Goal: Transaction & Acquisition: Purchase product/service

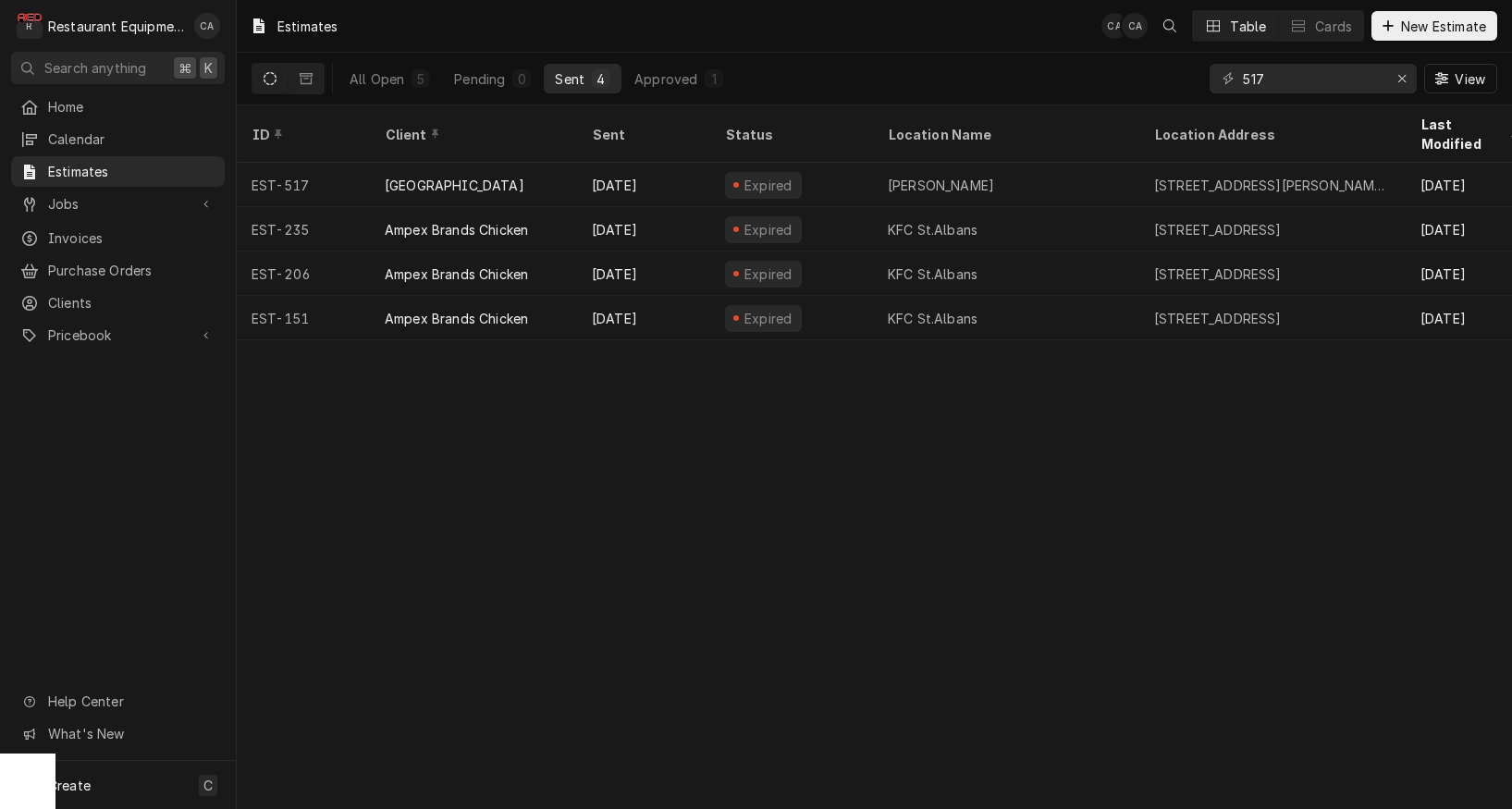
drag, startPoint x: 603, startPoint y: 537, endPoint x: 576, endPoint y: 531, distance: 27.7
click at [602, 536] on div "Estimates CA CA Table Cards New Estimate All Open 5 Pending 0 Sent 4 Approved 1…" at bounding box center [874, 404] width 1275 height 809
drag, startPoint x: 576, startPoint y: 19, endPoint x: 621, endPoint y: 0, distance: 48.8
click at [582, 15] on div "Estimates CA CA Table Cards New Estimate" at bounding box center [874, 26] width 1275 height 52
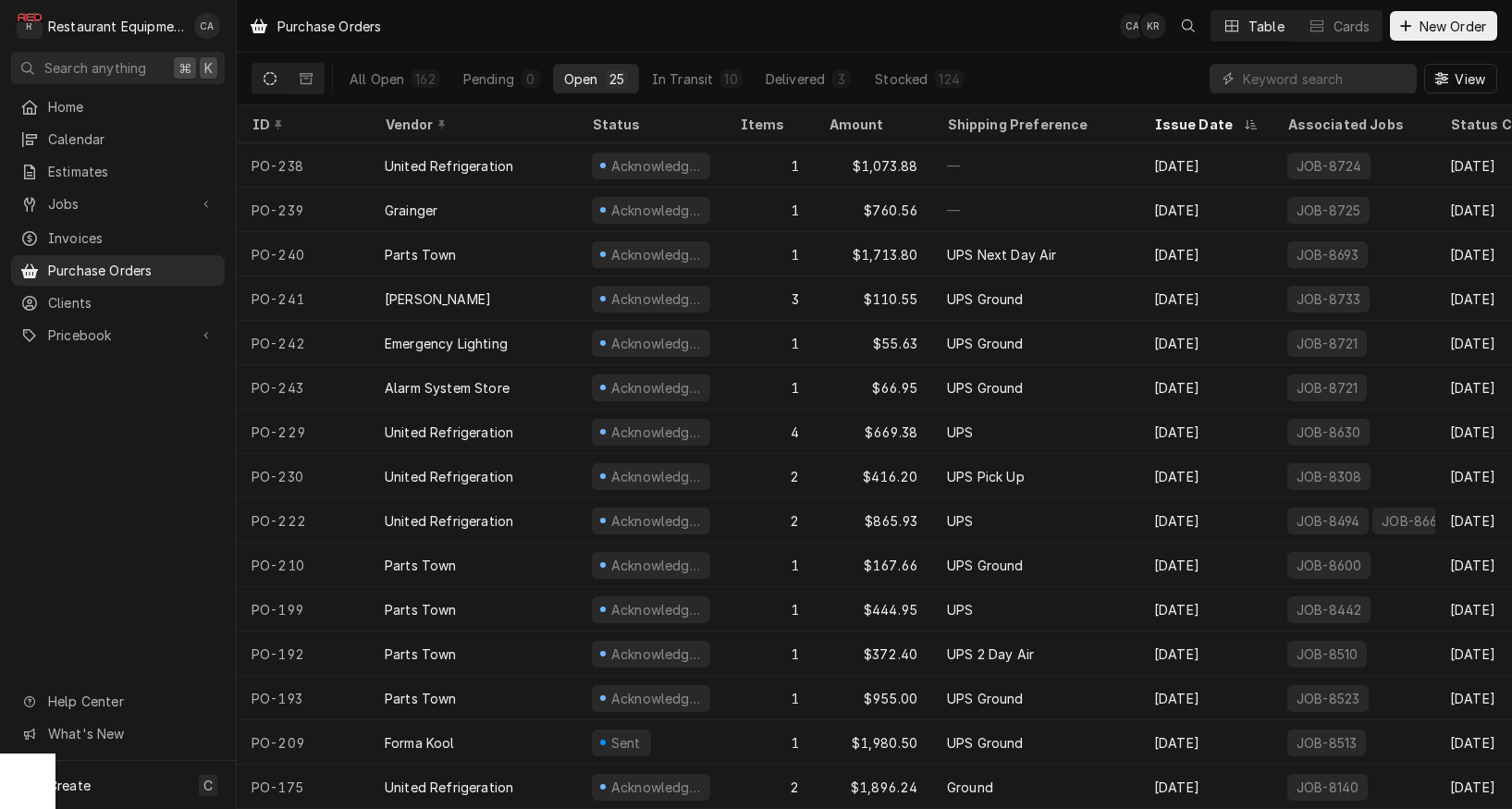
click at [1288, 75] on input "Dynamic Content Wrapper" at bounding box center [1325, 78] width 164 height 30
type input "237"
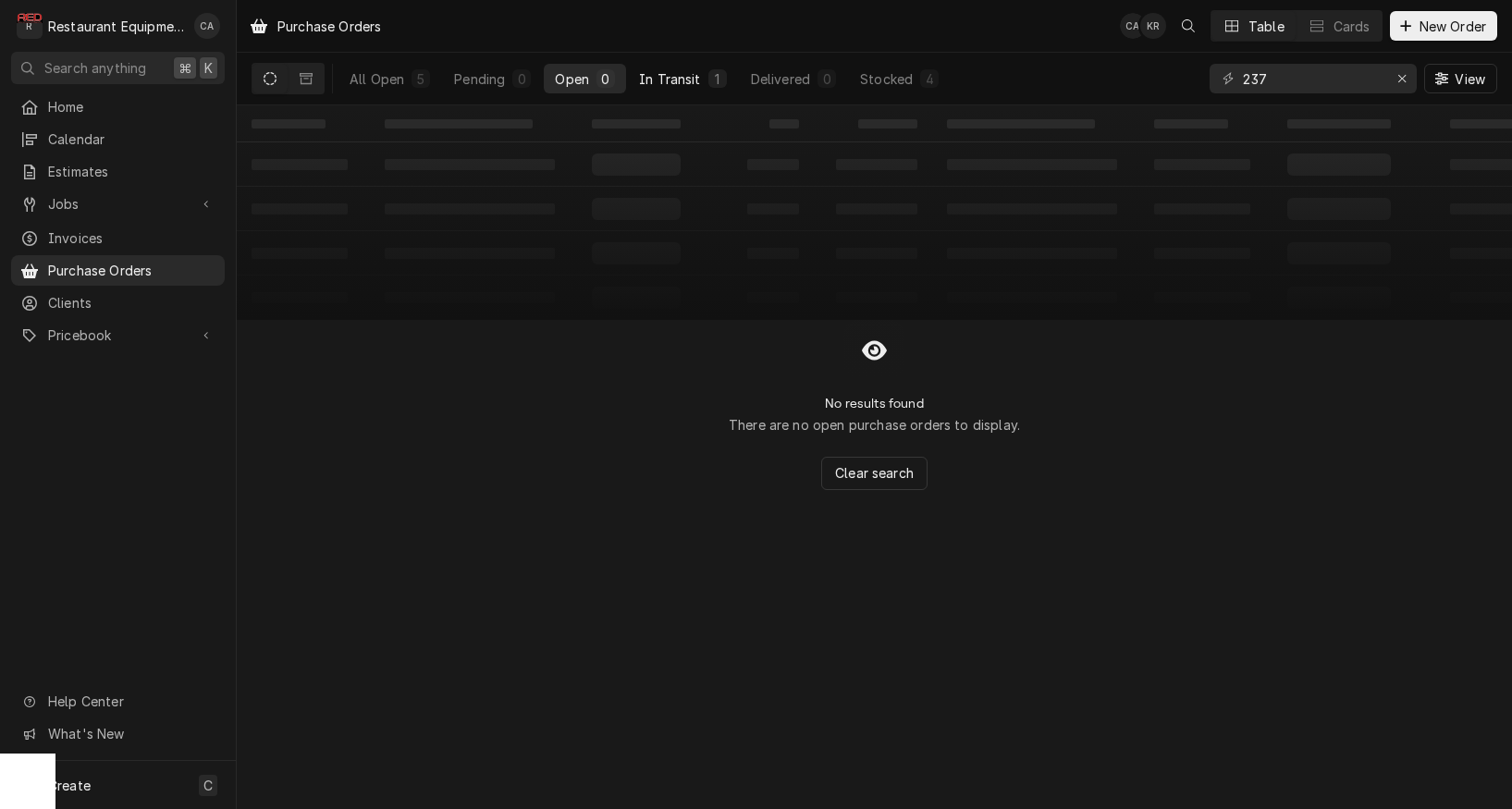
click at [671, 81] on div "In Transit" at bounding box center [670, 79] width 62 height 19
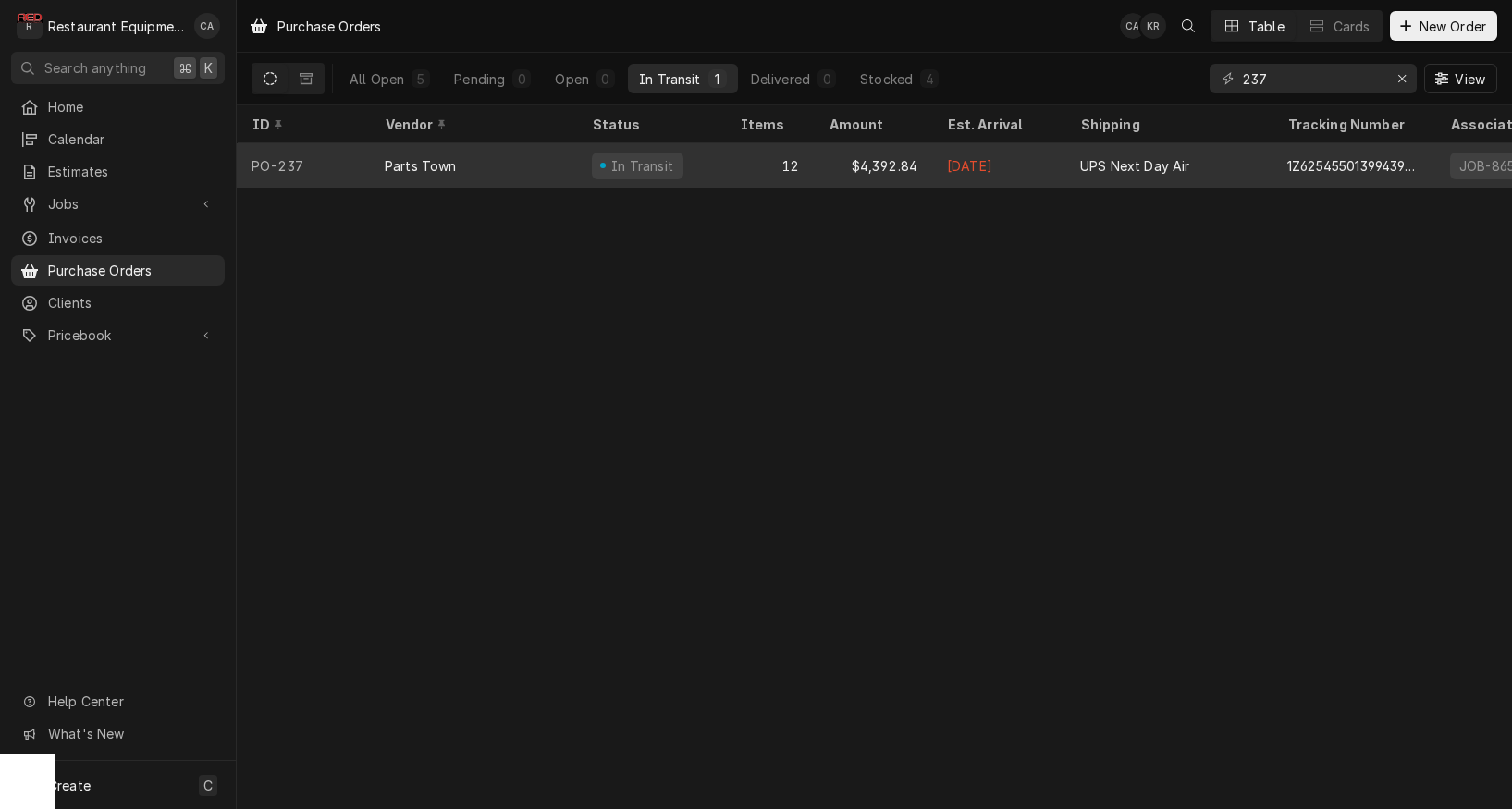
click at [887, 166] on div "$4,392.84" at bounding box center [873, 165] width 118 height 45
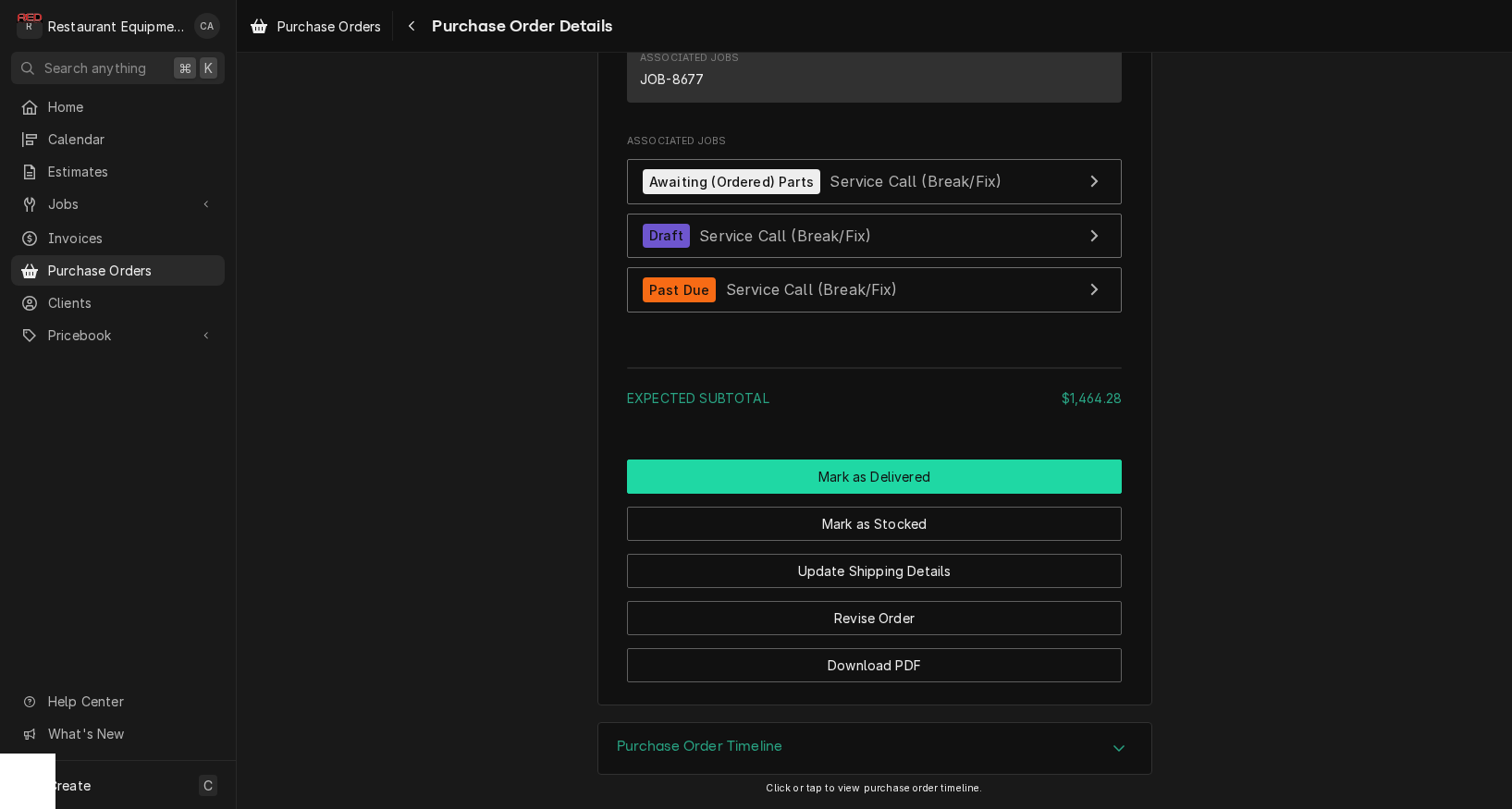
scroll to position [2364, 0]
click at [830, 478] on button "Mark as Delivered" at bounding box center [874, 477] width 494 height 34
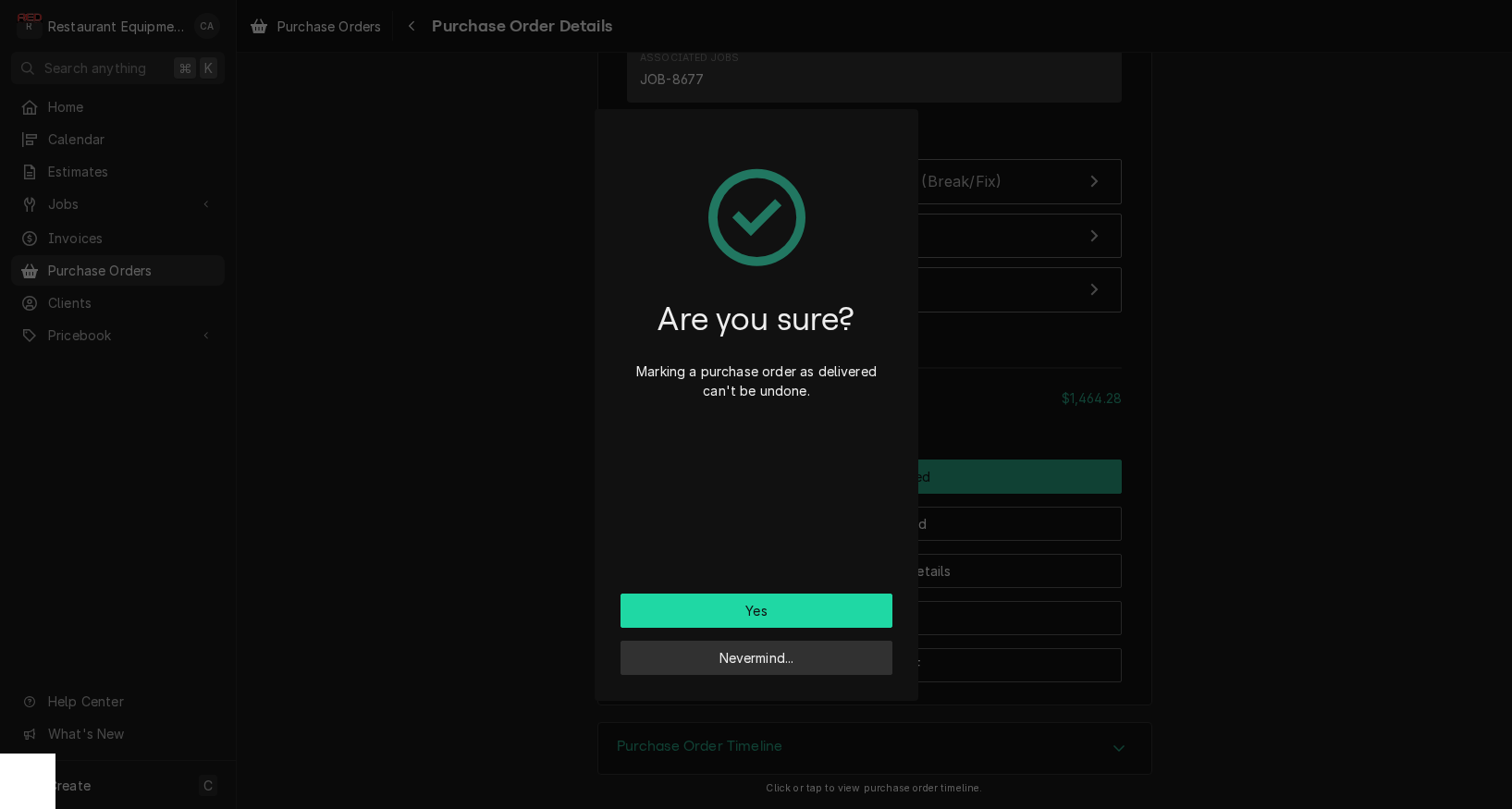
scroll to position [0, 0]
click at [746, 616] on button "Yes" at bounding box center [756, 611] width 272 height 34
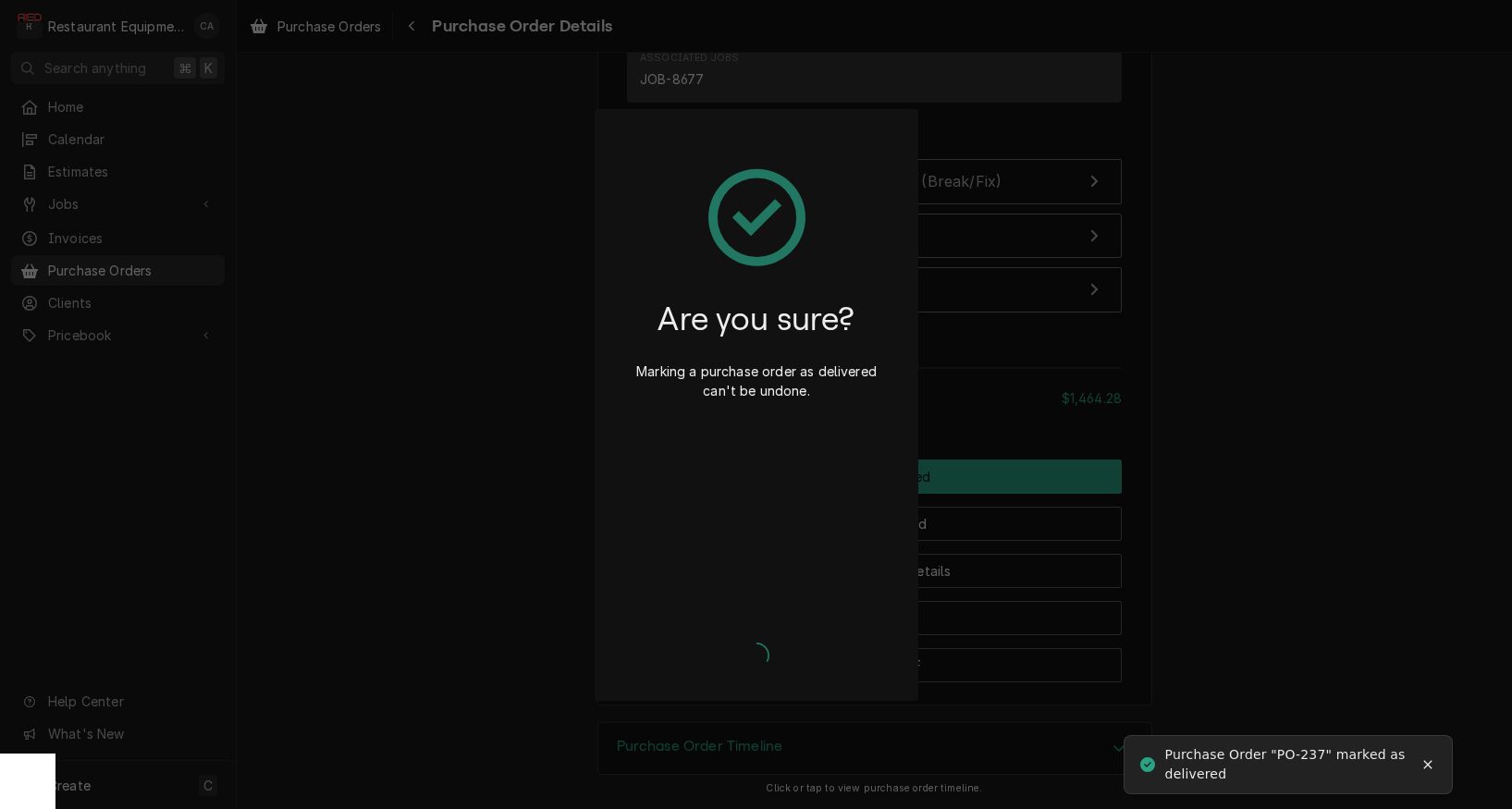
click at [422, 296] on div "Are you sure? Marking a purchase order as delivered can't be undone. Yes Neverm…" at bounding box center [756, 404] width 1512 height 809
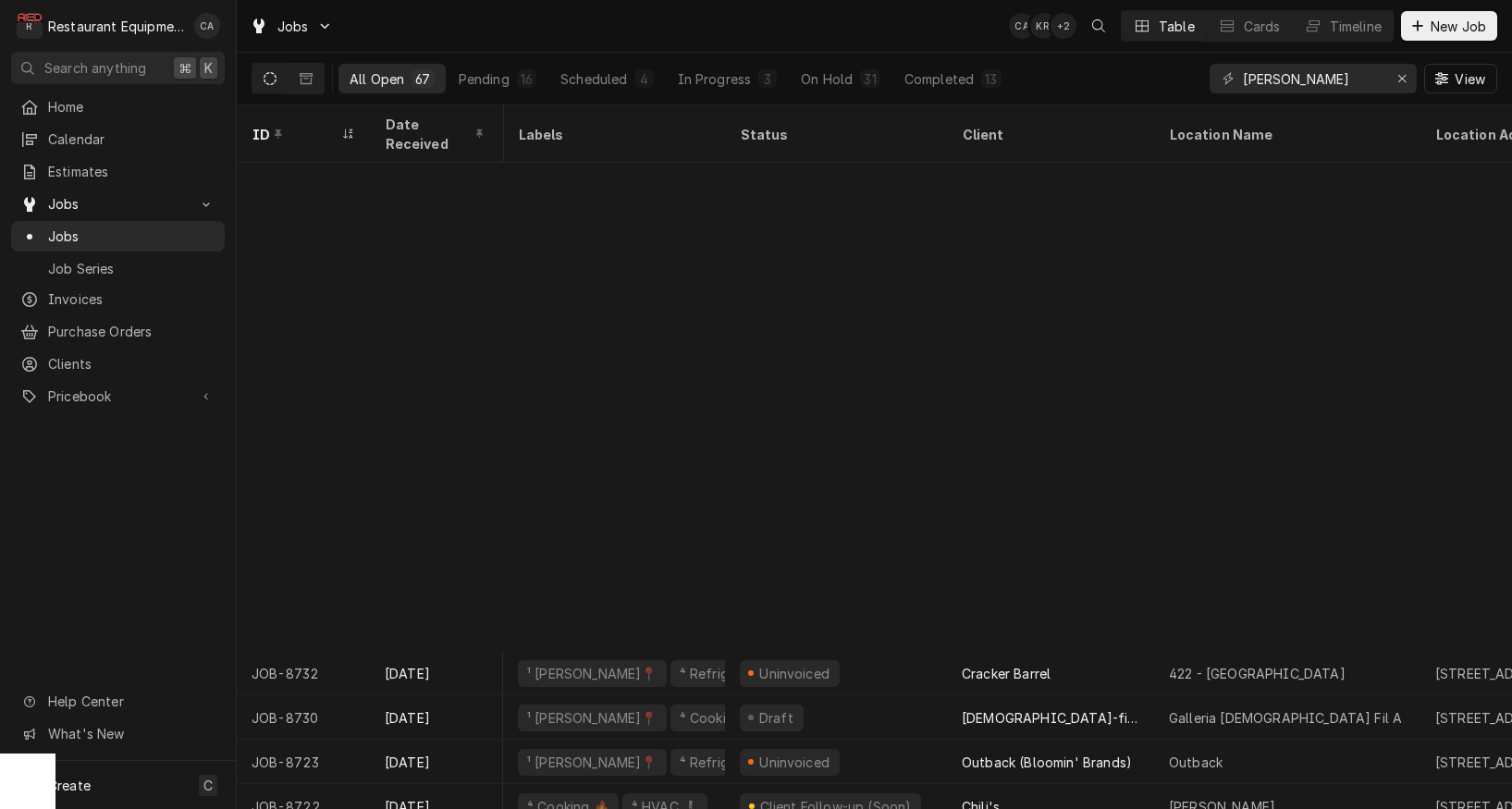
scroll to position [547, 3]
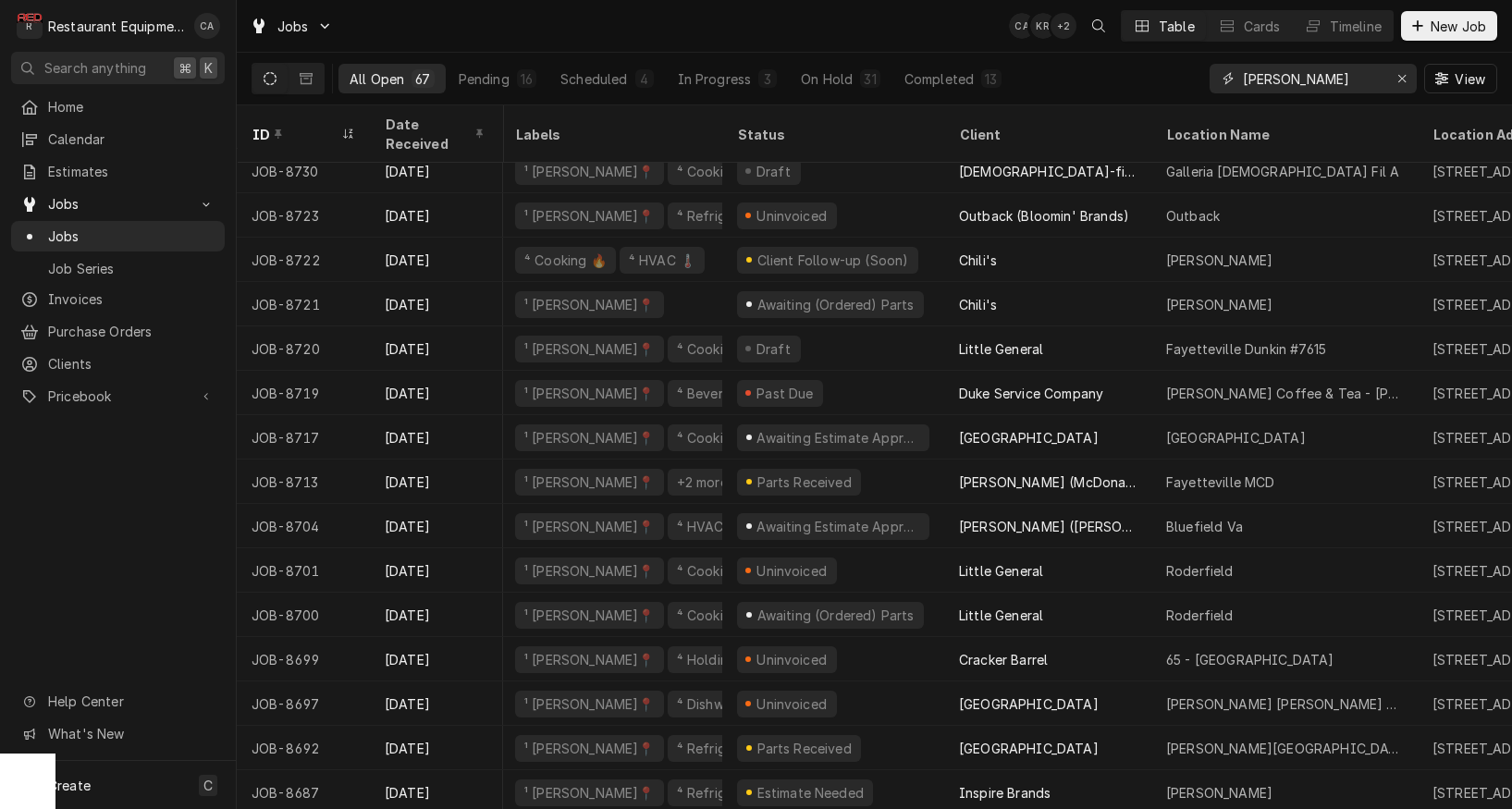
drag, startPoint x: 1314, startPoint y: 85, endPoint x: 1209, endPoint y: 79, distance: 105.2
click at [1210, 79] on div "[PERSON_NAME]" at bounding box center [1313, 78] width 207 height 30
type input "8658"
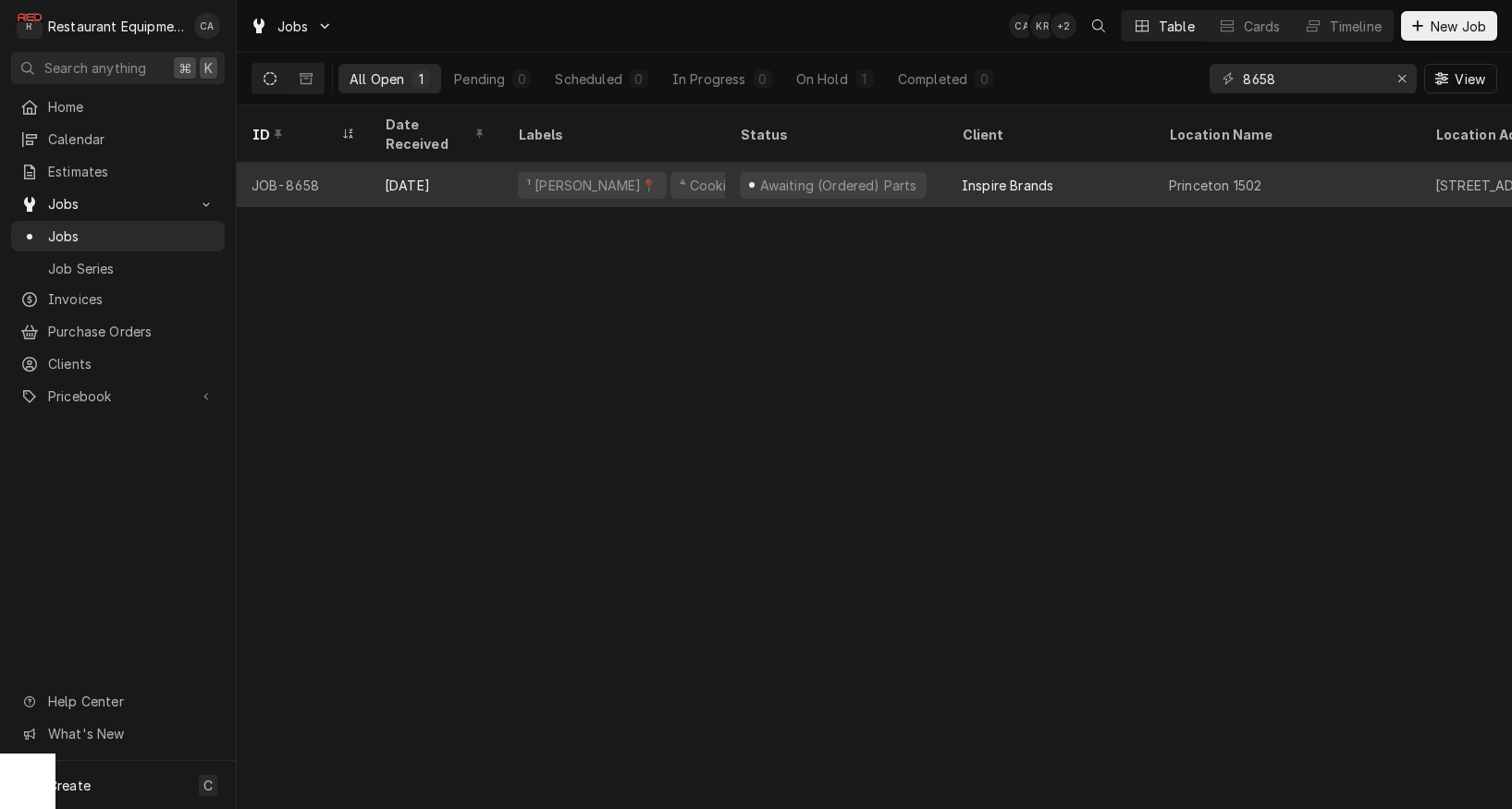
click at [854, 176] on div "Awaiting (Ordered) Parts" at bounding box center [838, 185] width 161 height 19
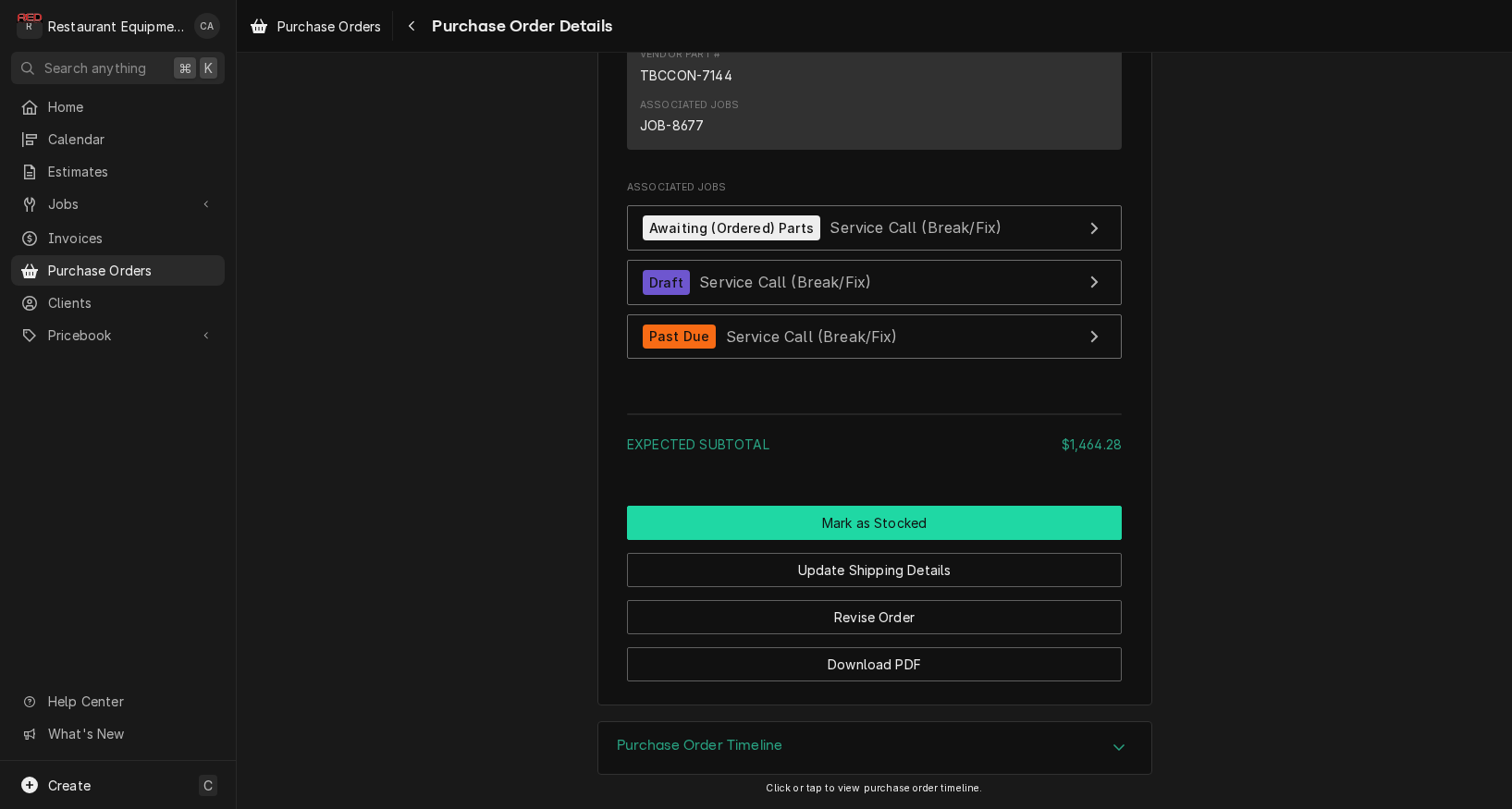
click at [841, 522] on button "Mark as Stocked" at bounding box center [874, 523] width 494 height 34
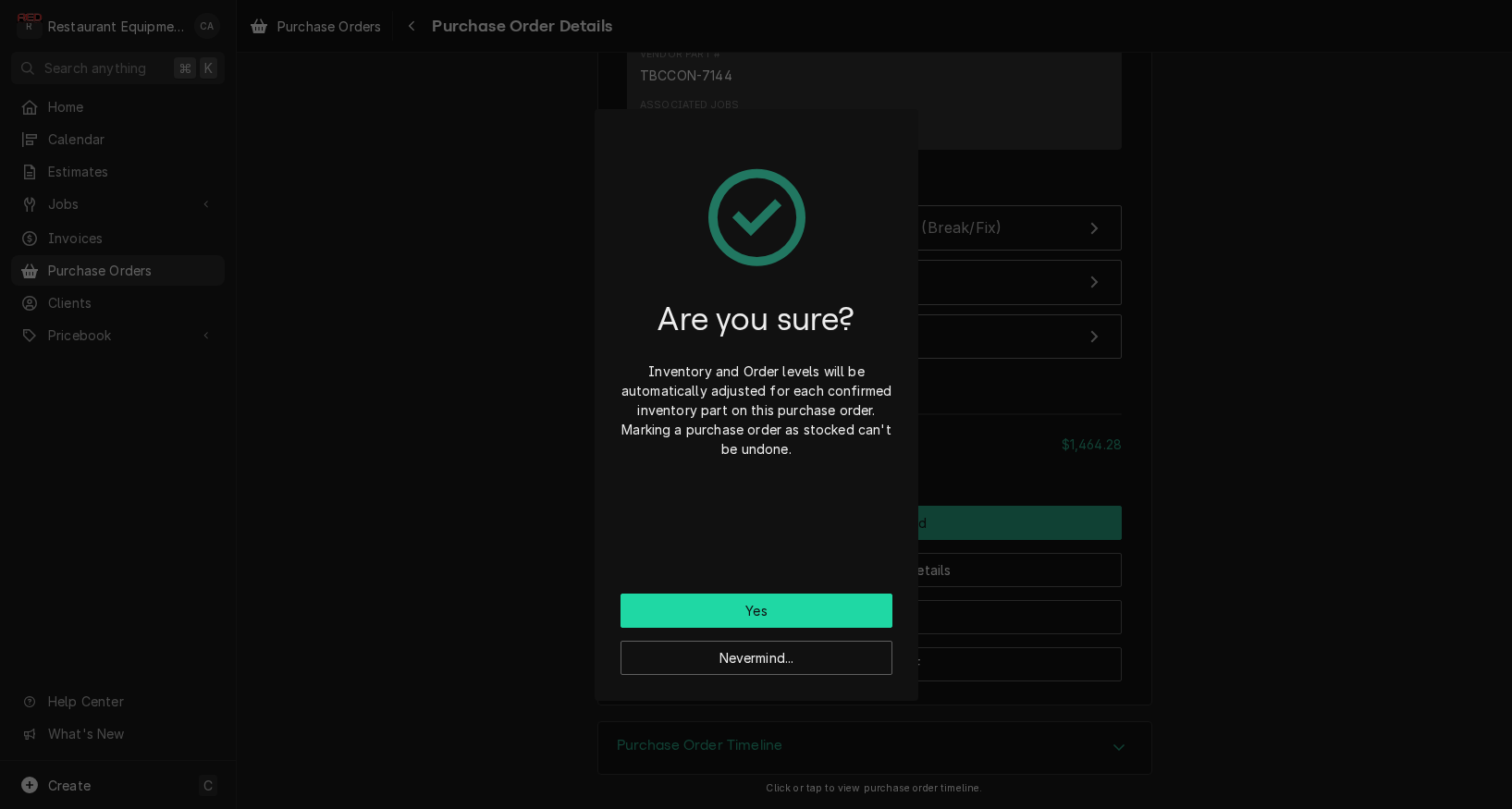
click at [794, 615] on button "Yes" at bounding box center [756, 611] width 272 height 34
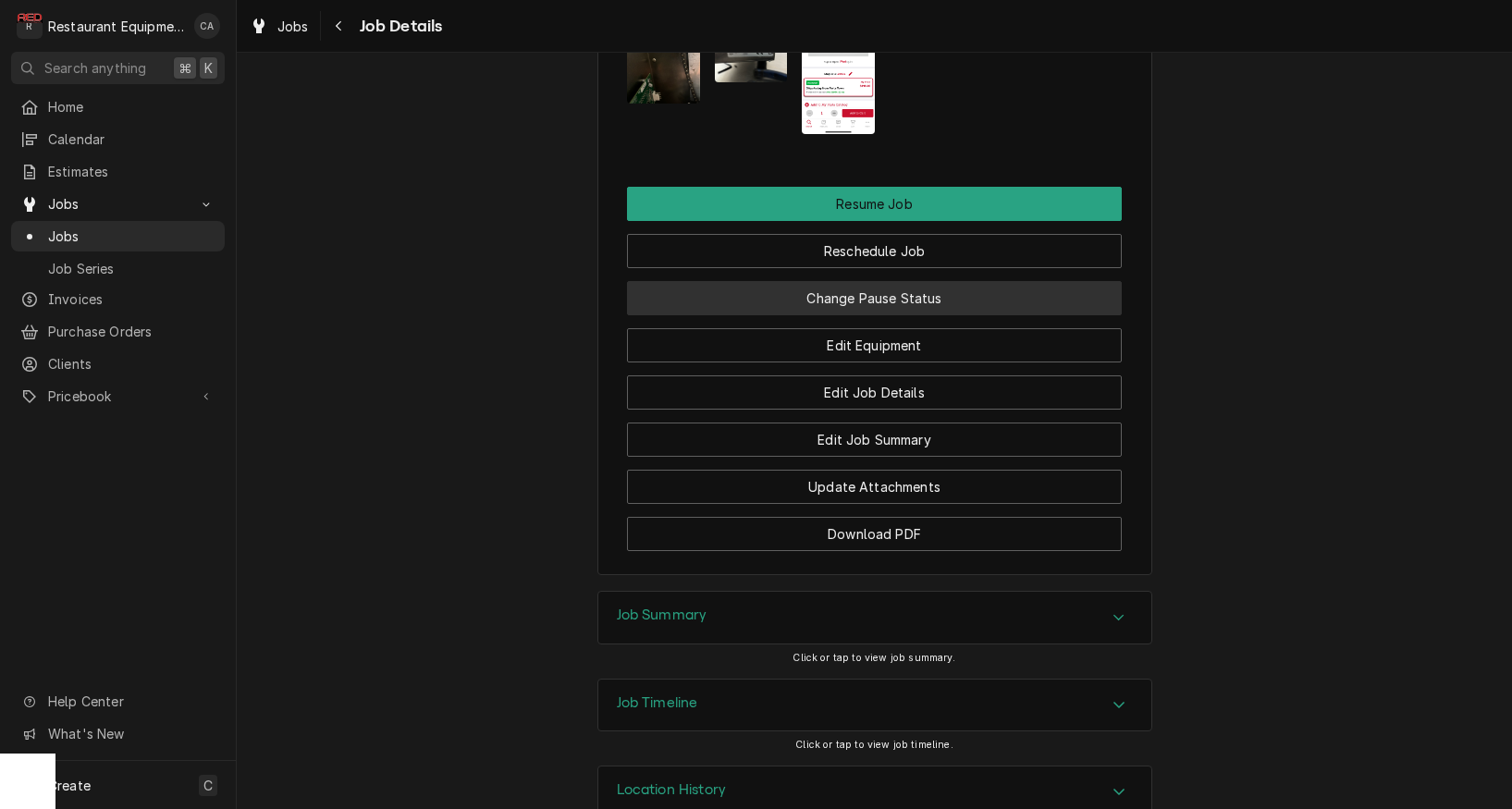
click at [887, 311] on button "Change Pause Status" at bounding box center [874, 299] width 494 height 34
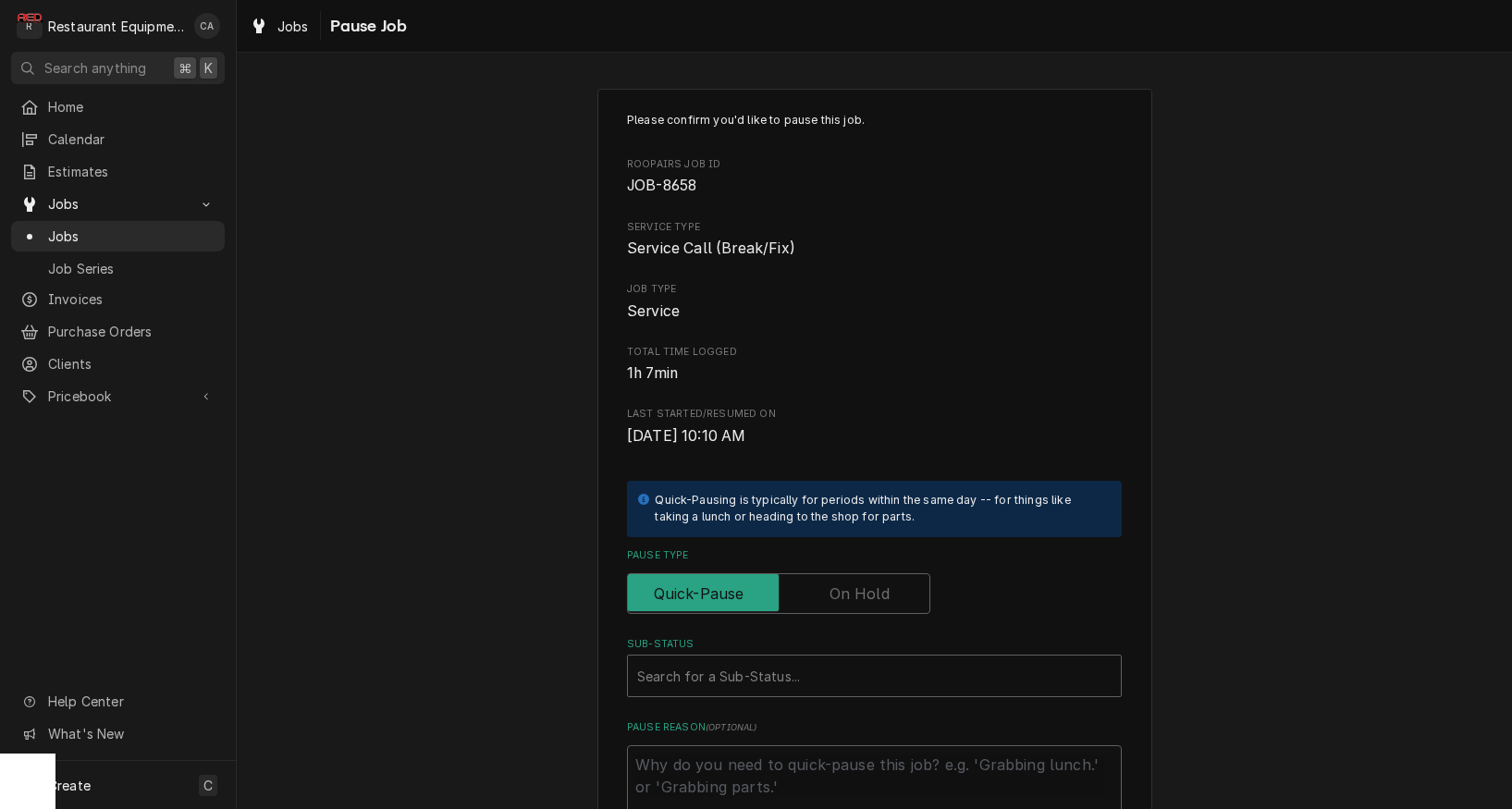
click at [884, 590] on label "Pause Type" at bounding box center [779, 593] width 304 height 41
click at [884, 590] on input "Pause Type" at bounding box center [779, 593] width 286 height 41
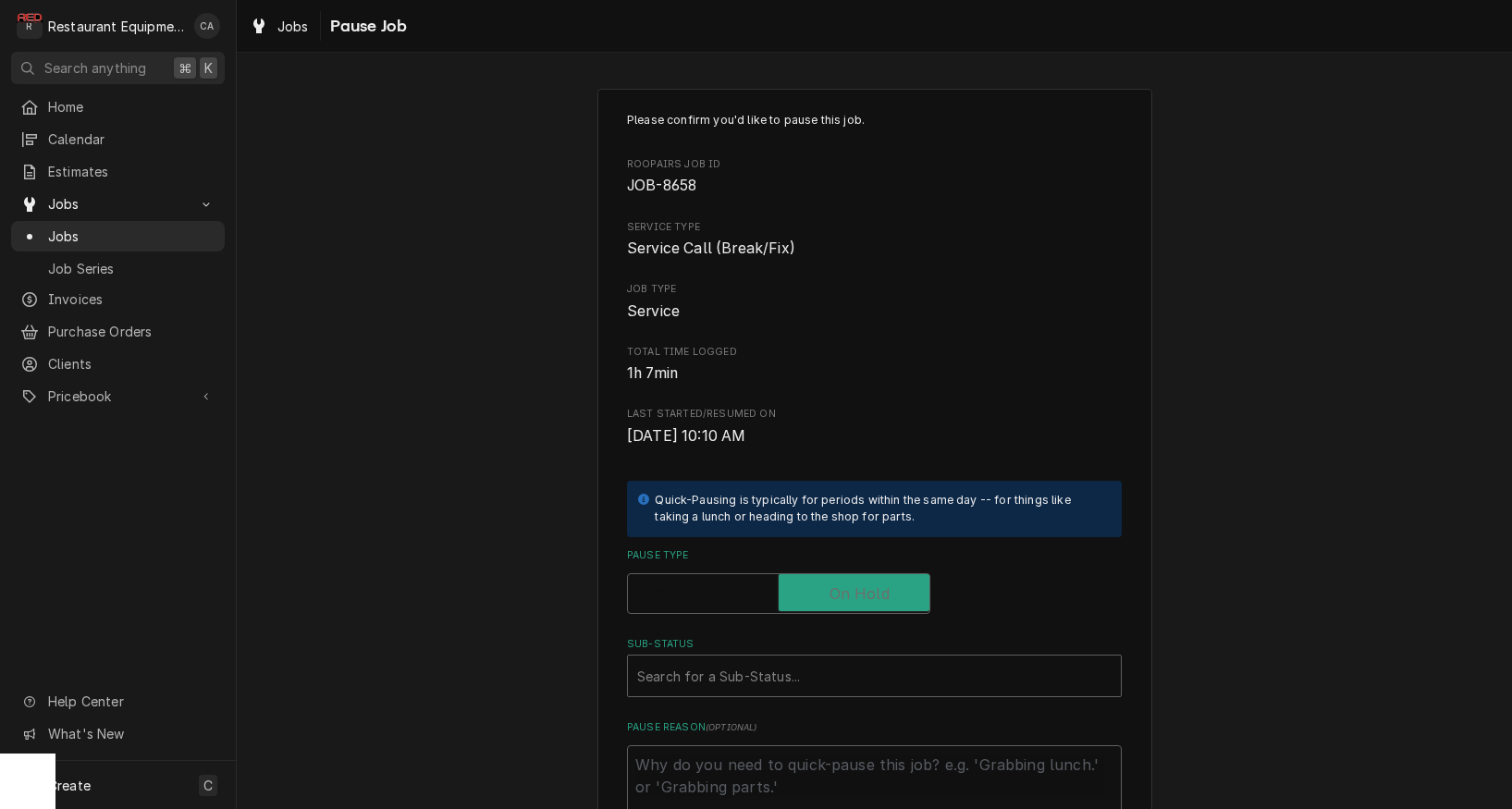
checkbox input "true"
type textarea "x"
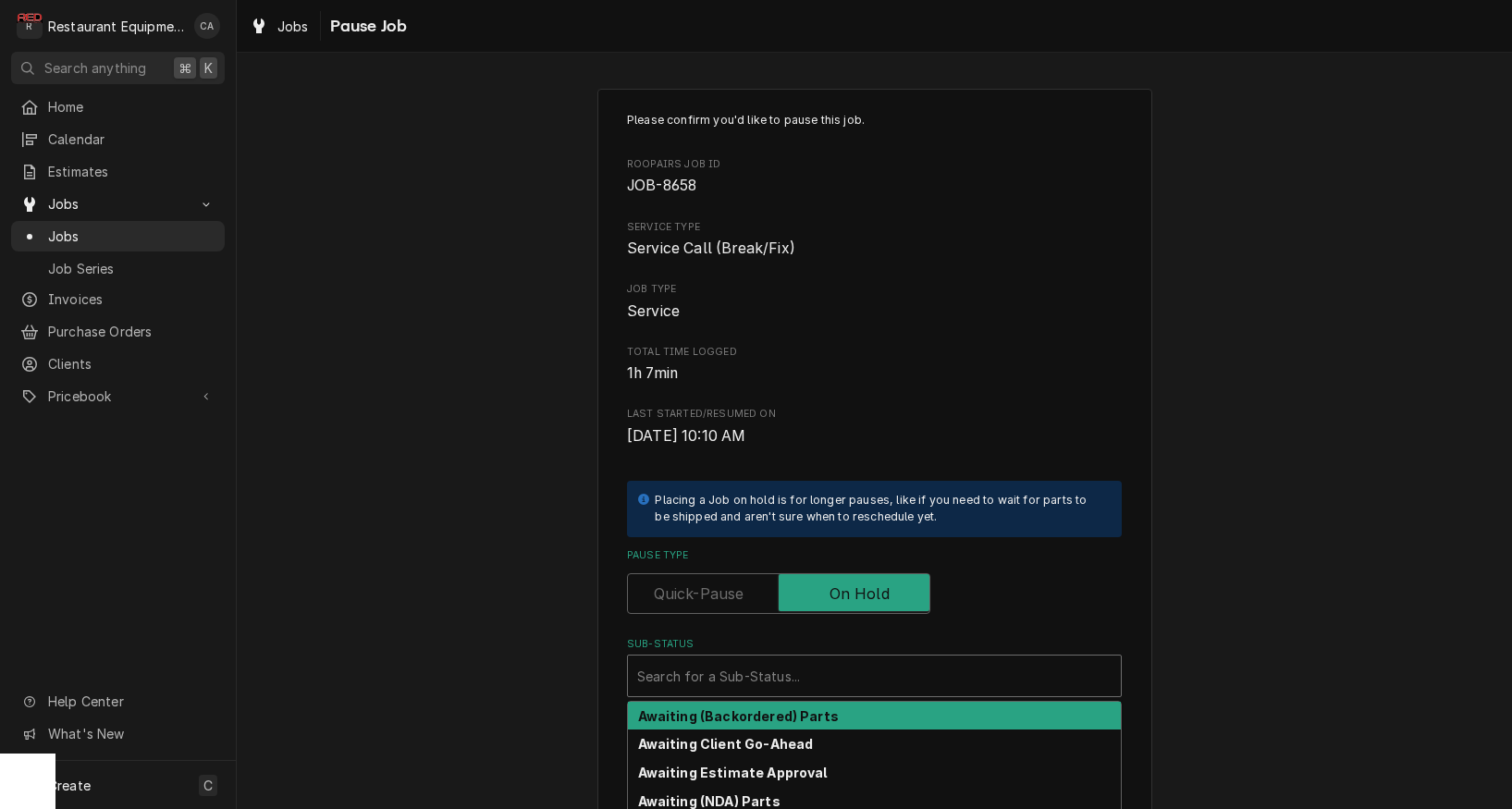
click at [818, 659] on div "Sub-Status" at bounding box center [874, 675] width 474 height 33
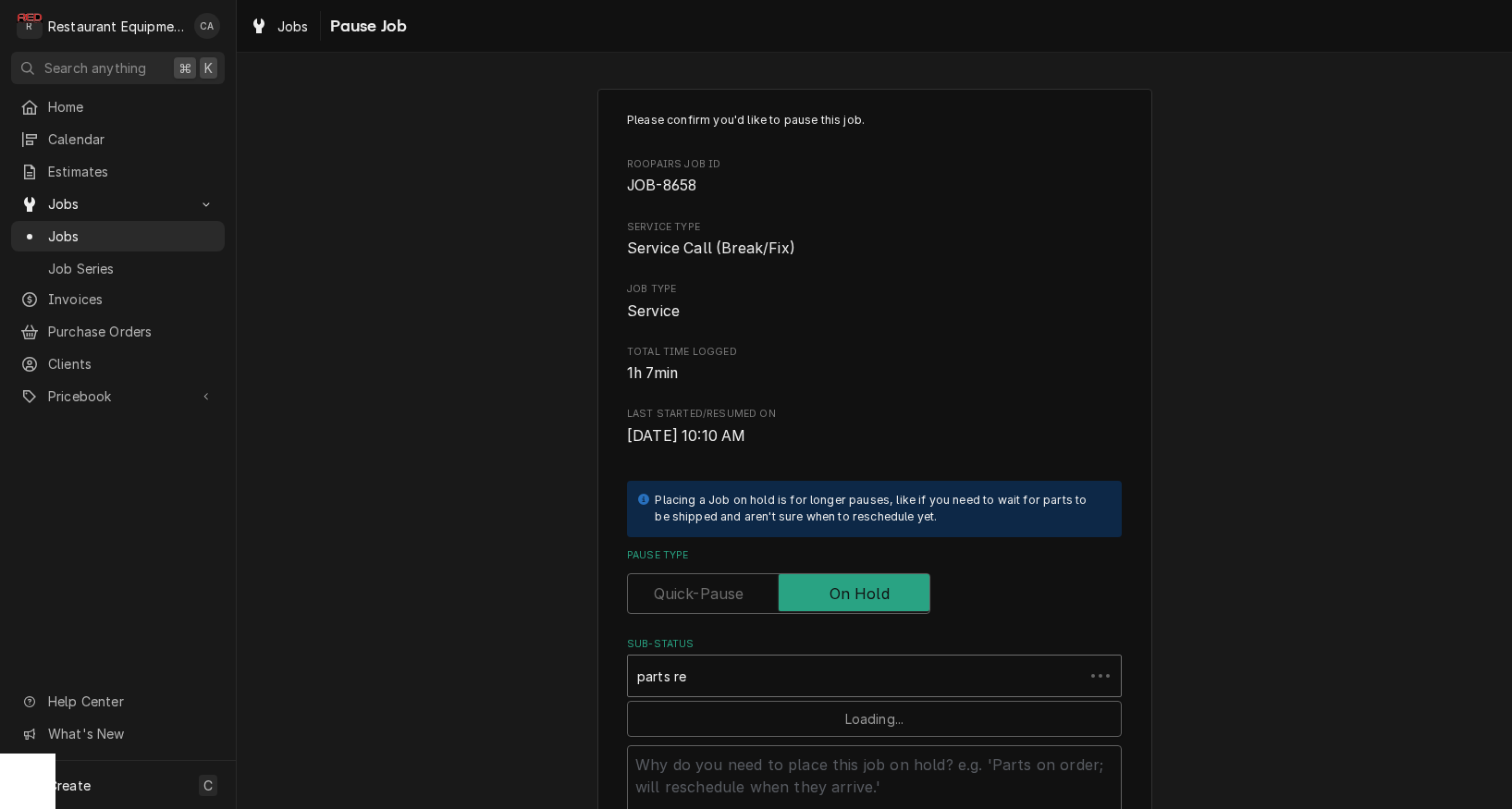
type input "parts rec"
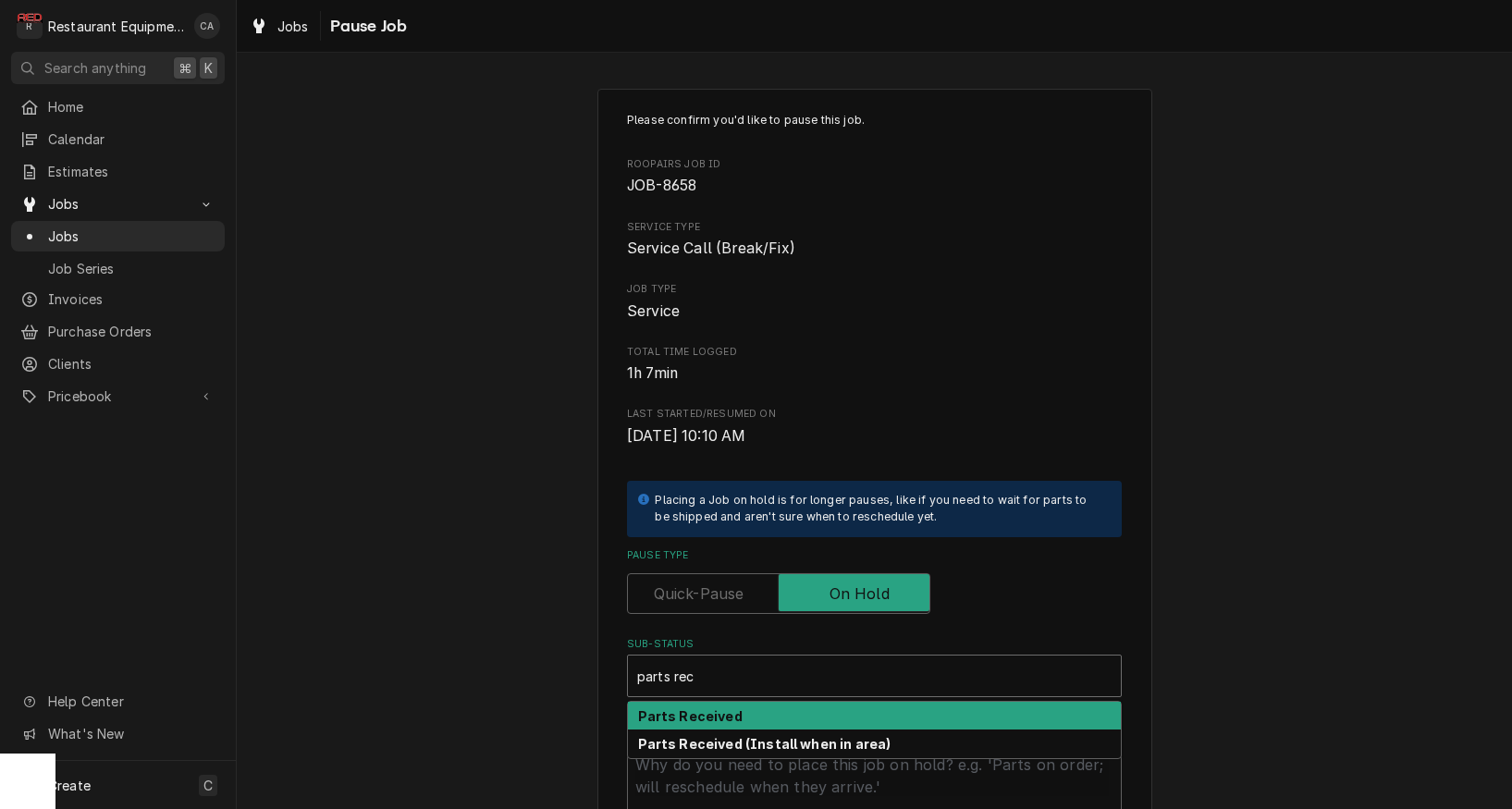
click at [768, 702] on div "Parts Received" at bounding box center [874, 716] width 494 height 29
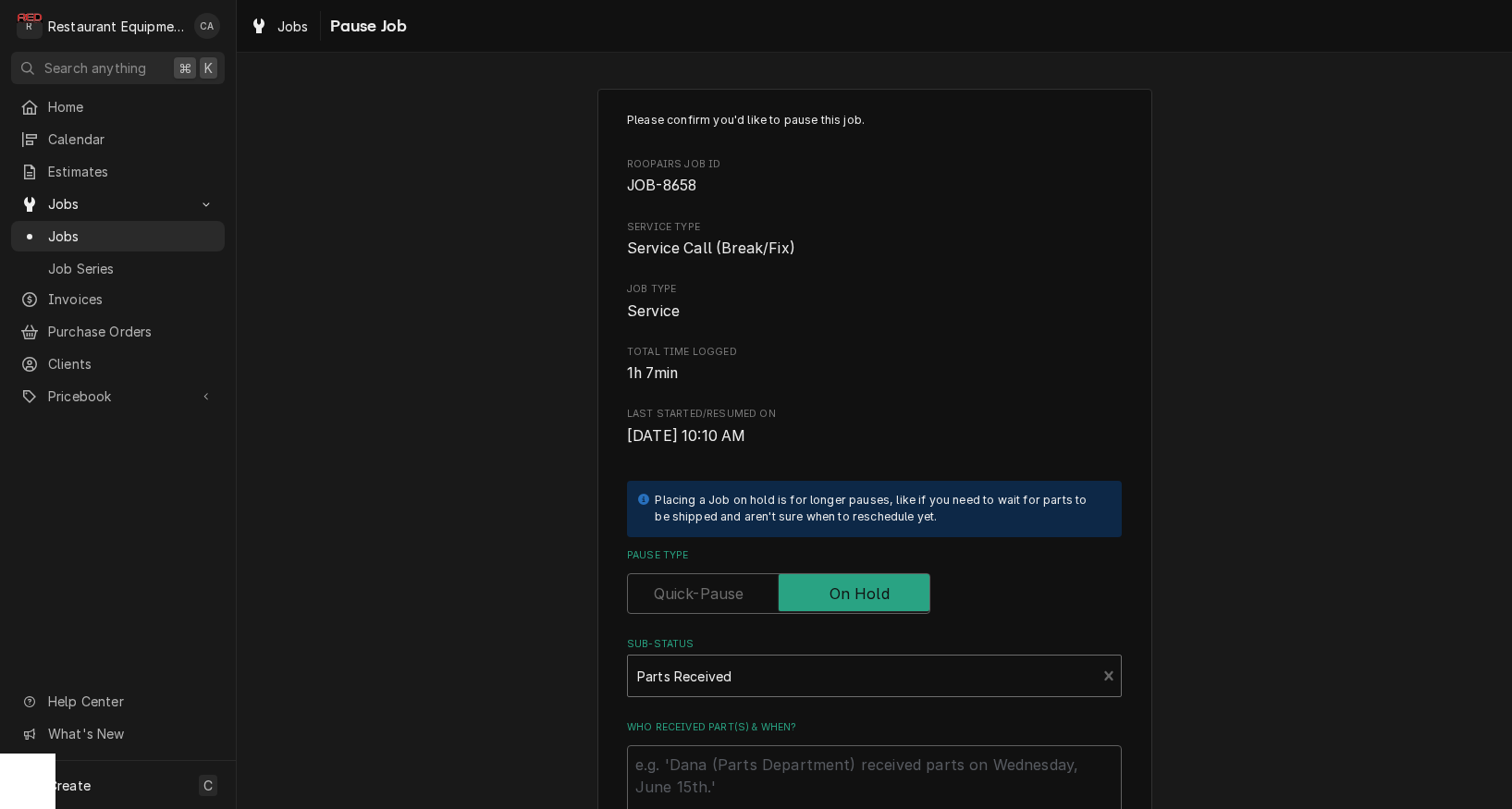
type textarea "x"
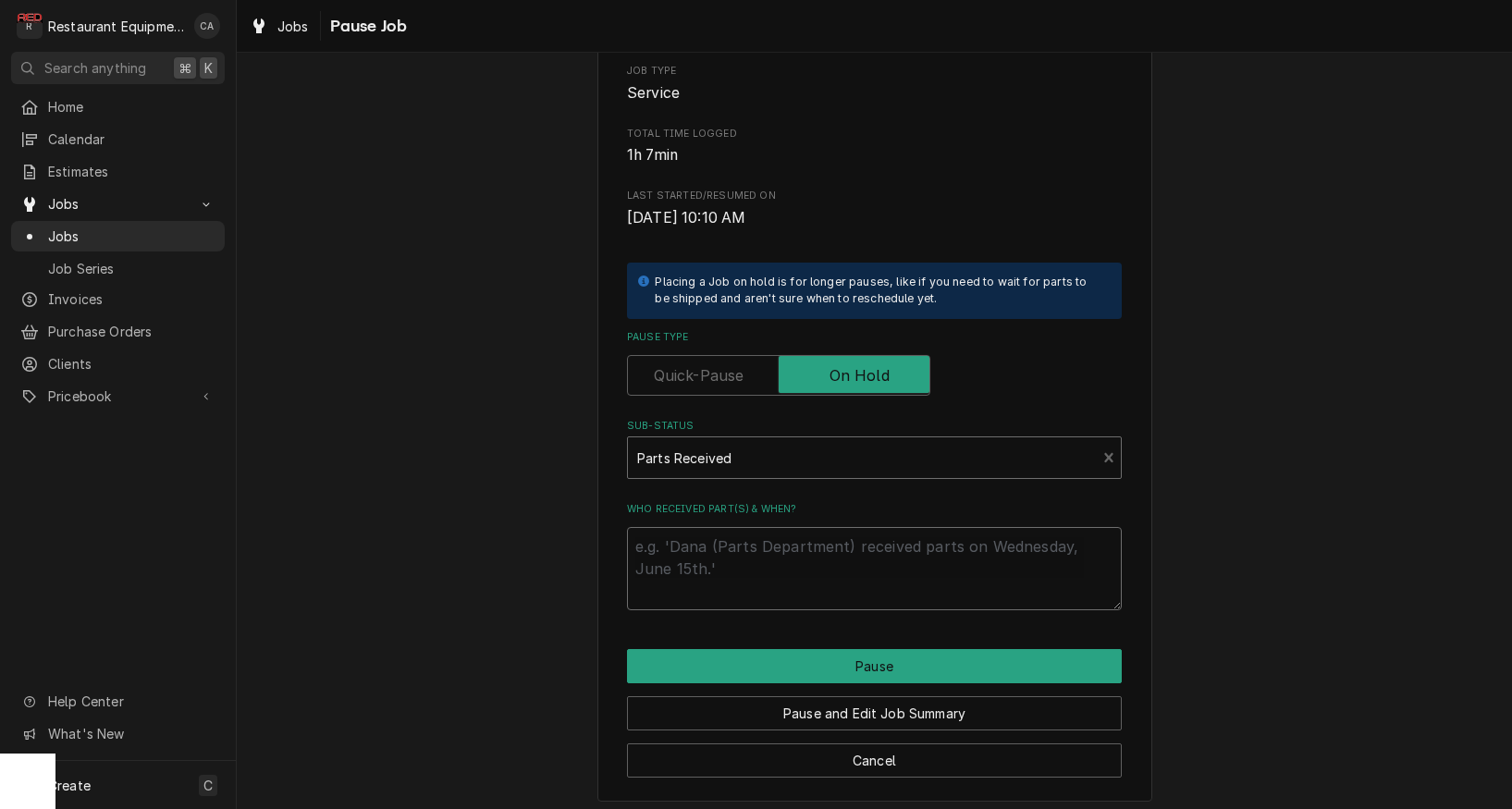
click at [724, 557] on textarea "Who received part(s) & when?" at bounding box center [874, 568] width 494 height 83
type textarea "x"
type textarea "8"
type textarea "x"
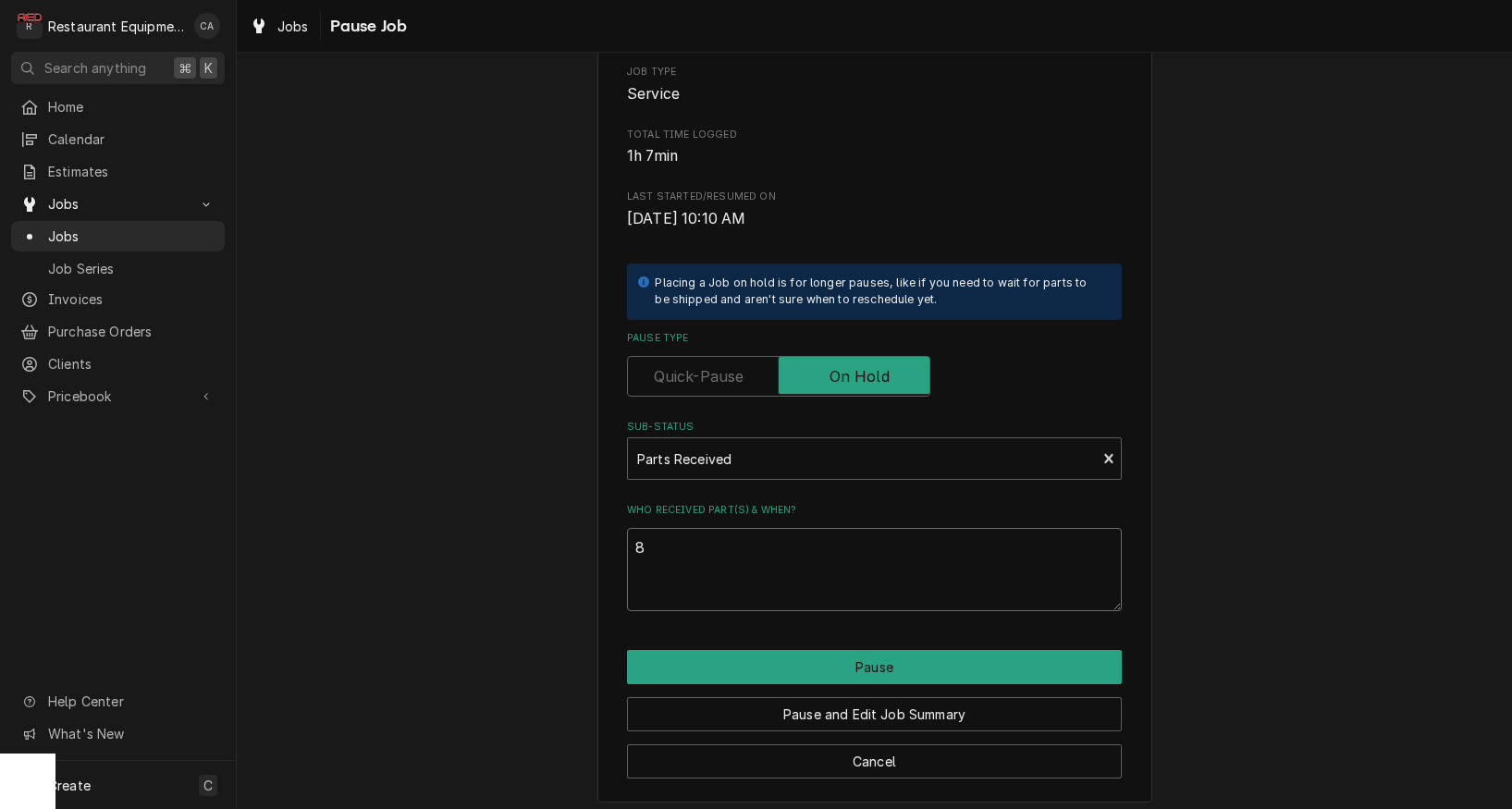
type textarea "8/"
type textarea "x"
type textarea "8/2"
type textarea "x"
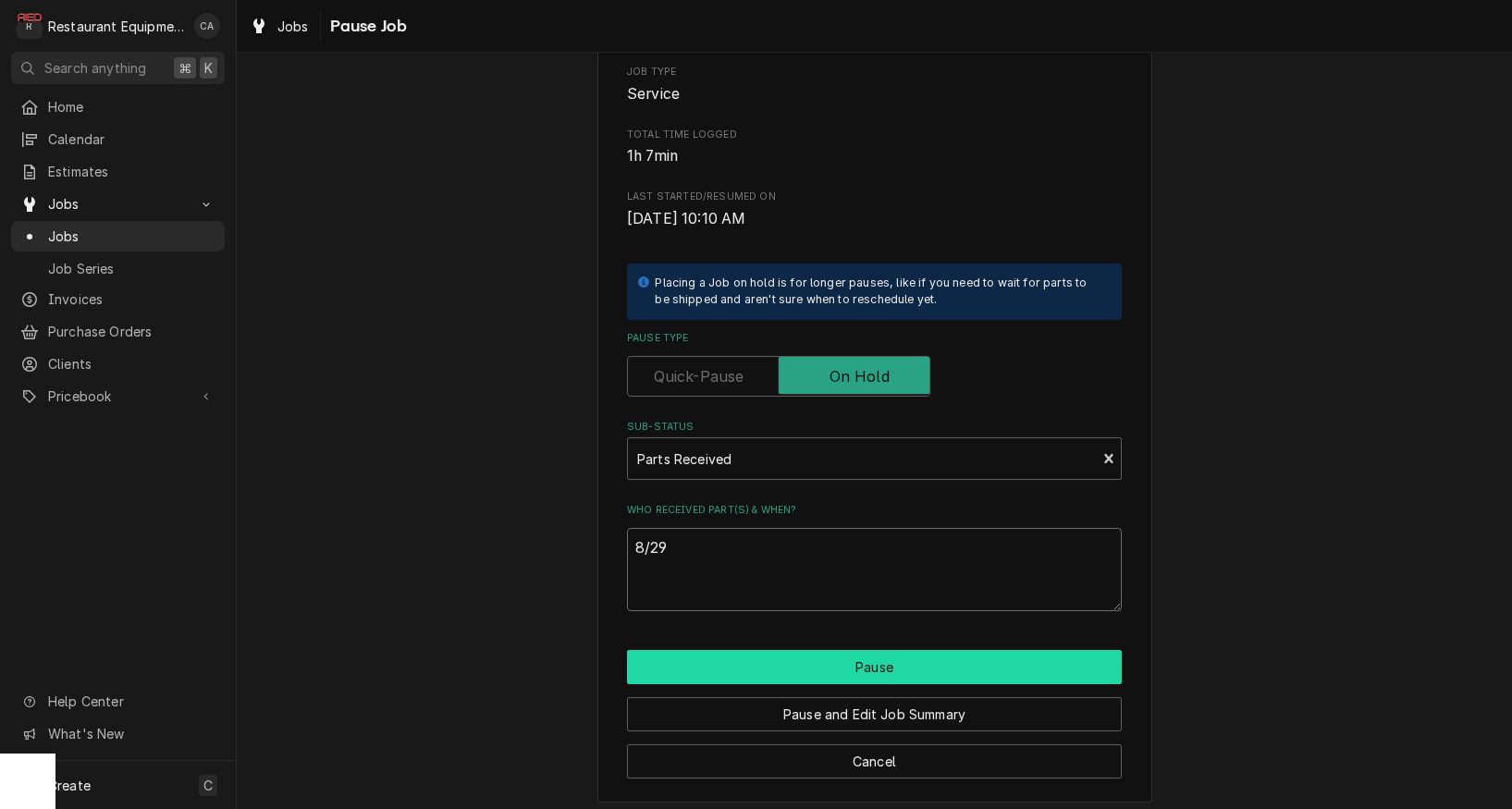
scroll to position [1, 0]
type textarea "8/29"
click at [811, 653] on button "Pause" at bounding box center [874, 667] width 494 height 34
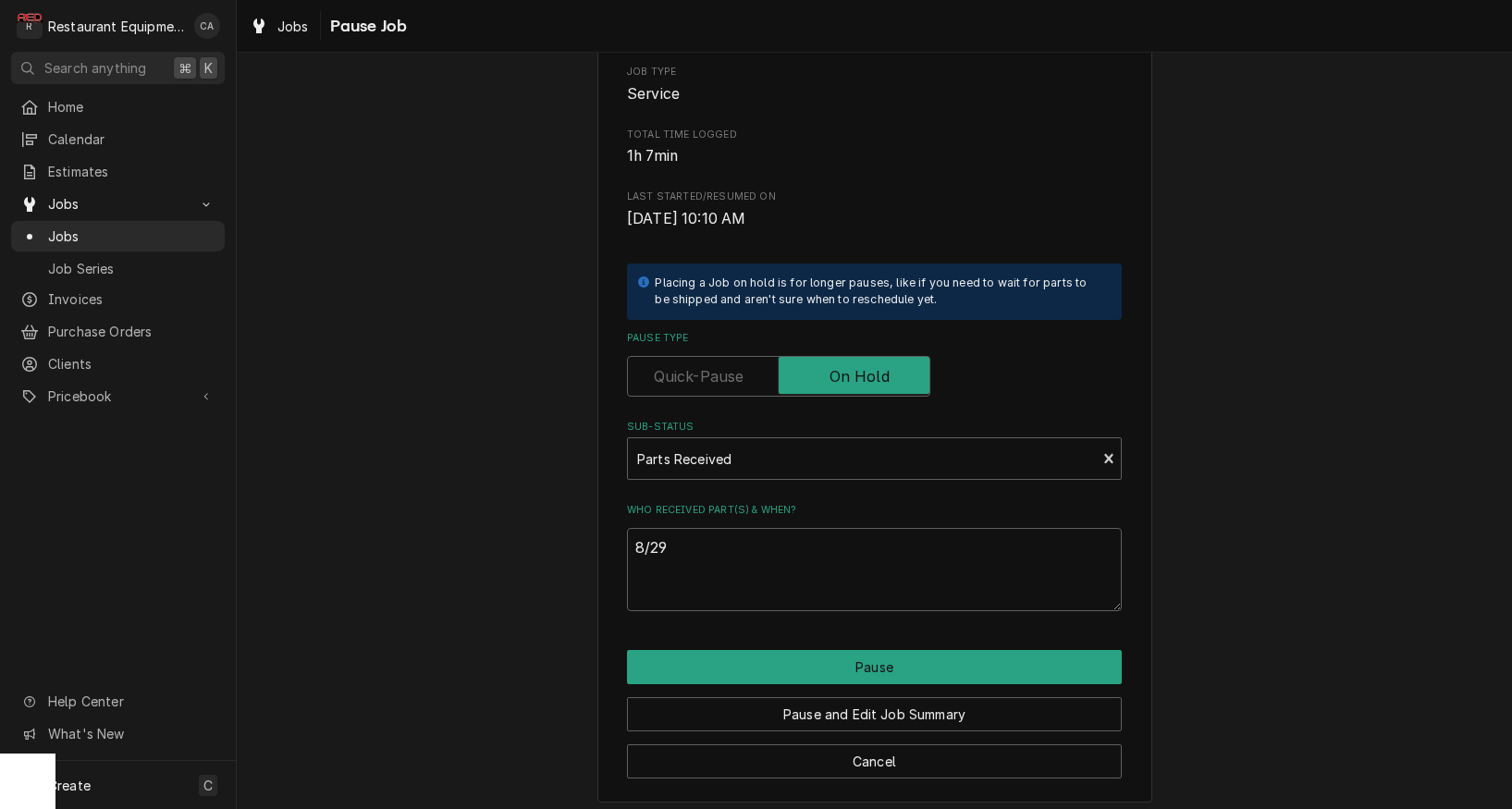
type textarea "x"
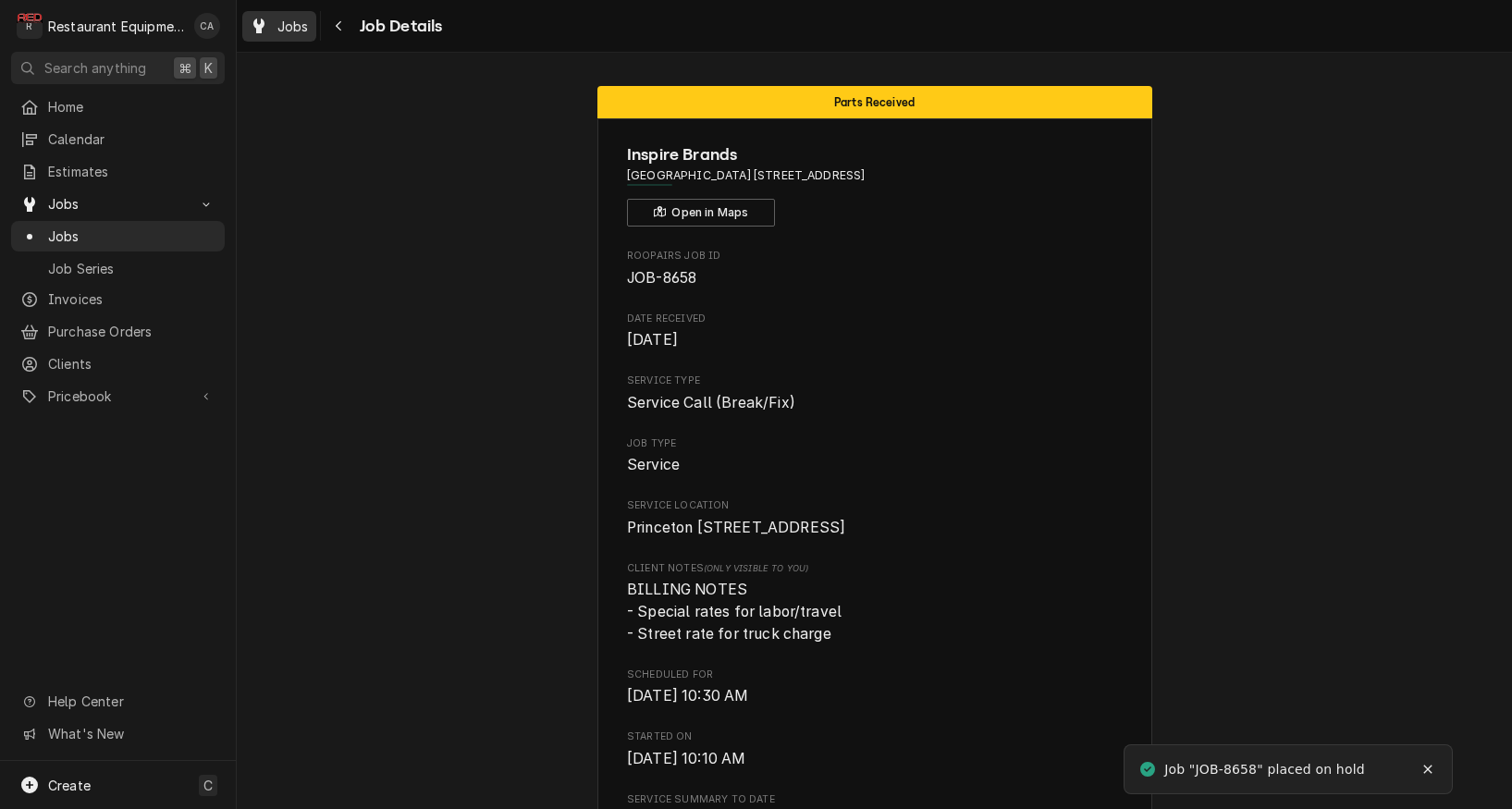
click at [296, 23] on span "Jobs" at bounding box center [293, 26] width 32 height 19
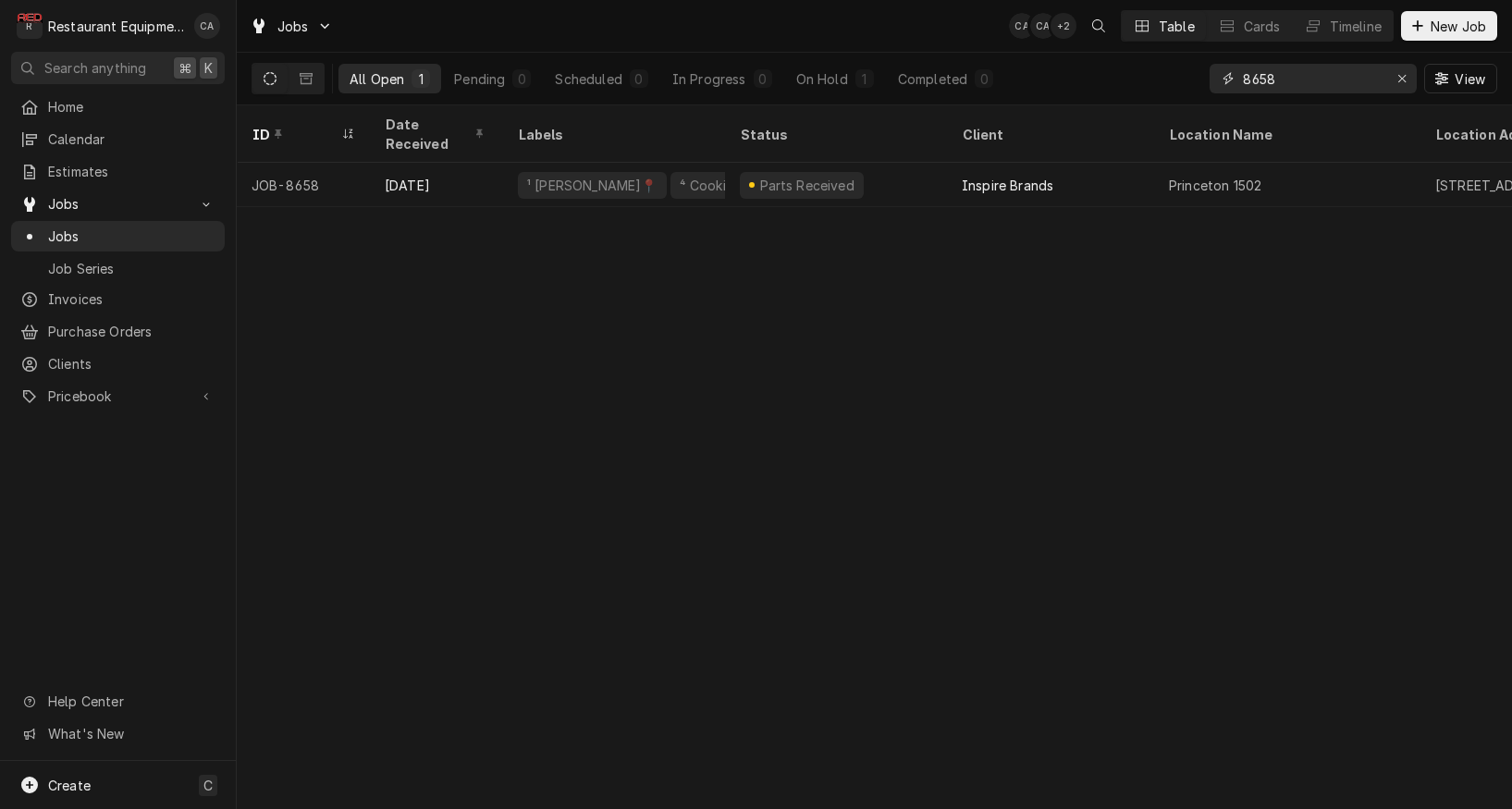
drag, startPoint x: 1288, startPoint y: 82, endPoint x: 1145, endPoint y: 76, distance: 143.1
click at [1145, 76] on div "All Open 1 Pending 0 Scheduled 0 In Progress 0 On Hold 1 Completed 0 8658 View" at bounding box center [874, 78] width 1246 height 52
type input "8730"
click at [726, 321] on div "ID Date Received Labels Status Client Location Name Location Address State Tech…" at bounding box center [874, 456] width 1275 height 703
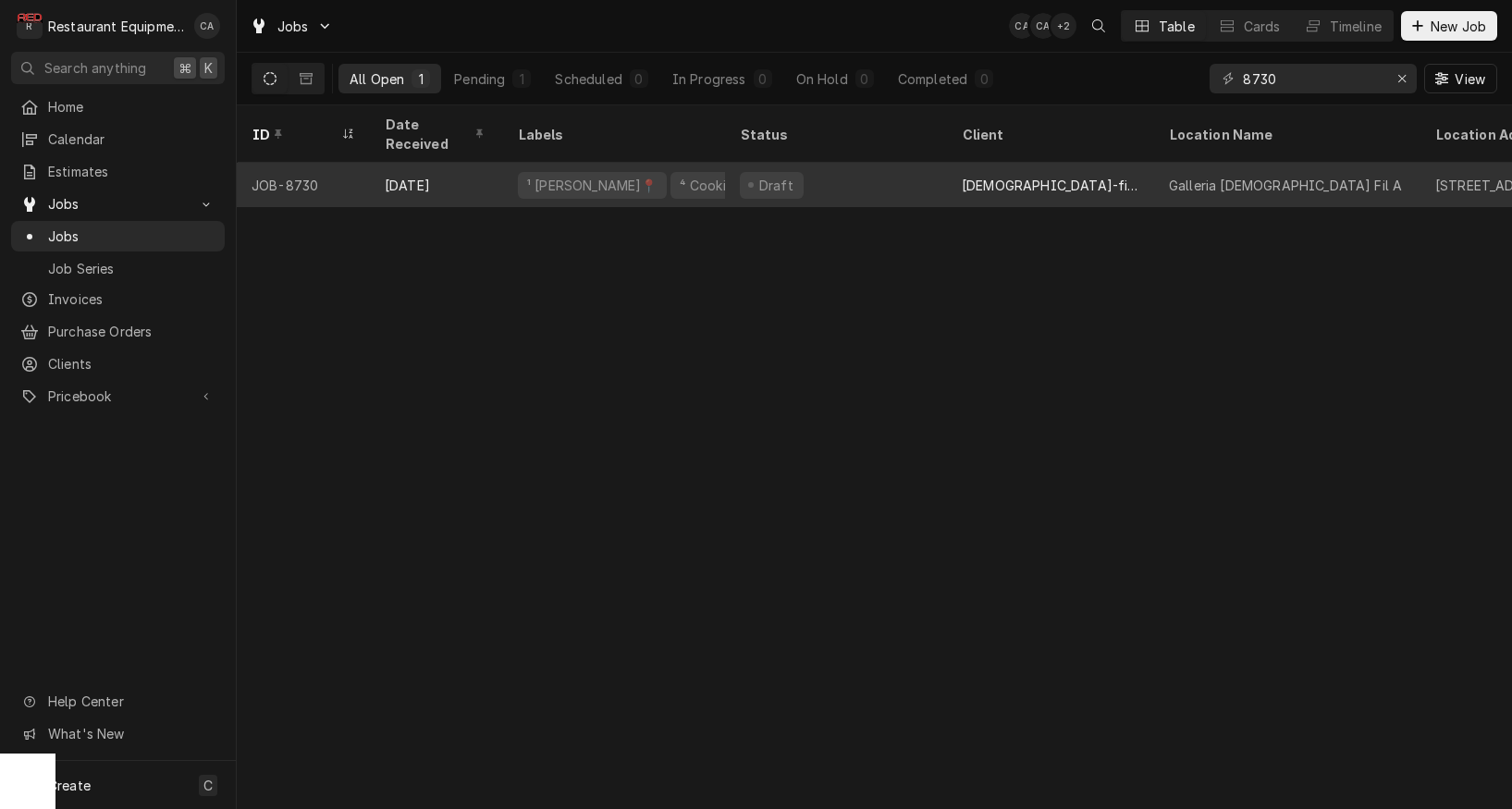
click at [836, 163] on div "Draft" at bounding box center [836, 185] width 222 height 45
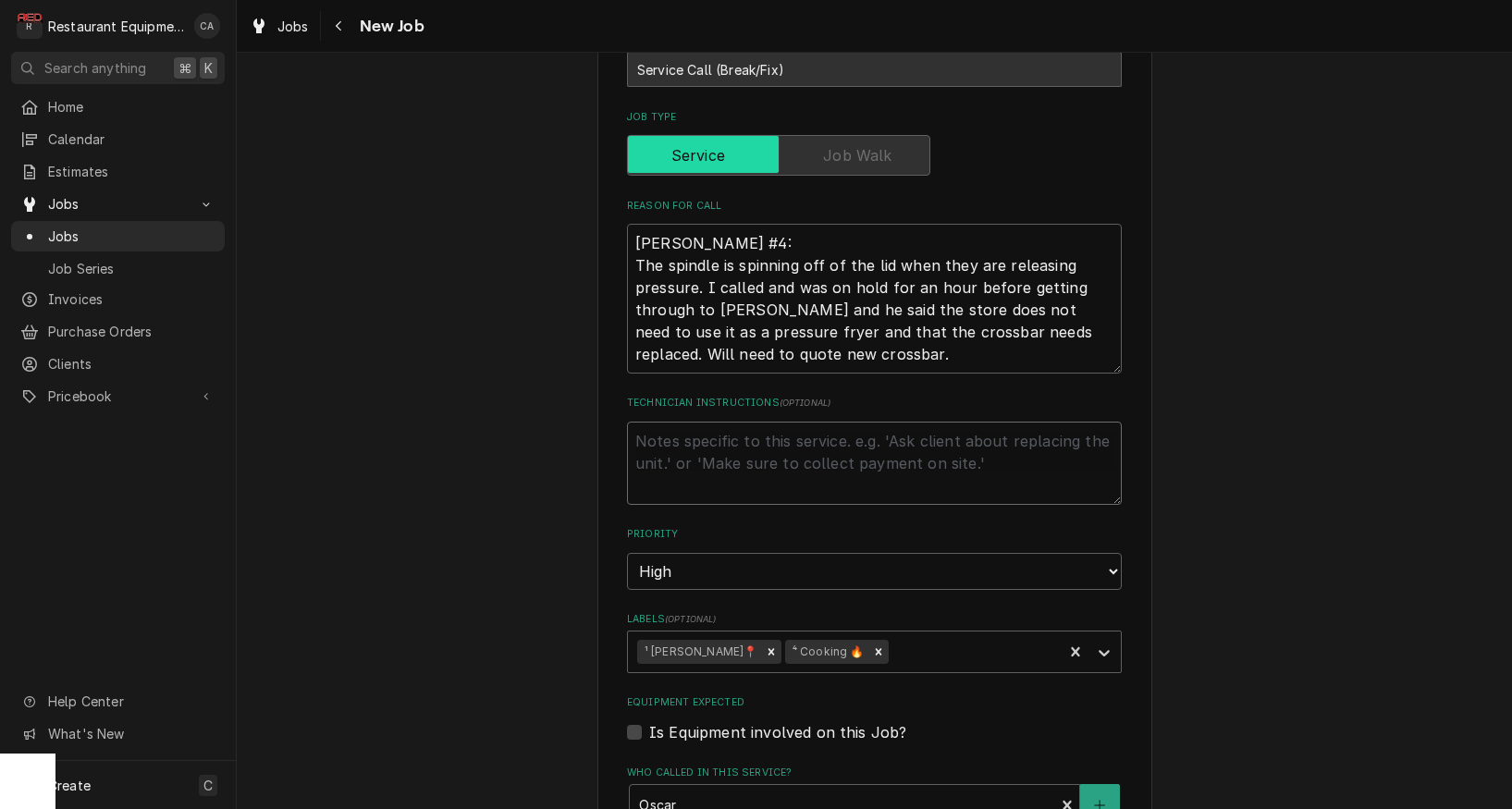
scroll to position [542, 0]
click at [757, 425] on textarea "Technician Instructions ( optional )" at bounding box center [874, 466] width 494 height 83
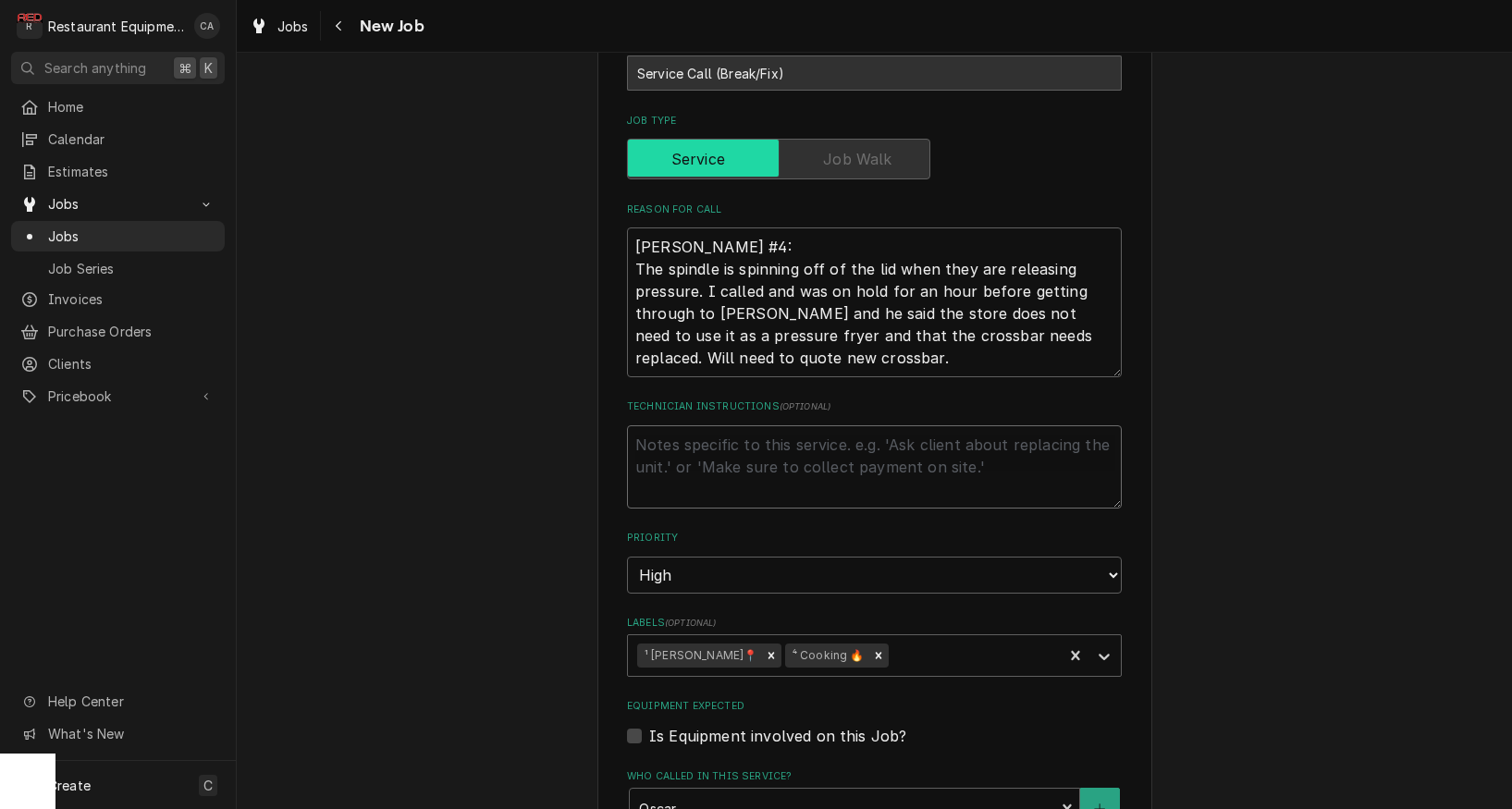
type textarea "x"
type textarea "P"
type textarea "x"
type textarea "Pa"
type textarea "x"
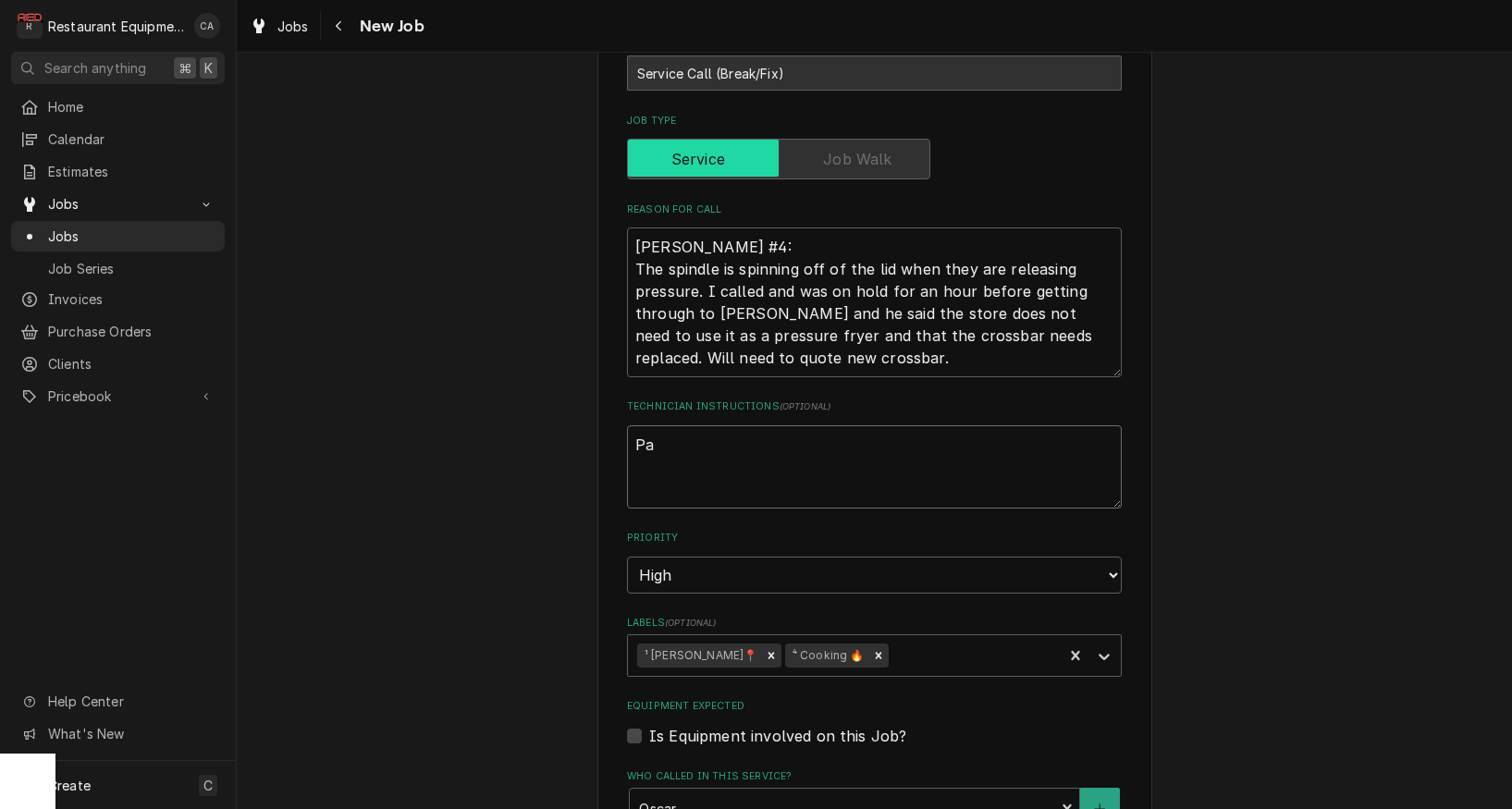
type textarea "Par"
type textarea "x"
type textarea "Part"
type textarea "x"
type textarea "Part"
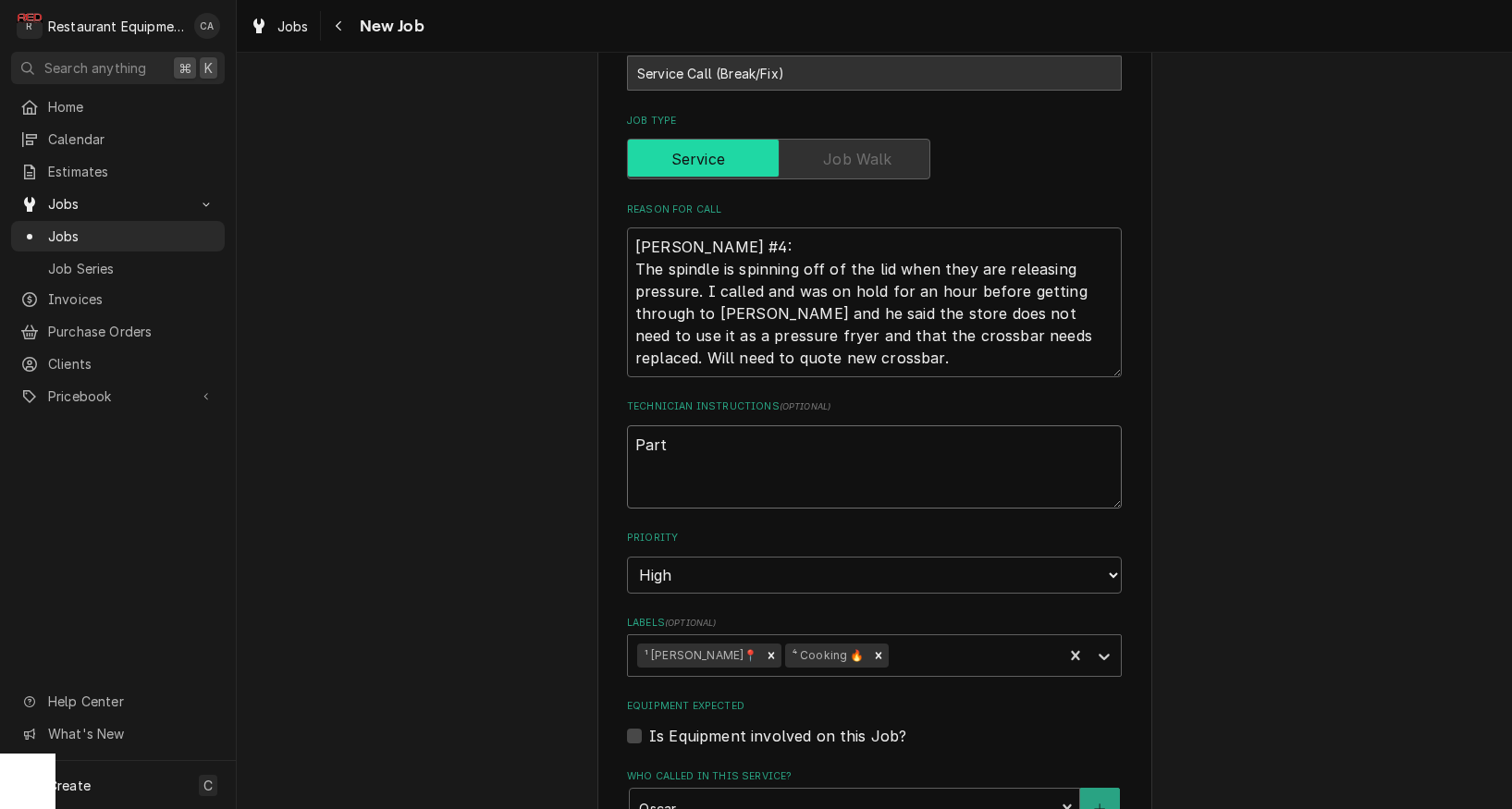
type textarea "x"
type textarea "Part r"
type textarea "x"
type textarea "Part re"
type textarea "x"
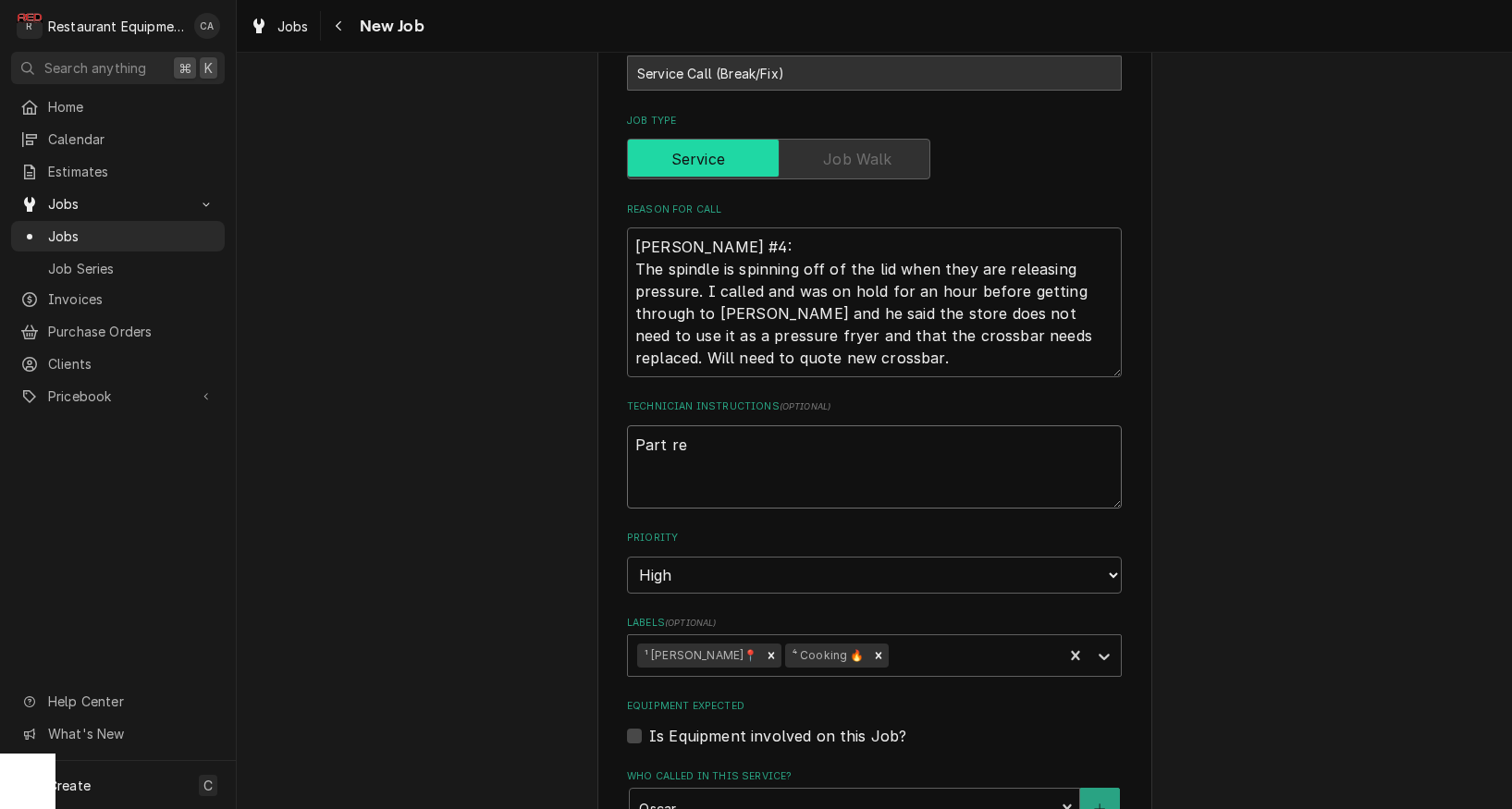
type textarea "Part rec"
type textarea "x"
type textarea "Part rece"
type textarea "x"
type textarea "Part recei"
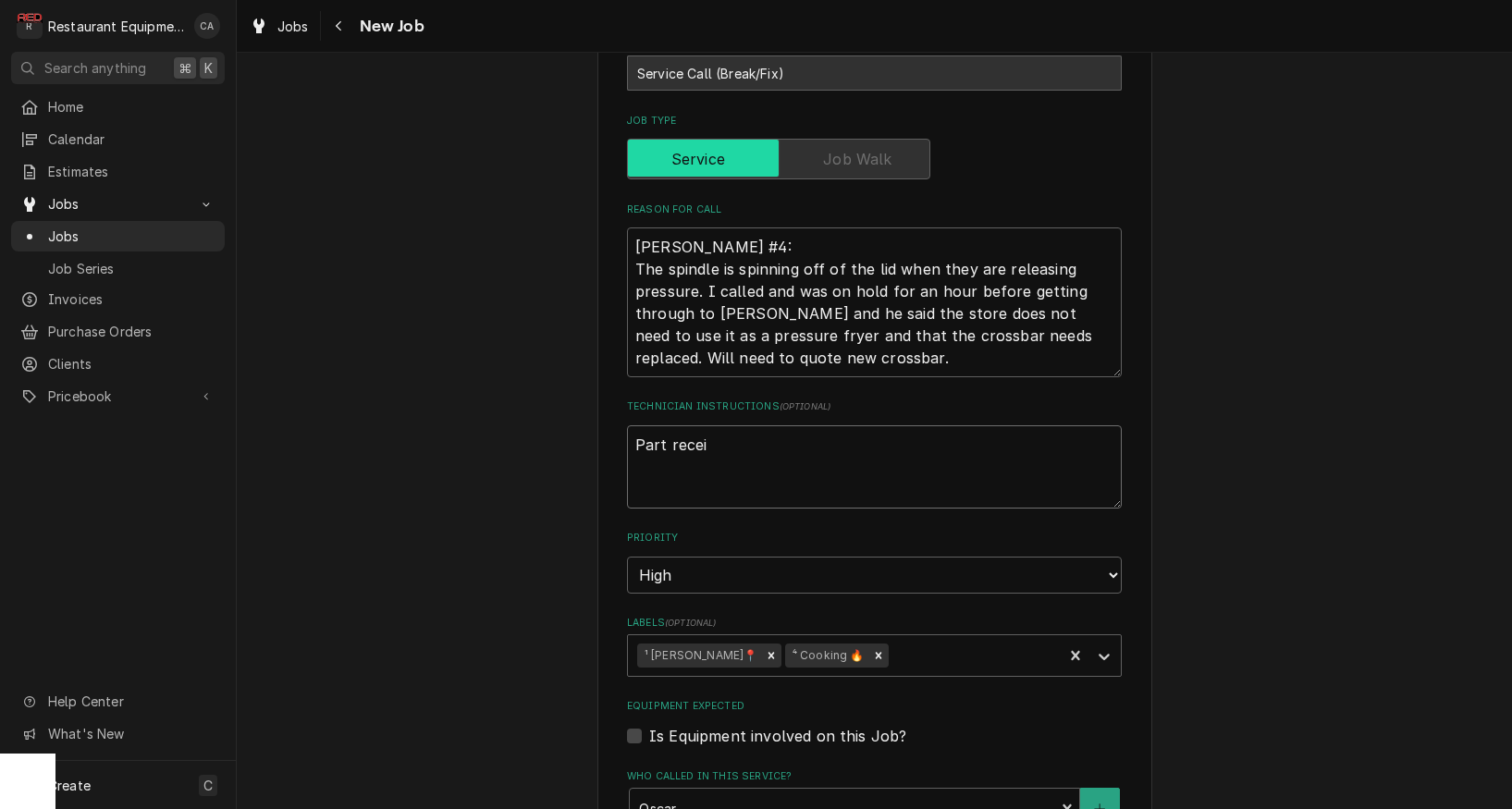
type textarea "x"
type textarea "Part receiv"
type textarea "x"
type textarea "Part receive"
type textarea "x"
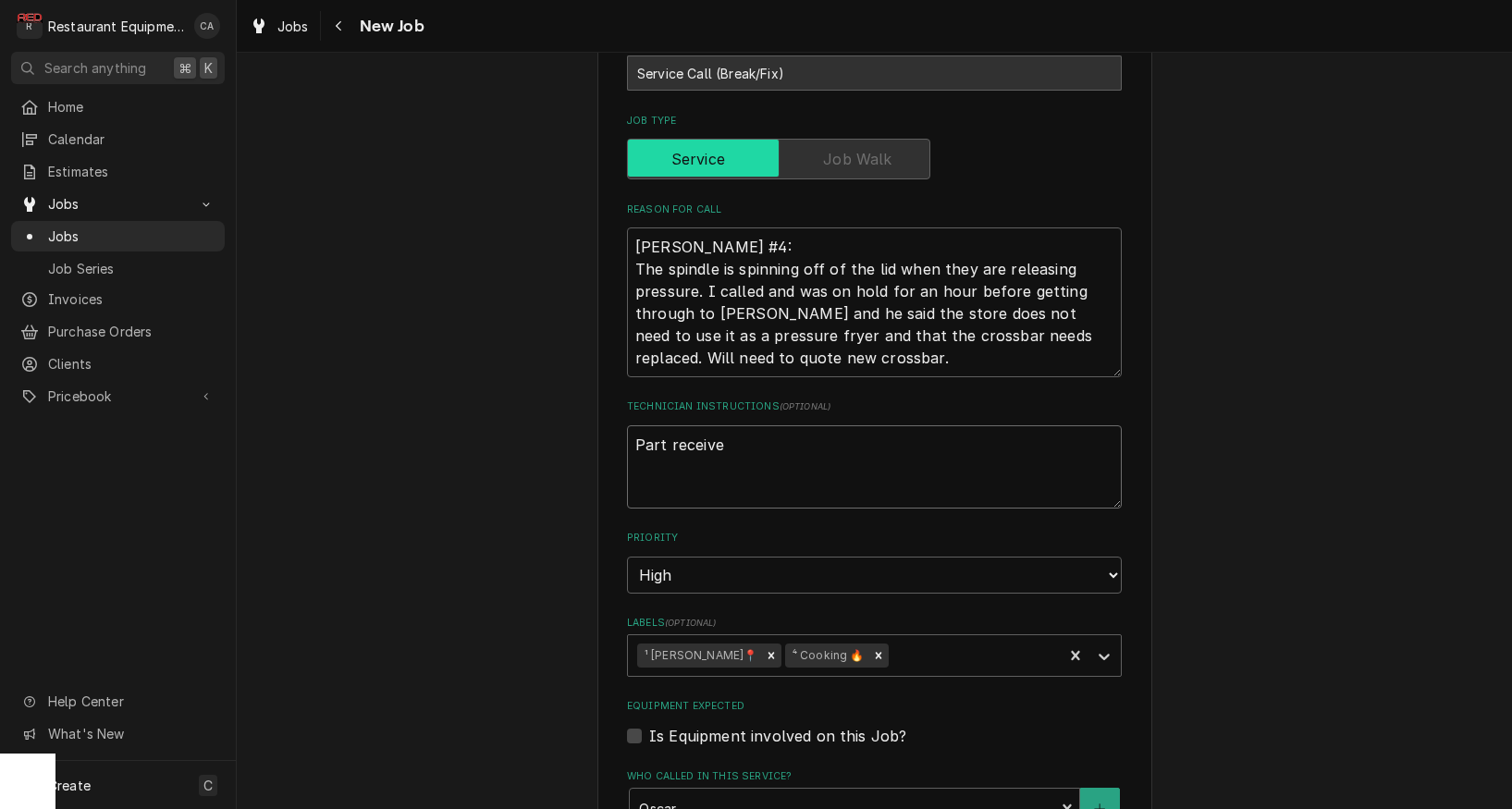
type textarea "Part received"
type textarea "x"
type textarea "Part received"
type textarea "x"
type textarea "Part received 8"
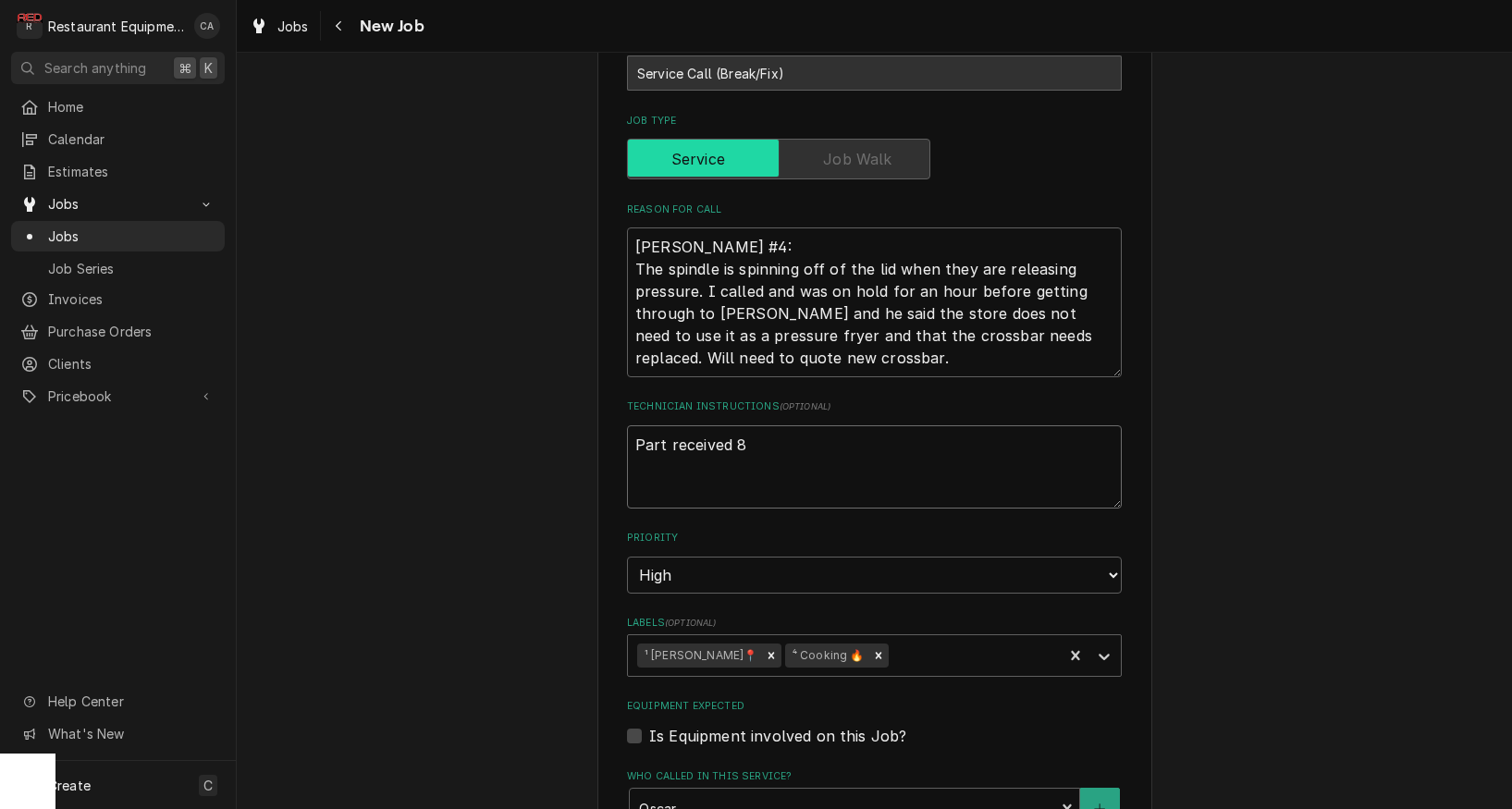
type textarea "x"
type textarea "Part received 8/"
type textarea "x"
type textarea "Part received 8/2"
type textarea "x"
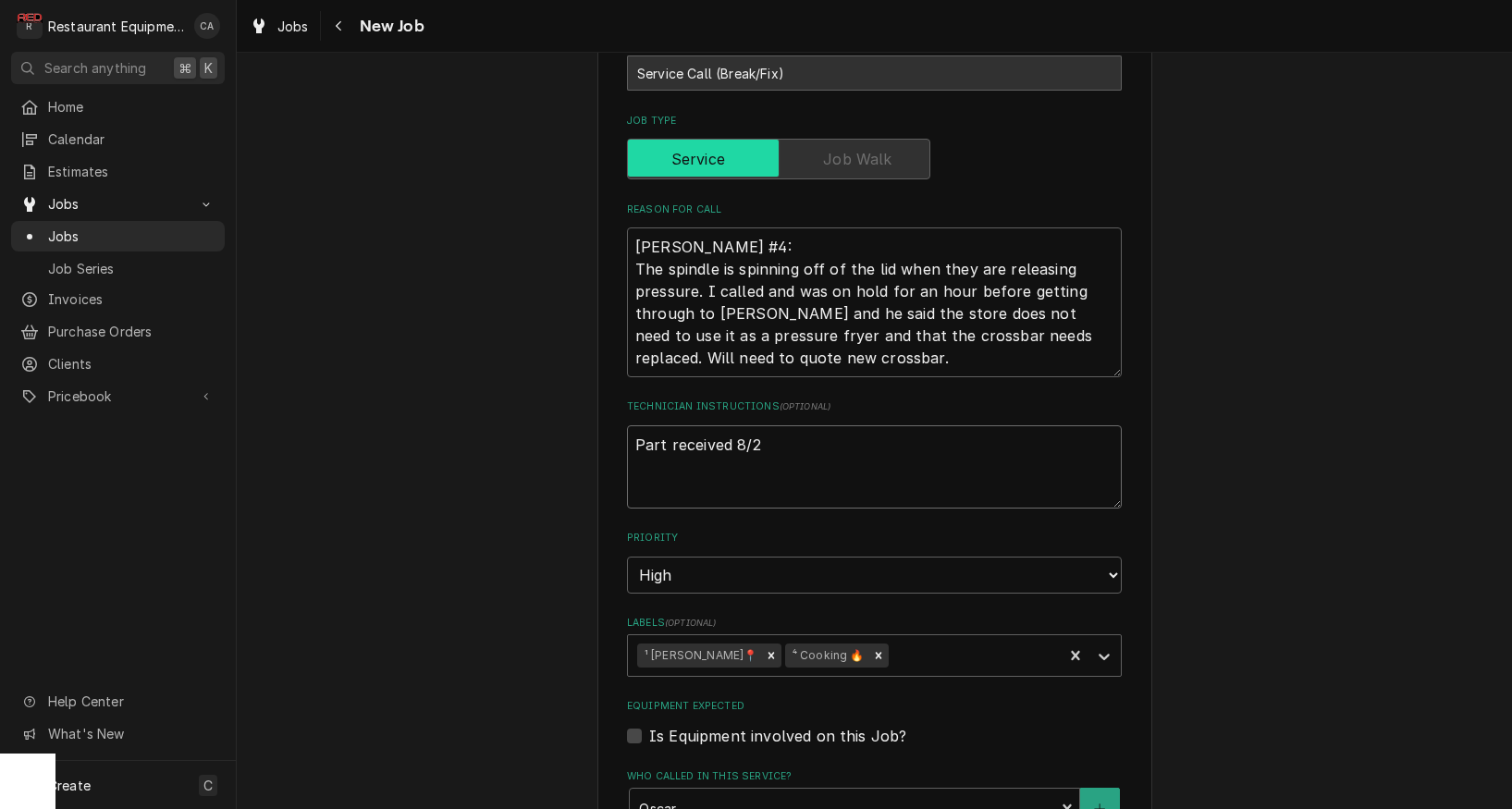
type textarea "Part received 8/29"
type textarea "x"
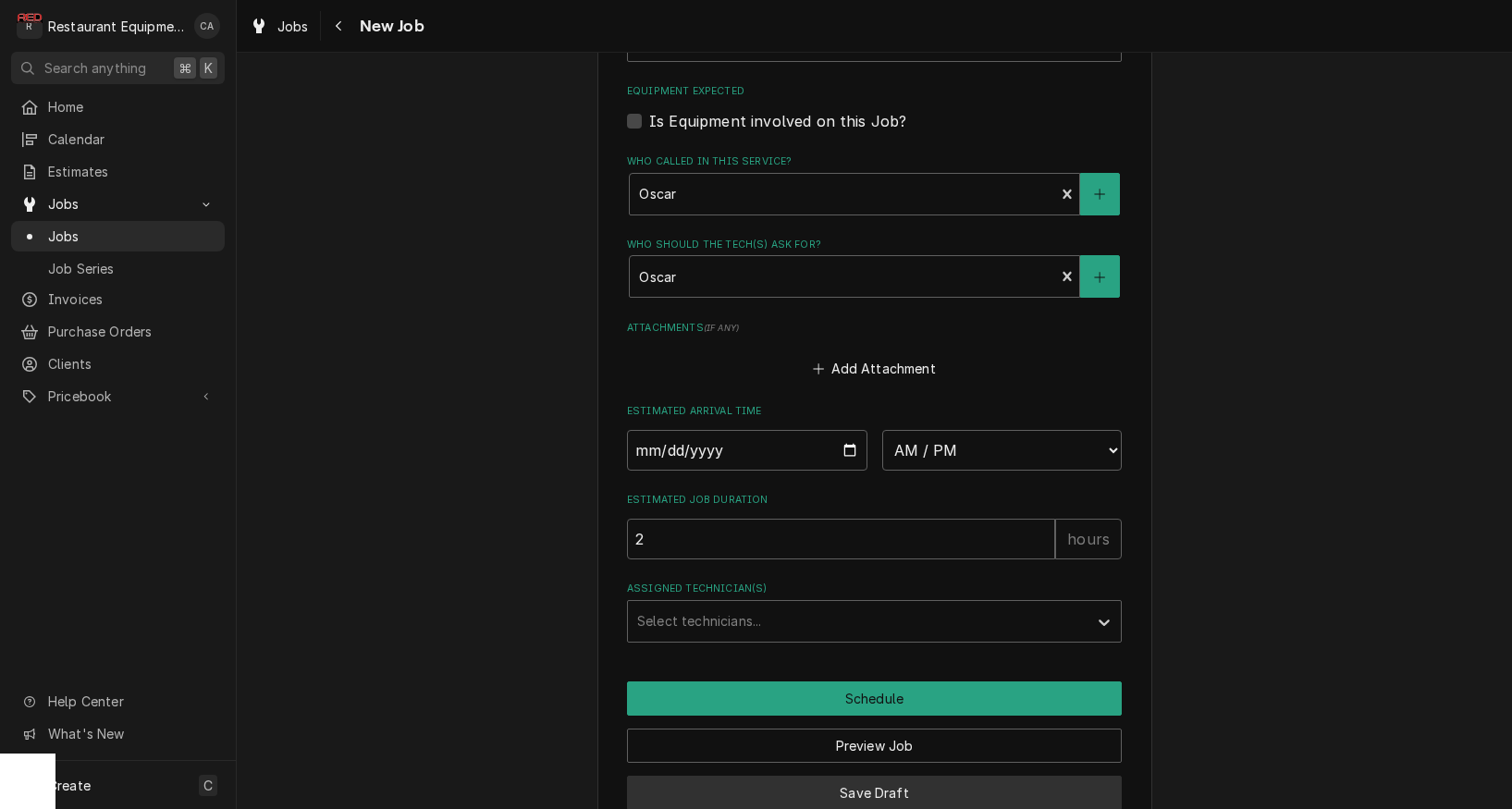
type textarea "Part received 8/29"
click at [838, 776] on button "Save Draft" at bounding box center [874, 793] width 494 height 34
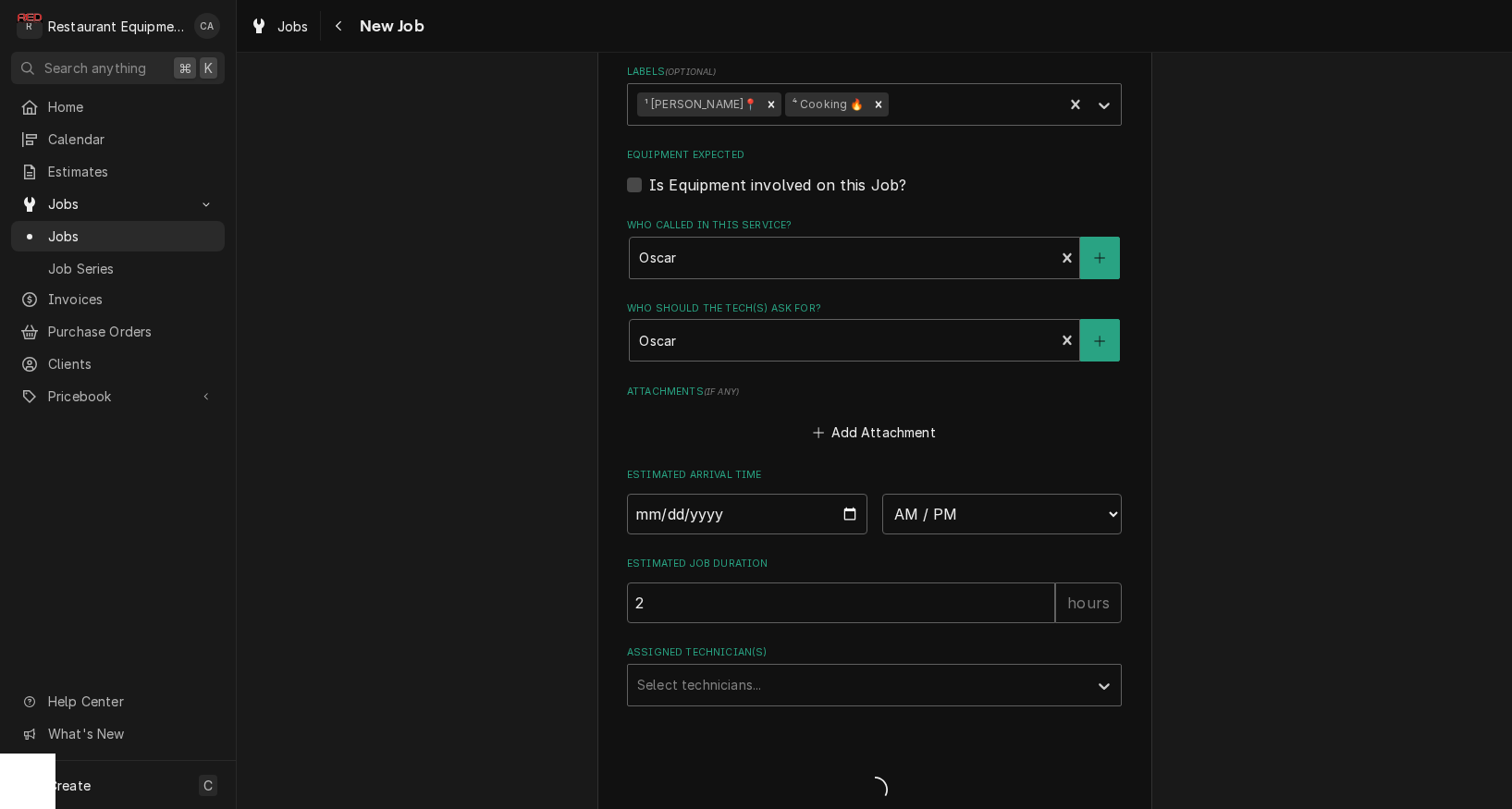
type textarea "x"
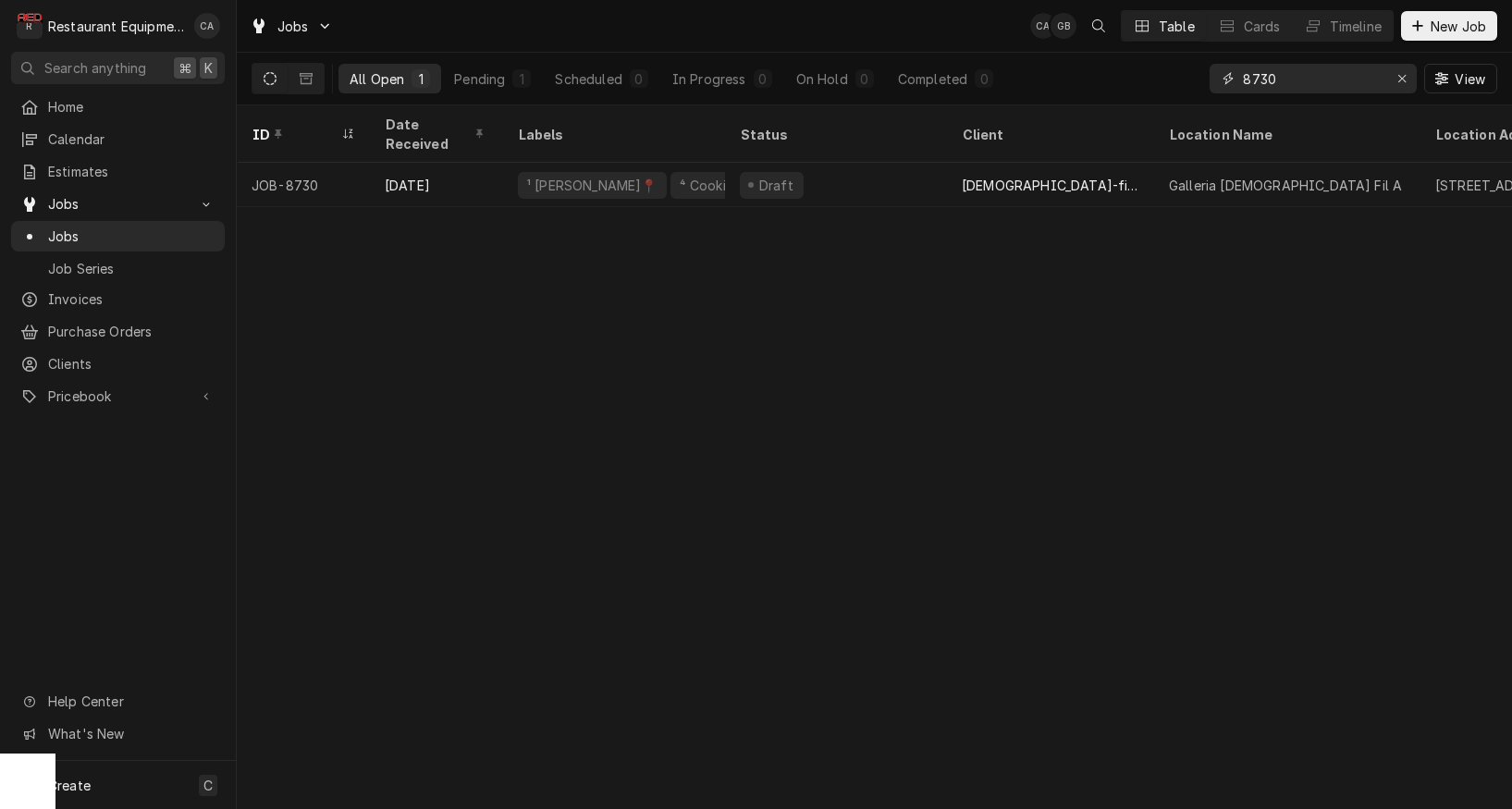
drag, startPoint x: 1304, startPoint y: 84, endPoint x: 1222, endPoint y: 75, distance: 82.5
click at [1222, 75] on div "8730" at bounding box center [1313, 78] width 207 height 30
type input "8677"
click at [770, 395] on div "ID Date Received Labels Status Client Location Name Location Address State Tech…" at bounding box center [874, 456] width 1275 height 703
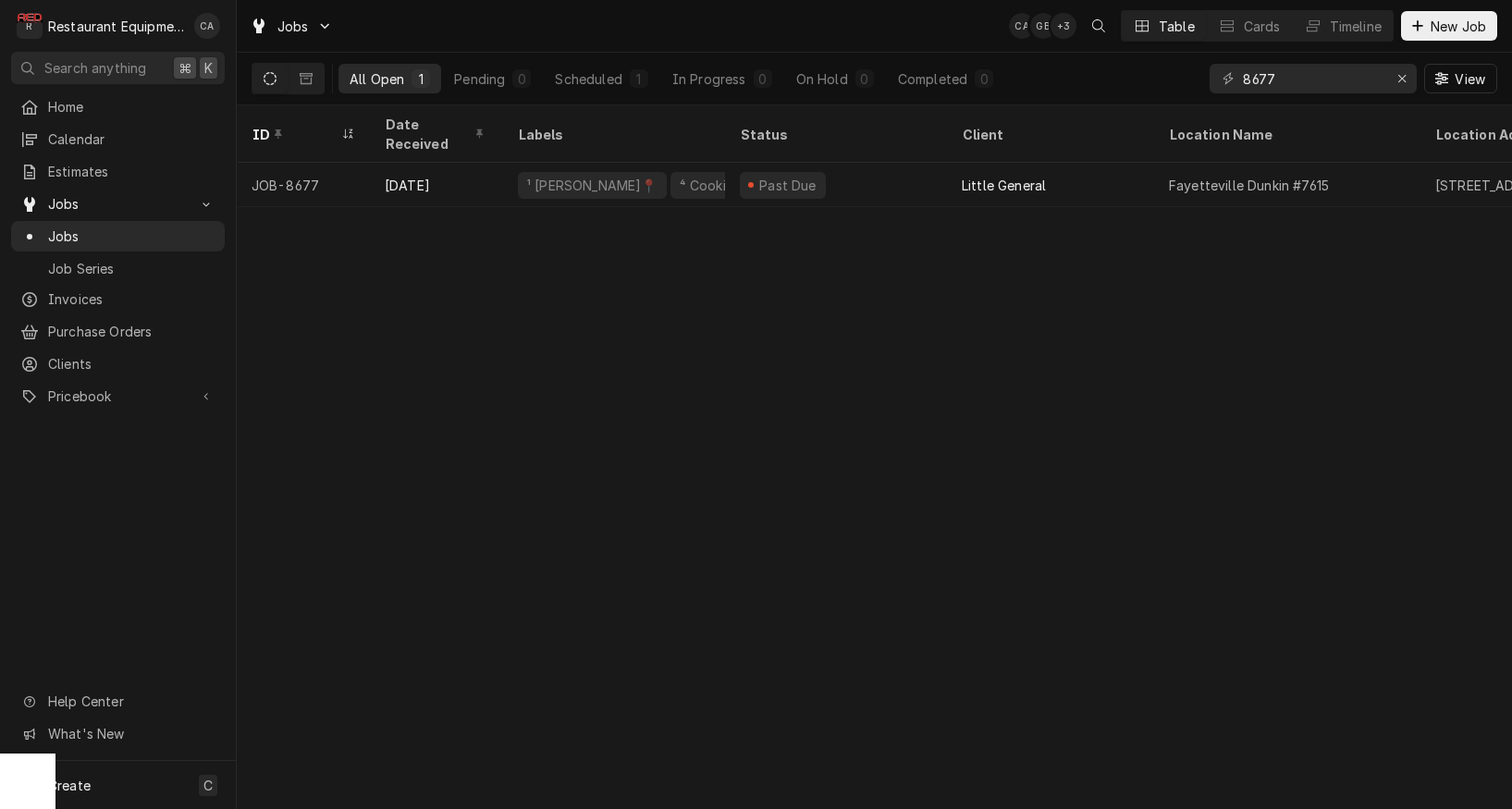
scroll to position [0, 0]
click at [770, 395] on div "ID Date Received Labels Status Client Location Name Location Address State Tech…" at bounding box center [874, 456] width 1275 height 703
click at [1401, 83] on icon "Erase input" at bounding box center [1402, 79] width 10 height 13
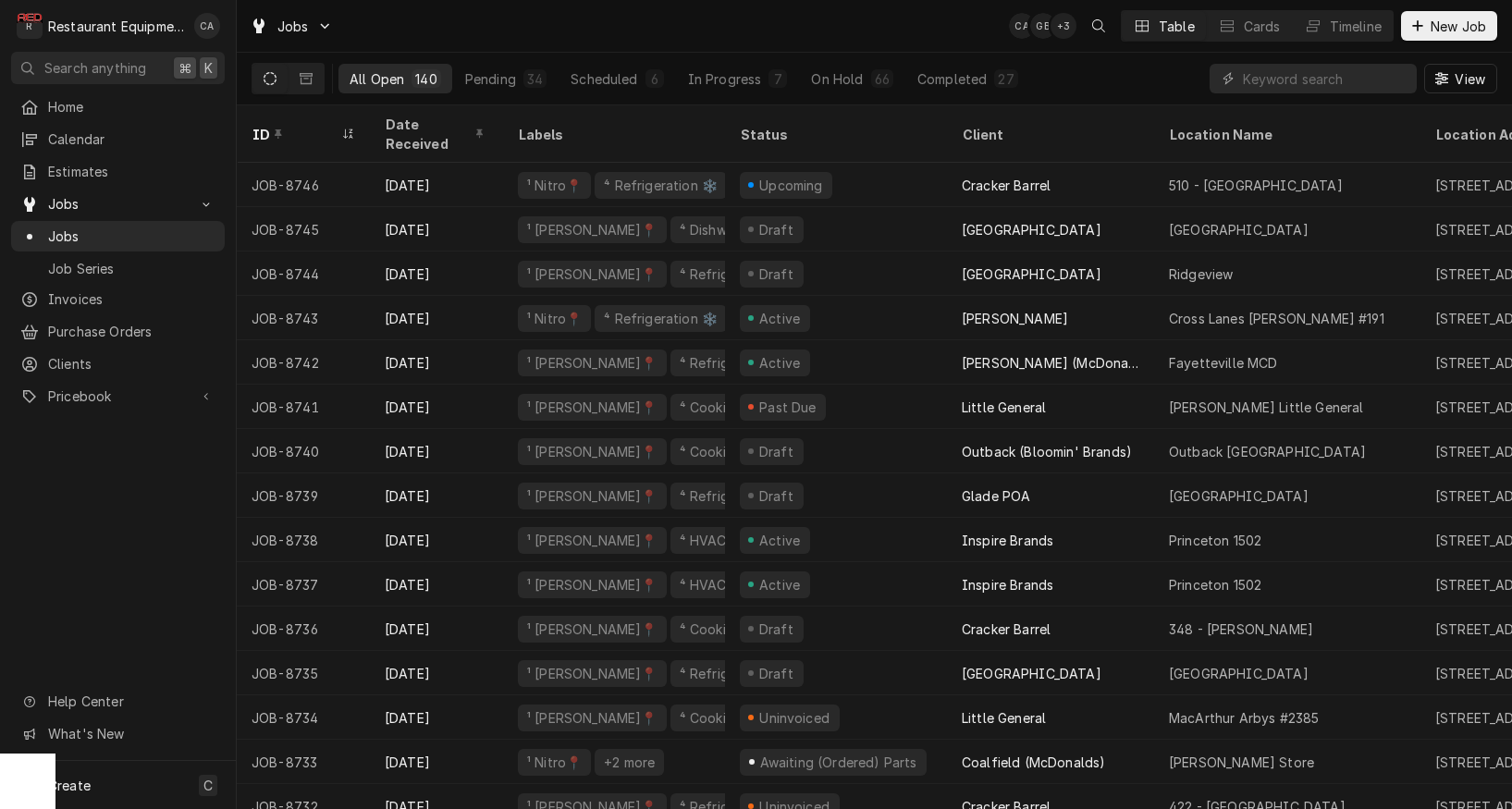
click at [769, 37] on div "Jobs CA GB + 3 Table Cards Timeline New Job" at bounding box center [874, 26] width 1275 height 52
drag, startPoint x: 541, startPoint y: 46, endPoint x: 881, endPoint y: 40, distance: 340.1
click at [543, 46] on div "Jobs CA CA + 3 Table Cards Timeline New Job" at bounding box center [874, 26] width 1275 height 52
click at [1287, 80] on input "Dynamic Content Wrapper" at bounding box center [1325, 78] width 164 height 30
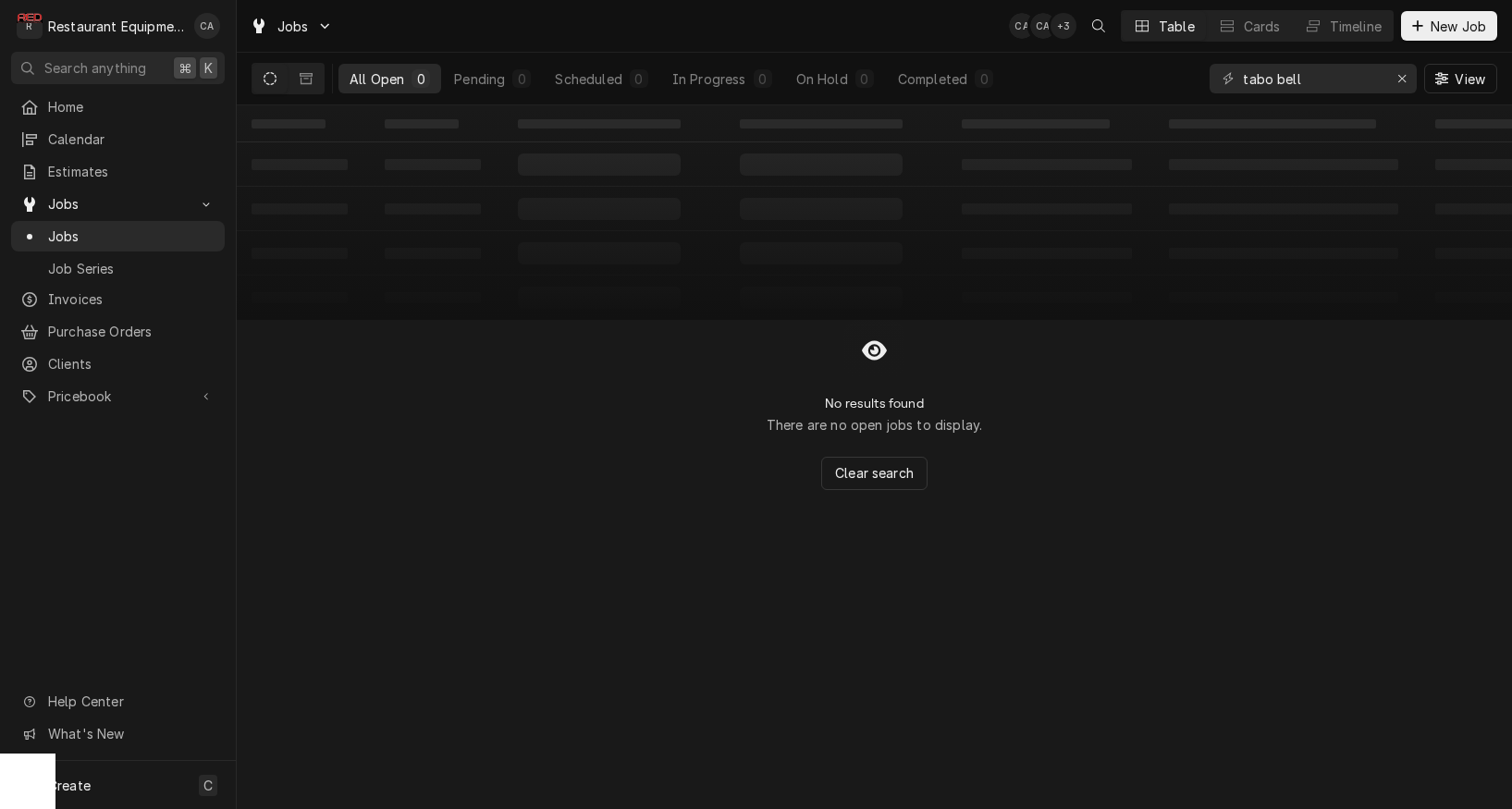
drag, startPoint x: 470, startPoint y: 524, endPoint x: 850, endPoint y: 375, distance: 408.2
click at [479, 522] on div "‌ ‌ ‌ ‌ ‌ ‌ ‌ ‌ ‌ ‌ ‌ ‌ ‌ ‌ ‌ ‌ ‌ ‌ ‌ ‌ ‌ ‌ ‌ ‌ ‌ ‌ ‌ ‌ ‌ ‌ ‌ ‌ ‌ ‌ ‌ ‌ ‌ ‌ ‌ ‌…" at bounding box center [874, 456] width 1275 height 703
drag, startPoint x: 1321, startPoint y: 85, endPoint x: 1148, endPoint y: 64, distance: 174.3
click at [1148, 64] on div "All Open 0 Pending 0 Scheduled 0 In Progress 0 On Hold 0 Completed 0 tabo bell …" at bounding box center [874, 78] width 1246 height 52
type input "taco bell"
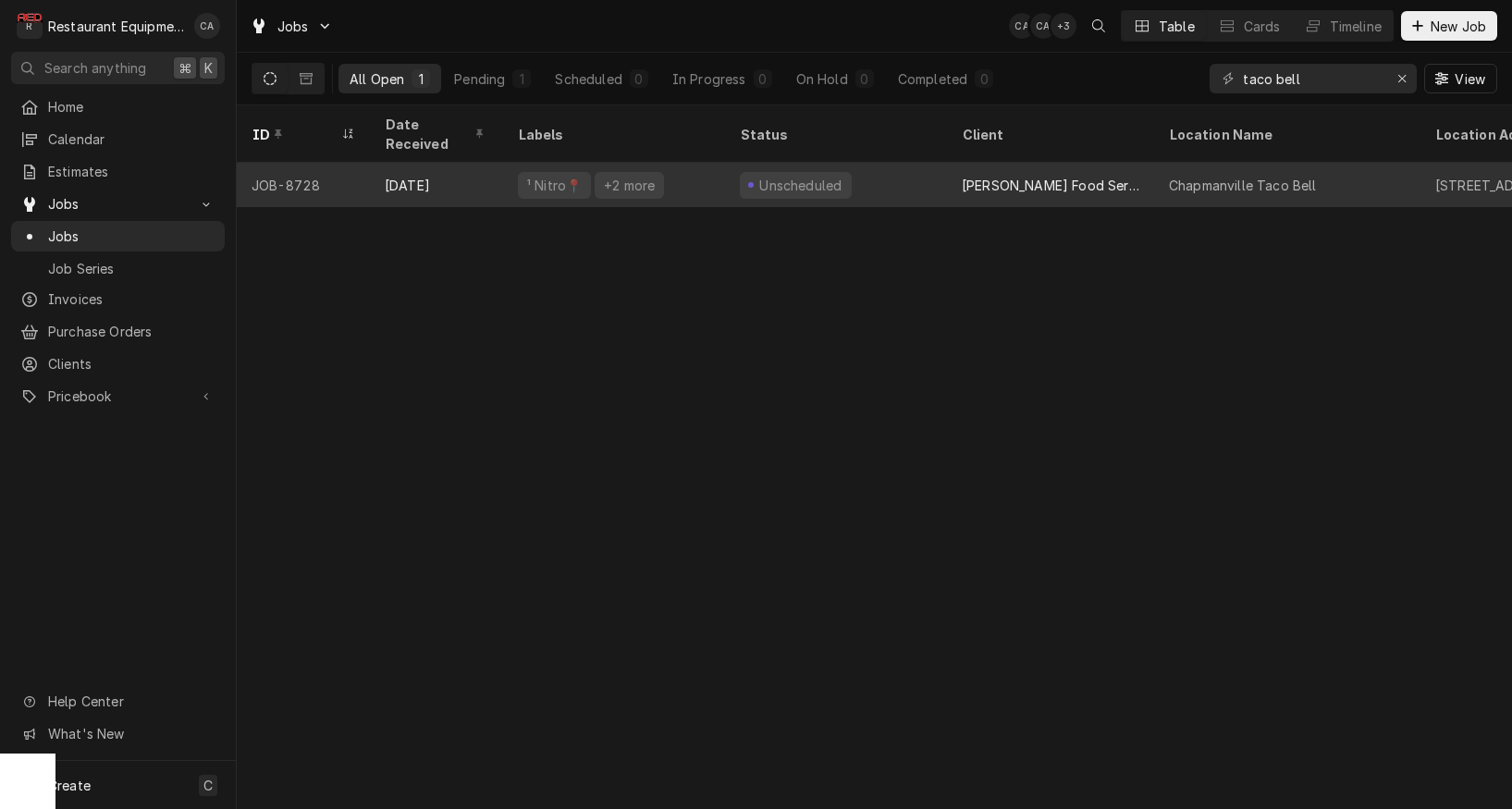
click at [861, 172] on div "Unscheduled" at bounding box center [836, 185] width 222 height 45
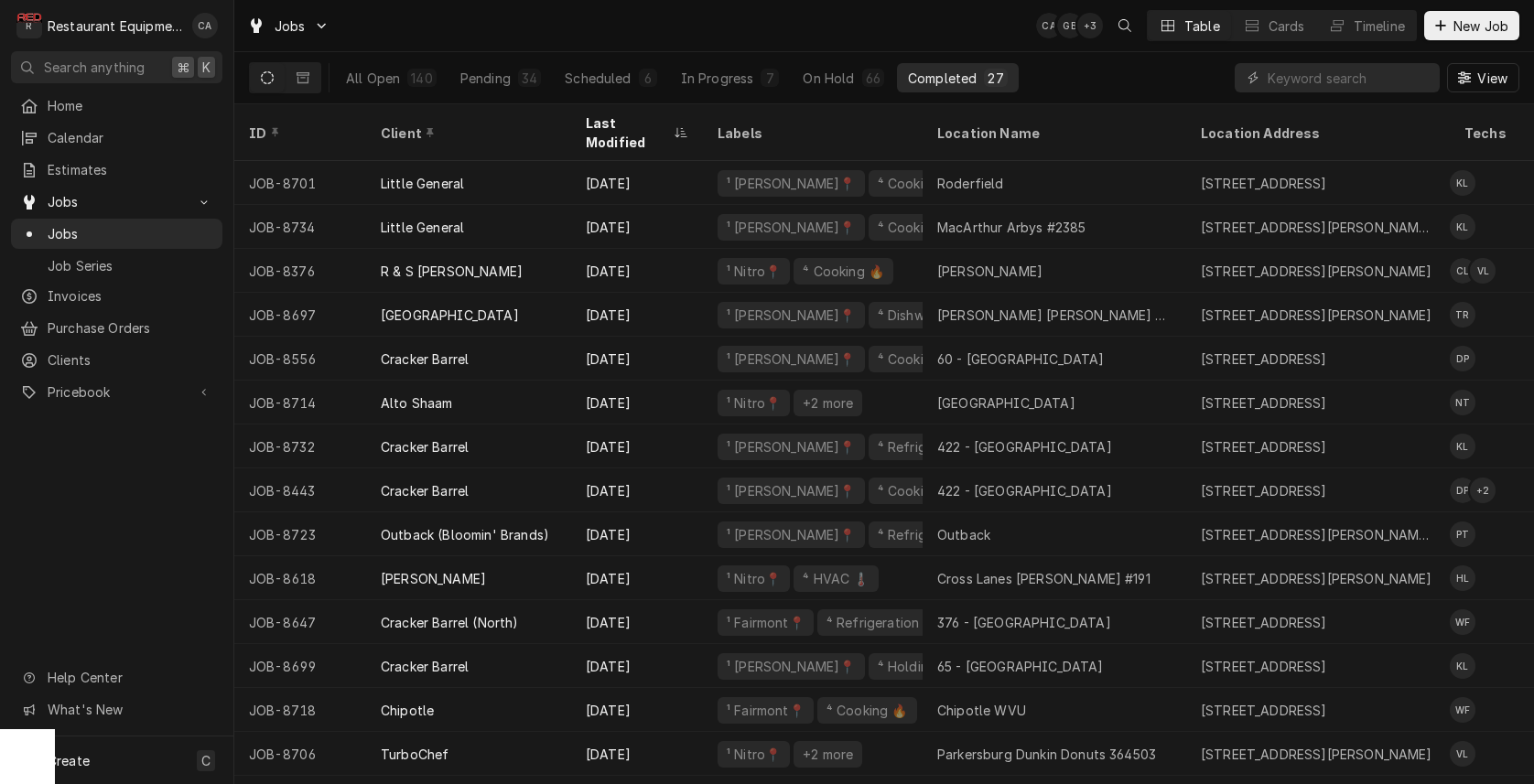
scroll to position [7, 0]
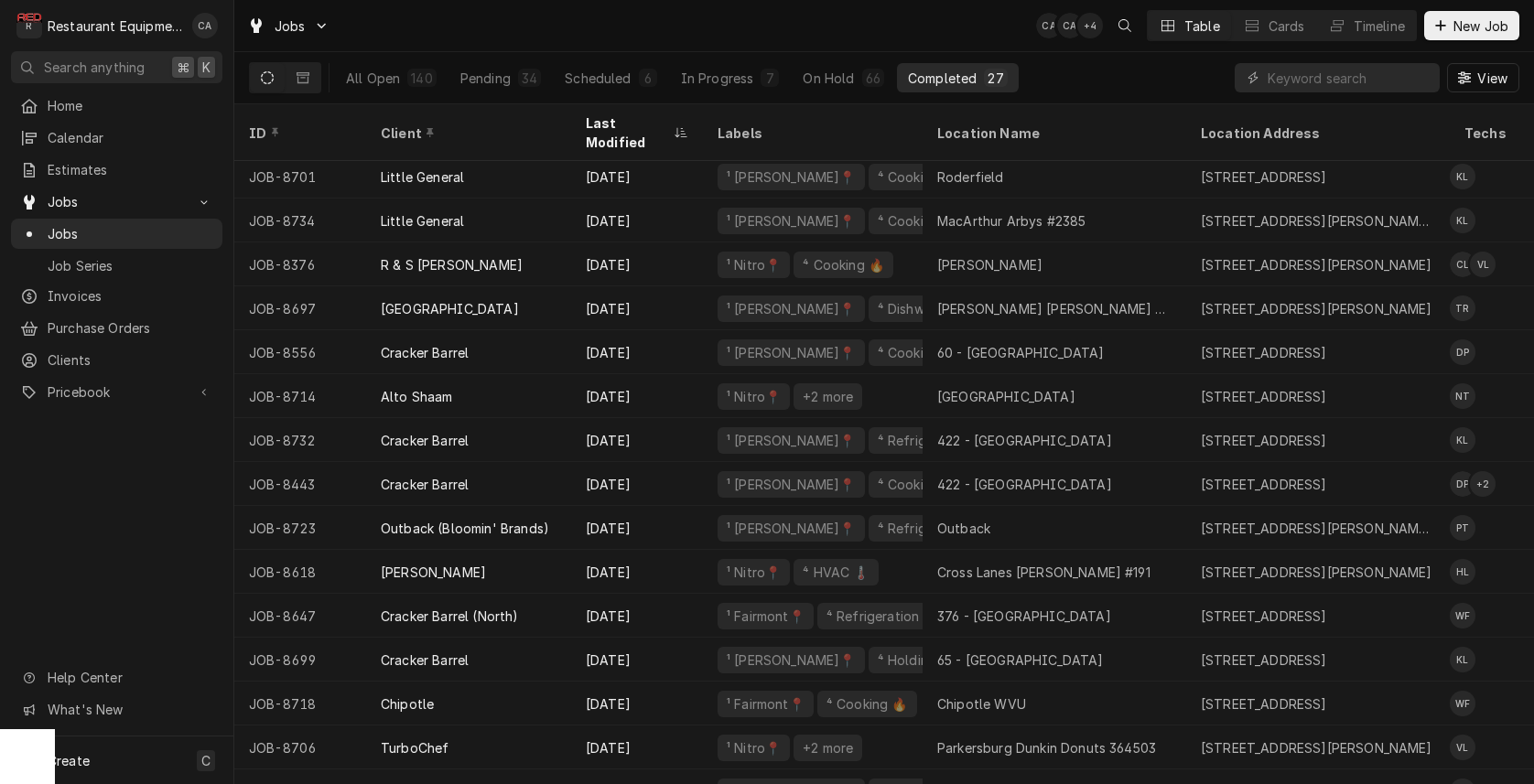
click at [541, 26] on div "Jobs CA CA + 4 Table Cards Timeline New Job" at bounding box center [884, 26] width 1300 height 51
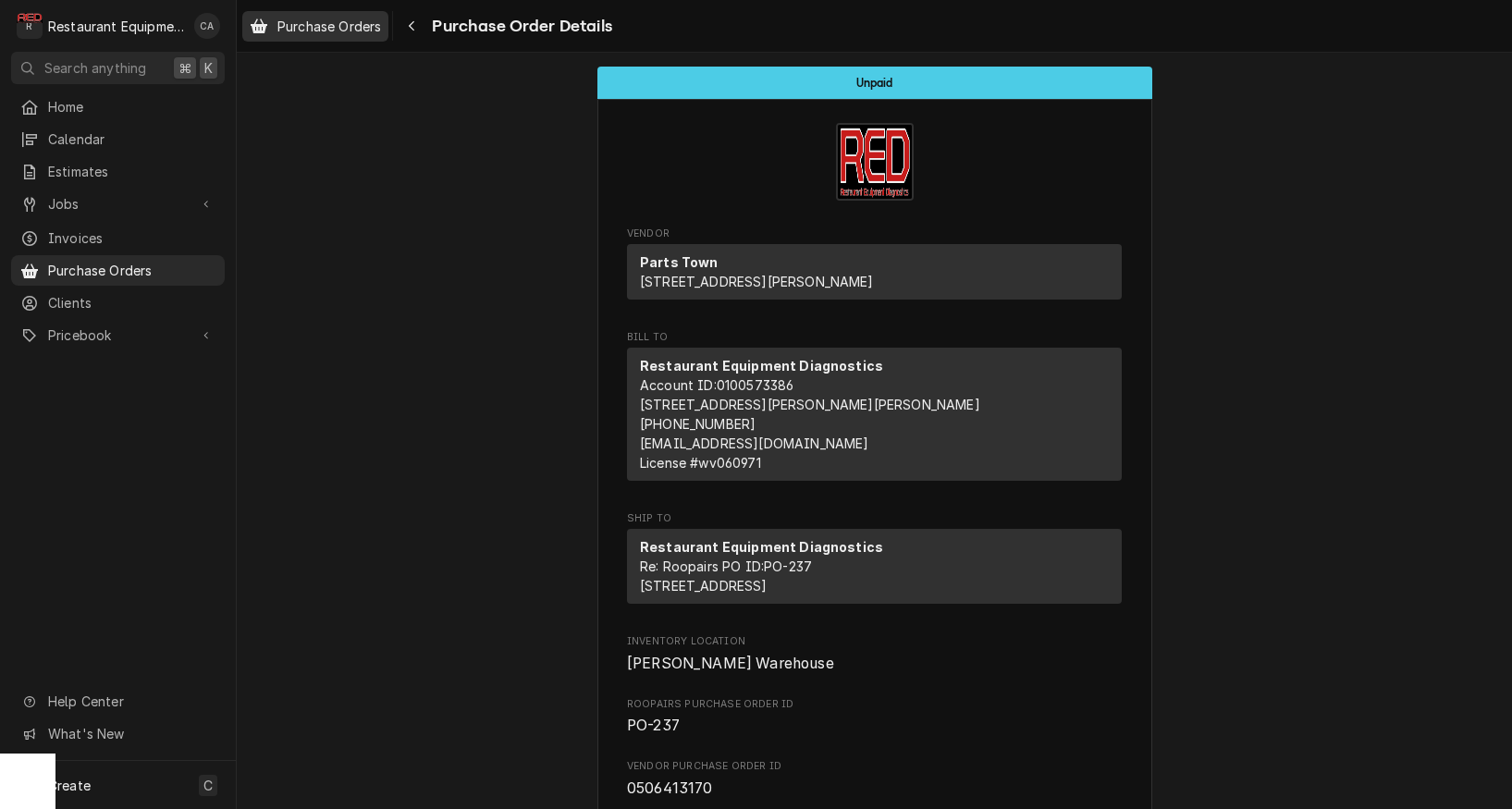
click at [349, 38] on link "Purchase Orders" at bounding box center [315, 27] width 146 height 31
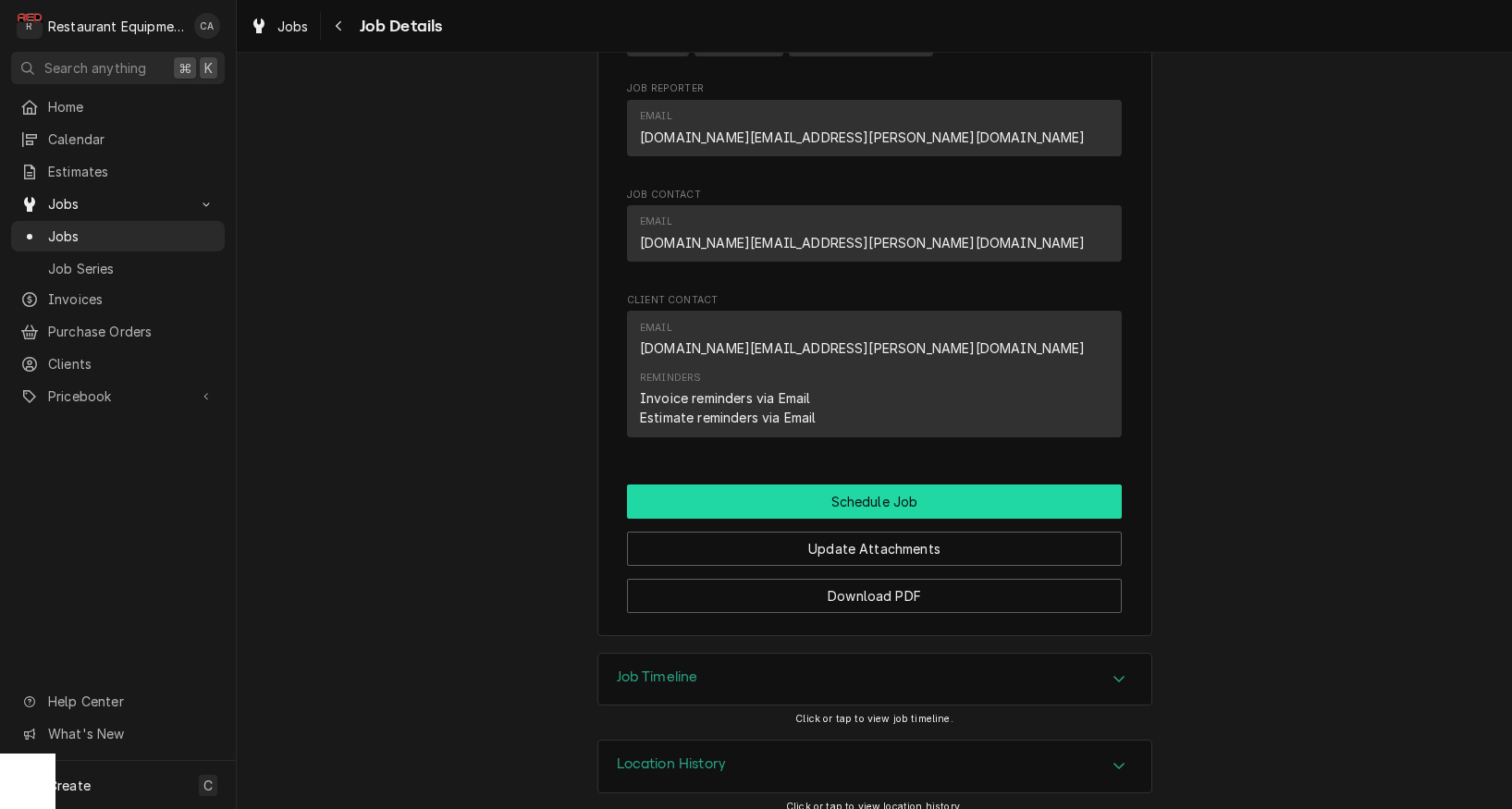
scroll to position [1536, 0]
click at [883, 487] on button "Schedule Job" at bounding box center [874, 503] width 494 height 34
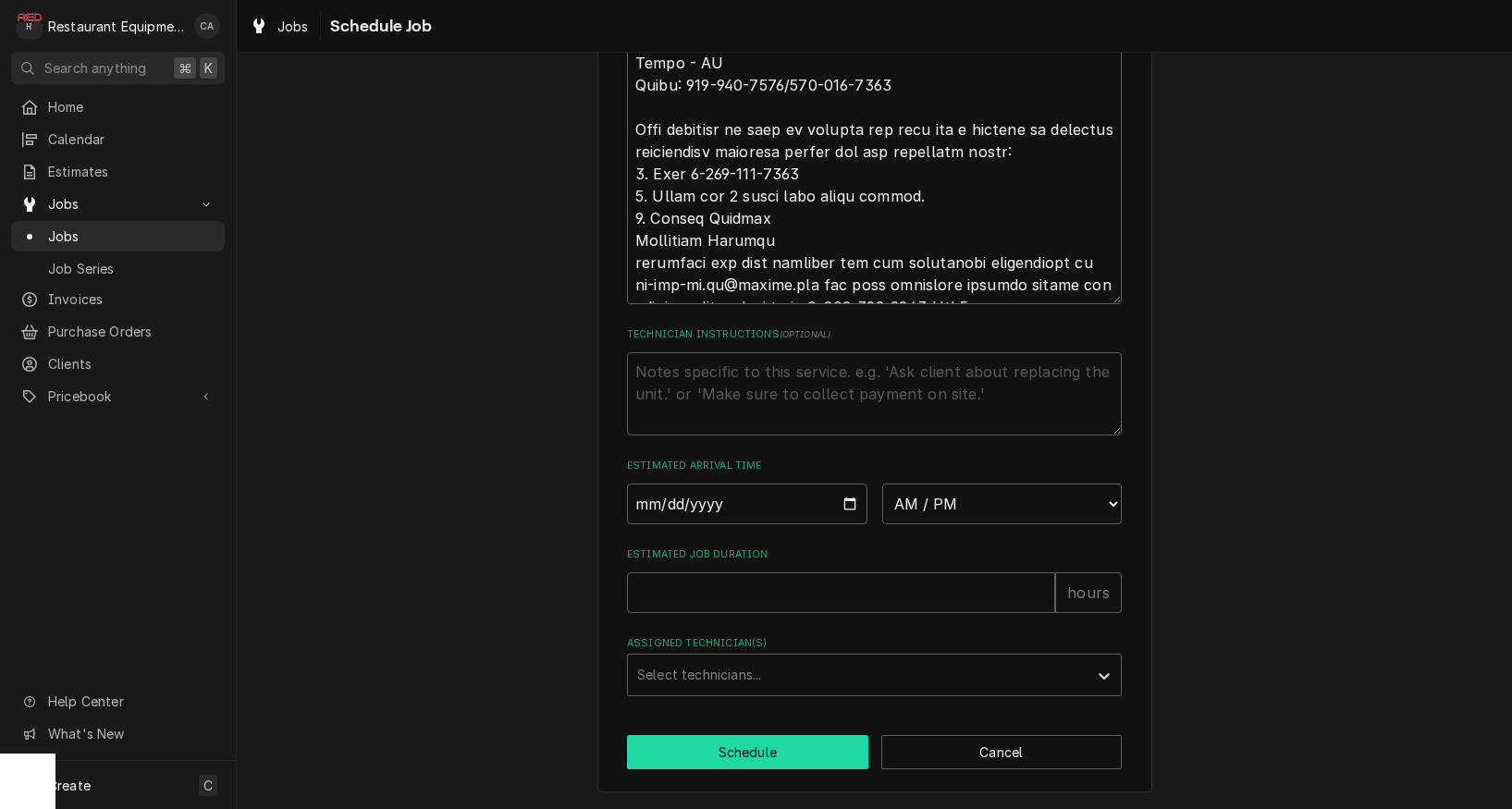
click at [808, 752] on button "Schedule" at bounding box center [747, 752] width 242 height 34
type textarea "x"
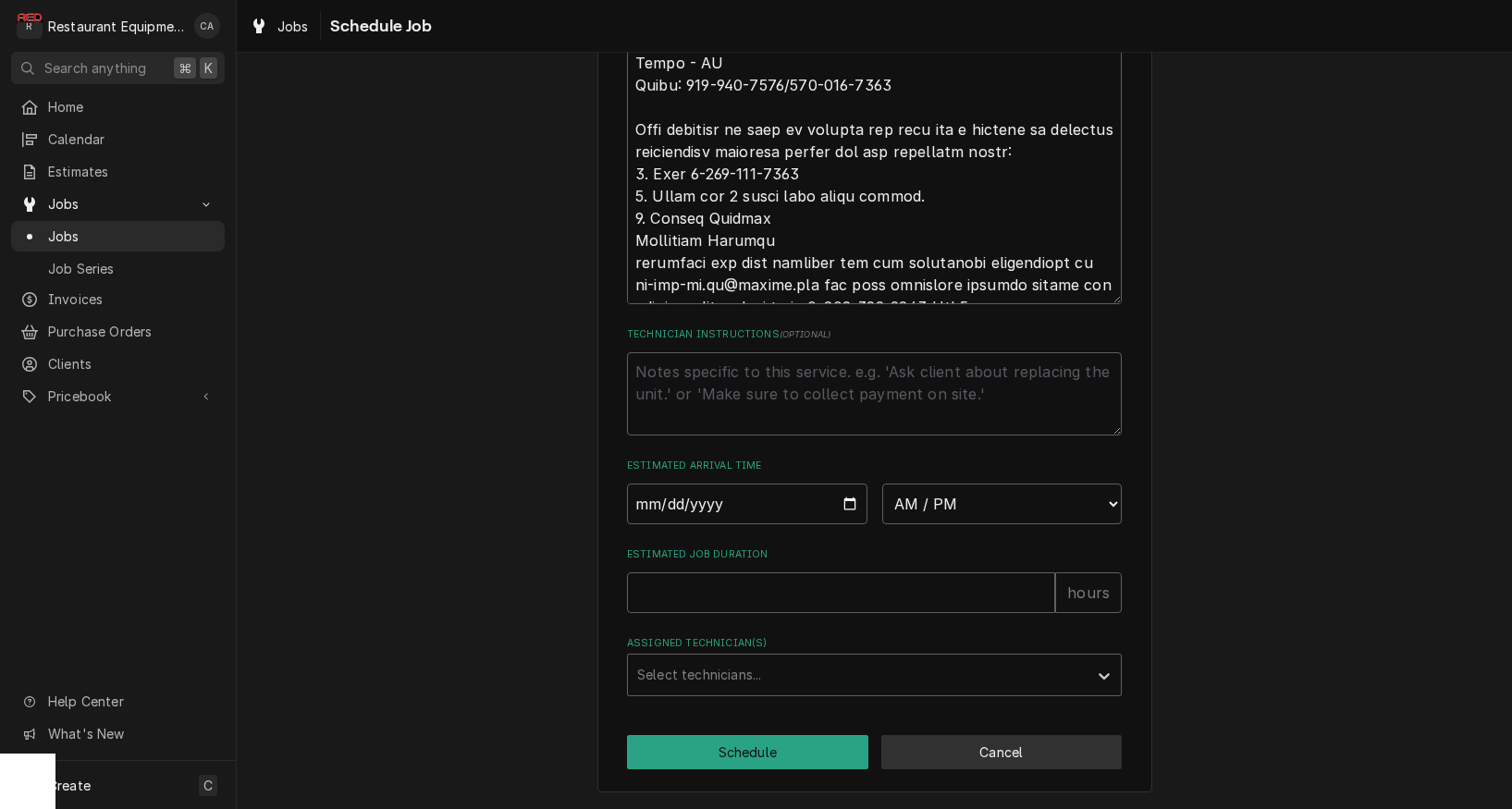
click at [988, 761] on button "Cancel" at bounding box center [1002, 752] width 242 height 34
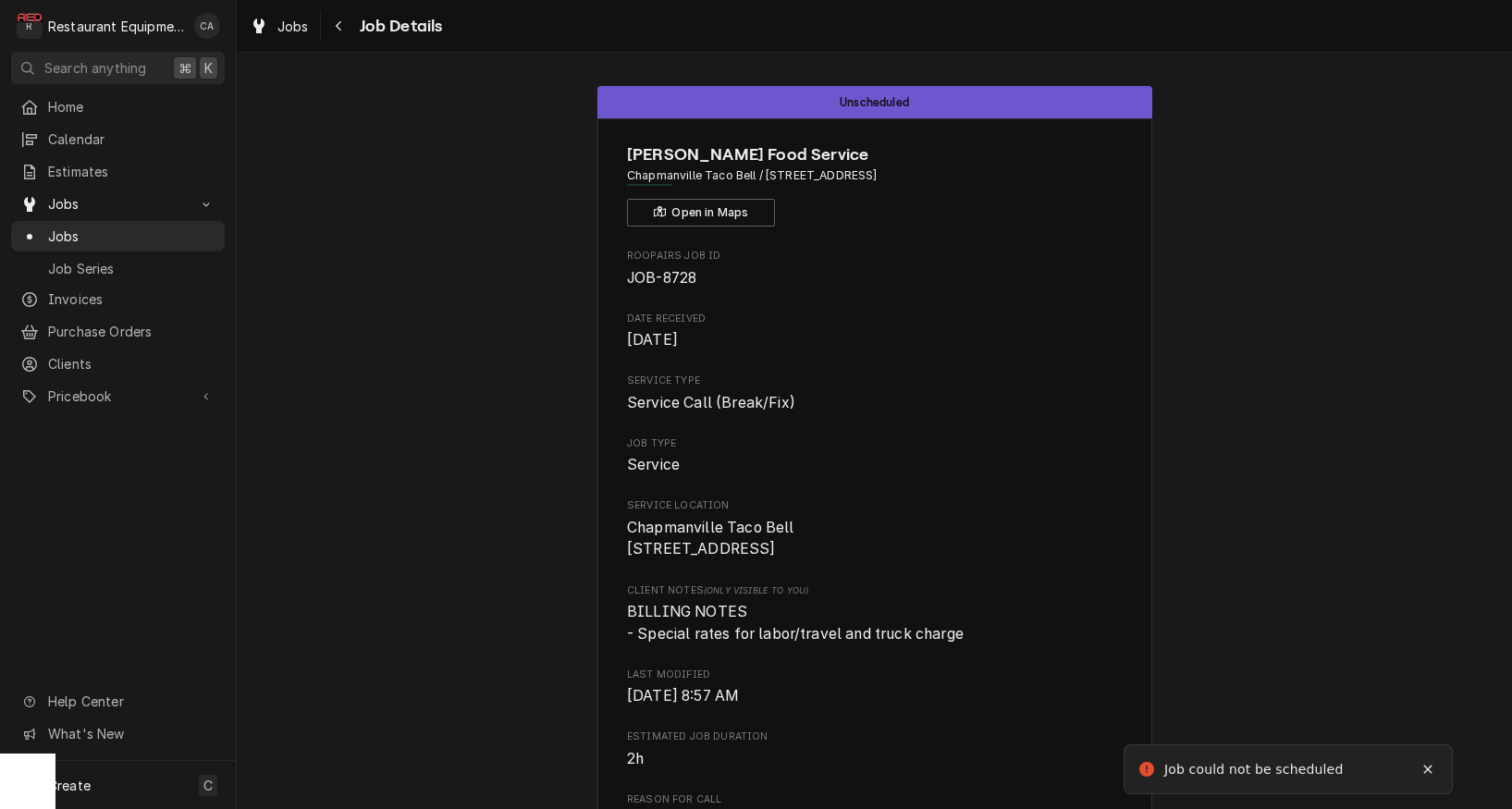
scroll to position [0, 0]
click at [306, 25] on span "Jobs" at bounding box center [293, 26] width 32 height 19
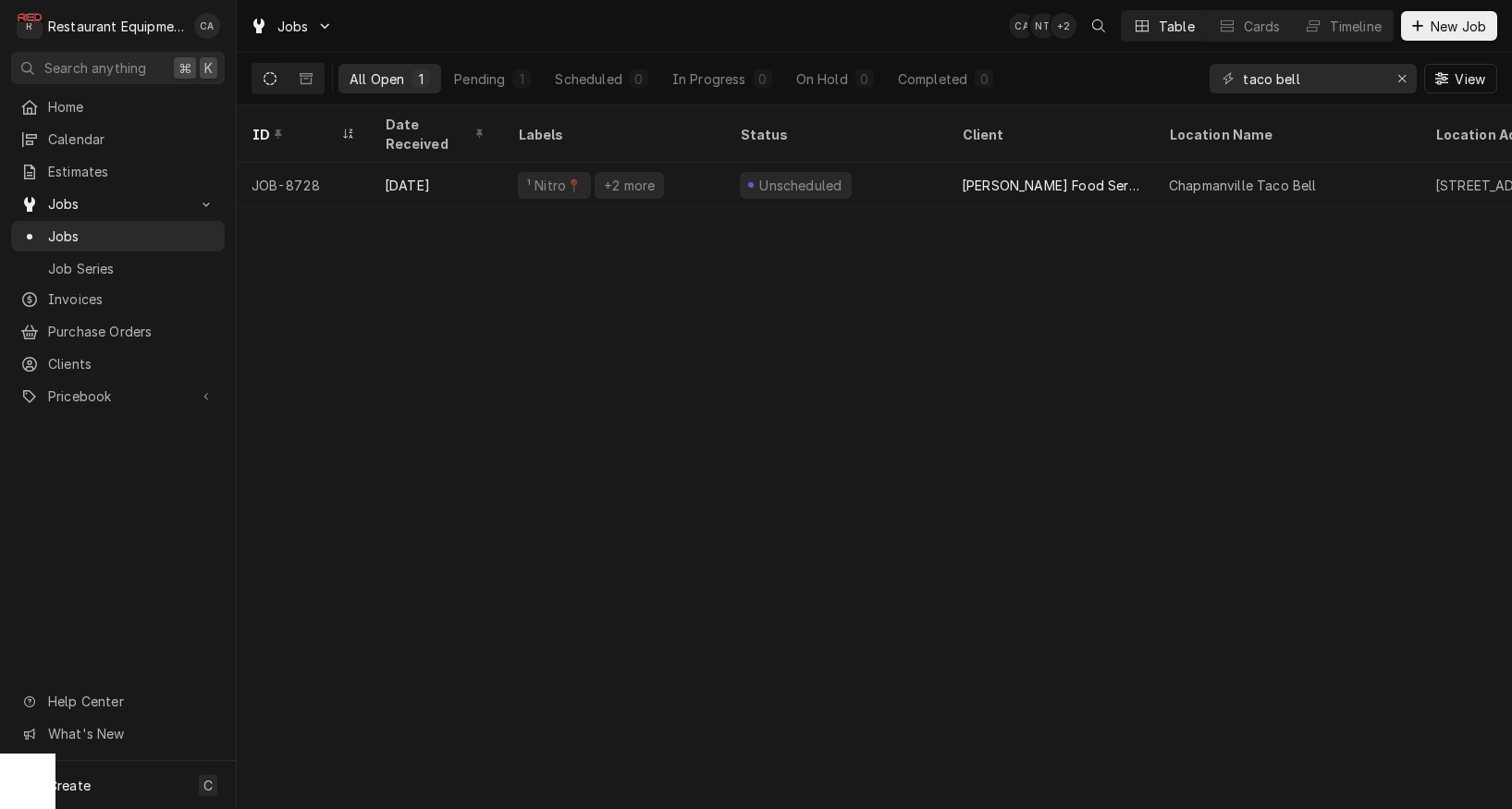
click at [585, 434] on div "ID Date Received Labels Status Client Location Name Location Address State Tech…" at bounding box center [874, 456] width 1275 height 703
drag, startPoint x: 1311, startPoint y: 80, endPoint x: 1178, endPoint y: 70, distance: 133.4
click at [1178, 70] on div "All Open 1 Pending 1 Scheduled 0 In Progress 0 On Hold 0 Completed 0 taco bell …" at bounding box center [874, 78] width 1246 height 52
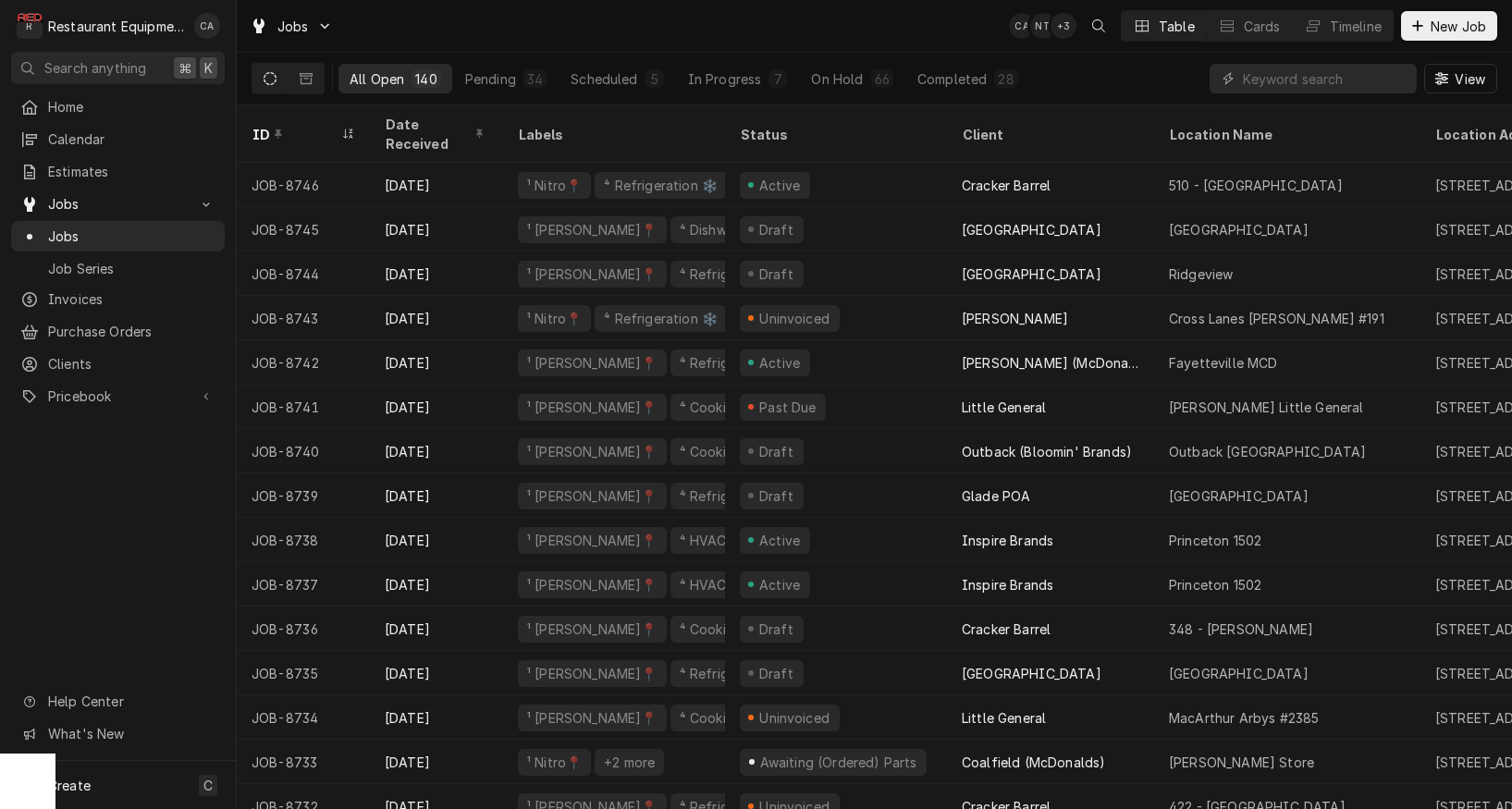
click at [675, 44] on div "Jobs CA NT + 3 Table Cards Timeline New Job" at bounding box center [874, 26] width 1275 height 52
click at [919, 75] on div "Completed" at bounding box center [952, 79] width 70 height 19
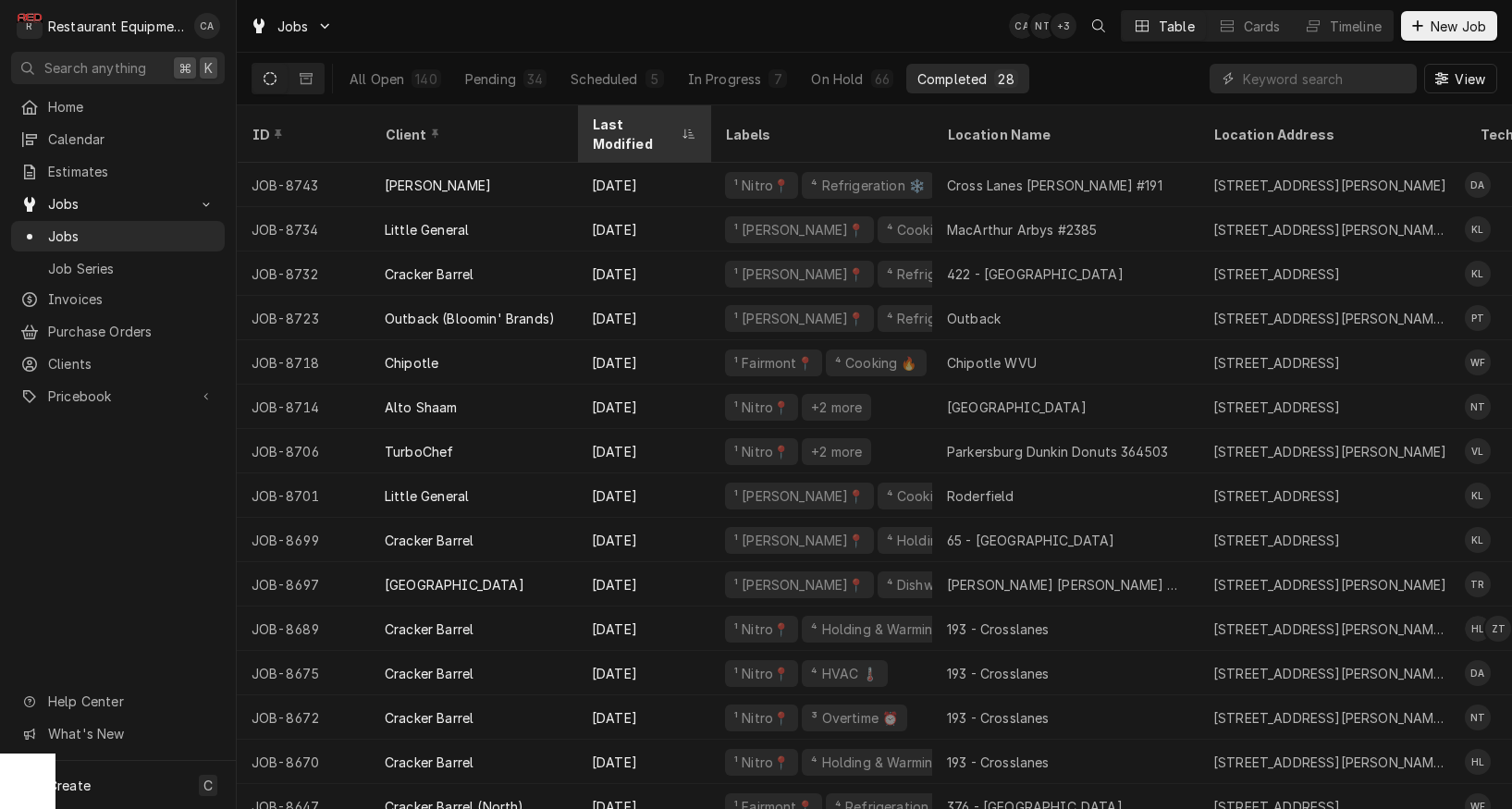
click at [647, 127] on div "Last Modified" at bounding box center [634, 134] width 85 height 39
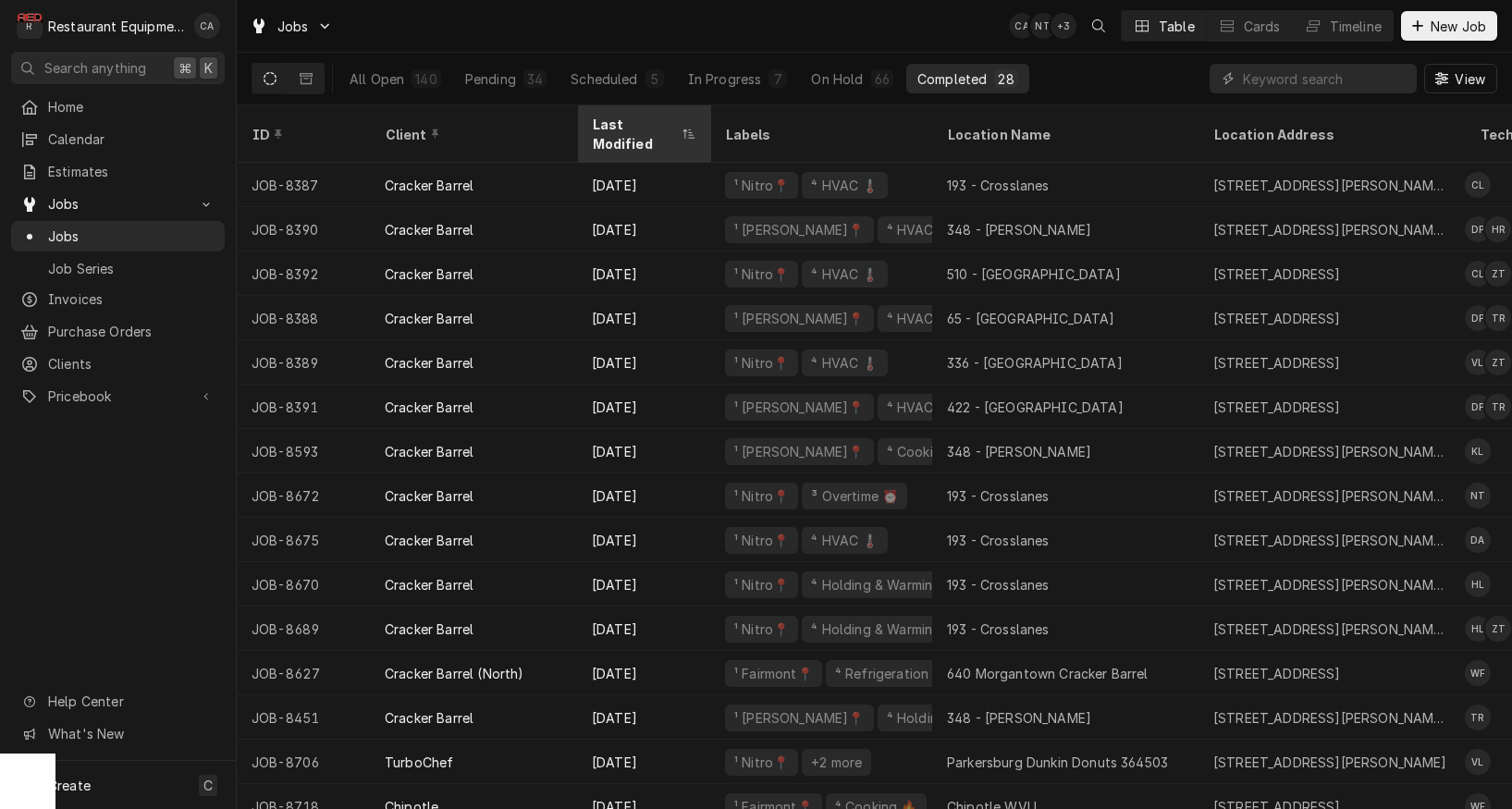
click at [640, 124] on div "Last Modified" at bounding box center [634, 134] width 85 height 39
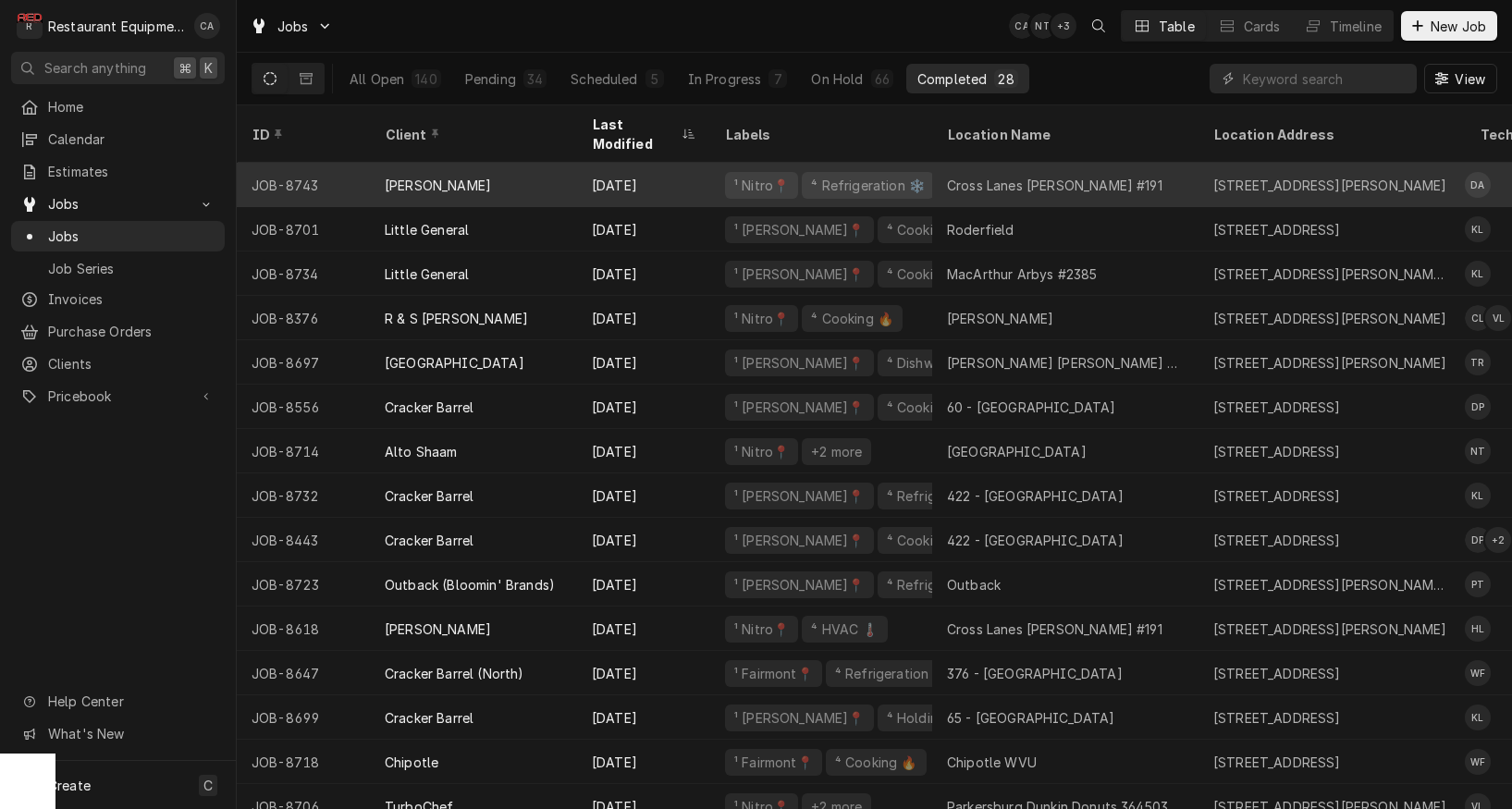
click at [1083, 176] on div "Cross Lanes Bob Evans #191" at bounding box center [1055, 185] width 216 height 19
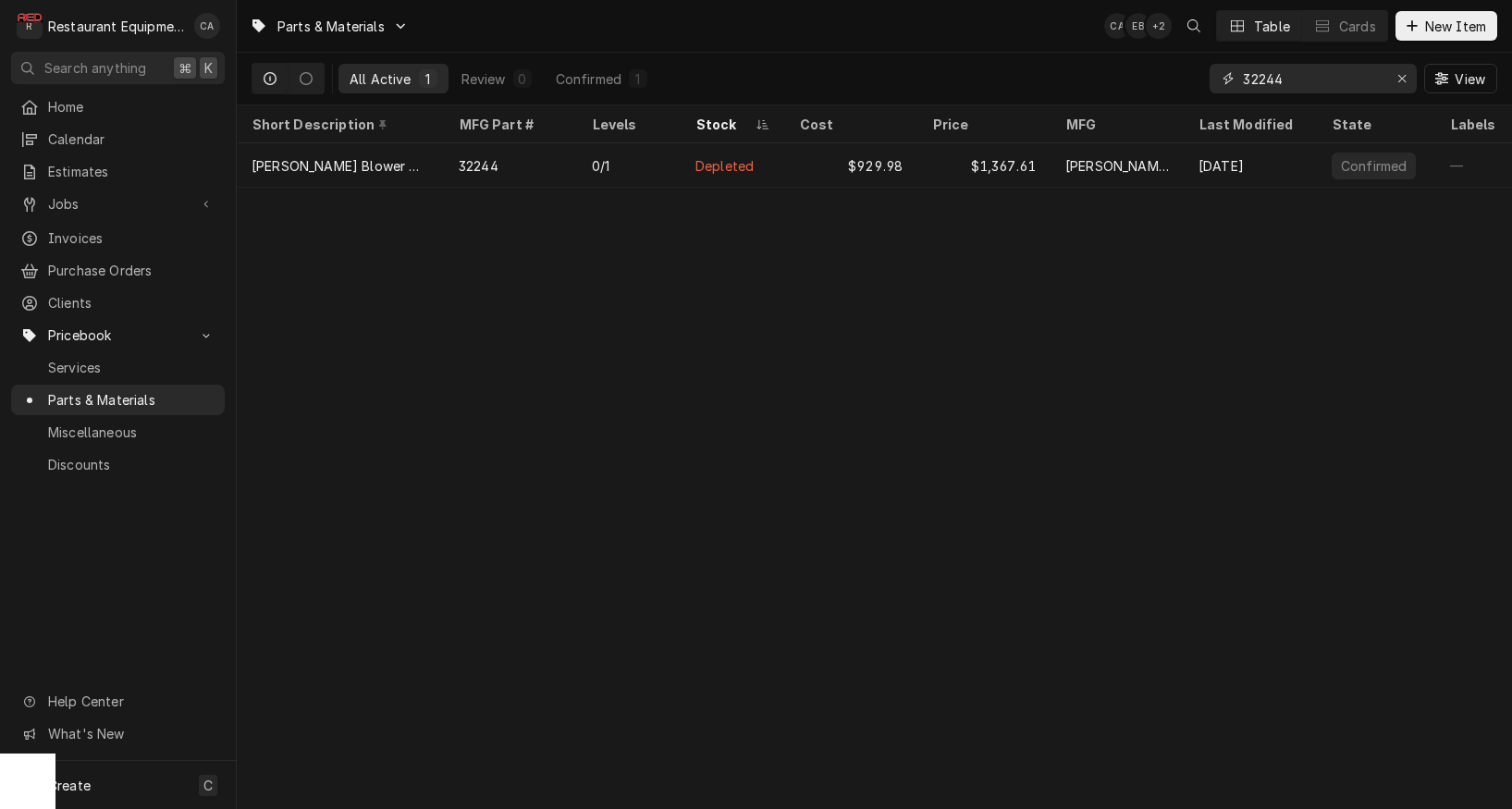
drag, startPoint x: 1309, startPoint y: 79, endPoint x: 1206, endPoint y: 74, distance: 103.1
click at [1206, 74] on div "All Active 1 Review 0 Confirmed 1 32244 View" at bounding box center [874, 78] width 1246 height 52
type input "02.01.098.00"
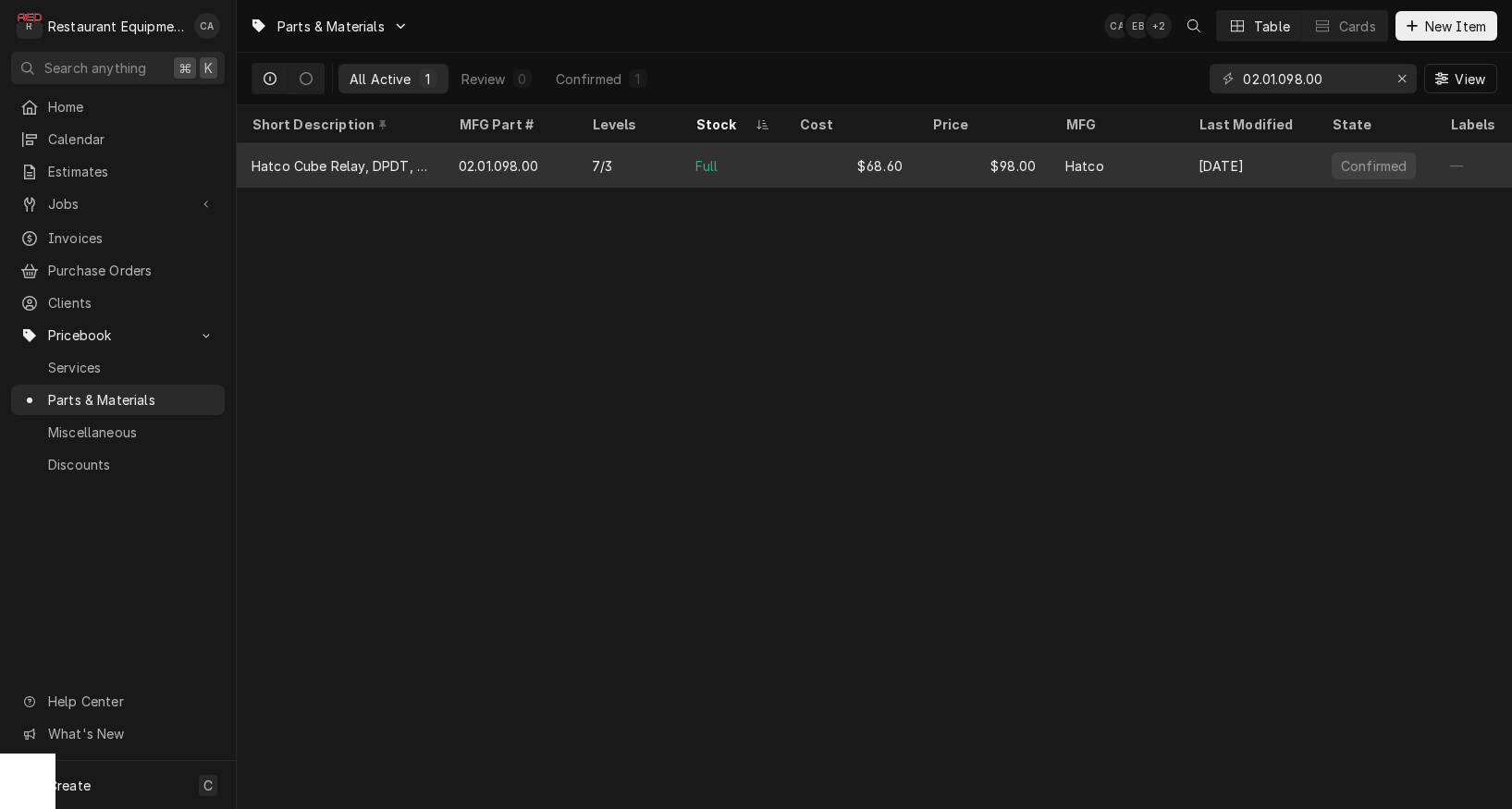
click at [808, 171] on div "$68.60" at bounding box center [851, 165] width 134 height 45
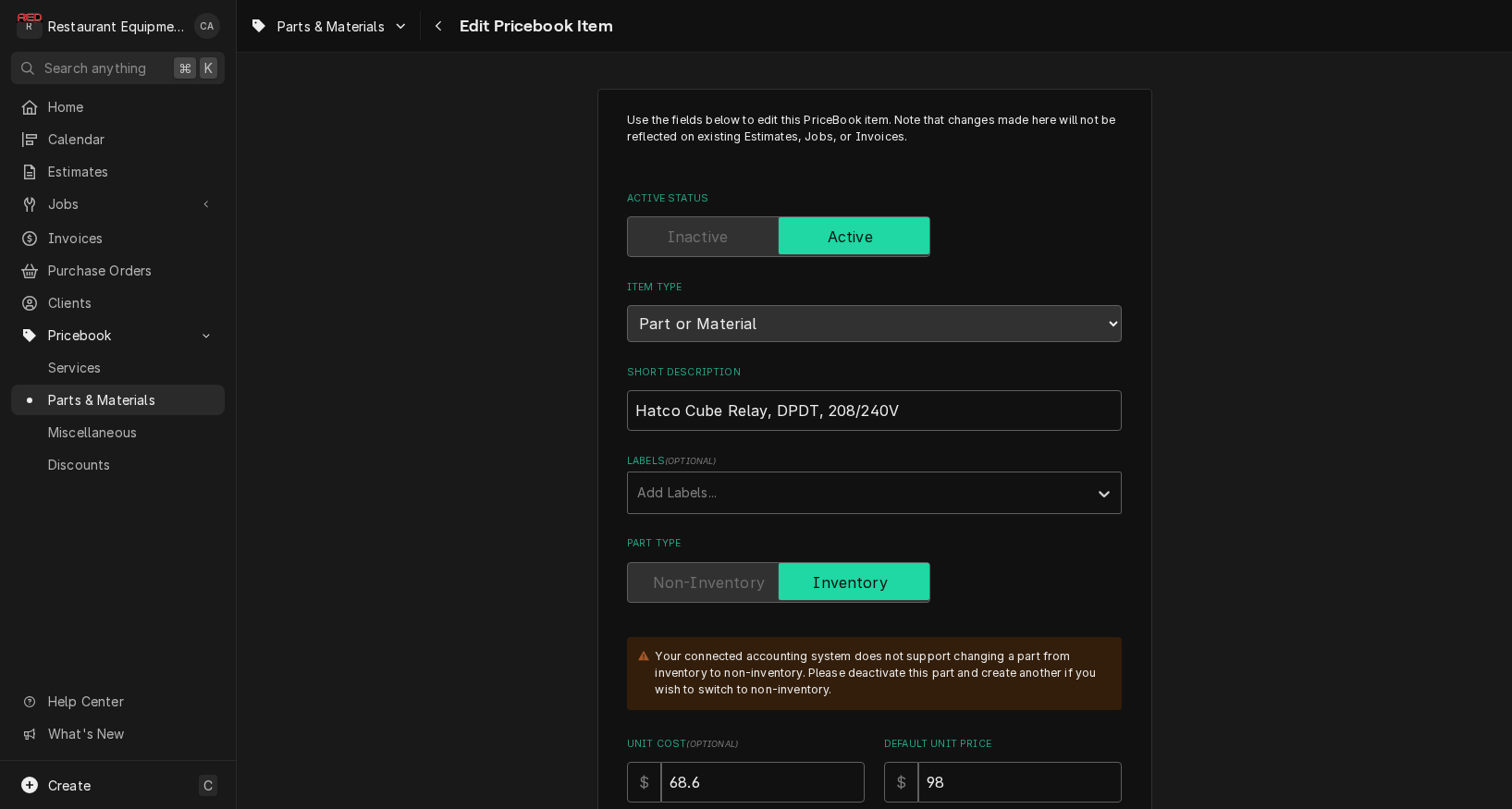
type textarea "x"
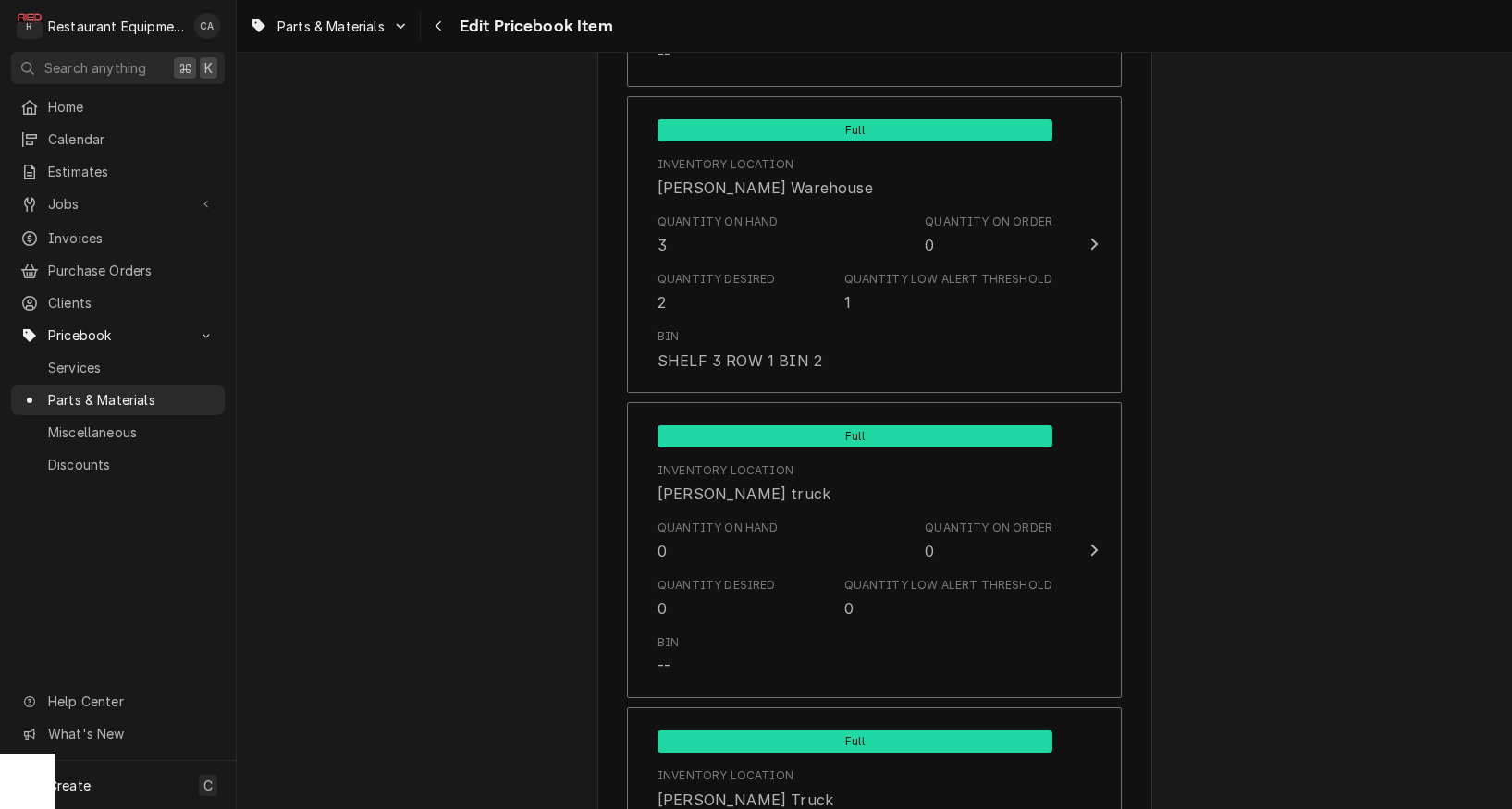
scroll to position [2209, 0]
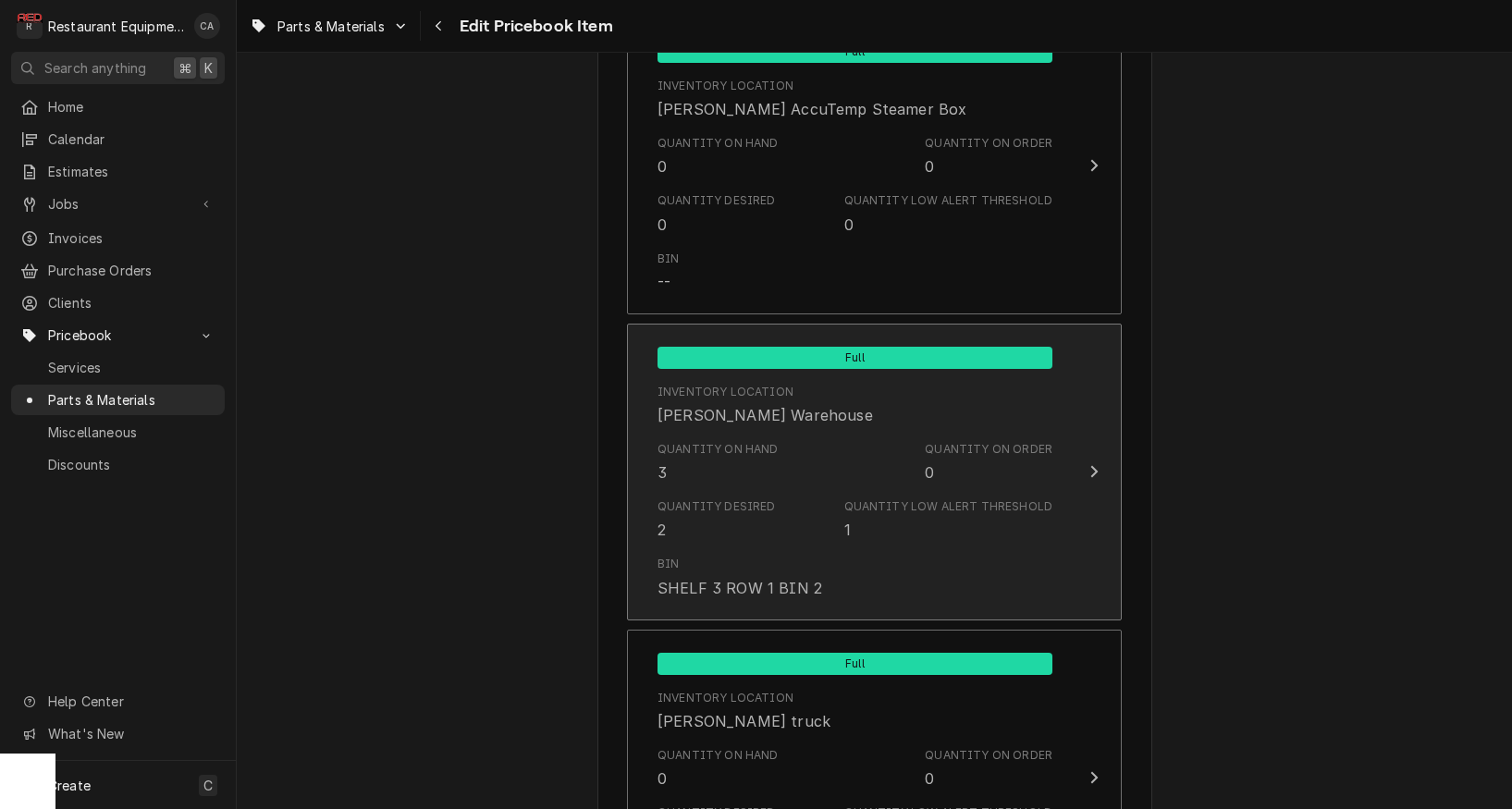
click at [859, 498] on div "Quantity Low Alert Threshold" at bounding box center [949, 506] width 208 height 16
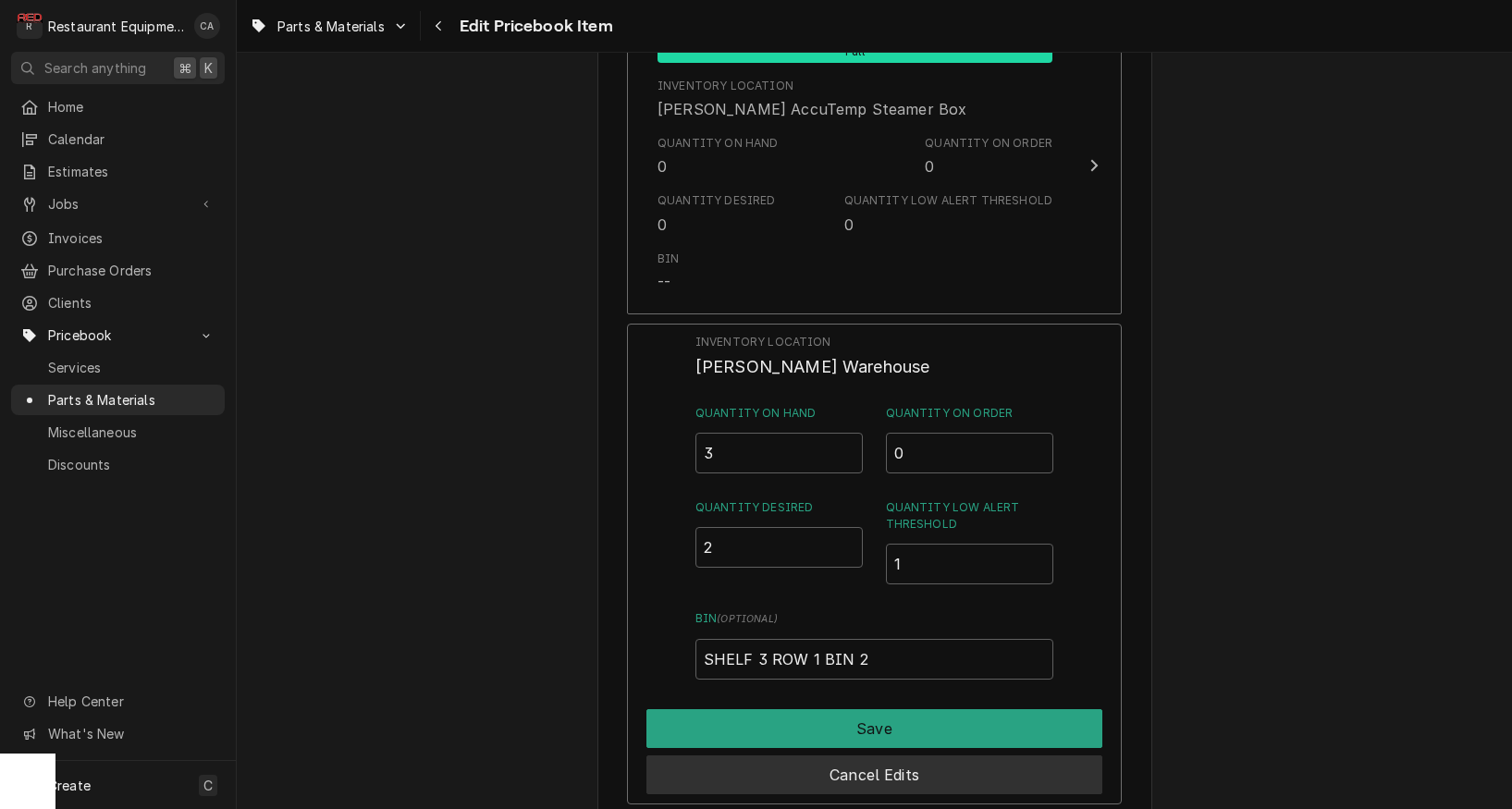
click at [860, 756] on button "Cancel Edits" at bounding box center [874, 775] width 456 height 39
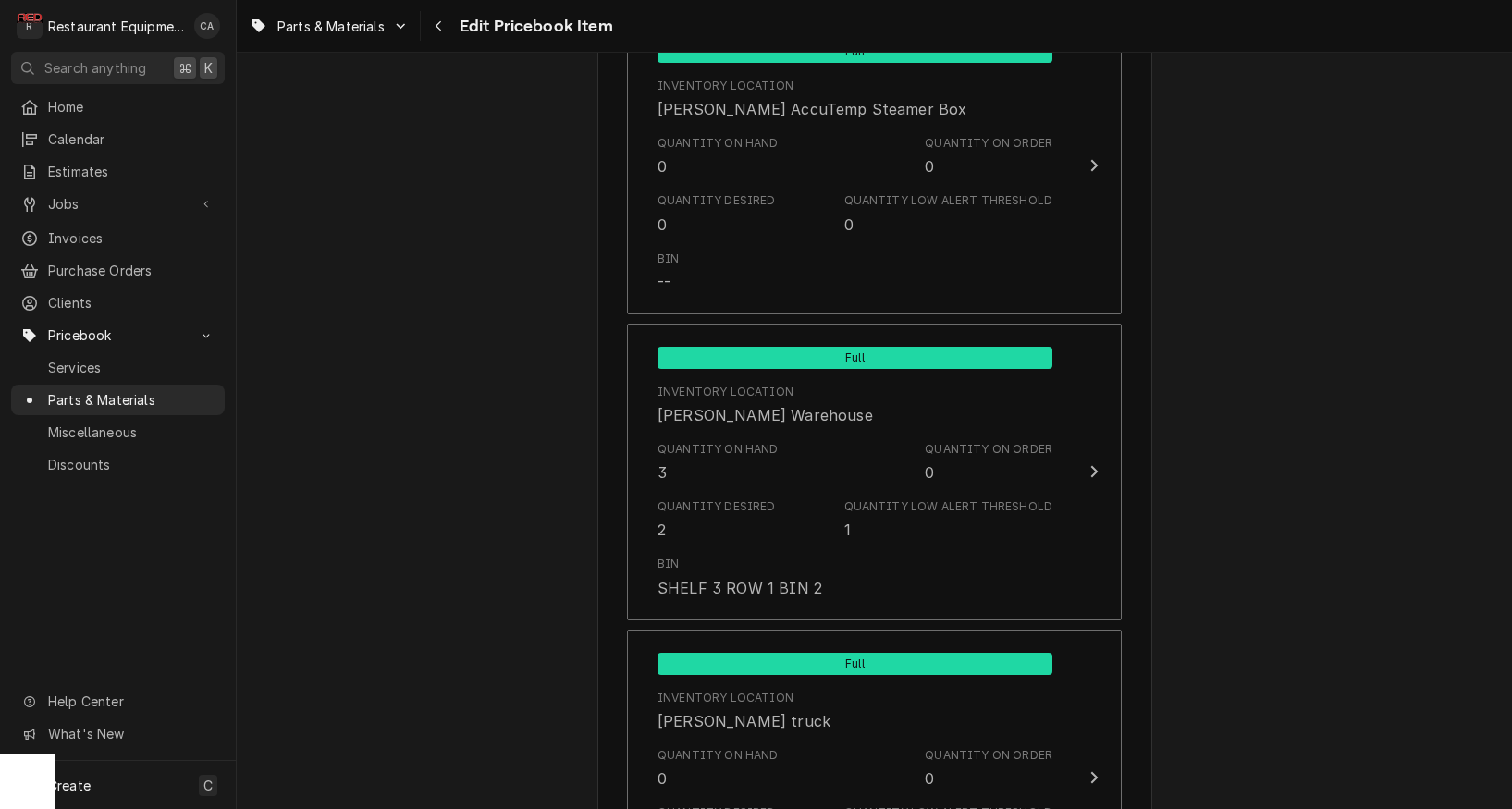
click at [353, 30] on span "Parts & Materials" at bounding box center [331, 26] width 107 height 19
click at [445, 28] on html "R Restaurant Equipment Diagnostics CA Search anything ⌘ K Home Calendar Estimat…" at bounding box center [756, 404] width 1512 height 809
click at [437, 29] on icon "Navigate back" at bounding box center [438, 26] width 9 height 13
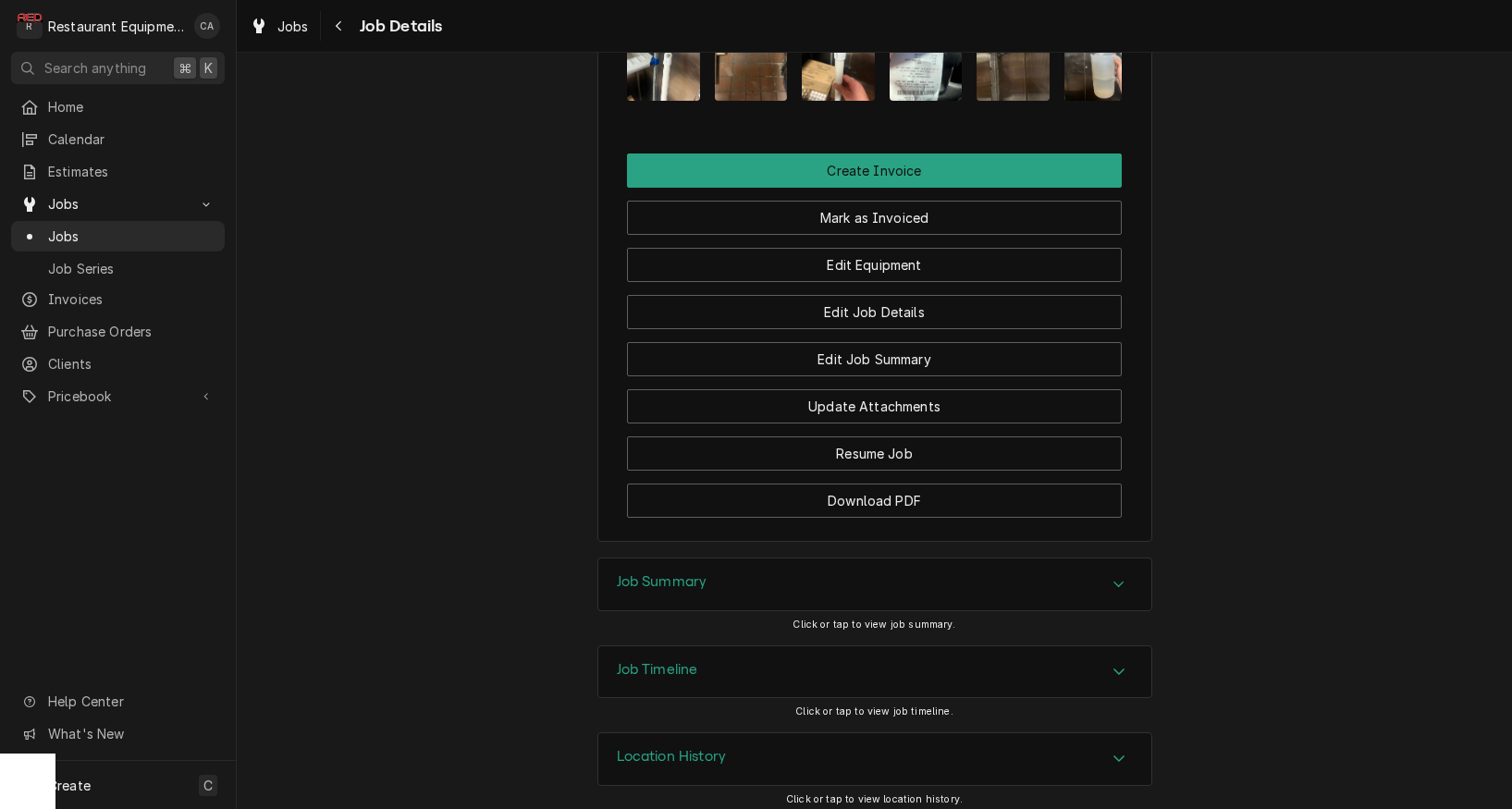
scroll to position [1846, 0]
click at [872, 167] on button "Create Invoice" at bounding box center [874, 172] width 494 height 34
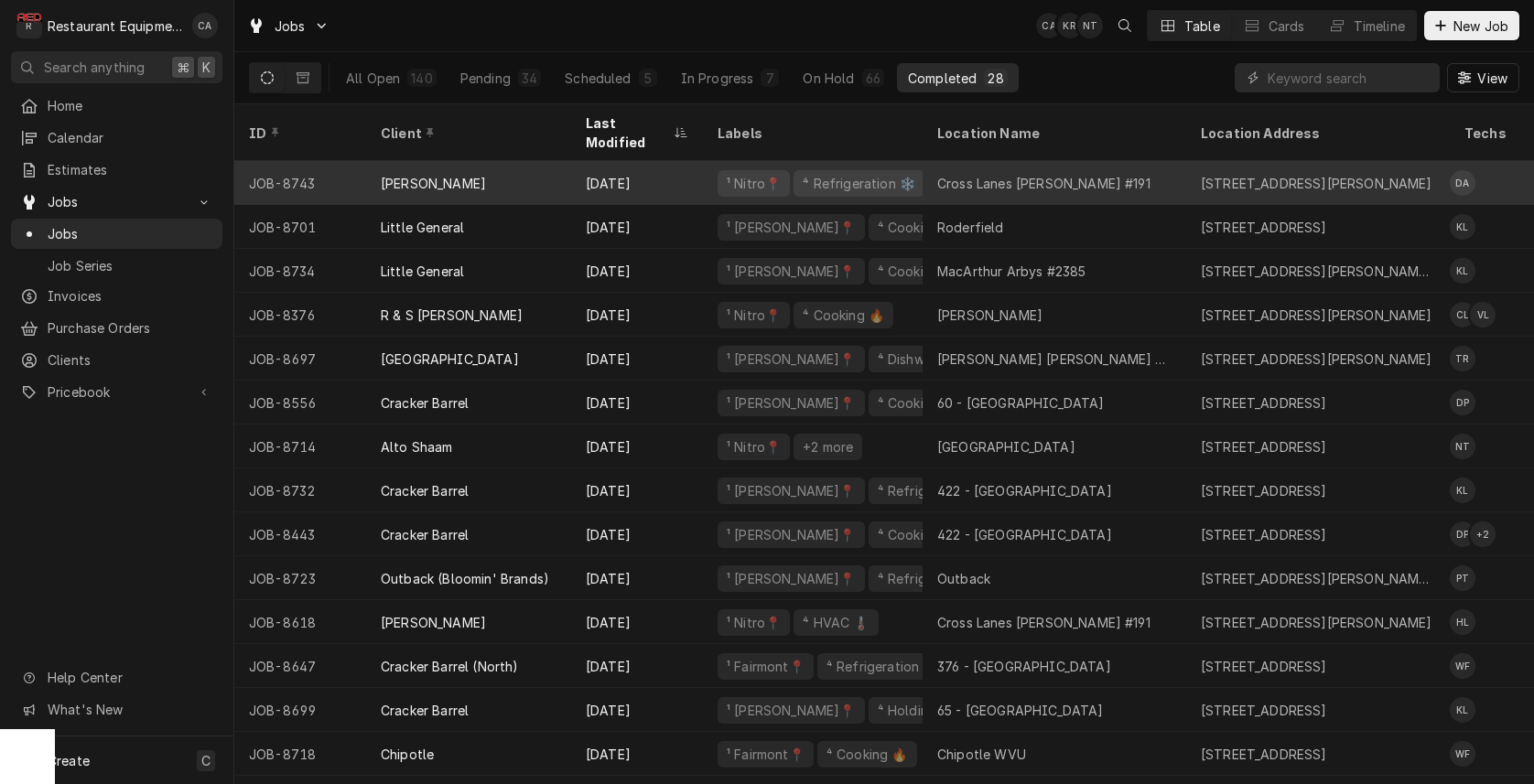
click at [997, 174] on div "Cross Lanes Bob Evans #191" at bounding box center [1044, 183] width 213 height 19
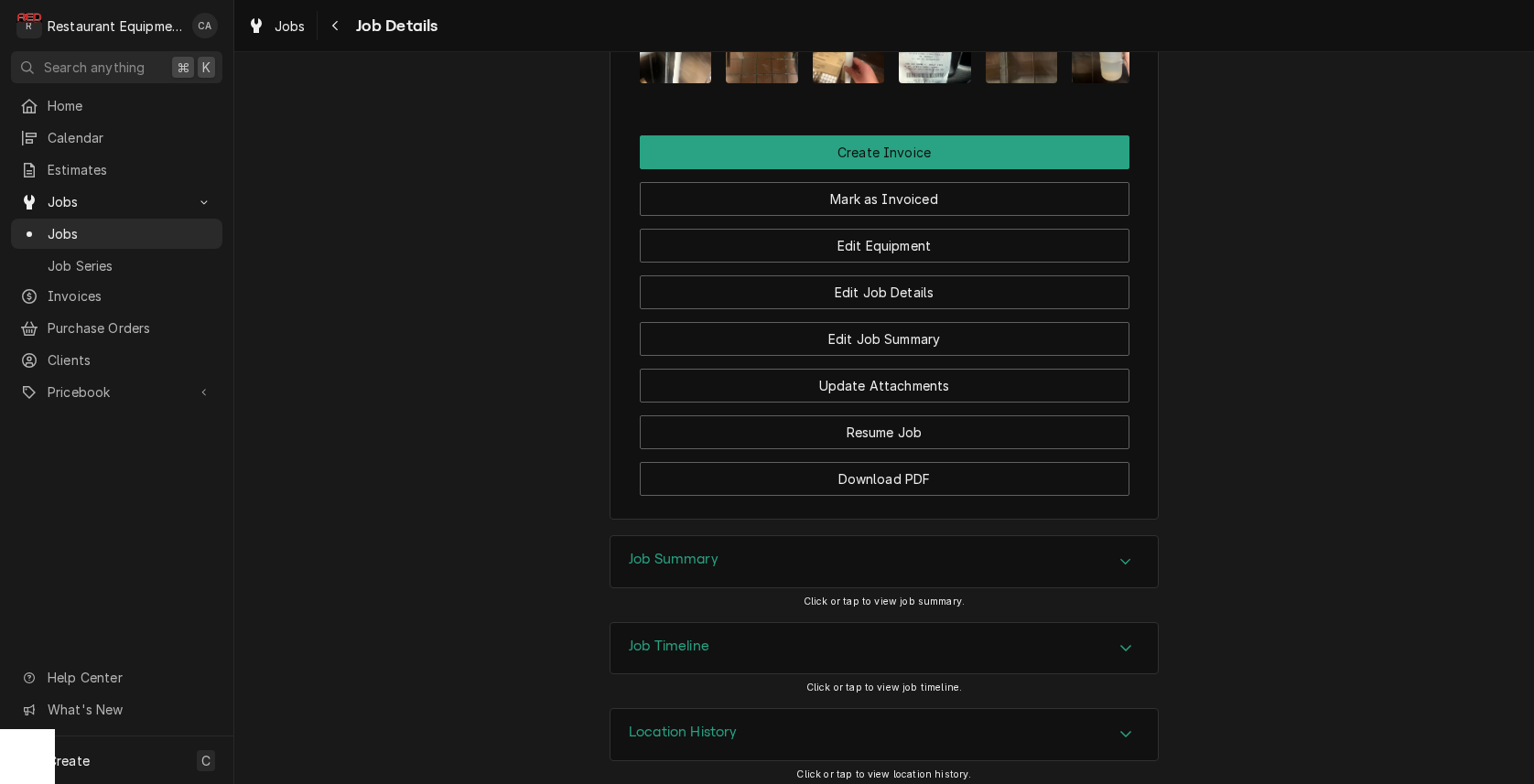
scroll to position [1845, 0]
drag, startPoint x: 680, startPoint y: 548, endPoint x: 642, endPoint y: 521, distance: 46.6
click at [678, 552] on h3 "Job Summary" at bounding box center [673, 560] width 90 height 17
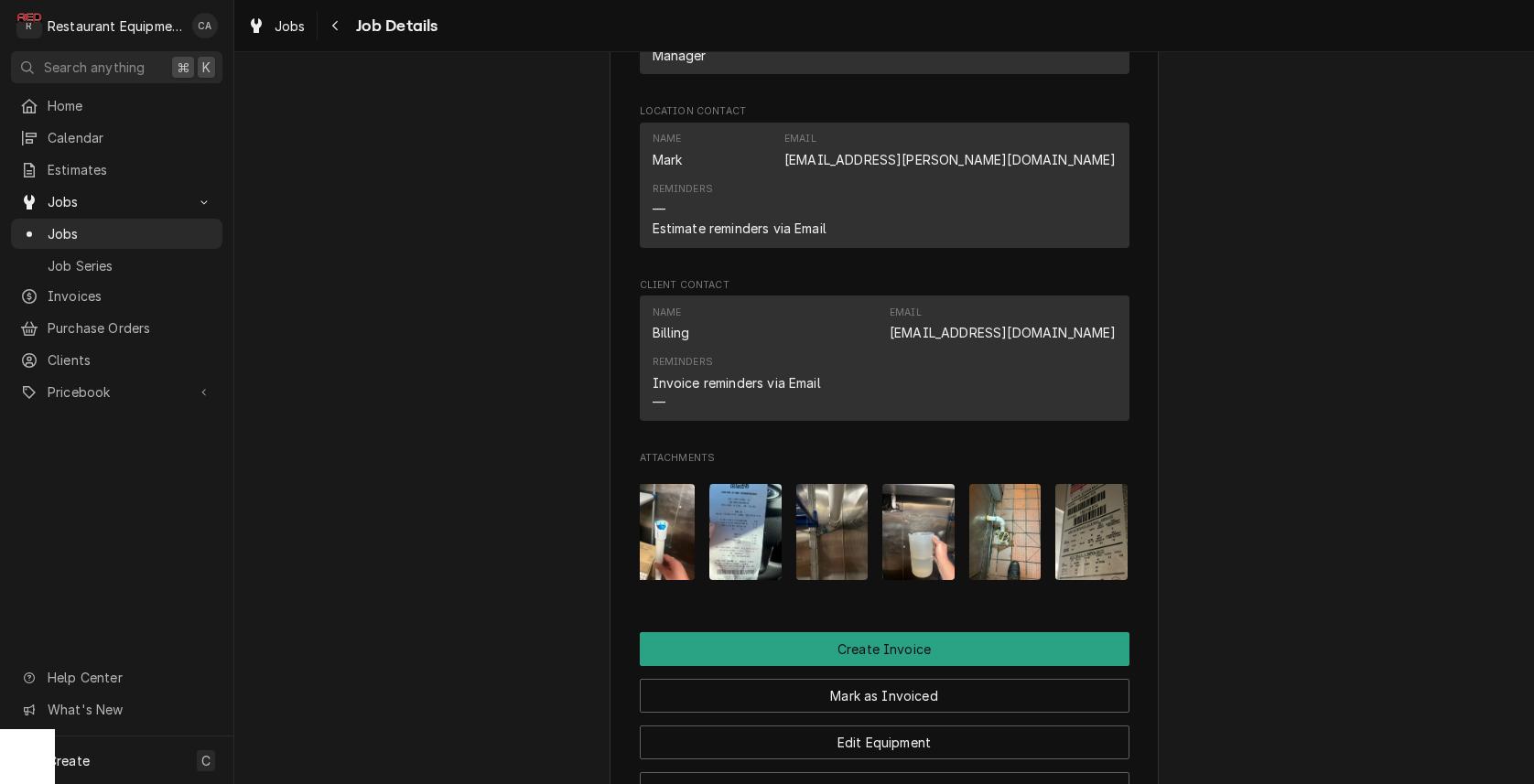
scroll to position [0, 188]
click at [1086, 518] on img "Attachments" at bounding box center [1093, 533] width 73 height 96
click at [1086, 518] on body "R Restaurant Equipment Diagnostics CA Search anything ⌘ K Home Calendar Estimat…" at bounding box center [767, 392] width 1534 height 784
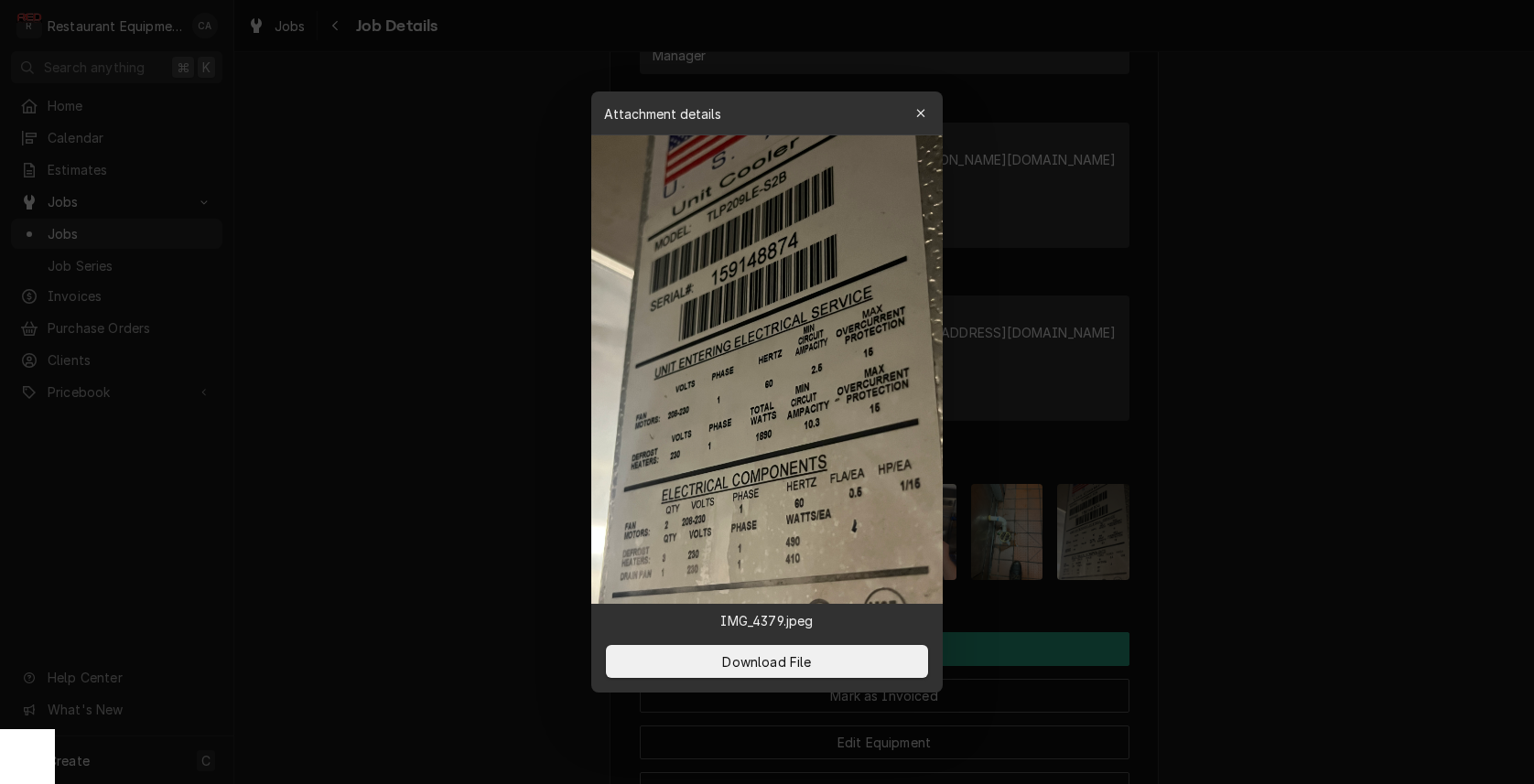
click at [826, 414] on img at bounding box center [767, 369] width 351 height 469
click at [1289, 345] on div at bounding box center [767, 392] width 1534 height 784
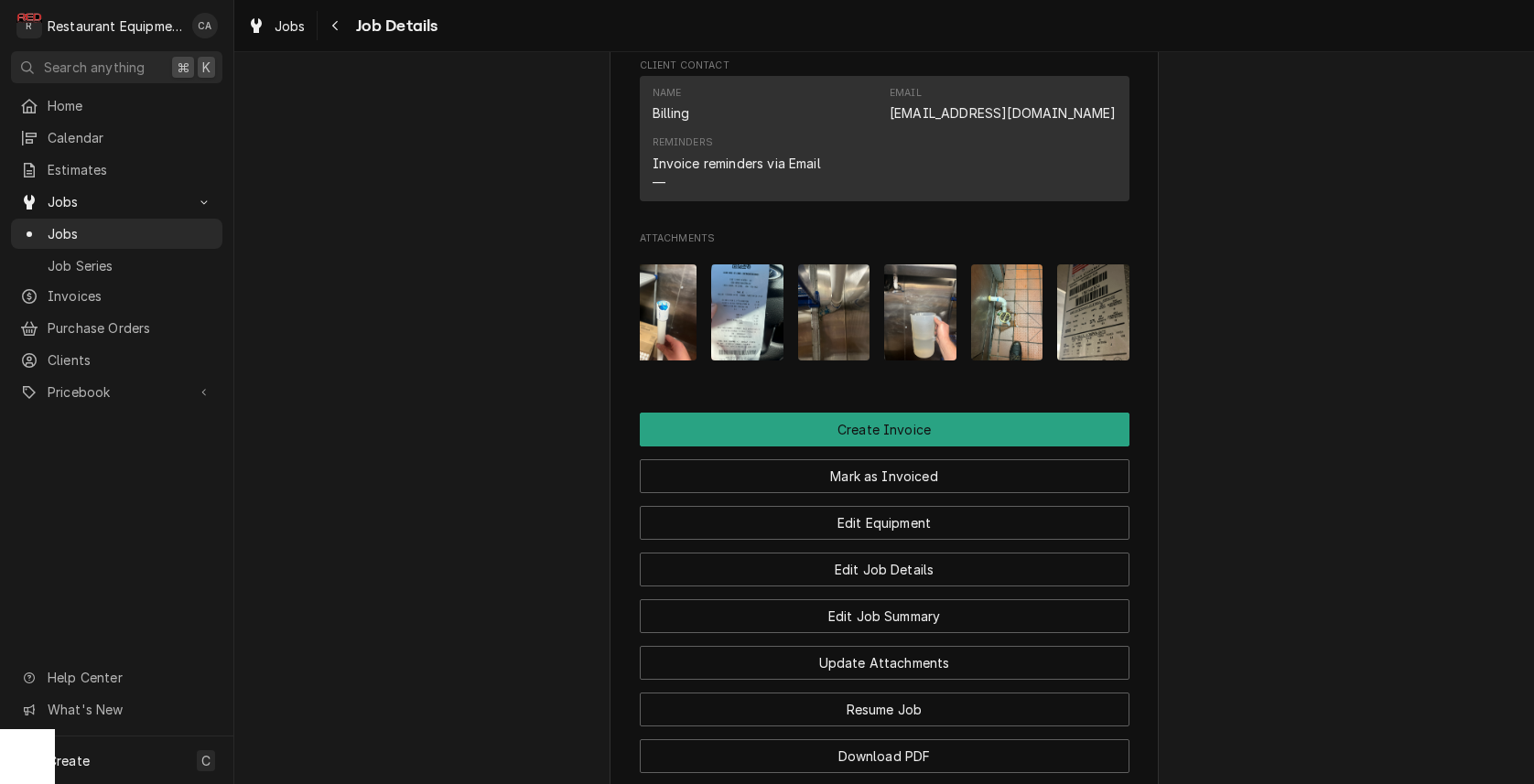
scroll to position [1519, 0]
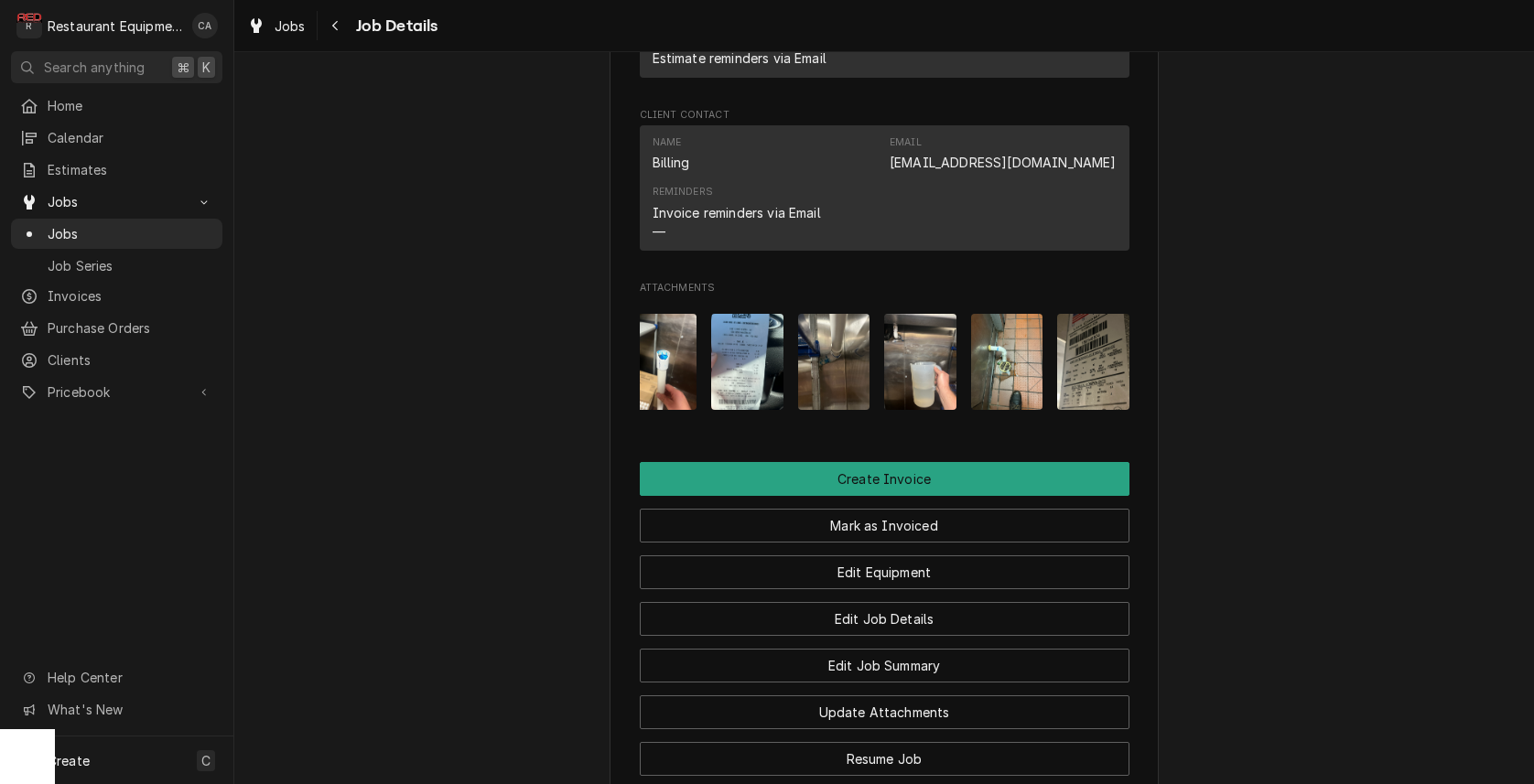
click at [745, 332] on img "Attachments" at bounding box center [747, 362] width 73 height 96
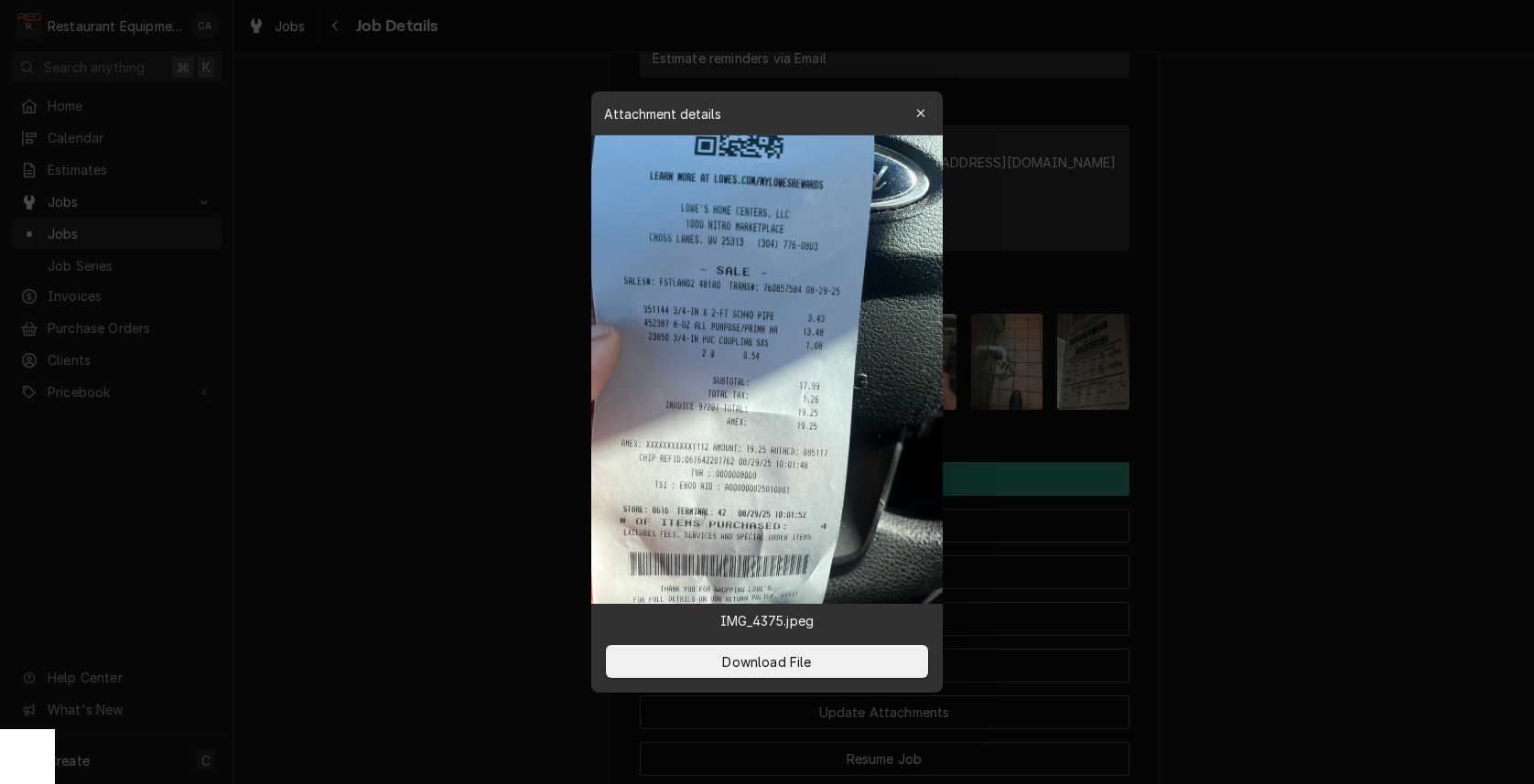
click at [1220, 367] on div at bounding box center [767, 392] width 1534 height 784
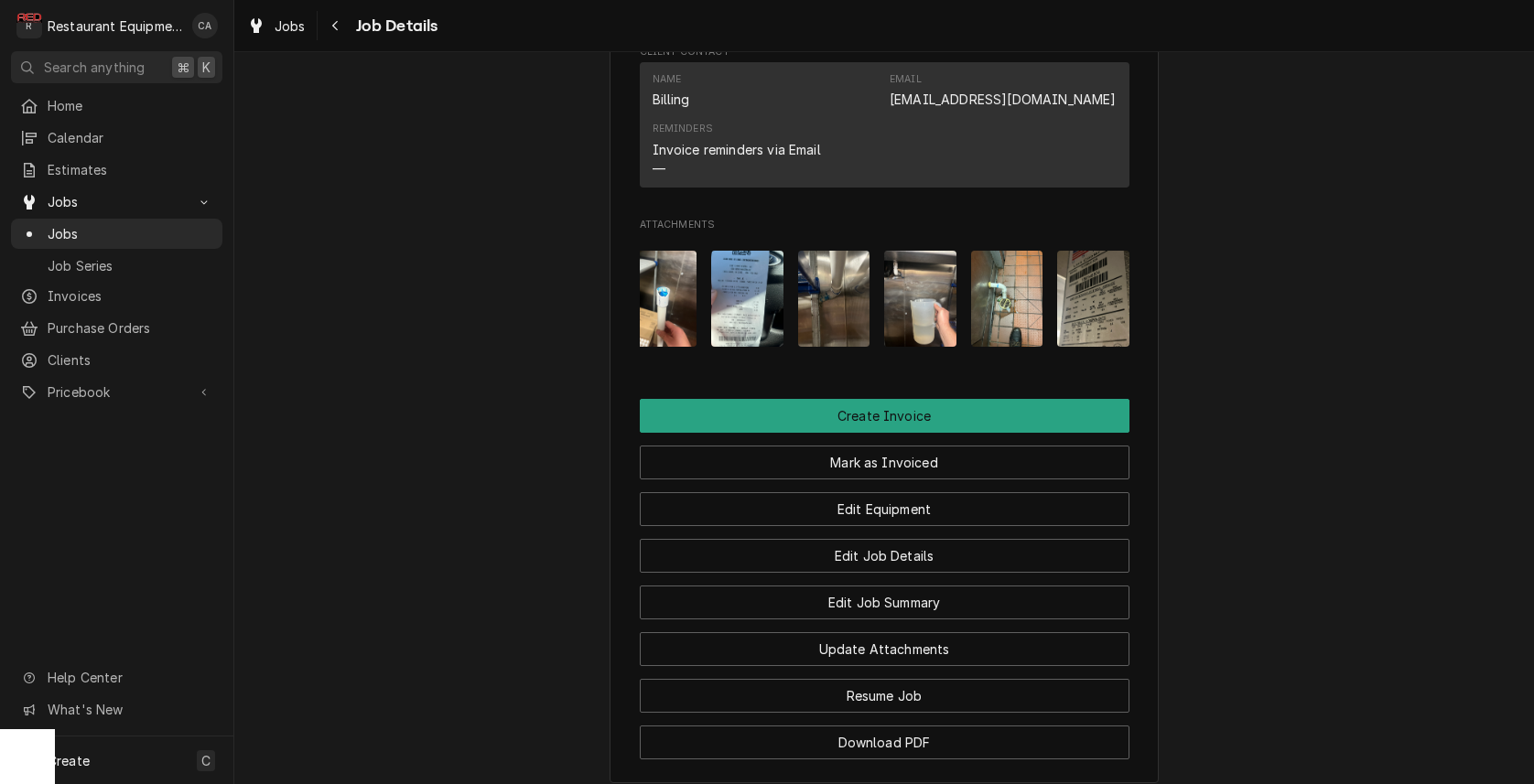
scroll to position [1585, 0]
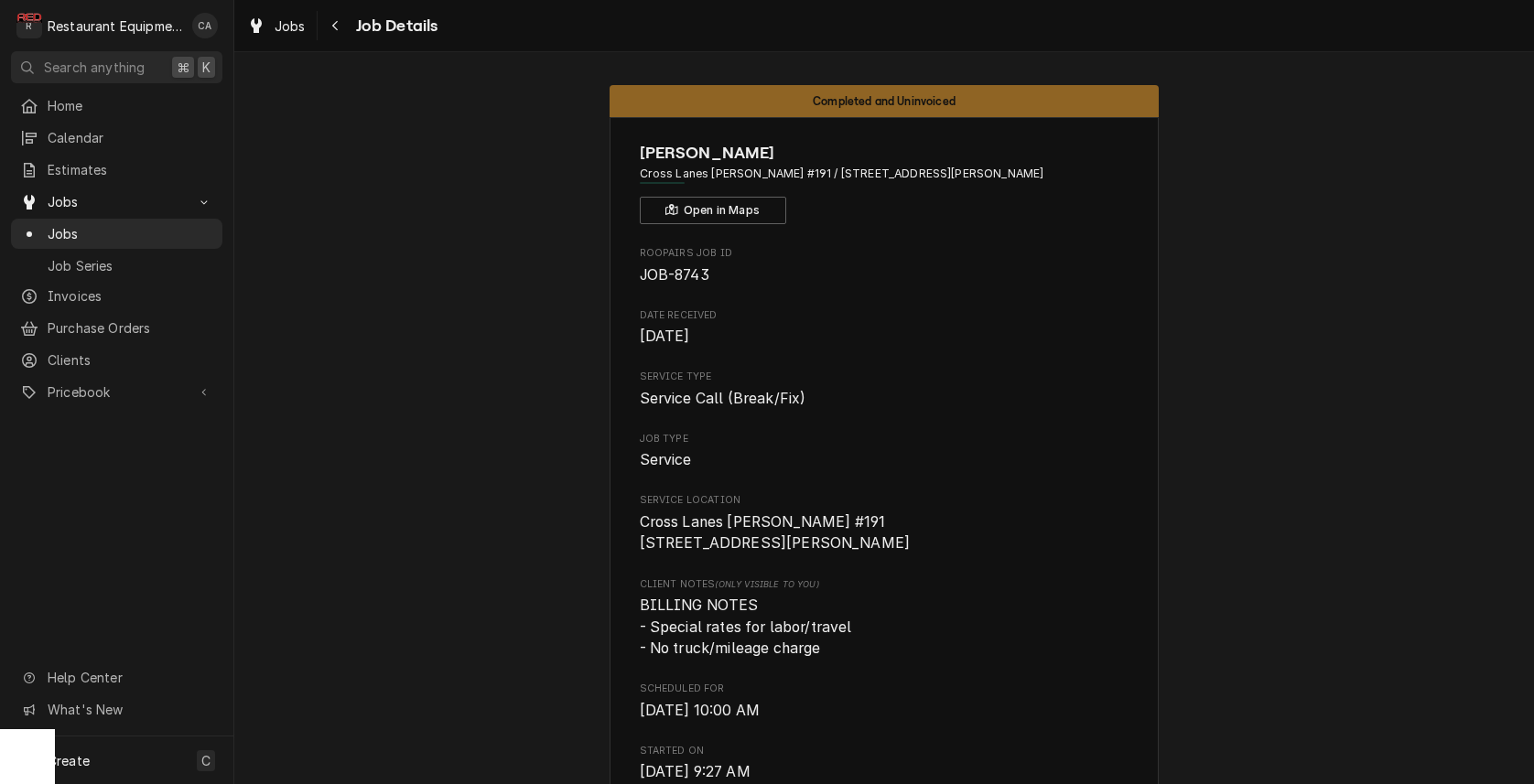
click at [292, 21] on span "Jobs" at bounding box center [290, 26] width 31 height 19
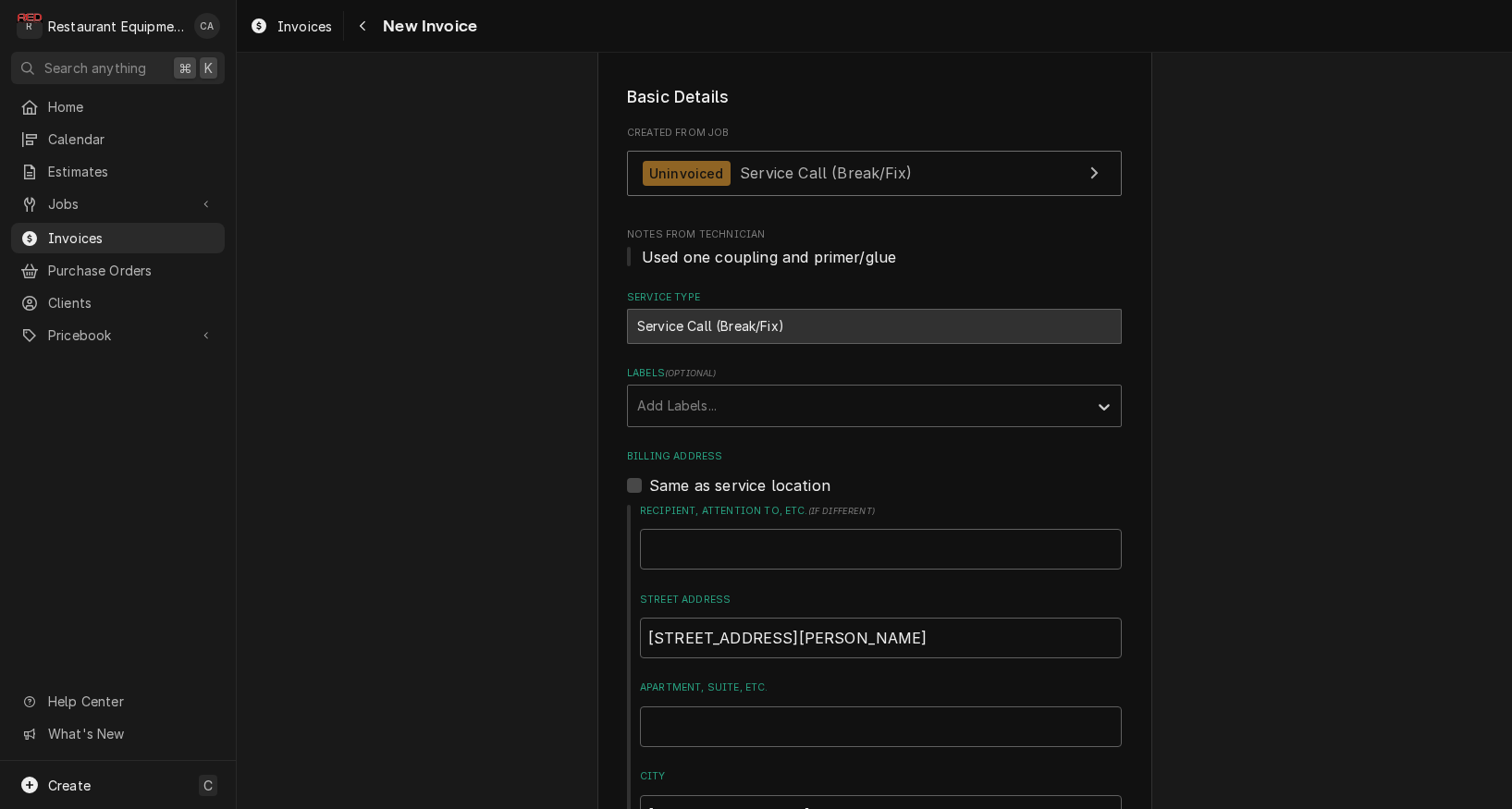
scroll to position [487, 0]
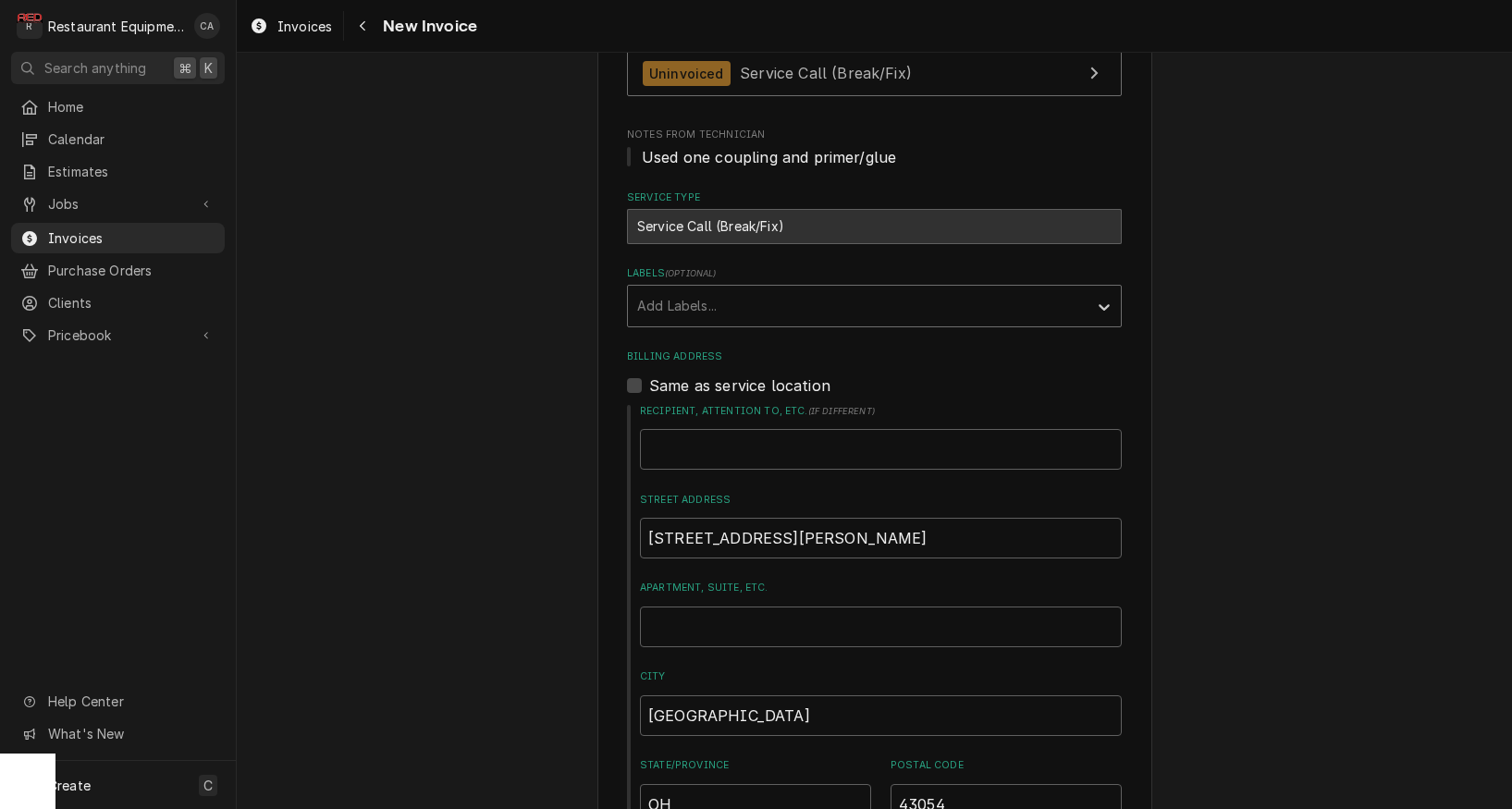
click at [647, 289] on div "Labels" at bounding box center [858, 305] width 441 height 33
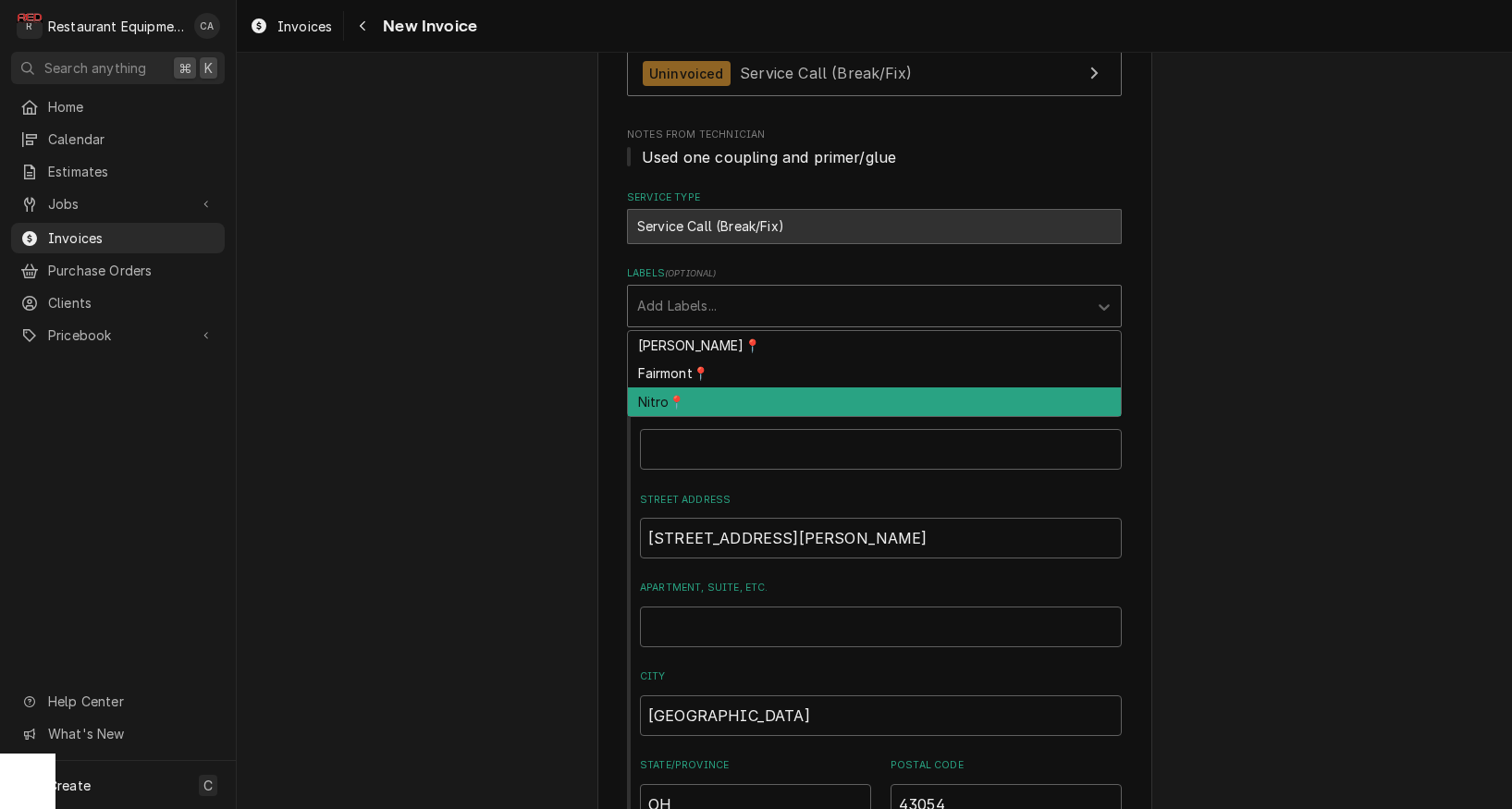
drag, startPoint x: 668, startPoint y: 392, endPoint x: 614, endPoint y: 401, distance: 54.7
click at [667, 393] on div "Nitro📍" at bounding box center [874, 402] width 494 height 29
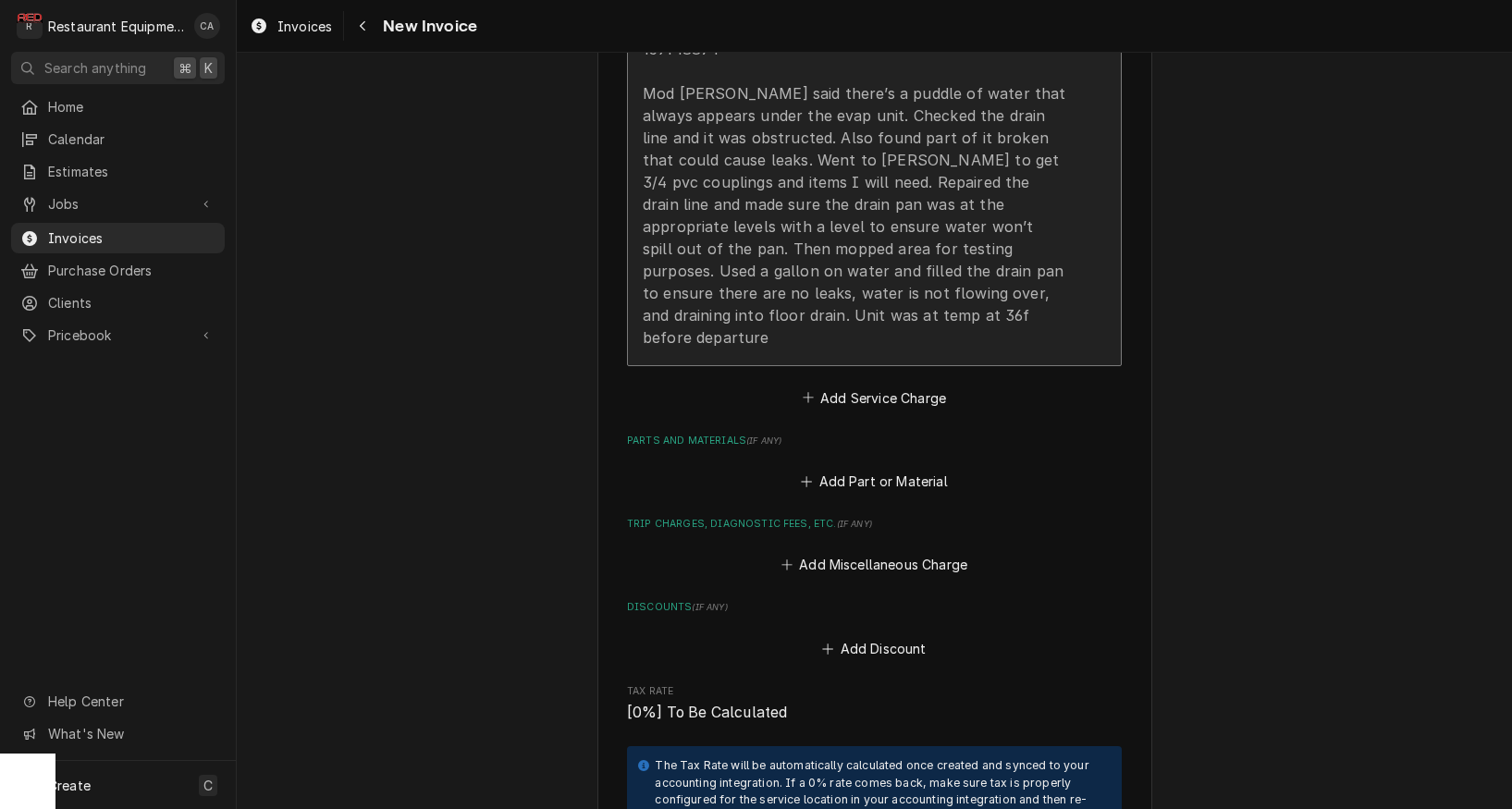
click at [726, 278] on div "[DATE] truck 202 Start at 9:15am End at 10:45am Trenton TLP209LE-S2B 159148874 …" at bounding box center [854, 126] width 425 height 444
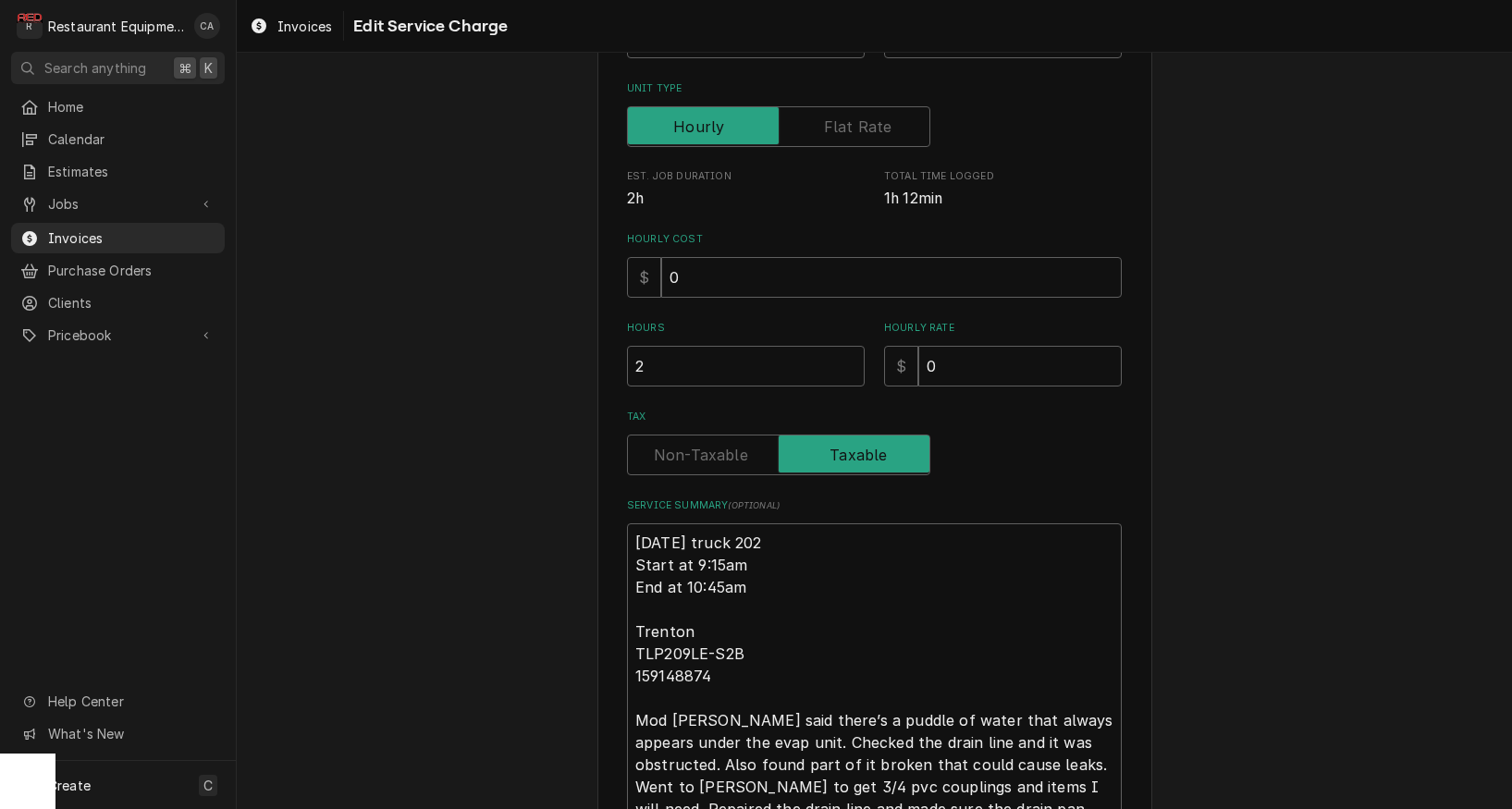
scroll to position [294, 0]
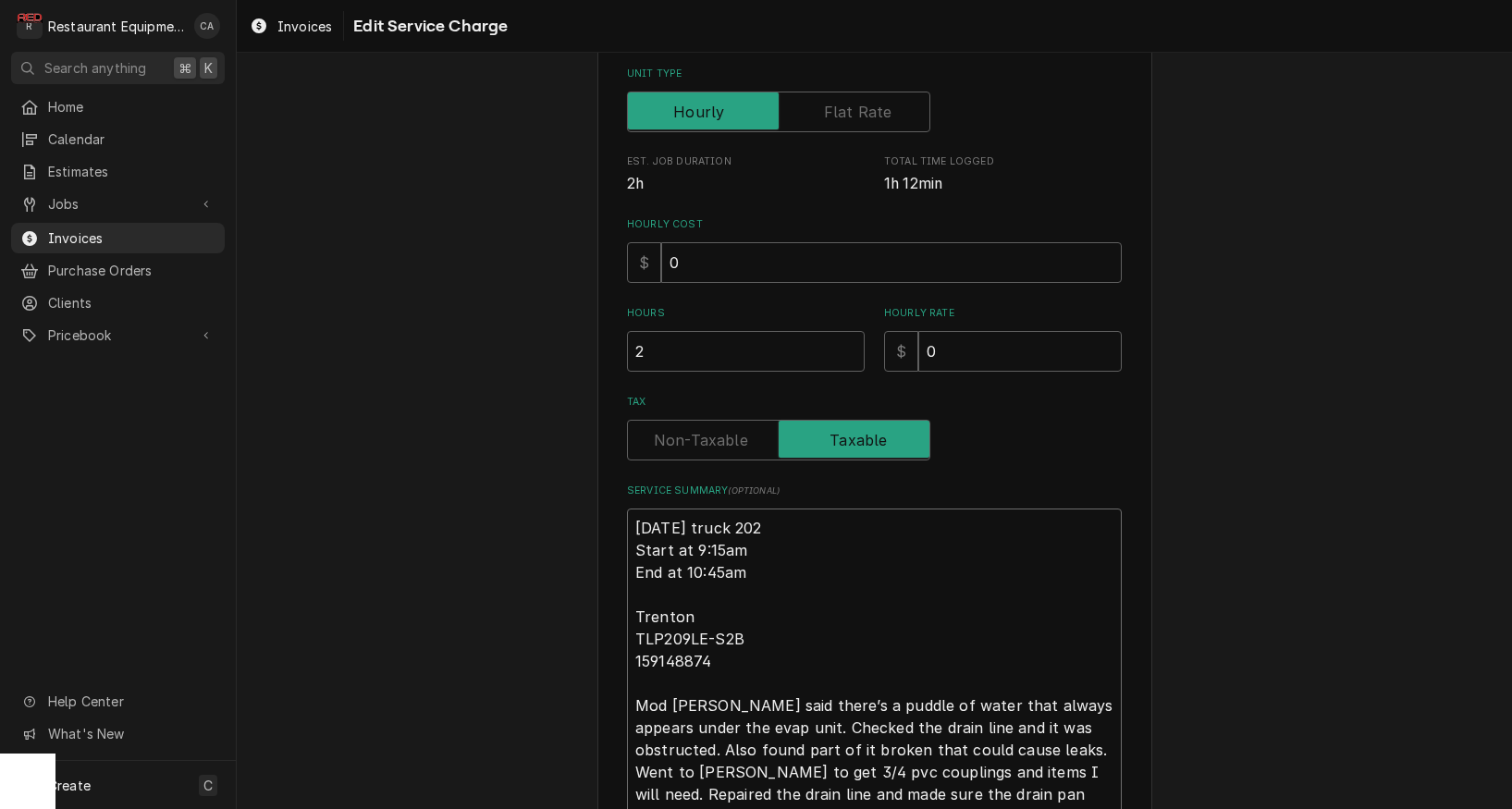
click at [631, 514] on textarea "[DATE] truck 202 Start at 9:15am End at 10:45am Trenton TLP209LE-S2B 159148874 …" at bounding box center [874, 716] width 494 height 416
type textarea "x"
type textarea "R8-29-25 truck 202 Start at 9:15am End at 10:45am Trenton TLP209LE-S2B 15914887…"
type textarea "x"
type textarea "Ro8-29-25 truck 202 Start at 9:15am End at 10:45am Trenton TLP209LE-S2B 1591488…"
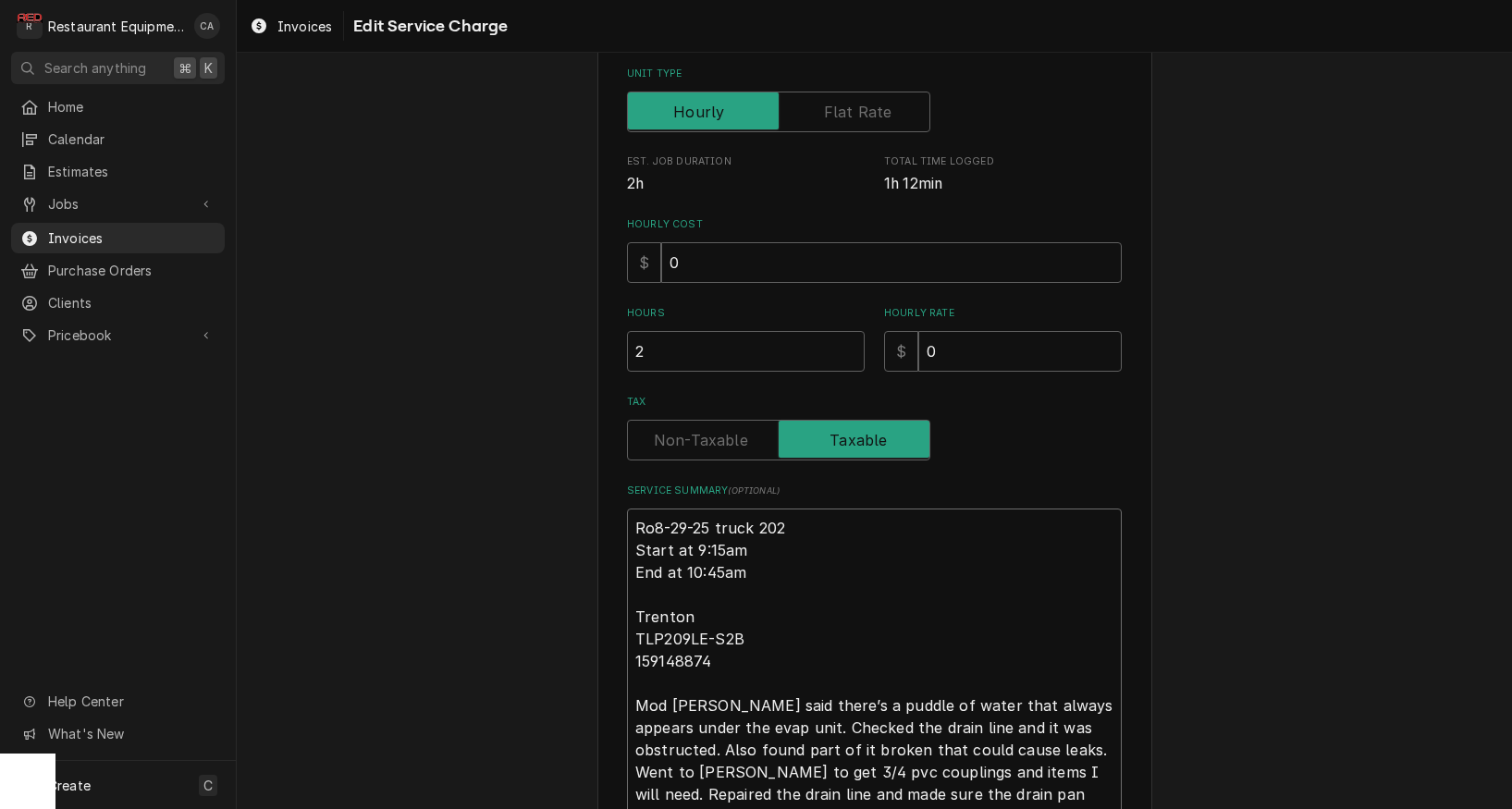
type textarea "x"
type textarea "Roo8-29-25 truck 202 Start at 9:15am End at 10:45am Trenton TLP209LE-S2B 159148…"
type textarea "x"
type textarea "Roo [DATE] truck 202 Start at 9:15am End at 10:45am Trenton TLP209LE-S2B 159148…"
type textarea "x"
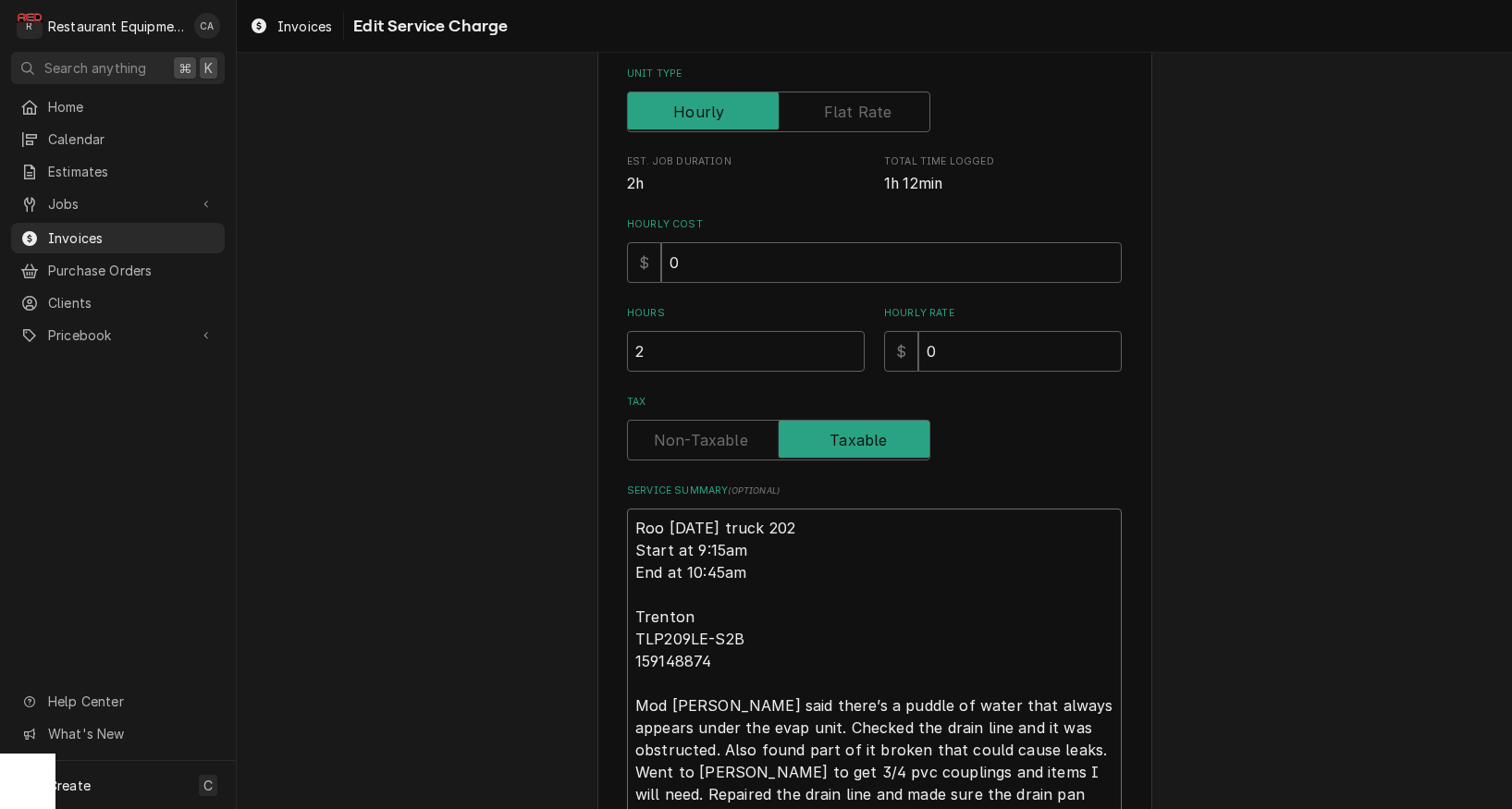
type textarea "Roo 88-29-25 truck 202 Start at 9:15am End at 10:45am Trenton TLP209LE-S2B 1591…"
type textarea "x"
type textarea "Roo [PHONE_NUMBER] truck 202 Start at 9:15am End at 10:45am Trenton TLP209LE-S2…"
type textarea "x"
type textarea "Roo 8748-29-25 truck 202 Start at 9:15am End at 10:45am Trenton TLP209LE-S2B 15…"
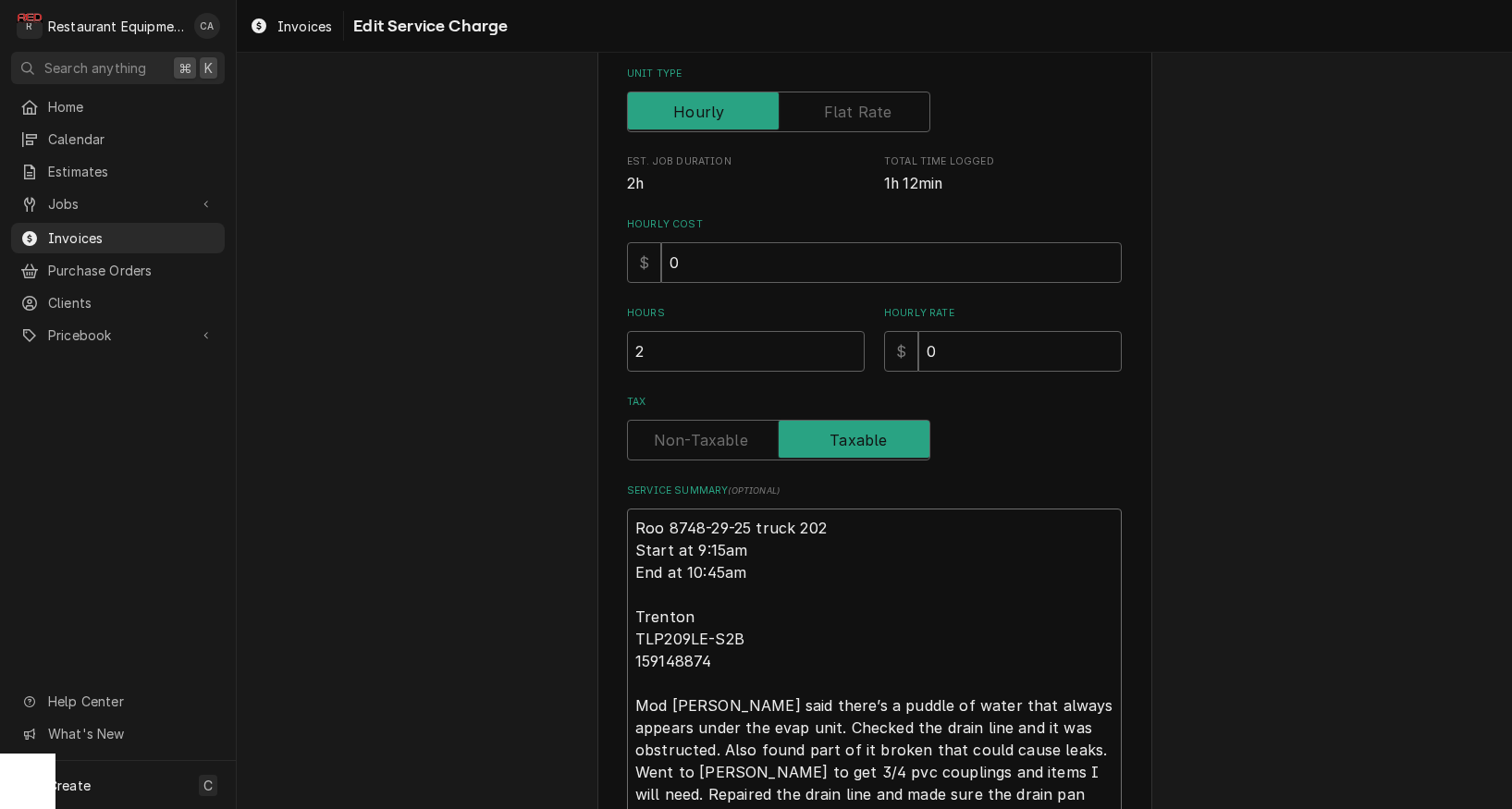
type textarea "x"
type textarea "Roo [PHONE_NUMBER] truck 202 Start at 9:15am End at 10:45am Trenton TLP209LE-S2…"
type textarea "x"
type textarea "Roo 8743 [DATE] truck 202 Start at 9:15am End at 10:45am Trenton TLP209LE-S2B 1…"
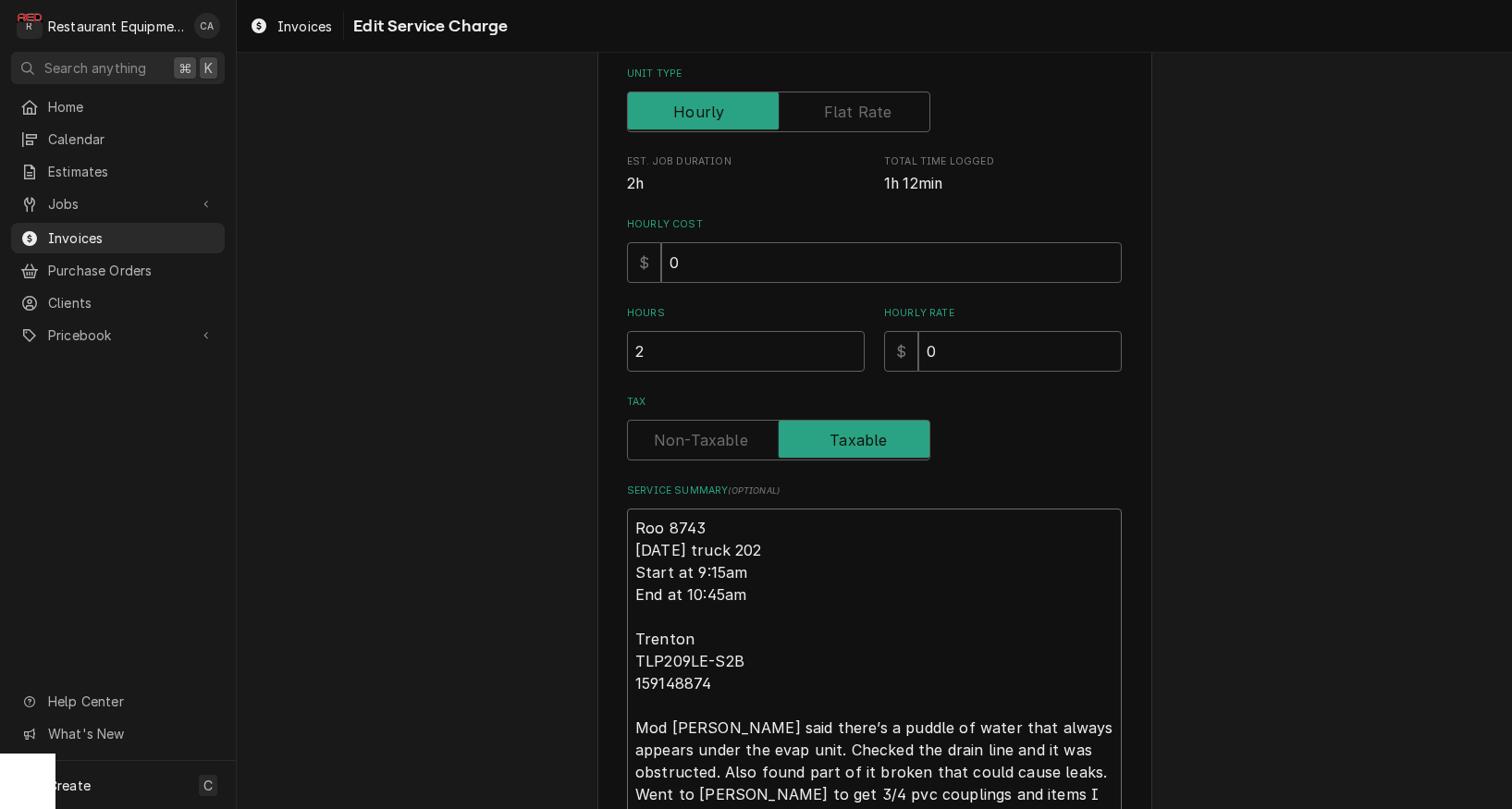
type textarea "x"
type textarea "Roo 8743 [DATE] truck 202 Start at 9:15am End at 10:45am Trenton TLP209LE-S2B 1…"
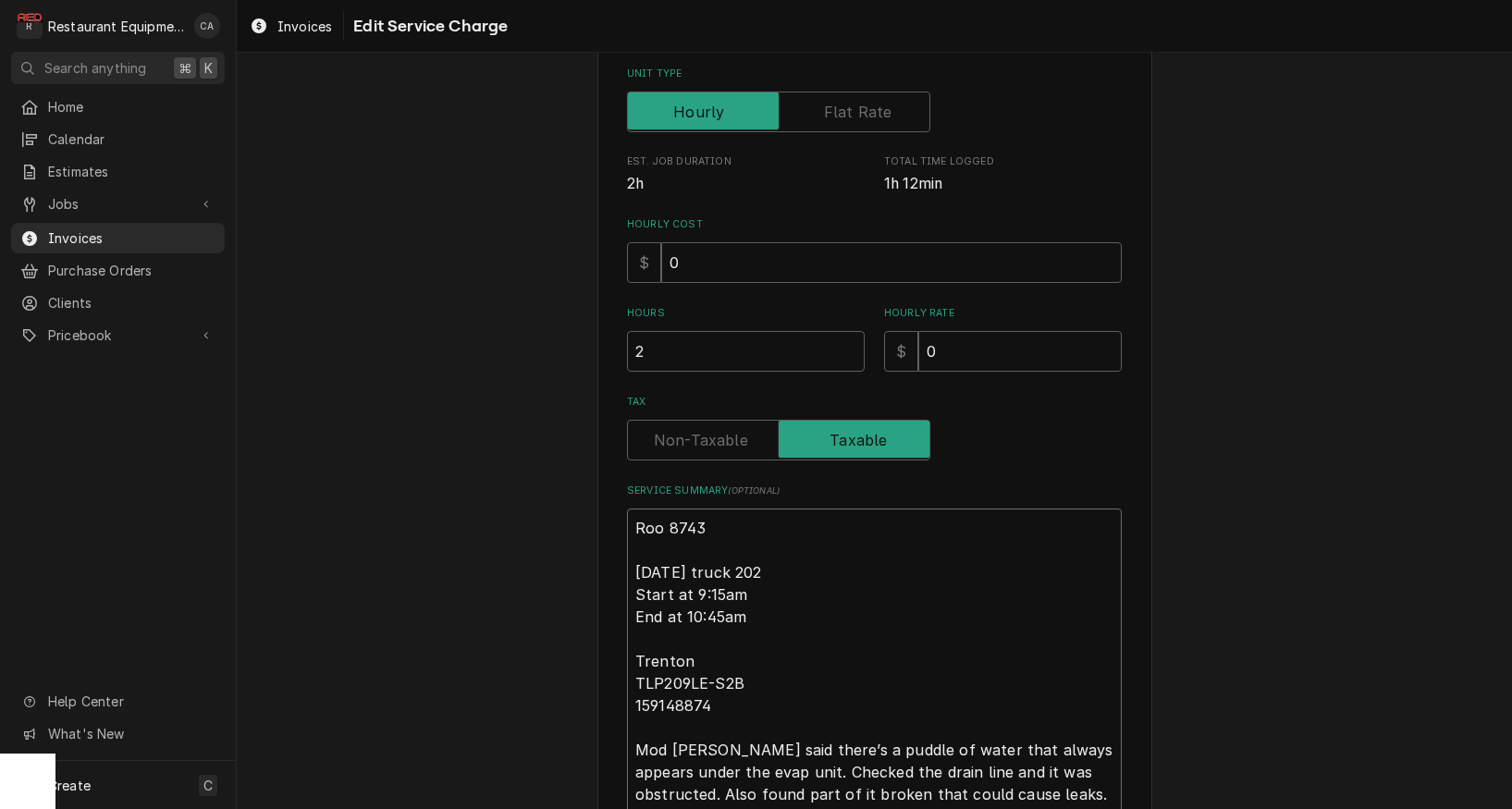
type textarea "x"
type textarea "Roo 8743 8-29-25truck 202 Start at 9:15am End at 10:45am Trenton TLP209LE-S2B 1…"
type textarea "x"
type textarea "Roo 8743 8-29-25 truck 202 Start at 9:15am End at 10:45am Trenton TLP209LE-S2B …"
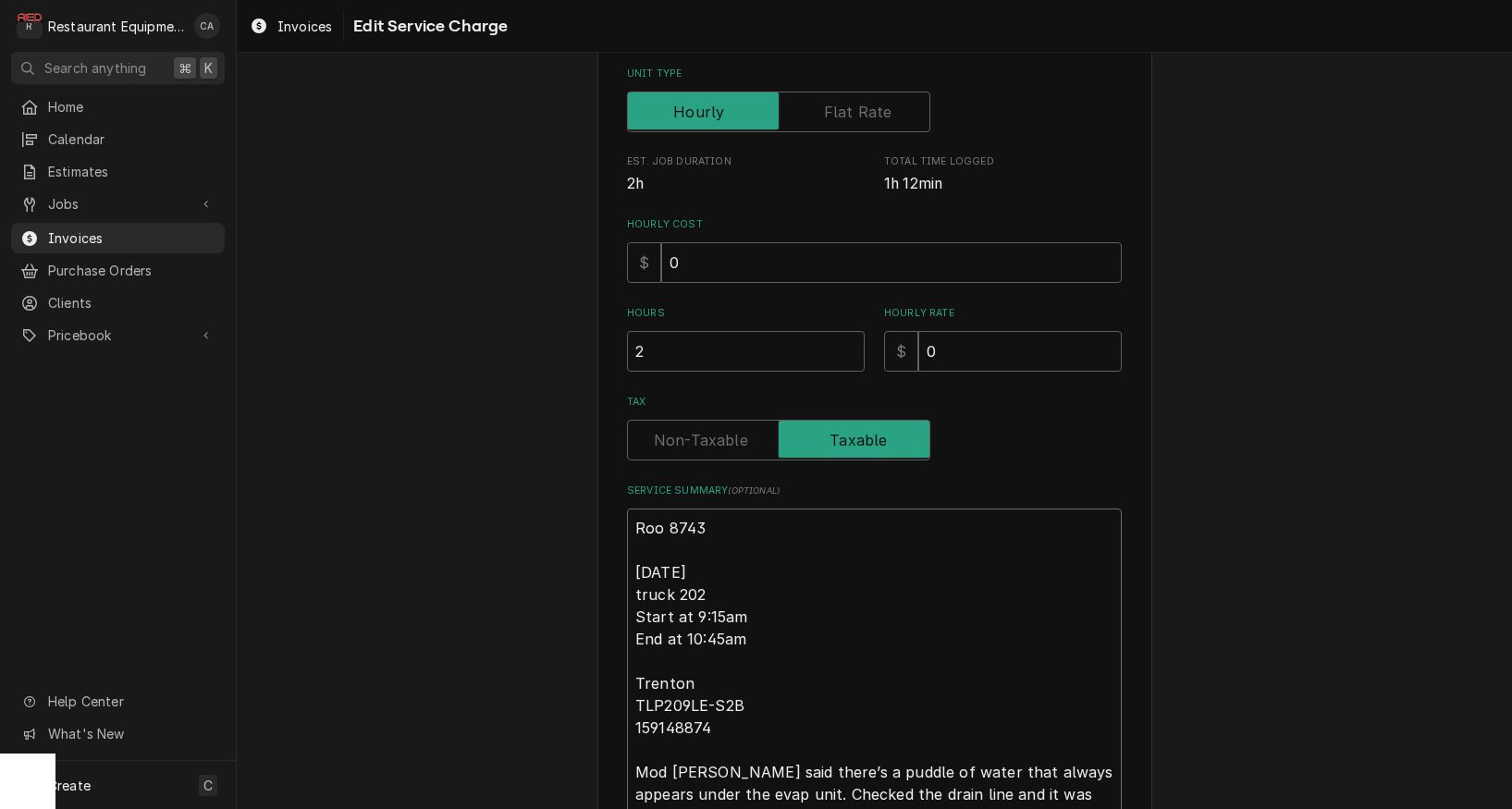
type textarea "x"
type textarea "Roo 8743 8-29-25 ruck 202 Start at 9:15am End at 10:45am Trenton TLP209LE-S2B 1…"
type textarea "x"
type textarea "Roo 8743 8-29-25 Truck 202 Start at 9:15am End at 10:45am Trenton TLP209LE-S2B …"
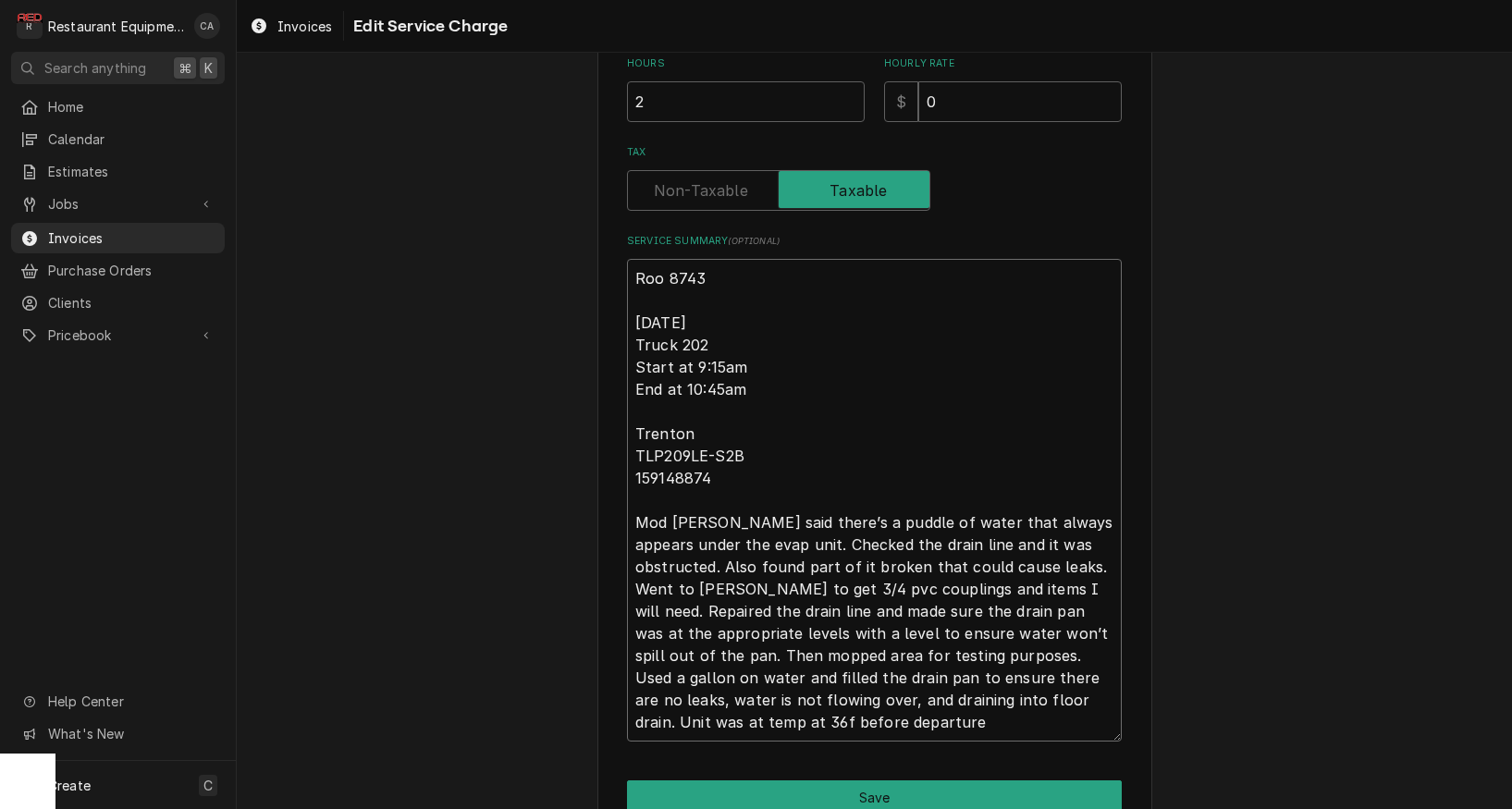
scroll to position [556, 0]
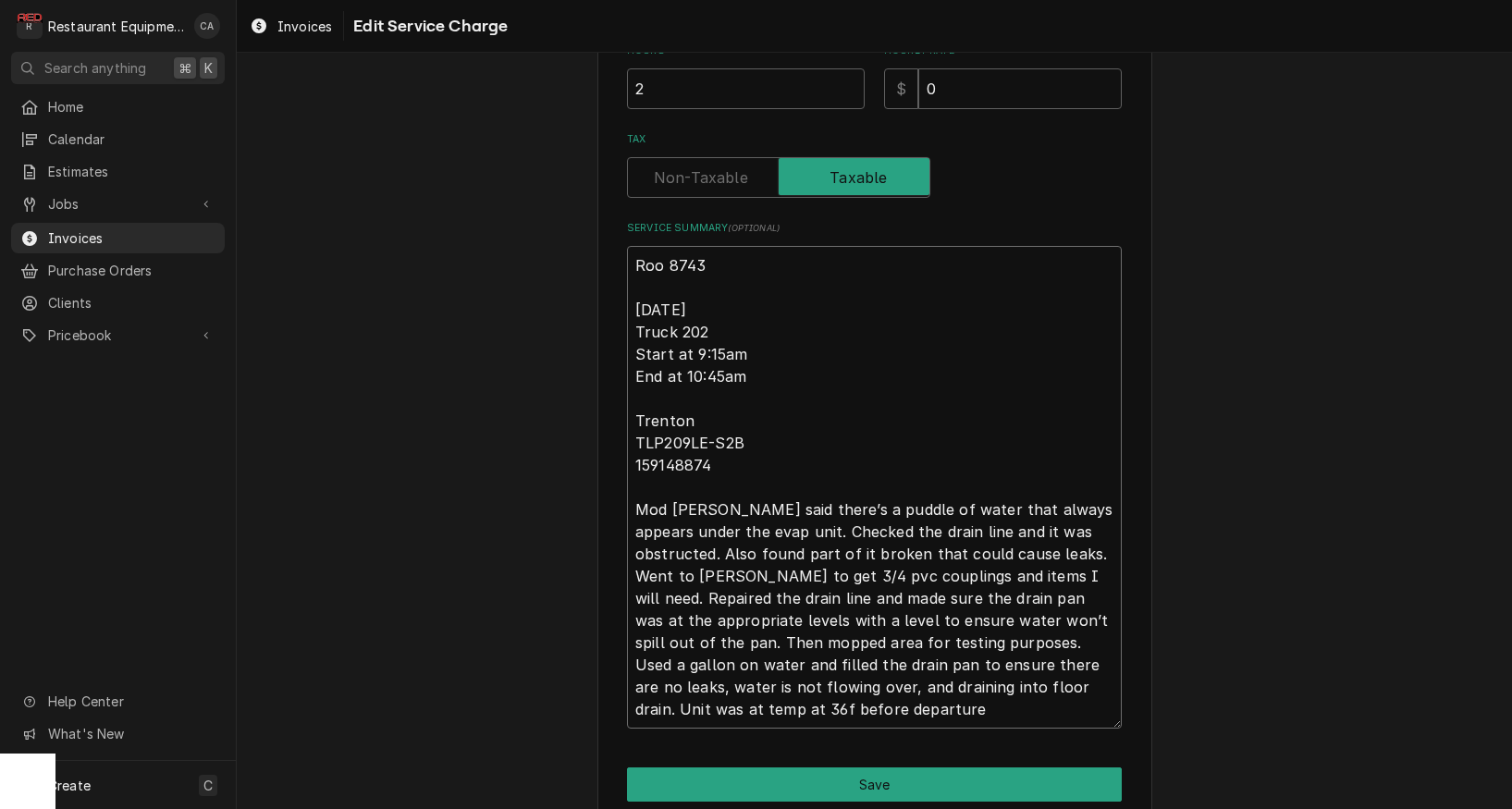
drag, startPoint x: 1006, startPoint y: 547, endPoint x: 676, endPoint y: 571, distance: 330.9
click at [676, 571] on textarea "Roo 8743 8-29-25 Truck 202 Start at 9:15am End at 10:45am Trenton TLP209LE-S2B …" at bounding box center [874, 487] width 494 height 483
type textarea "x"
type textarea "Roo 8743 8-29-25 Truck 202 Start at 9:15am End at 10:45am Trenton TLP209LE-S2B …"
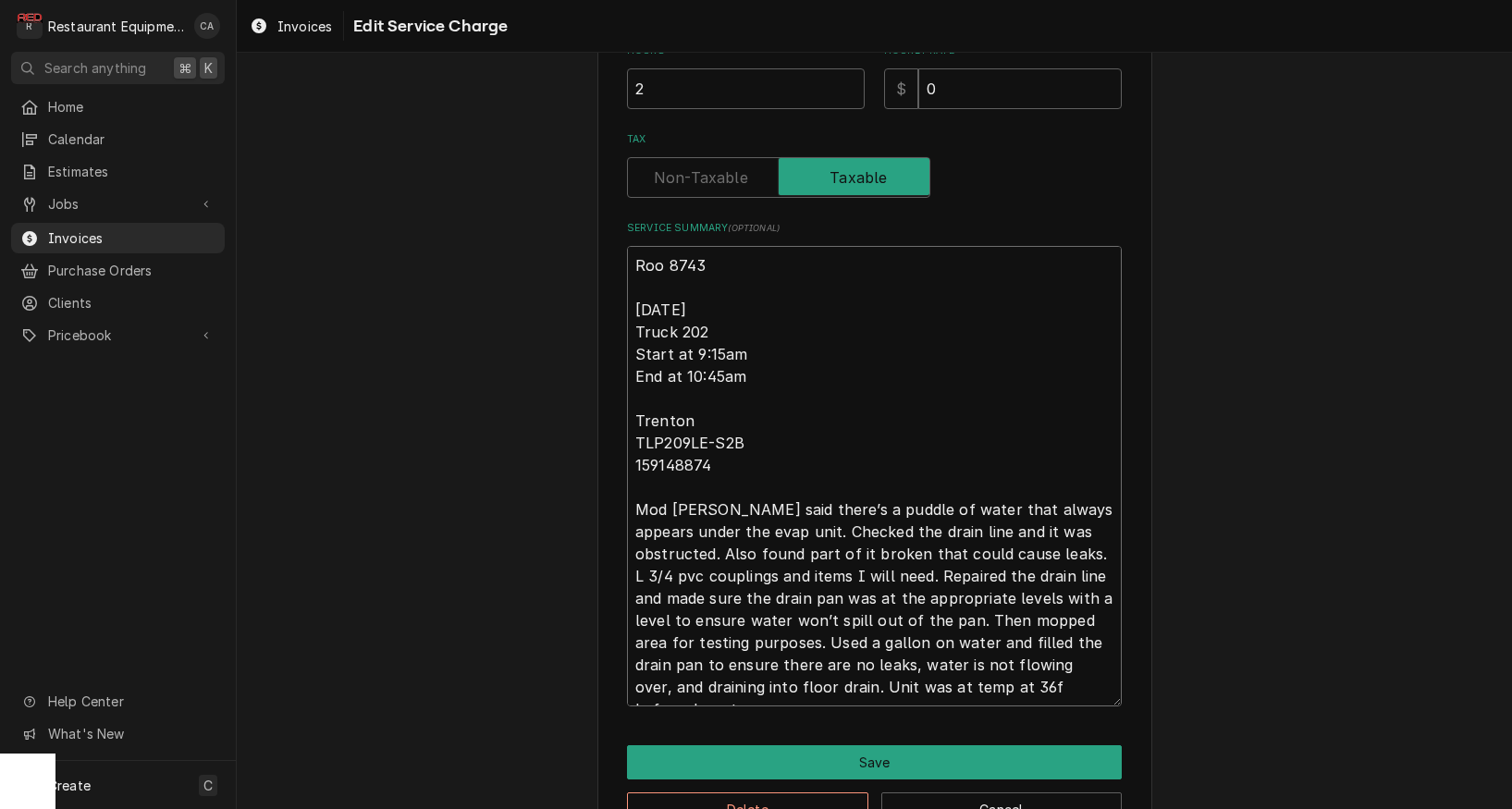
type textarea "x"
type textarea "Roo 8743 8-29-25 Truck 202 Start at 9:15am End at 10:45am Trenton TLP209LE-S2B …"
type textarea "x"
type textarea "Roo 8743 8-29-25 Truck 202 Start at 9:15am End at 10:45am Trenton TLP209LE-S2B …"
type textarea "x"
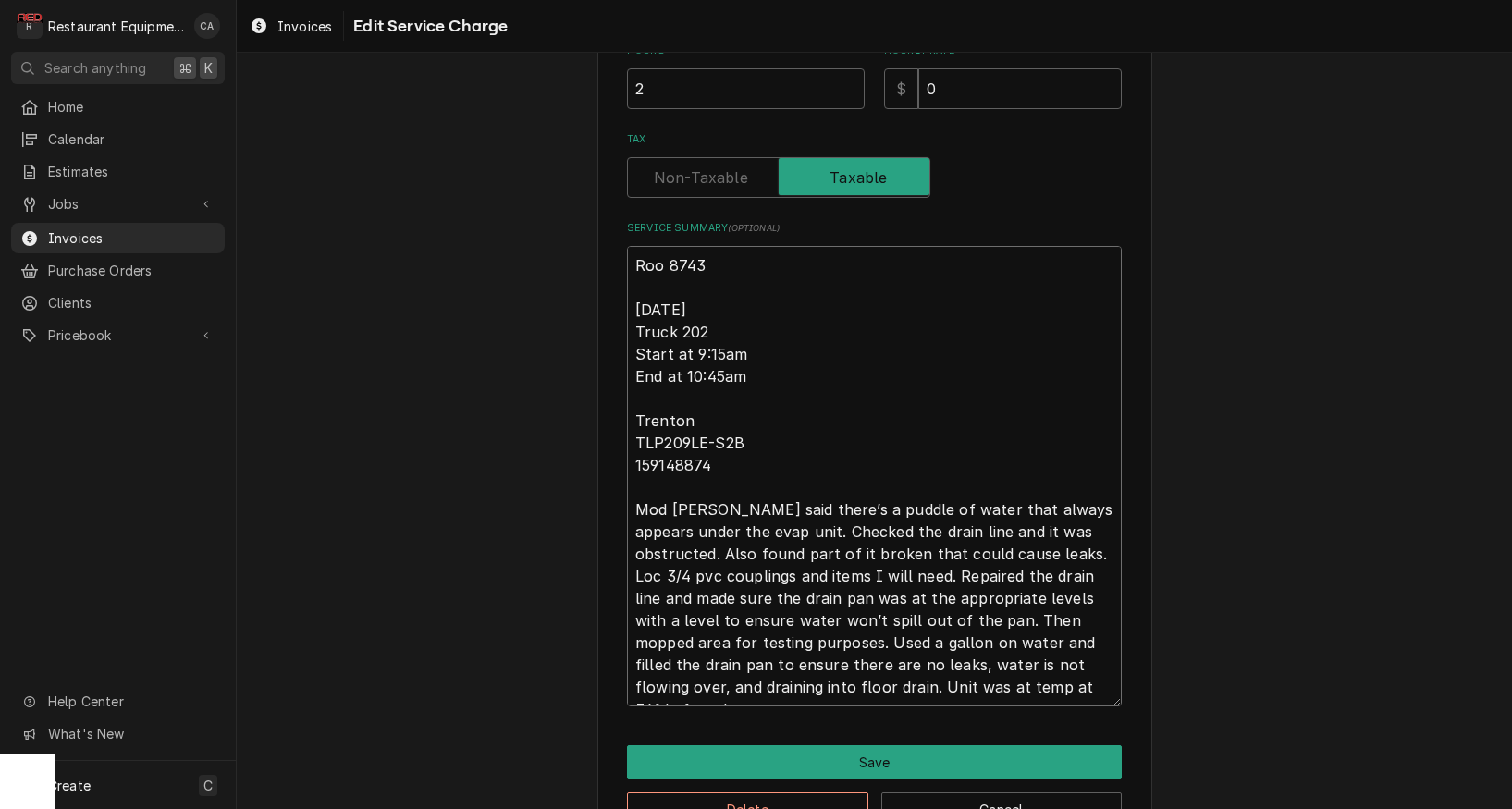
type textarea "Roo 8743 8-29-25 Truck 202 Start at 9:15am End at 10:45am Trenton TLP209LE-S2B …"
type textarea "x"
type textarea "Roo 8743 8-29-25 Truck 202 Start at 9:15am End at 10:45am Trenton TLP209LE-S2B …"
type textarea "x"
type textarea "Roo 8743 8-29-25 Truck 202 Start at 9:15am End at 10:45am Trenton TLP209LE-S2B …"
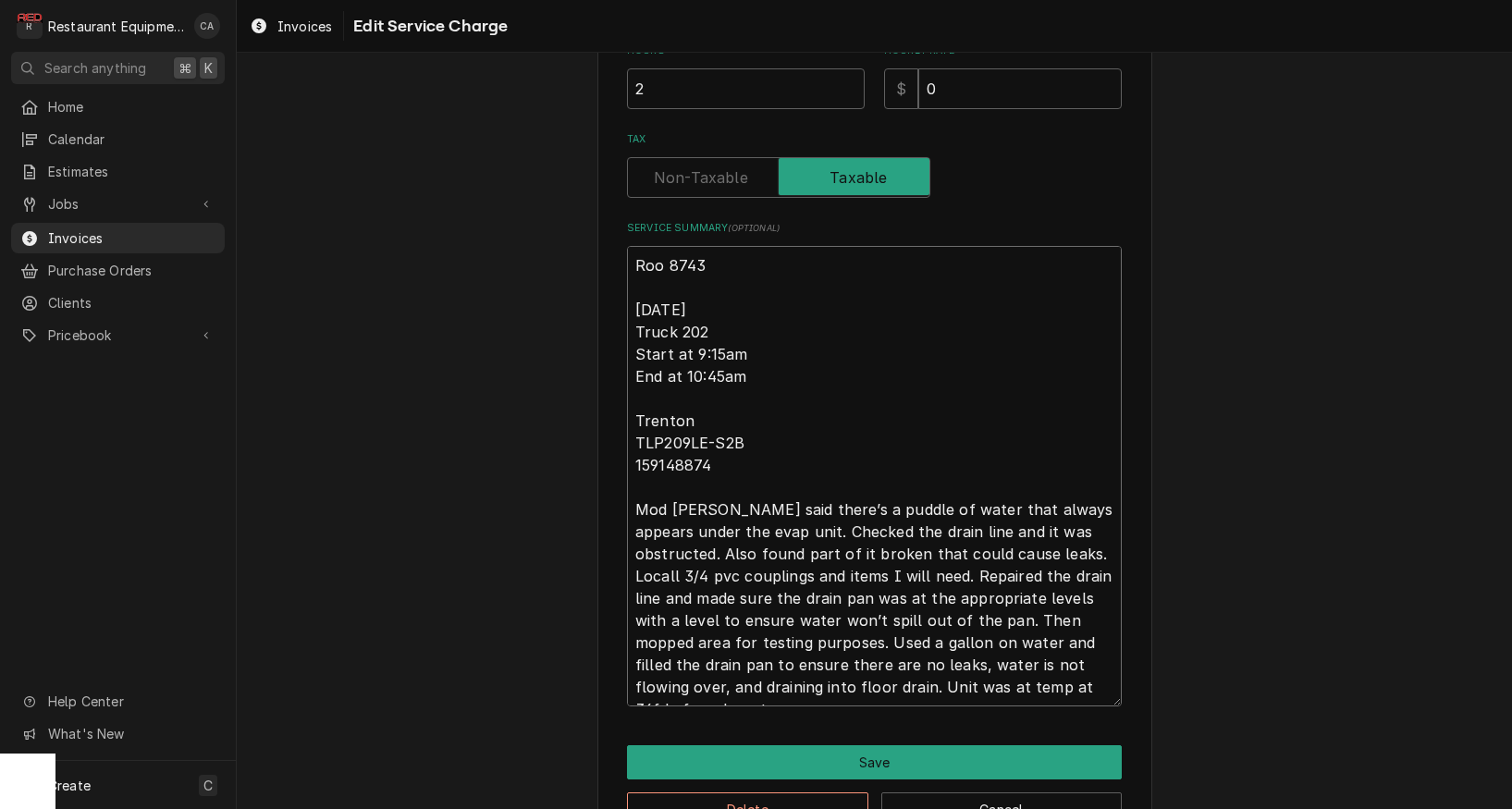
type textarea "x"
type textarea "Roo 8743 8-29-25 Truck 202 Start at 9:15am End at 10:45am Trenton TLP209LE-S2B …"
type textarea "x"
type textarea "Roo 8743 8-29-25 Truck 202 Start at 9:15am End at 10:45am Trenton TLP209LE-S2B …"
type textarea "x"
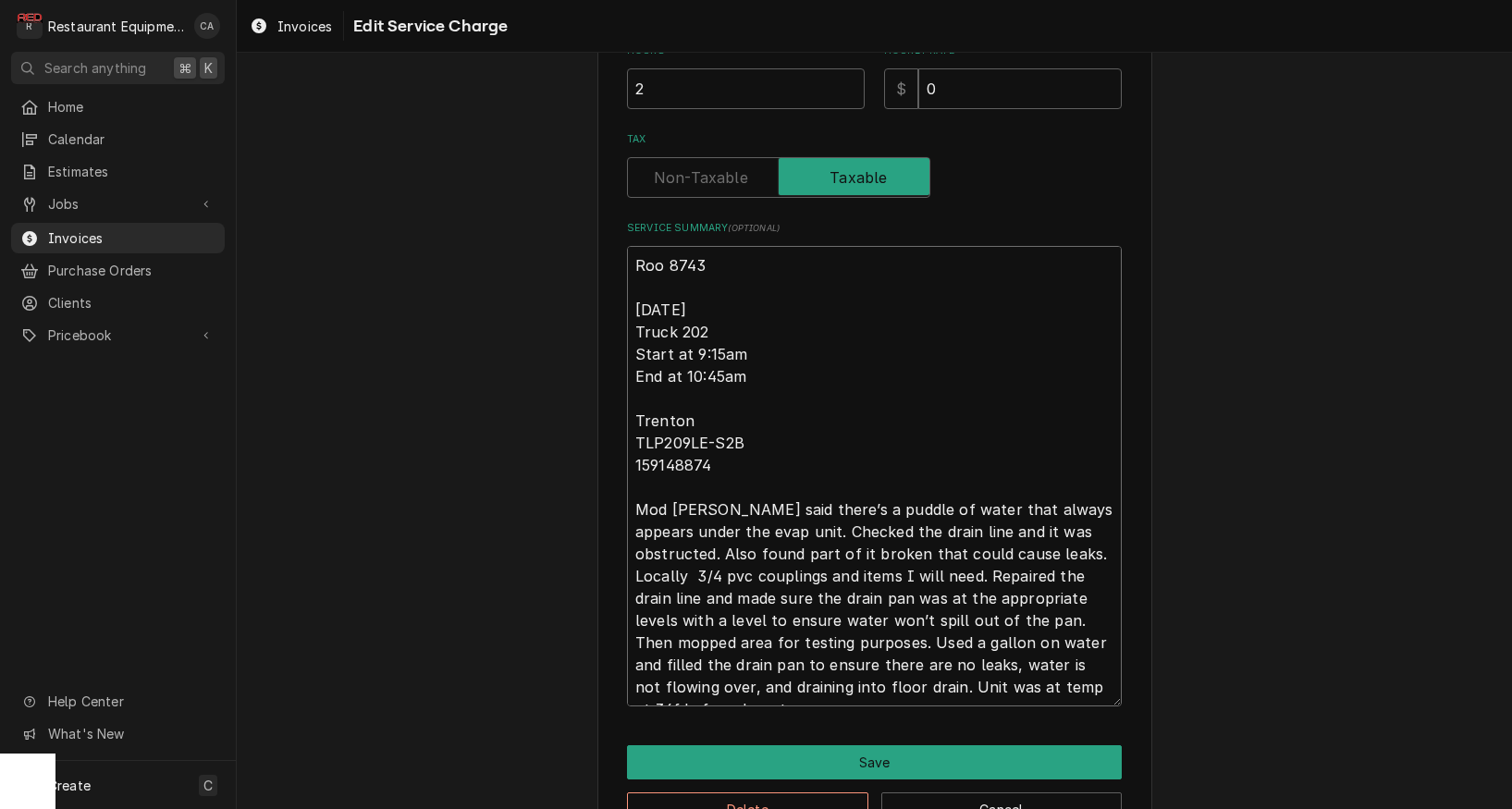
type textarea "Roo 8743 8-29-25 Truck 202 Start at 9:15am End at 10:45am Trenton TLP209LE-S2B …"
type textarea "x"
type textarea "Roo 8743 8-29-25 Truck 202 Start at 9:15am End at 10:45am Trenton TLP209LE-S2B …"
type textarea "x"
type textarea "Roo 8743 8-29-25 Truck 202 Start at 9:15am End at 10:45am Trenton TLP209LE-S2B …"
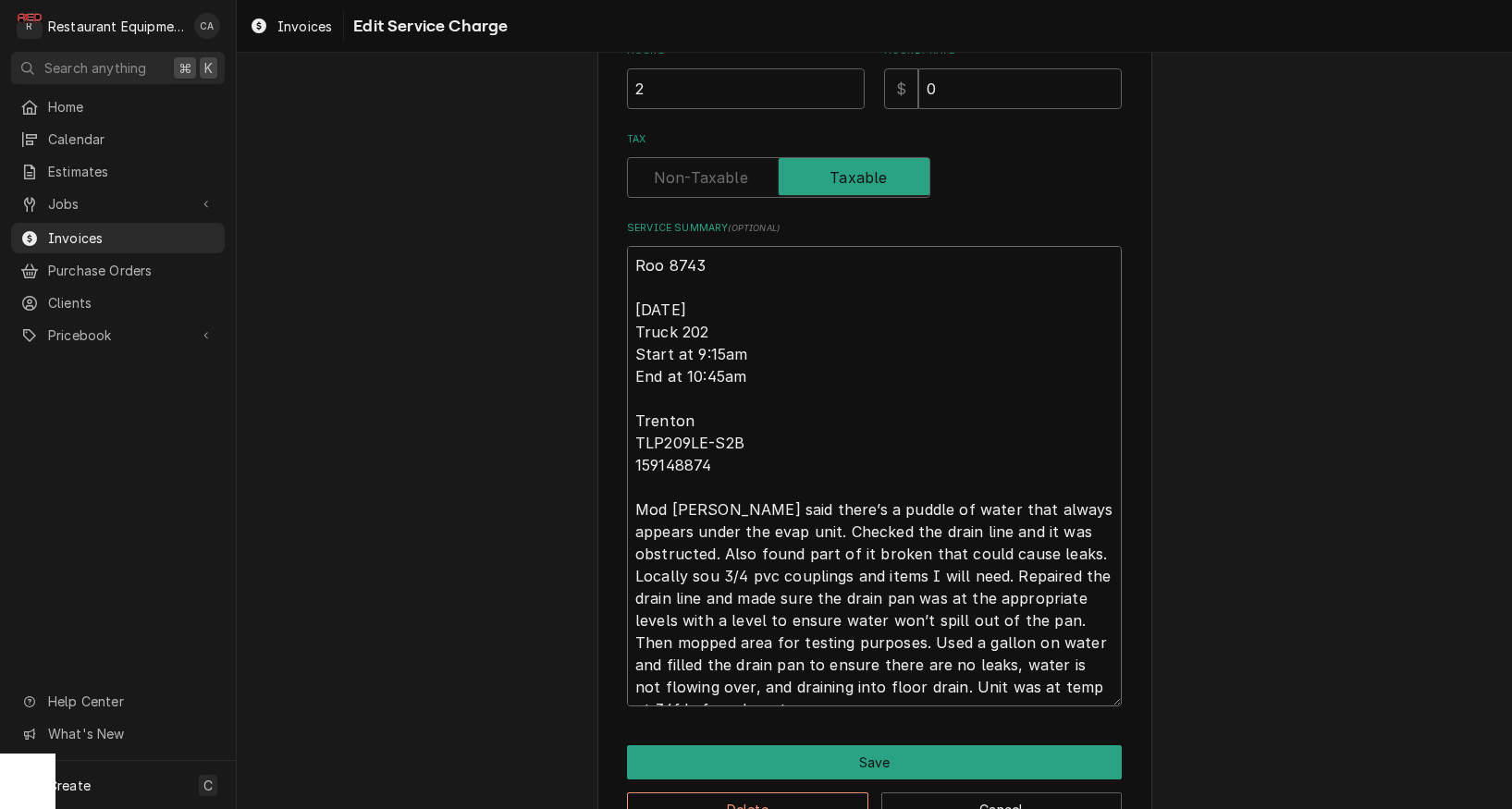
type textarea "x"
type textarea "Roo 8743 8-29-25 Truck 202 Start at 9:15am End at 10:45am Trenton TLP209LE-S2B …"
type textarea "x"
type textarea "Roo 8743 8-29-25 Truck 202 Start at 9:15am End at 10:45am Trenton TLP209LE-S2B …"
type textarea "x"
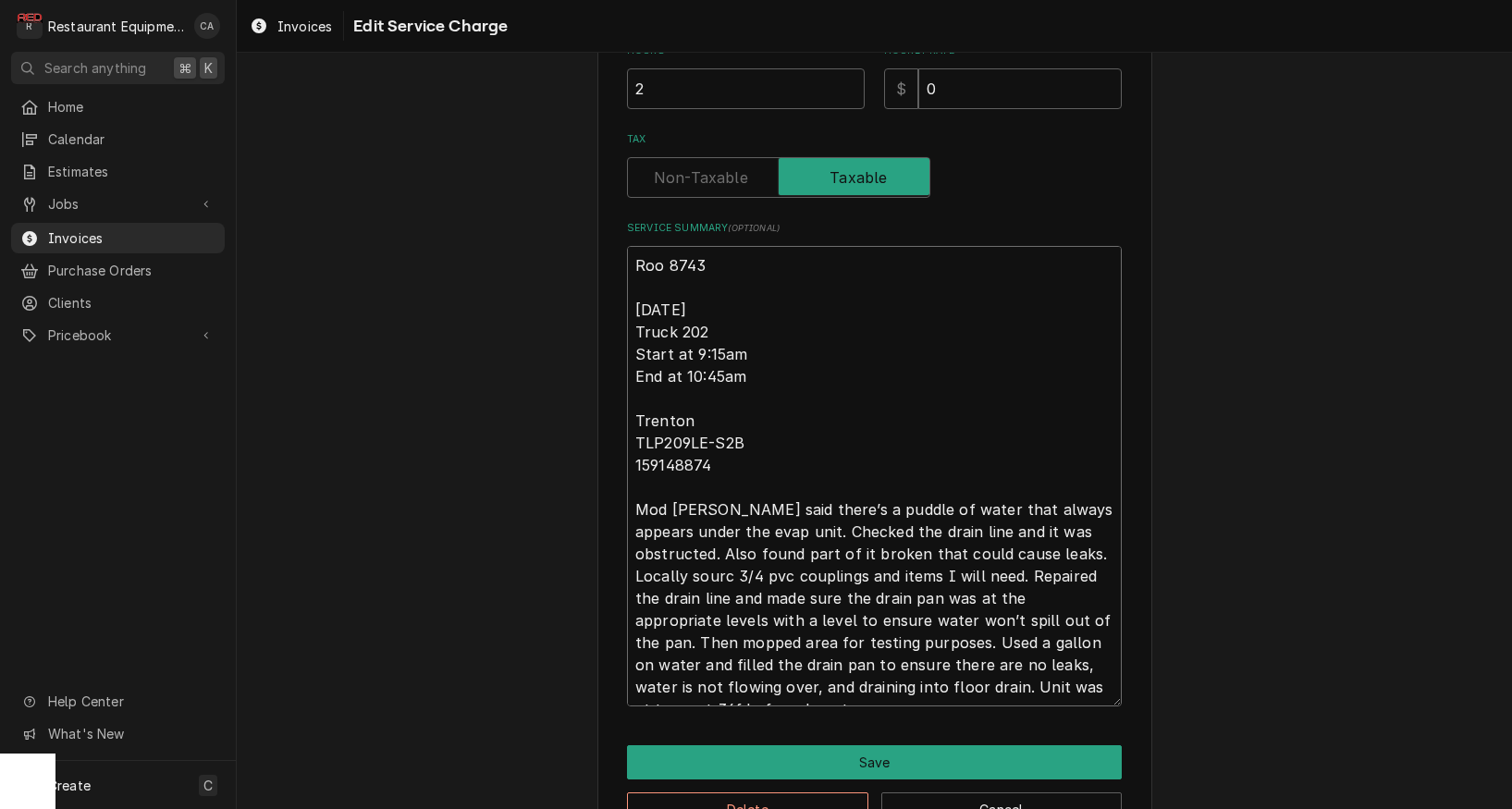
type textarea "Roo 8743 8-29-25 Truck 202 Start at 9:15am End at 10:45am Trenton TLP209LE-S2B …"
type textarea "x"
type textarea "Roo 8743 8-29-25 Truck 202 Start at 9:15am End at 10:45am Trenton TLP209LE-S2B …"
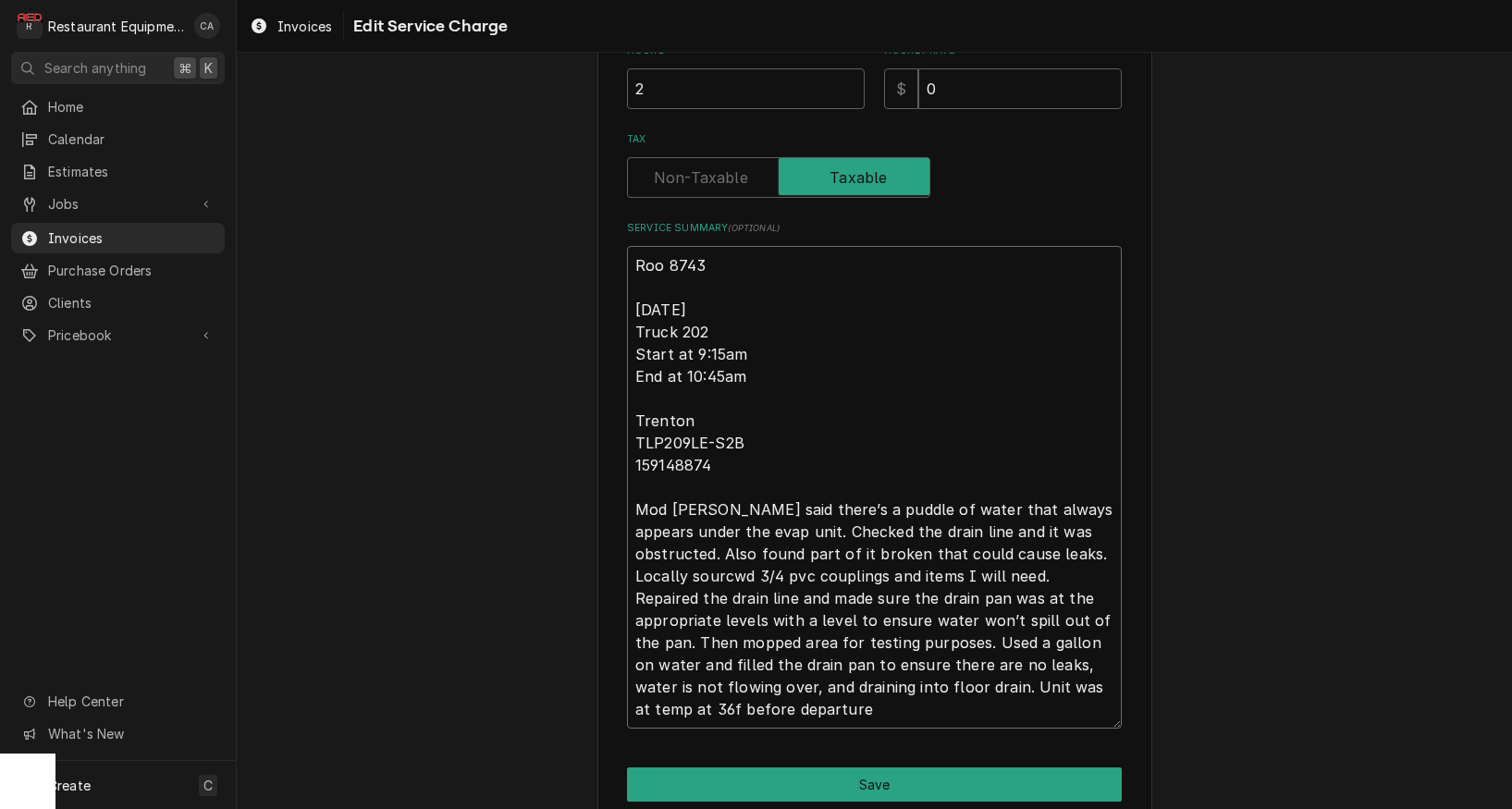
type textarea "x"
type textarea "Roo 8743 8-29-25 Truck 202 Start at 9:15am End at 10:45am Trenton TLP209LE-S2B …"
type textarea "x"
type textarea "Roo 8743 8-29-25 Truck 202 Start at 9:15am End at 10:45am Trenton TLP209LE-S2B …"
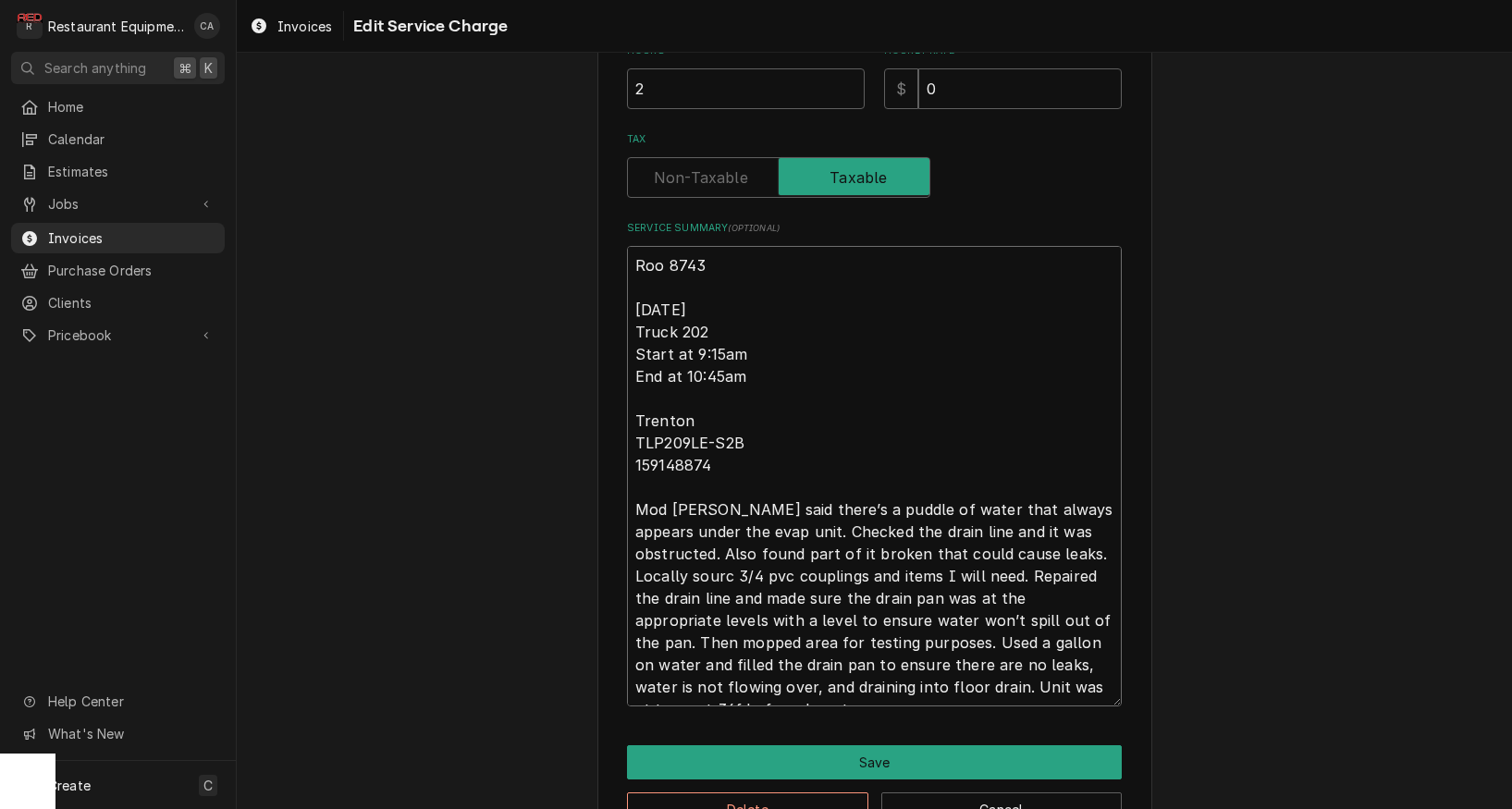
type textarea "x"
type textarea "Roo 8743 8-29-25 Truck 202 Start at 9:15am End at 10:45am Trenton TLP209LE-S2B …"
type textarea "x"
type textarea "Roo 8743 8-29-25 Truck 202 Start at 9:15am End at 10:45am Trenton TLP209LE-S2B …"
type textarea "x"
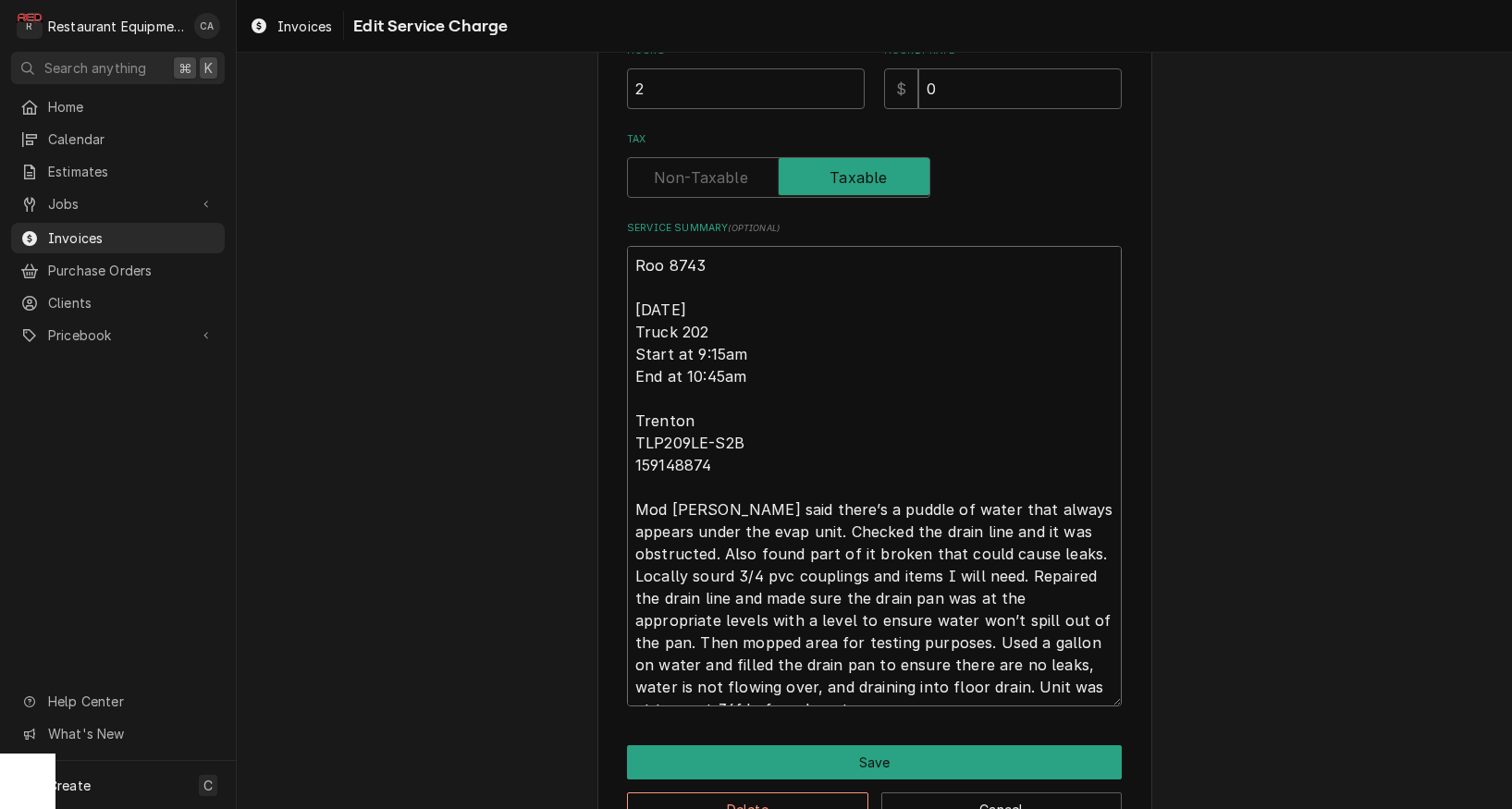
type textarea "Roo 8743 8-29-25 Truck 202 Start at 9:15am End at 10:45am Trenton TLP209LE-S2B …"
type textarea "x"
type textarea "Roo 8743 8-29-25 Truck 202 Start at 9:15am End at 10:45am Trenton TLP209LE-S2B …"
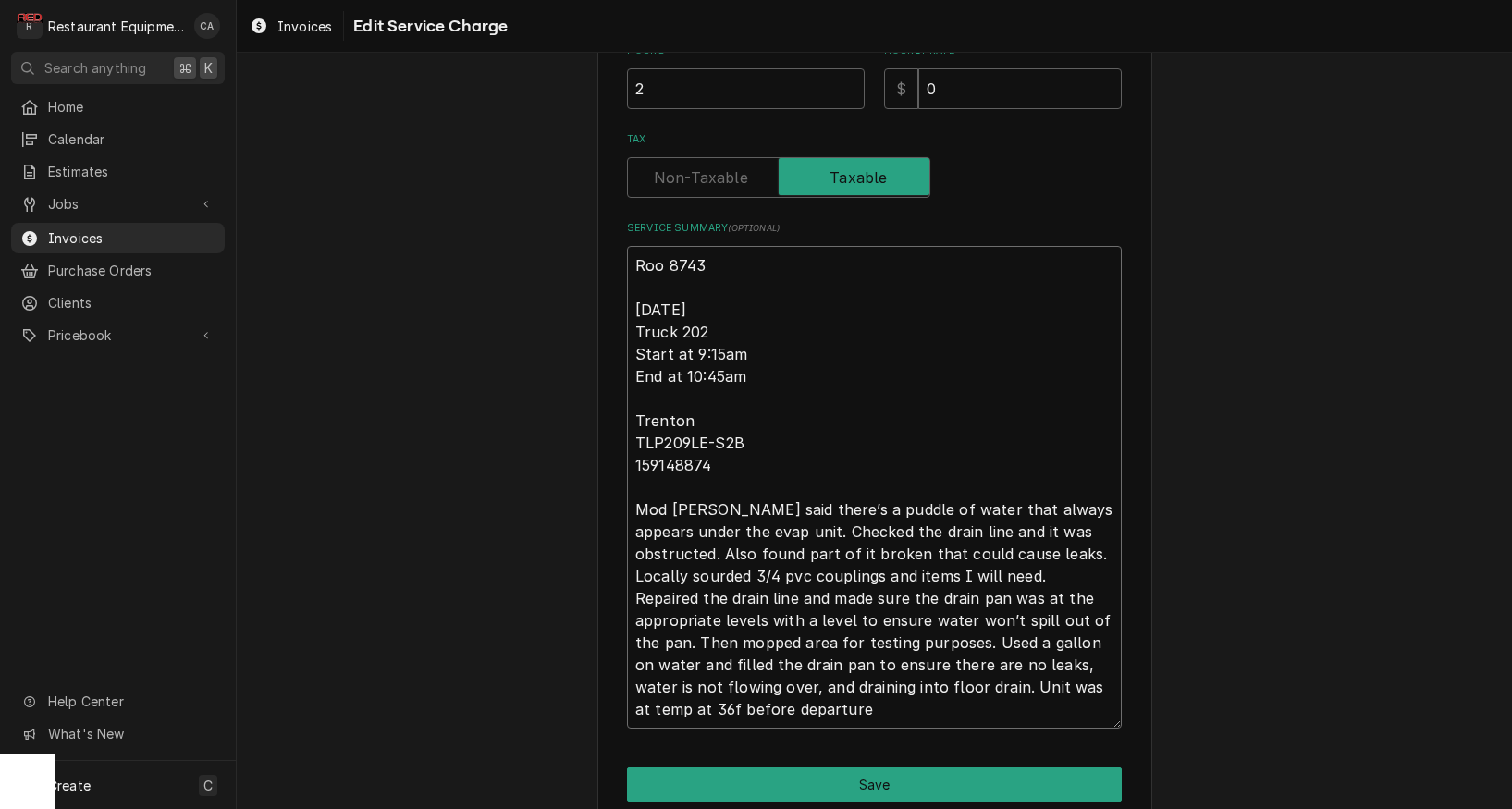
type textarea "x"
type textarea "Roo 8743 8-29-25 Truck 202 Start at 9:15am End at 10:45am Trenton TLP209LE-S2B …"
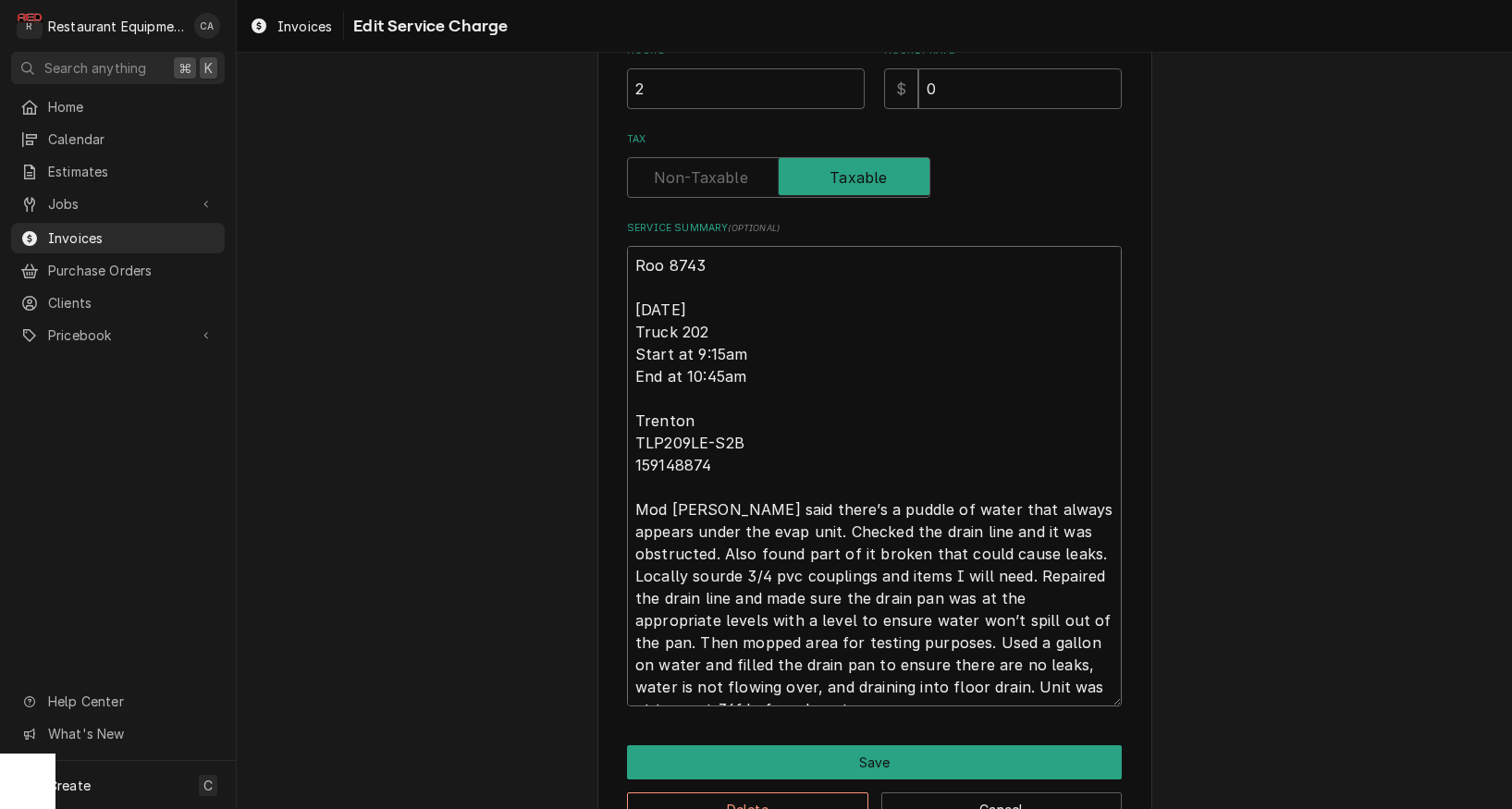
type textarea "x"
type textarea "Roo 8743 8-29-25 Truck 202 Start at 9:15am End at 10:45am Trenton TLP209LE-S2B …"
type textarea "x"
type textarea "Roo 8743 8-29-25 Truck 202 Start at 9:15am End at 10:45am Trenton TLP209LE-S2B …"
type textarea "x"
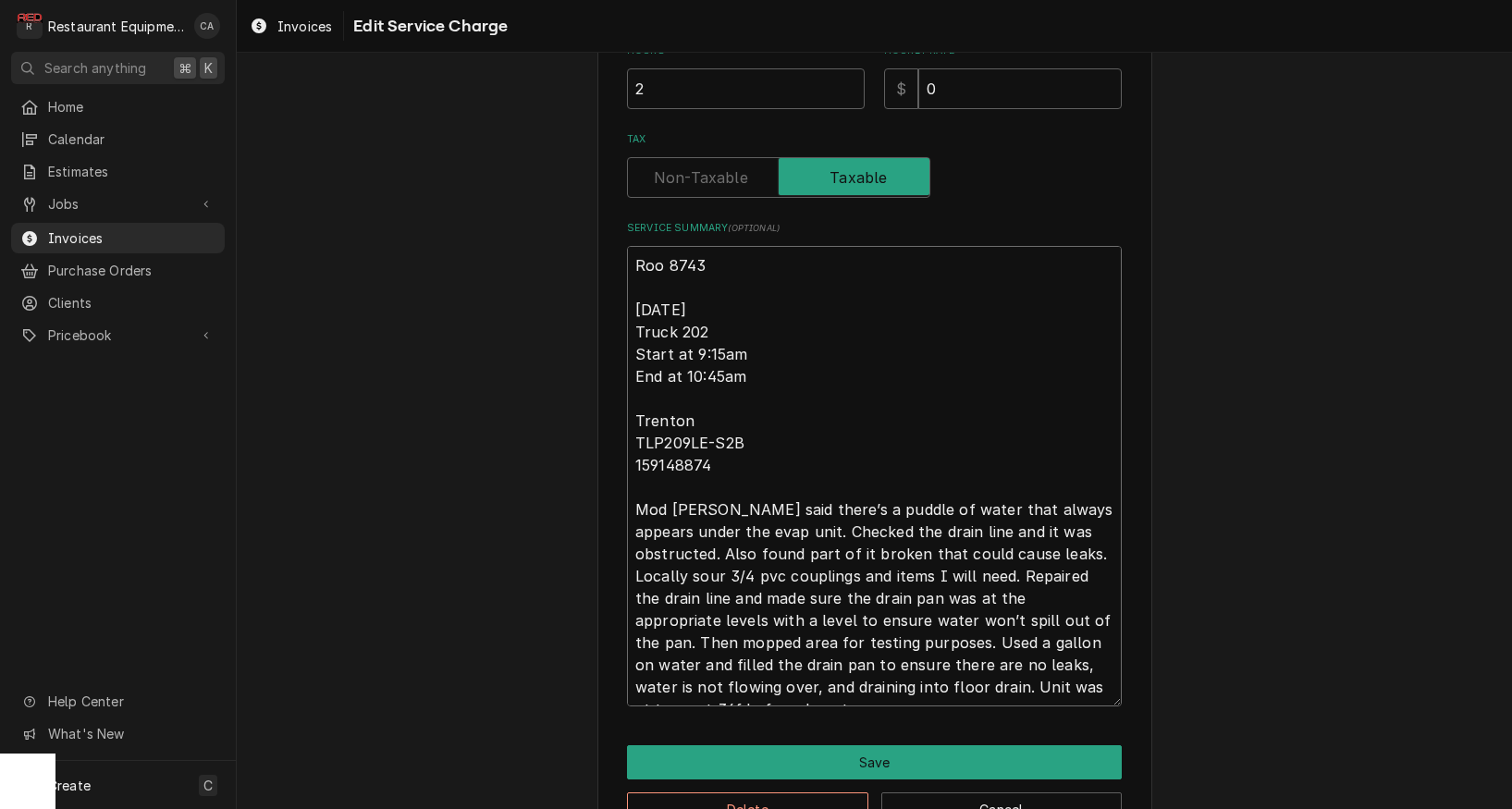
type textarea "Roo 8743 8-29-25 Truck 202 Start at 9:15am End at 10:45am Trenton TLP209LE-S2B …"
type textarea "x"
type textarea "Roo 8743 8-29-25 Truck 202 Start at 9:15am End at 10:45am Trenton TLP209LE-S2B …"
type textarea "x"
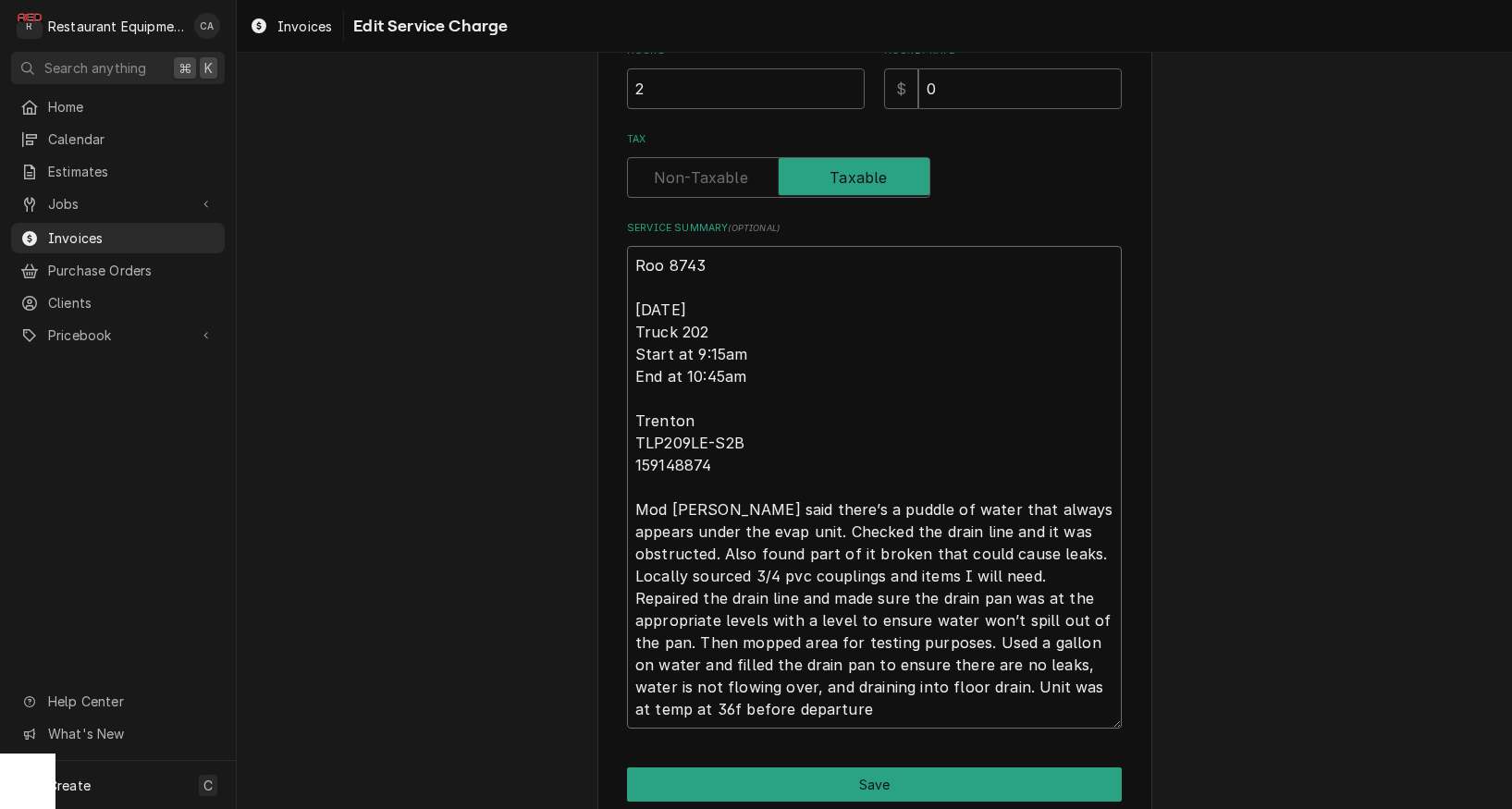
scroll to position [612, 0]
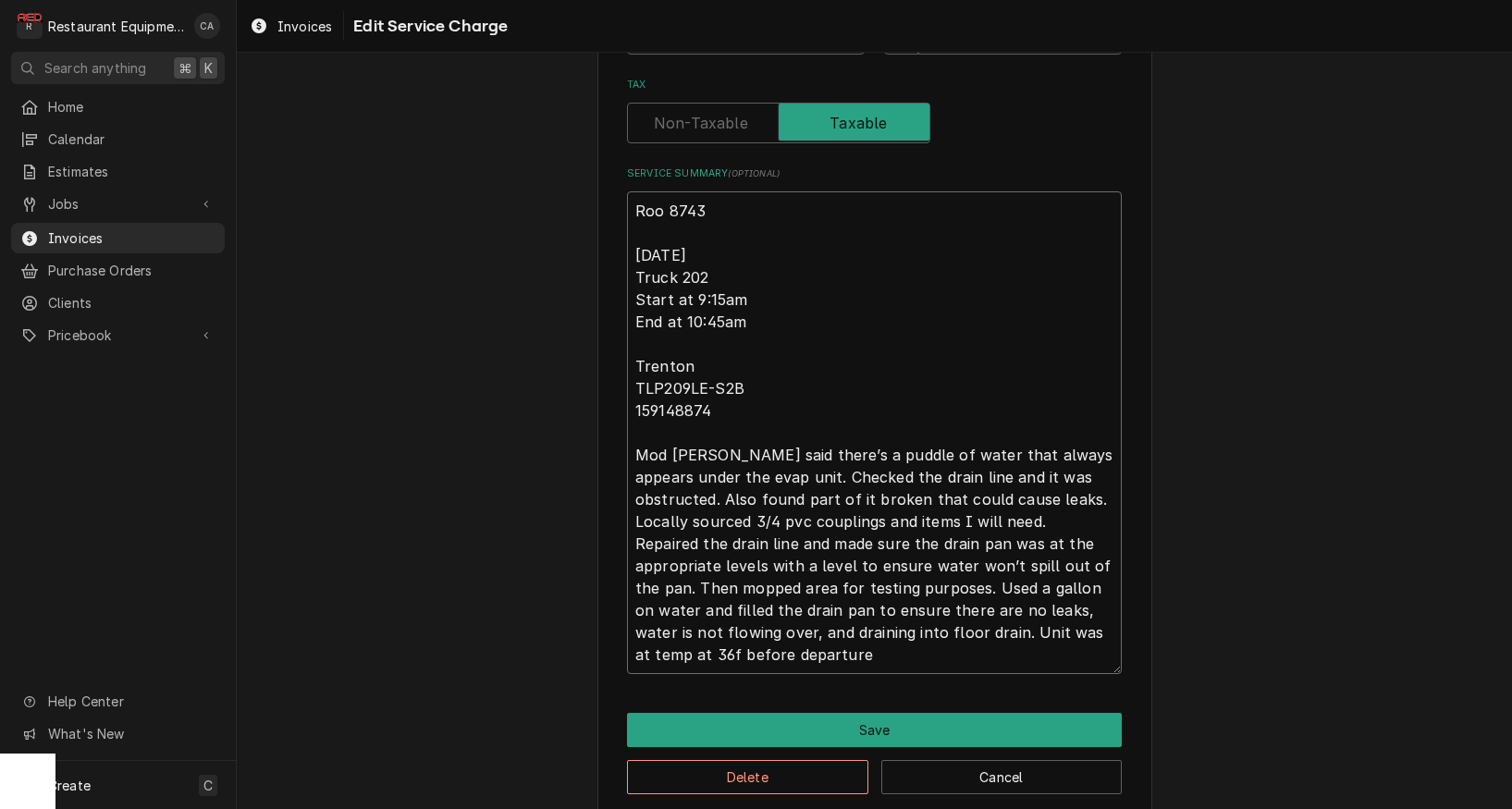
click at [789, 517] on textarea "Roo 8743 8-29-25 Truck 202 Start at 9:15am End at 10:45am Trenton TLP209LE-S2B …" at bounding box center [874, 433] width 494 height 483
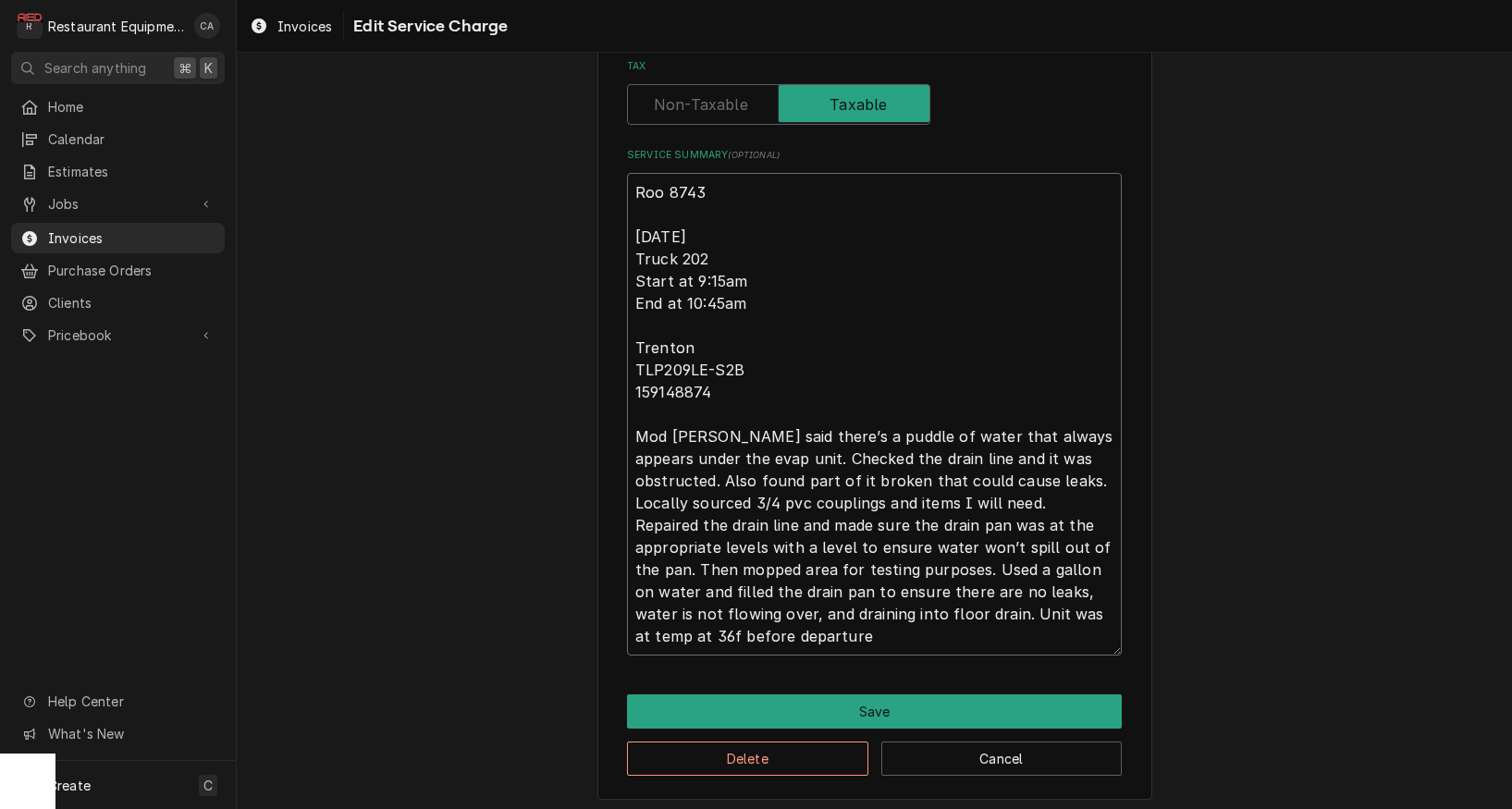
scroll to position [0, 0]
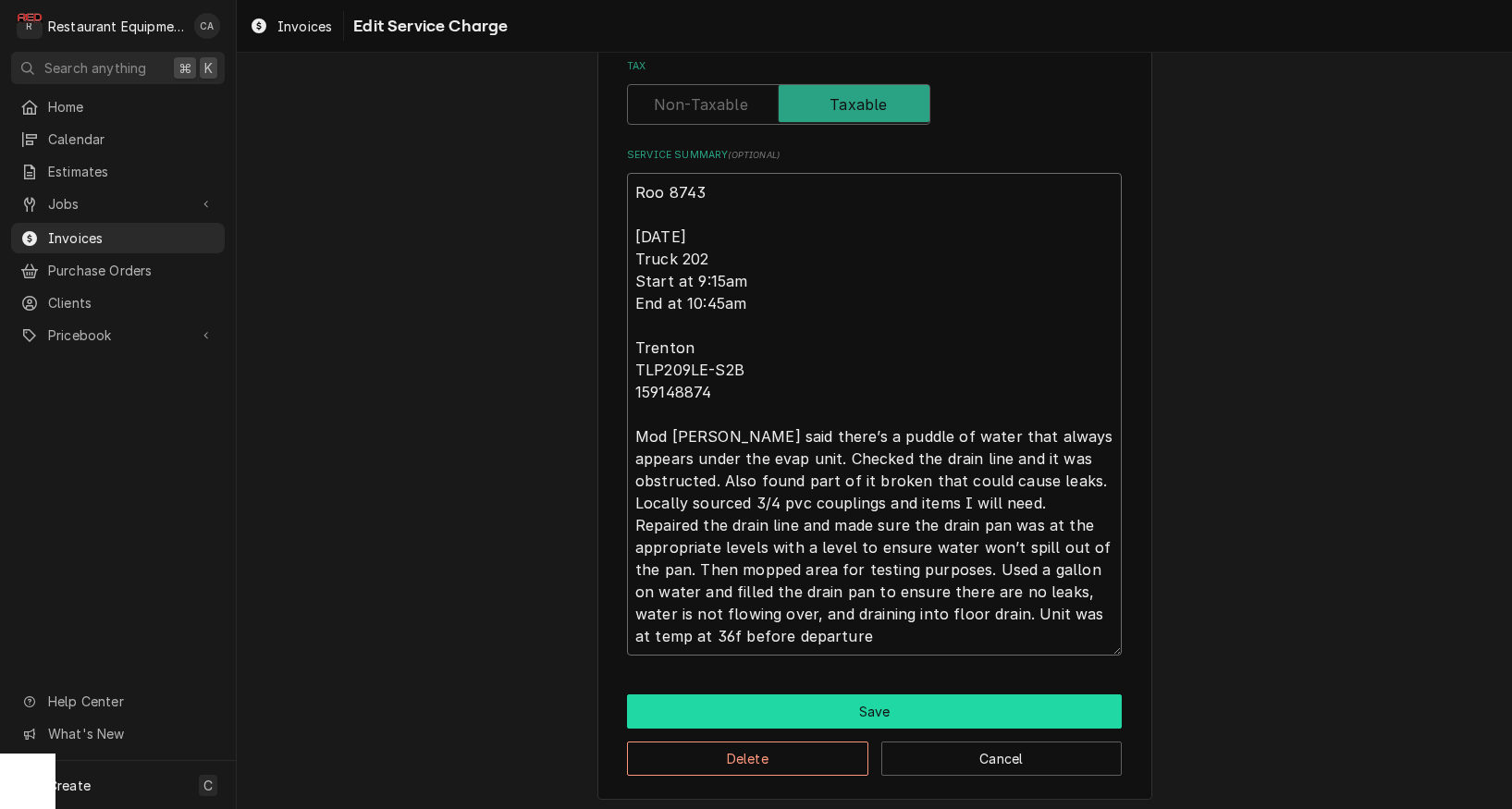
type textarea "Roo 8743 8-29-25 Truck 202 Start at 9:15am End at 10:45am Trenton TLP209LE-S2B …"
click at [851, 696] on button "Save" at bounding box center [874, 712] width 494 height 34
type textarea "x"
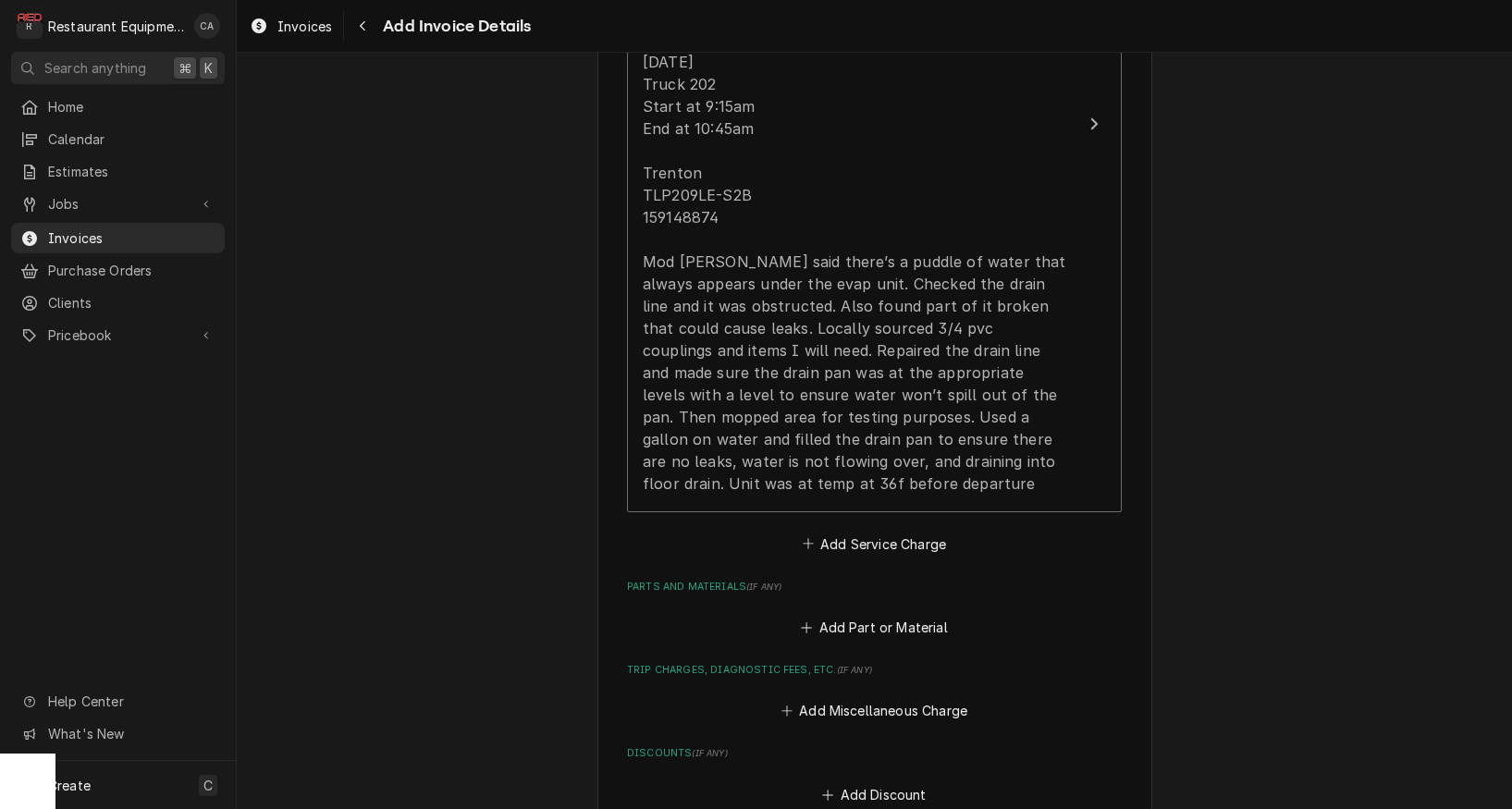
scroll to position [2022, 0]
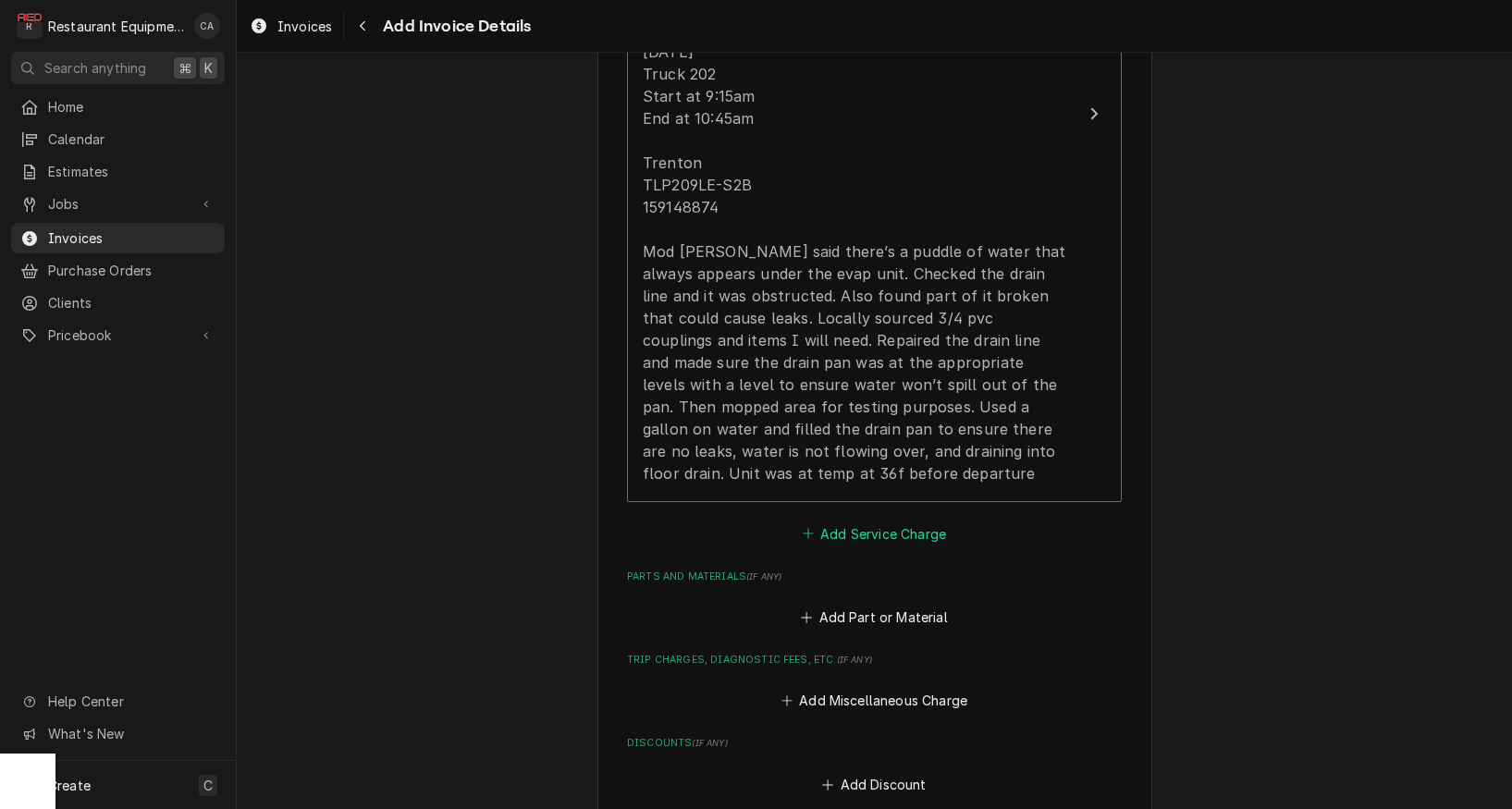
click at [839, 521] on button "Add Service Charge" at bounding box center [873, 533] width 150 height 26
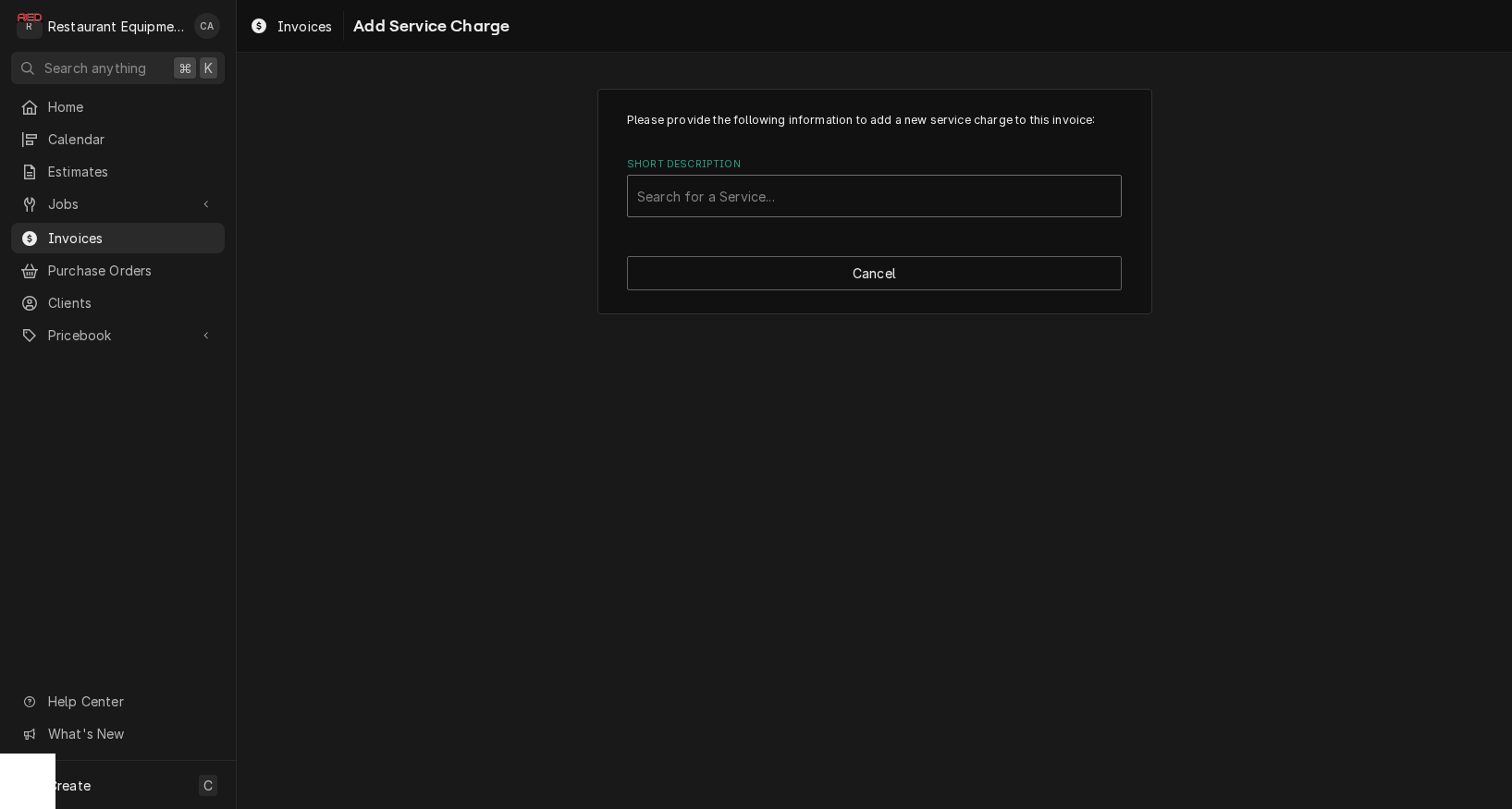
click at [728, 191] on div "Search for a Service..." at bounding box center [874, 197] width 474 height 19
type input "travel"
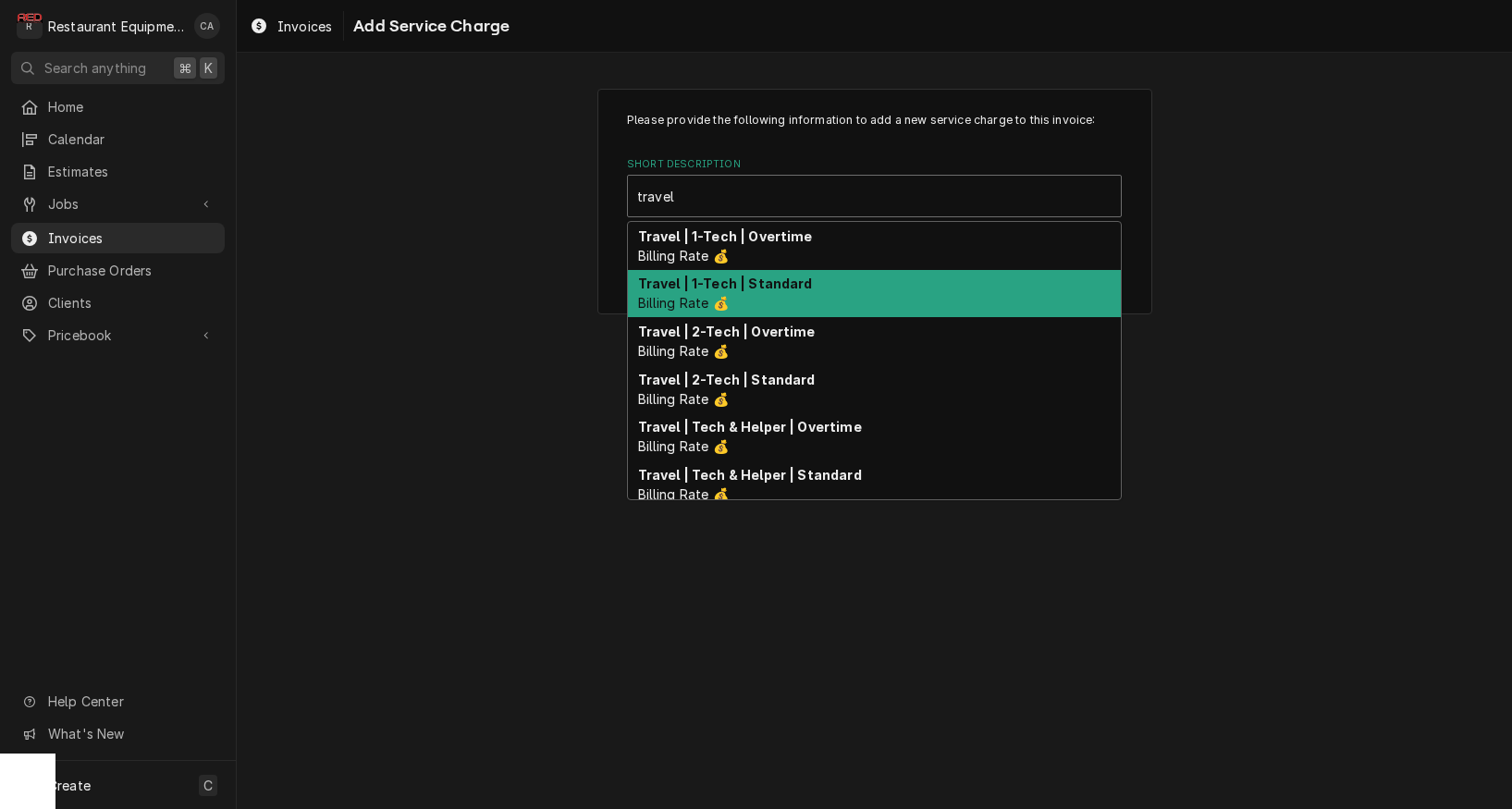
drag, startPoint x: 734, startPoint y: 291, endPoint x: 797, endPoint y: 338, distance: 78.6
click at [736, 292] on div "Travel | 1-Tech | Standard Billing Rate 💰" at bounding box center [874, 294] width 494 height 48
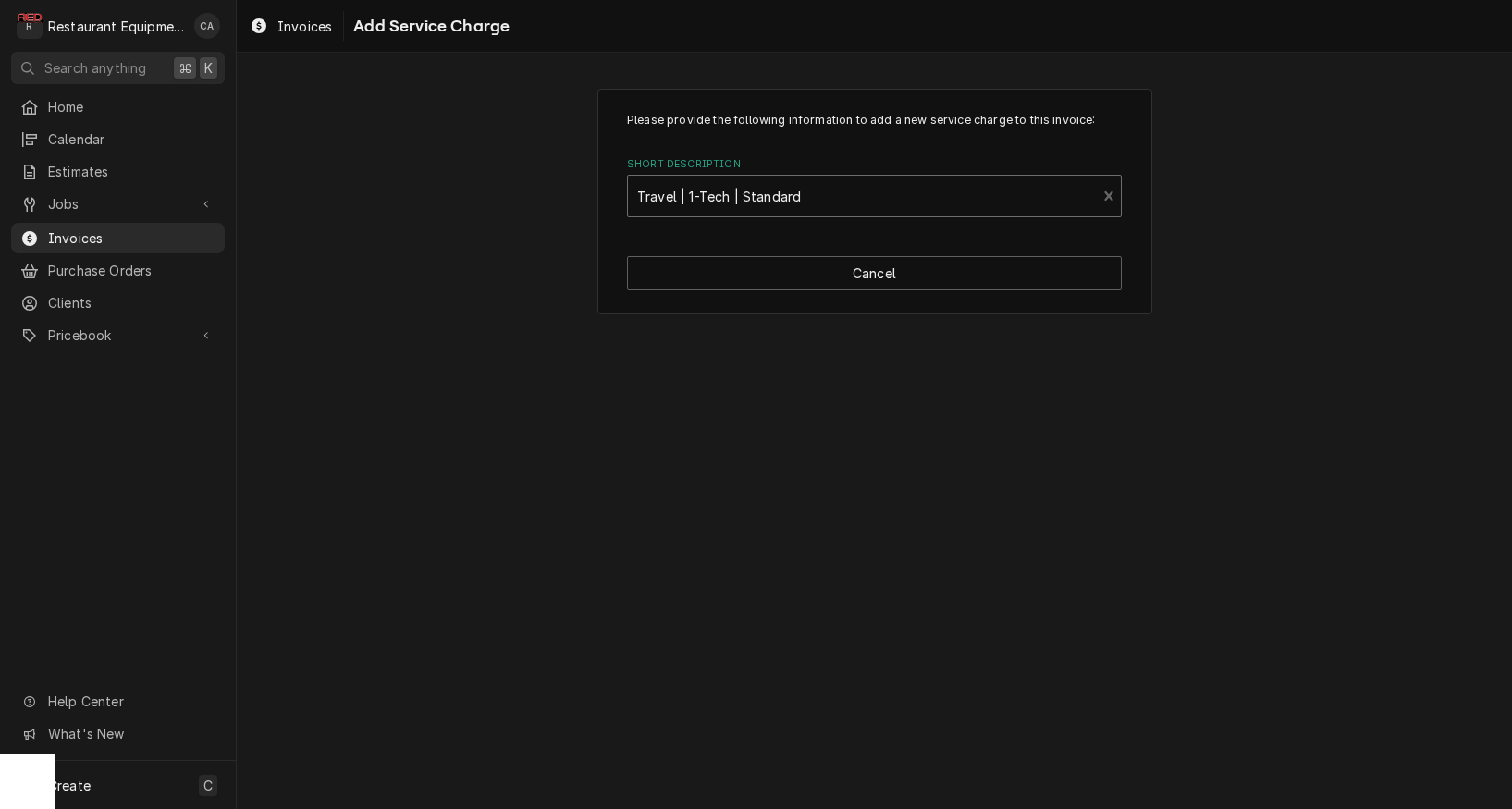
type textarea "x"
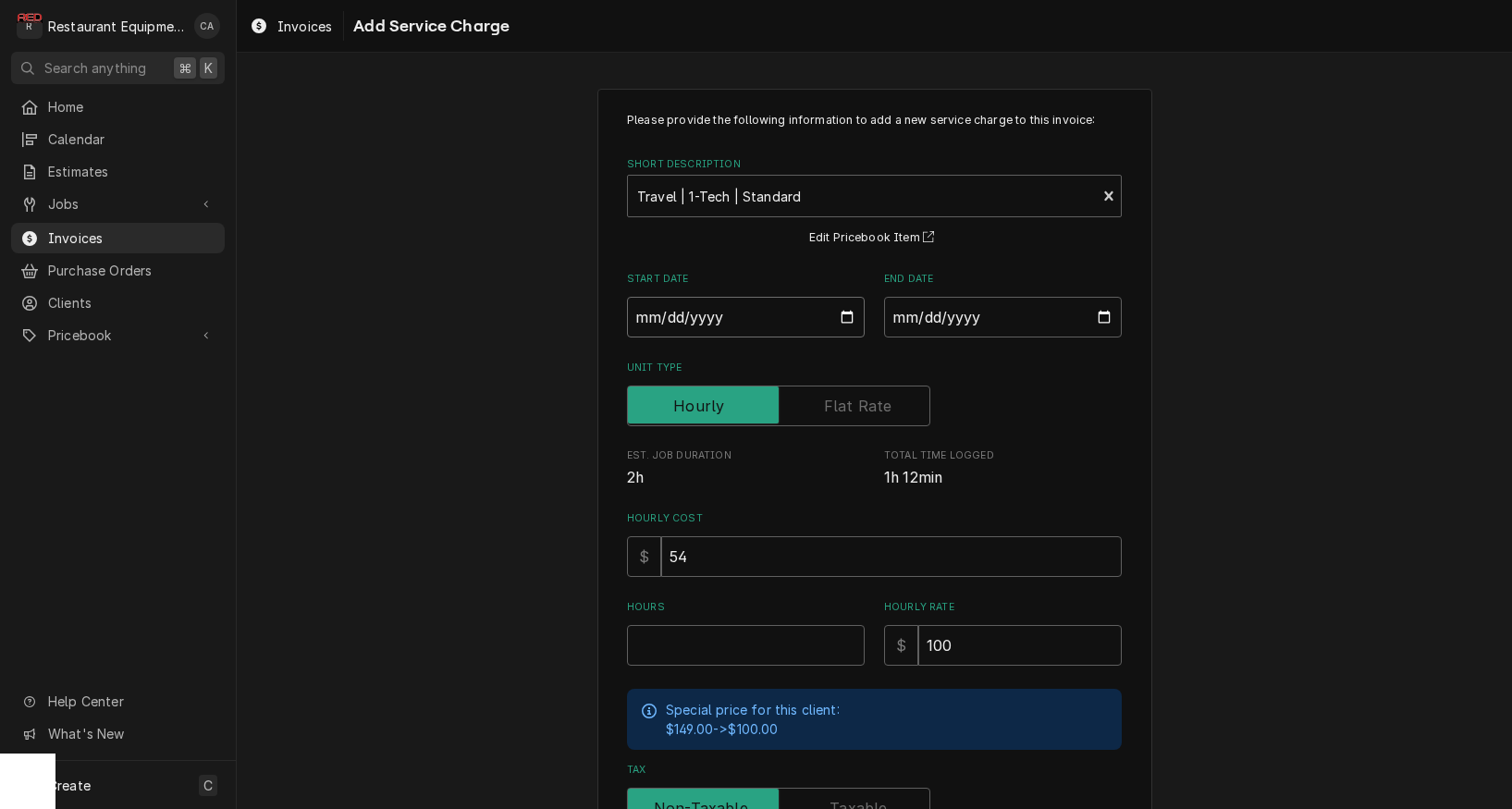
drag, startPoint x: 684, startPoint y: 315, endPoint x: 724, endPoint y: 376, distance: 72.9
click at [687, 317] on input "Start Date" at bounding box center [746, 317] width 238 height 41
type input "2025-08-29"
type textarea "x"
click at [942, 325] on input "End Date" at bounding box center [1002, 317] width 238 height 41
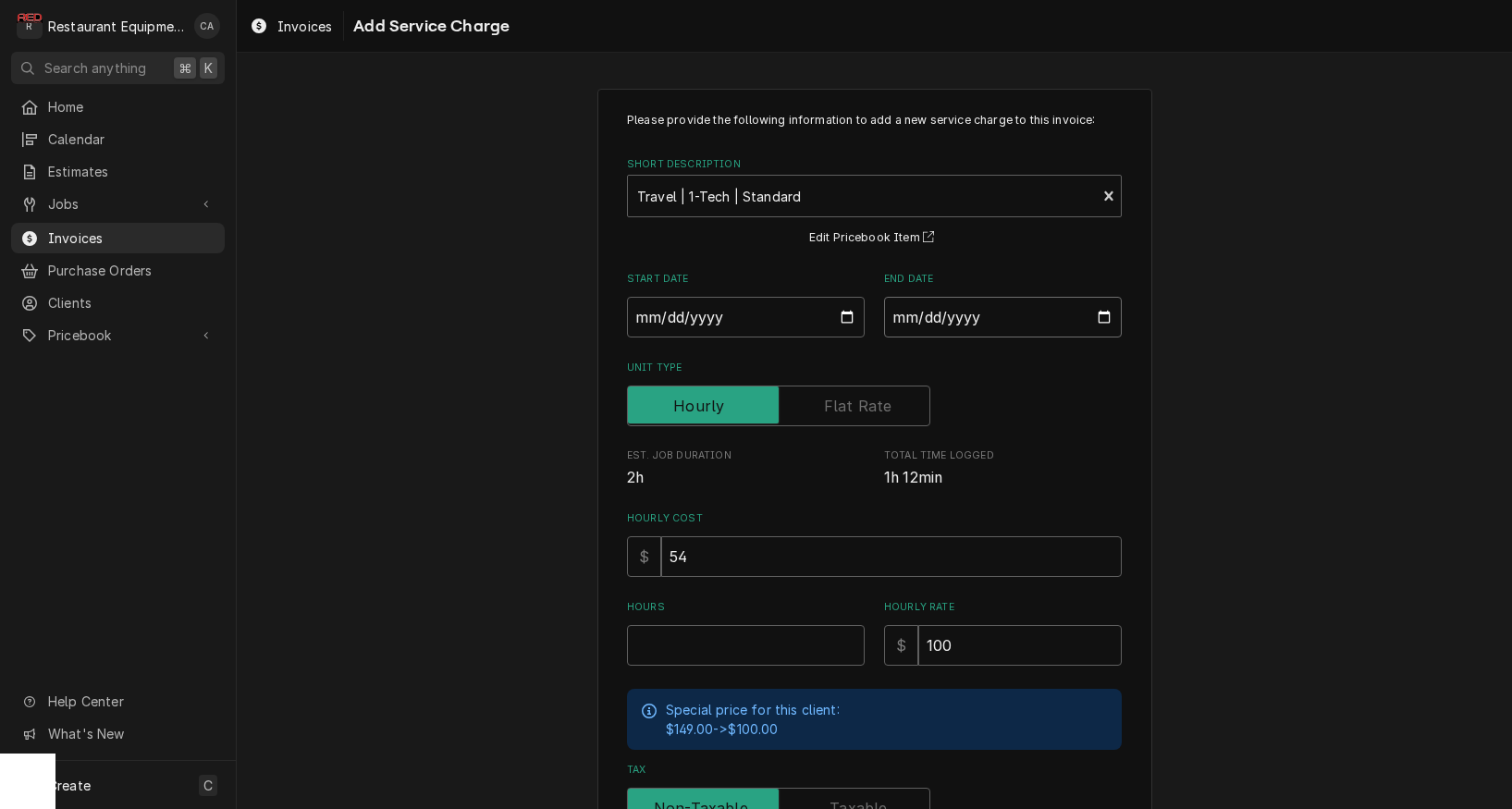
type input "2025-08-29"
drag, startPoint x: 1251, startPoint y: 439, endPoint x: 607, endPoint y: 531, distance: 650.5
click at [1251, 439] on div "Please provide the following information to add a new service charge to this in…" at bounding box center [874, 572] width 1275 height 1001
click at [339, 441] on div "Please provide the following information to add a new service charge to this in…" at bounding box center [874, 572] width 1275 height 1001
click at [751, 637] on input "Hours" at bounding box center [746, 645] width 238 height 41
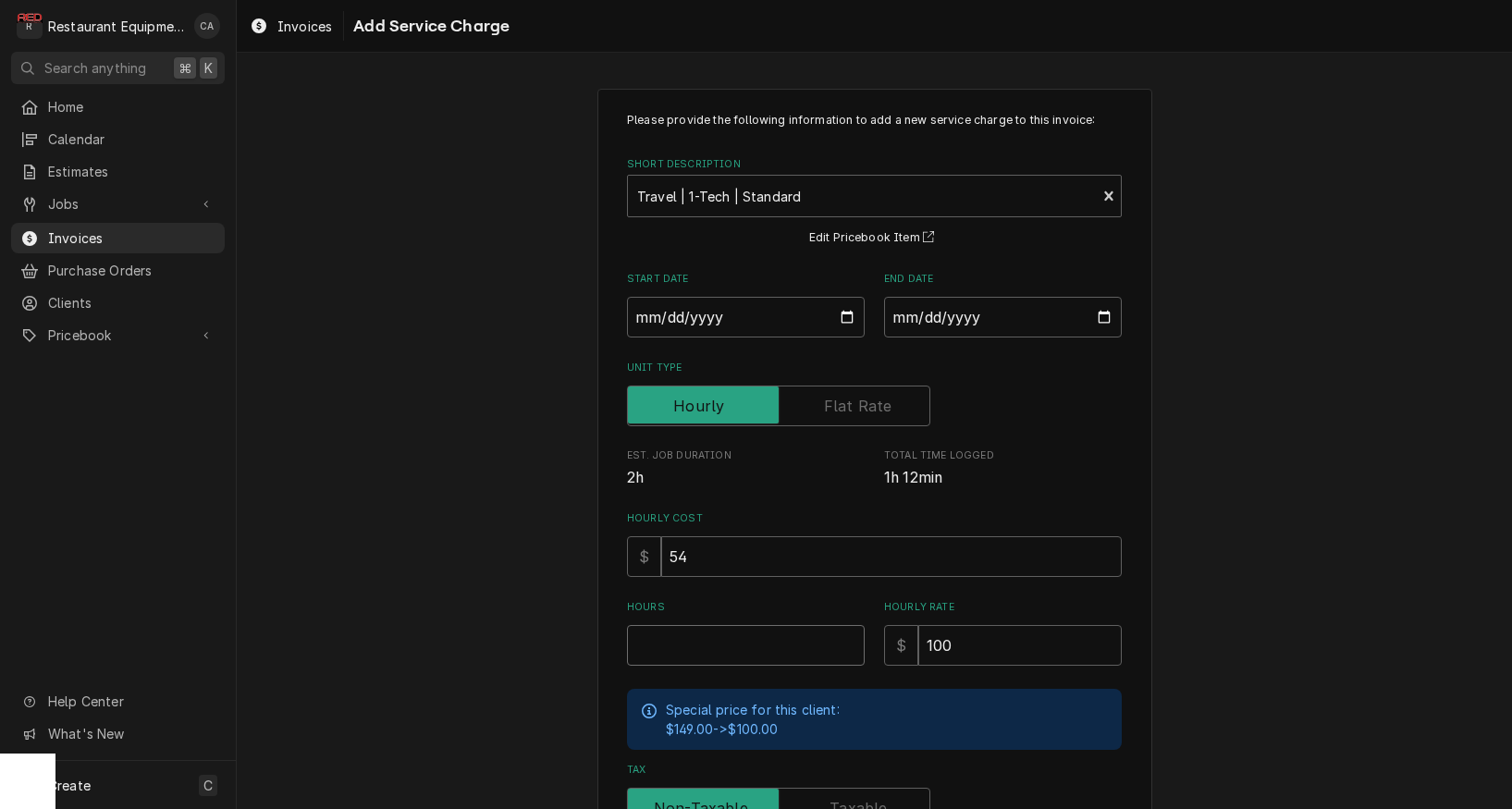
type textarea "x"
type input "1"
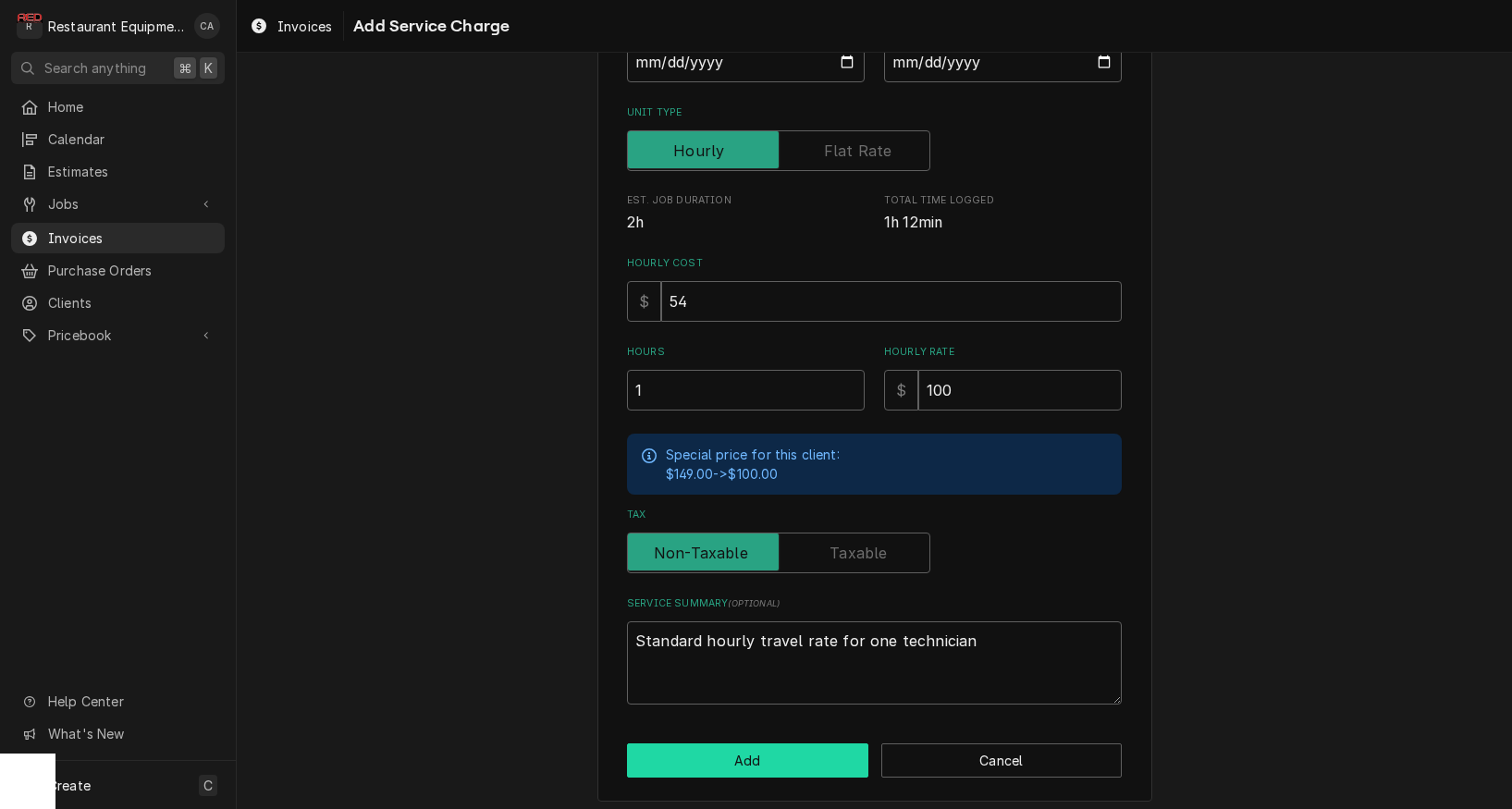
click at [777, 762] on button "Add" at bounding box center [747, 760] width 242 height 34
type textarea "x"
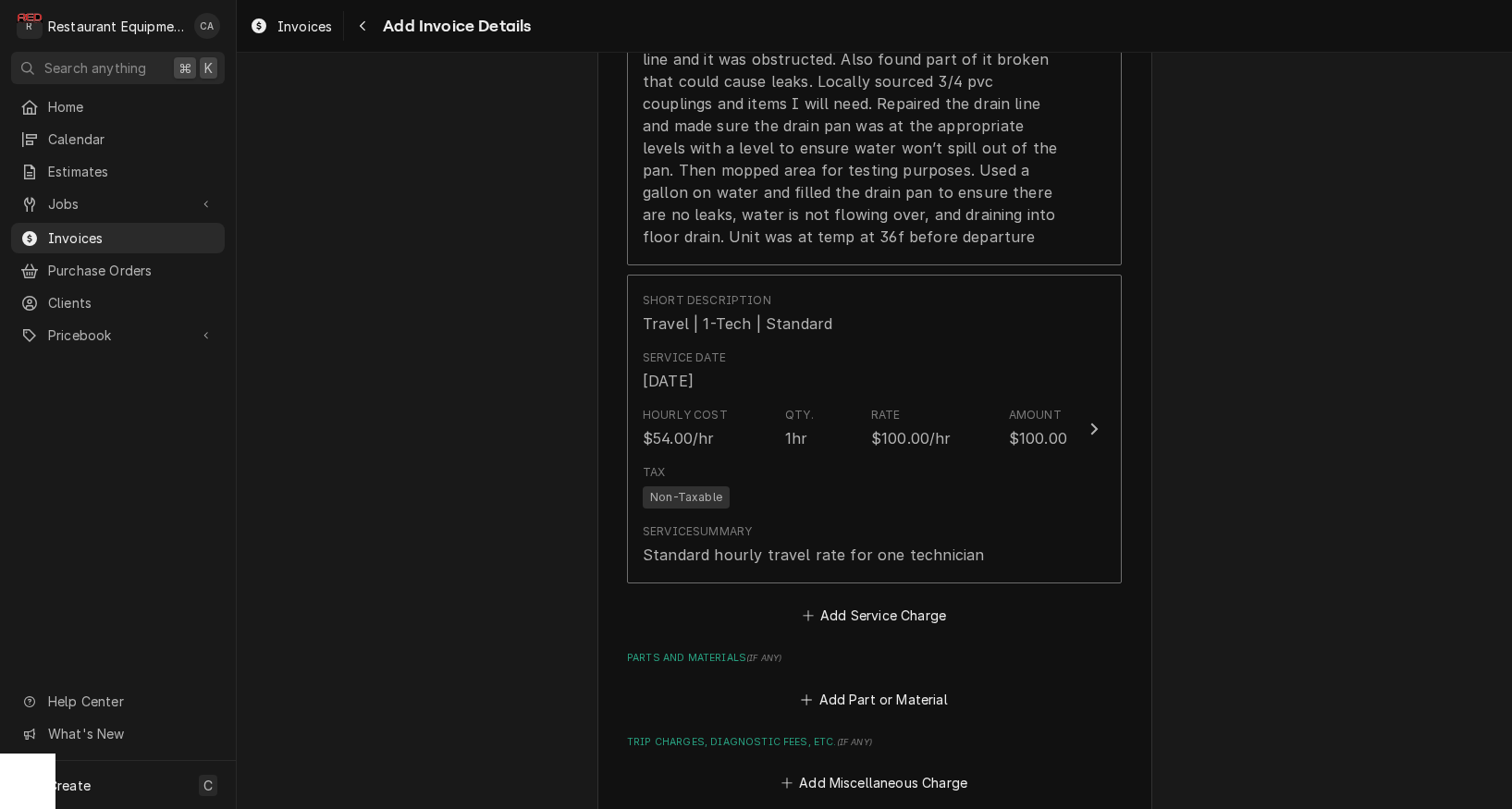
scroll to position [2402, 0]
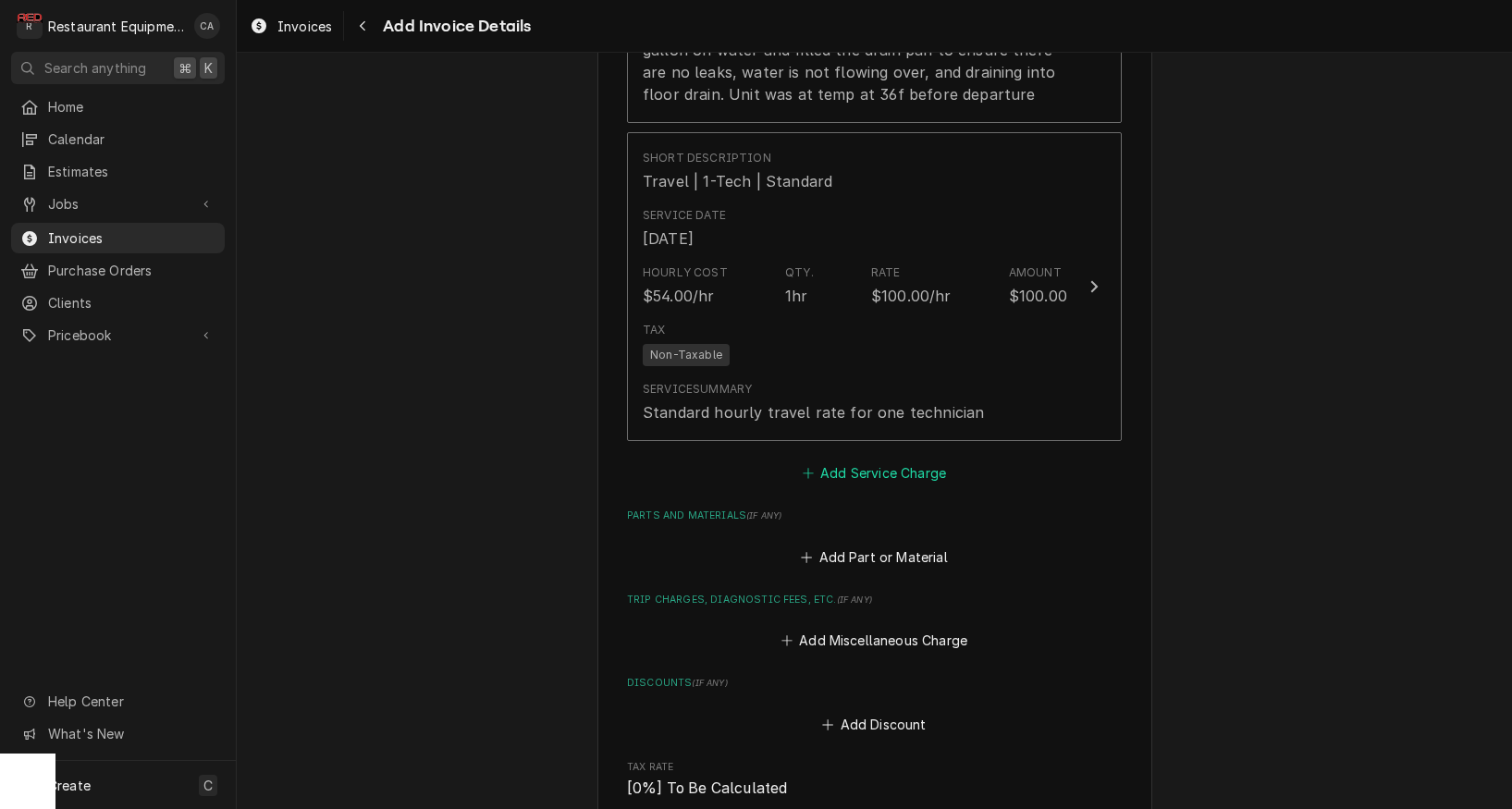
click at [908, 461] on button "Add Service Charge" at bounding box center [873, 473] width 150 height 26
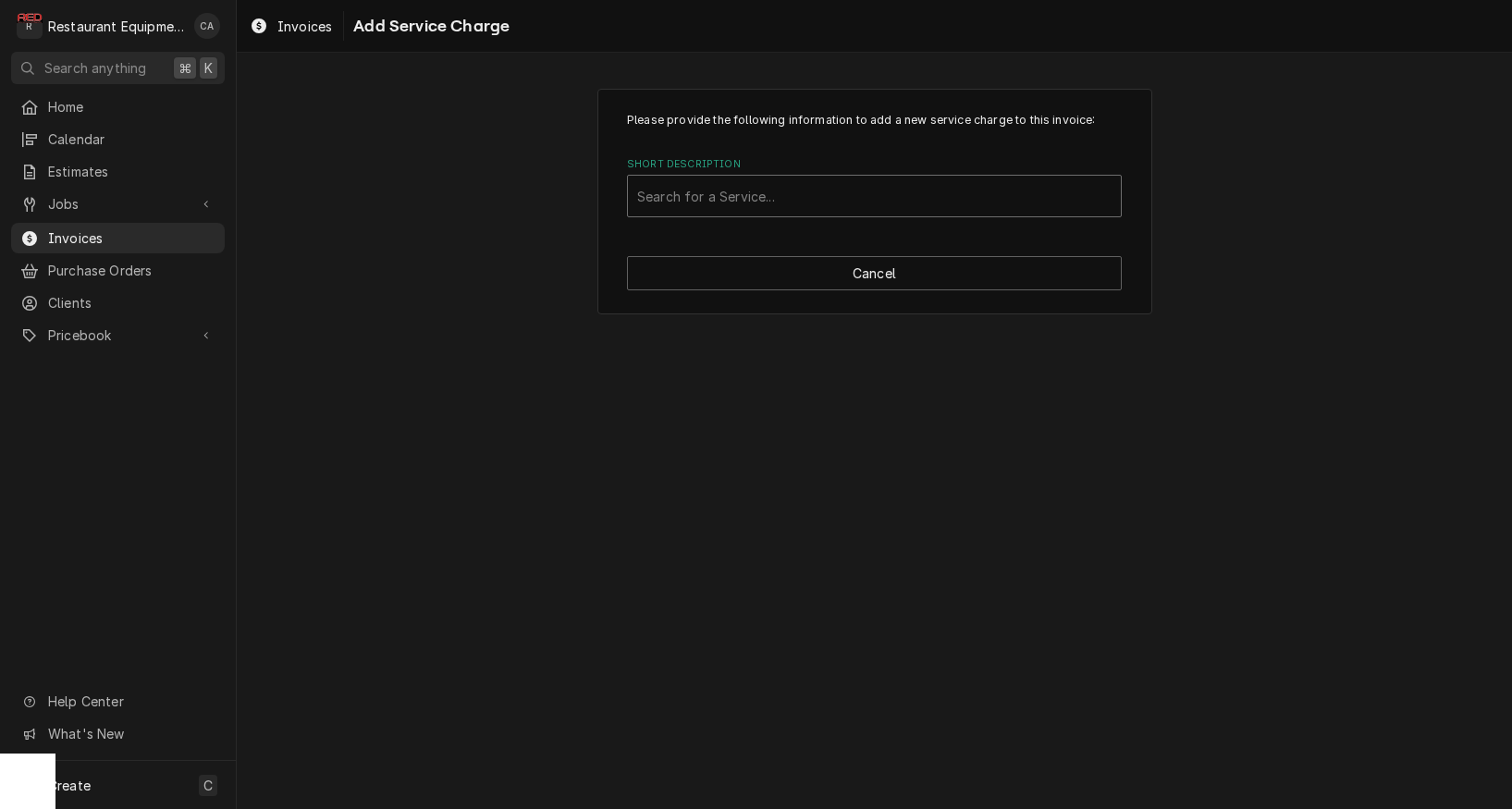
click at [666, 196] on div "Search for a Service..." at bounding box center [874, 197] width 474 height 19
type input "labor"
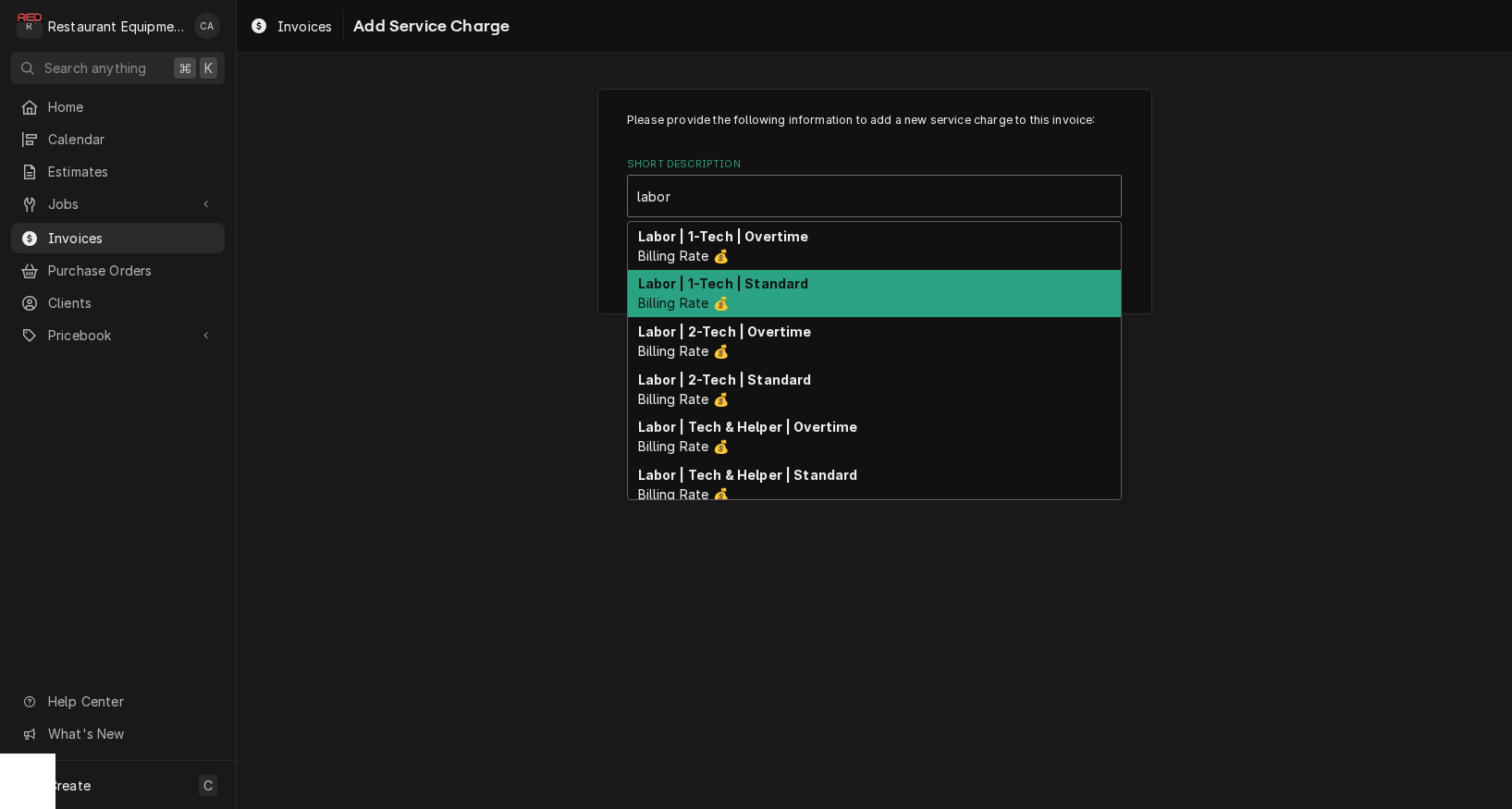
click at [736, 282] on strong "Labor | 1-Tech | Standard" at bounding box center [724, 283] width 171 height 15
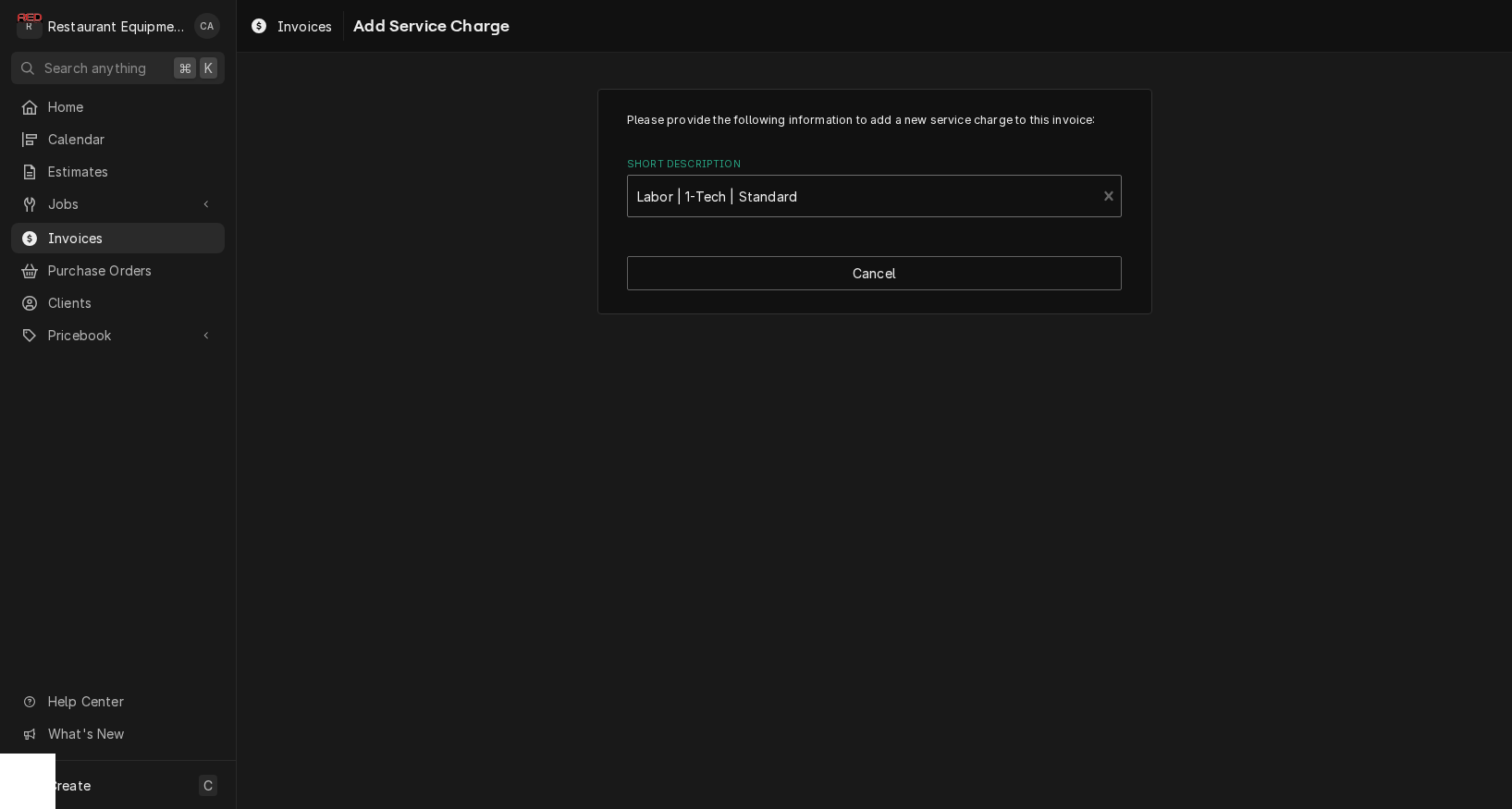
type textarea "x"
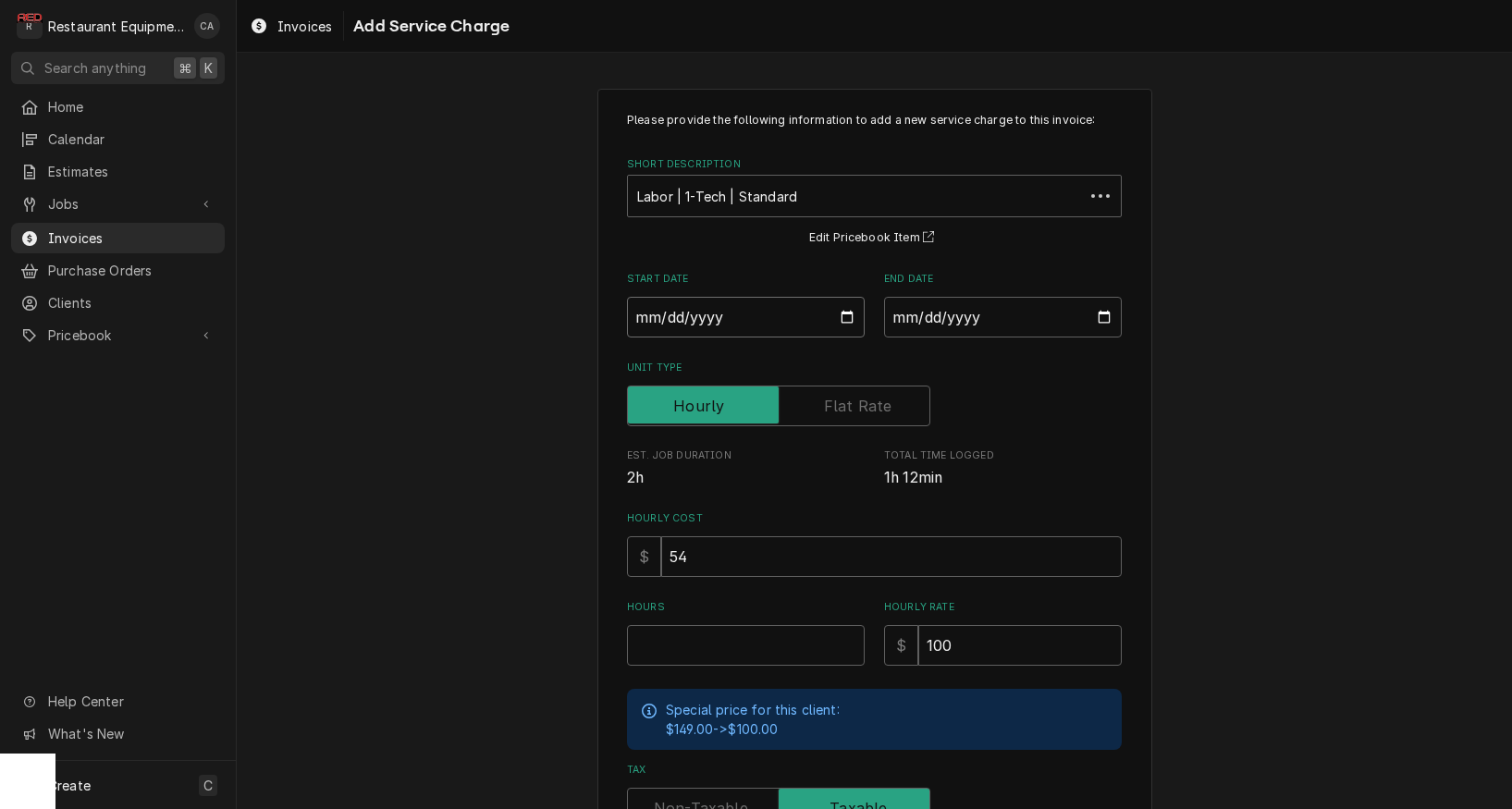
click at [693, 321] on input "Start Date" at bounding box center [746, 317] width 238 height 41
type input "2025-08-29"
type textarea "x"
drag, startPoint x: 984, startPoint y: 314, endPoint x: 1018, endPoint y: 448, distance: 138.2
click at [985, 314] on input "End Date" at bounding box center [1002, 317] width 238 height 41
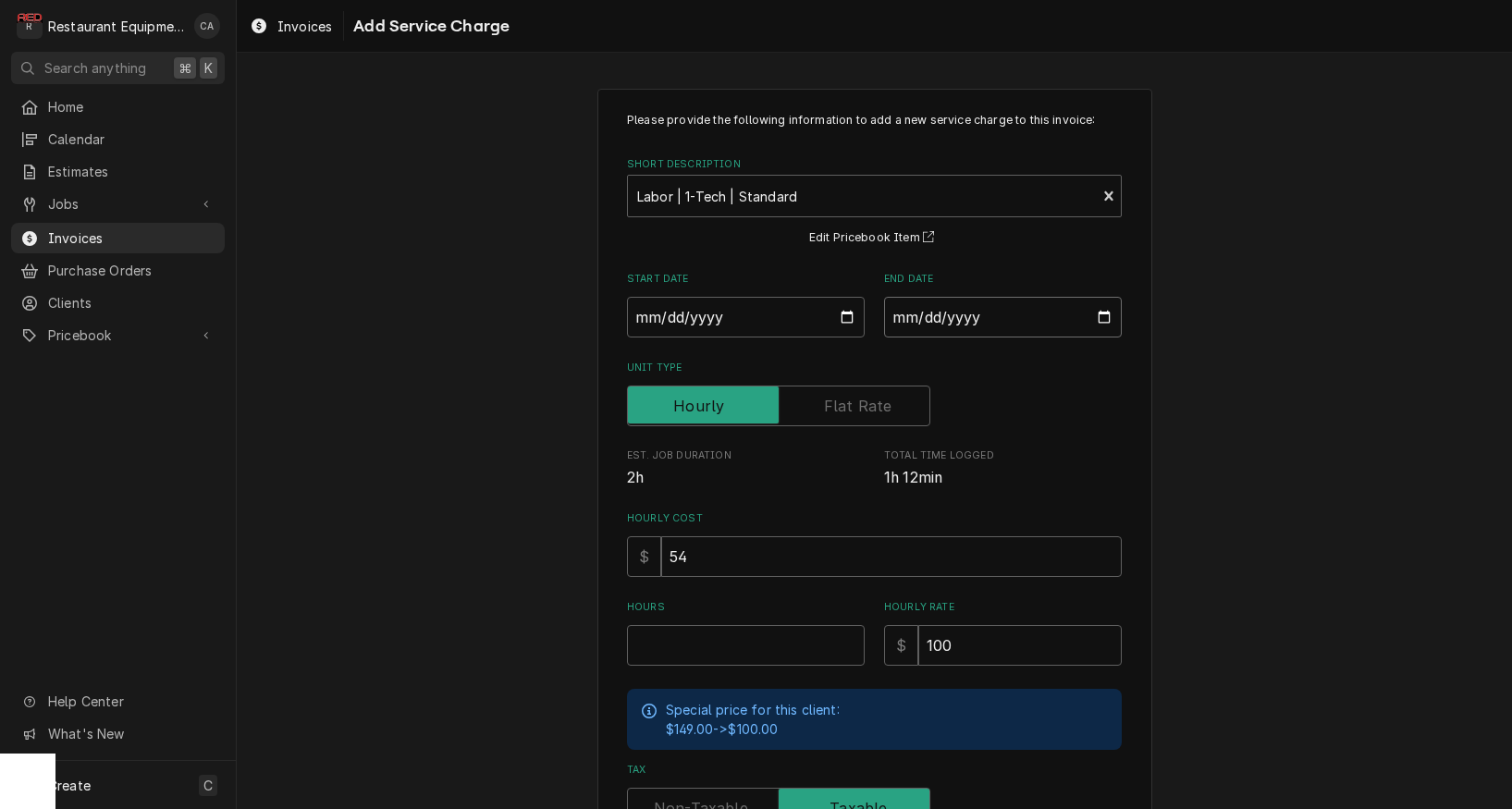
type input "2025-08-29"
drag, startPoint x: 1195, startPoint y: 455, endPoint x: 828, endPoint y: 633, distance: 407.9
click at [1195, 457] on div "Please provide the following information to add a new service charge to this in…" at bounding box center [874, 572] width 1275 height 1001
click at [702, 635] on input "Hours" at bounding box center [746, 645] width 238 height 41
type textarea "x"
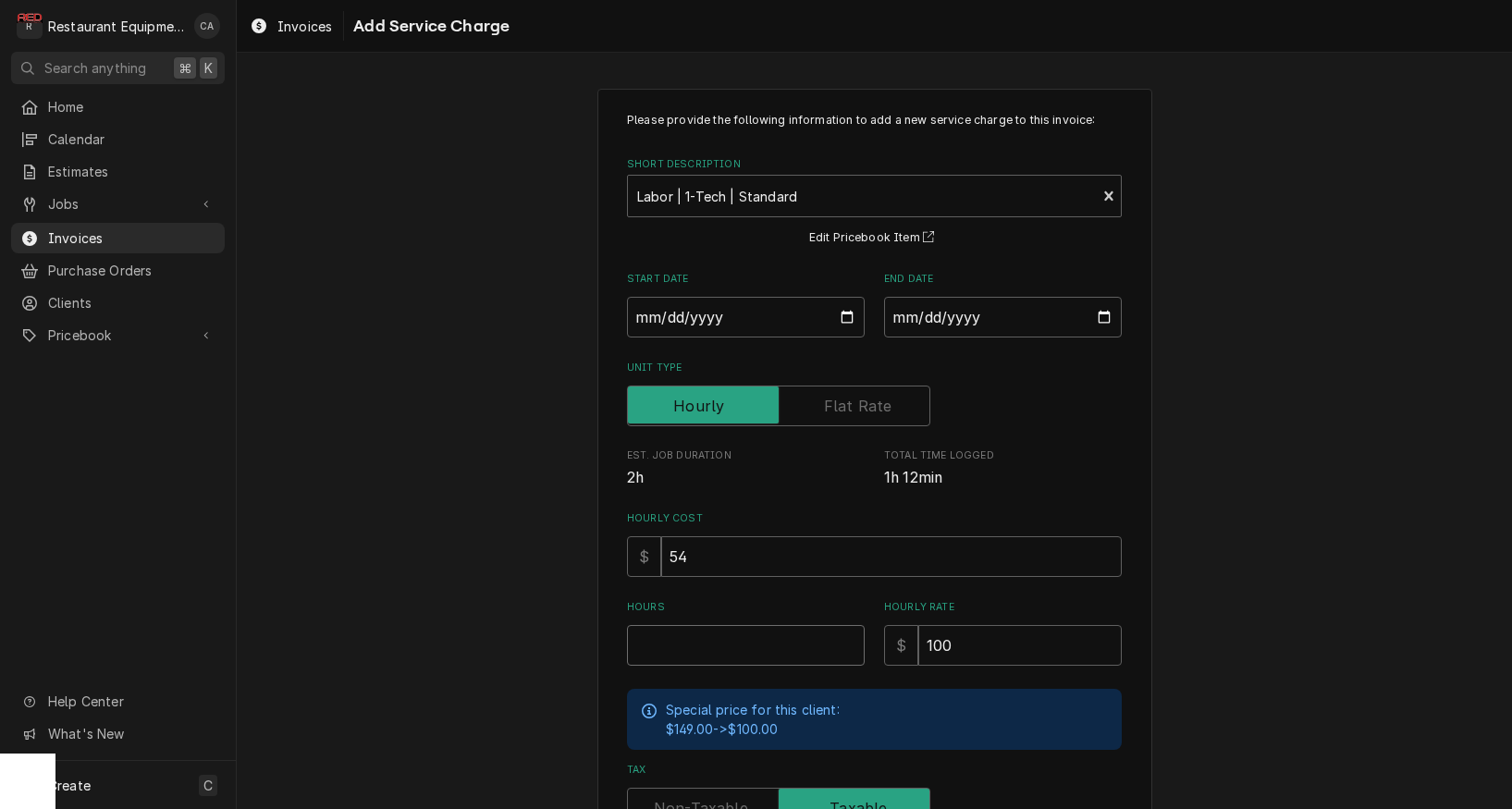
type input "1"
type textarea "x"
type input "1.5"
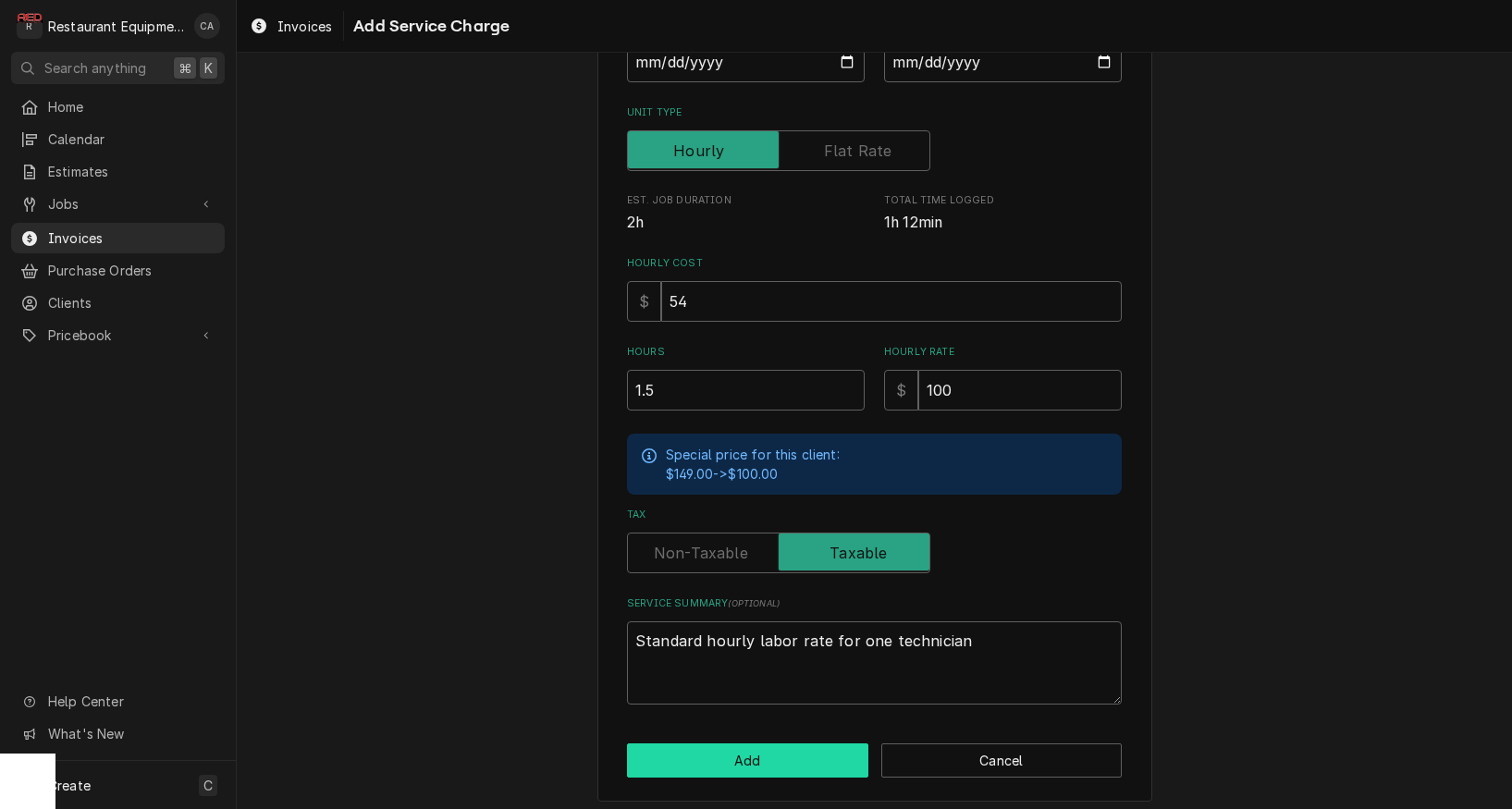
click at [739, 750] on button "Add" at bounding box center [747, 760] width 242 height 34
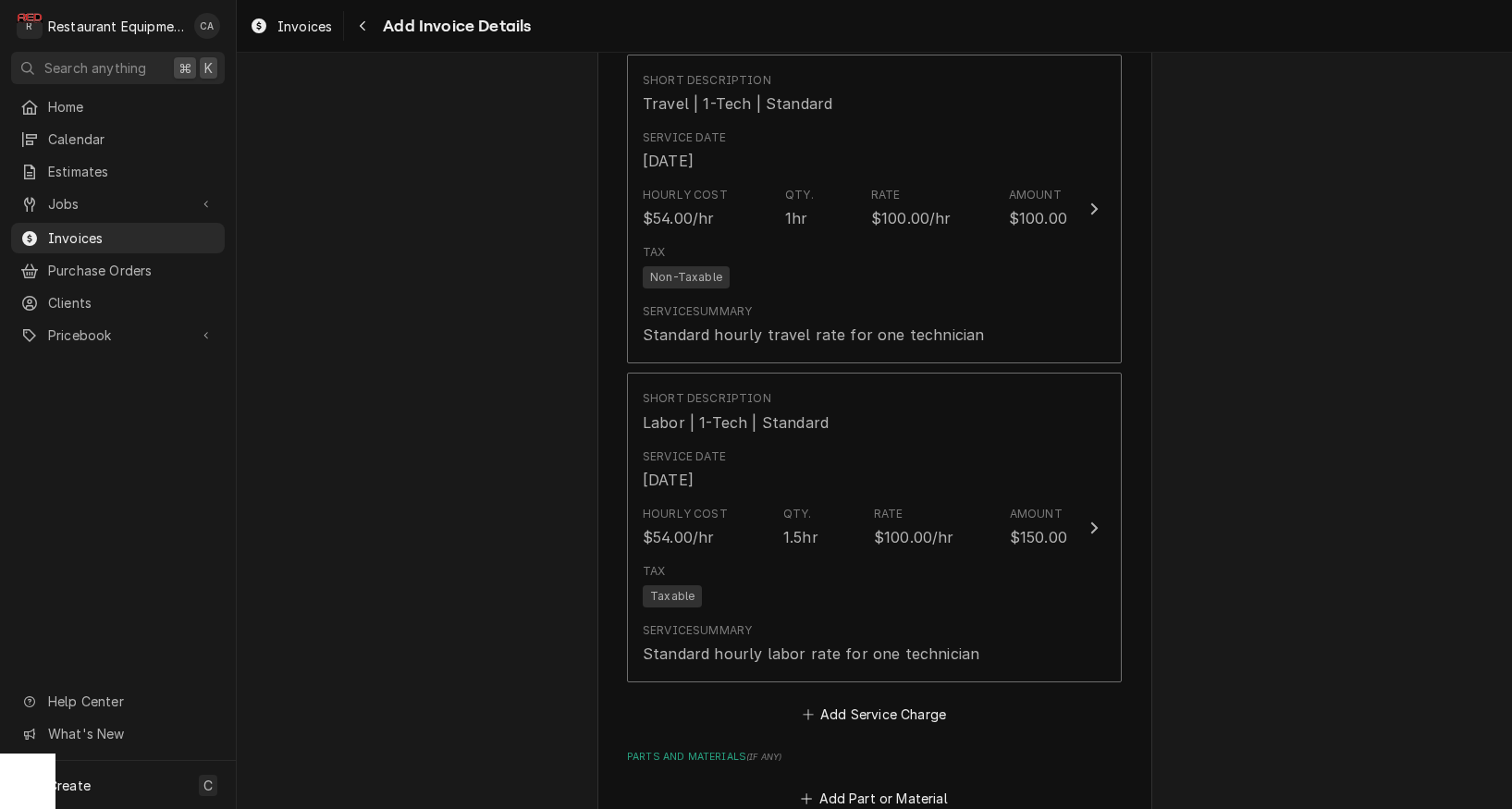
scroll to position [2666, 0]
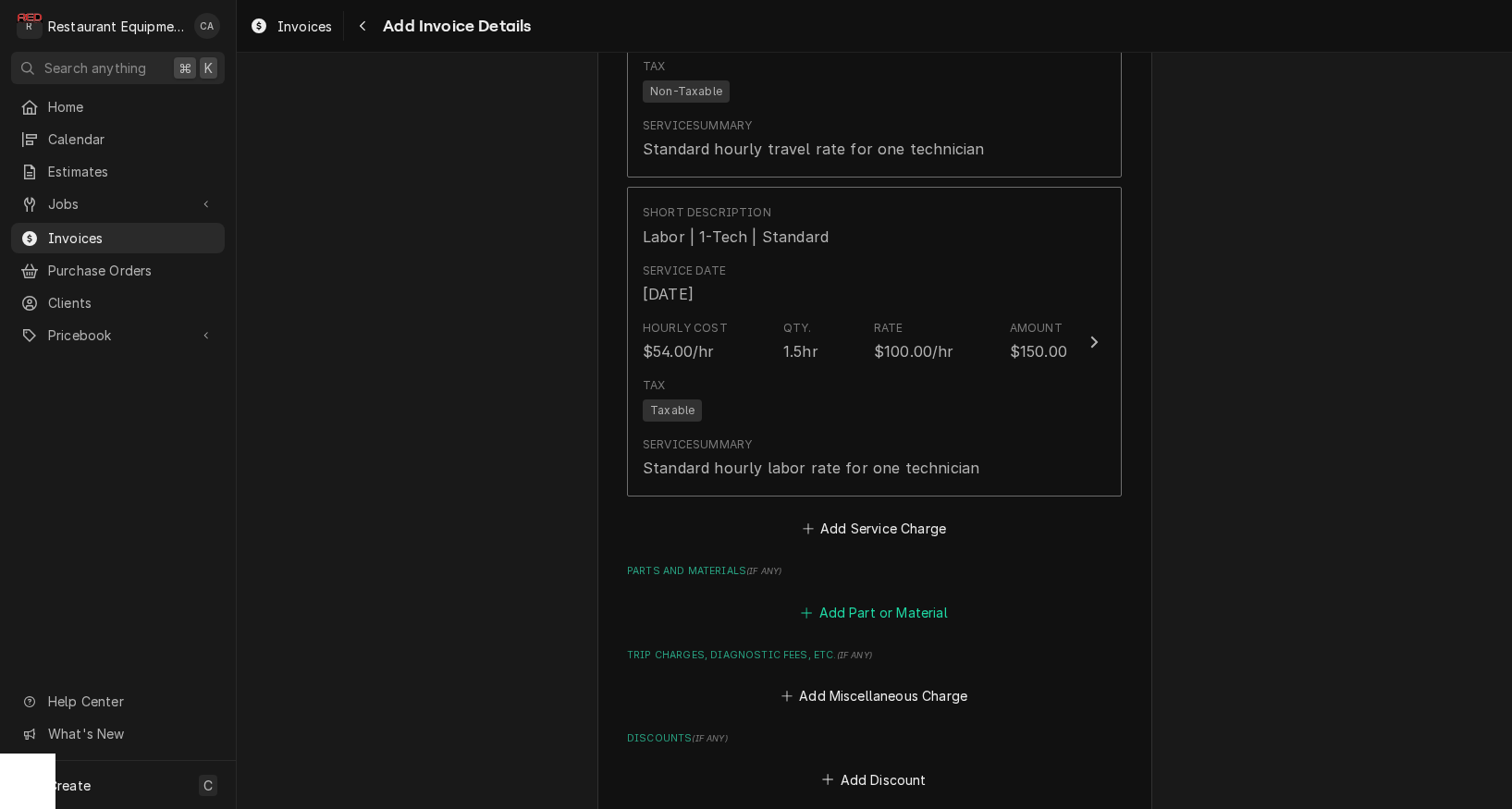
click at [919, 599] on button "Add Part or Material" at bounding box center [874, 612] width 153 height 26
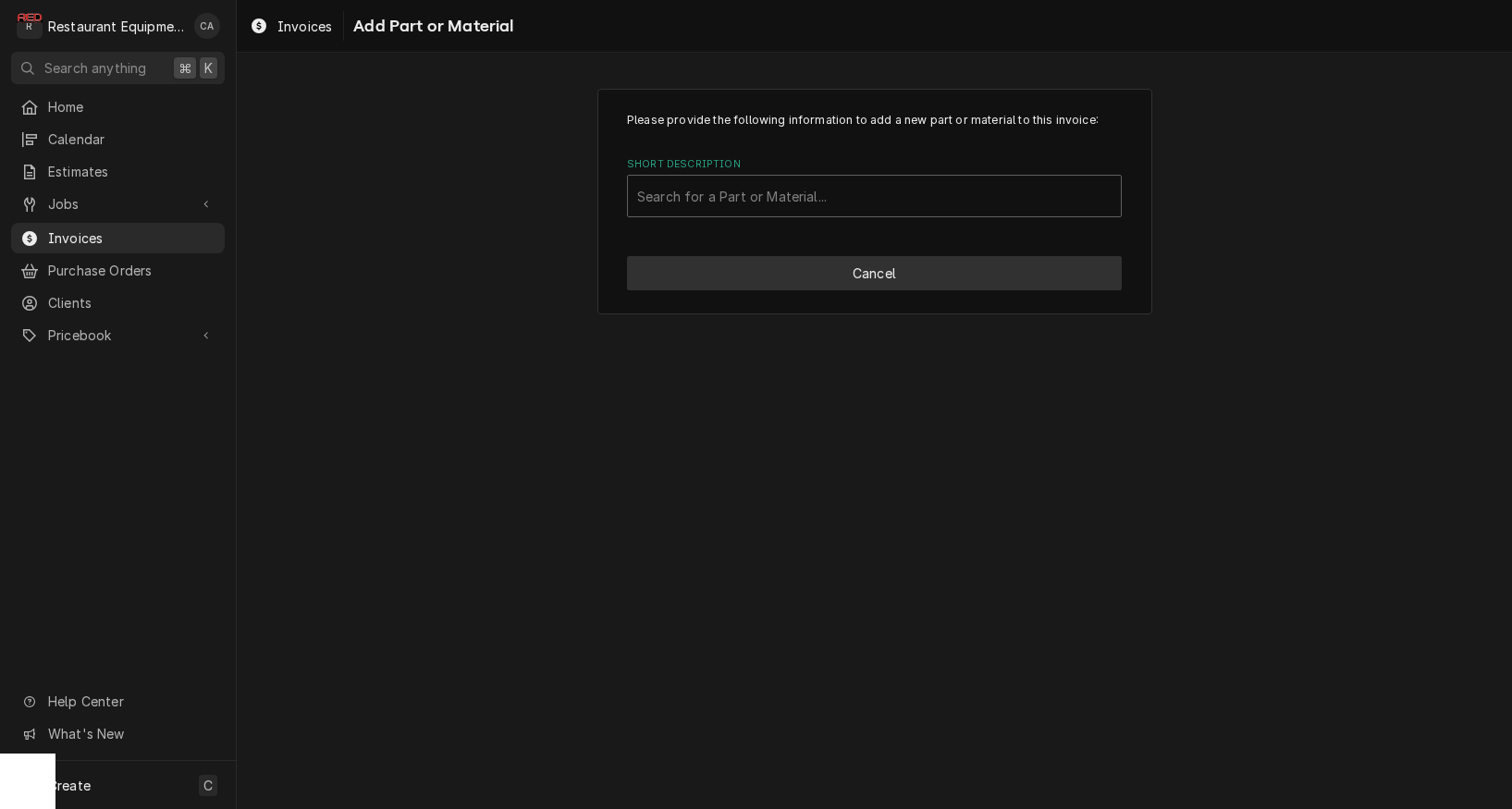
click at [802, 283] on button "Cancel" at bounding box center [874, 273] width 494 height 34
type textarea "x"
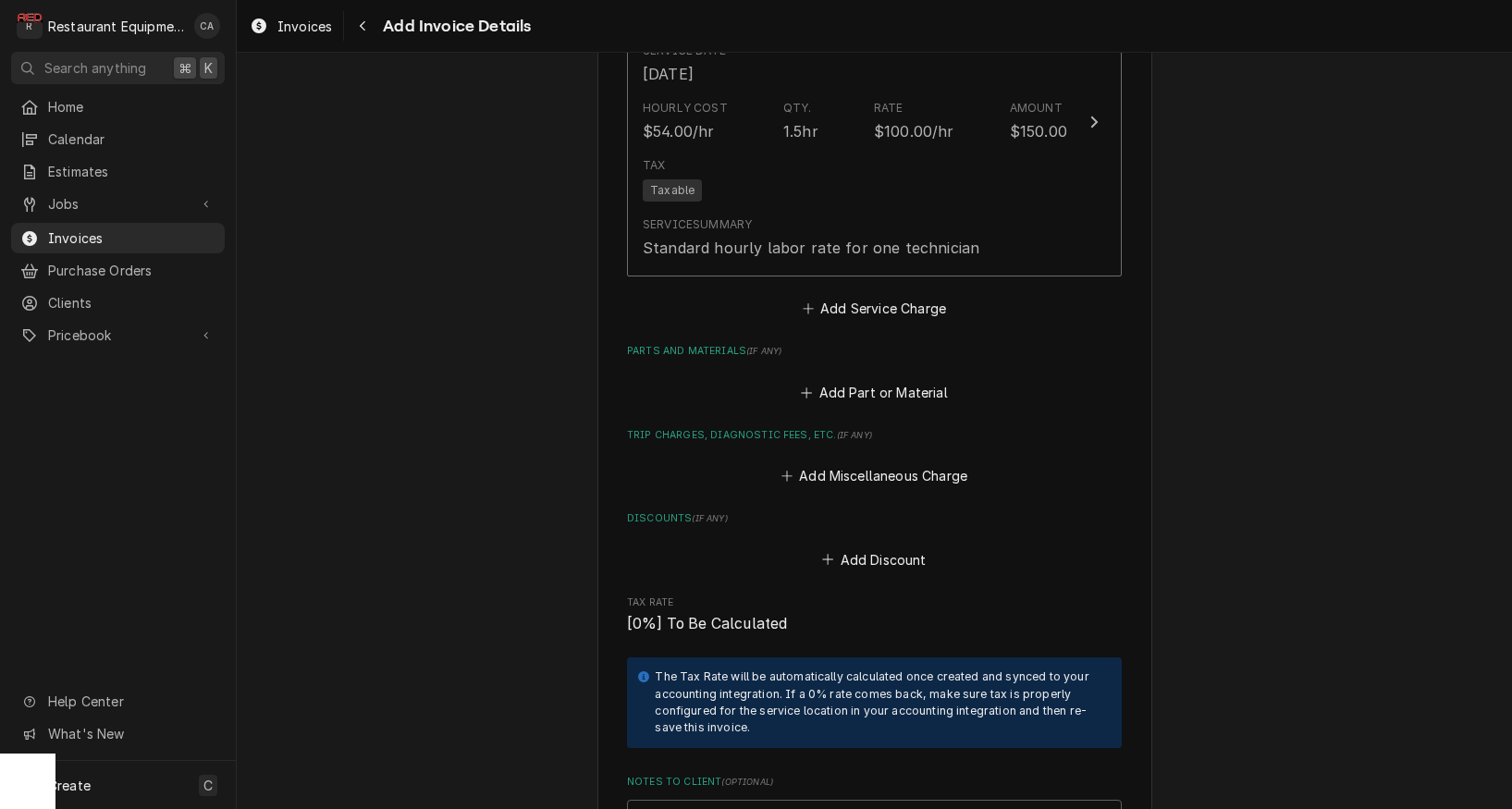
scroll to position [2952, 0]
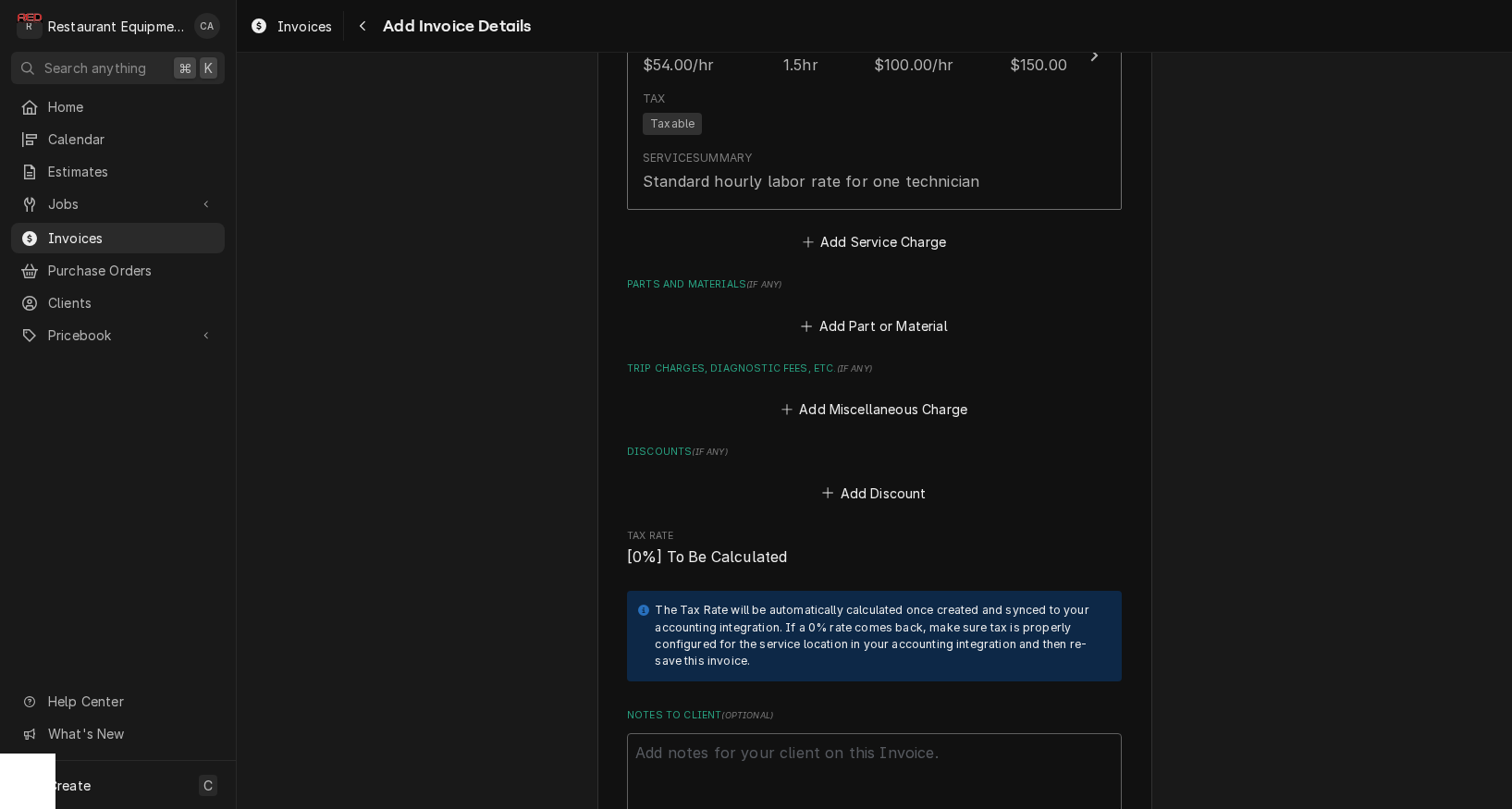
drag, startPoint x: 882, startPoint y: 382, endPoint x: 562, endPoint y: 441, distance: 325.4
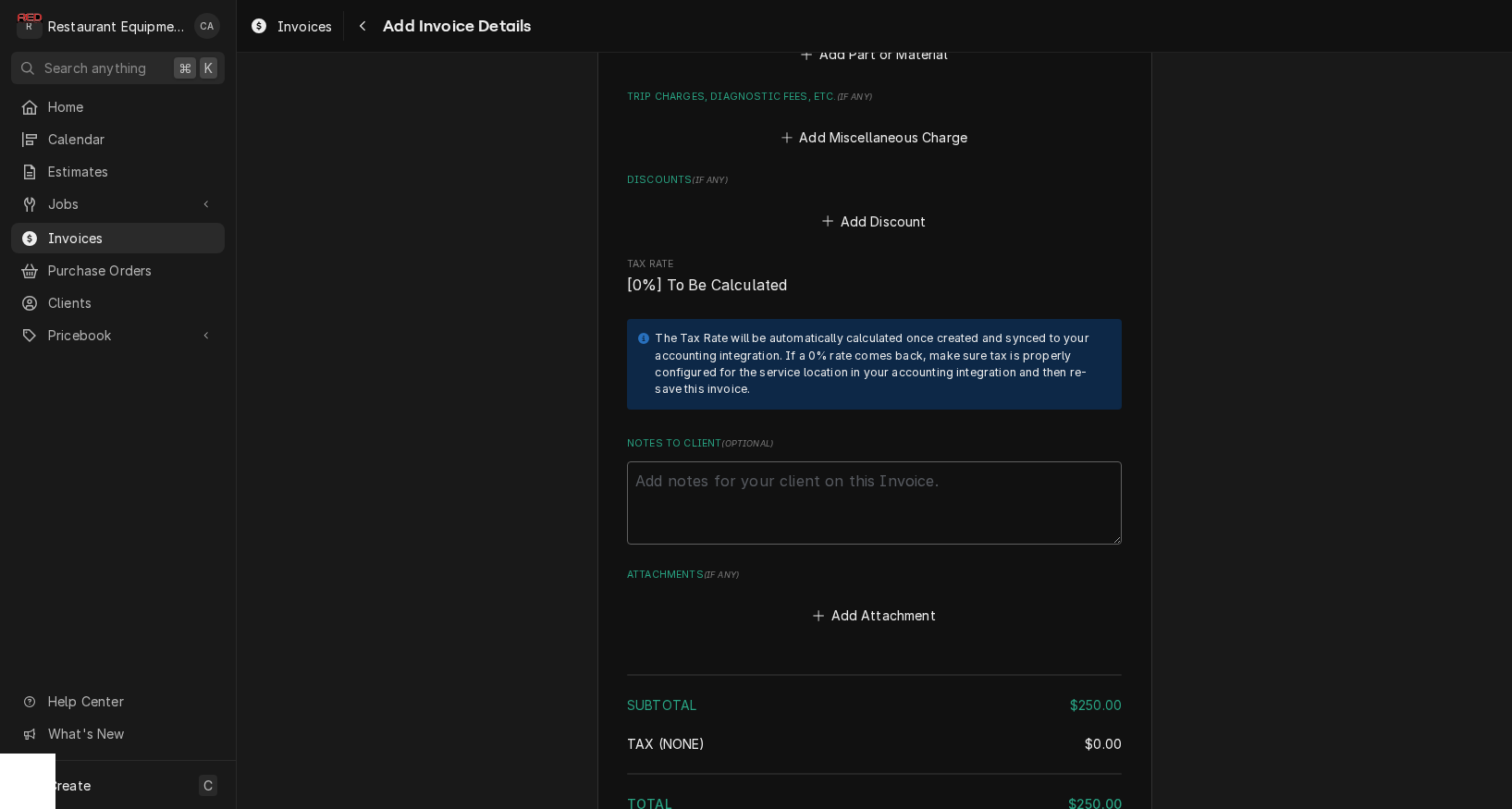
scroll to position [3249, 0]
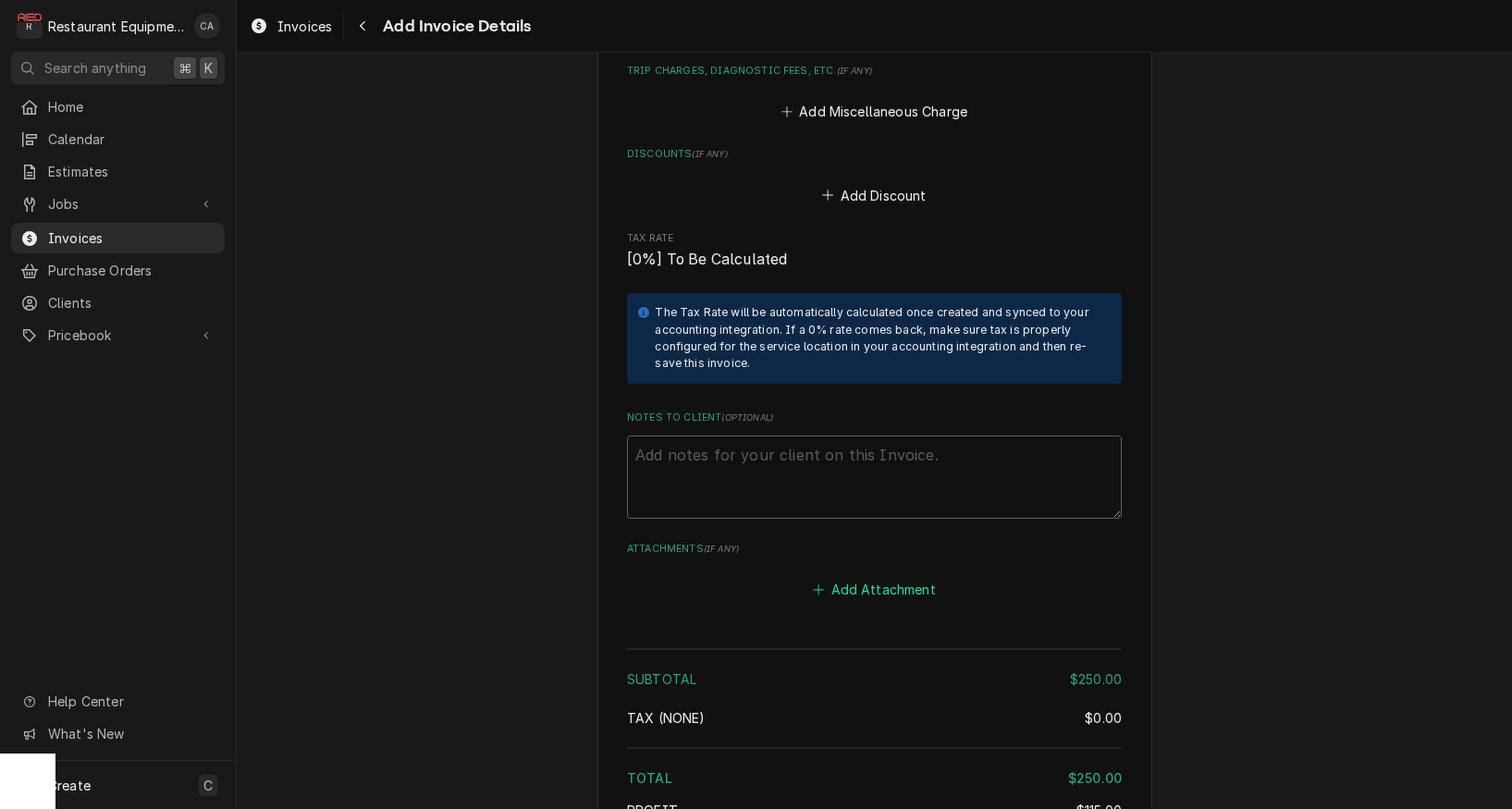
click at [896, 577] on button "Add Attachment" at bounding box center [875, 590] width 130 height 26
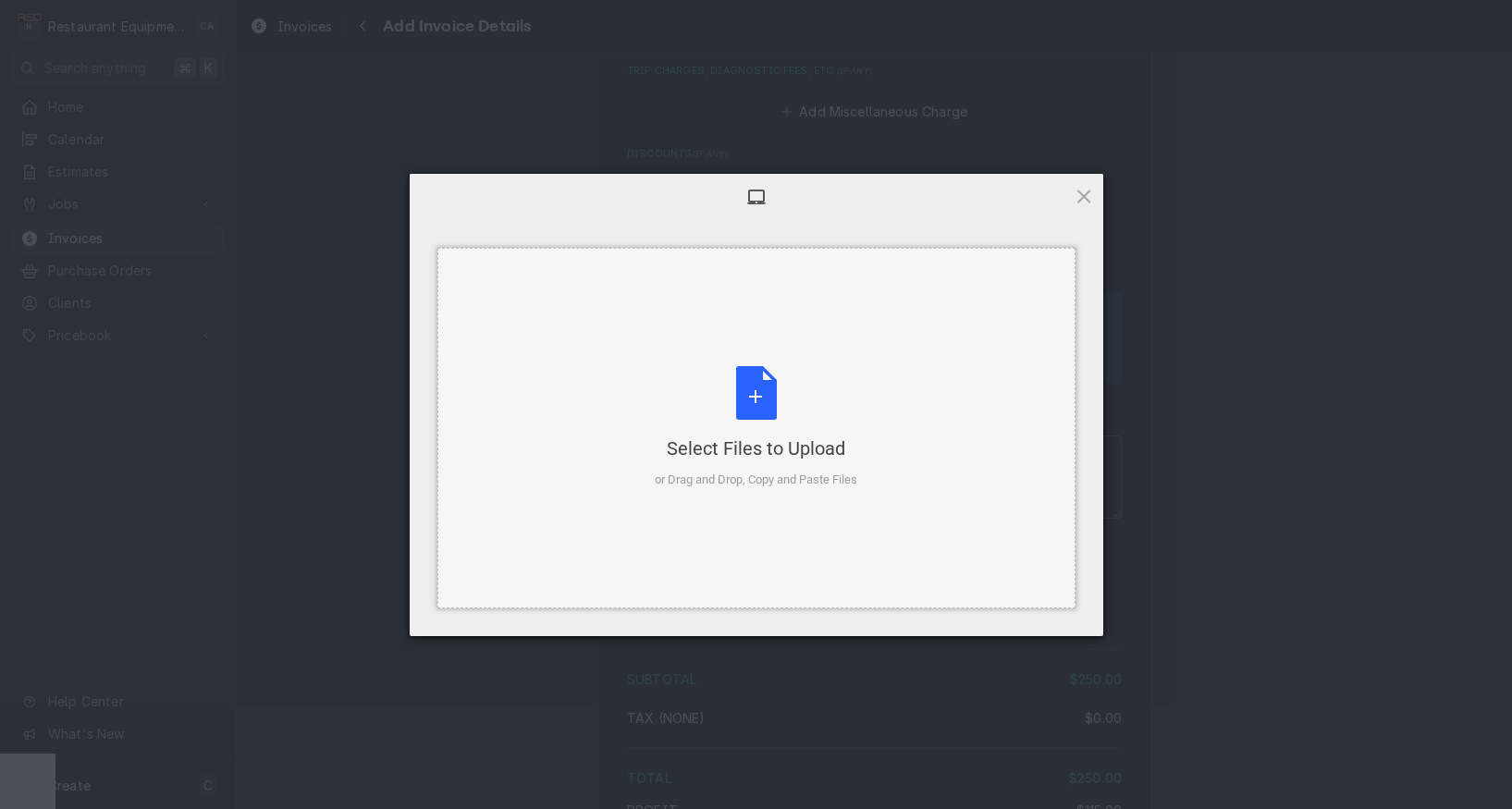
click at [802, 422] on div "Select Files to Upload or Drag and Drop, Copy and Paste Files" at bounding box center [756, 427] width 202 height 123
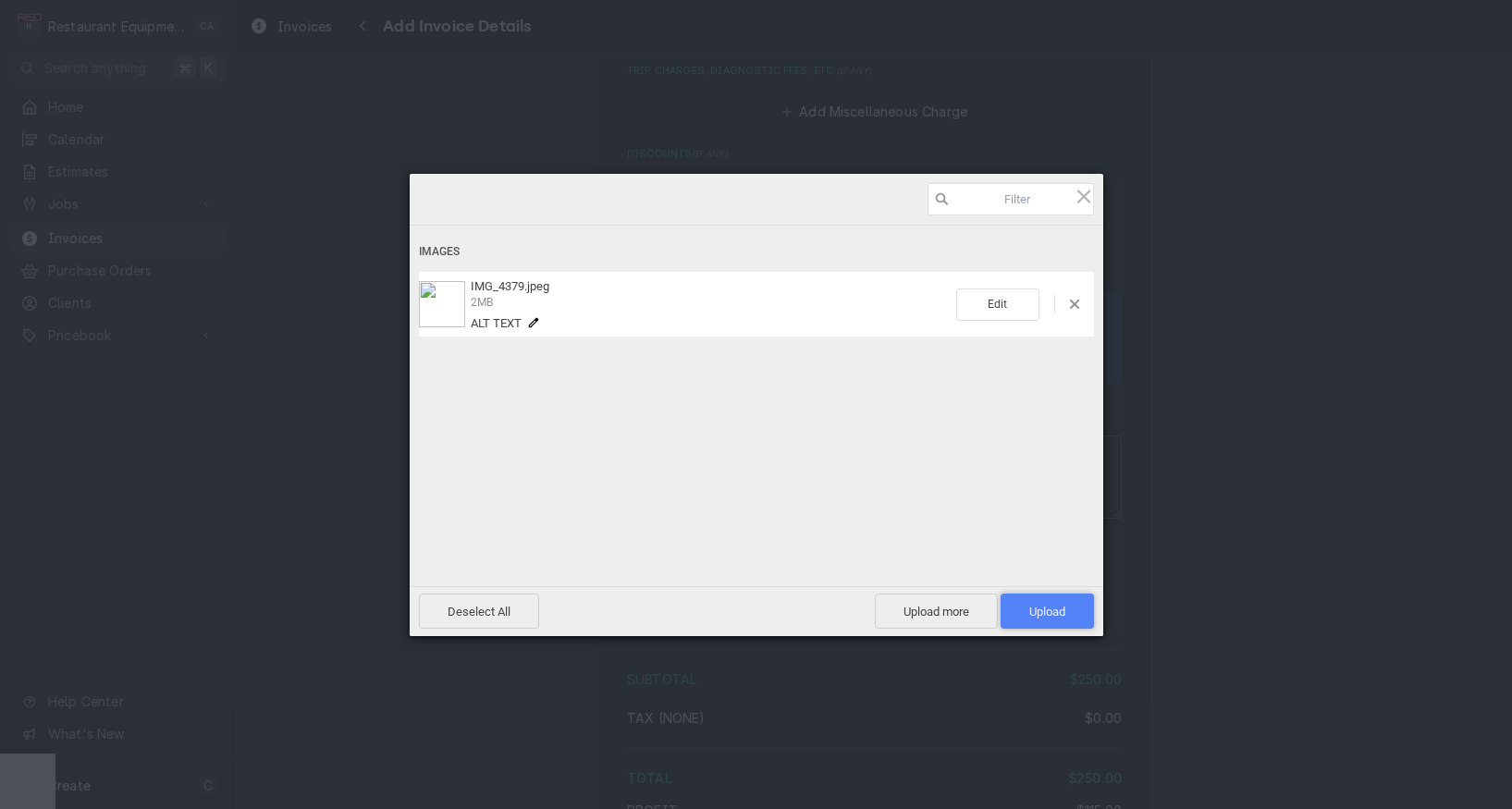
click at [1032, 609] on span "Upload 1" at bounding box center [1048, 612] width 36 height 14
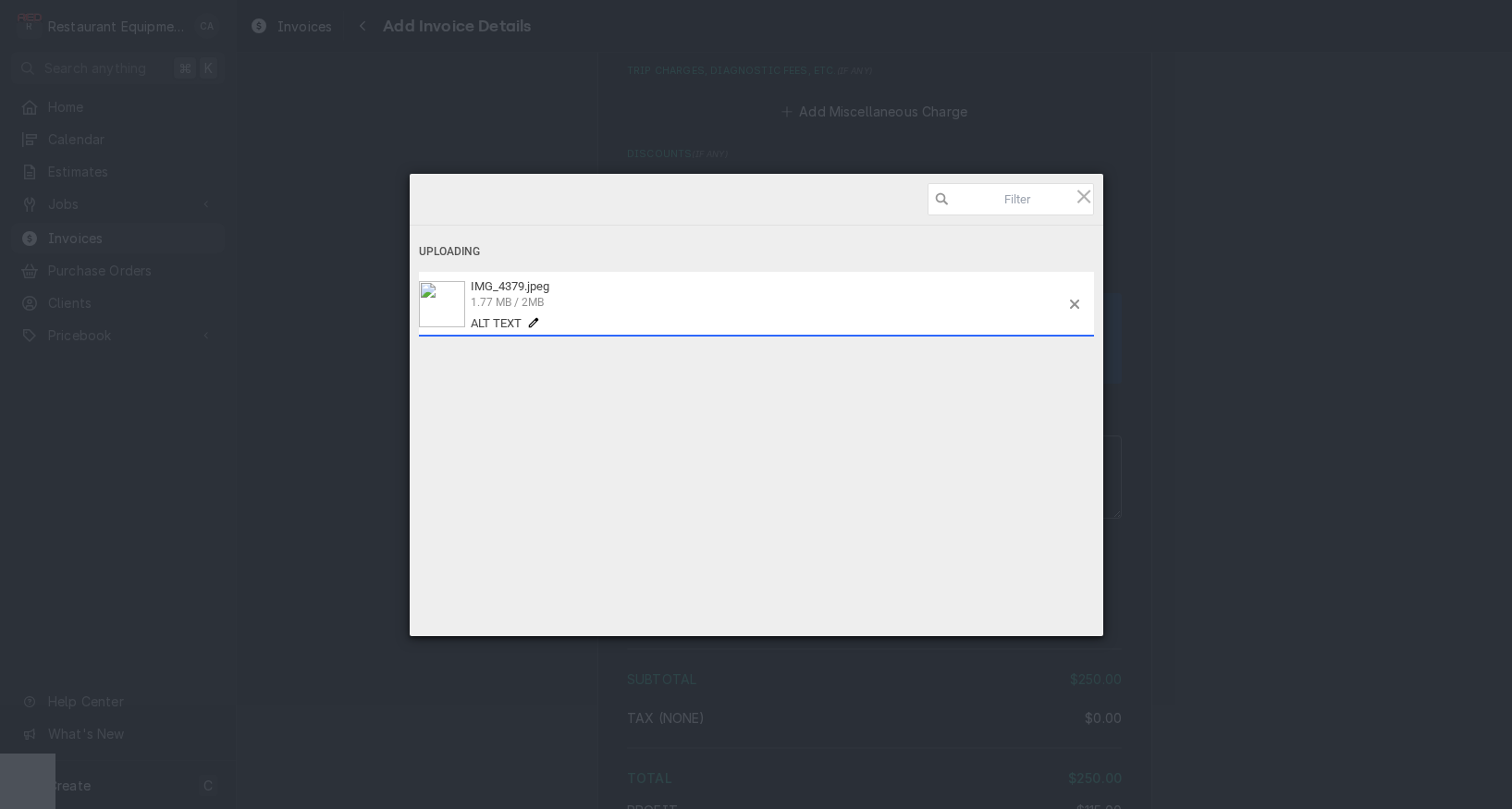
type textarea "x"
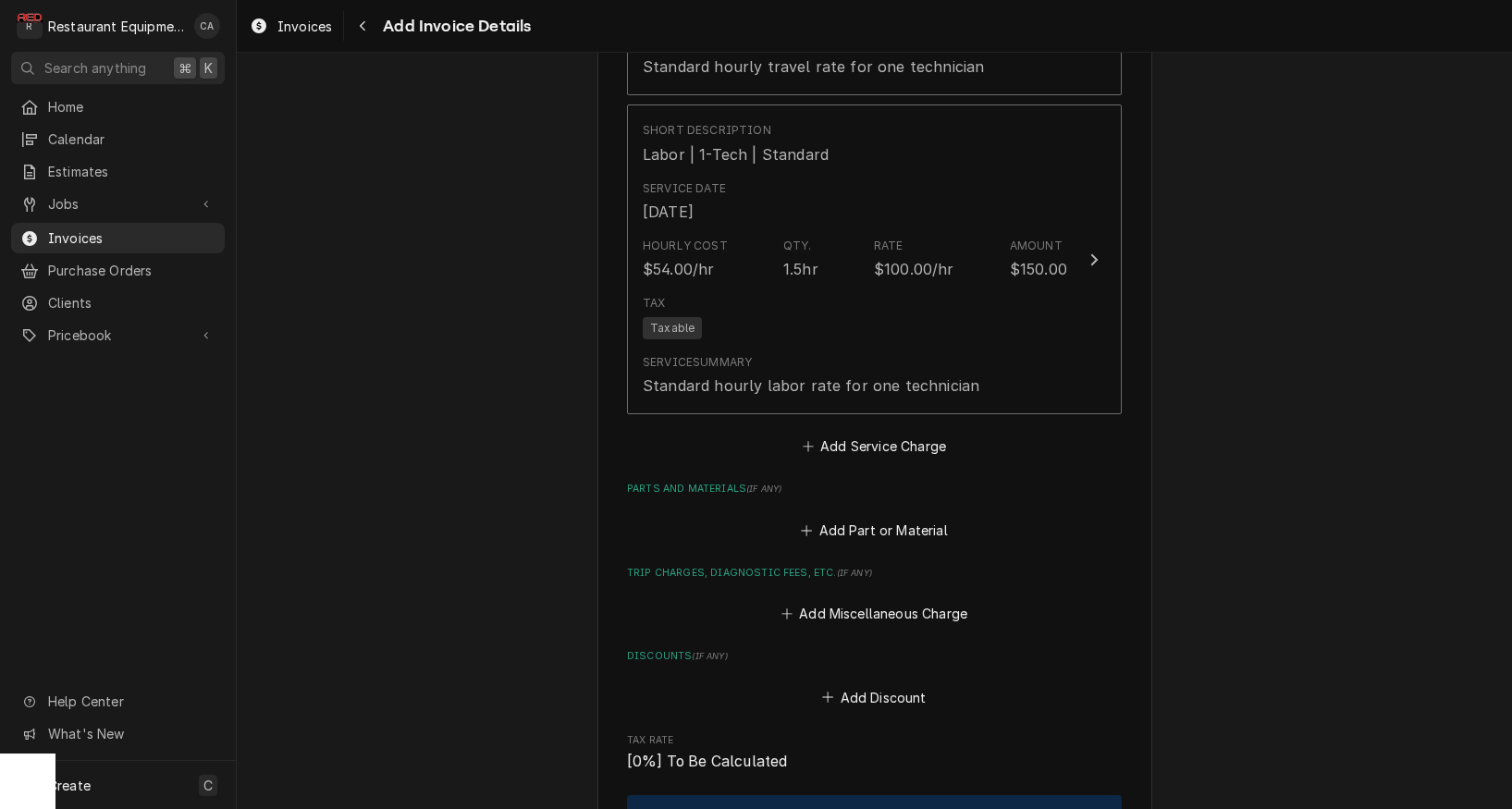
scroll to position [2863, 0]
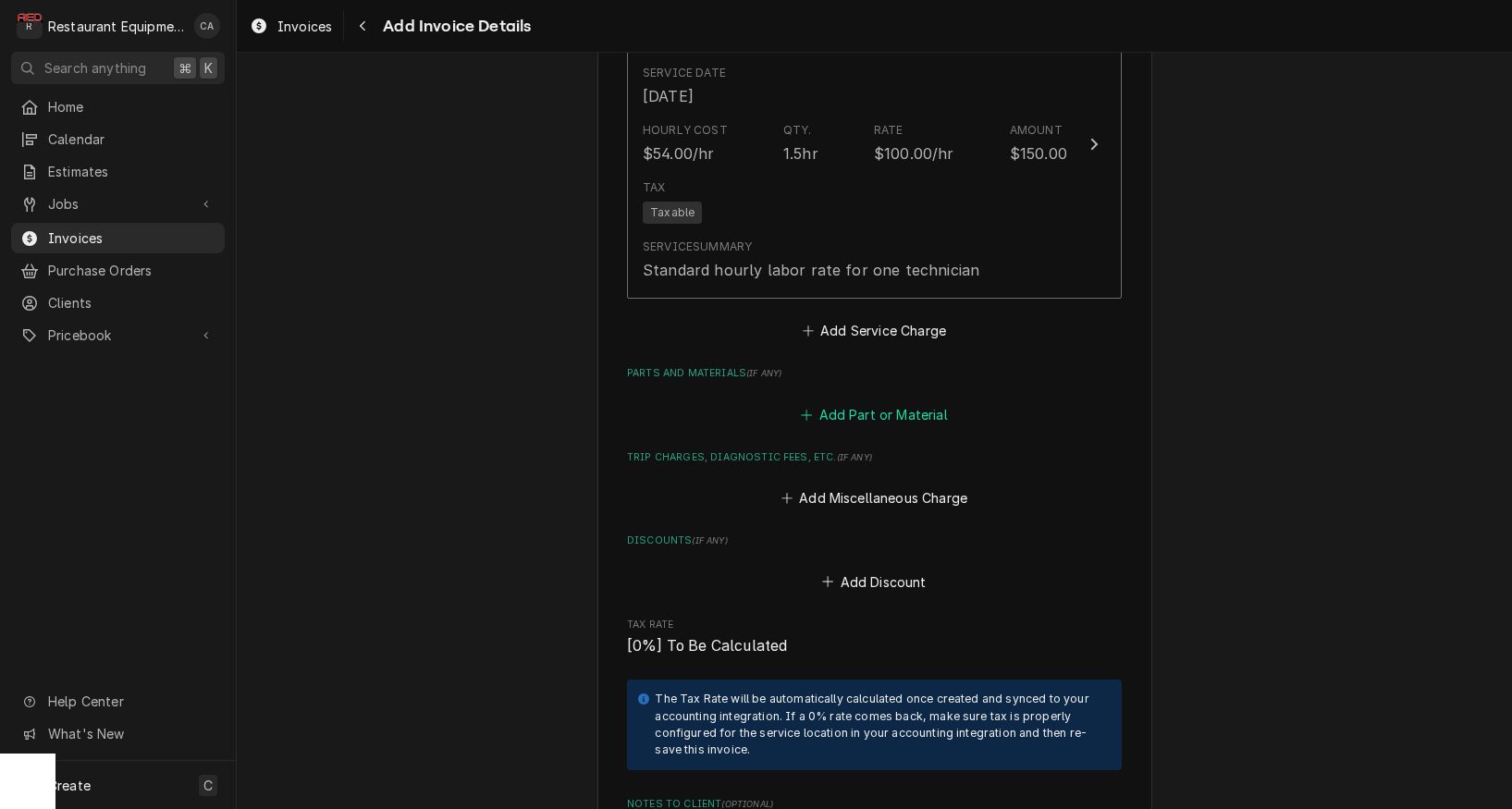
click at [898, 402] on button "Add Part or Material" at bounding box center [874, 414] width 153 height 26
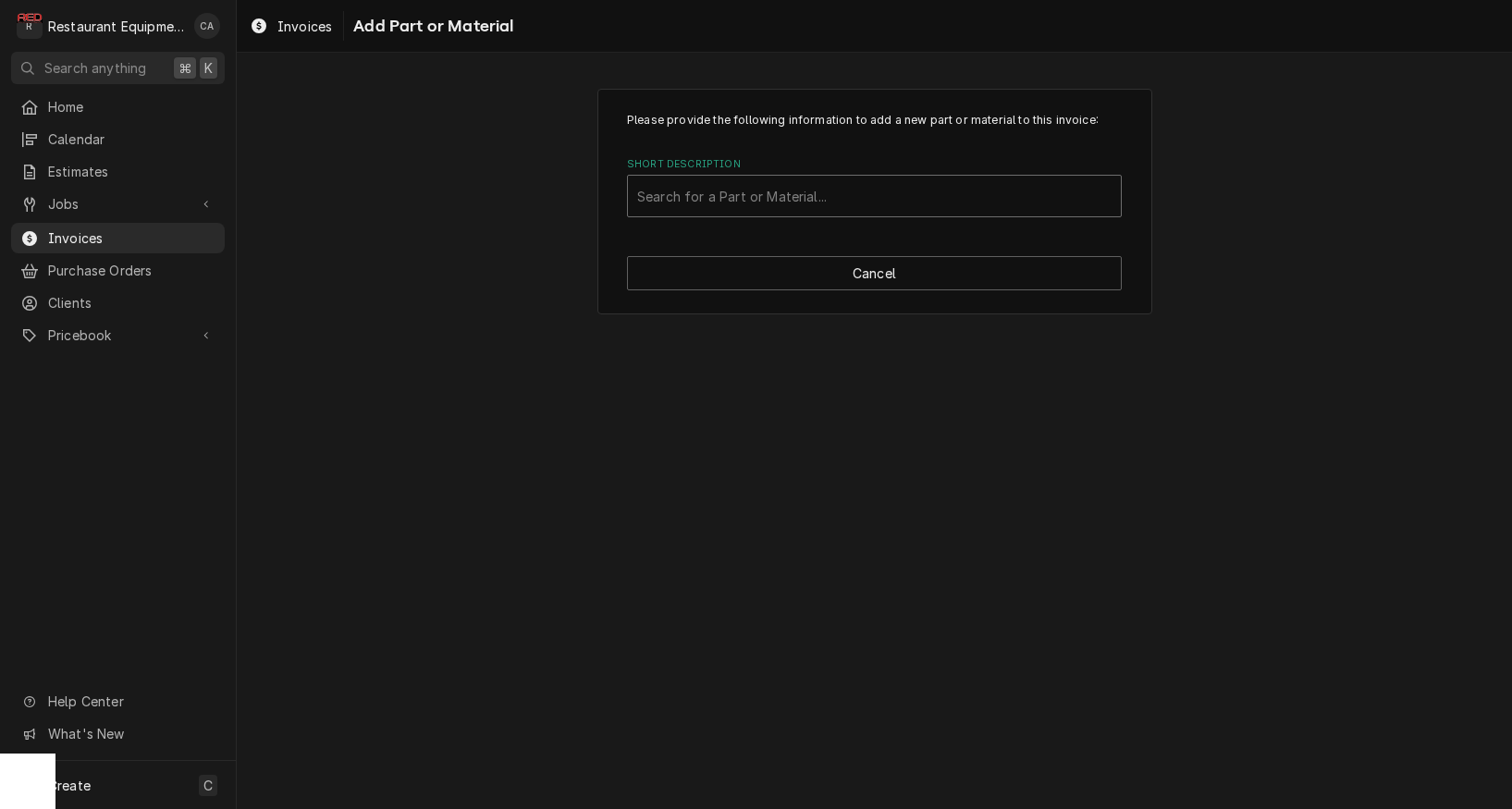
click at [776, 201] on div "Search for a Part or Material..." at bounding box center [874, 197] width 474 height 19
type input "Misc"
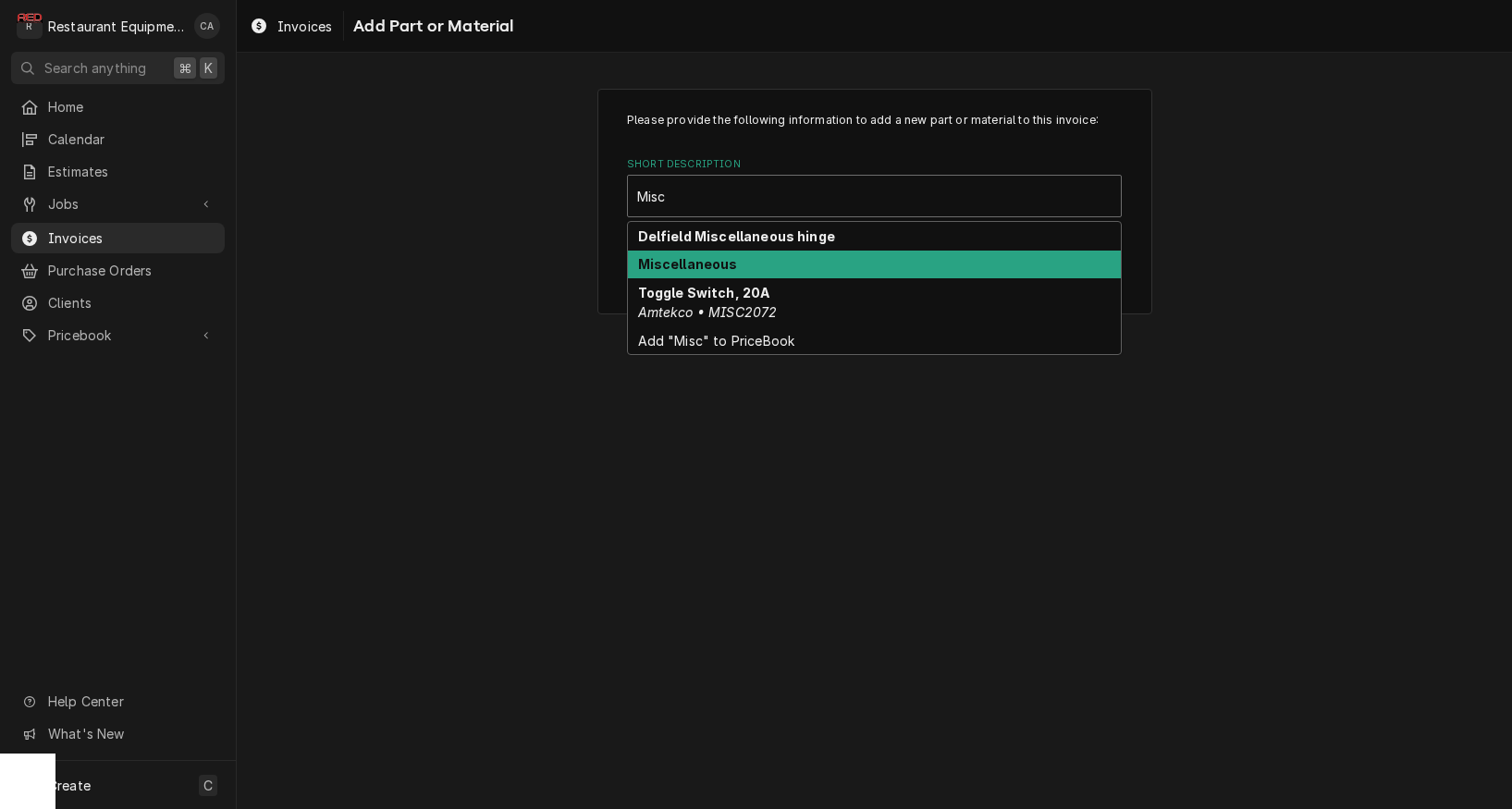
click at [761, 262] on div "Miscellaneous" at bounding box center [874, 265] width 494 height 29
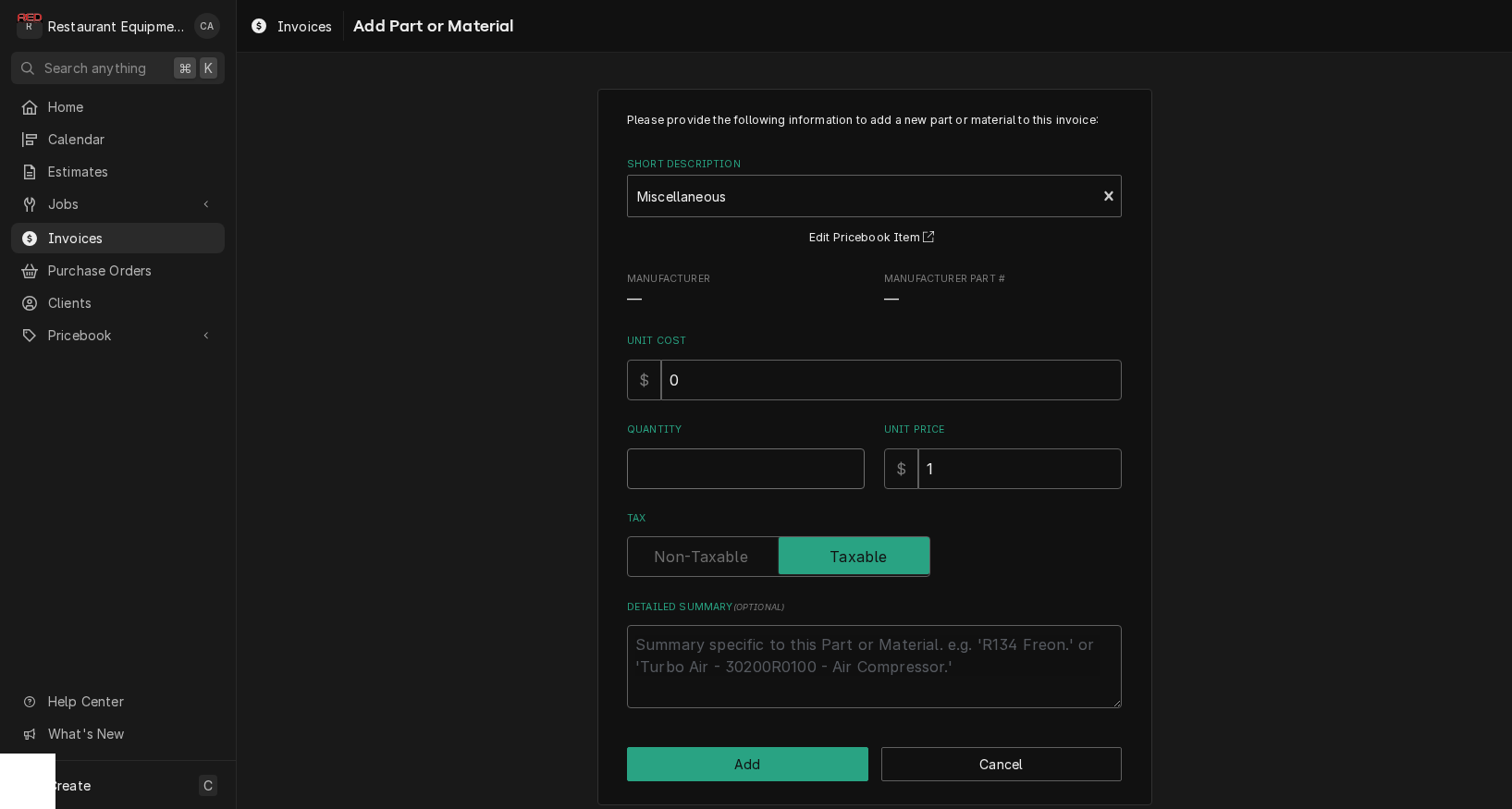
click at [734, 457] on input "Quantity" at bounding box center [746, 468] width 238 height 41
click at [753, 386] on input "0" at bounding box center [892, 380] width 461 height 41
type textarea "x"
type input "5"
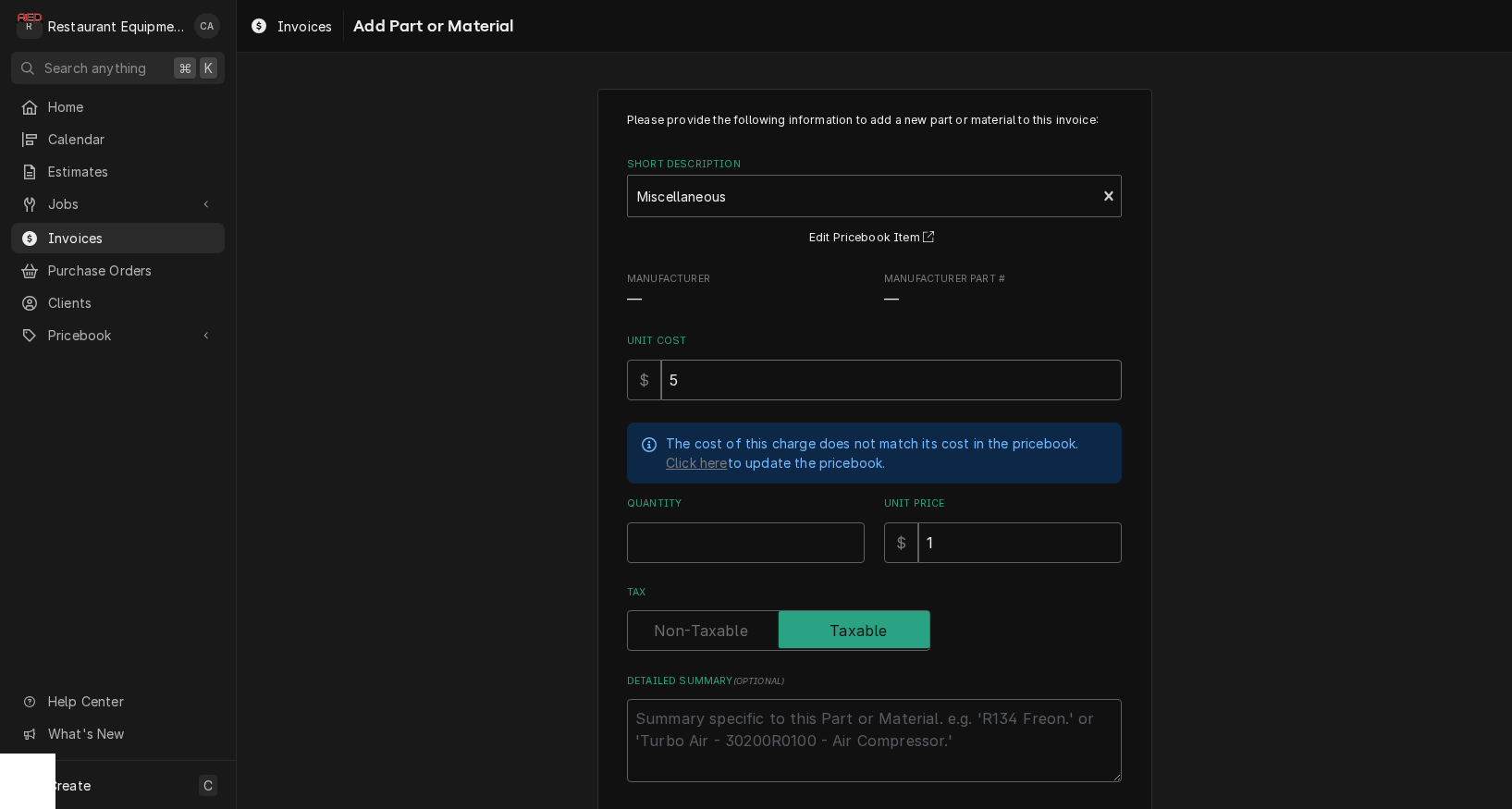
type textarea "x"
type input "57"
type textarea "x"
type input "57.8"
type textarea "x"
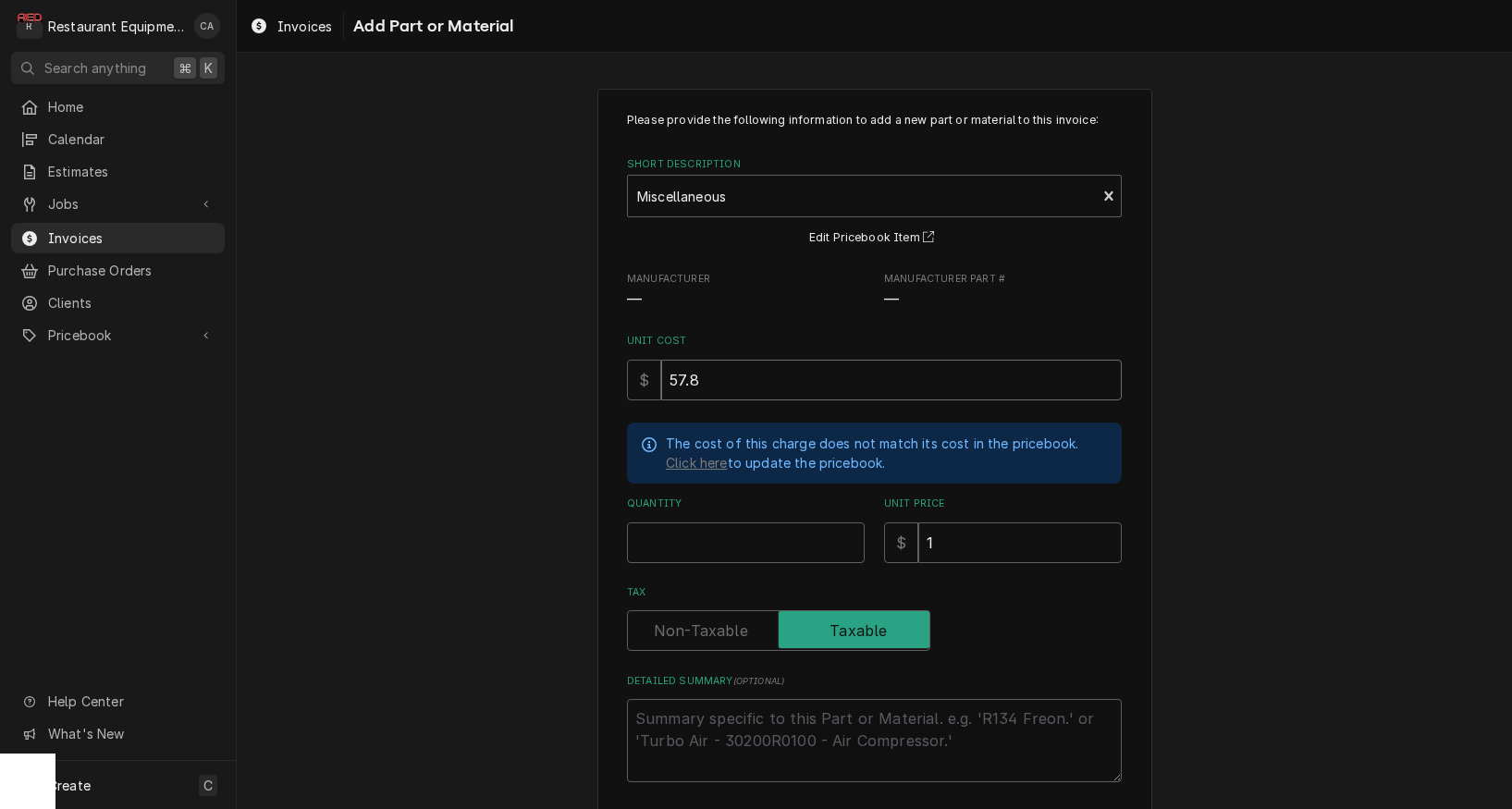
type input "57"
type textarea "x"
type input "5"
type textarea "x"
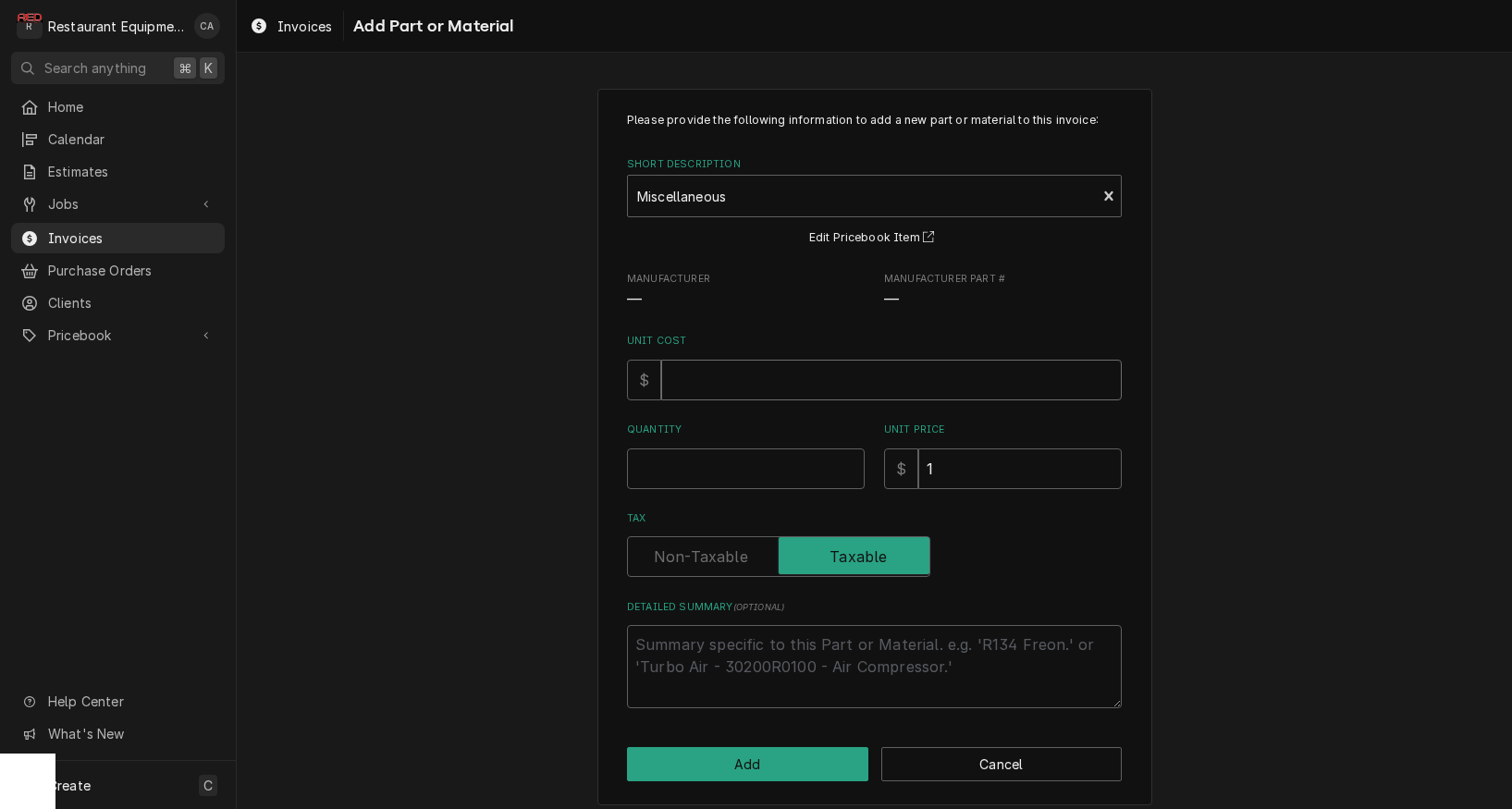
type textarea "x"
type input "2"
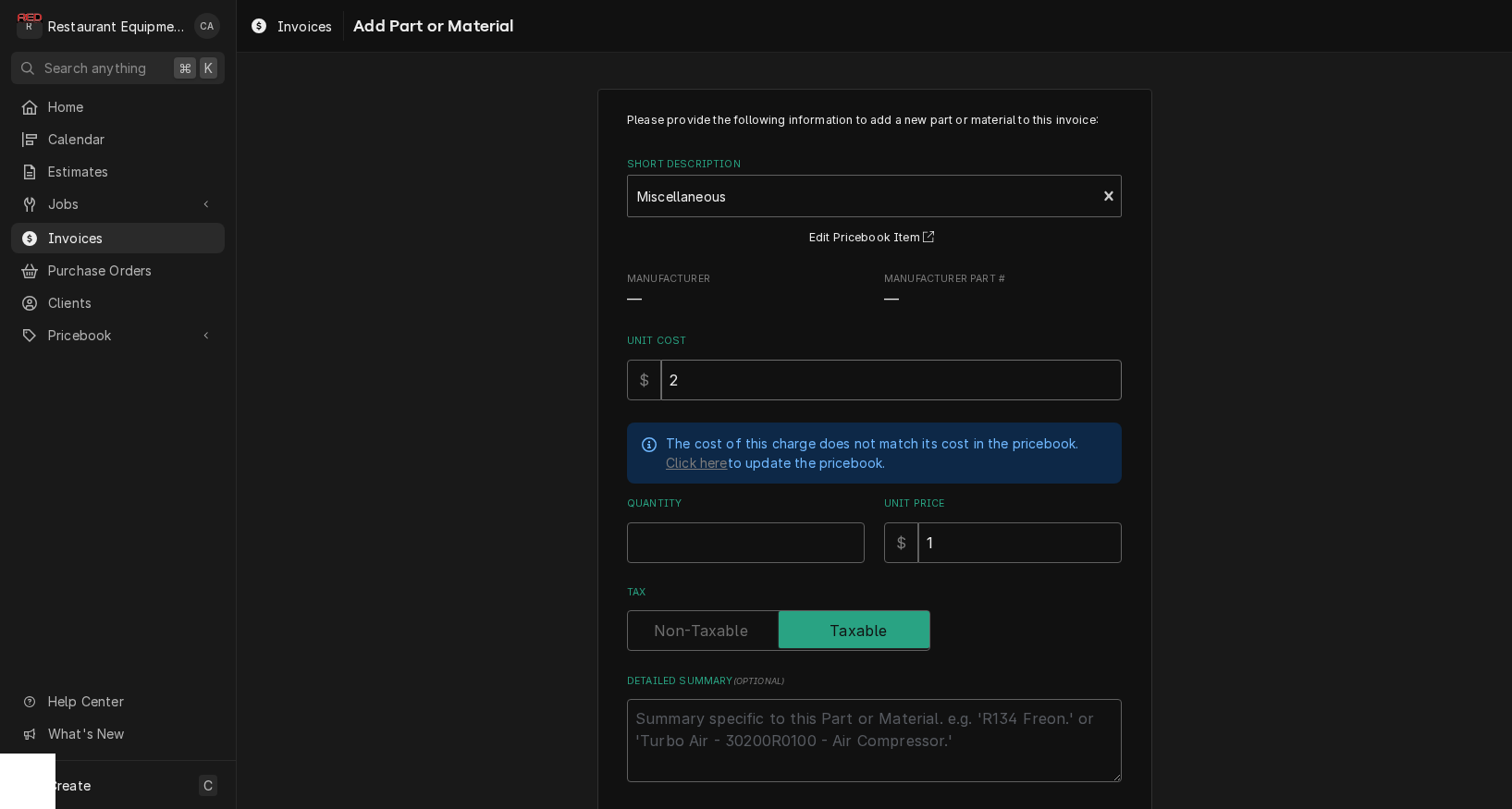
type textarea "x"
type input "27"
type textarea "x"
type input "27.5"
type textarea "x"
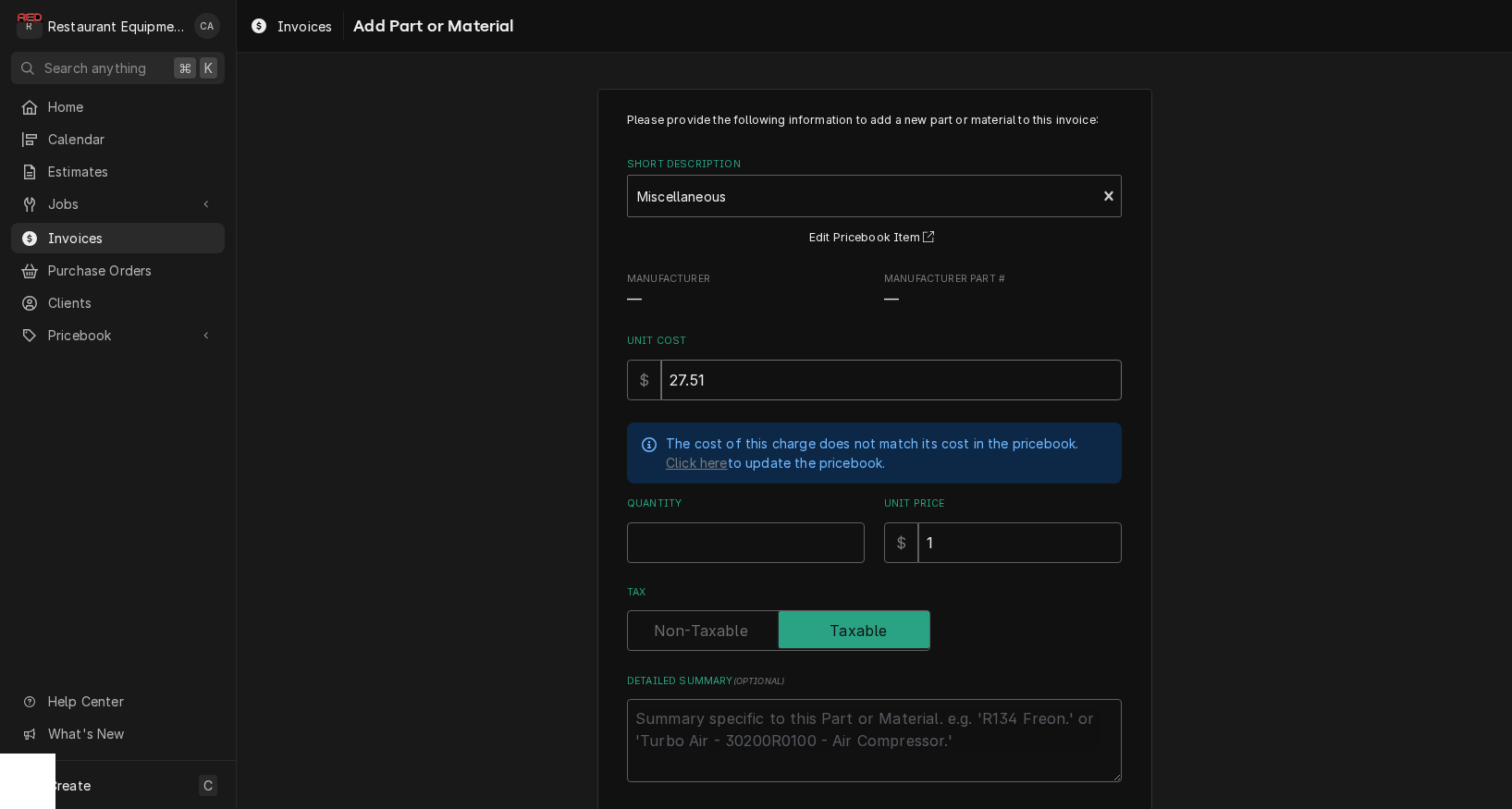
type input "27.51"
type textarea "x"
type input "1"
type textarea "x"
type input "1"
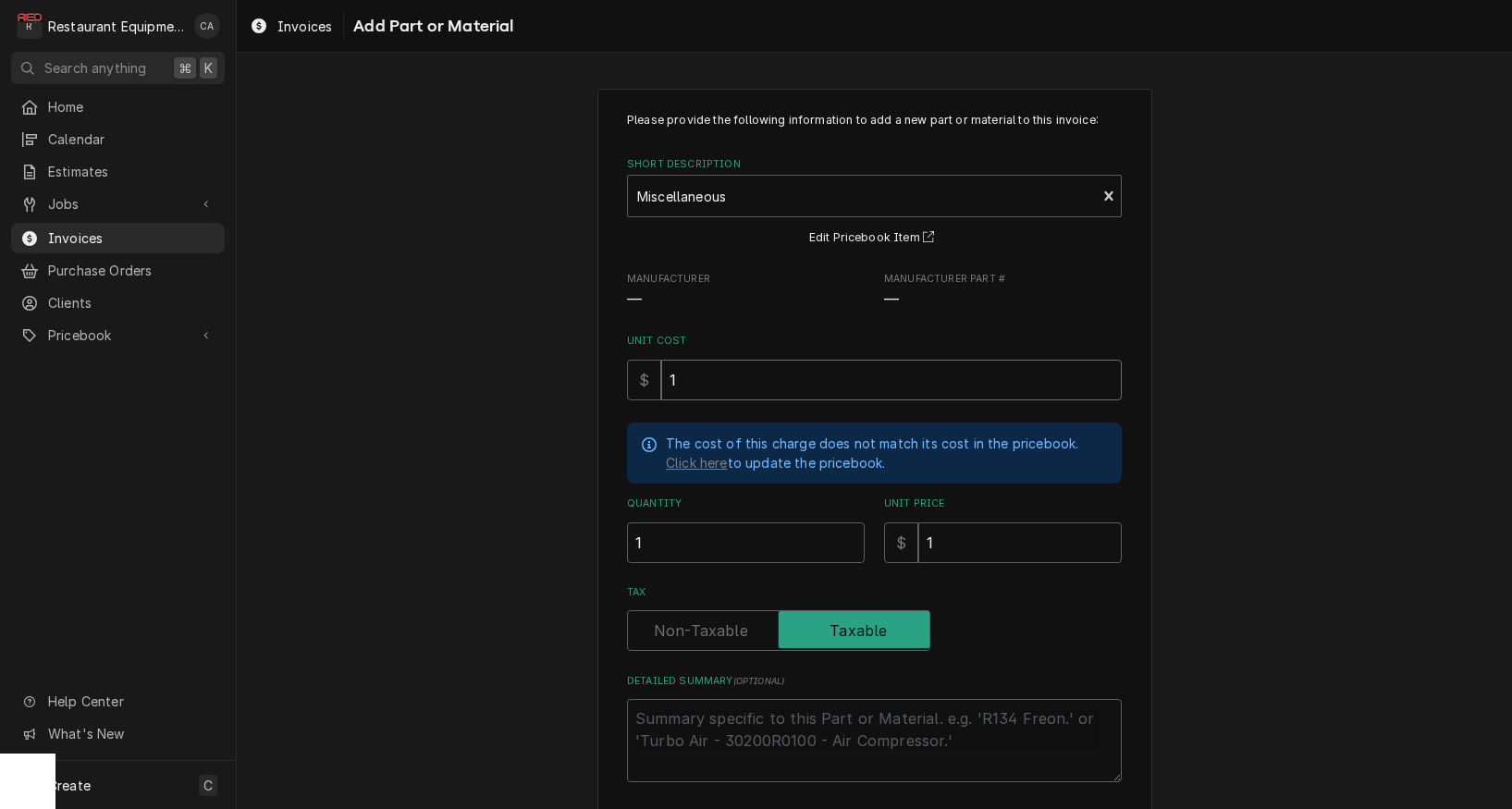
type textarea "x"
type input "14"
type textarea "x"
type input "147"
type textarea "x"
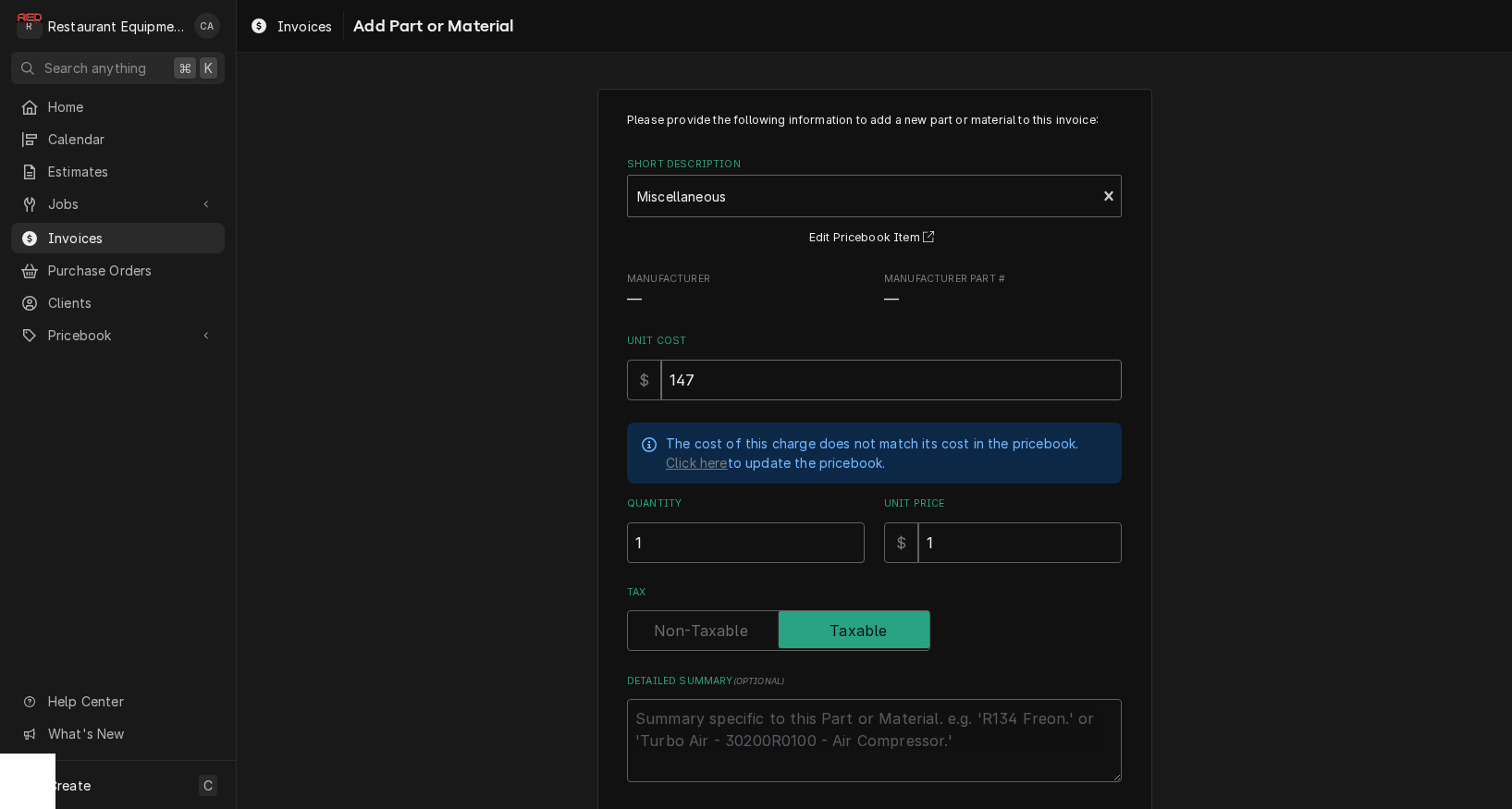
type input "147.9"
type textarea "x"
type input "147.99"
type textarea "x"
type input "147.9"
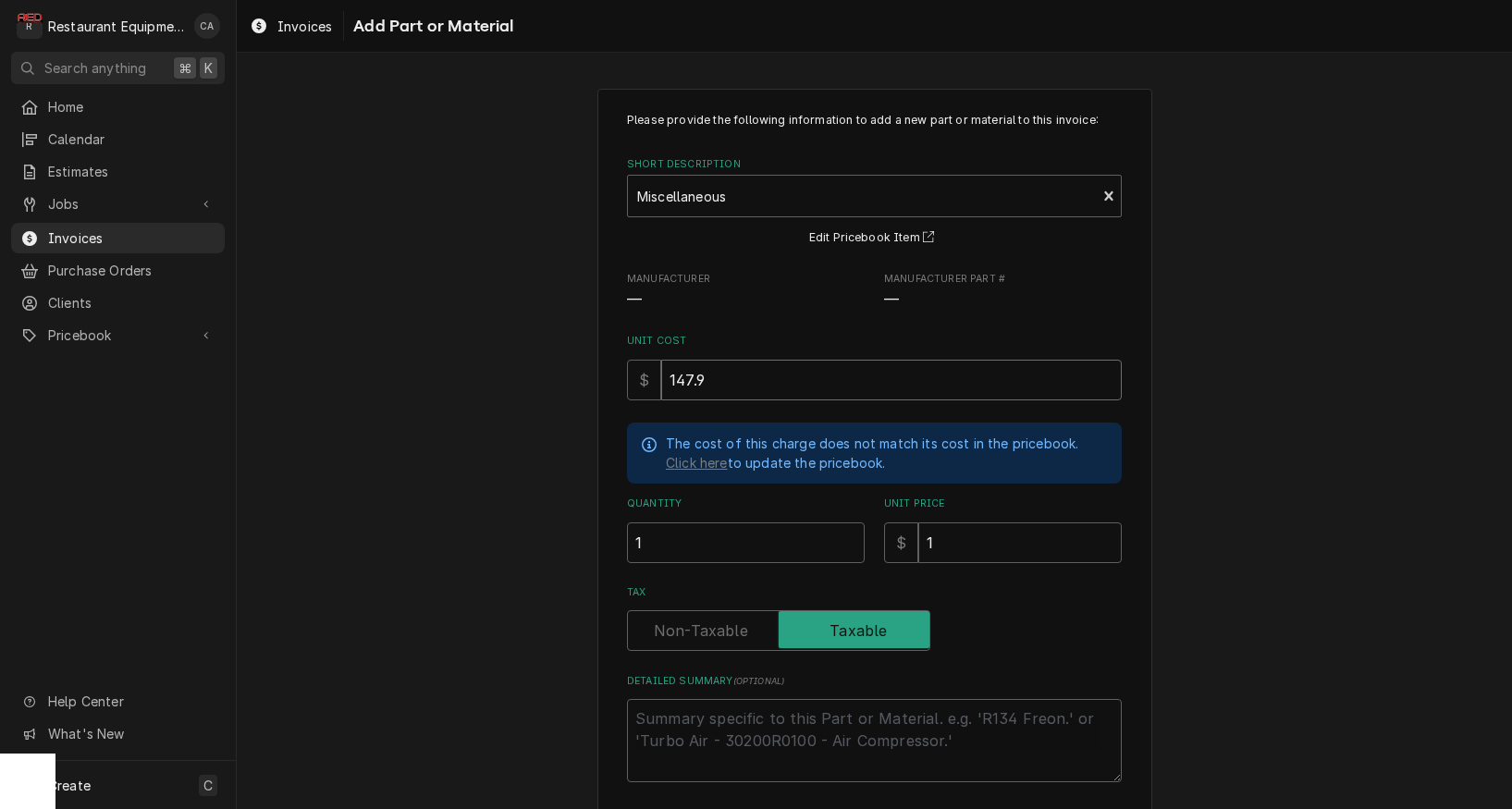
type textarea "x"
type input "147"
type textarea "x"
type input "14"
type textarea "x"
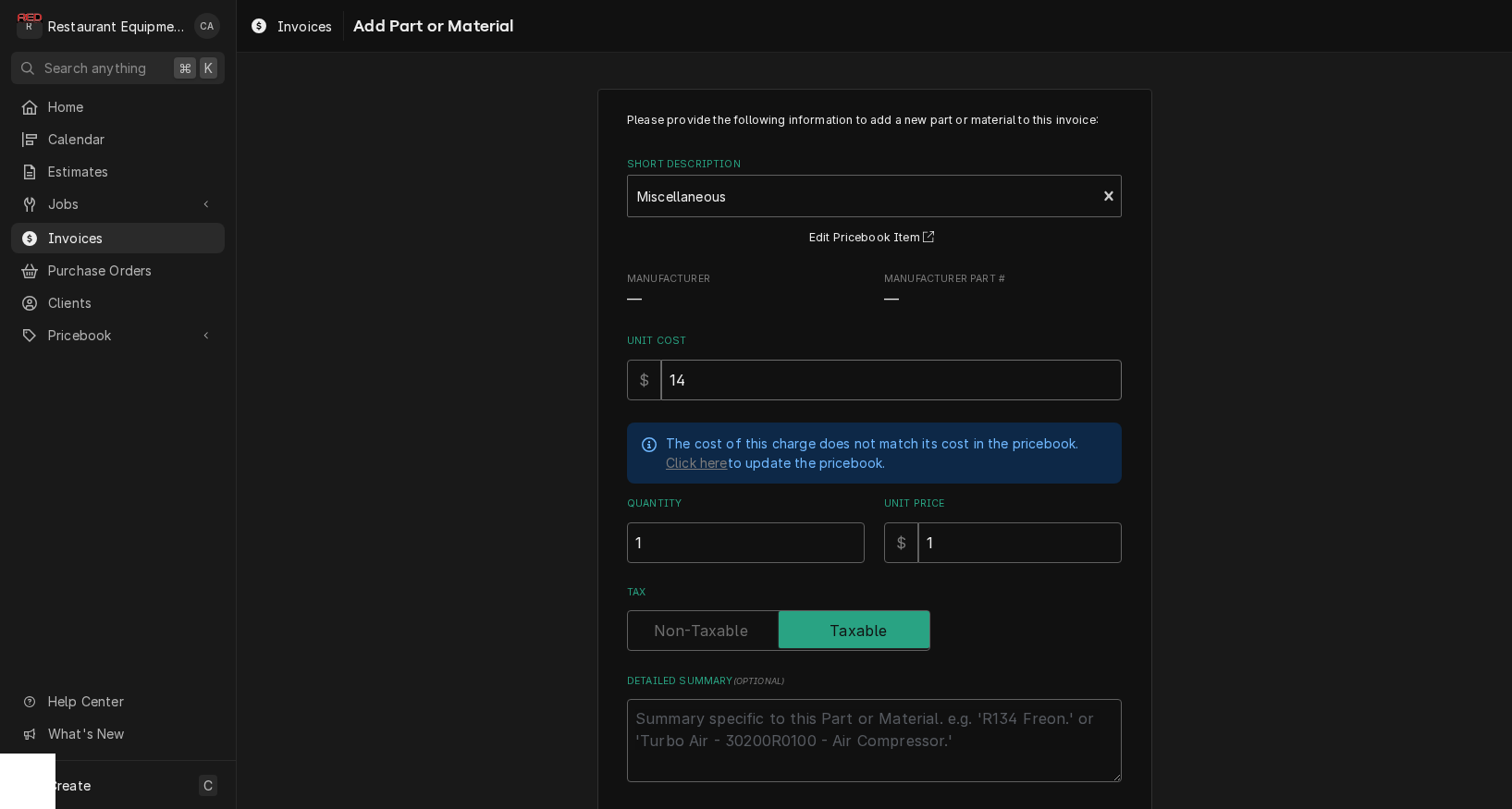
type input "1"
type textarea "x"
type input "17"
type textarea "x"
type input "17.9"
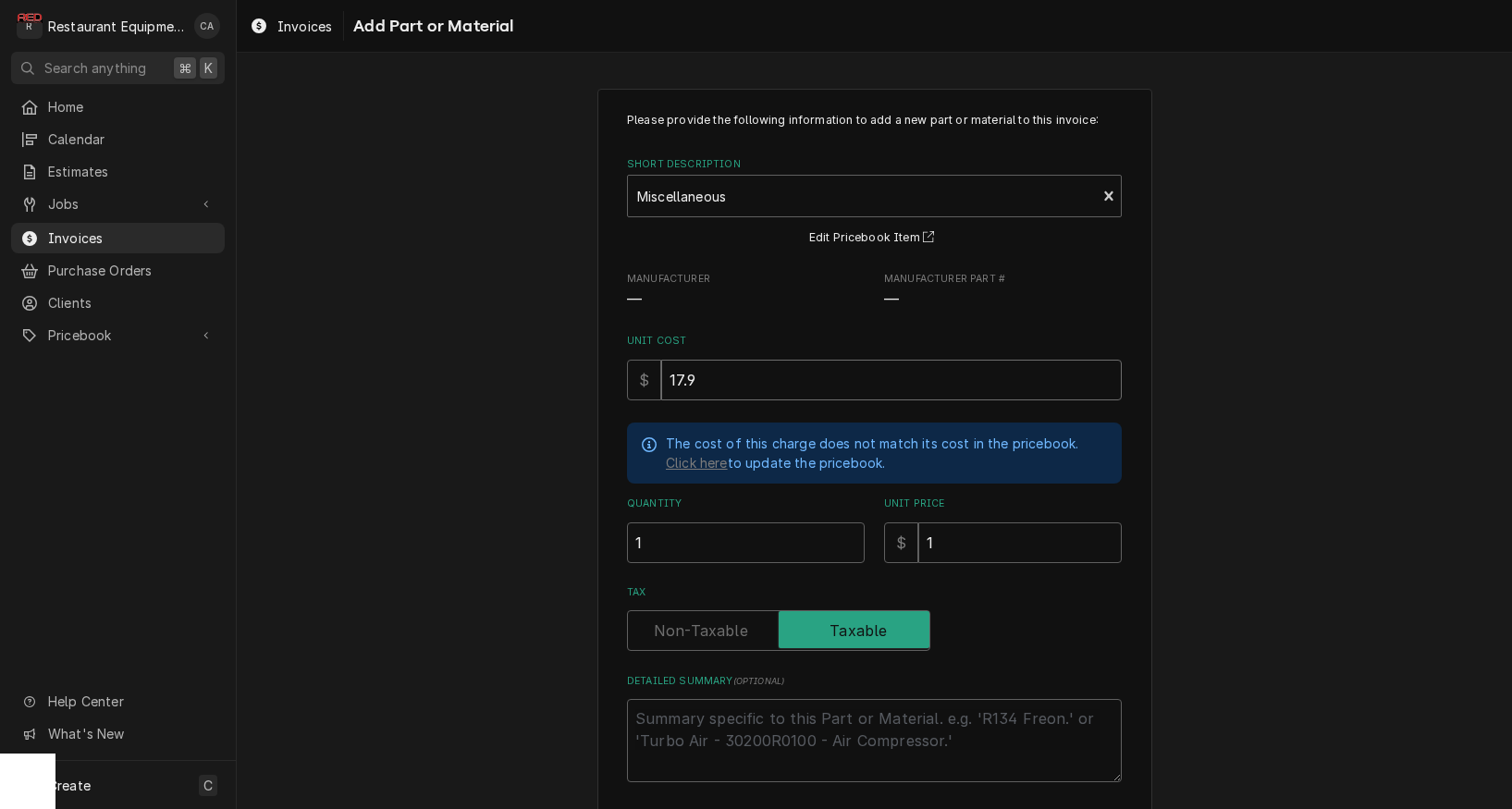
type textarea "x"
type input "17.99"
type textarea "x"
type input "2"
type textarea "x"
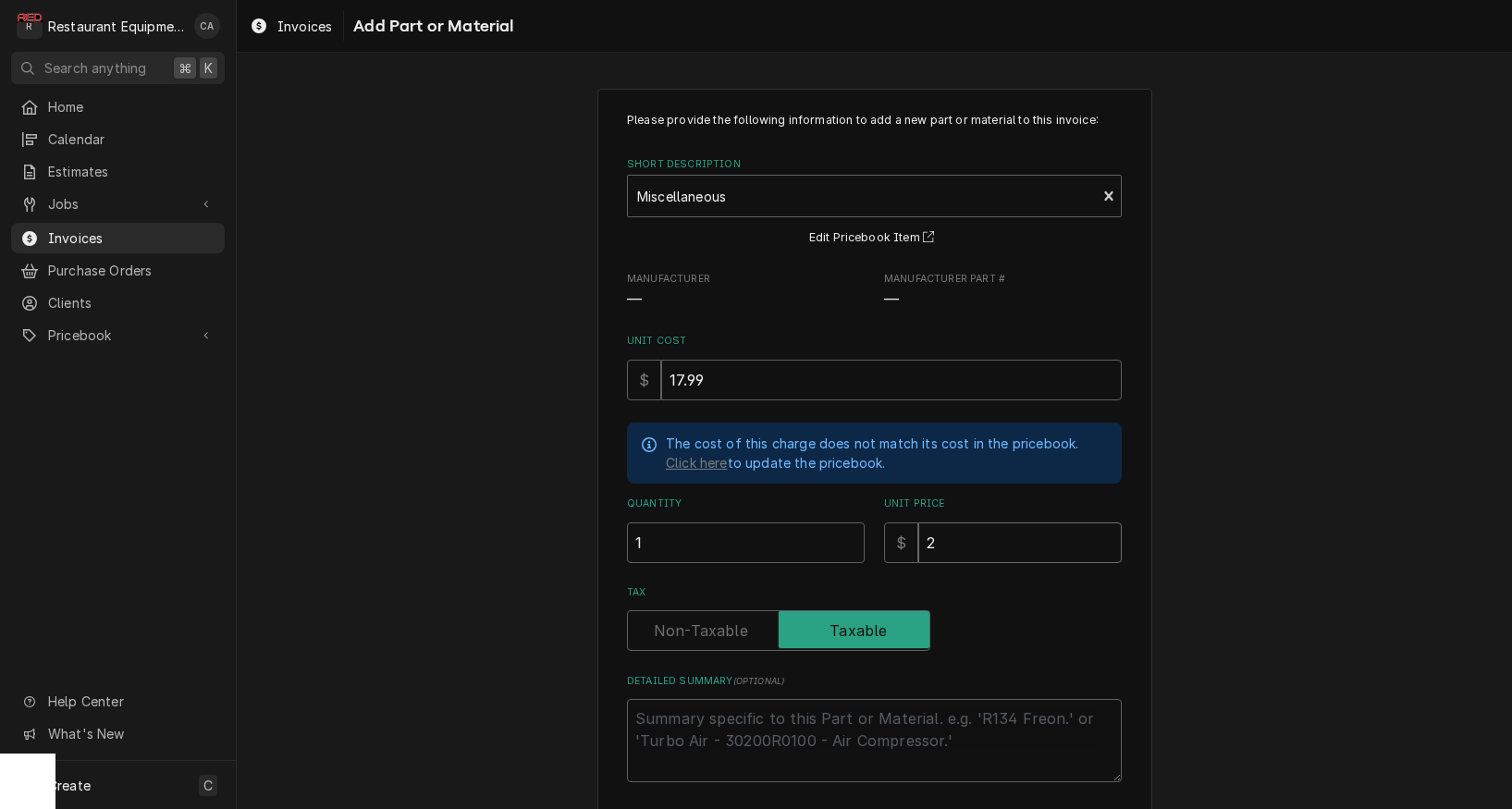
type input "27"
type textarea "x"
type input "27.5"
type textarea "x"
type input "27.51"
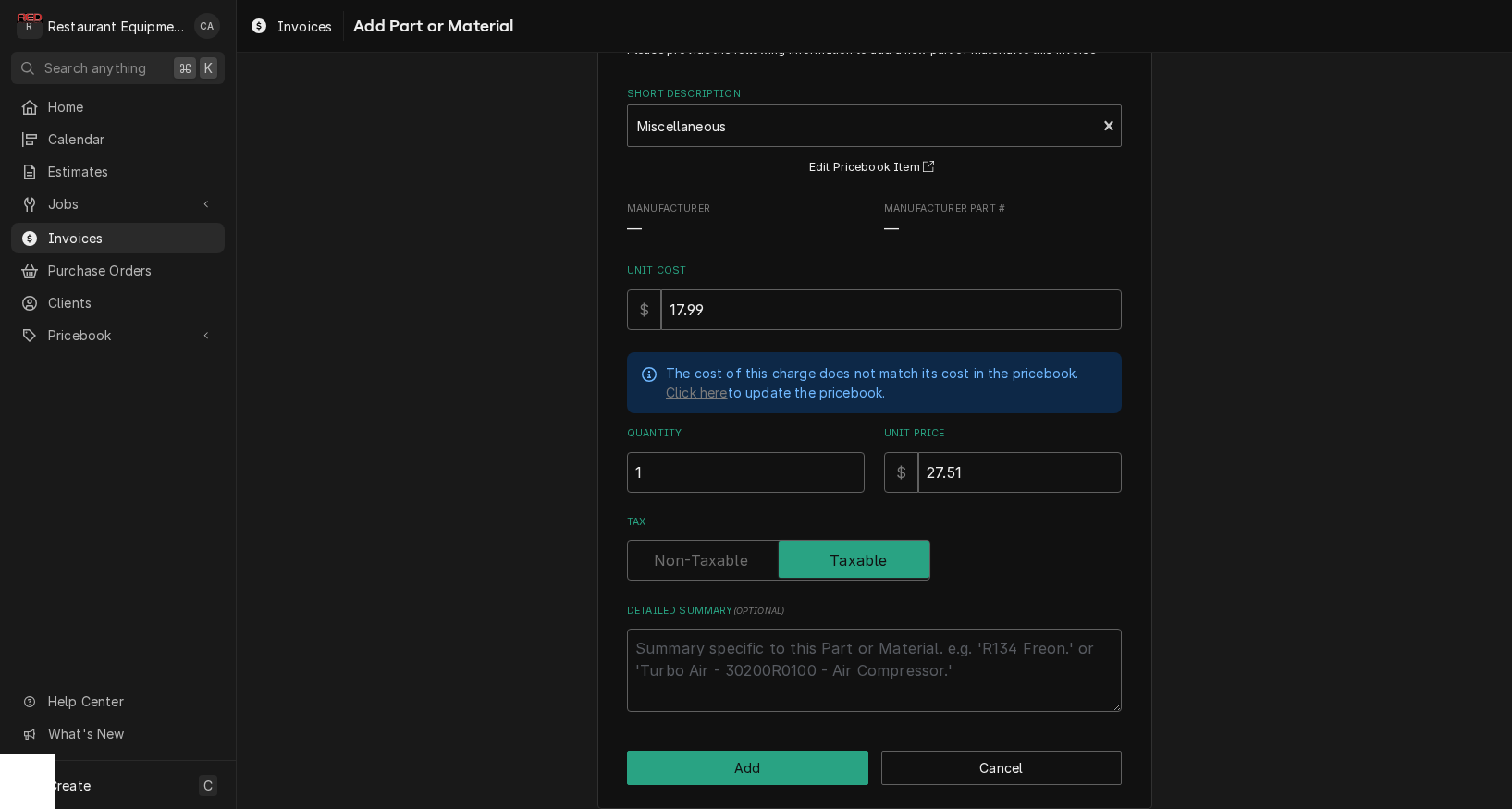
scroll to position [75, 0]
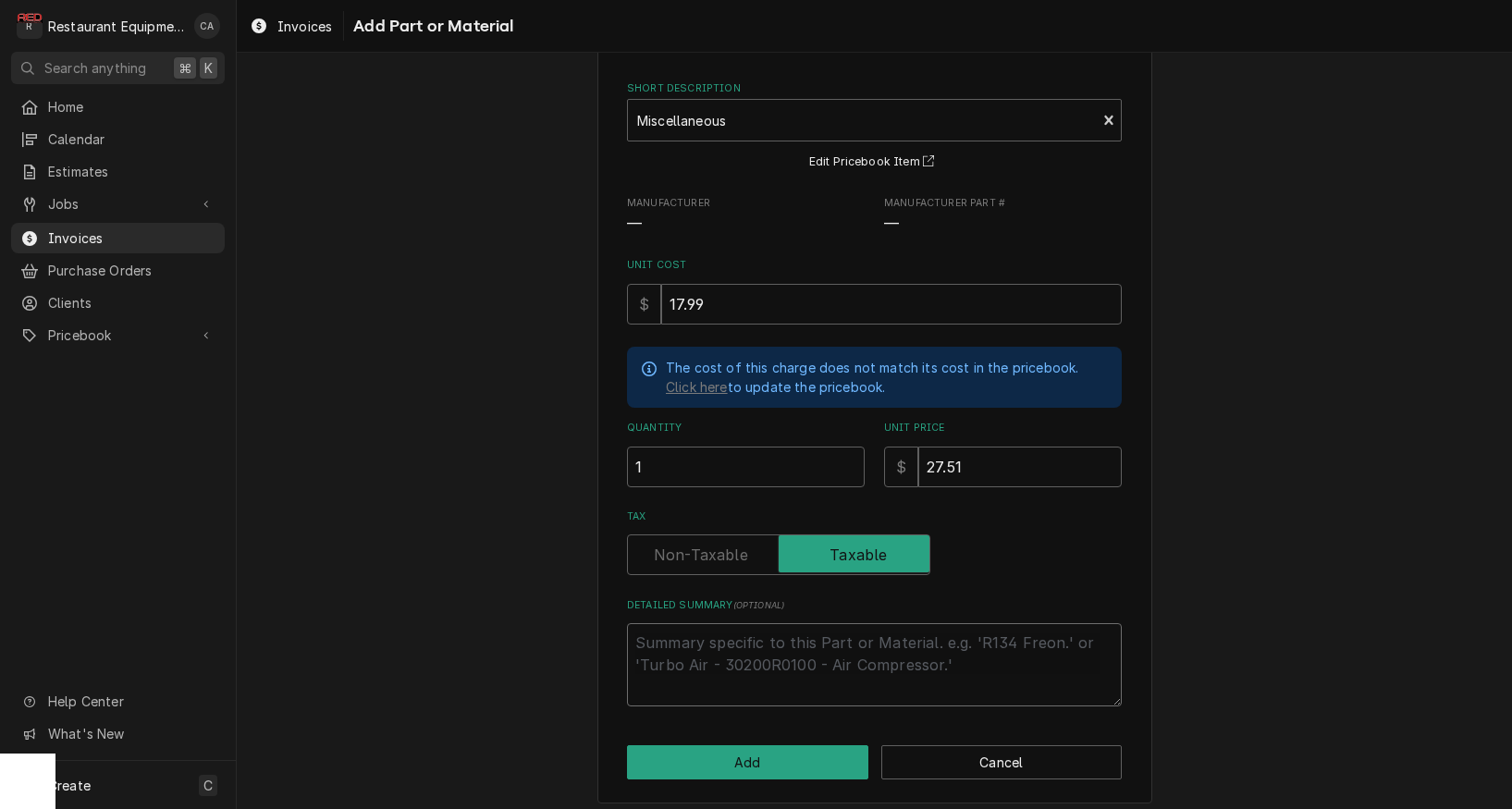
click at [700, 634] on textarea "Detailed Summary ( optional )" at bounding box center [874, 664] width 494 height 83
type textarea "x"
type textarea "P"
type textarea "x"
type textarea "Pl"
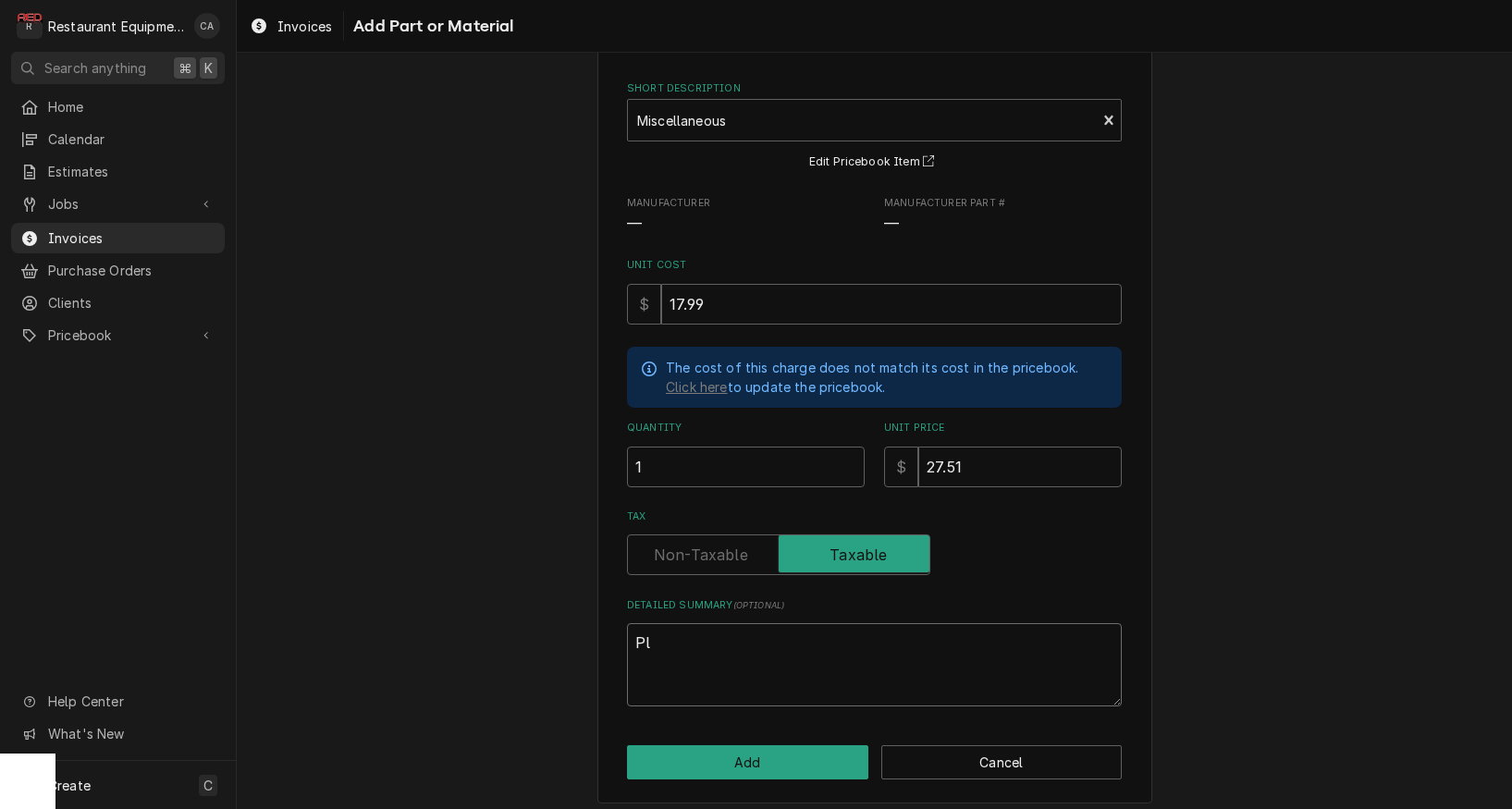
type textarea "x"
type textarea "Plu"
type textarea "x"
type textarea "Plum"
type textarea "x"
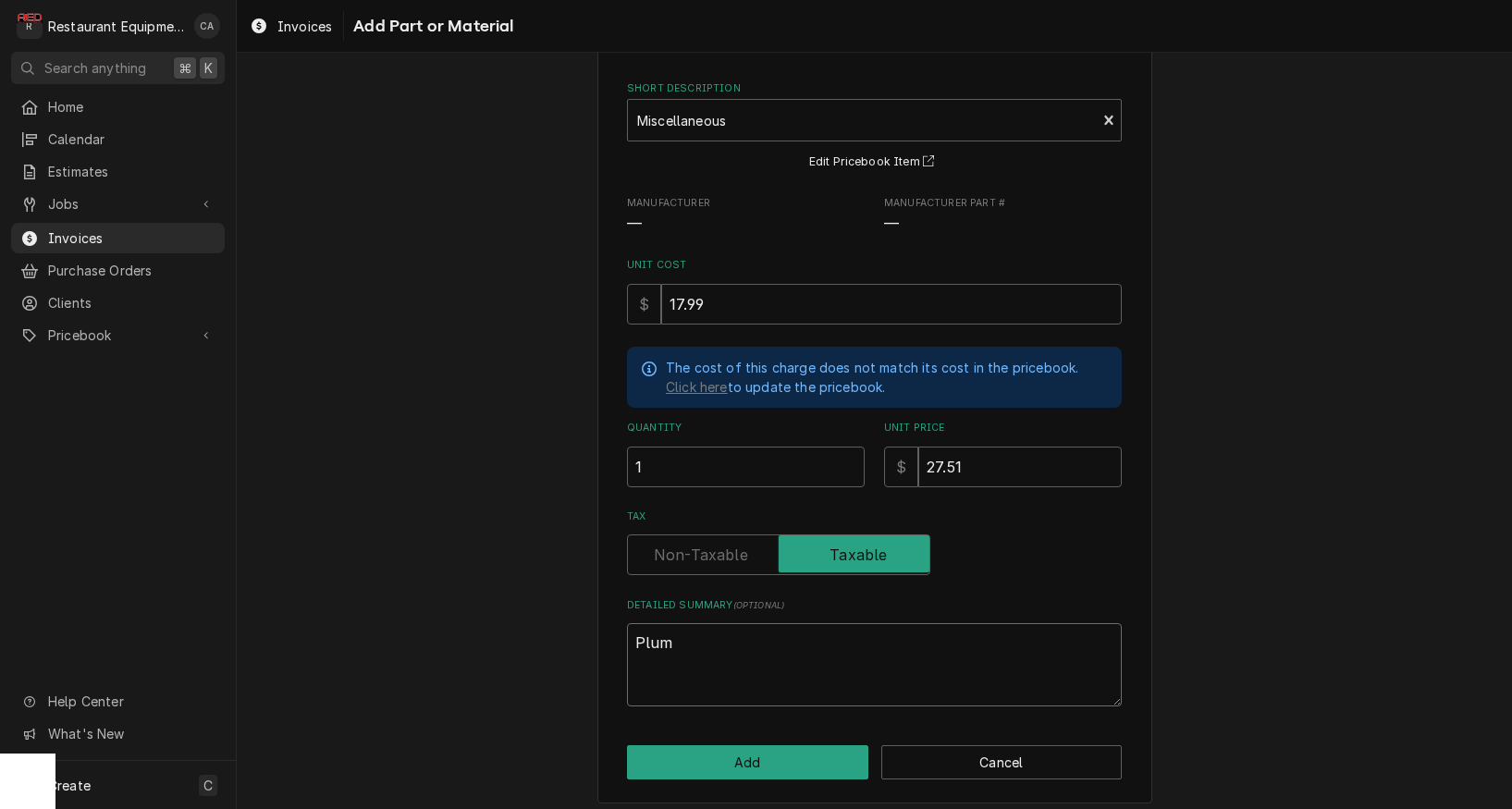
type textarea "Plumb"
type textarea "x"
type textarea "Plumbi"
type textarea "x"
type textarea "Plumbin"
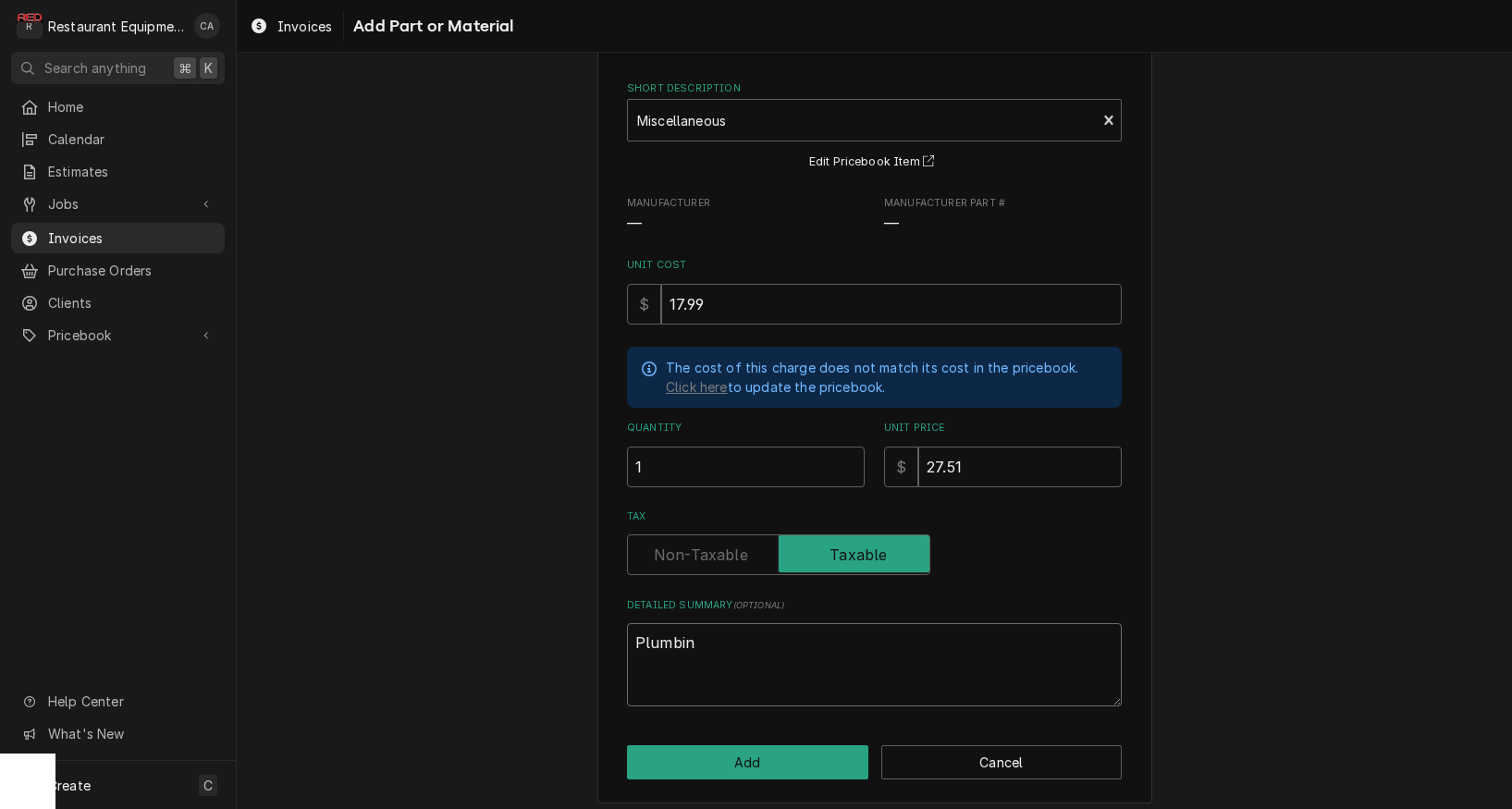
type textarea "x"
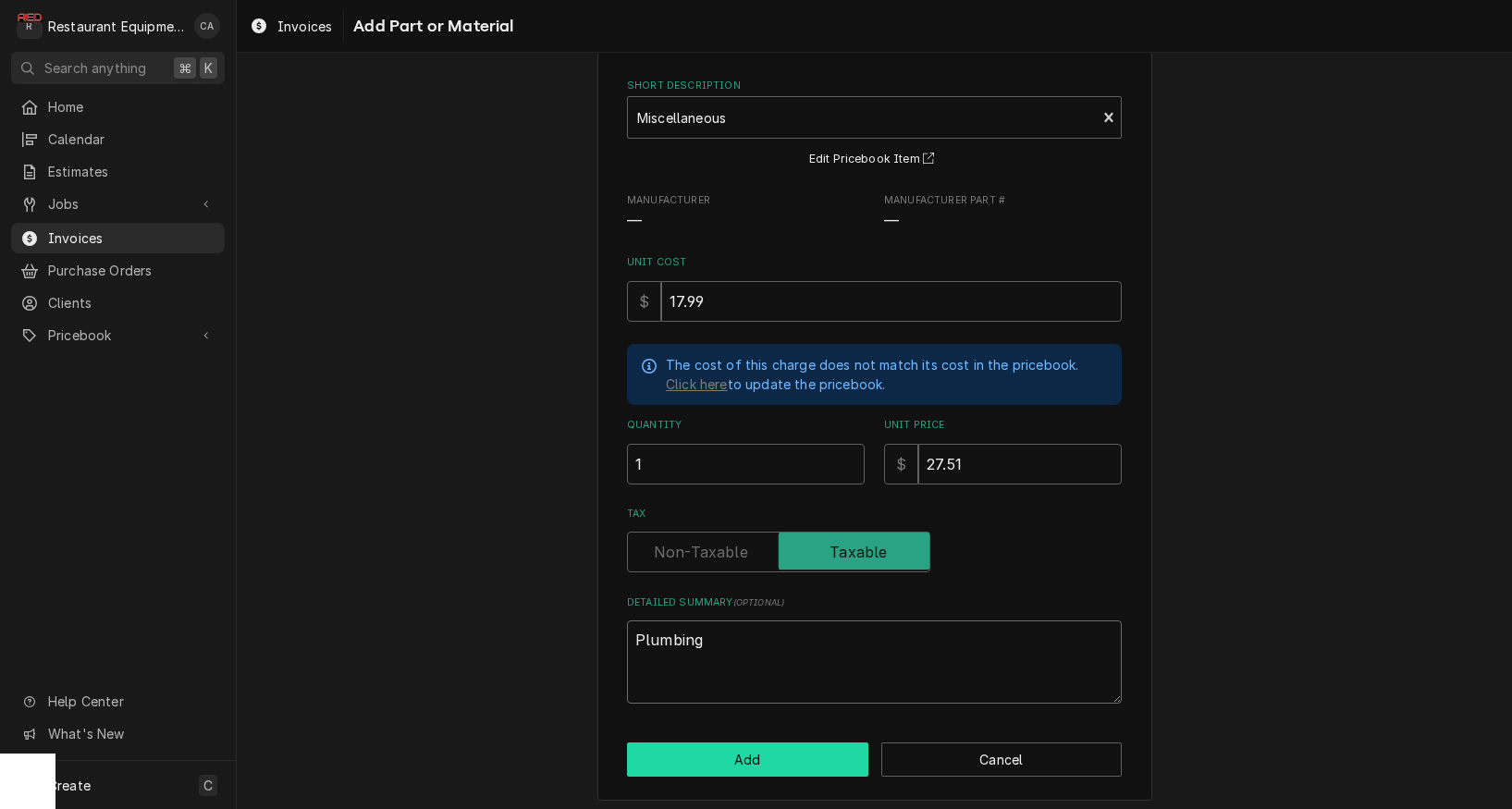
type textarea "Plumbing"
click at [761, 757] on button "Add" at bounding box center [747, 759] width 242 height 34
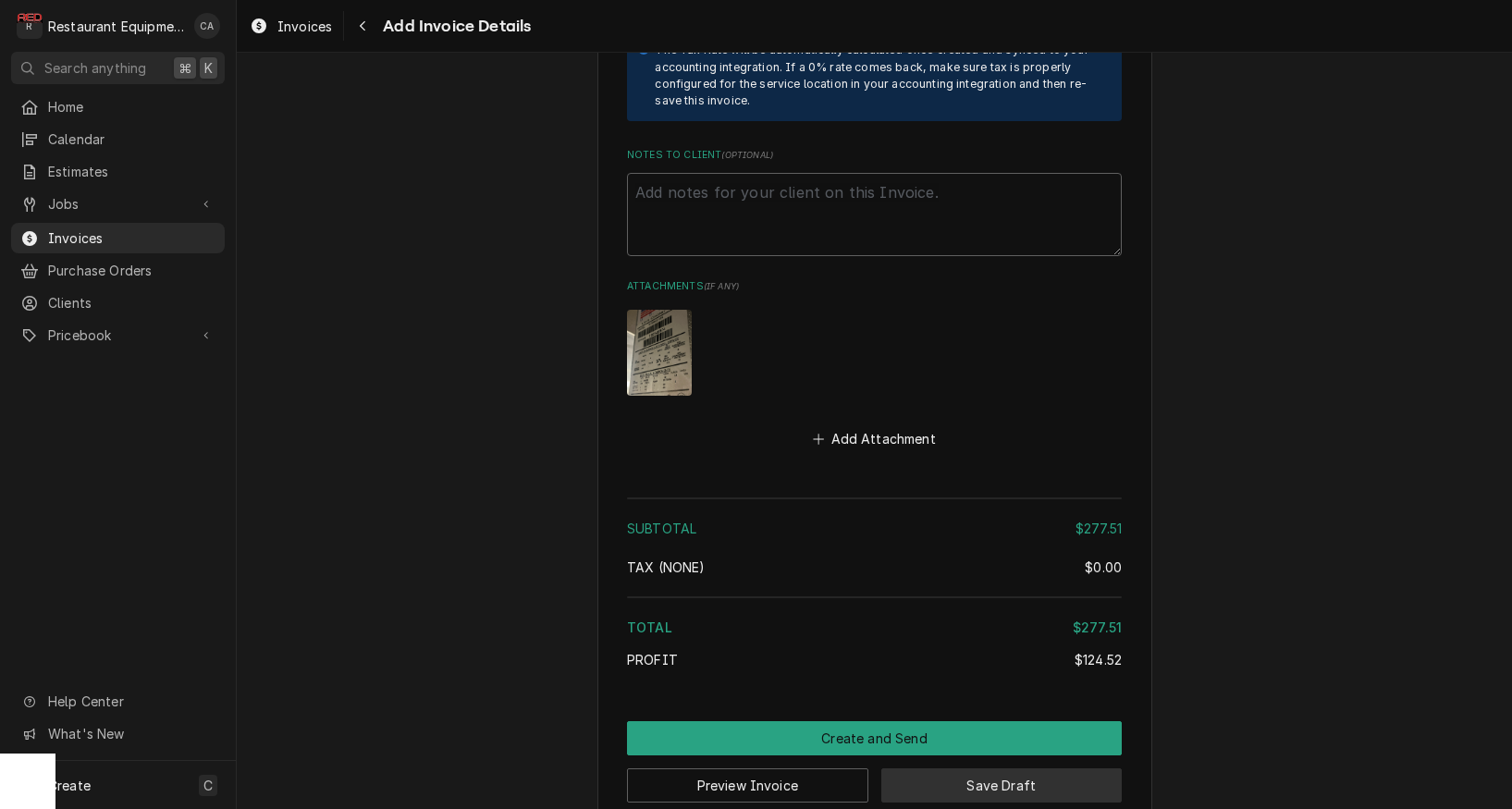
click at [991, 768] on button "Save Draft" at bounding box center [1002, 785] width 242 height 34
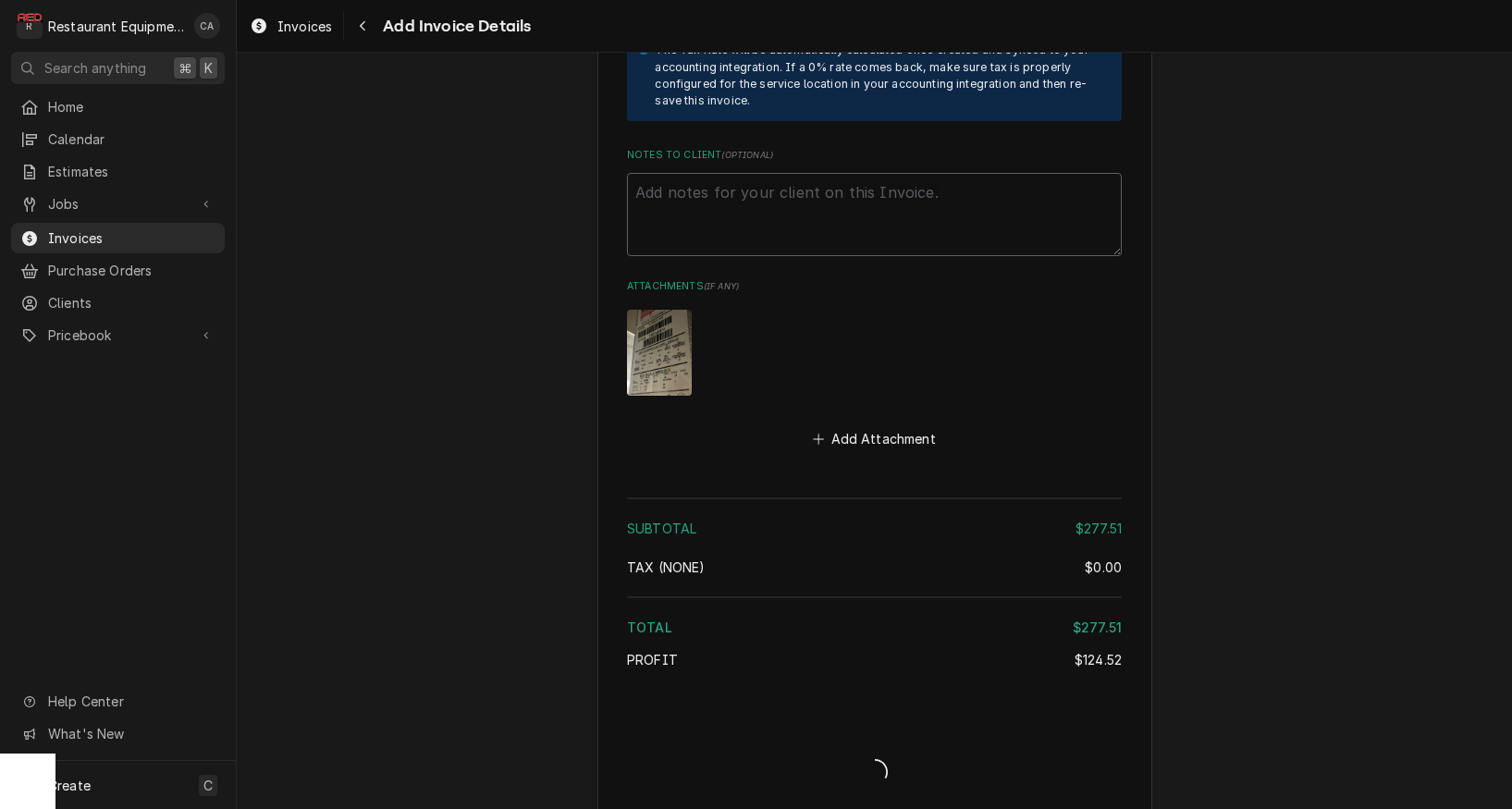
click at [991, 757] on div "Invoice Create/Update" at bounding box center [874, 757] width 494 height 72
type textarea "x"
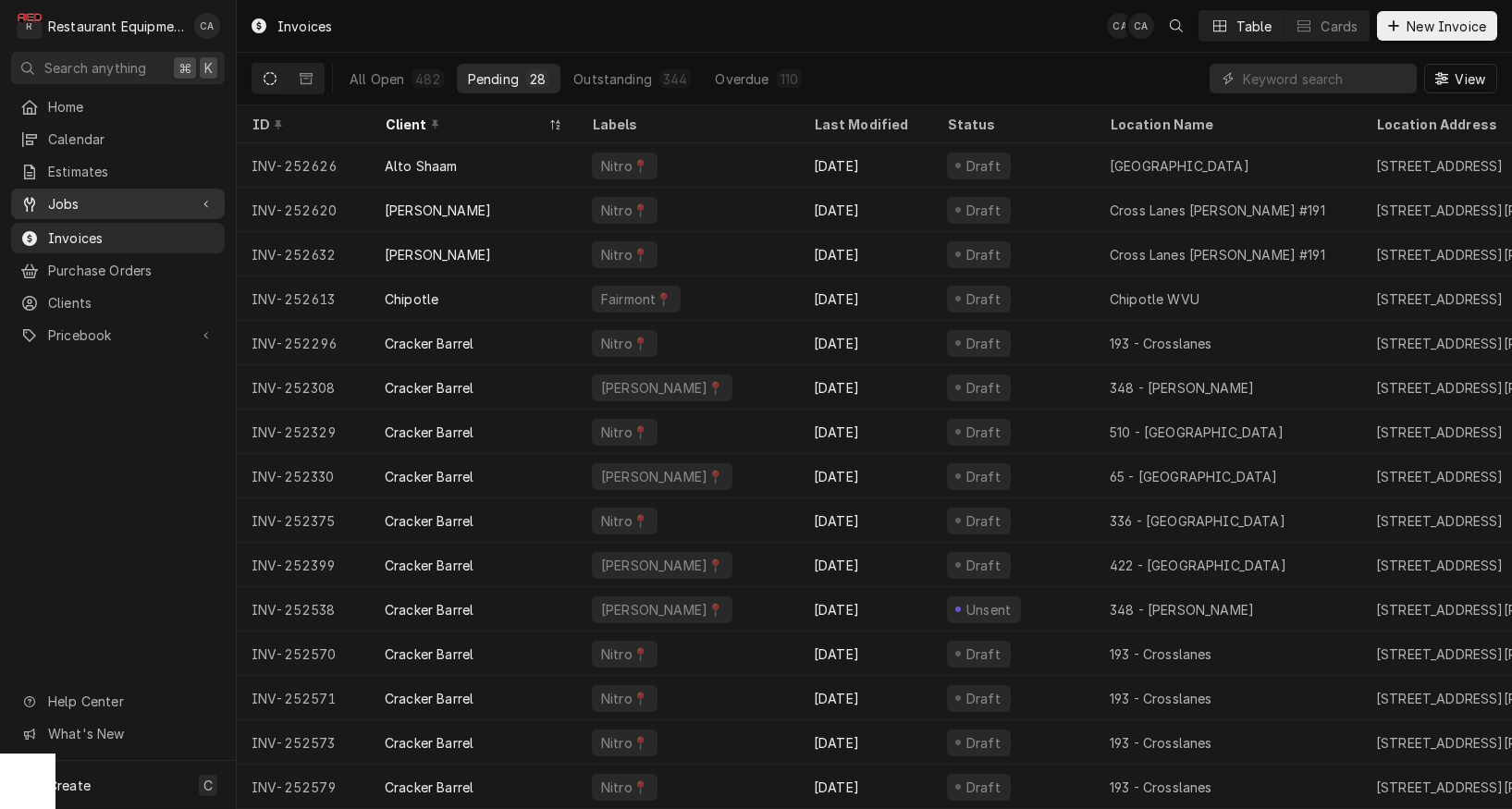
click at [55, 195] on span "Jobs" at bounding box center [117, 204] width 139 height 19
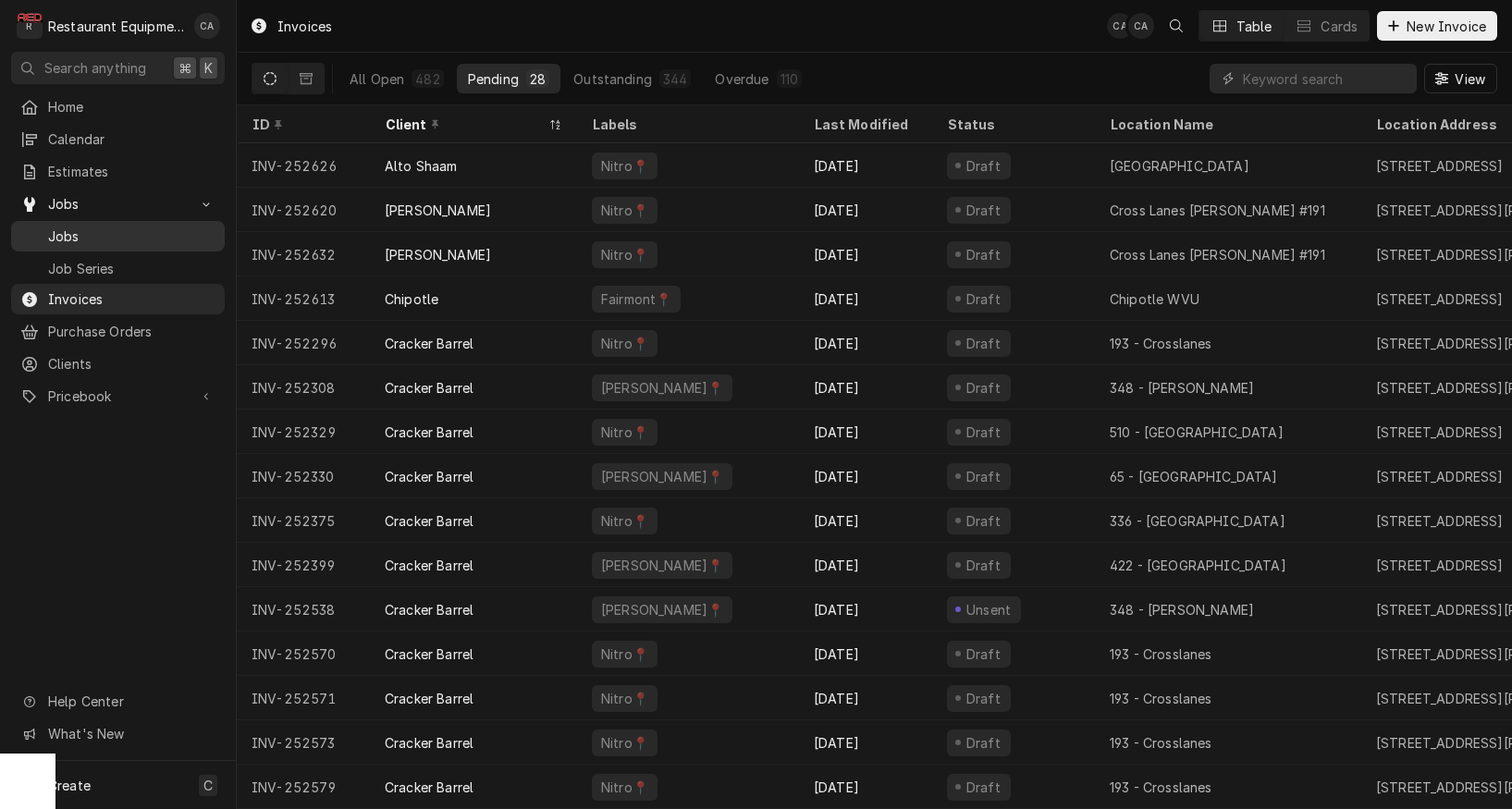
click at [84, 237] on span "Jobs" at bounding box center [131, 236] width 167 height 19
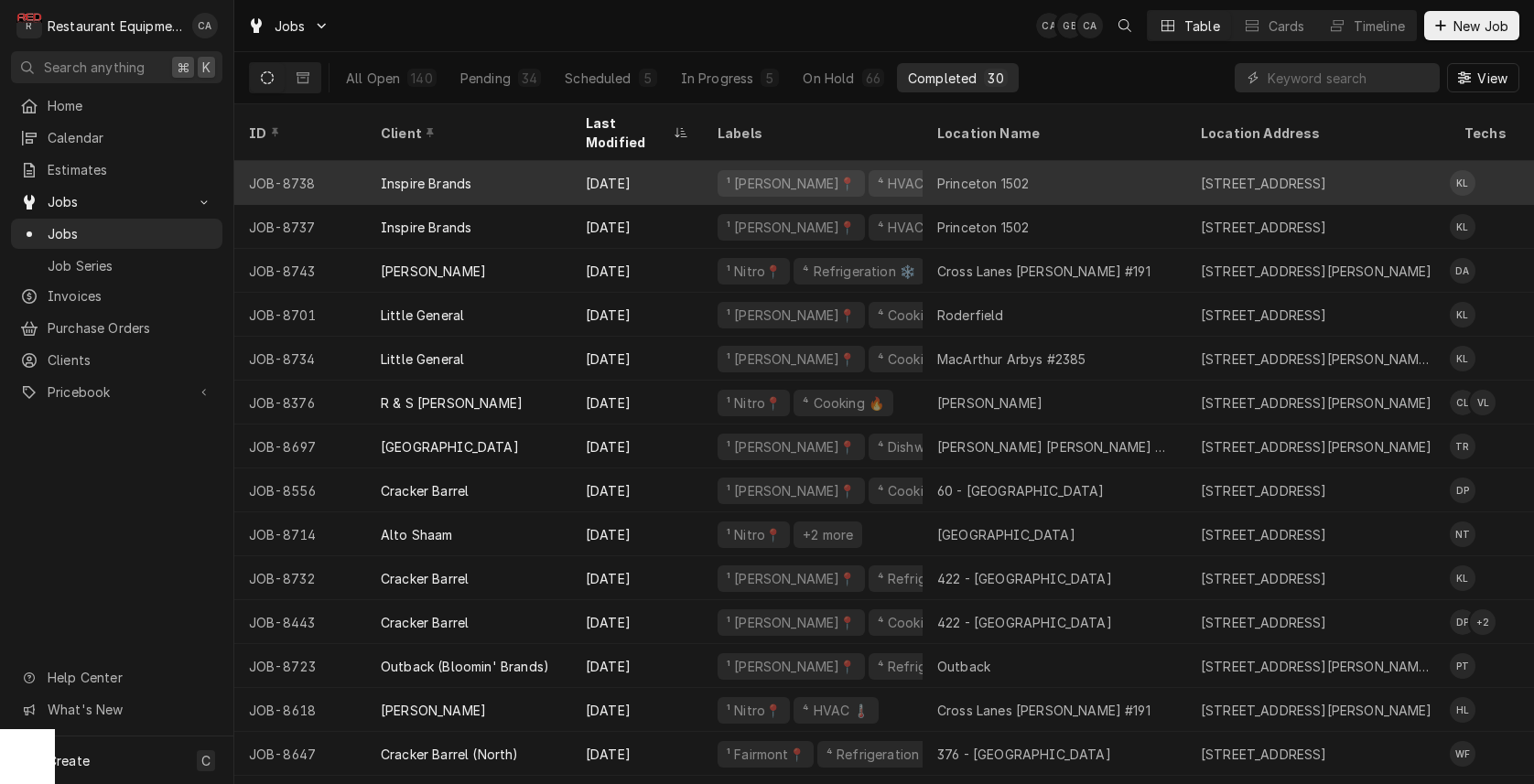
click at [1003, 174] on div "Princeton 1502" at bounding box center [982, 183] width 92 height 19
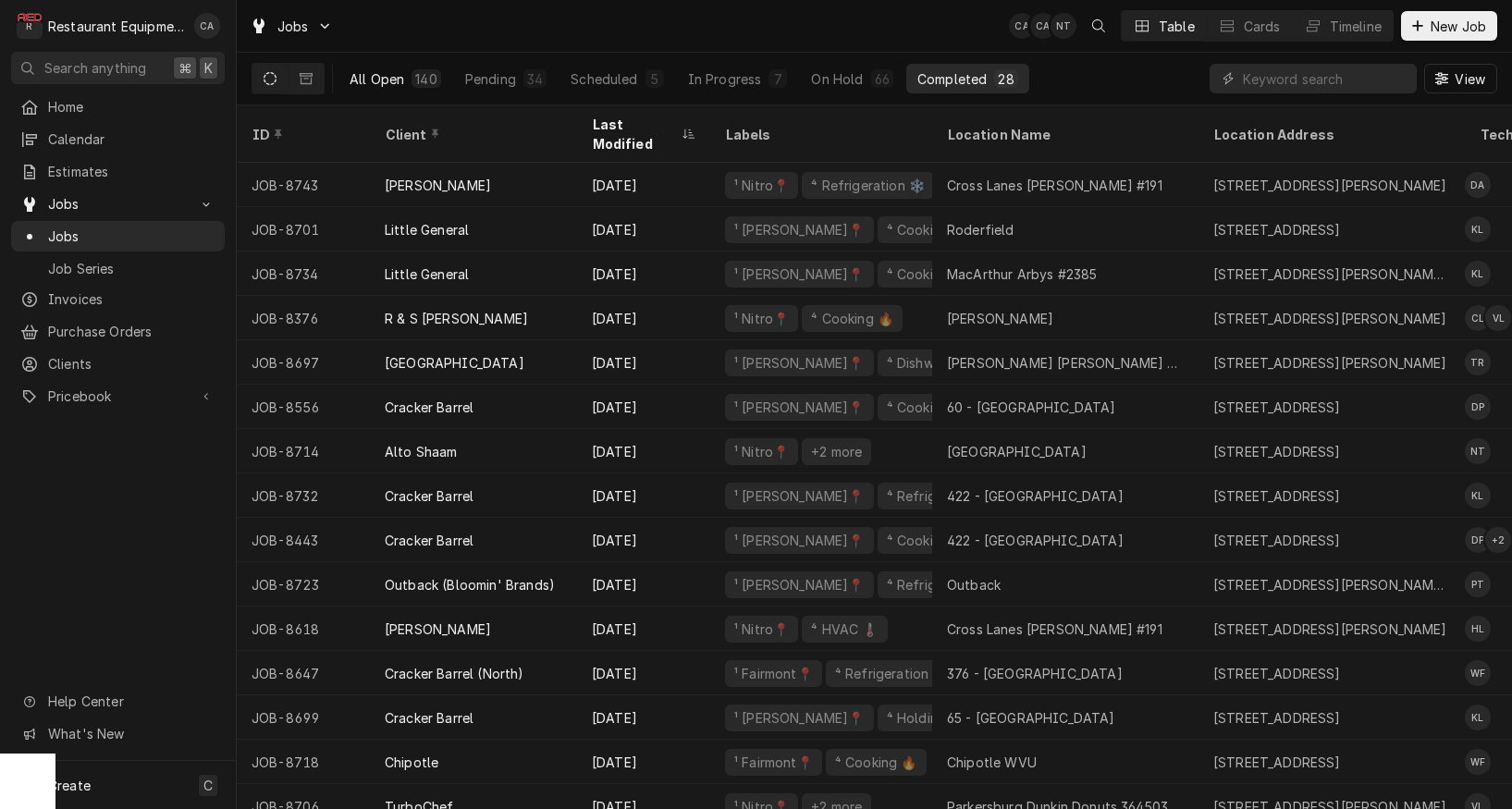
click at [349, 74] on button "All Open 140" at bounding box center [395, 78] width 114 height 30
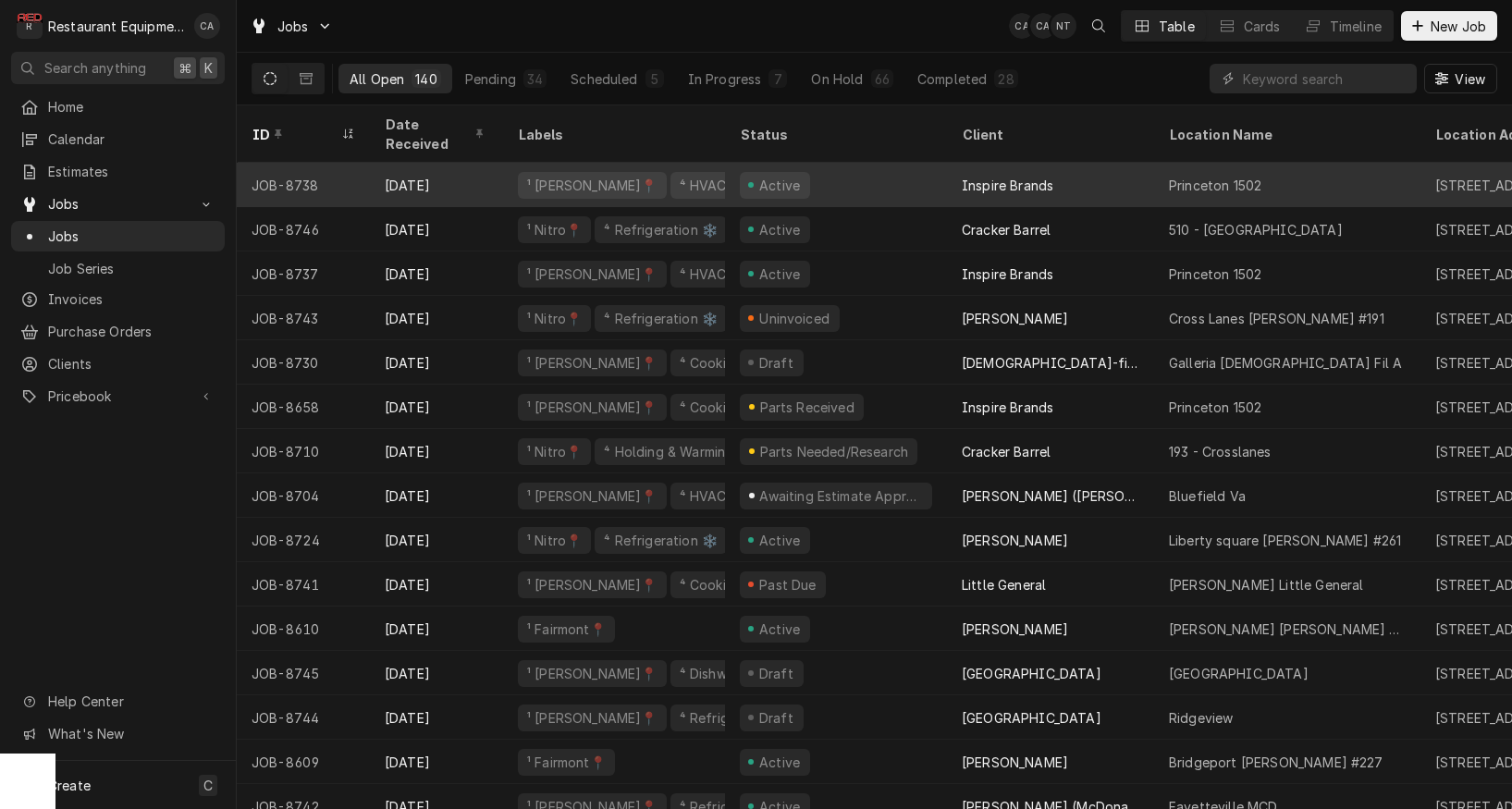
click at [336, 163] on div "JOB-8738" at bounding box center [304, 185] width 134 height 45
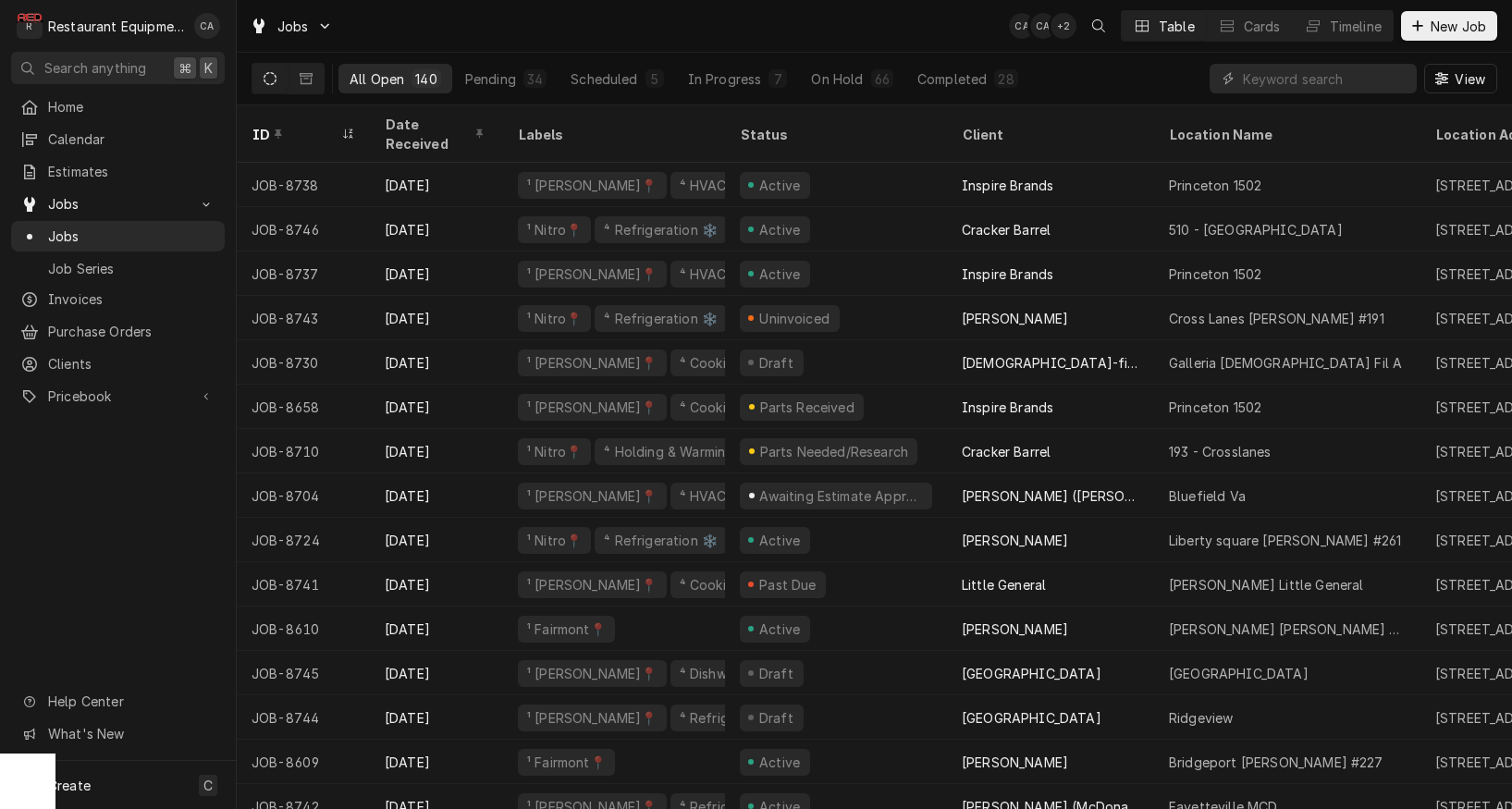
click at [528, 41] on div "Jobs CA CA + 2 Table Cards Timeline New Job" at bounding box center [874, 26] width 1275 height 52
click at [323, 114] on div "ID" at bounding box center [304, 134] width 126 height 50
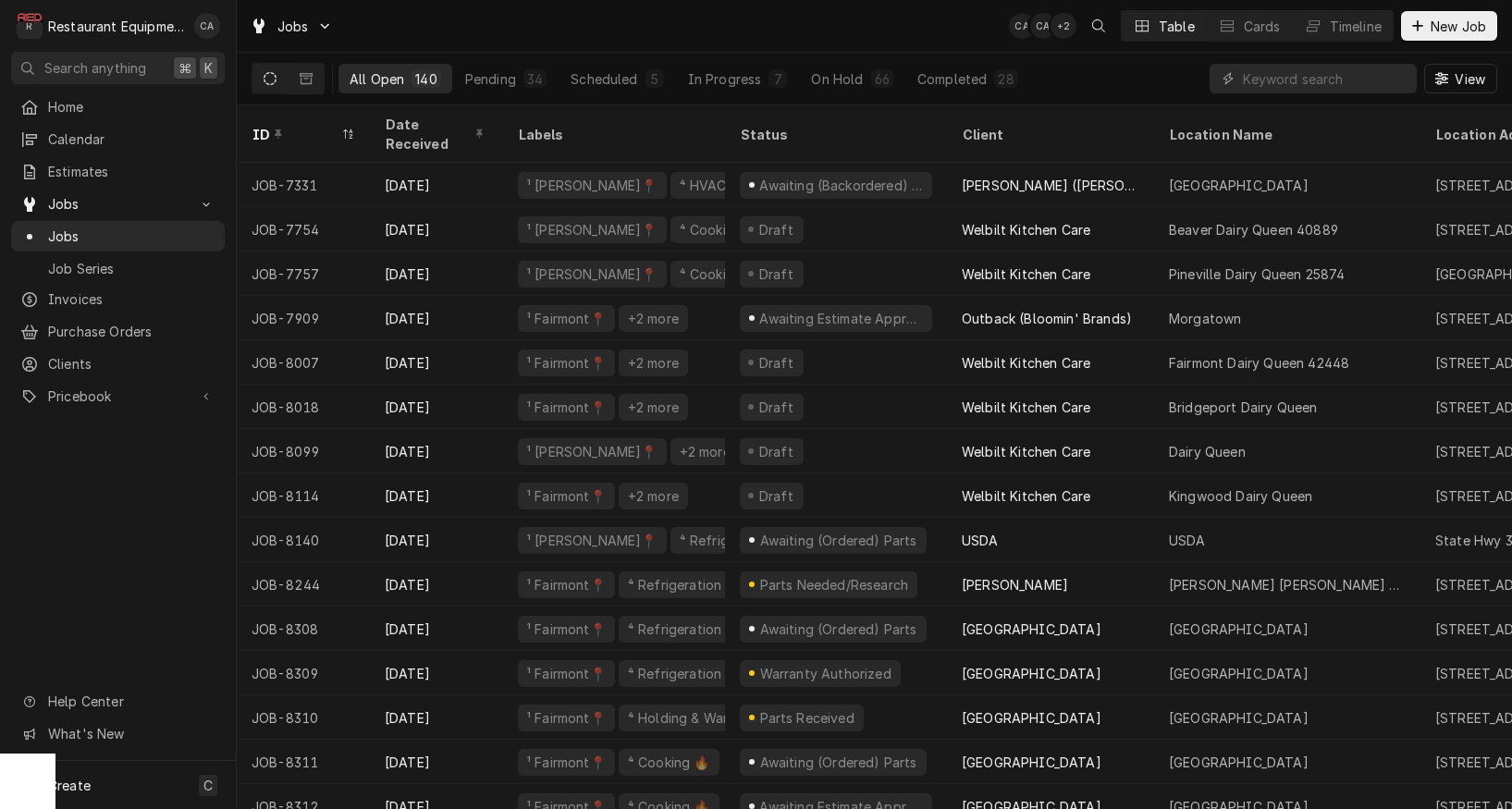
click at [323, 114] on div "ID" at bounding box center [304, 134] width 126 height 50
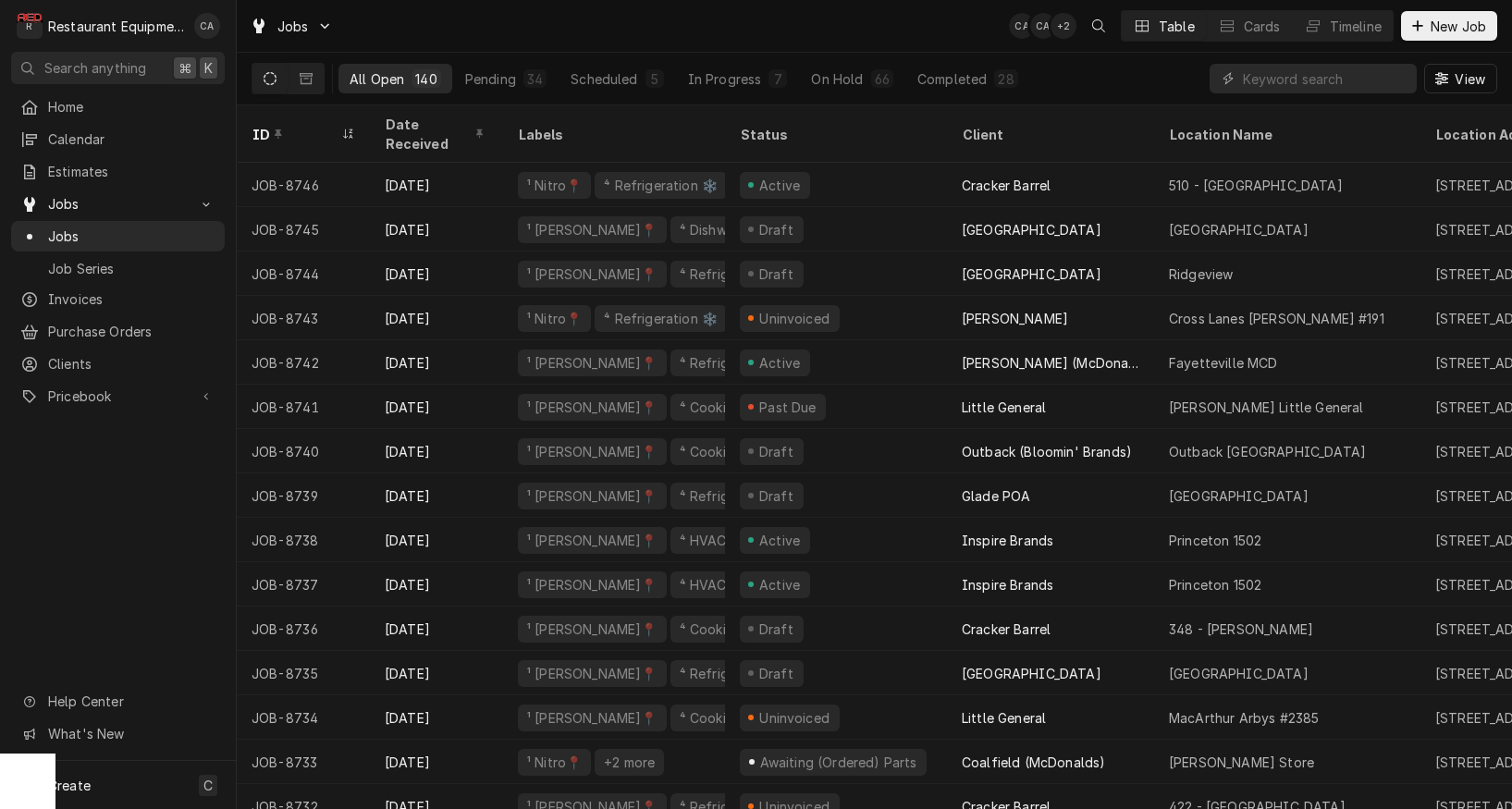
click at [606, 24] on div "Jobs CA CA + 2 Table Cards Timeline New Job" at bounding box center [874, 26] width 1275 height 52
click at [1440, 29] on span "New Job" at bounding box center [1459, 26] width 63 height 19
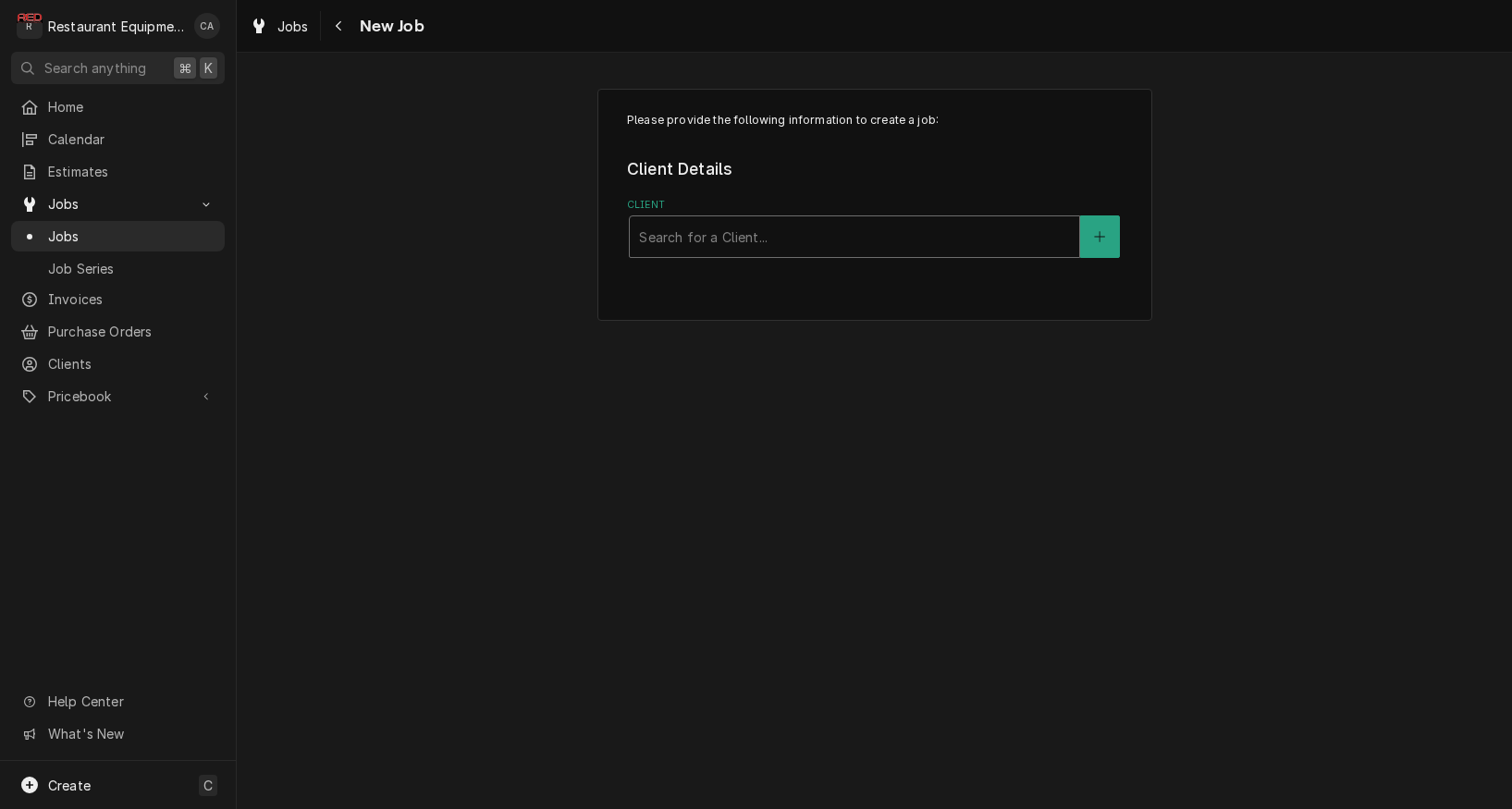
click at [976, 239] on div "Client" at bounding box center [855, 237] width 431 height 33
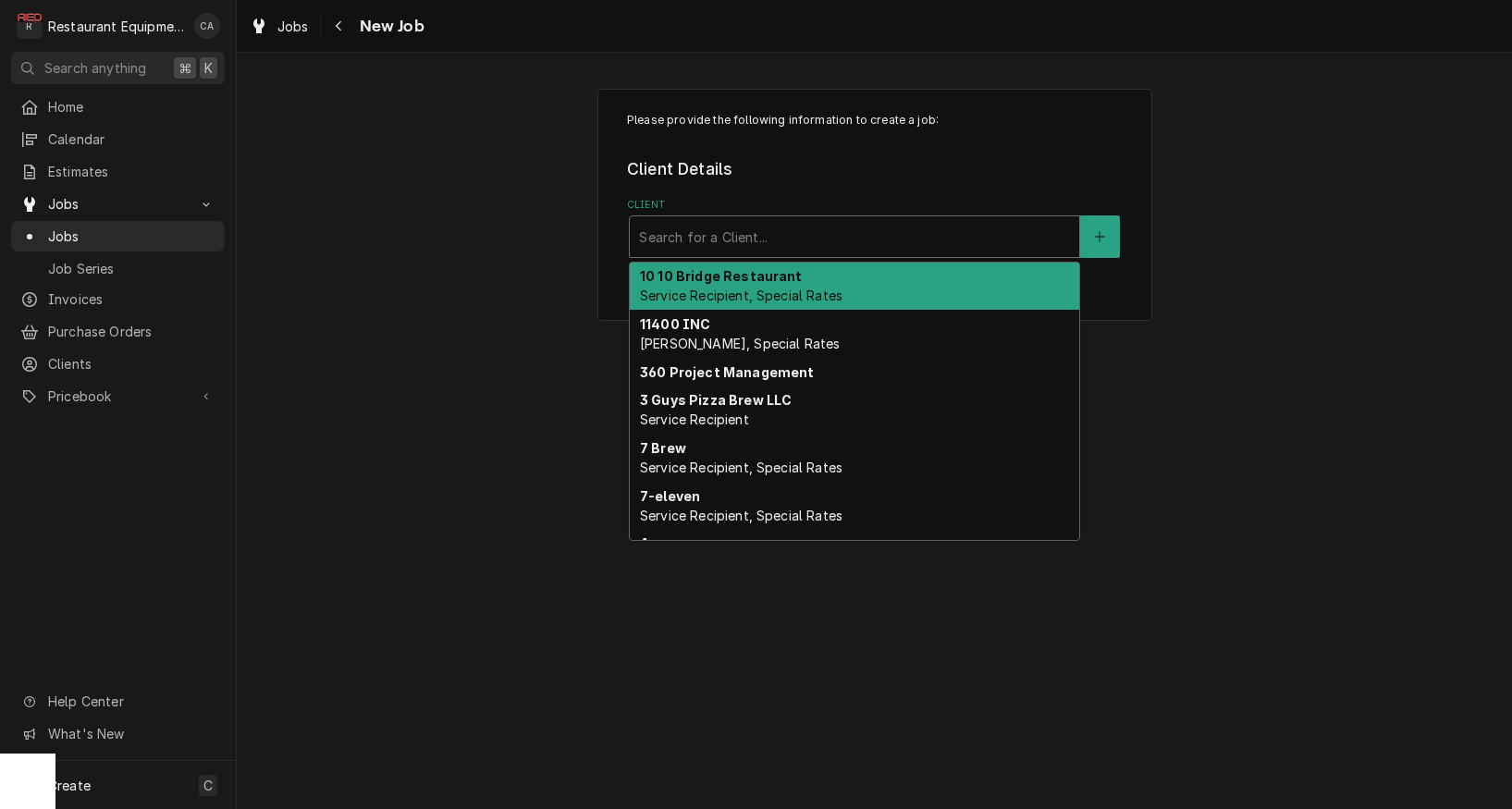
click at [577, 190] on div "Please provide the following information to create a job: Client Details Client…" at bounding box center [874, 204] width 1275 height 264
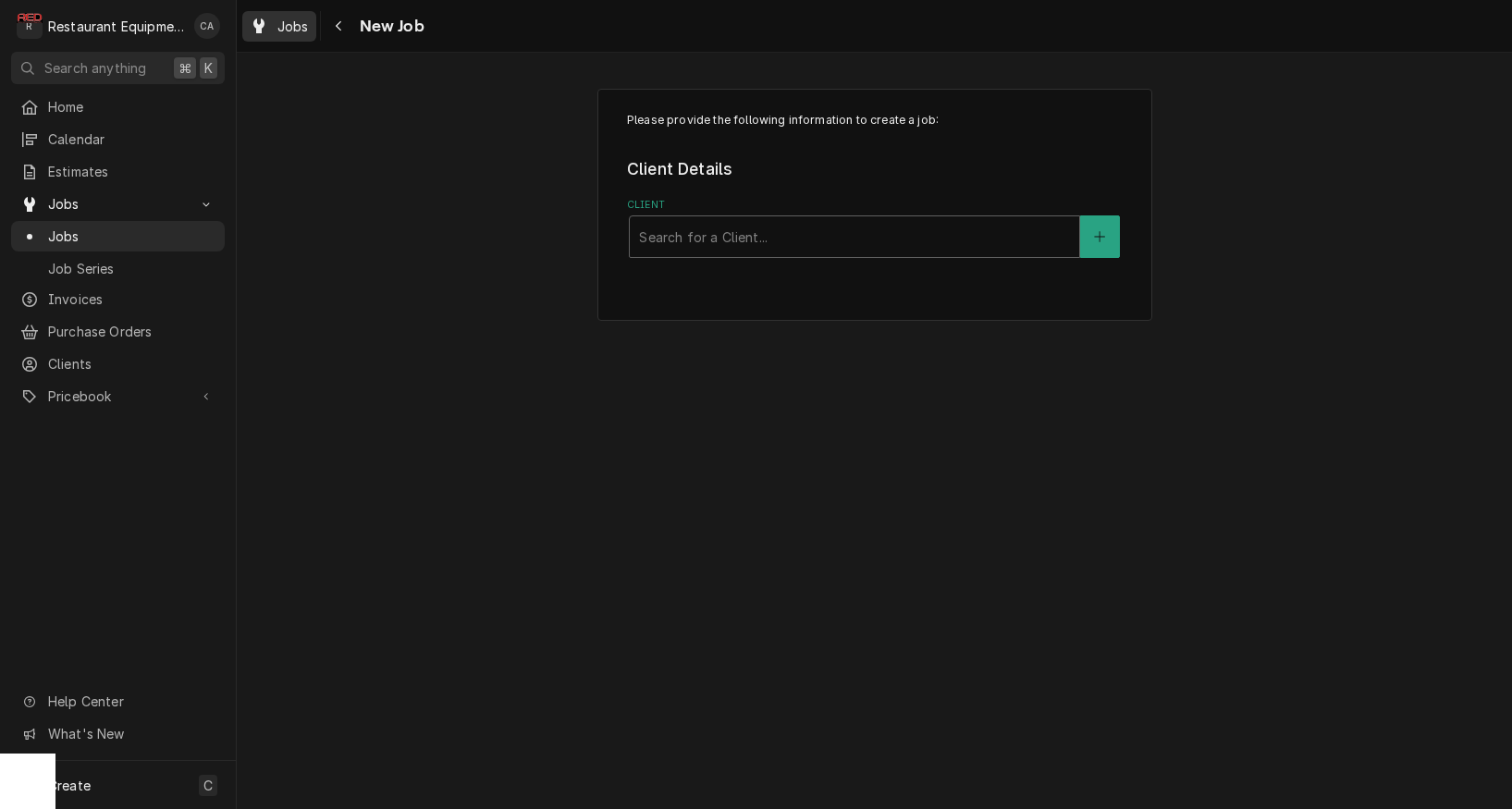
click at [286, 31] on span "Jobs" at bounding box center [293, 26] width 32 height 19
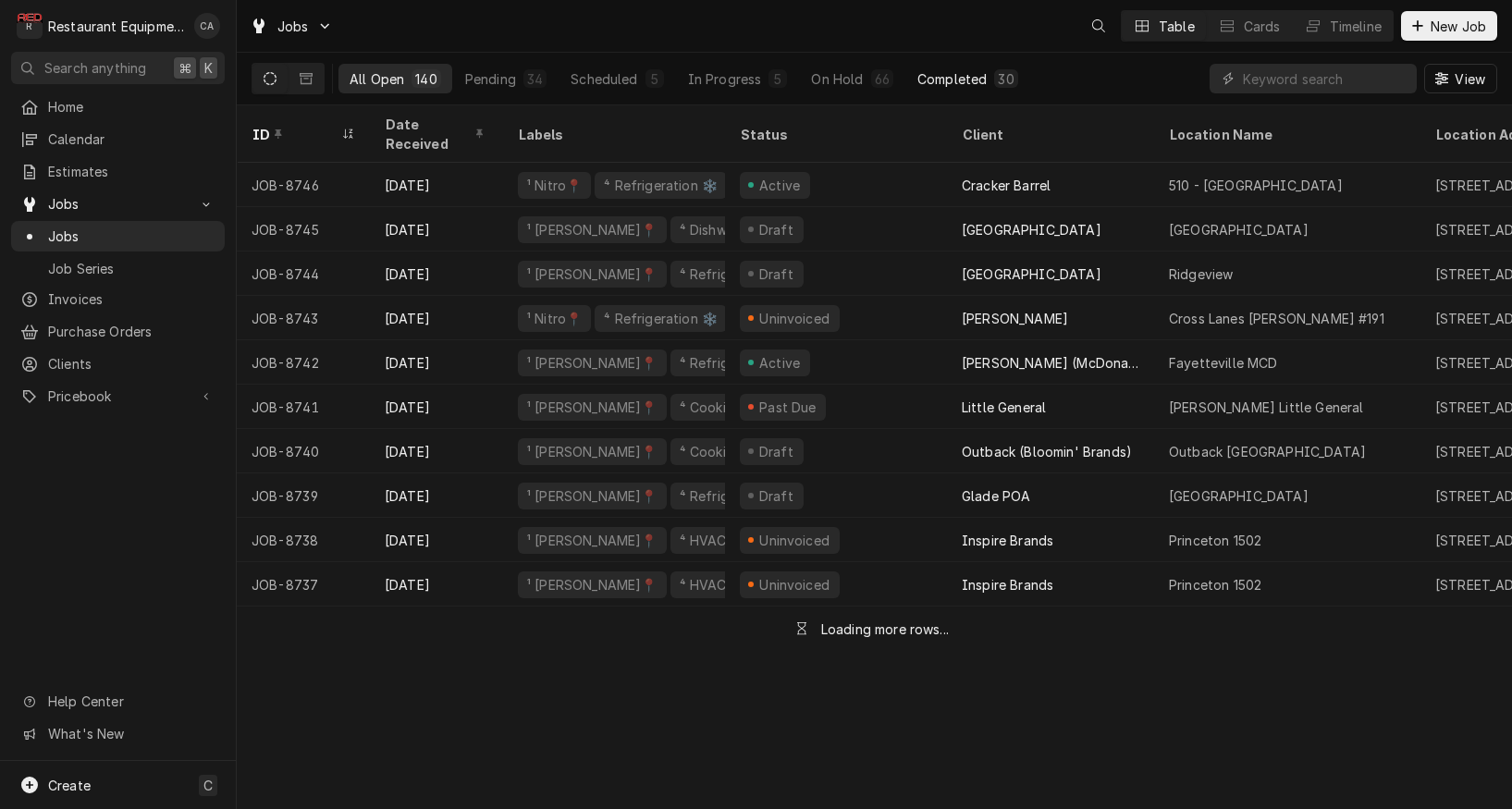
click at [971, 82] on div "Completed" at bounding box center [952, 79] width 70 height 19
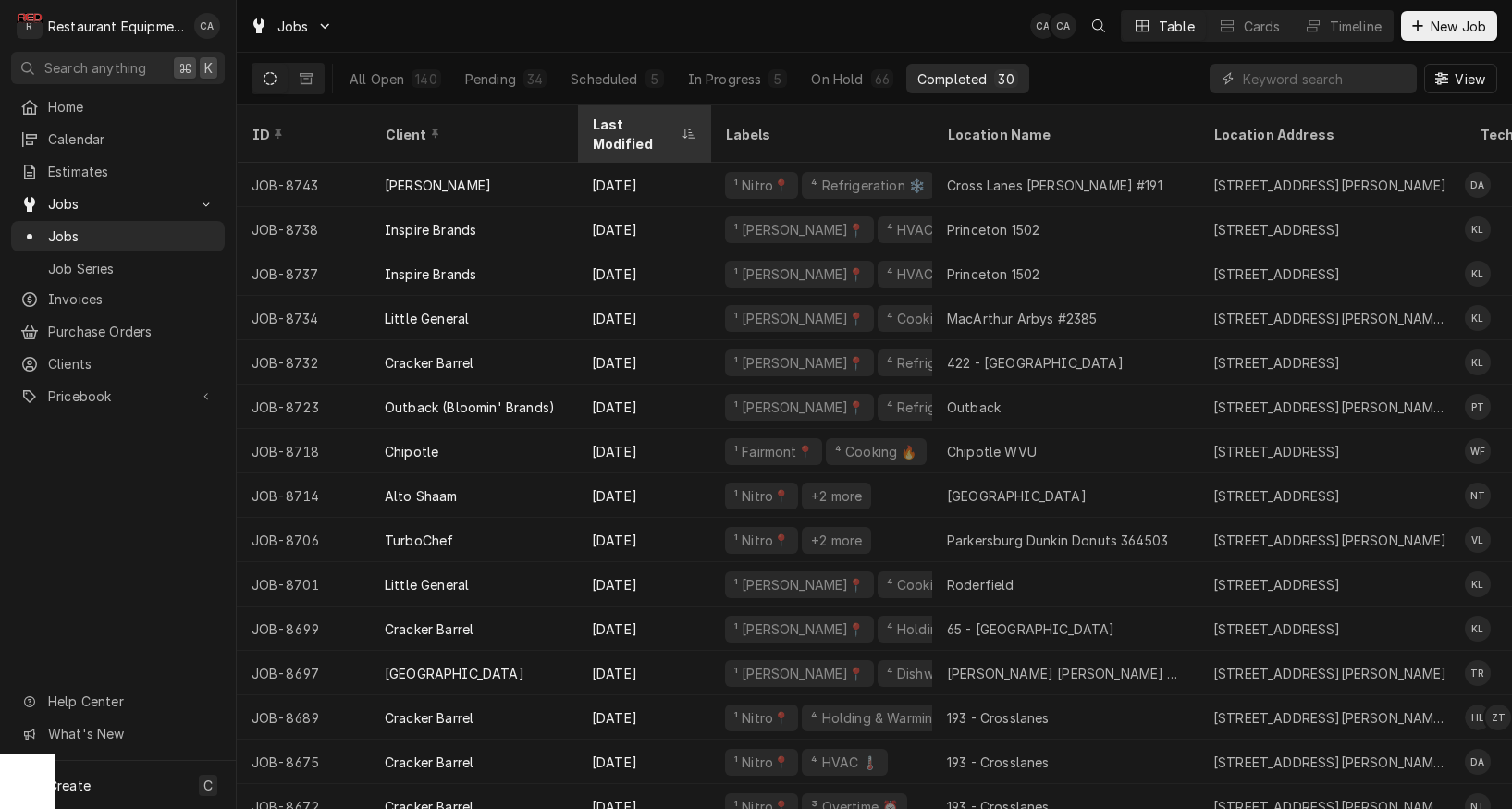
click at [637, 122] on div "Last Modified" at bounding box center [634, 134] width 85 height 39
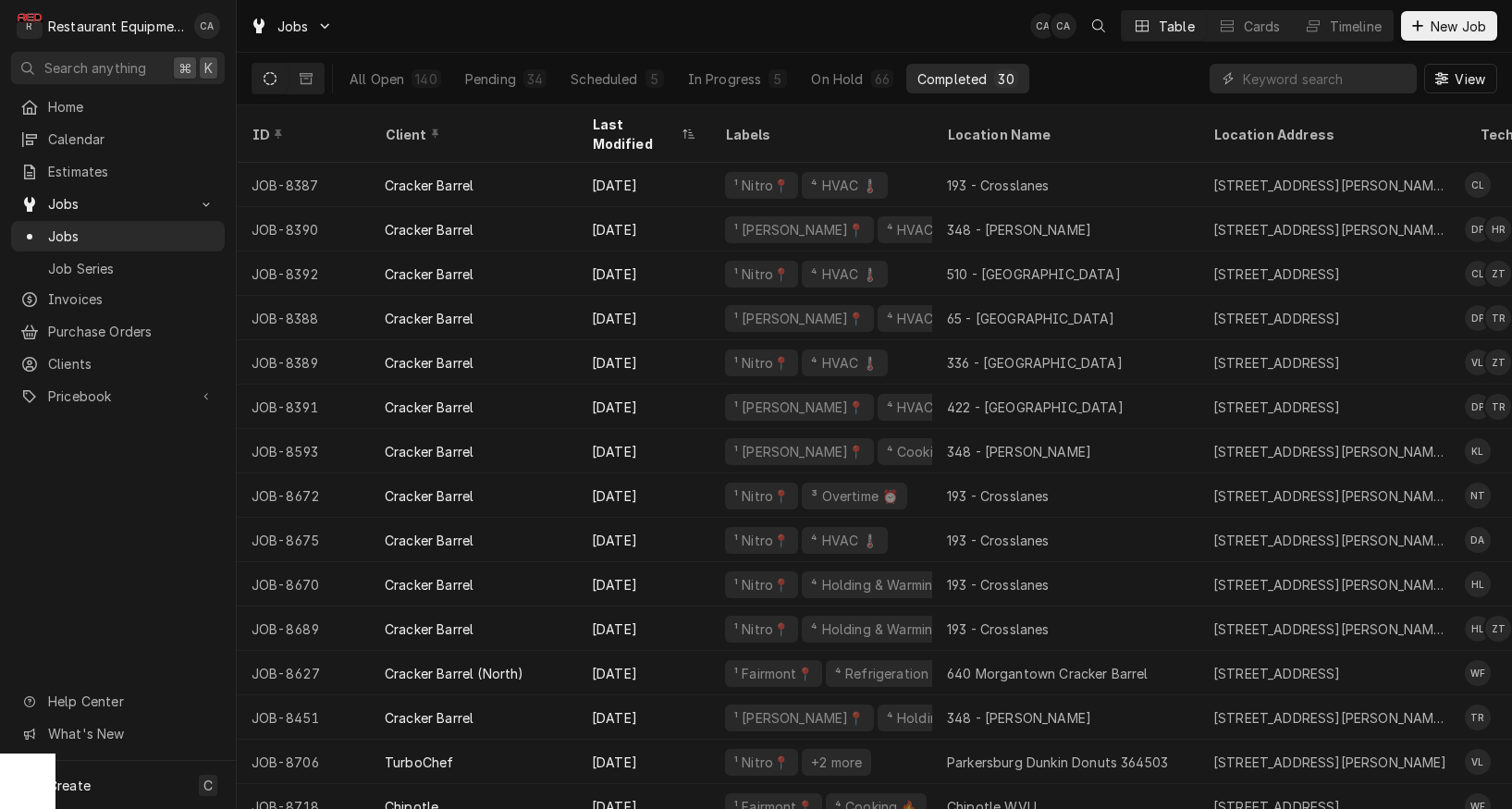
click at [637, 122] on div "Last Modified" at bounding box center [634, 134] width 85 height 39
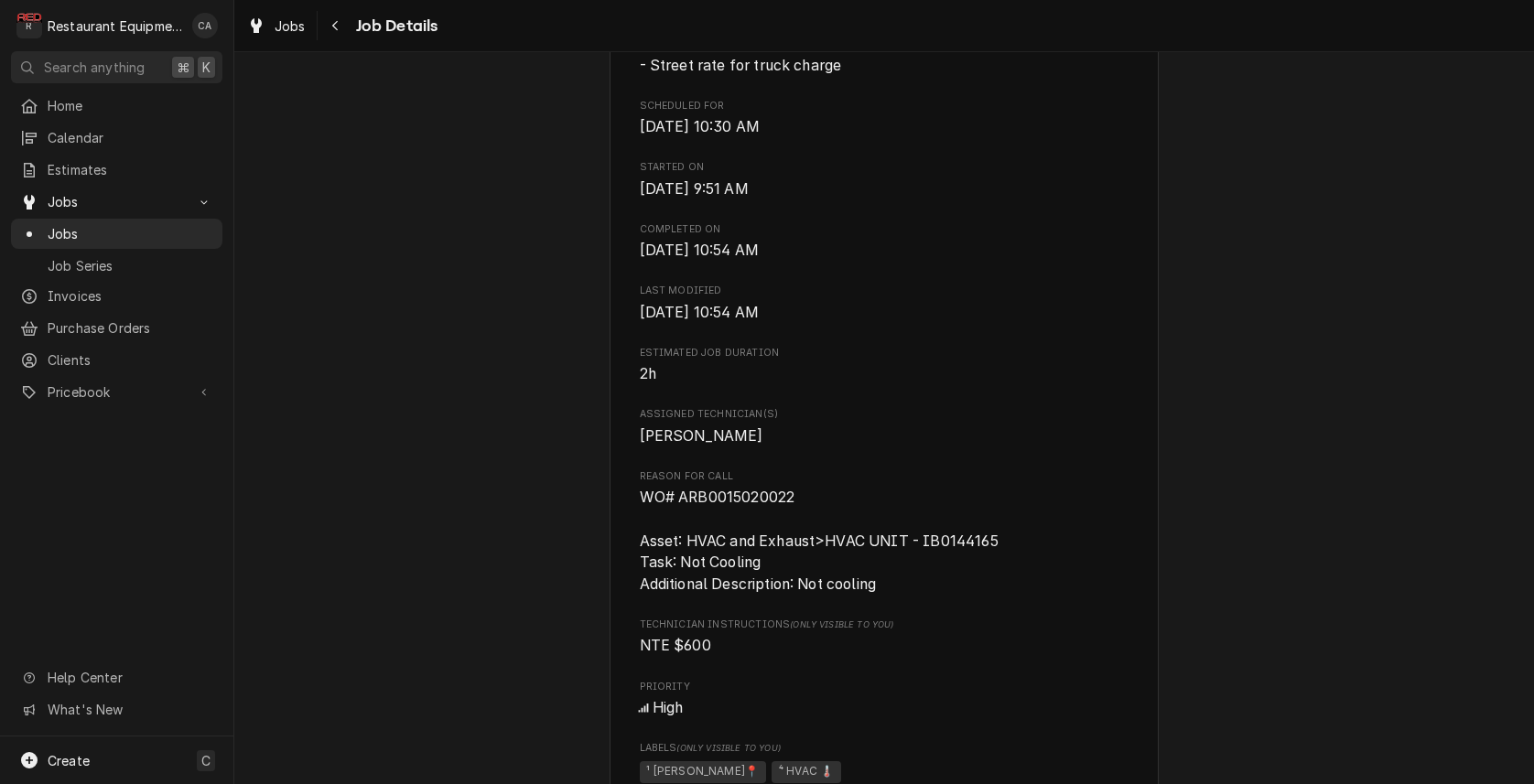
scroll to position [771, 0]
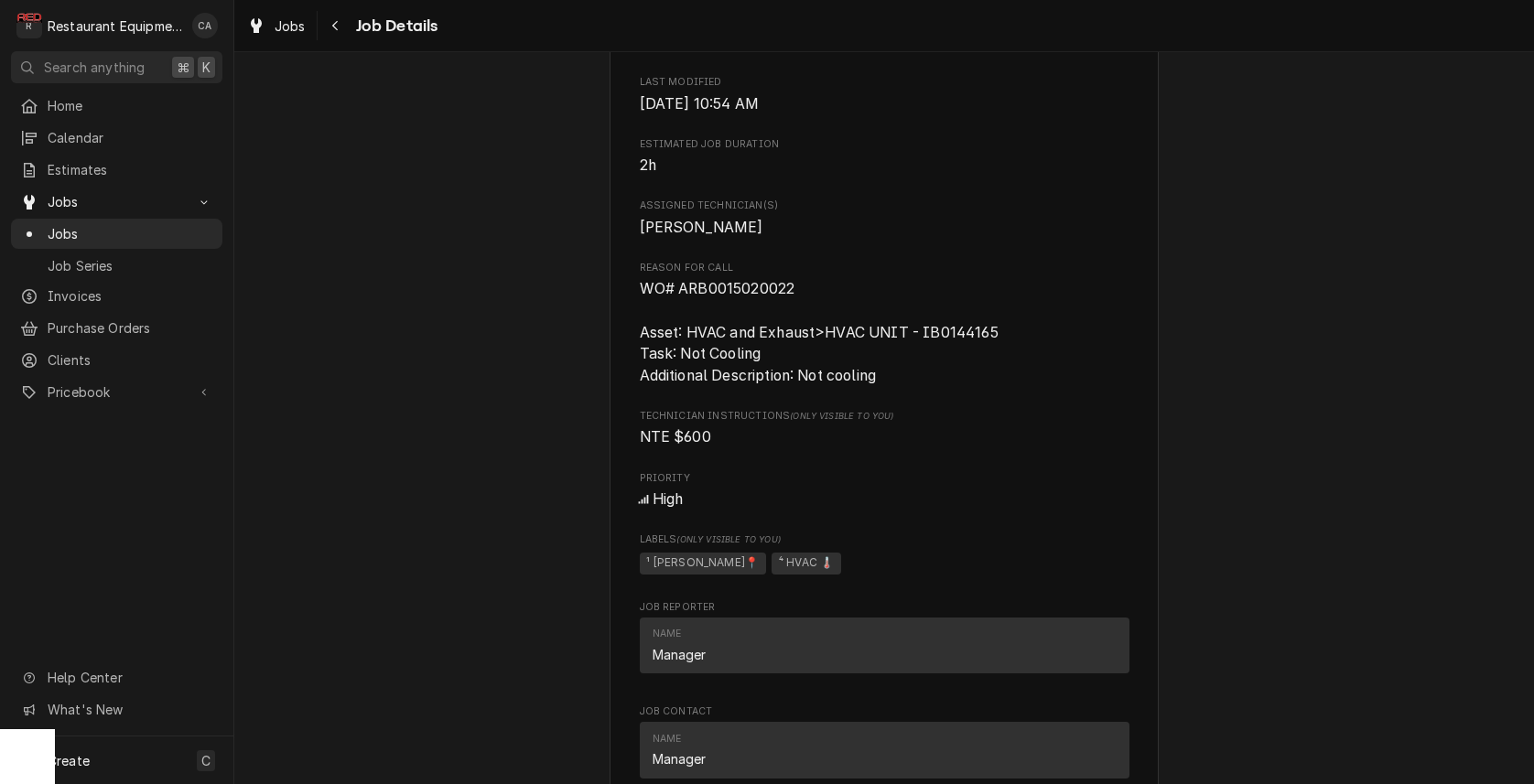
drag, startPoint x: 838, startPoint y: 312, endPoint x: 796, endPoint y: 309, distance: 42.1
click at [826, 312] on span "WO# ARB0015020022 Asset: HVAC and Exhaust>HVAC UNIT - IB0144165 Task: Not Cooli…" at bounding box center [884, 332] width 489 height 108
drag, startPoint x: 796, startPoint y: 309, endPoint x: 661, endPoint y: 314, distance: 135.1
click at [633, 308] on div "Inspire Brands Princeton 1502 / 326 Ingleside Rd, Princeton, WV 24739 Open in M…" at bounding box center [883, 512] width 549 height 2332
copy span "WO# ARB0015020022"
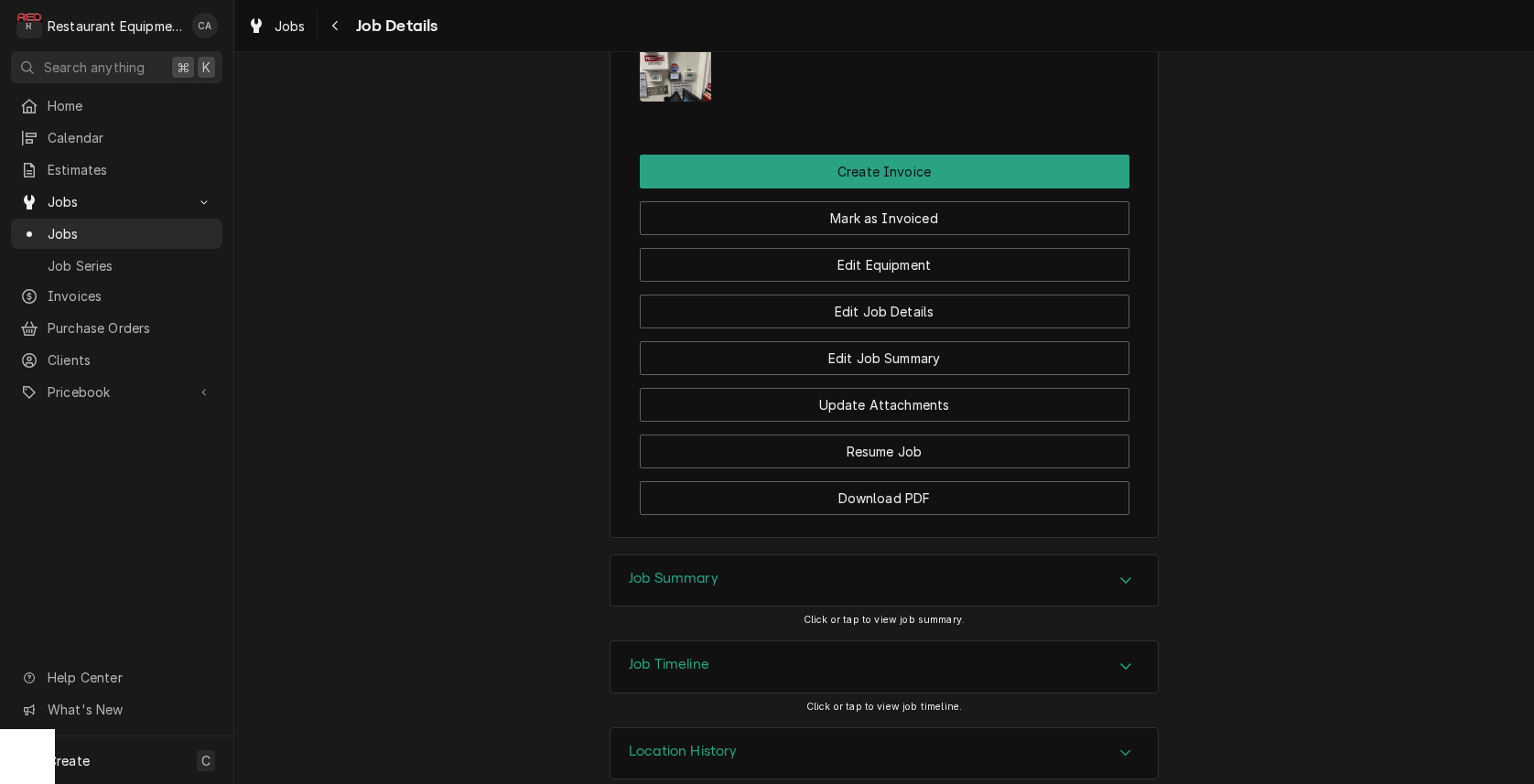
scroll to position [1918, 0]
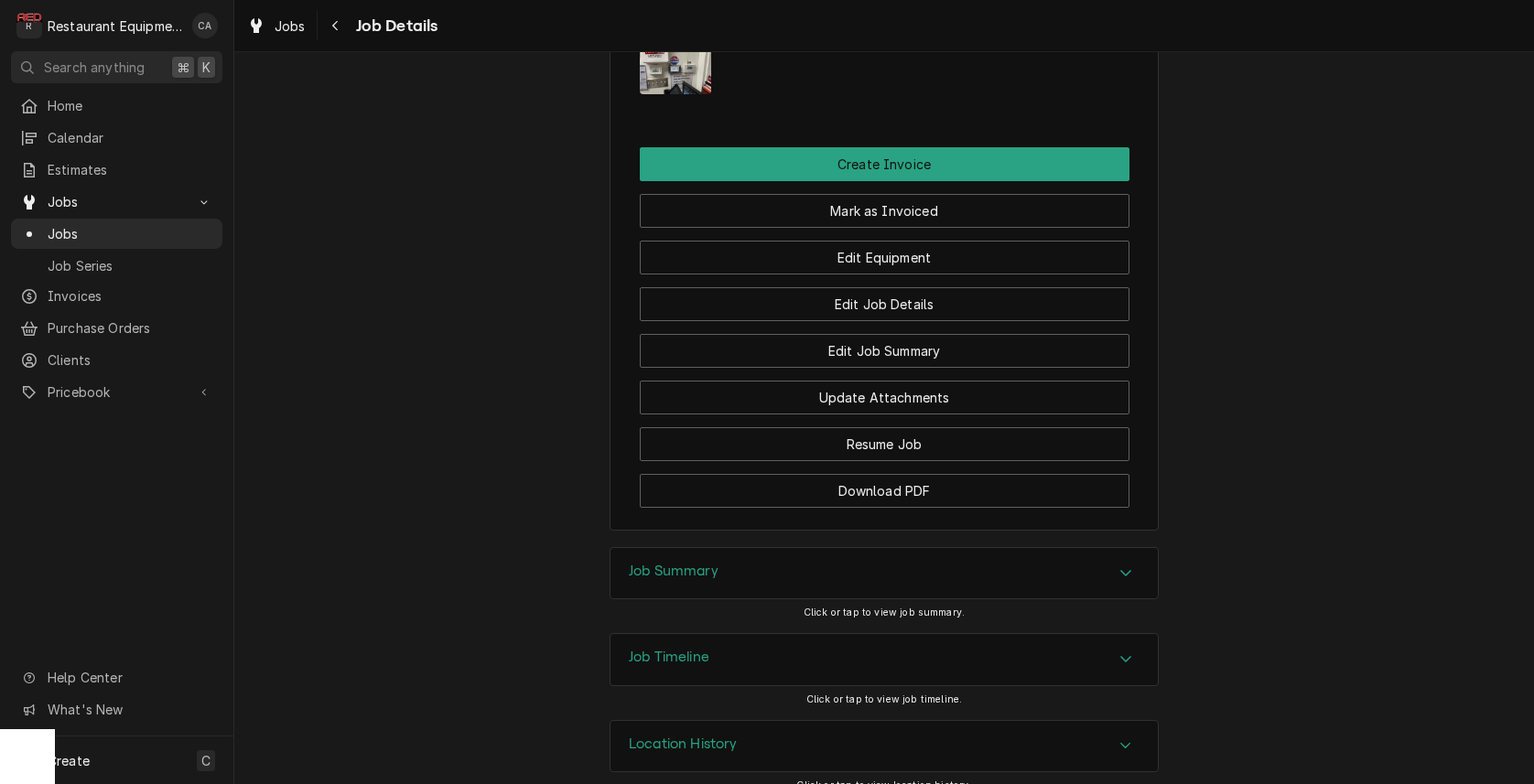
click at [667, 80] on img "Attachments" at bounding box center [675, 67] width 73 height 54
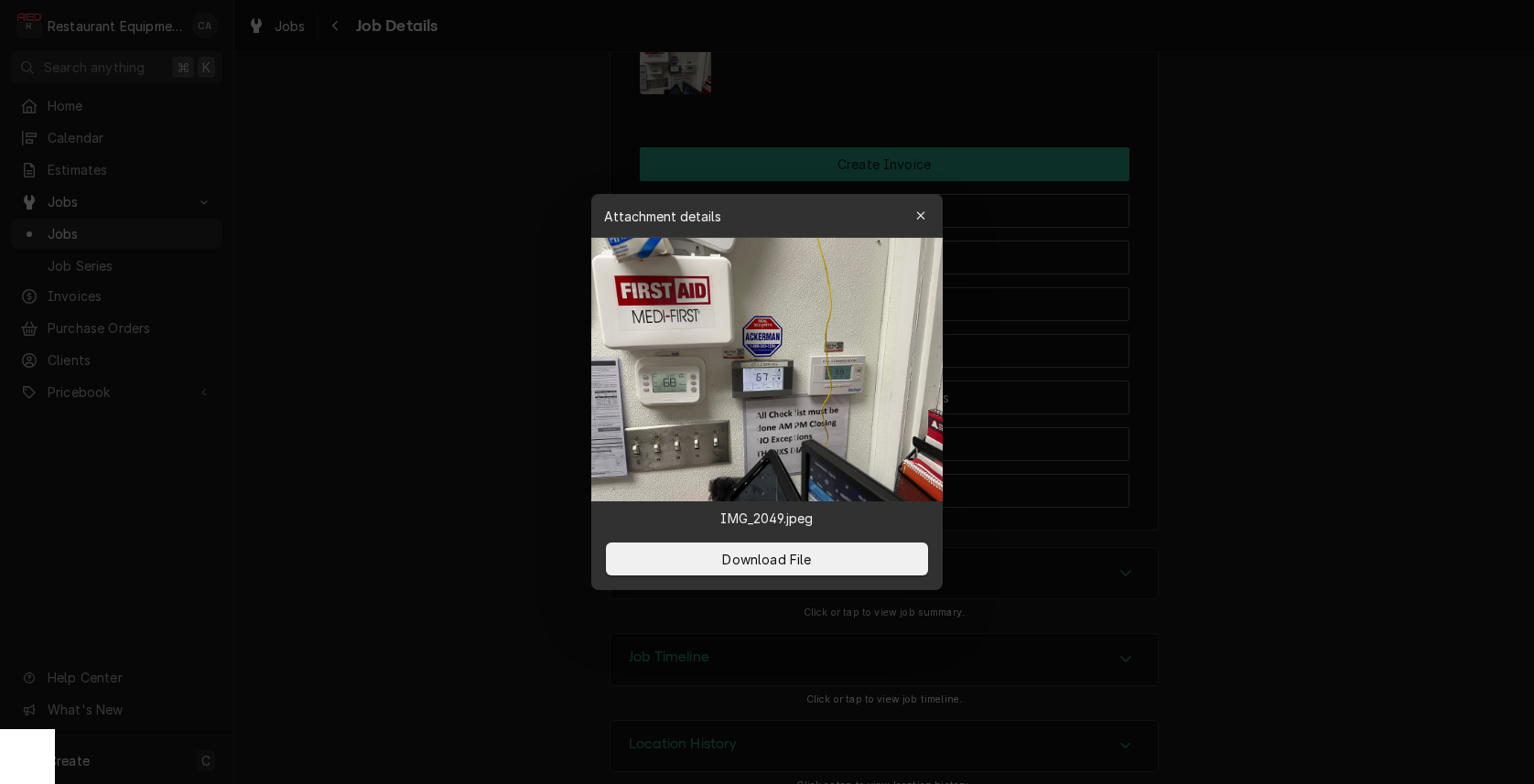
click at [528, 177] on div at bounding box center [767, 392] width 1534 height 784
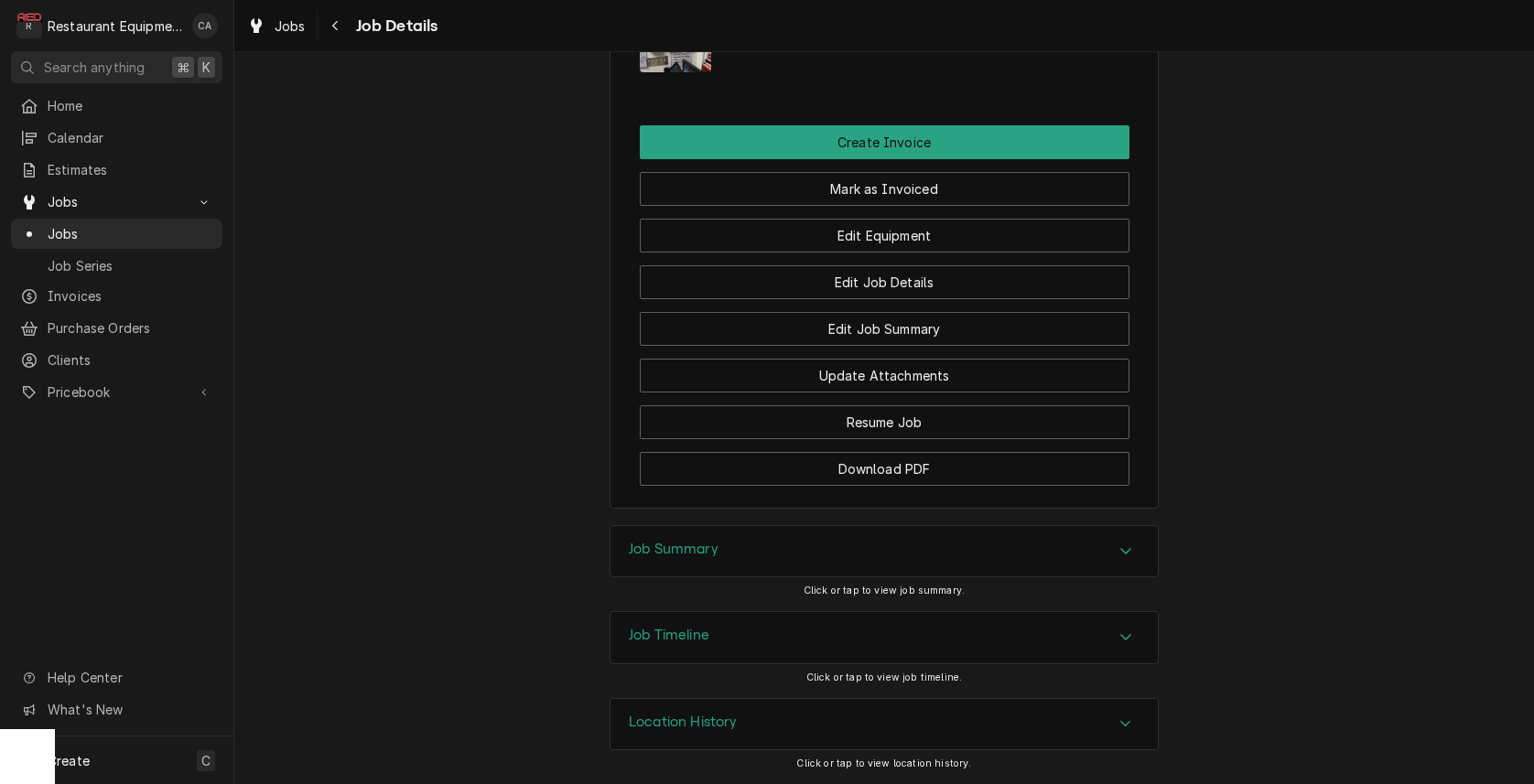
click at [696, 555] on h3 "Job Summary" at bounding box center [673, 550] width 90 height 17
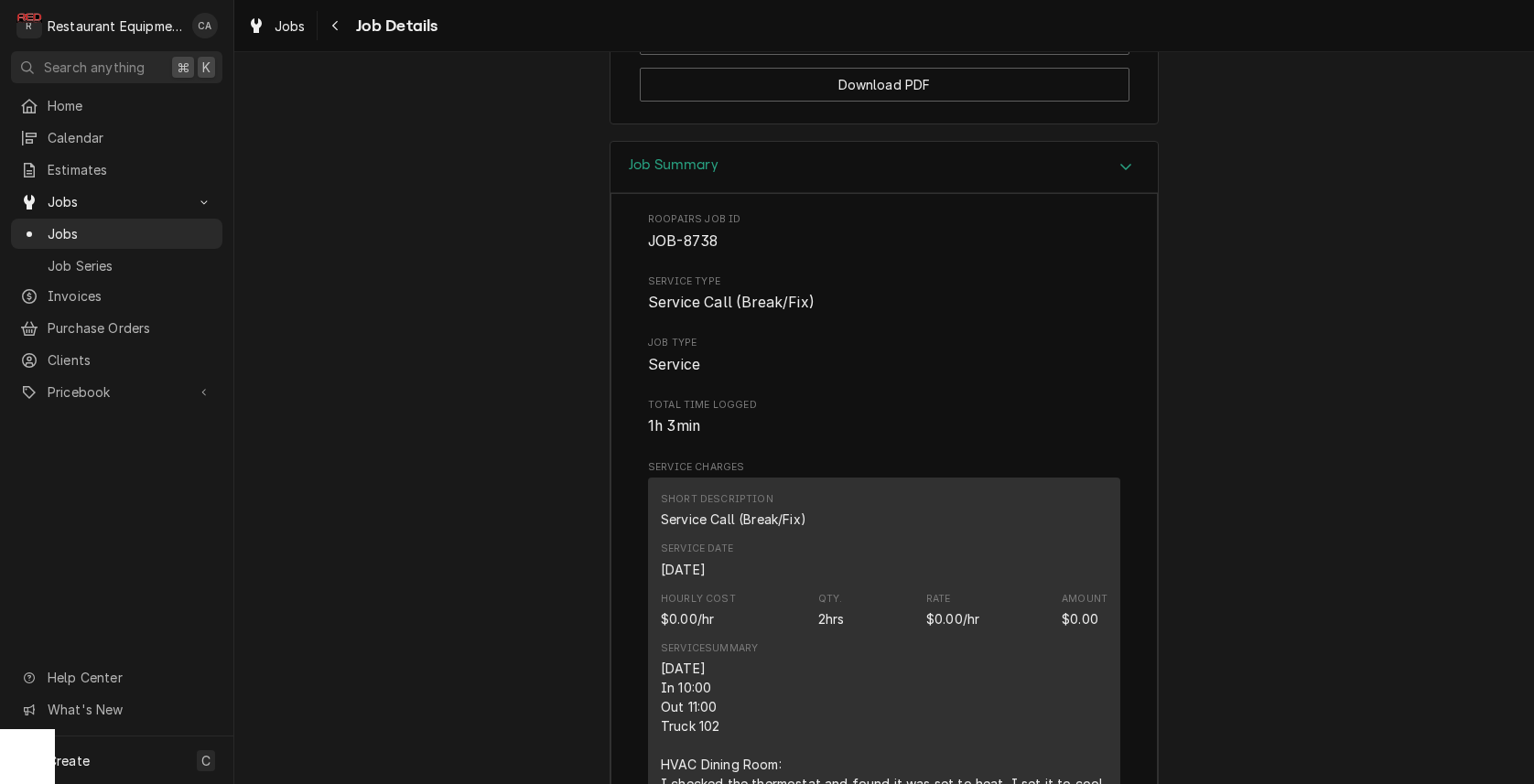
scroll to position [2326, 0]
click at [279, 27] on span "Jobs" at bounding box center [290, 26] width 31 height 19
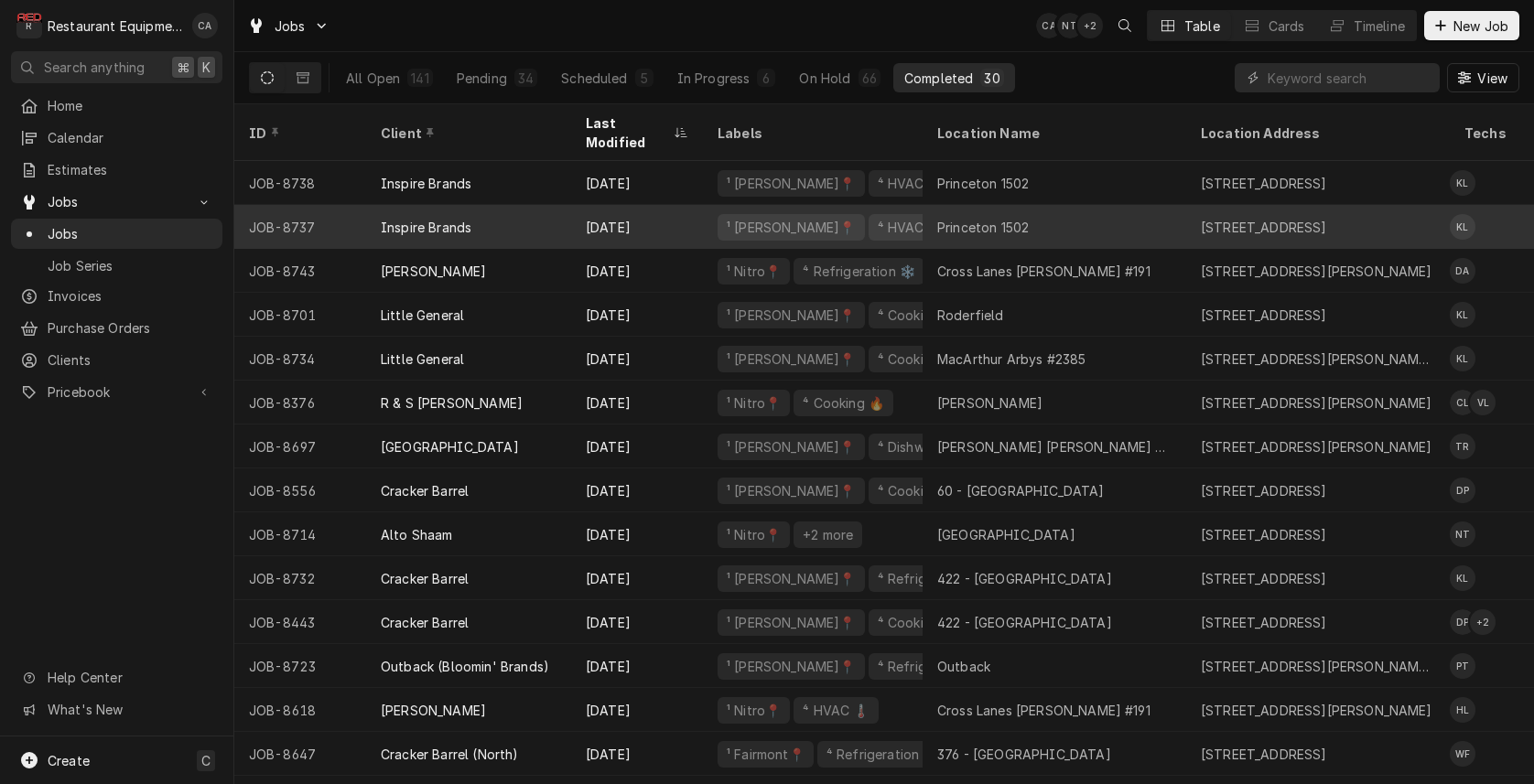
click at [989, 218] on div "Princeton 1502" at bounding box center [982, 228] width 92 height 19
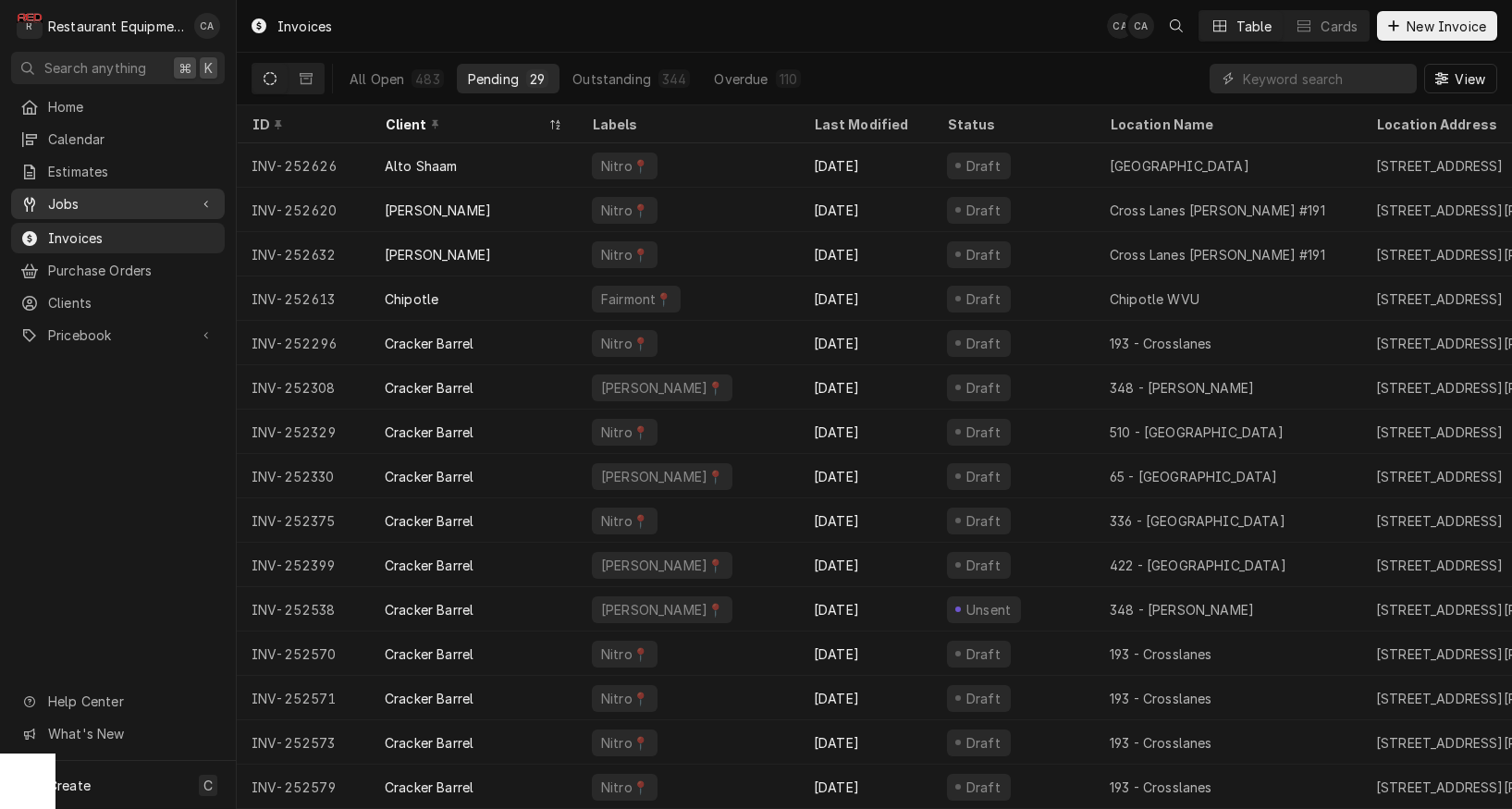
drag, startPoint x: 108, startPoint y: 202, endPoint x: 118, endPoint y: 208, distance: 11.7
click at [108, 202] on span "Jobs" at bounding box center [117, 204] width 139 height 19
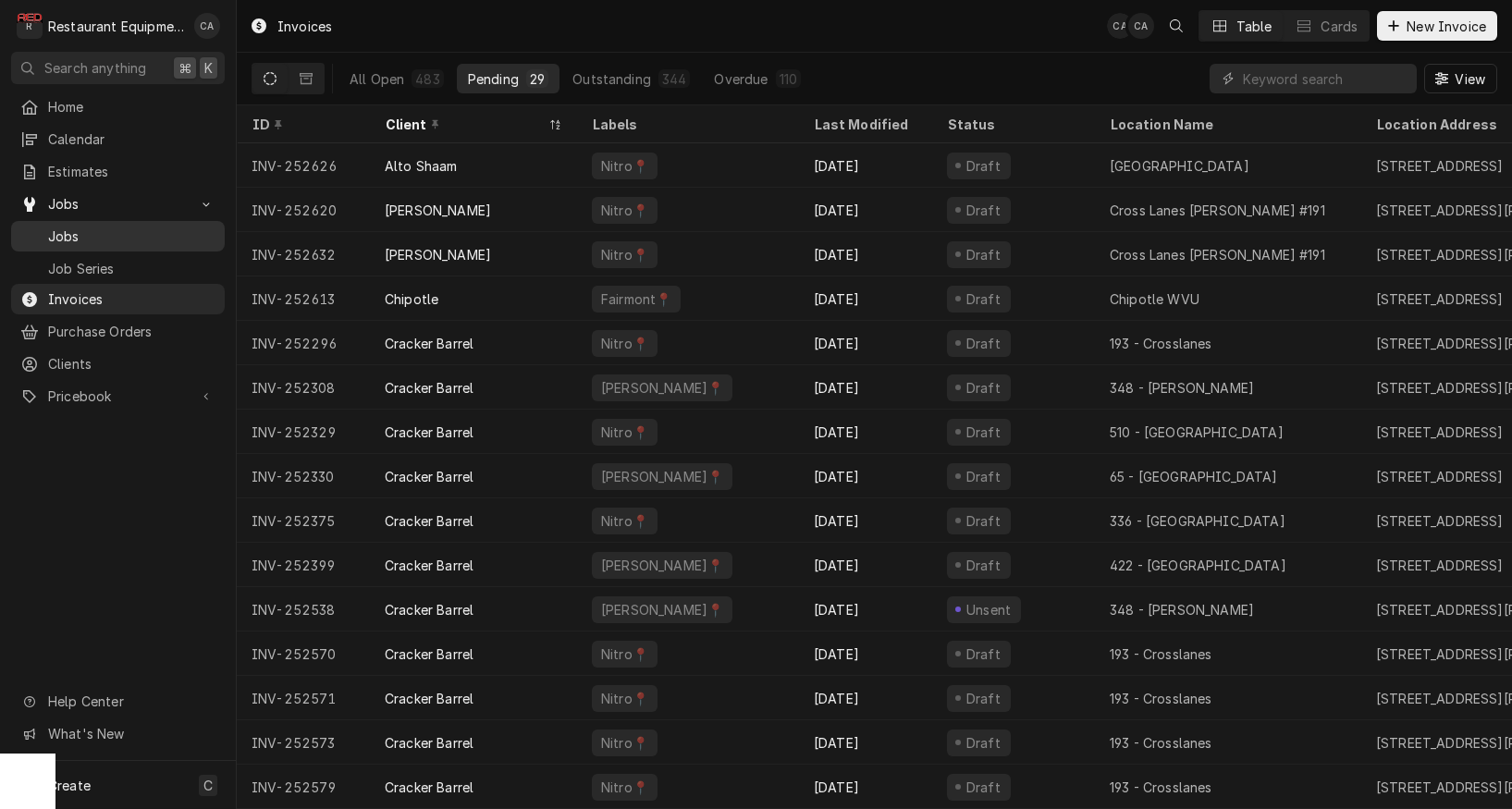
click at [87, 228] on span "Jobs" at bounding box center [131, 236] width 167 height 19
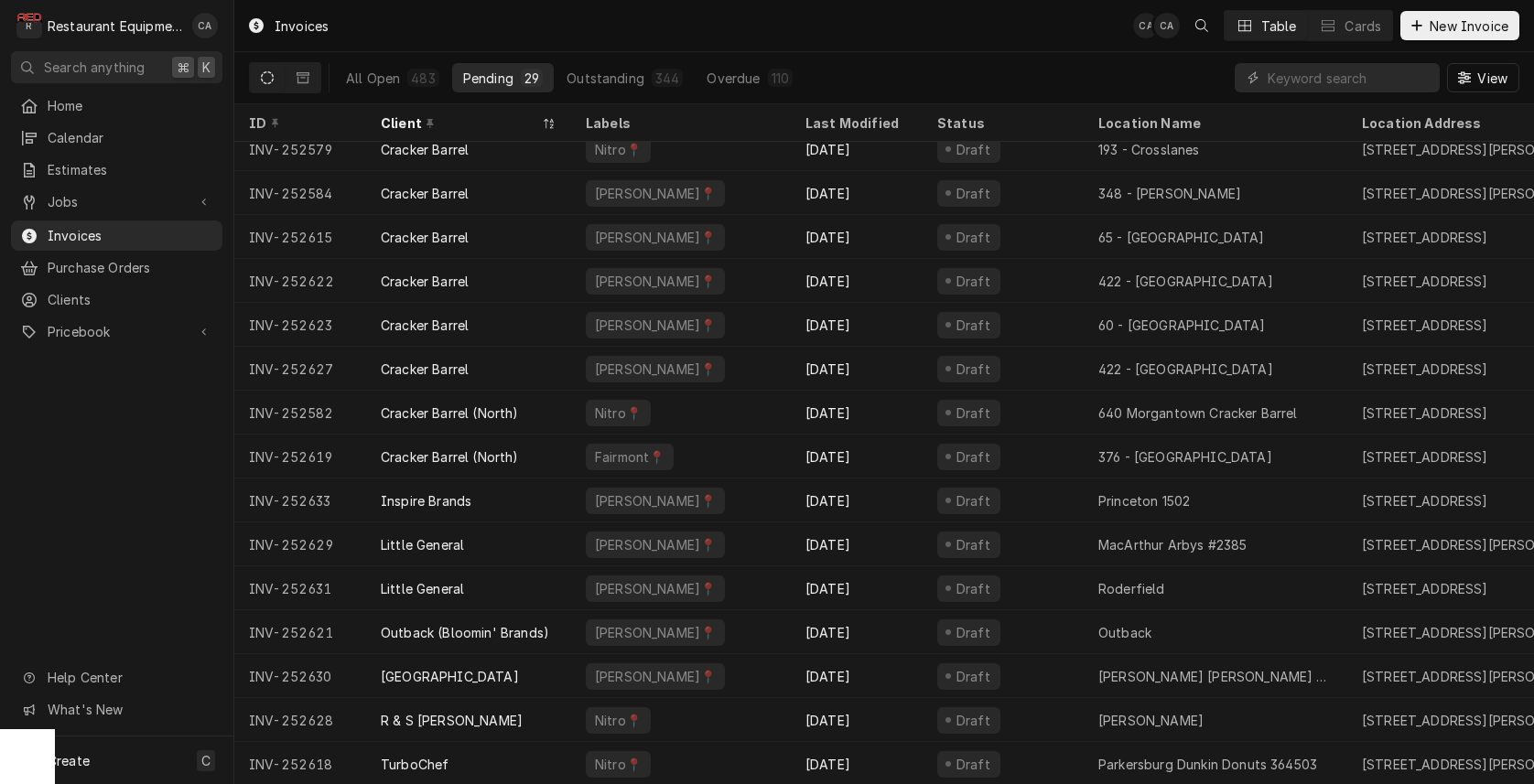
scroll to position [629, 0]
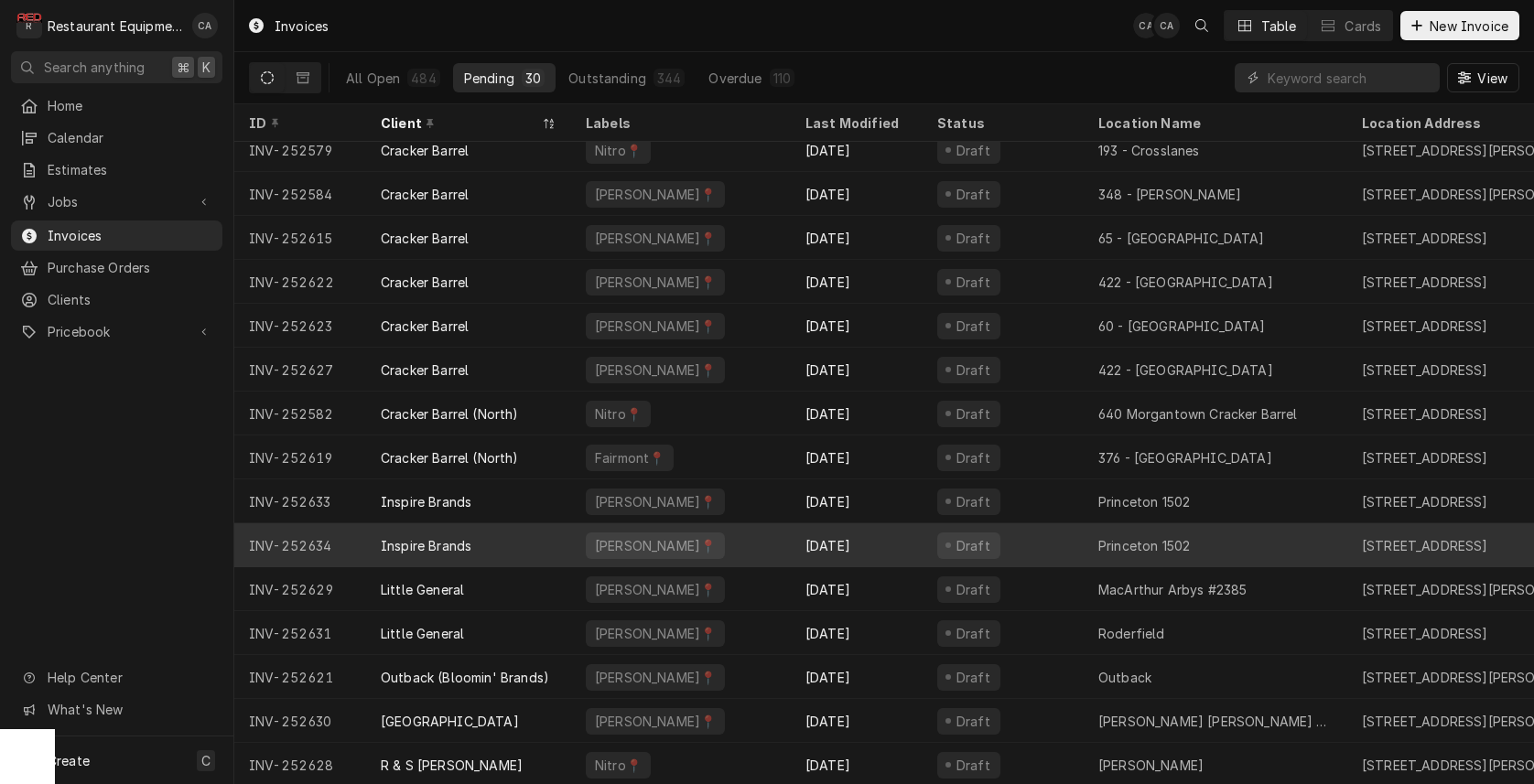
click at [1166, 547] on div "Princeton 1502" at bounding box center [1144, 546] width 92 height 19
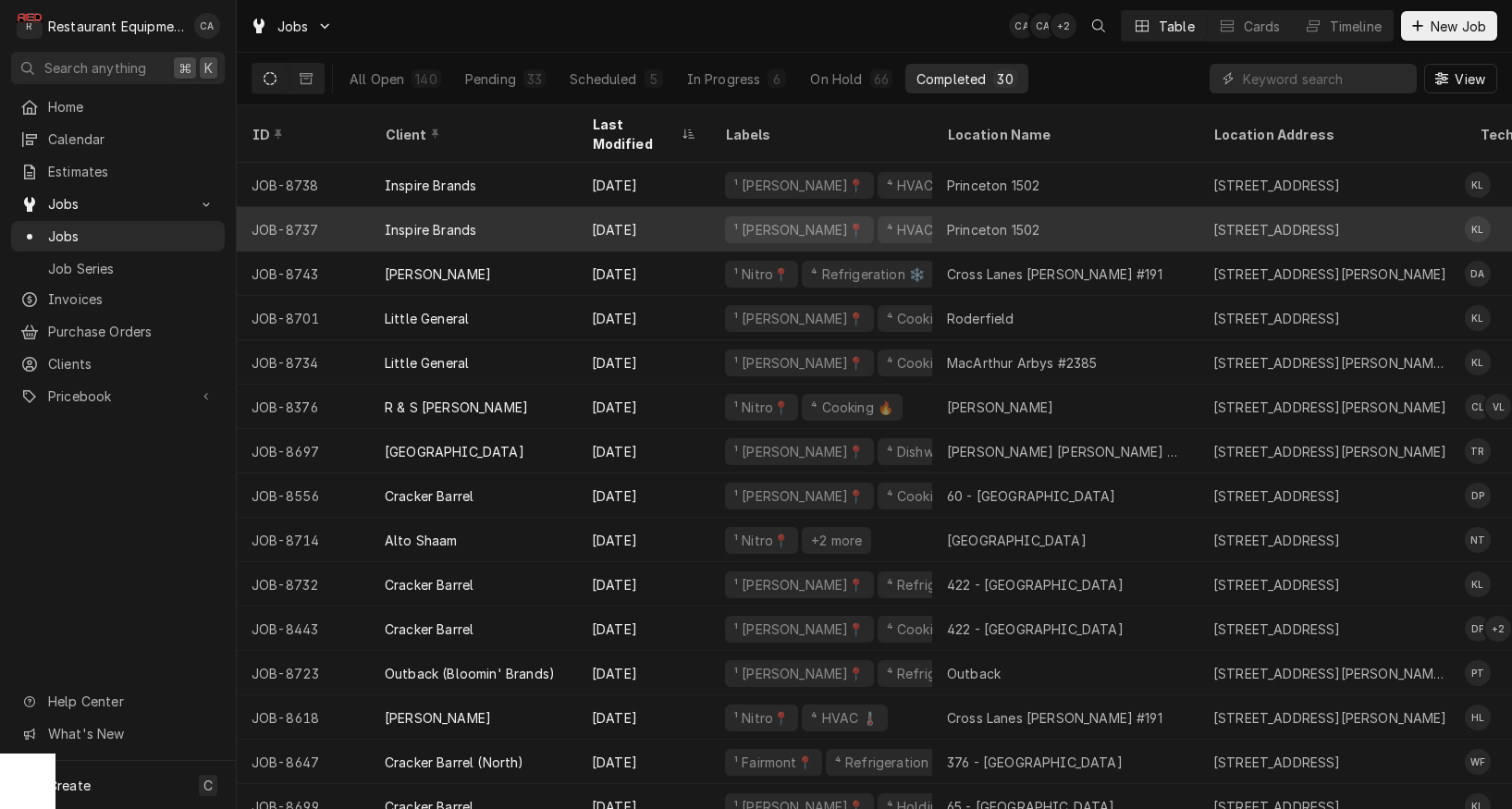
click at [719, 213] on div "¹ Beckley📍 ⁴ HVAC 🌡️" at bounding box center [821, 229] width 222 height 45
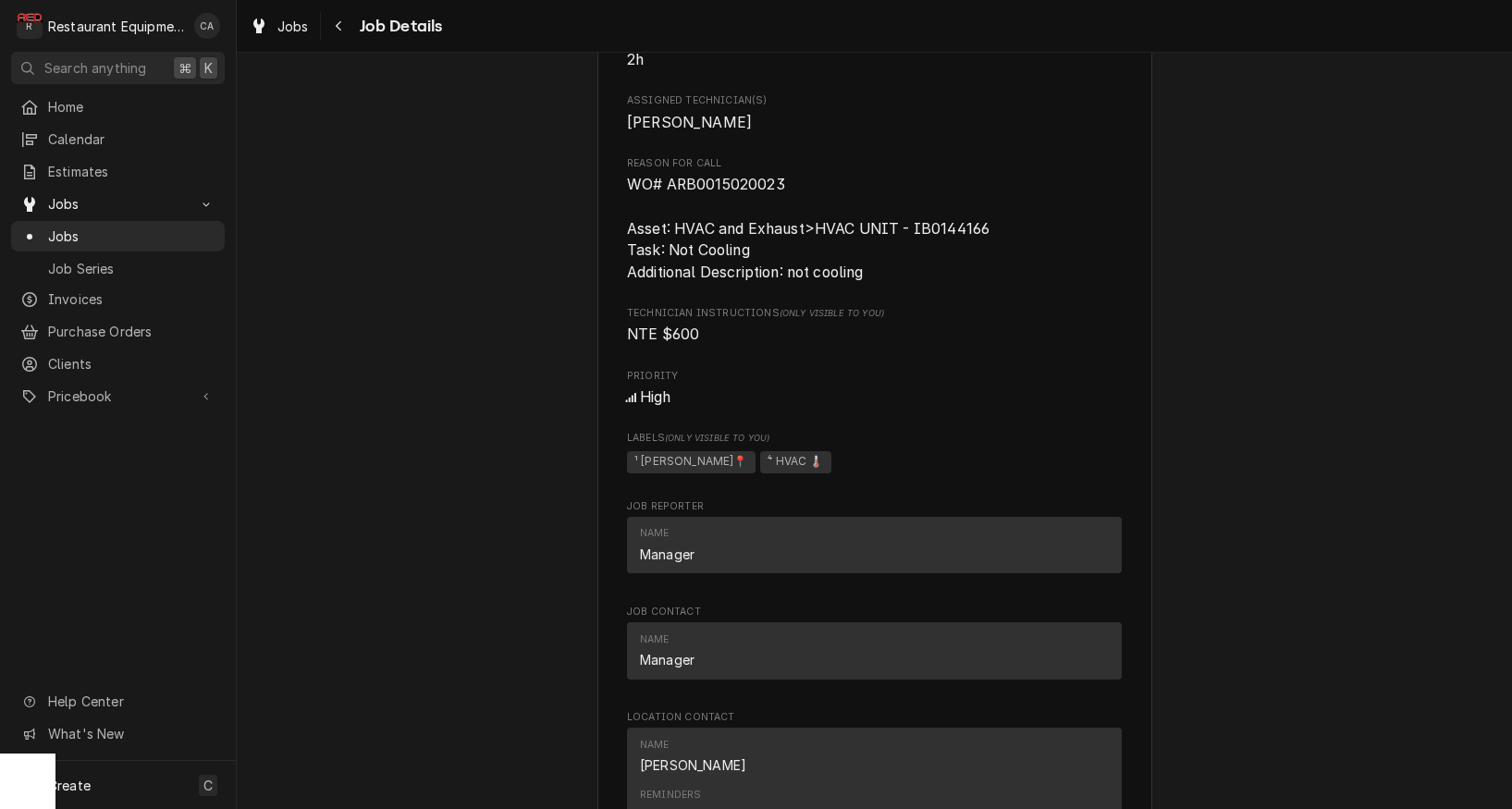
drag, startPoint x: 644, startPoint y: 272, endPoint x: 773, endPoint y: 224, distance: 137.6
click at [662, 265] on span "WO# ARB0015020023 Asset: HVAC and Exhaust>HVAC UNIT - IB0144166 Task: Not Cooli…" at bounding box center [808, 228] width 363 height 105
drag, startPoint x: 790, startPoint y: 210, endPoint x: 638, endPoint y: 208, distance: 152.0
click at [621, 208] on div "Inspire Brands Princeton 1502 / 326 Ingleside Rd, Princeton, WV 24739 Open in M…" at bounding box center [874, 410] width 555 height 2355
copy span "WO# ARB0015020023"
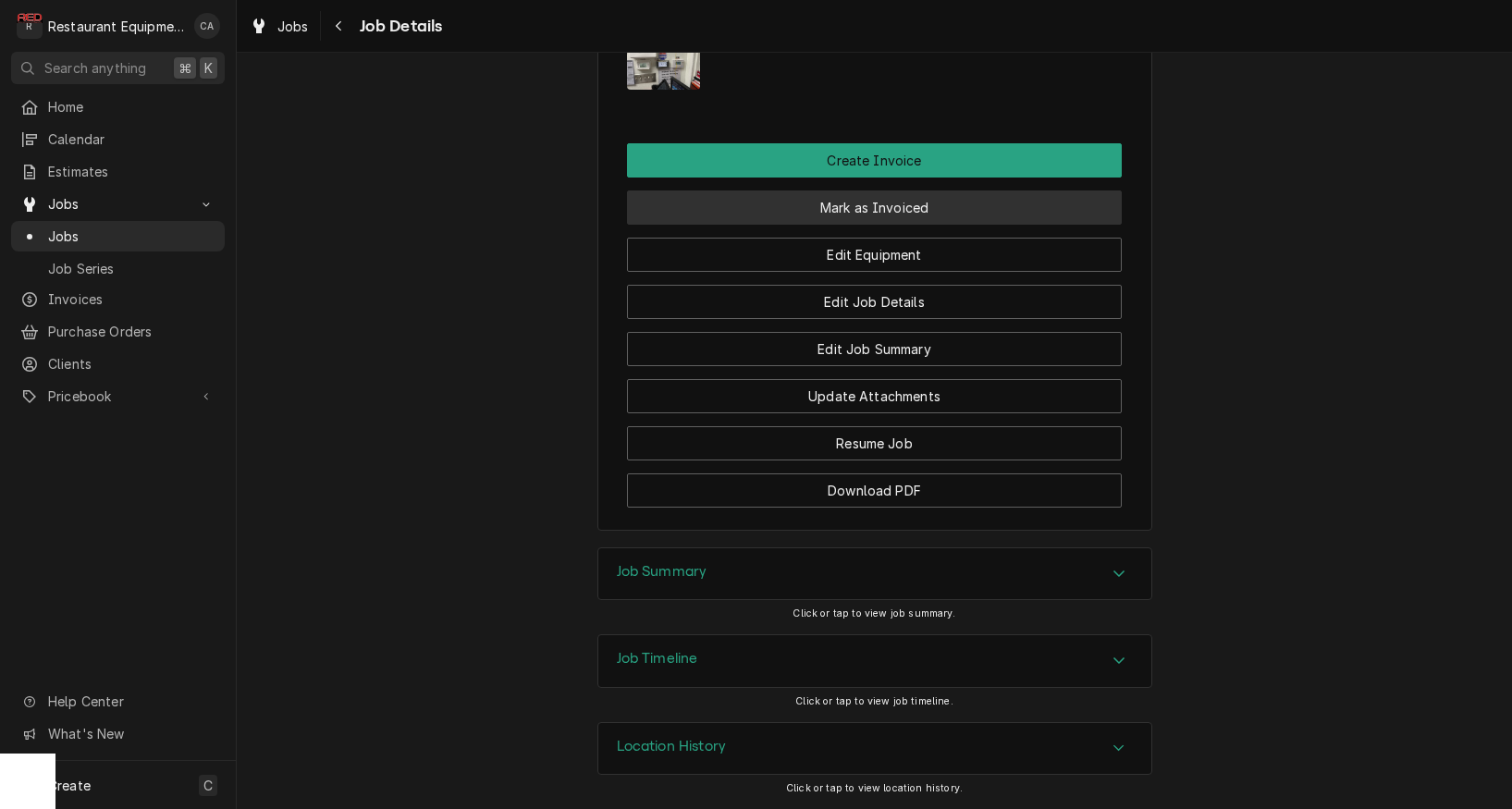
scroll to position [1950, 0]
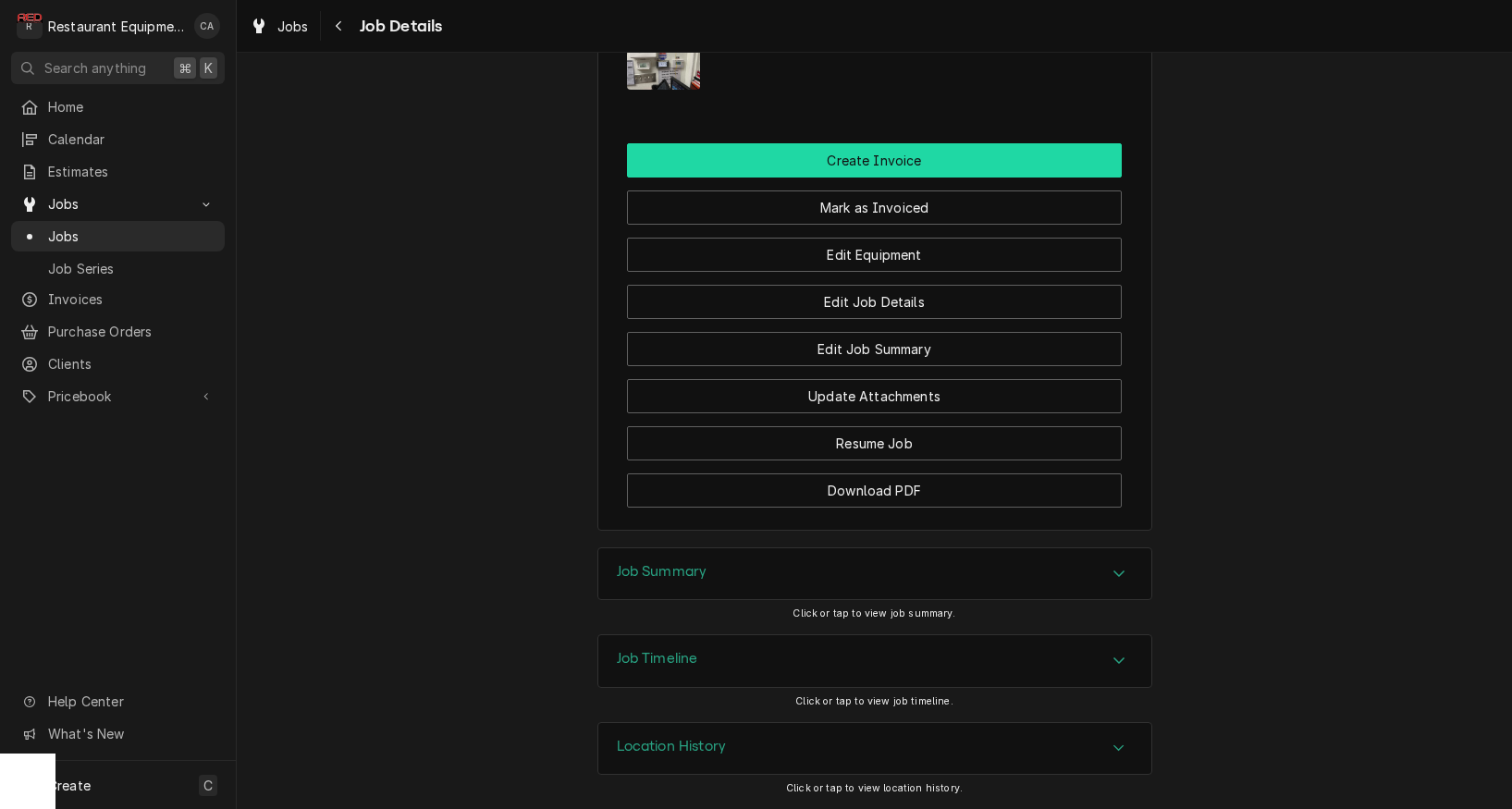
click at [867, 166] on button "Create Invoice" at bounding box center [874, 160] width 494 height 34
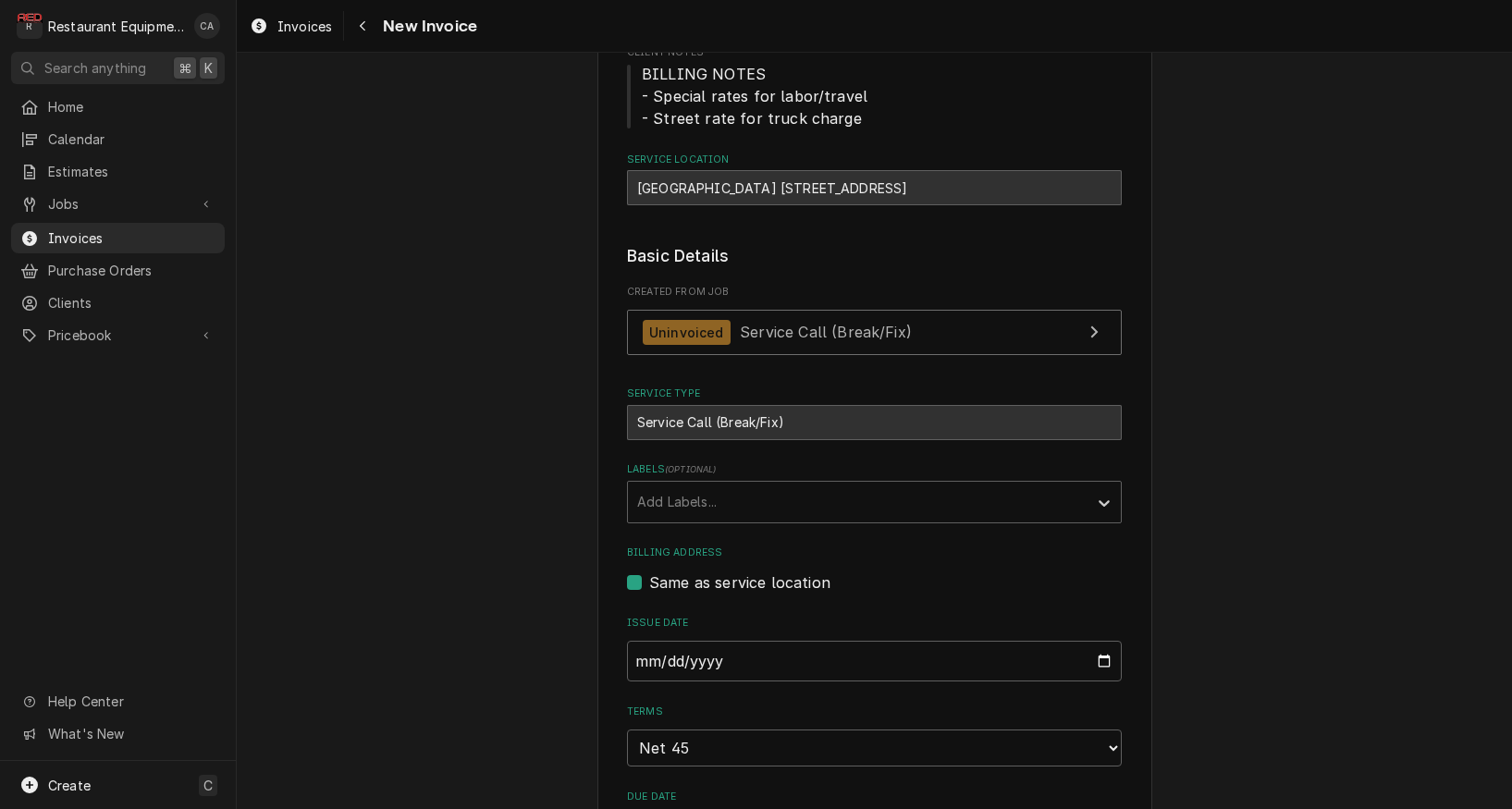
scroll to position [322, 0]
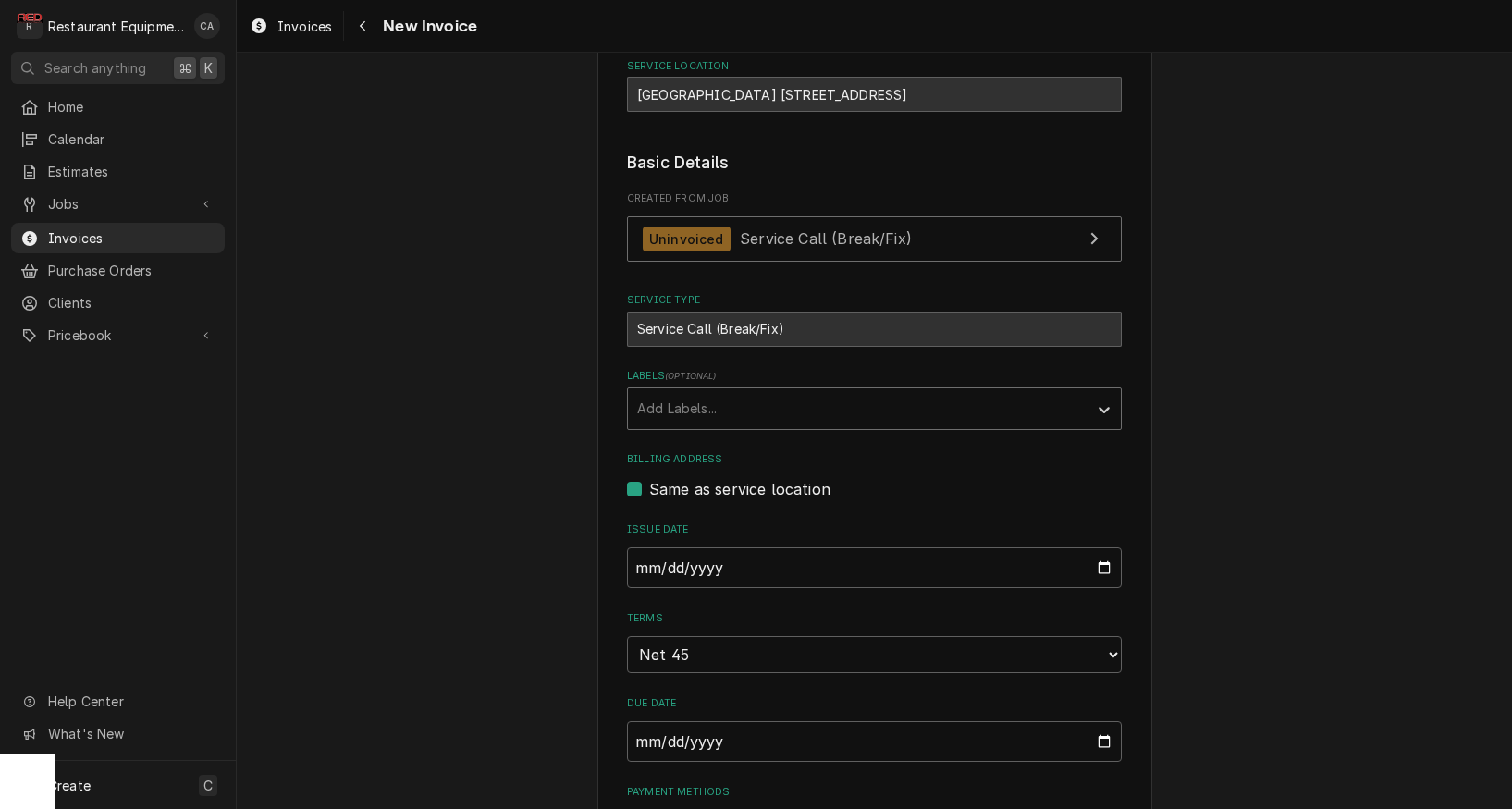
drag, startPoint x: 690, startPoint y: 414, endPoint x: 702, endPoint y: 423, distance: 15.0
click at [691, 414] on div "Labels" at bounding box center [858, 408] width 441 height 33
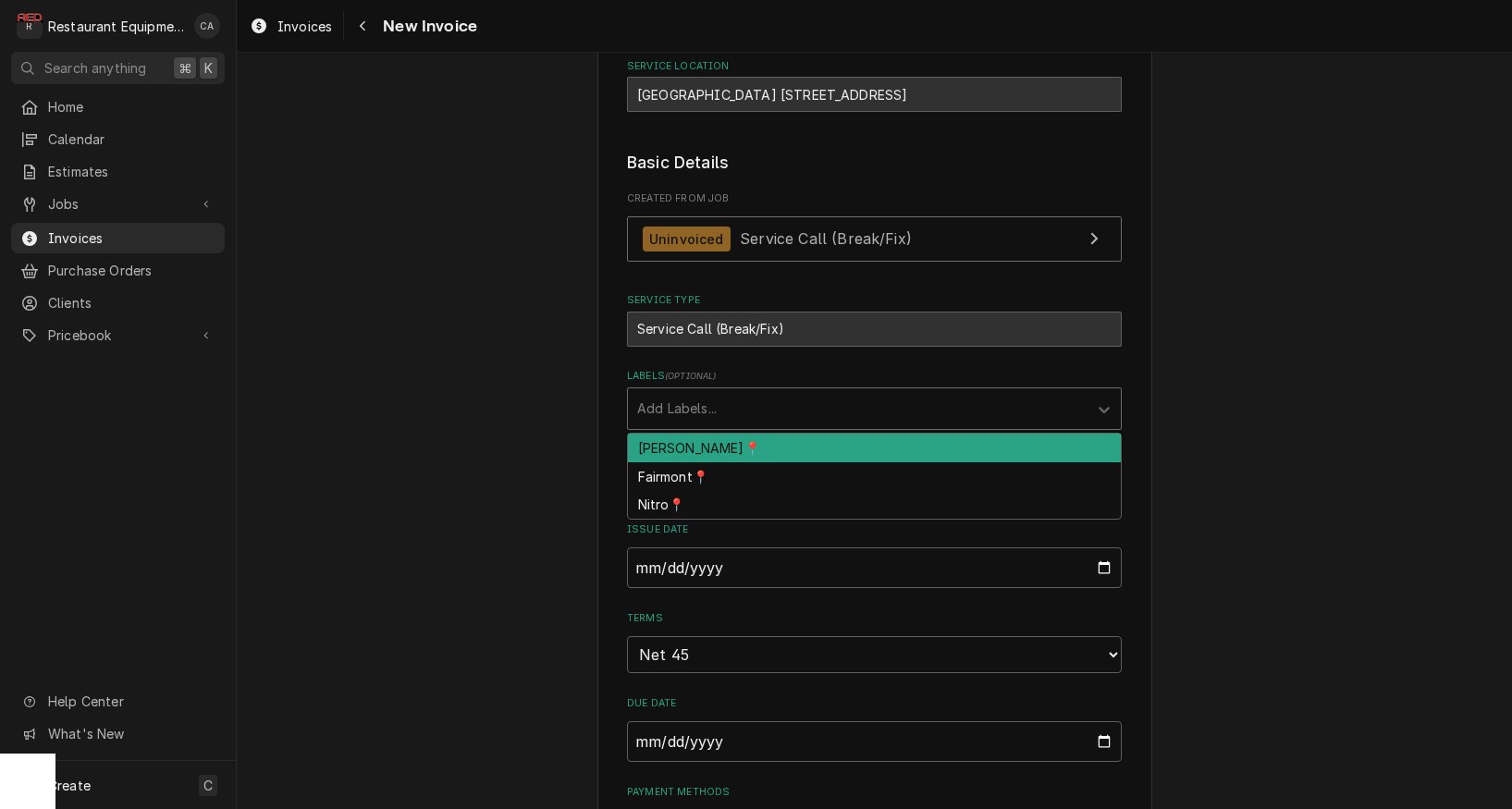
drag, startPoint x: 683, startPoint y: 445, endPoint x: 601, endPoint y: 420, distance: 85.7
click at [676, 445] on div "[PERSON_NAME]📍" at bounding box center [874, 447] width 494 height 29
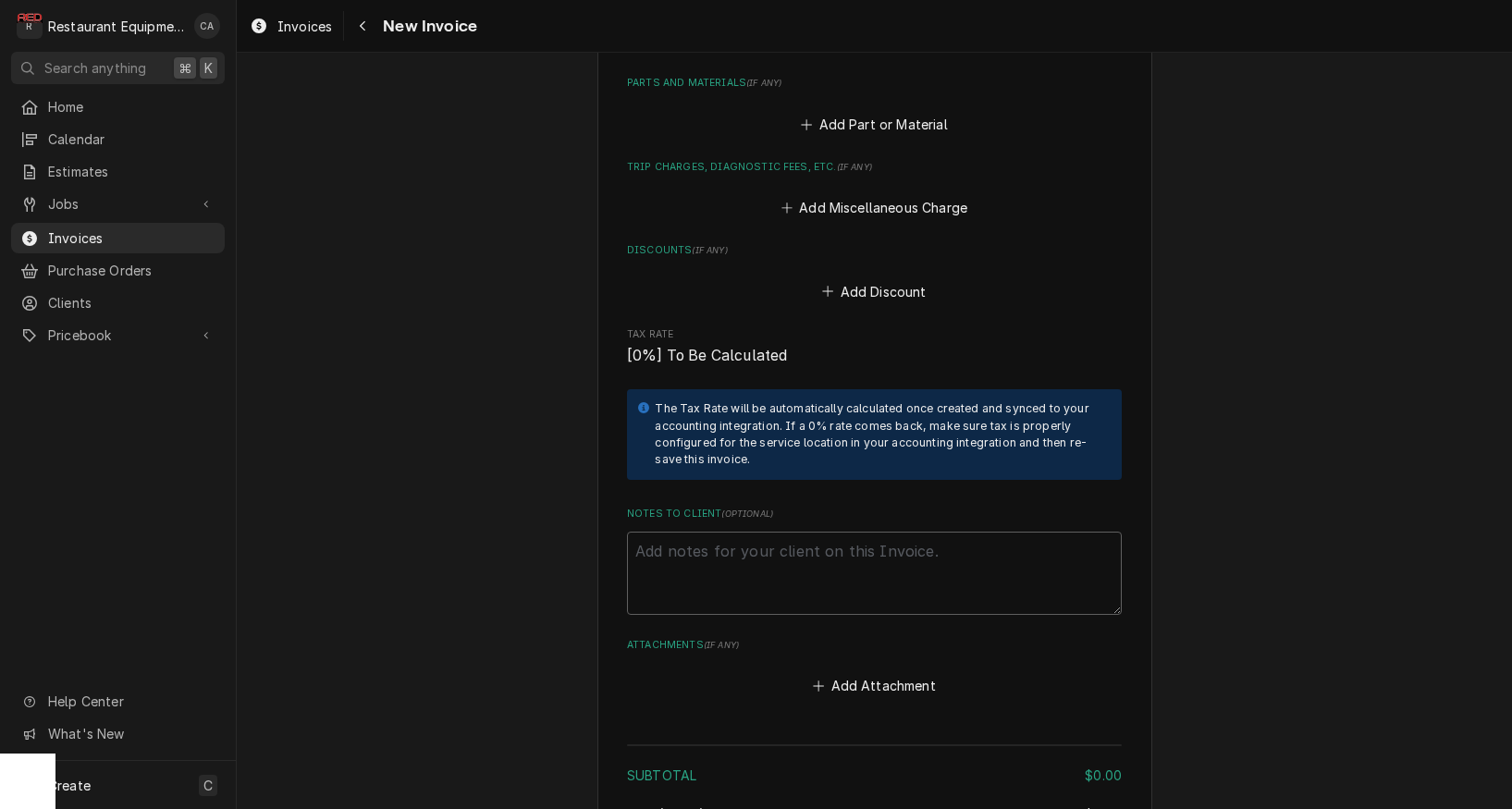
scroll to position [1785, 0]
click at [708, 528] on textarea "Notes to Client ( optional )" at bounding box center [874, 569] width 494 height 83
paste textarea "WO# ARB0015020023"
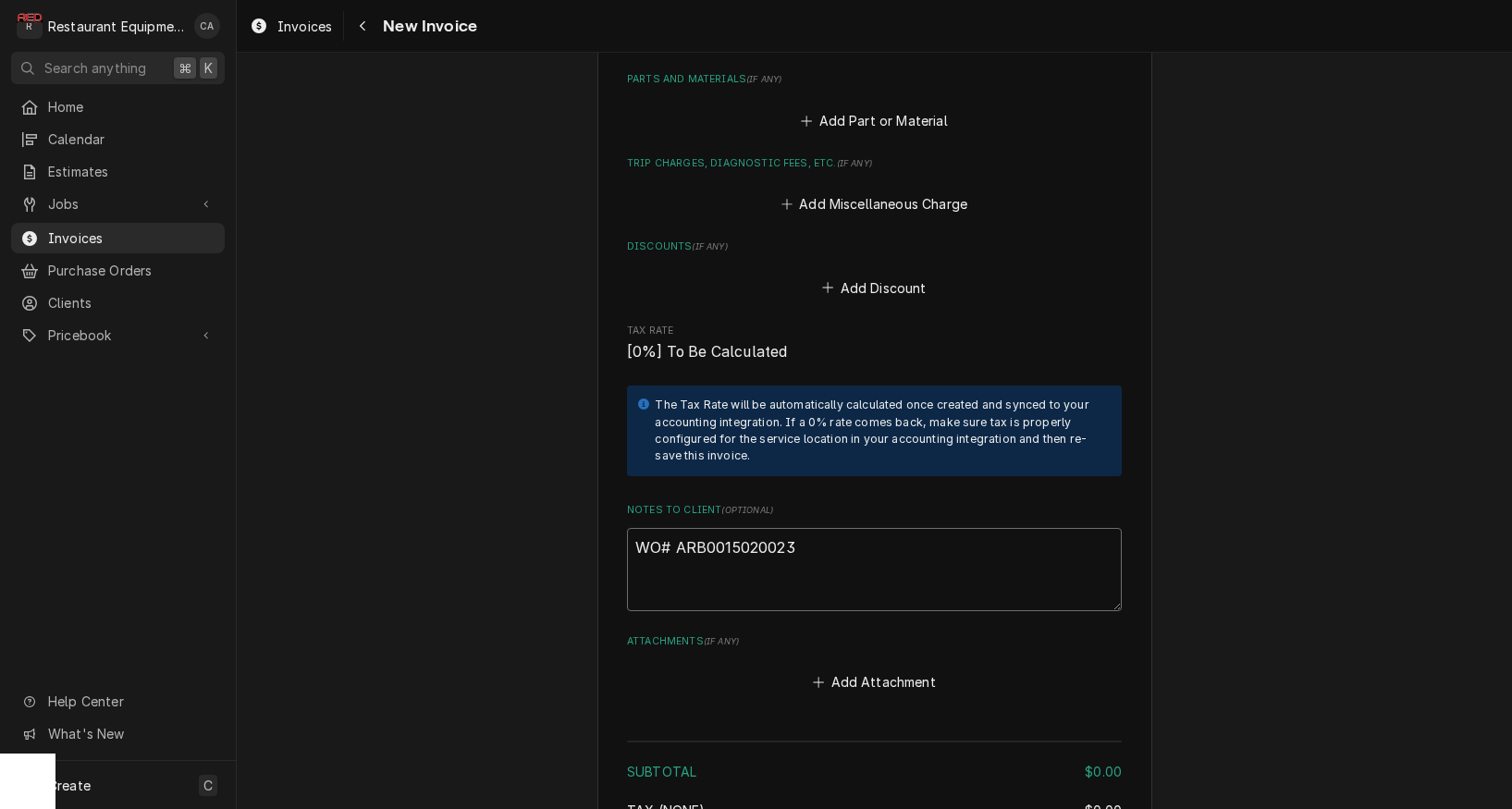
type textarea "x"
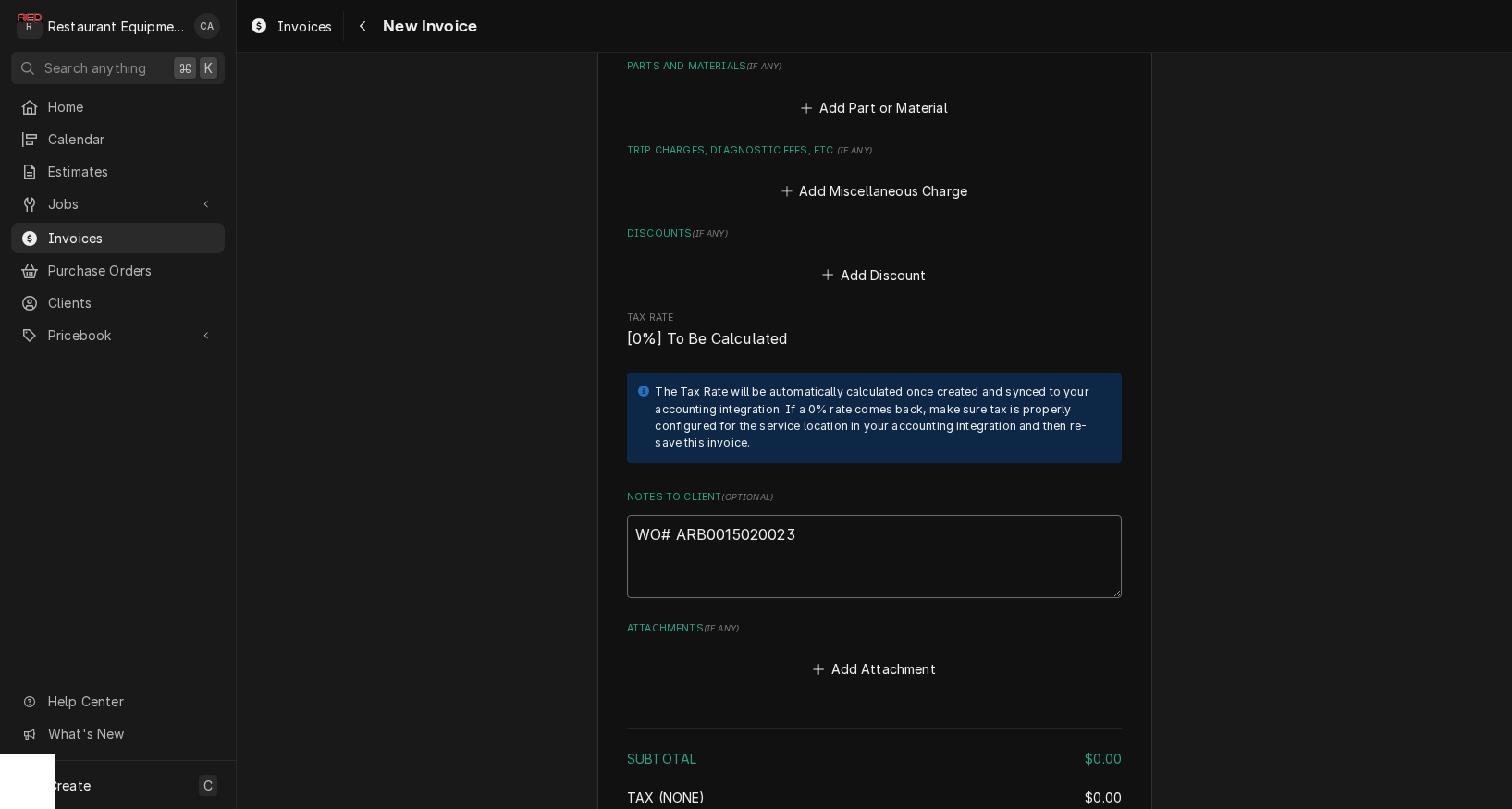
scroll to position [1800, 0]
type textarea "WO# ARB0015020023"
drag, startPoint x: 421, startPoint y: 241, endPoint x: 433, endPoint y: 239, distance: 12.2
click at [67, 201] on span "Jobs" at bounding box center [117, 204] width 139 height 19
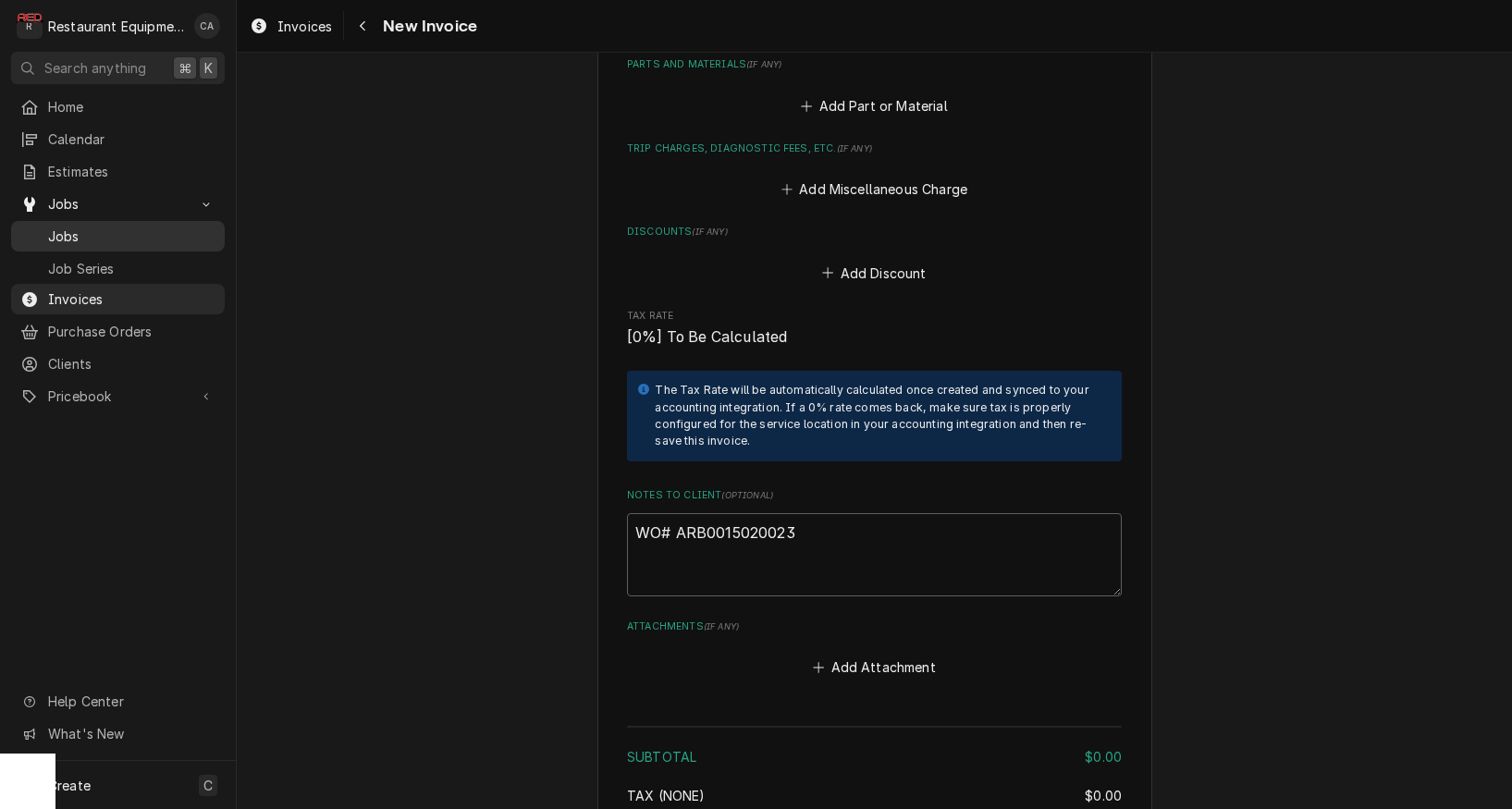
click at [76, 234] on span "Jobs" at bounding box center [131, 236] width 167 height 19
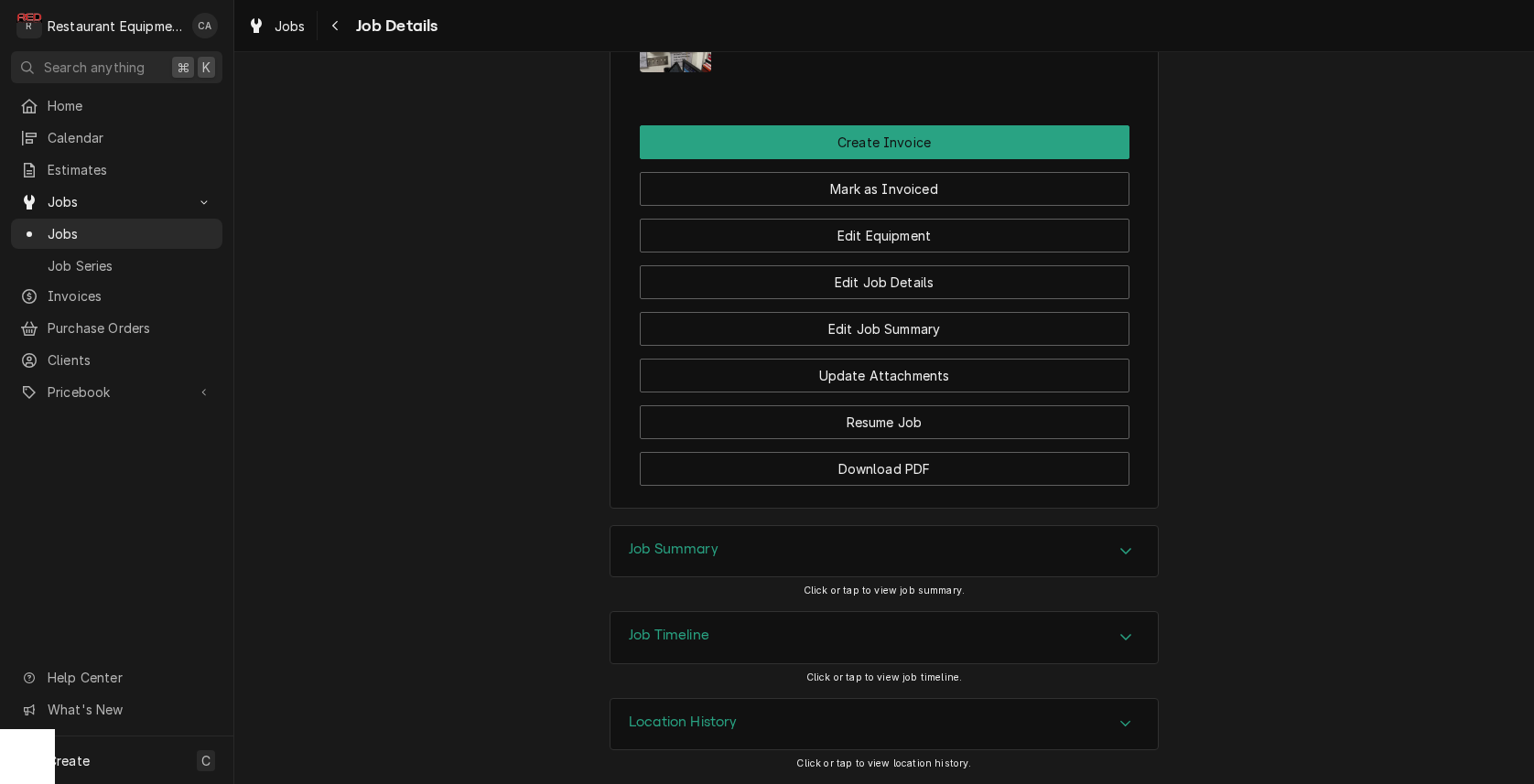
drag, startPoint x: 684, startPoint y: 556, endPoint x: 608, endPoint y: 536, distance: 78.6
click at [683, 556] on h3 "Job Summary" at bounding box center [673, 550] width 90 height 17
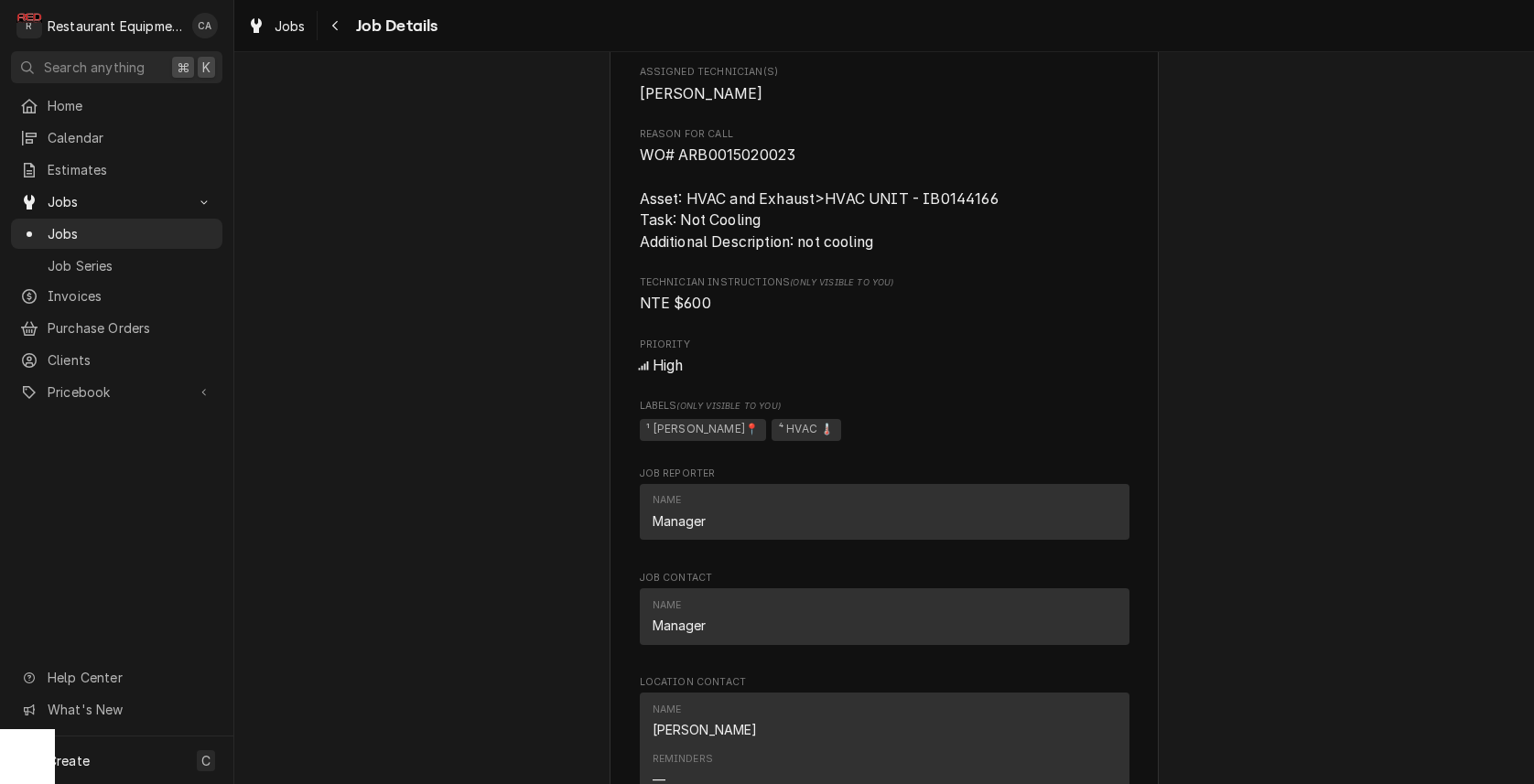
scroll to position [907, 0]
drag, startPoint x: 801, startPoint y: 171, endPoint x: 651, endPoint y: 171, distance: 150.0
click at [634, 168] on div "Inspire Brands Princeton 1502 / 326 Ingleside Rd, Princeton, WV 24739 Open in M…" at bounding box center [883, 376] width 549 height 2332
copy span "WO# ARB0015020023"
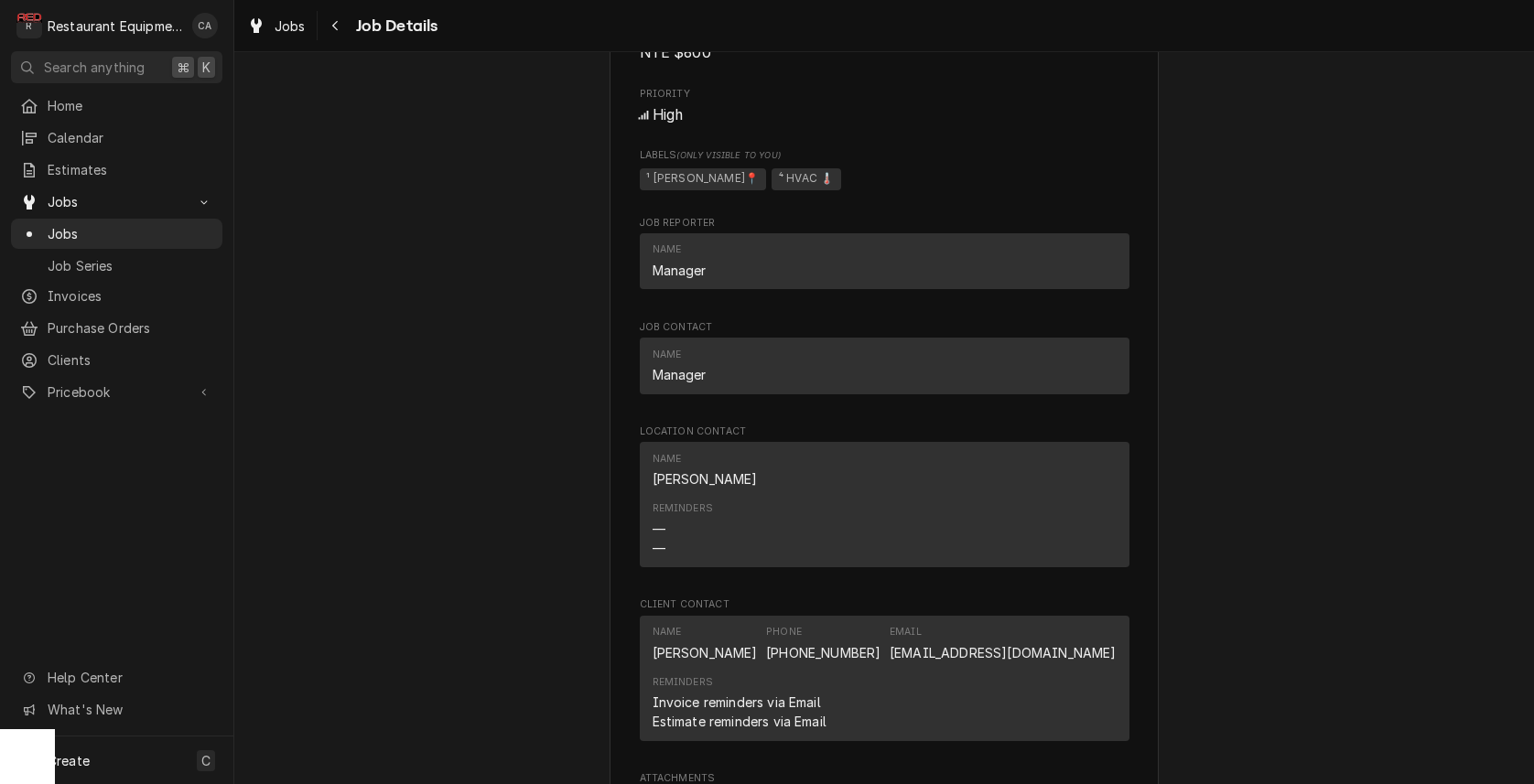
scroll to position [1156, 0]
drag, startPoint x: 456, startPoint y: 245, endPoint x: 446, endPoint y: 240, distance: 11.2
click at [456, 245] on div "Completed and Uninvoiced Inspire Brands Princeton 1502 / 326 Ingleside Rd, Prin…" at bounding box center [884, 112] width 1300 height 2395
click at [290, 30] on span "Jobs" at bounding box center [290, 26] width 31 height 19
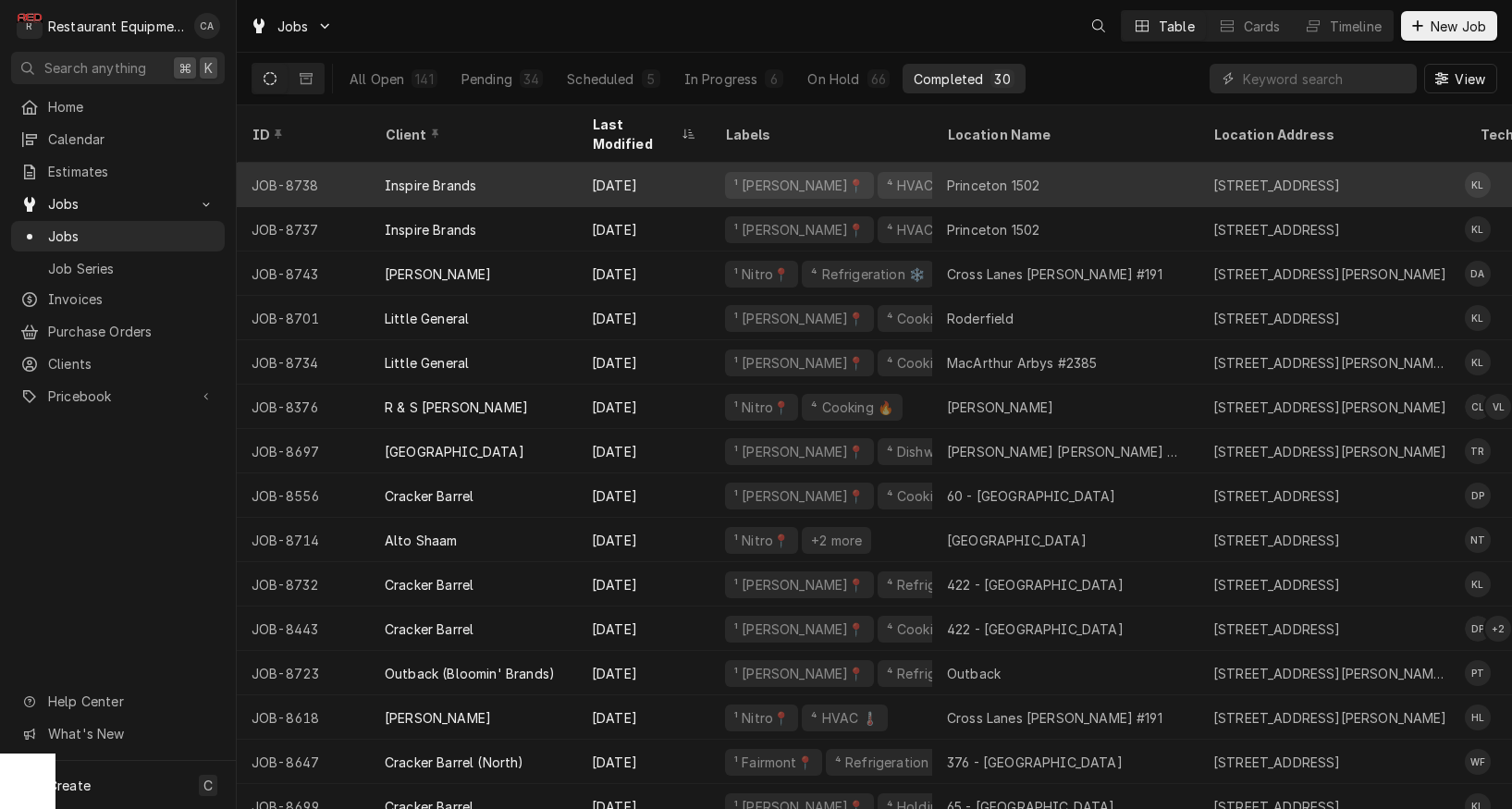
click at [791, 176] on div "¹ Beckley📍" at bounding box center [799, 185] width 135 height 19
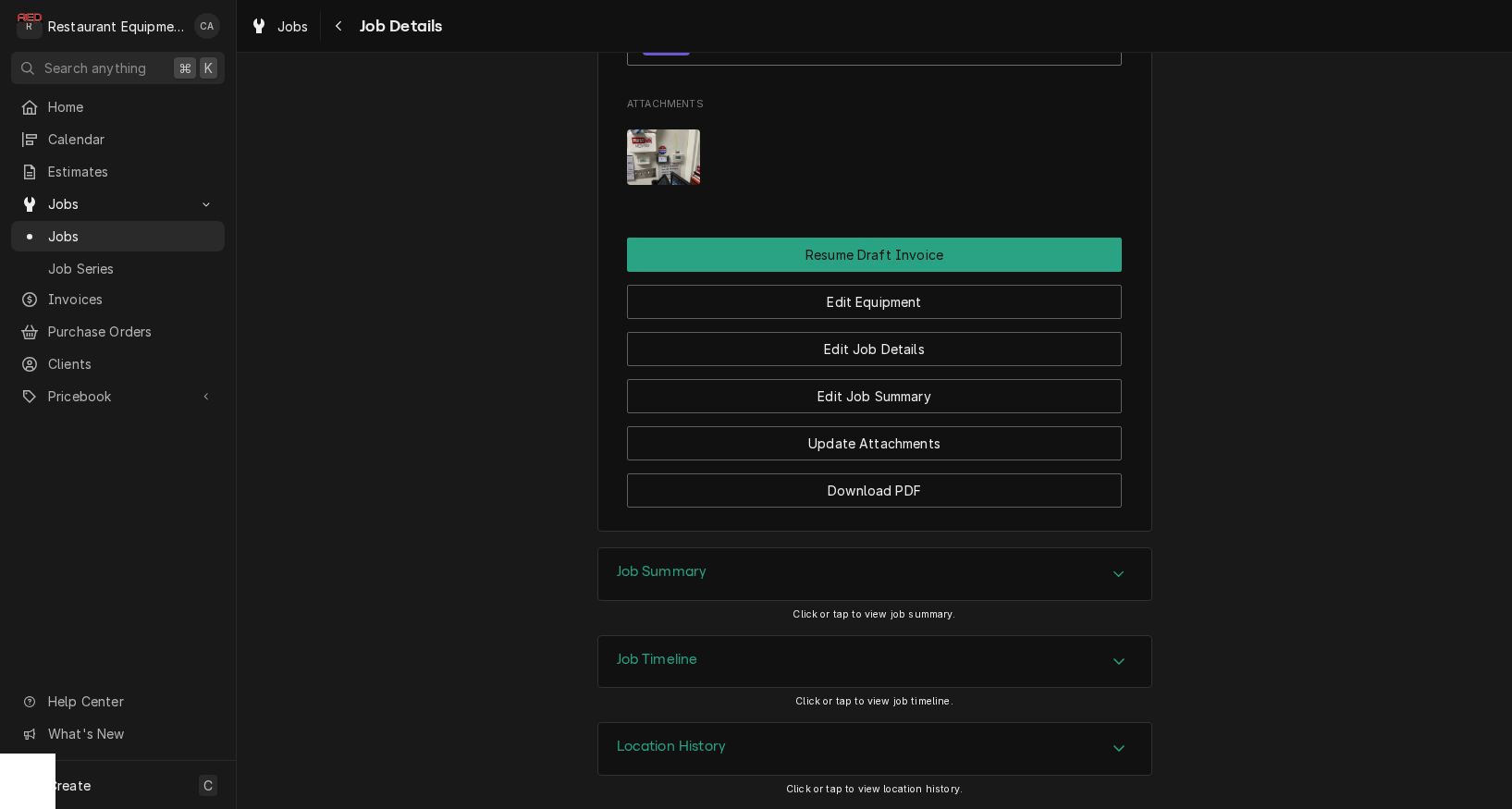
click at [646, 570] on h3 "Job Summary" at bounding box center [662, 571] width 91 height 17
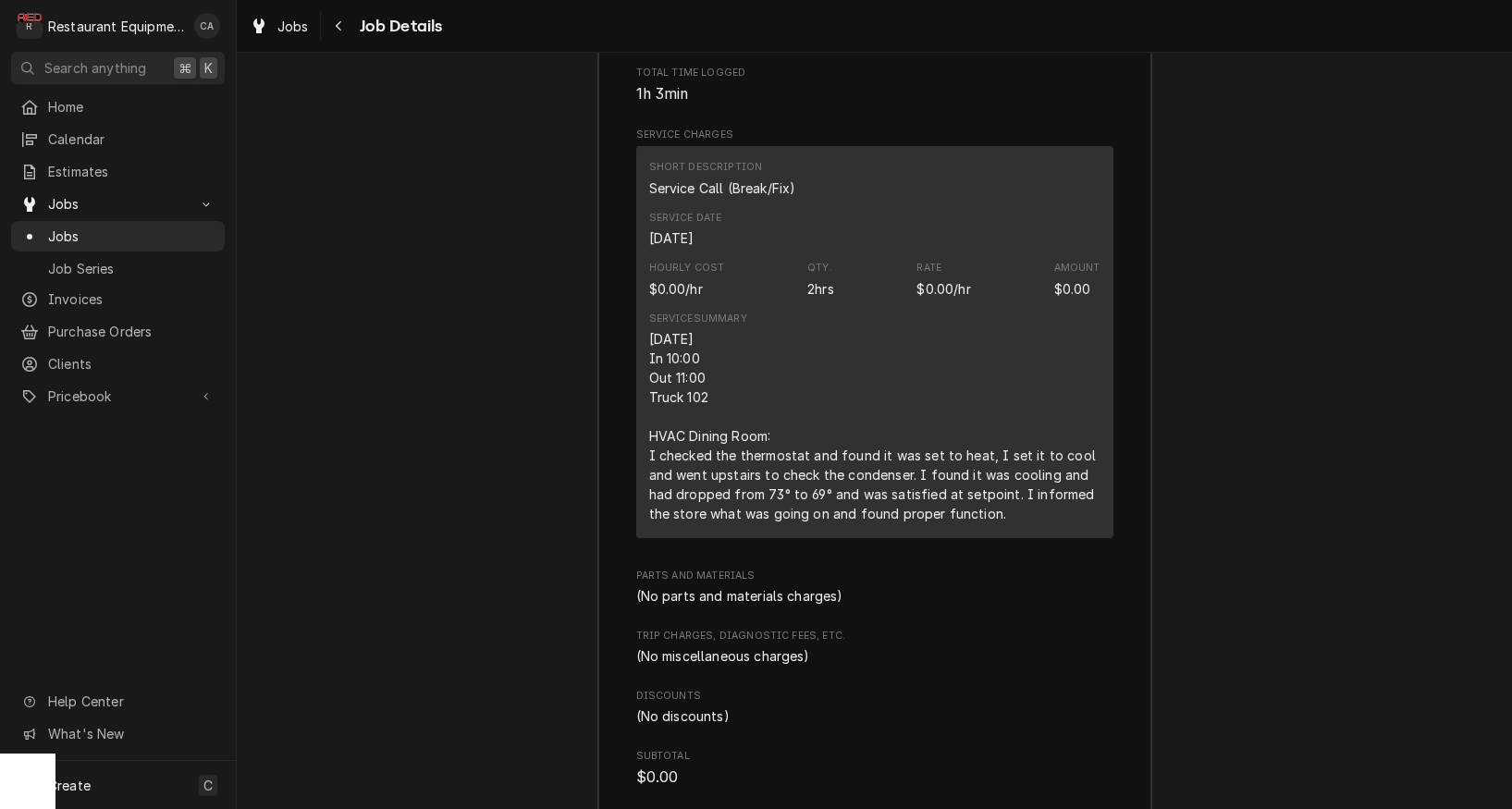
scroll to position [2697, 0]
click at [404, 422] on div "Job Summary Roopairs Job ID JOB-8738 Service Type Service Call (Break/Fix) Job …" at bounding box center [874, 552] width 1275 height 1503
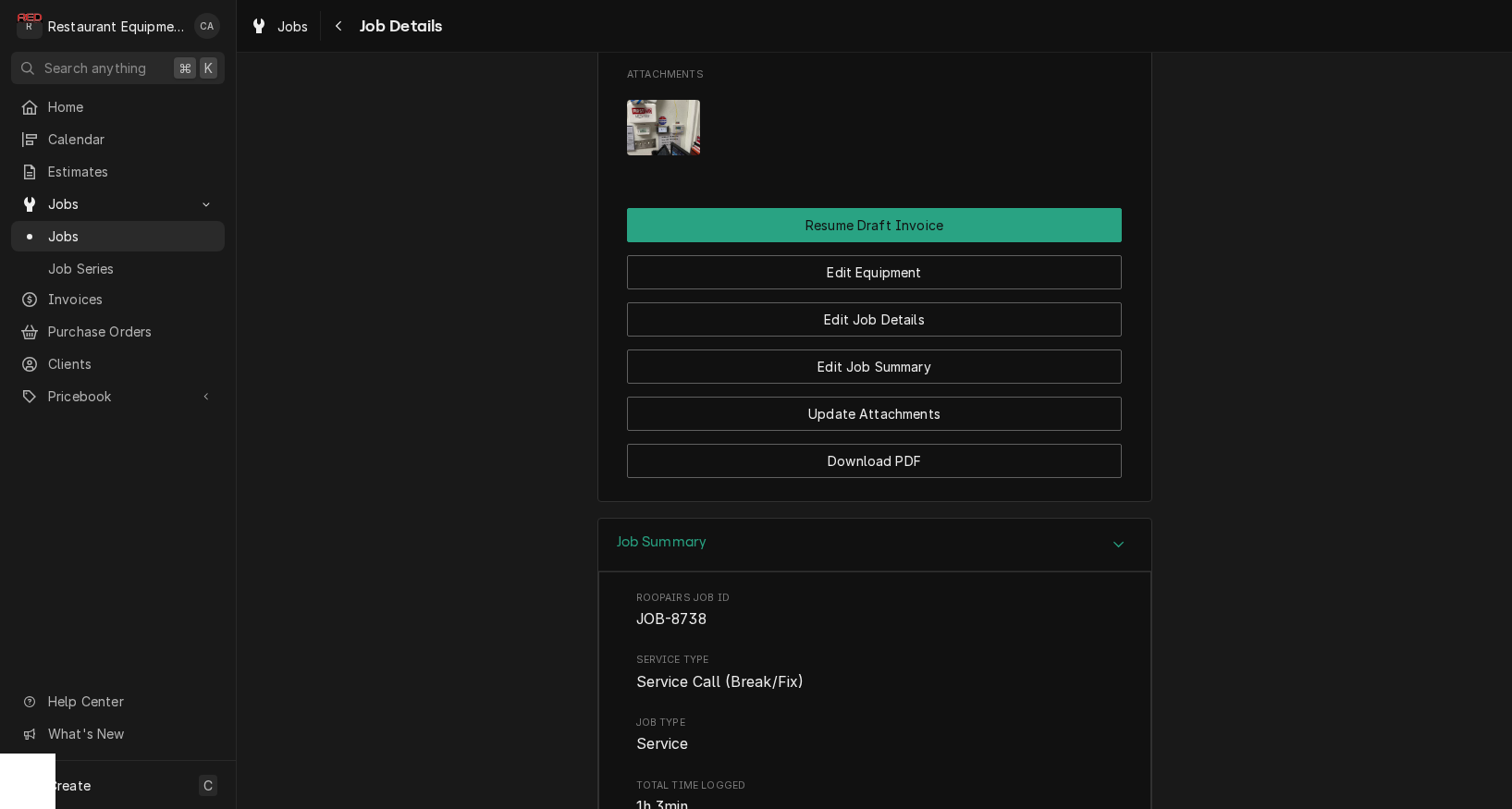
scroll to position [1647, 0]
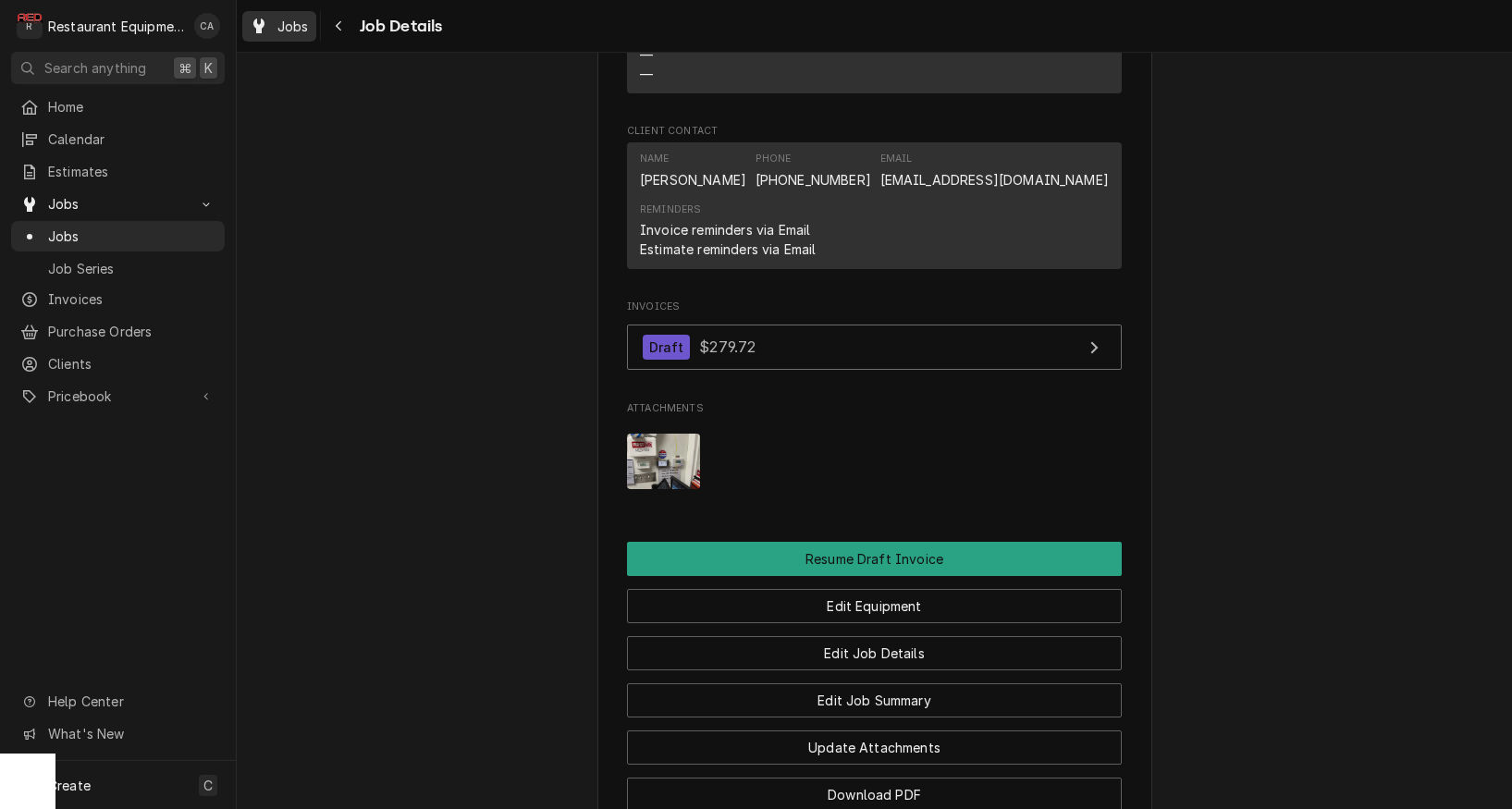
click at [288, 20] on span "Jobs" at bounding box center [293, 26] width 32 height 19
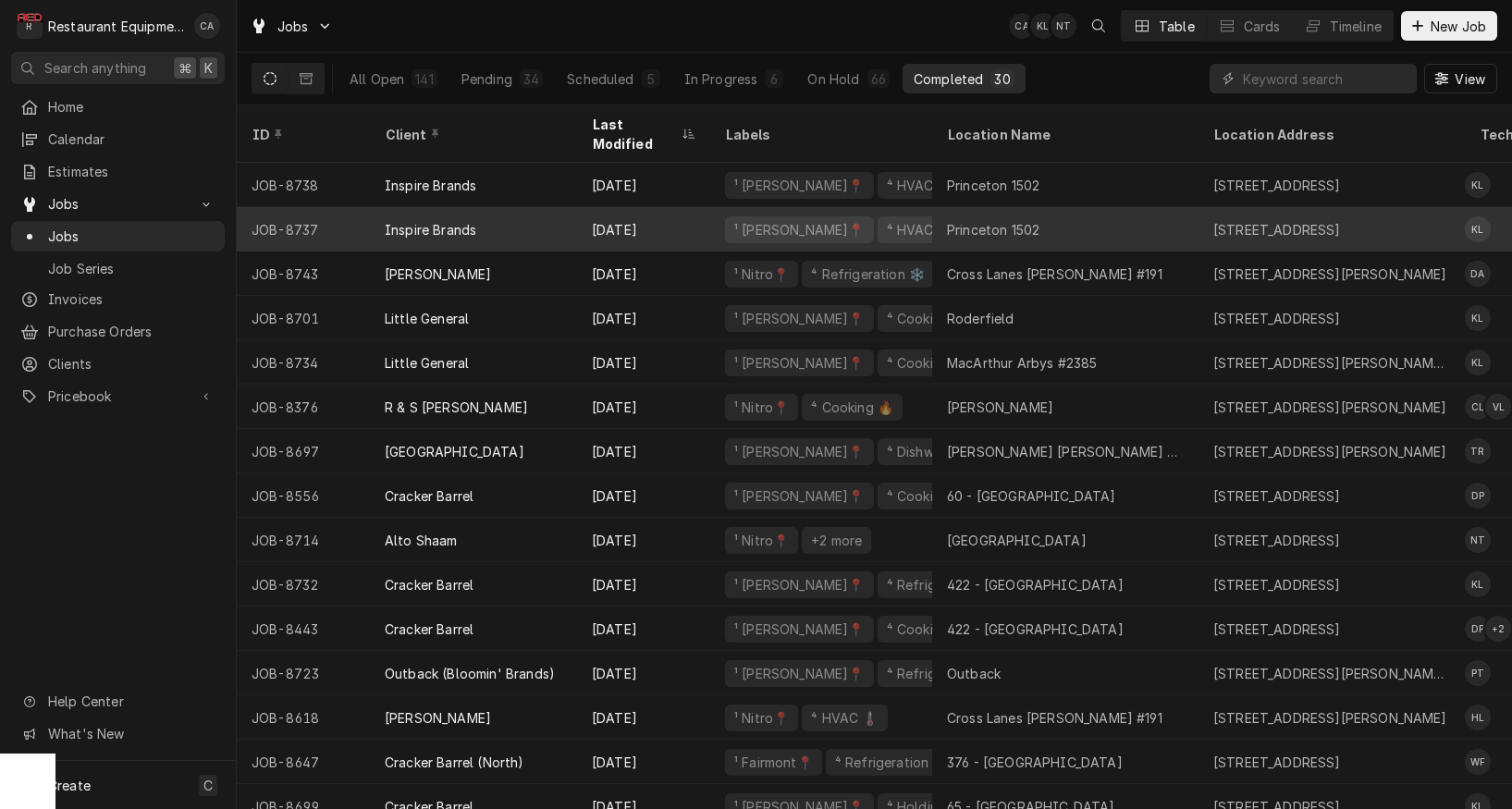
click at [1044, 215] on div "Princeton 1502" at bounding box center [1065, 229] width 266 height 45
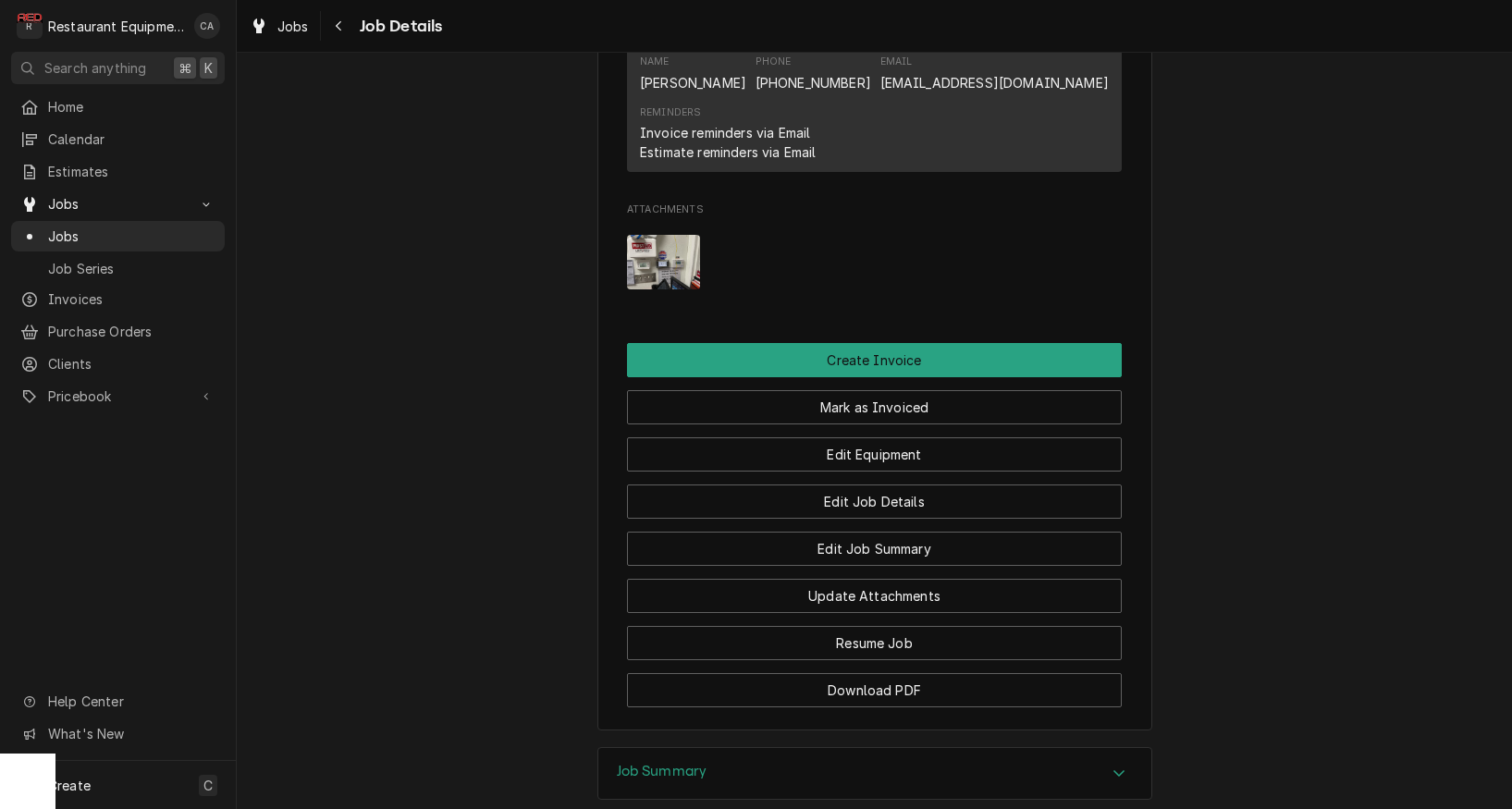
scroll to position [1746, 0]
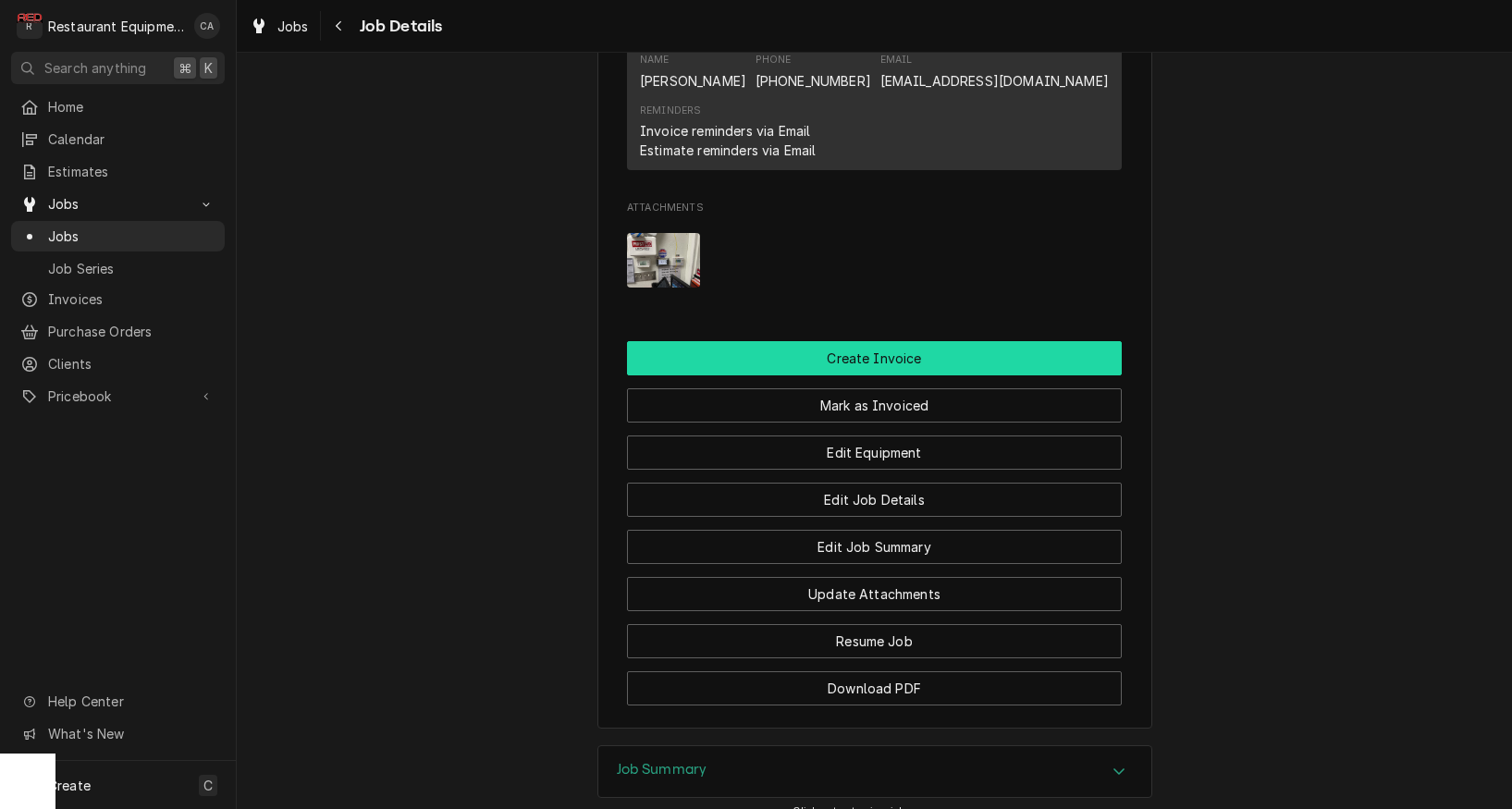
click at [807, 373] on button "Create Invoice" at bounding box center [874, 359] width 494 height 34
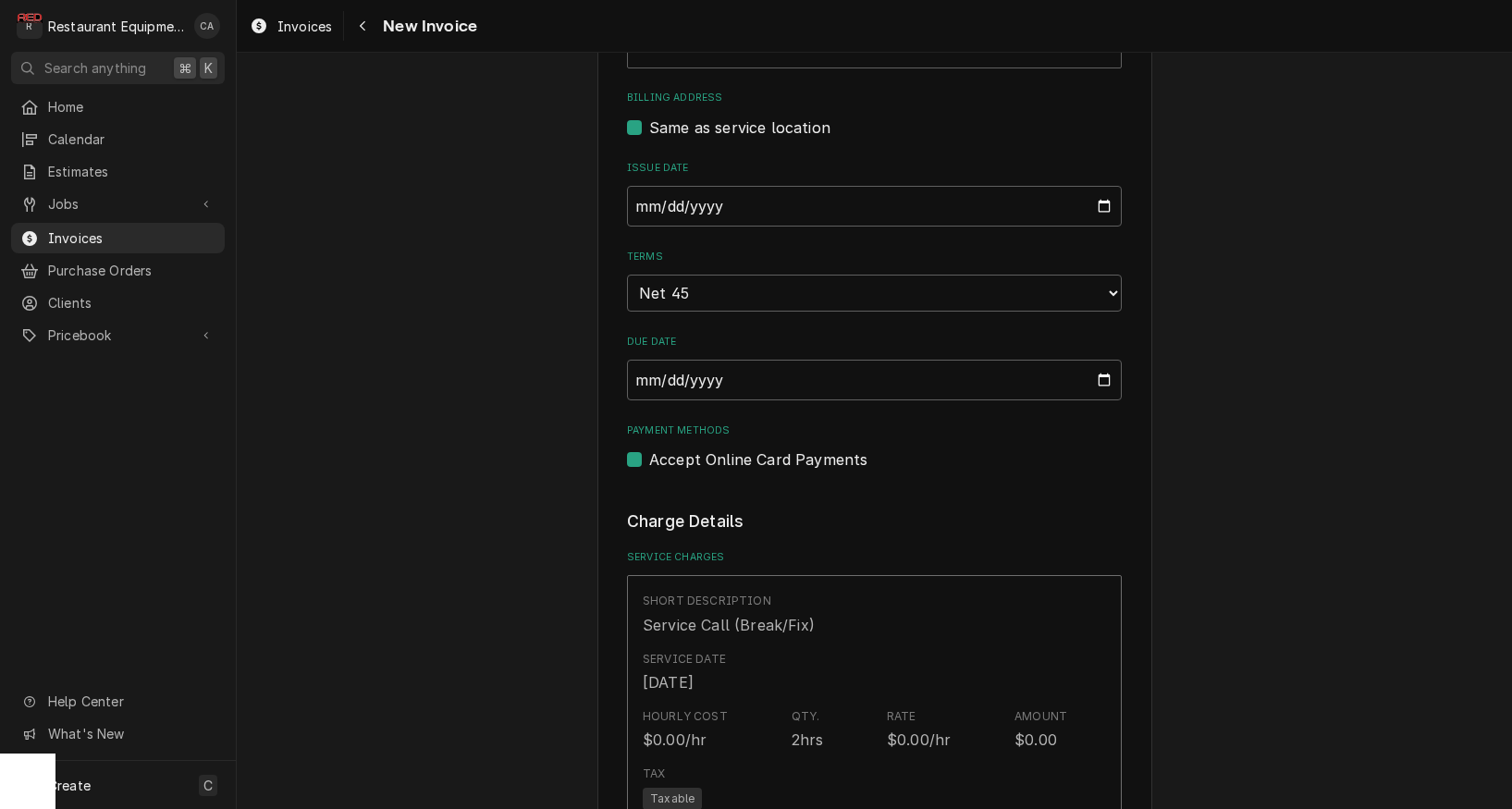
scroll to position [492, 0]
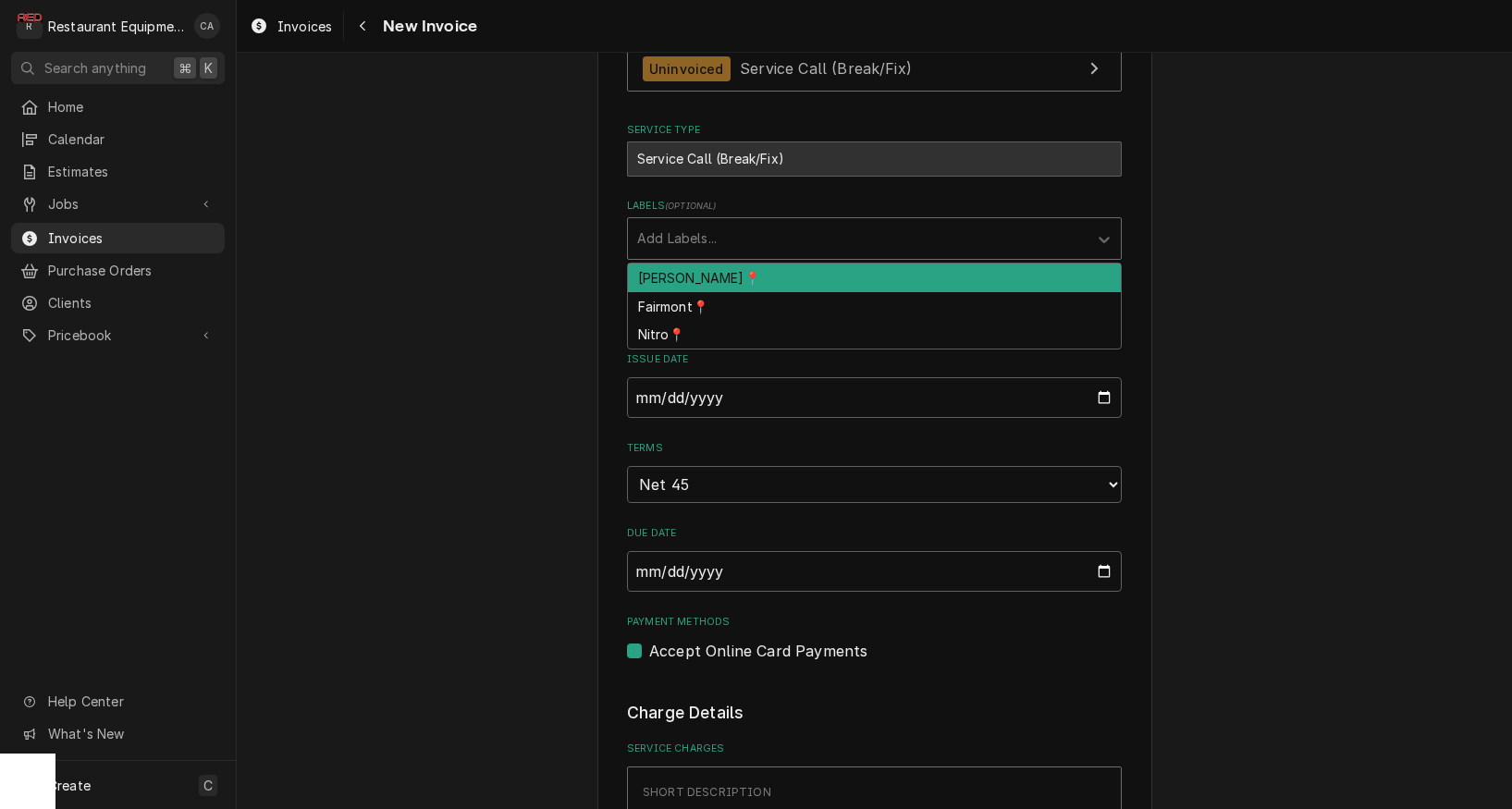
drag, startPoint x: 640, startPoint y: 246, endPoint x: 654, endPoint y: 265, distance: 23.6
click at [640, 246] on input "Labels" at bounding box center [640, 239] width 4 height 30
drag, startPoint x: 649, startPoint y: 270, endPoint x: 521, endPoint y: 318, distance: 136.7
click at [648, 270] on div "[PERSON_NAME]📍" at bounding box center [874, 278] width 494 height 29
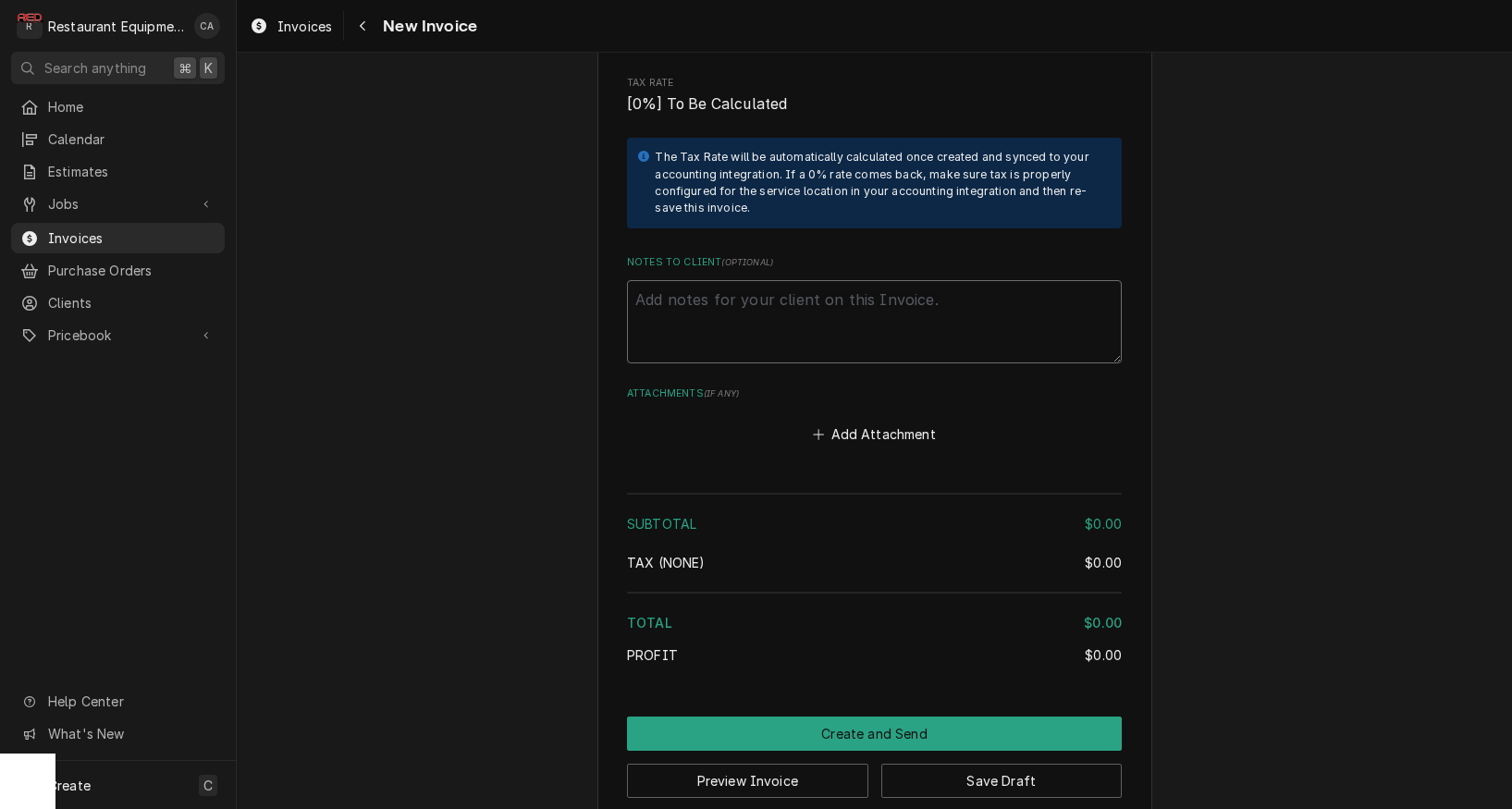
click at [691, 285] on textarea "Notes to Client ( optional )" at bounding box center [874, 322] width 494 height 83
paste textarea "WO# ARB0015020023"
type textarea "x"
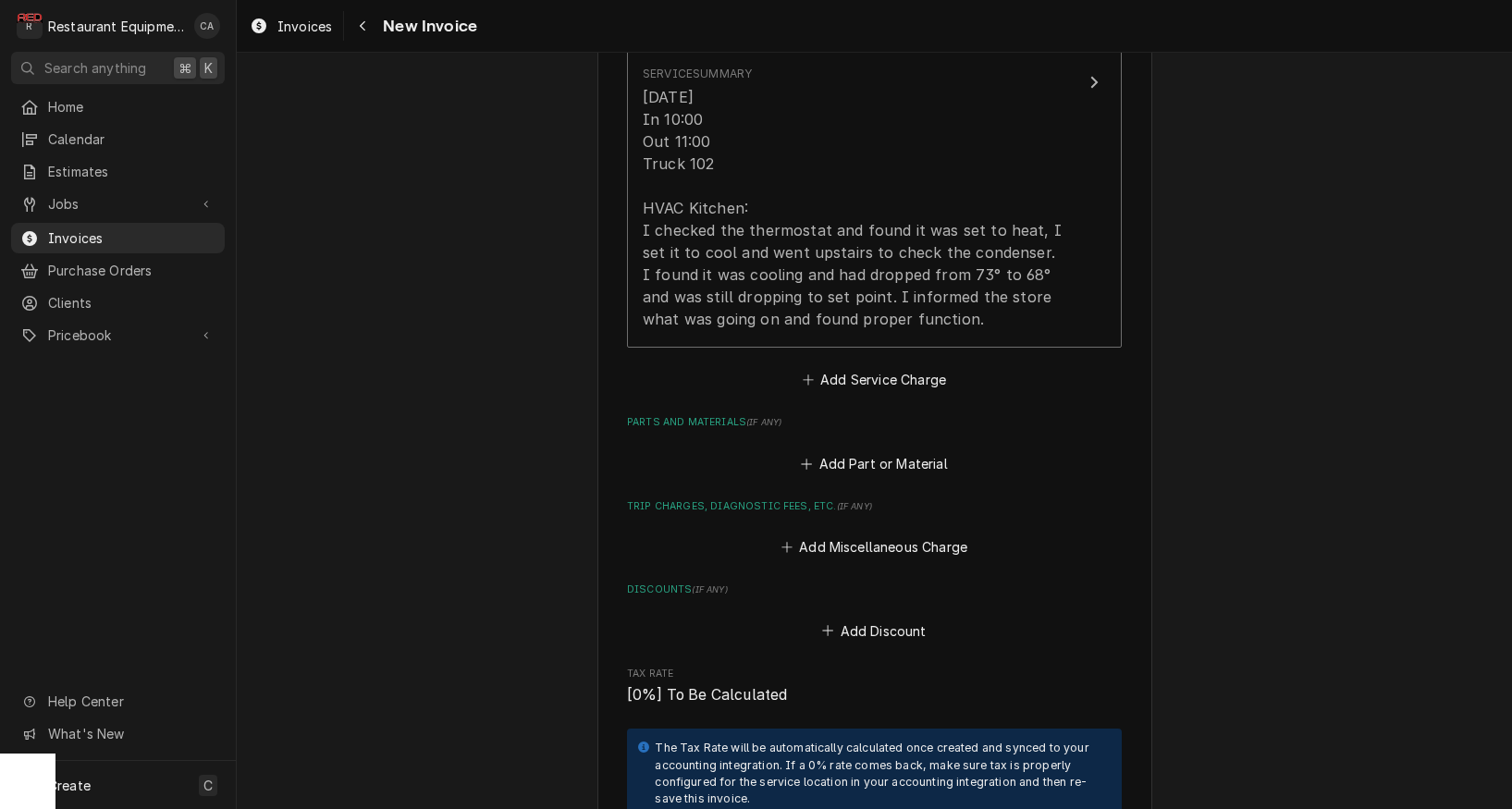
scroll to position [1351, 0]
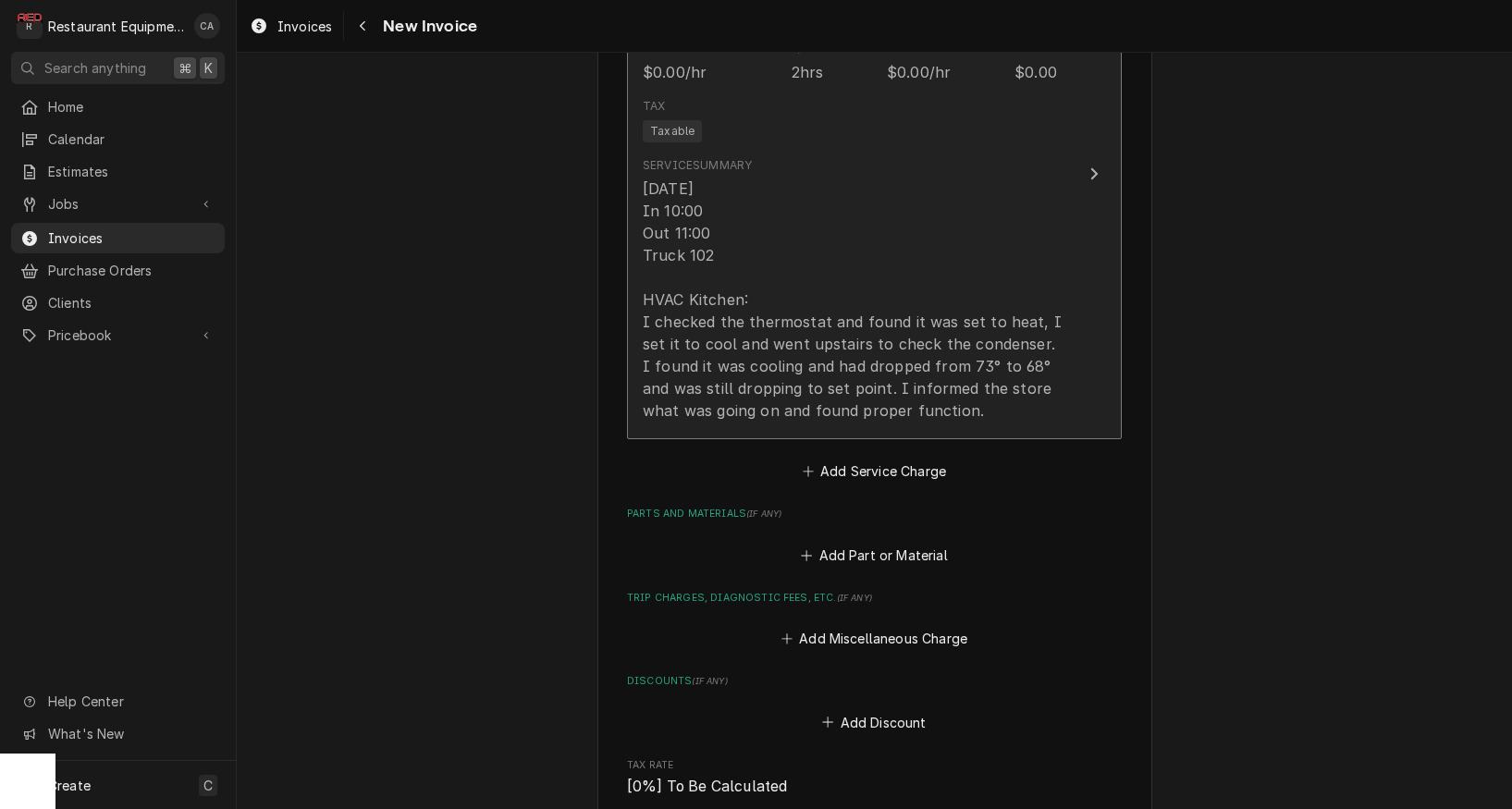
type textarea "WO# ARB0015020023"
click at [698, 357] on div "8/29/25 In 10:00 Out 11:00 Truck 102 HVAC Kitchen: I checked the thermostat and…" at bounding box center [854, 300] width 425 height 244
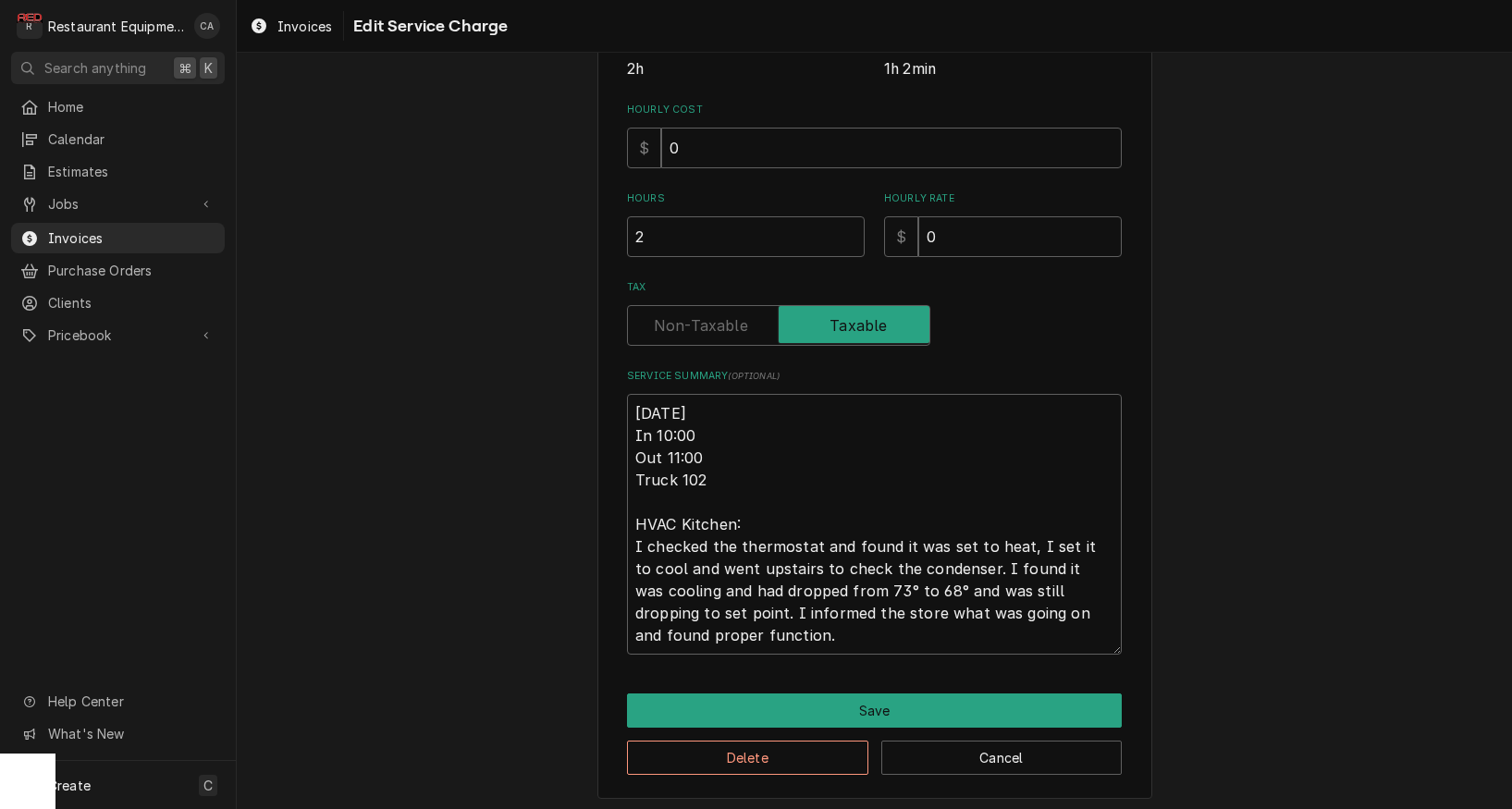
scroll to position [407, 0]
click at [666, 427] on textarea "8/29/25 In 10:00 Out 11:00 Truck 102 HVAC Kitchen: I checked the thermostat and…" at bounding box center [874, 525] width 494 height 260
click at [703, 448] on textarea "8/29/25 In 10:00 Out 11:00 Truck 102 HVAC Kitchen: I checked the thermostat and…" at bounding box center [874, 525] width 494 height 260
type textarea "x"
type textarea "8/29/25 In 10:00 Out 11:0 Truck 102 HVAC Kitchen: I checked the thermostat and …"
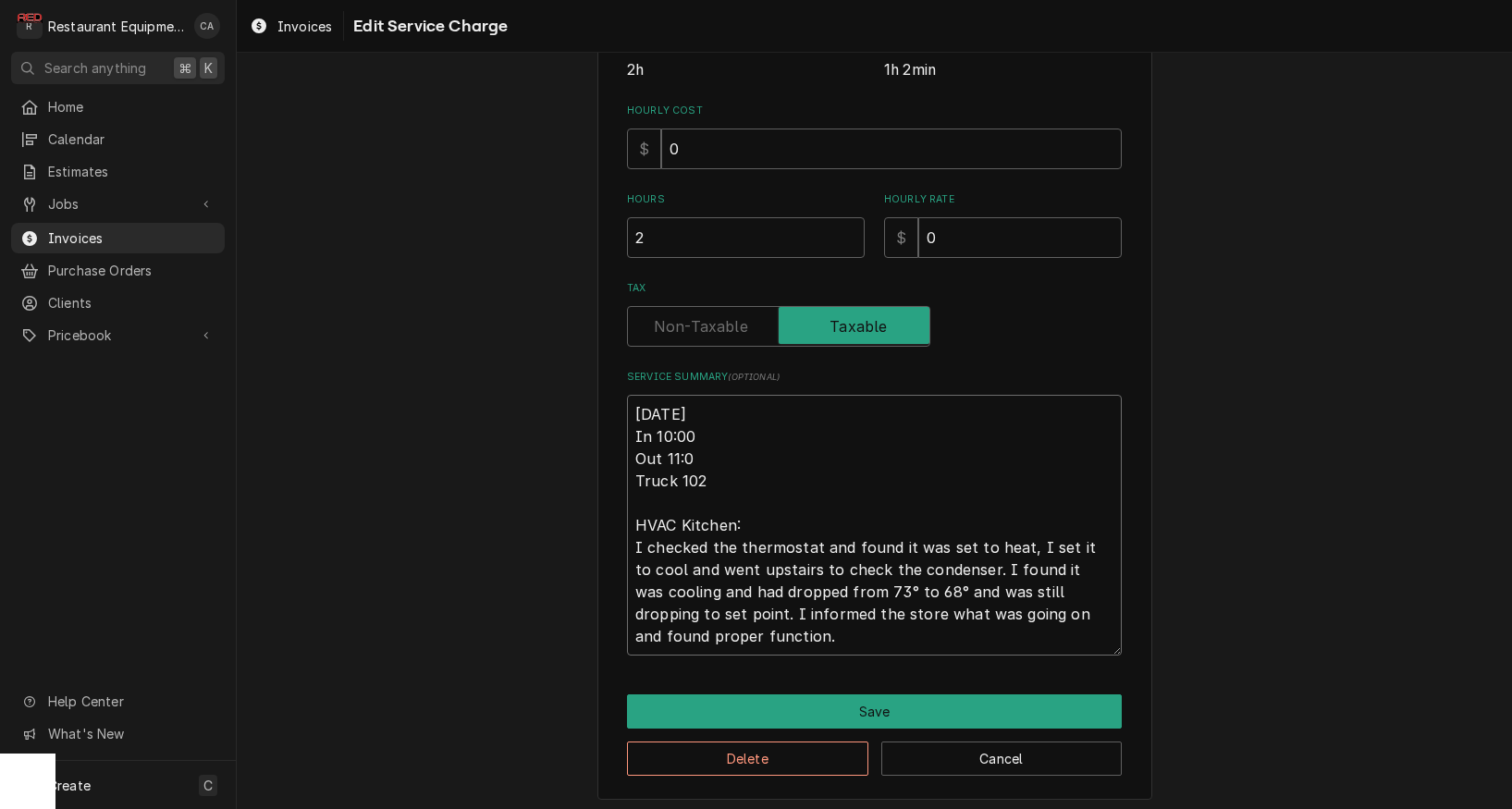
type textarea "x"
type textarea "8/29/25 In 10:00 Out 11: Truck 102 HVAC Kitchen: I checked the thermostat and f…"
type textarea "x"
type textarea "8/29/25 In 10:00 Out 11 Truck 102 HVAC Kitchen: I checked the thermostat and fo…"
type textarea "x"
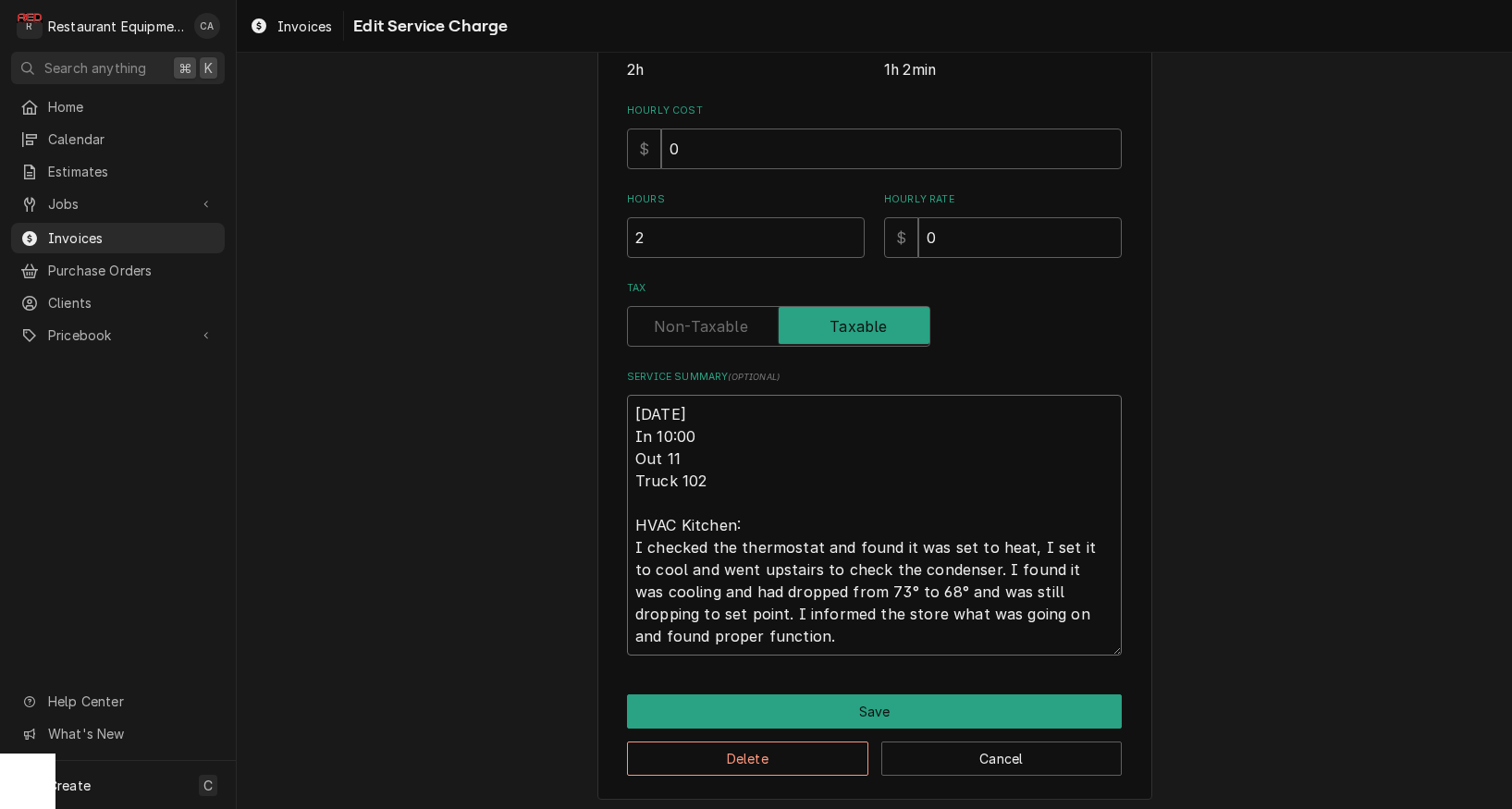
type textarea "8/29/25 In 10:00 Out 1 Truck 102 HVAC Kitchen: I checked the thermostat and fou…"
type textarea "x"
type textarea "8/29/25 In 10:00 Out 1/ Truck 102 HVAC Kitchen: I checked the thermostat and fo…"
type textarea "x"
type textarea "8/29/25 In 10:00 Out 1/; Truck 102 HVAC Kitchen: I checked the thermostat and f…"
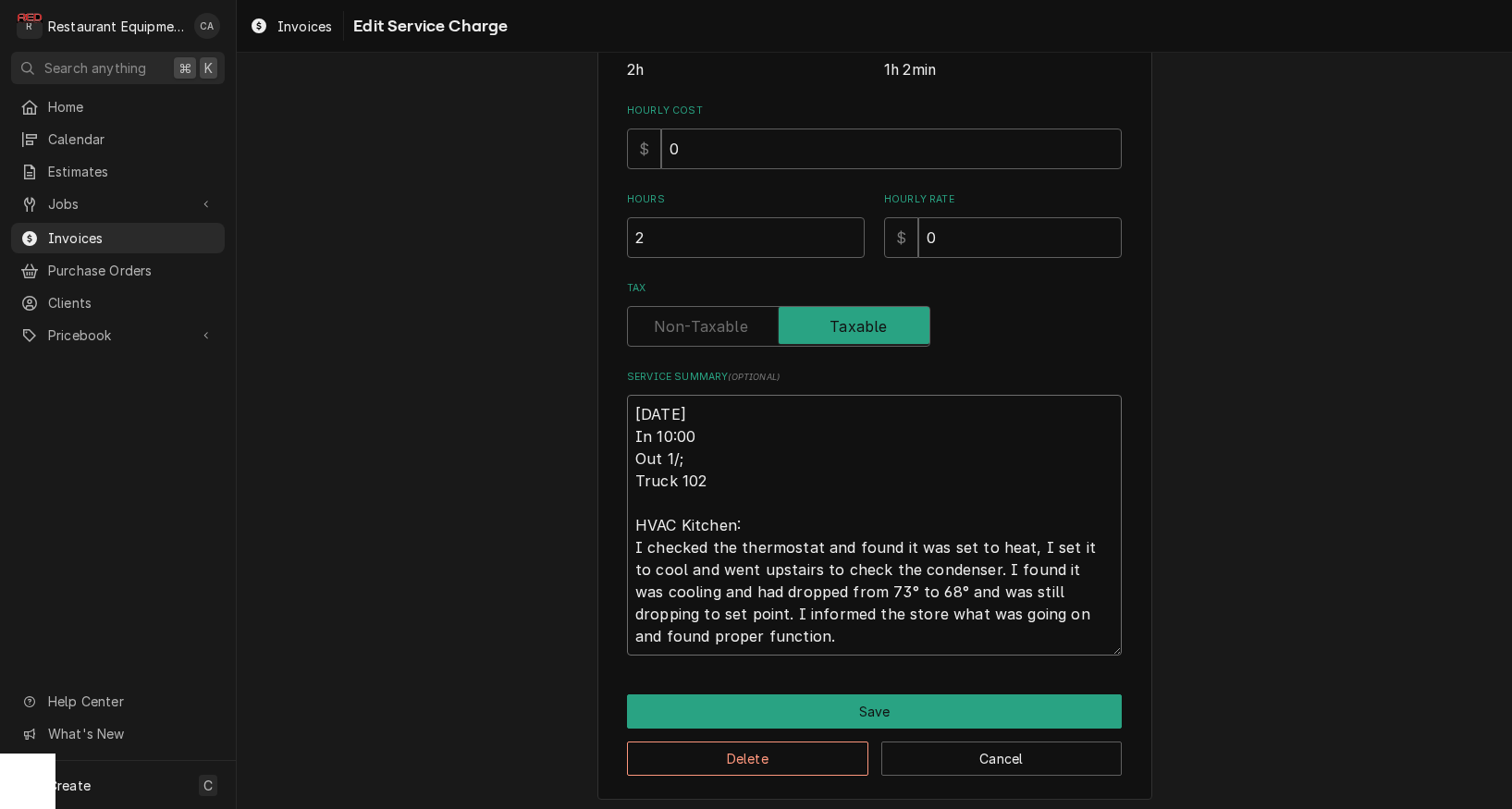
type textarea "x"
type textarea "8/29/25 In 10:00 Out 1/ Truck 102 HVAC Kitchen: I checked the thermostat and fo…"
type textarea "x"
type textarea "8/29/25 In 10:00 Out 1 Truck 102 HVAC Kitchen: I checked the thermostat and fou…"
type textarea "x"
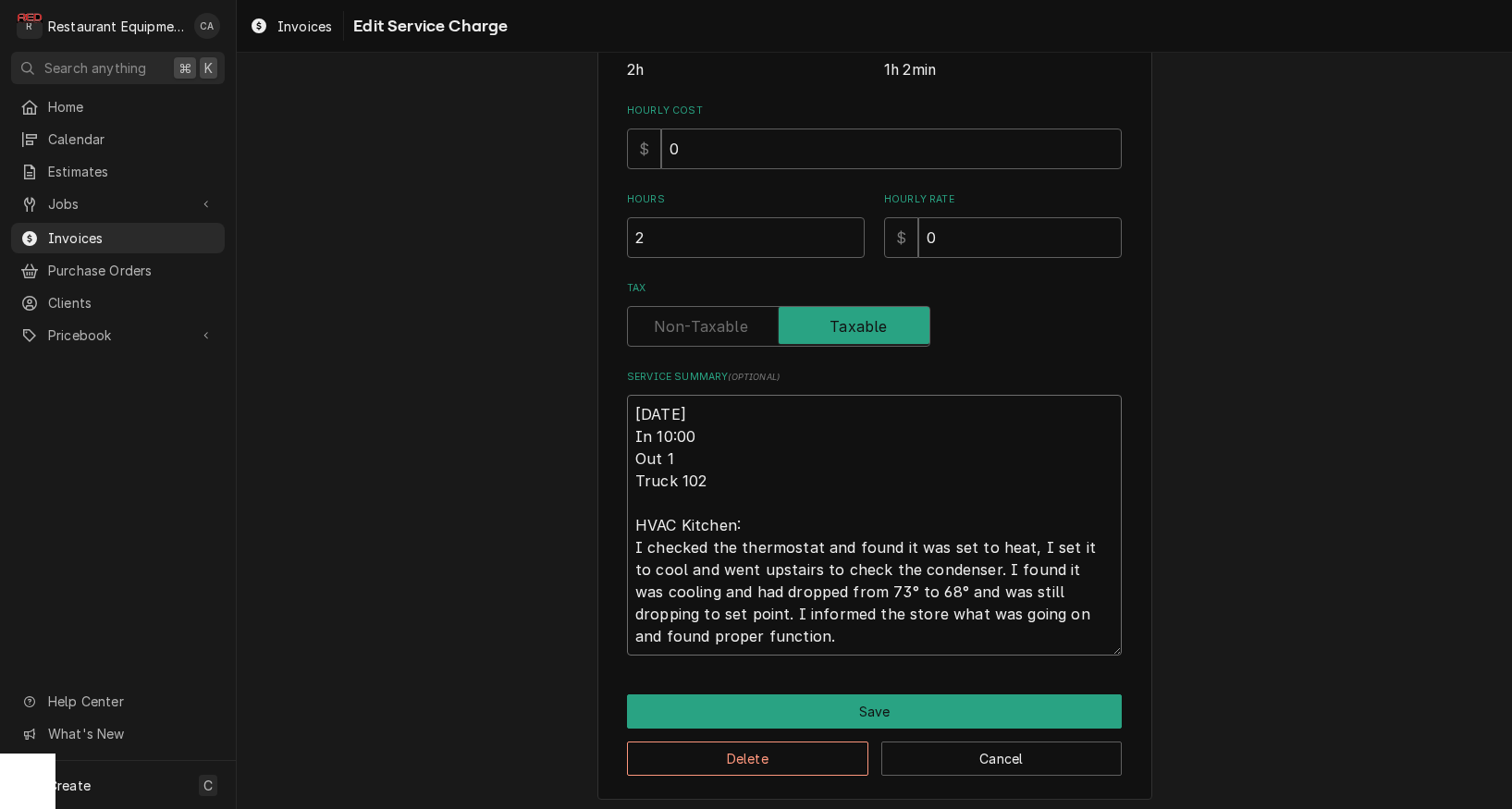
type textarea "8/29/25 In 10:00 Out 10 Truck 102 HVAC Kitchen: I checked the thermostat and fo…"
type textarea "x"
type textarea "8/29/25 In 10:00 Out 10; Truck 102 HVAC Kitchen: I checked the thermostat and f…"
type textarea "x"
type textarea "8/29/25 In 10:00 Out 10 Truck 102 HVAC Kitchen: I checked the thermostat and fo…"
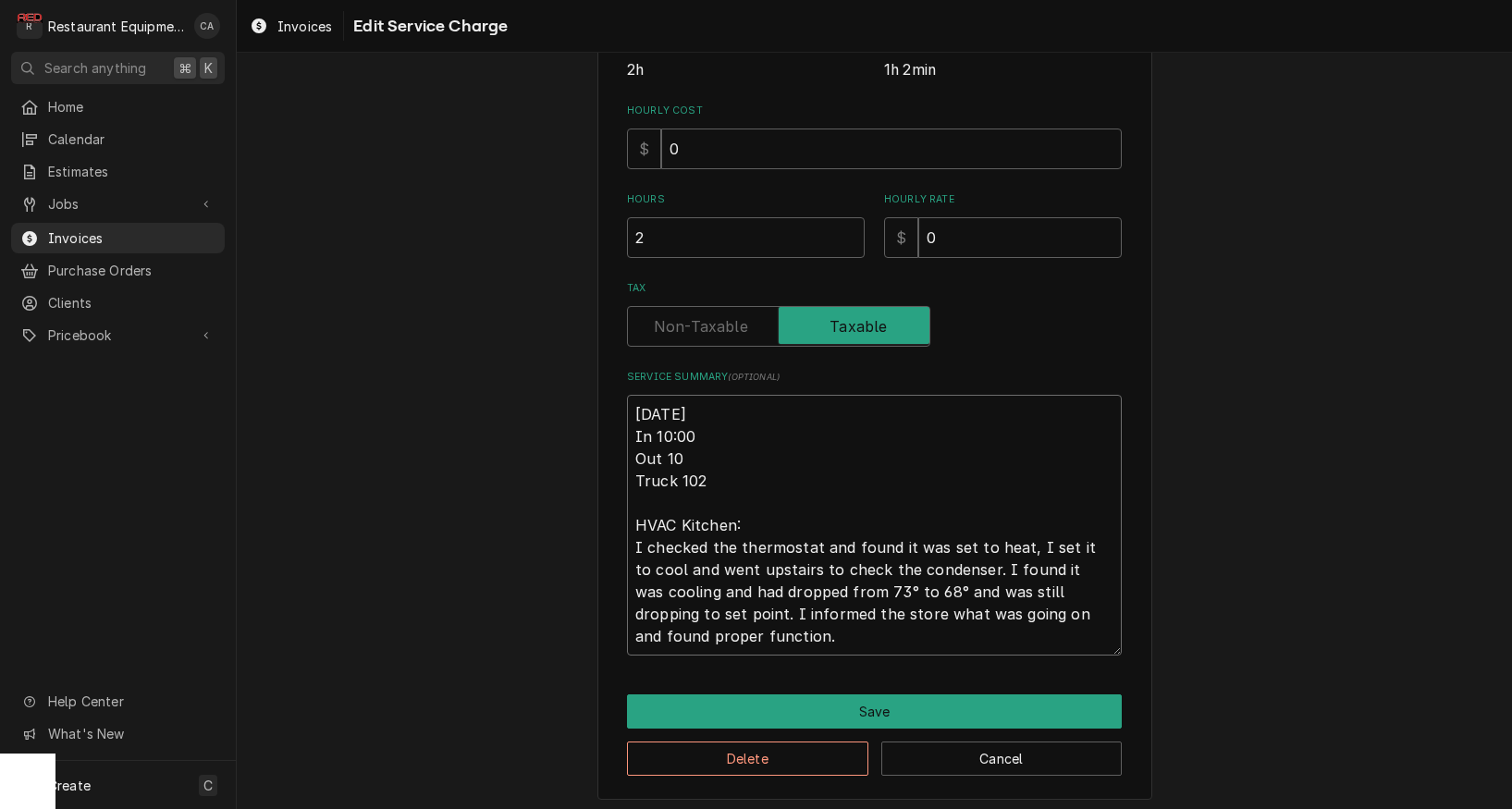
type textarea "x"
type textarea "8/29/25 In 10:00 Out 10: Truck 102 HVAC Kitchen: I checked the thermostat and f…"
type textarea "x"
type textarea "8/29/25 In 10:00 Out 10:3 Truck 102 HVAC Kitchen: I checked the thermostat and …"
type textarea "x"
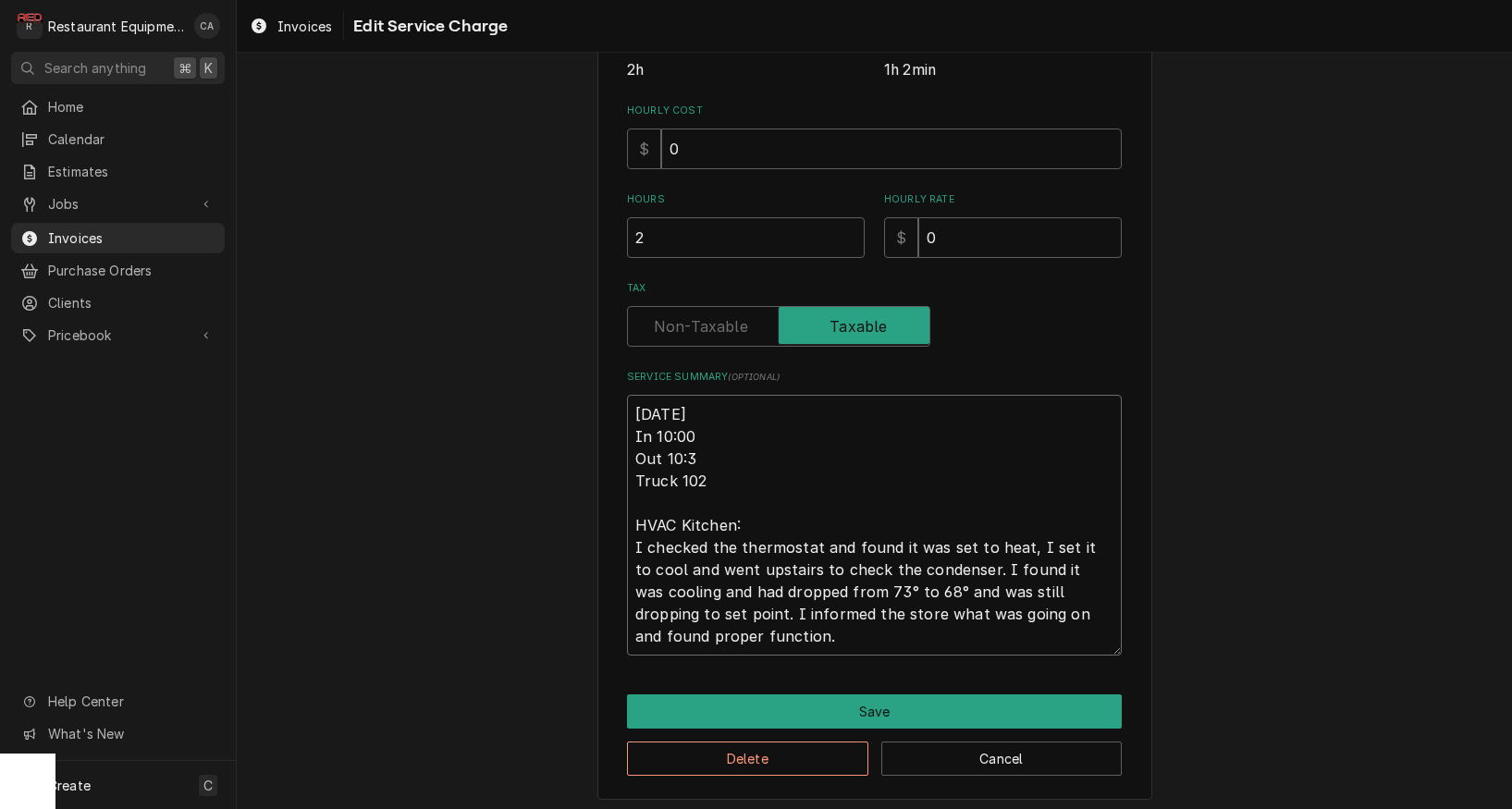
type textarea "8/29/25 In 10:00 Out 10:30 Truck 102 HVAC Kitchen: I checked the thermostat and…"
type textarea "x"
type textarea "8/29/25 In 10:00 Out 10:3 Truck 102 HVAC Kitchen: I checked the thermostat and …"
type textarea "x"
type textarea "8/29/25 In 10:00 Out 10: Truck 102 HVAC Kitchen: I checked the thermostat and f…"
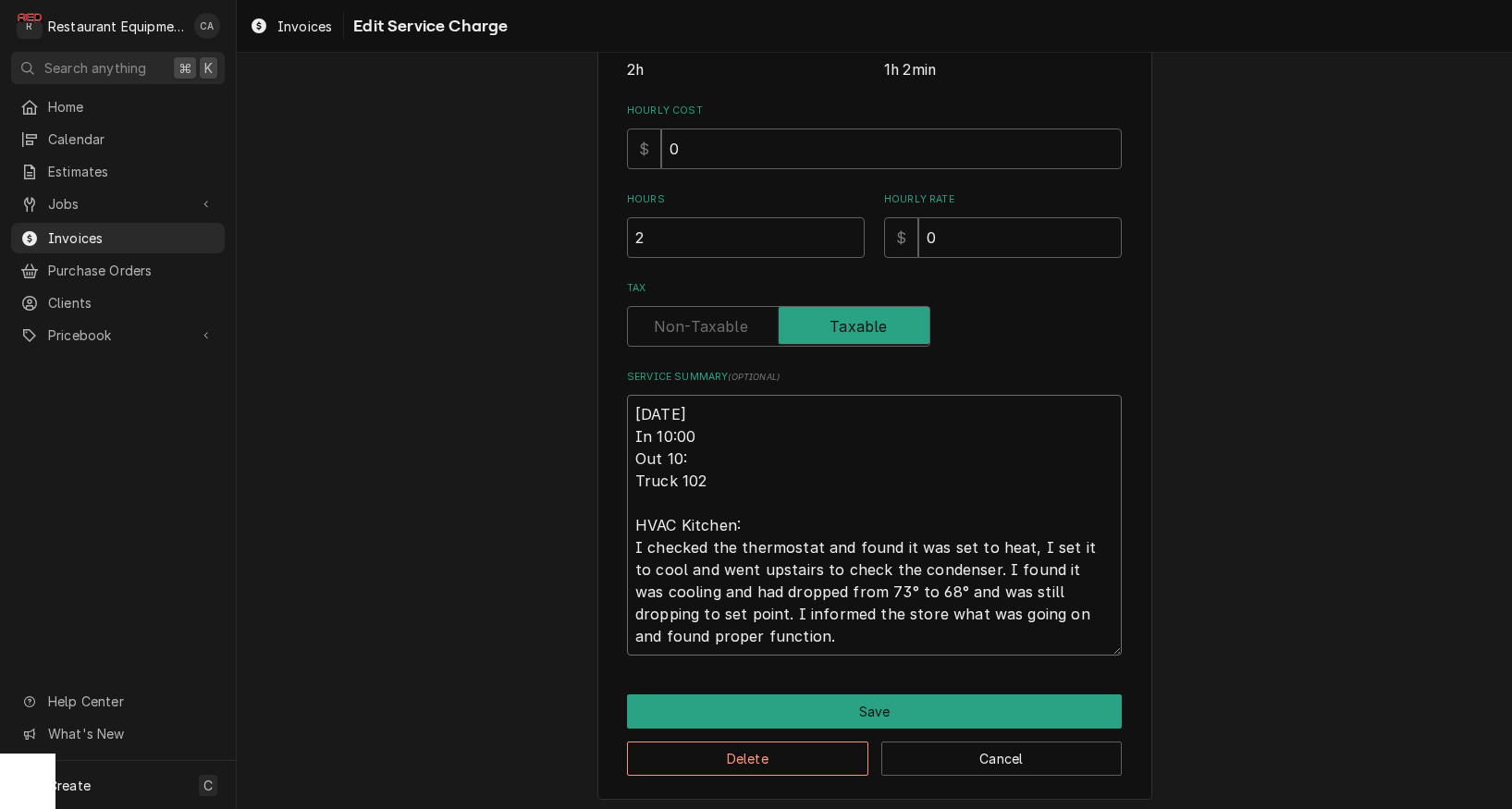
type textarea "x"
type textarea "8/29/25 In 10:00 Out 10 Truck 102 HVAC Kitchen: I checked the thermostat and fo…"
type textarea "x"
type textarea "8/29/25 In 10:00 Out 1 Truck 102 HVAC Kitchen: I checked the thermostat and fou…"
type textarea "x"
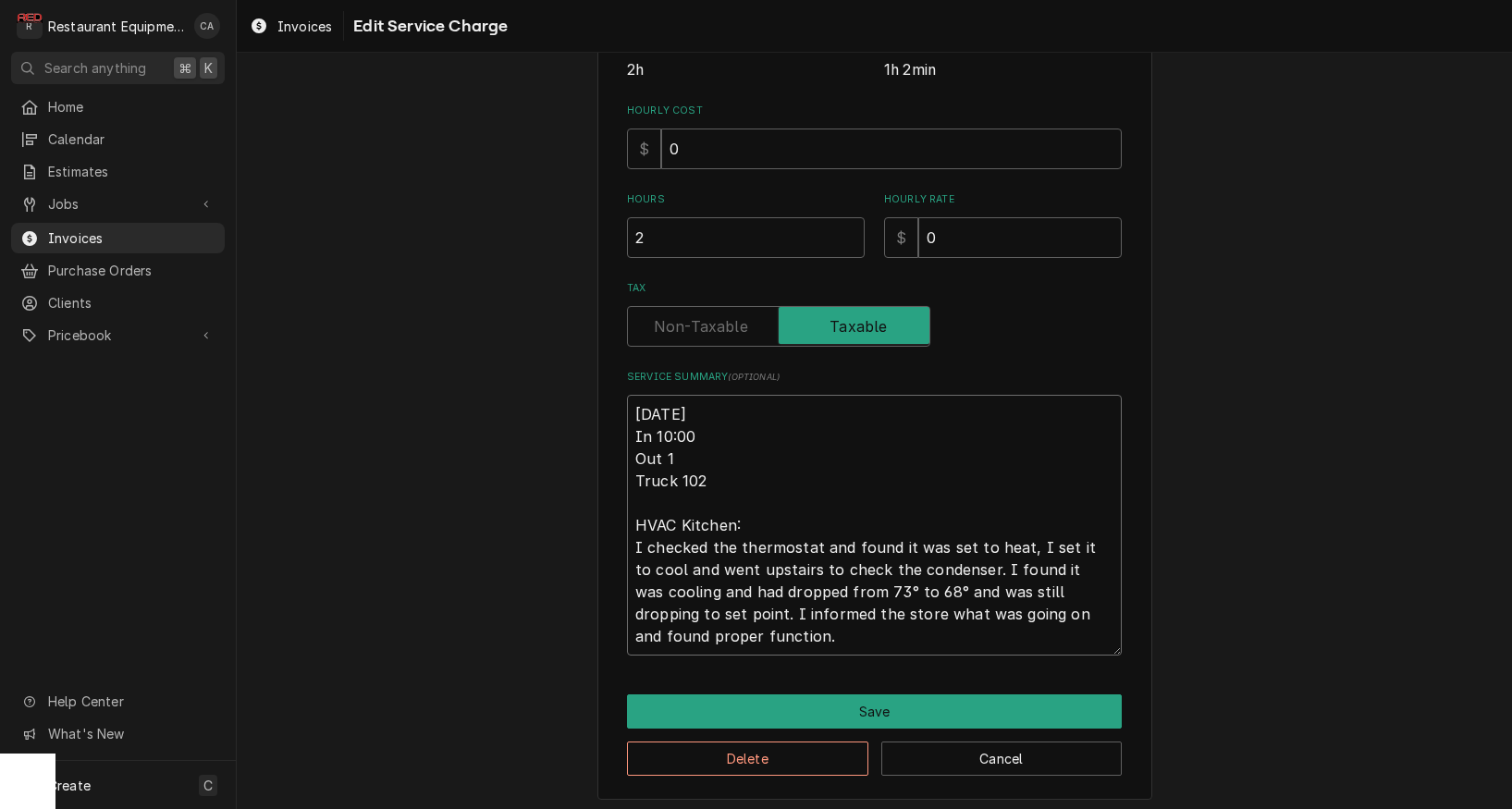
type textarea "8/29/25 In 10:00 Out Truck 102 HVAC Kitchen: I checked the thermostat and found…"
type textarea "x"
type textarea "8/29/25 In 10:00 Out 1 Truck 102 HVAC Kitchen: I checked the thermostat and fou…"
type textarea "x"
type textarea "8/29/25 In 10:00 Out 11 Truck 102 HVAC Kitchen: I checked the thermostat and fo…"
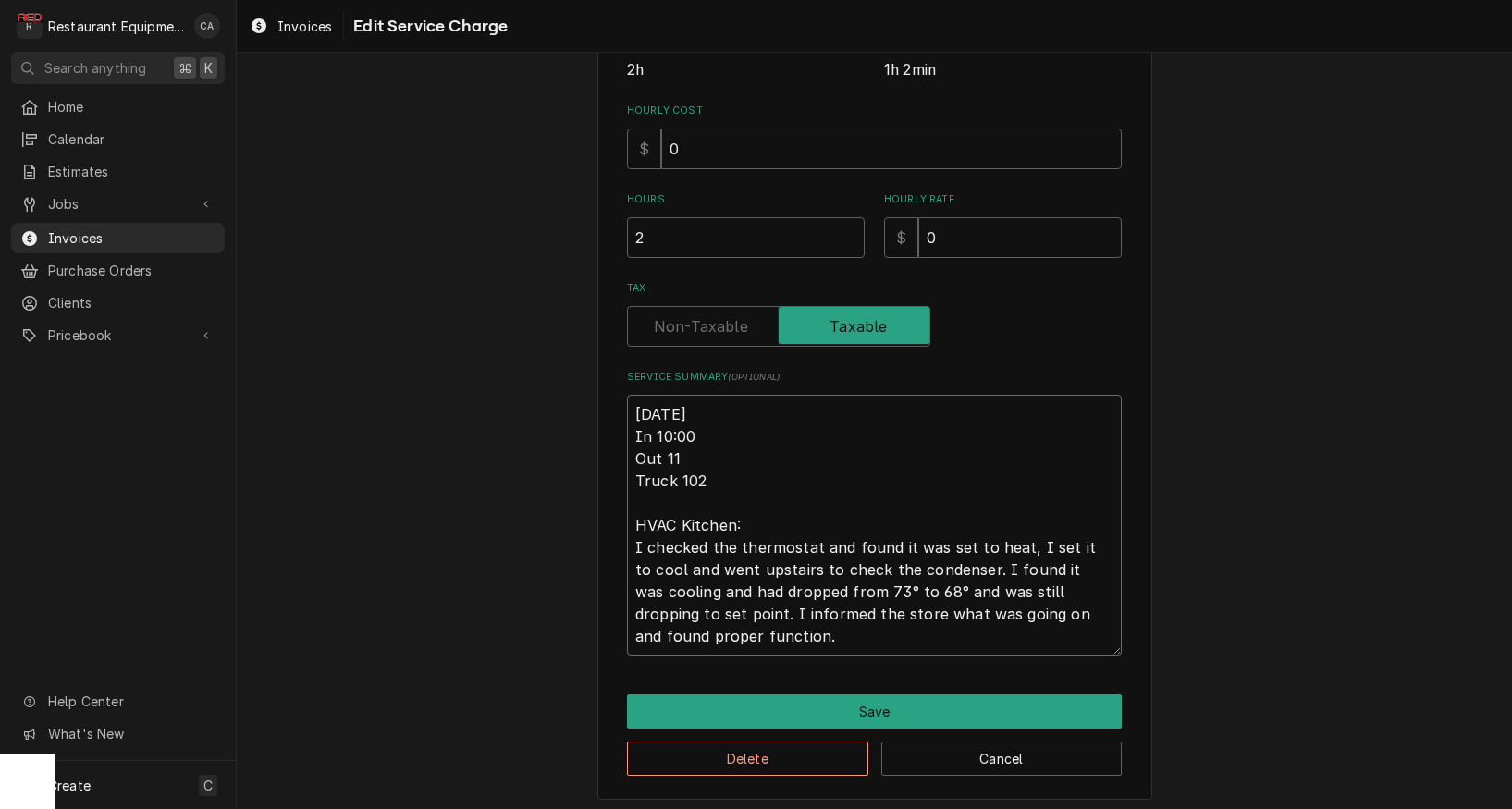
type textarea "x"
type textarea "8/29/25 In 10:00 Out 11" Truck 102 HVAC Kitchen: I checked the thermostat and f…"
type textarea "x"
type textarea "8/29/25 In 10:00 Out 11"0 Truck 102 HVAC Kitchen: I checked the thermostat and …"
type textarea "x"
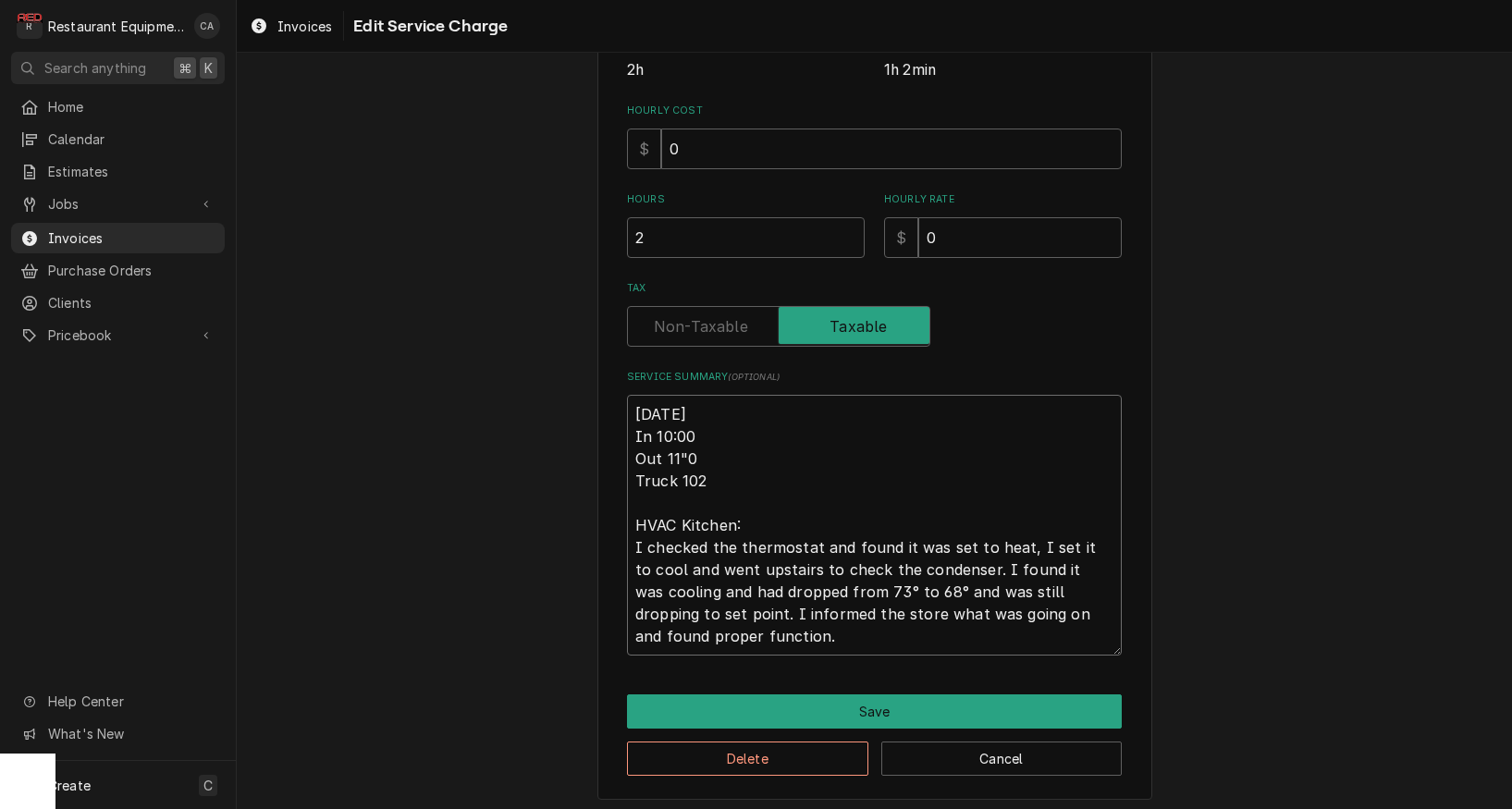
type textarea "8/29/25 In 10:00 Out 11"00 Truck 102 HVAC Kitchen: I checked the thermostat and…"
type textarea "x"
type textarea "8/29/25 In 10:00 Out 11"0 Truck 102 HVAC Kitchen: I checked the thermostat and …"
type textarea "x"
type textarea "8/29/25 In 10:00 Out 11" Truck 102 HVAC Kitchen: I checked the thermostat and f…"
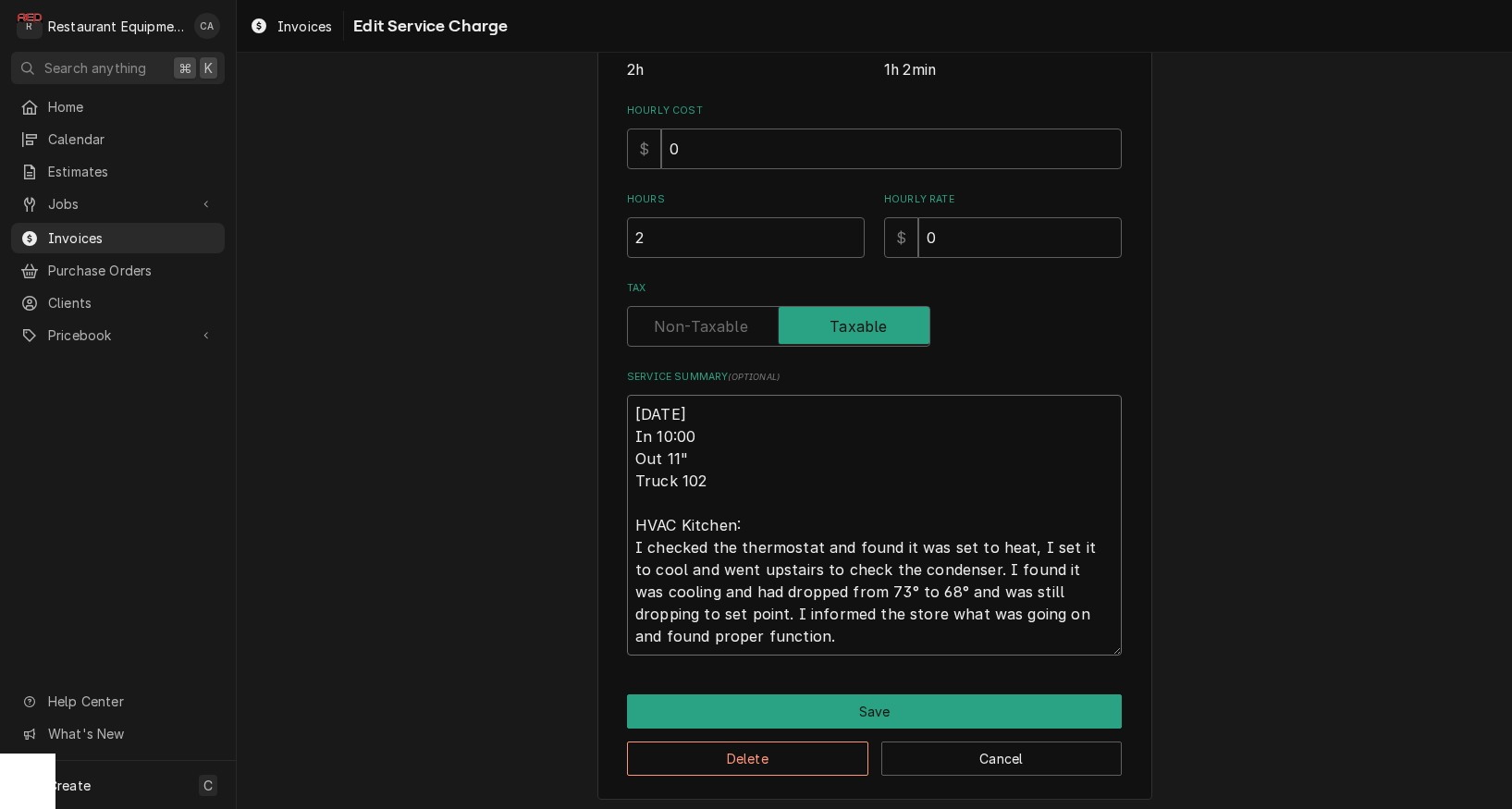
type textarea "x"
type textarea "8/29/25 In 10:00 Out 11 Truck 102 HVAC Kitchen: I checked the thermostat and fo…"
type textarea "x"
type textarea "8/29/25 In 10:00 Out 11: Truck 102 HVAC Kitchen: I checked the thermostat and f…"
type textarea "x"
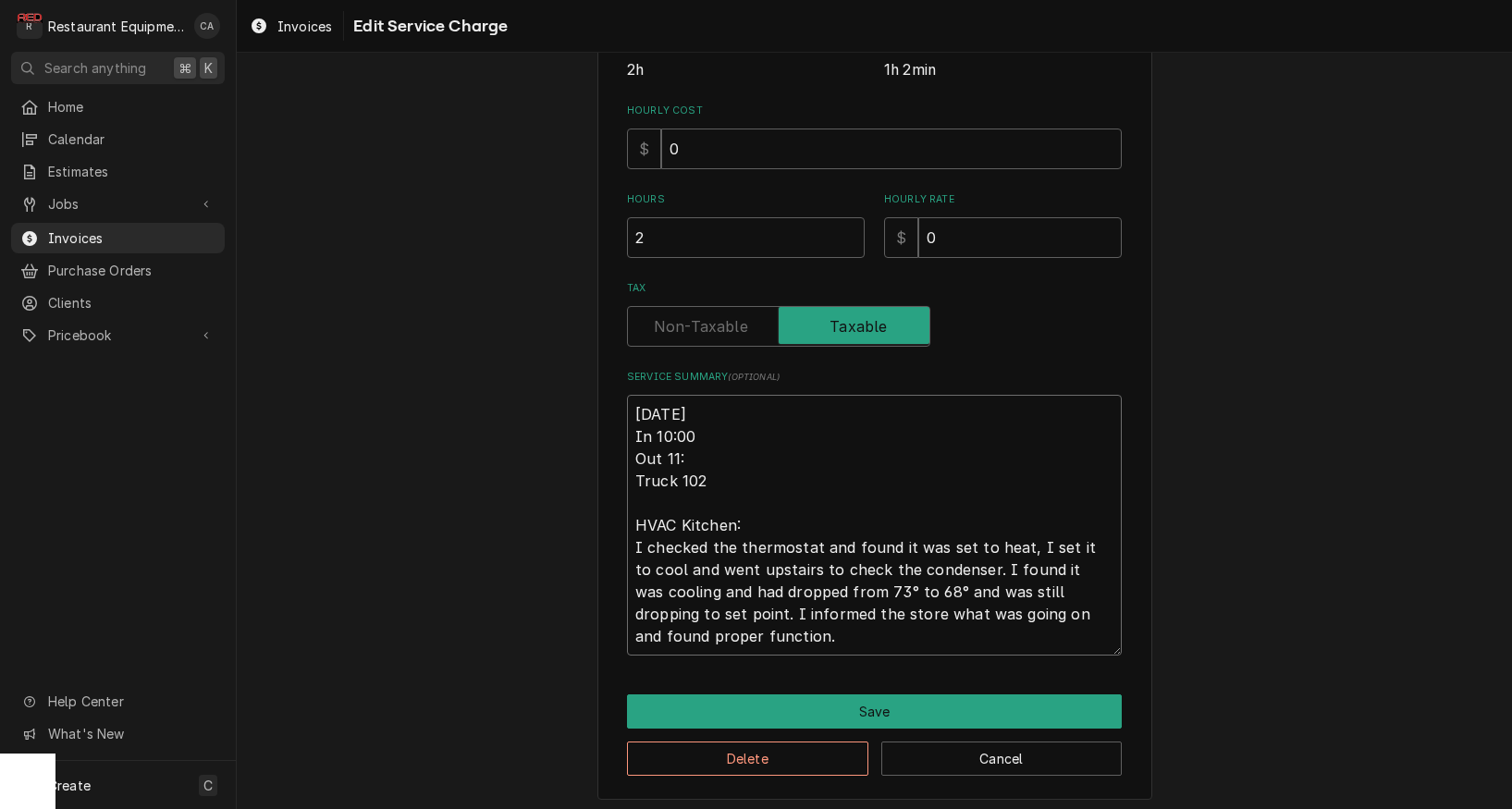
type textarea "8/29/25 In 10:00 Out 11:0 Truck 102 HVAC Kitchen: I checked the thermostat and …"
type textarea "x"
type textarea "8/29/25 In 10:00 Out 11:00 Truck 102 HVAC Kitchen: I checked the thermostat and…"
click at [639, 403] on textarea "8/29/25 In 10:00 Out 11:00 Truck 102 HVAC Kitchen: I checked the thermostat and…" at bounding box center [874, 525] width 494 height 260
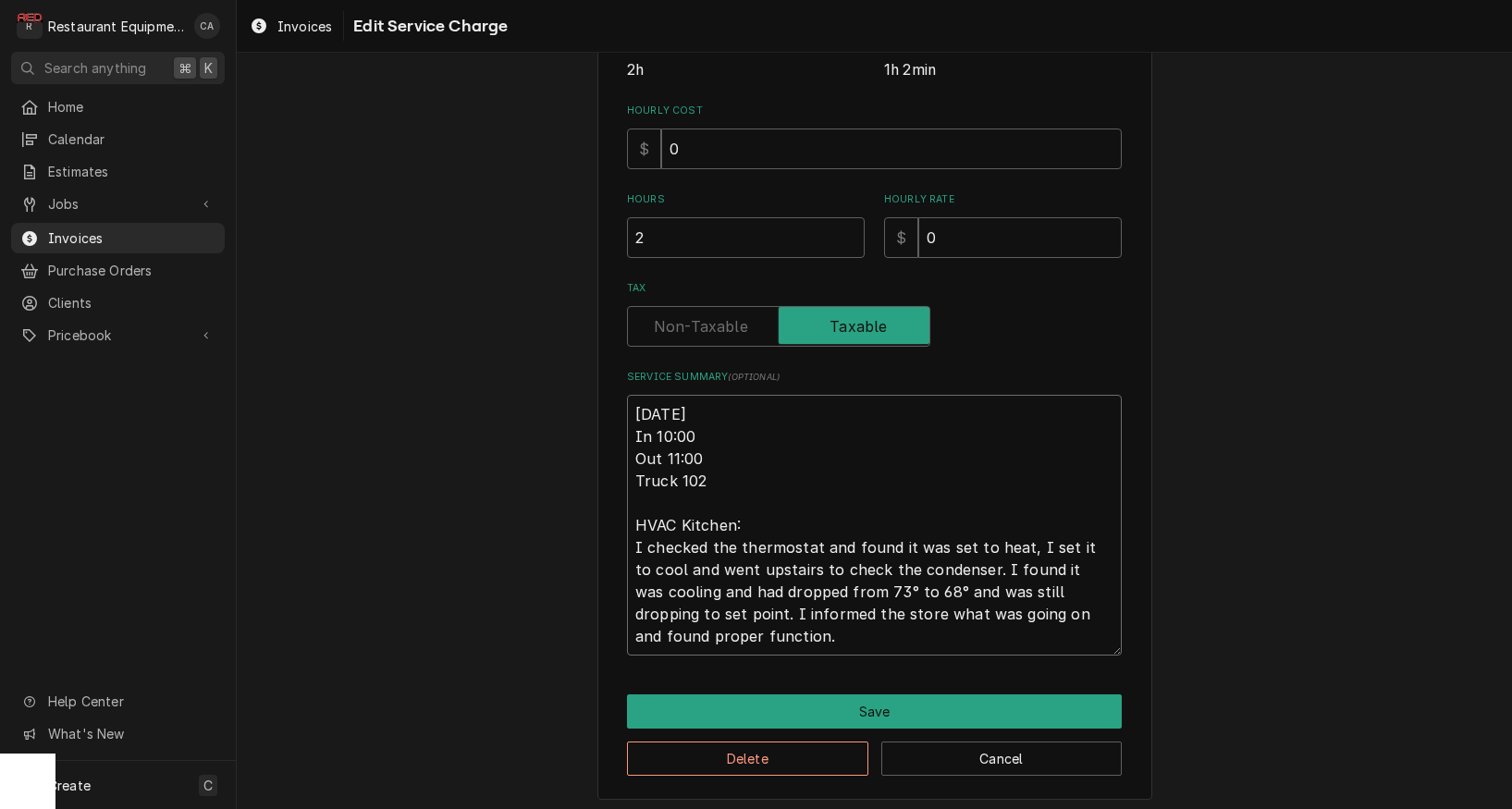
type textarea "x"
type textarea "8/29/25 In 10:00 Out 11:00 Truck 102 HVAC Kitchen: I checked the thermostat and…"
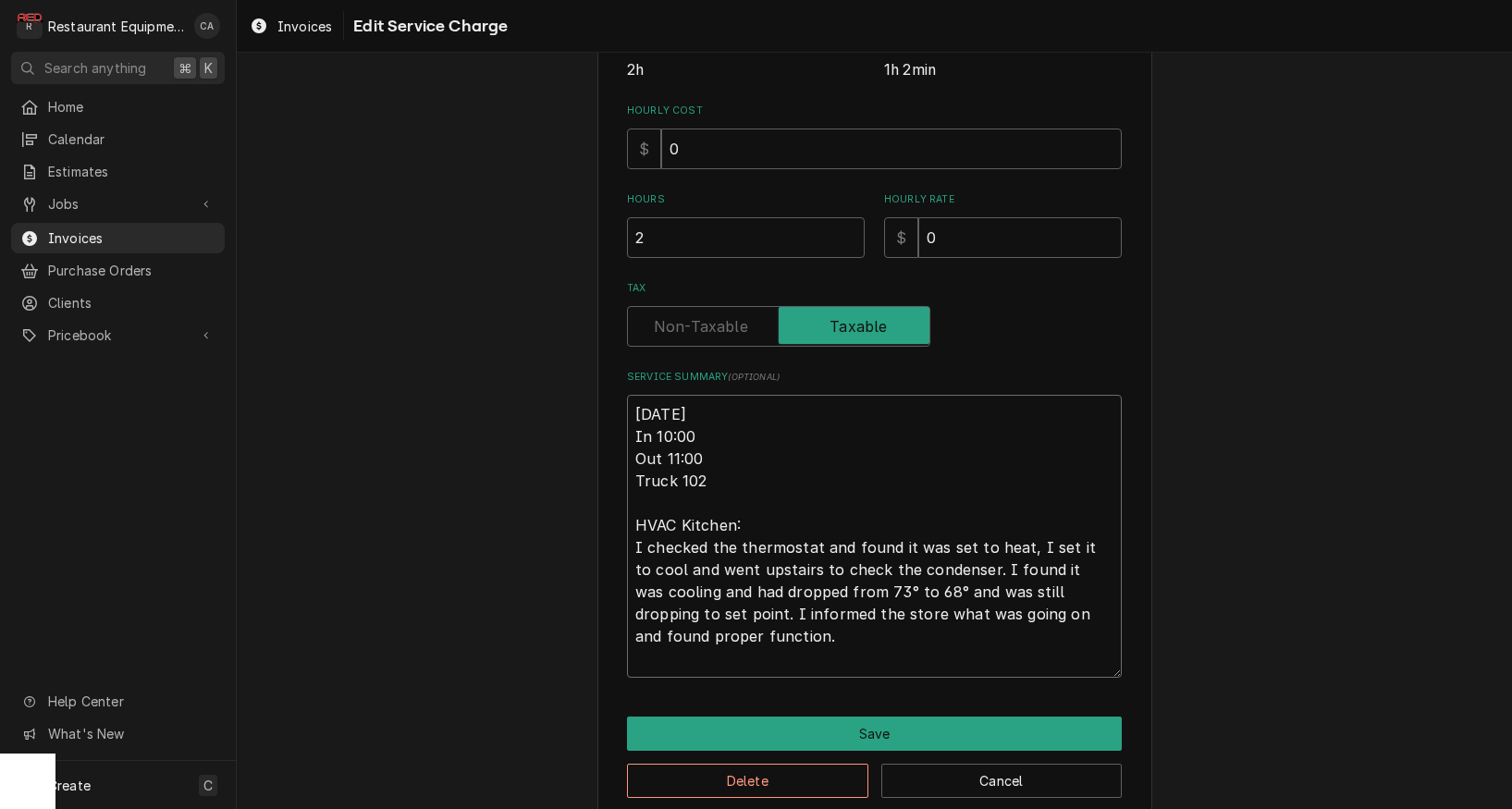
type textarea "x"
type textarea "R 8/29/25 In 10:00 Out 11:00 Truck 102 HVAC Kitchen: I checked the thermostat a…"
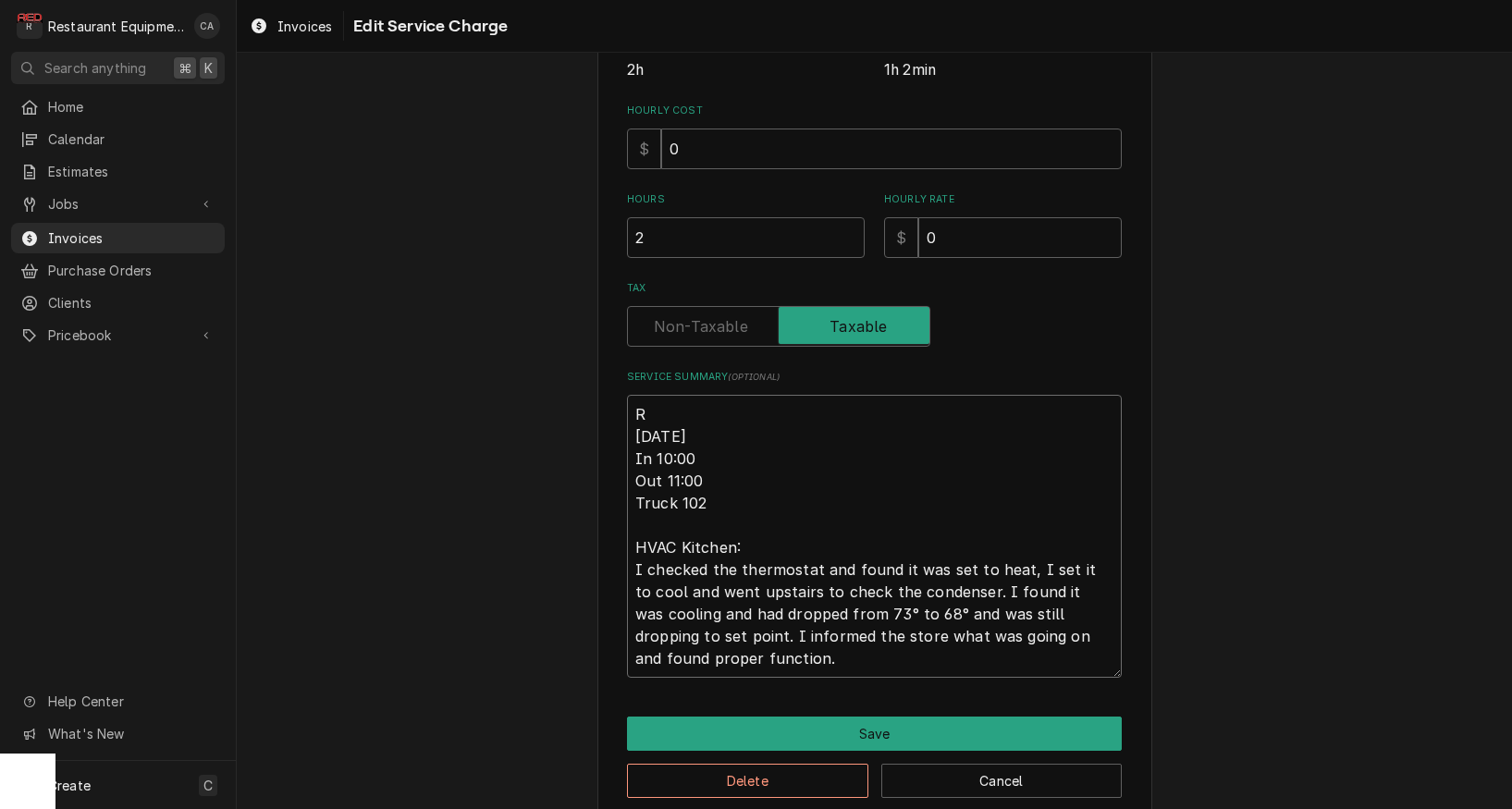
type textarea "x"
type textarea "Ro 8/29/25 In 10:00 Out 11:00 Truck 102 HVAC Kitchen: I checked the thermostat …"
type textarea "x"
type textarea "Roo 8/29/25 In 10:00 Out 11:00 Truck 102 HVAC Kitchen: I checked the thermostat…"
type textarea "x"
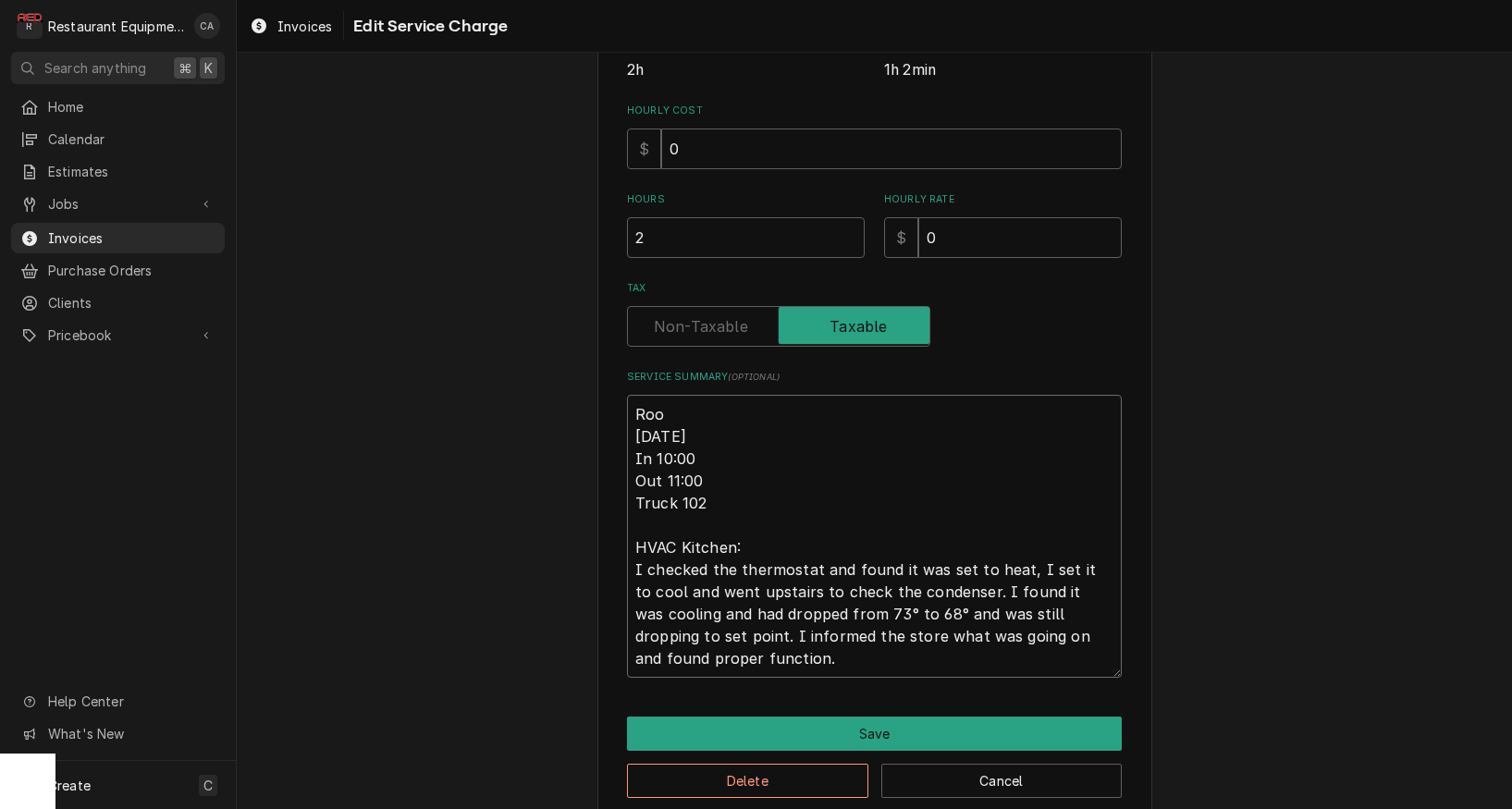
type textarea "Roo 8/29/25 In 10:00 Out 11:00 Truck 102 HVAC Kitchen: I checked the thermostat…"
type textarea "x"
type textarea "Roo 8 8/29/25 In 10:00 Out 11:00 Truck 102 HVAC Kitchen: I checked the thermost…"
type textarea "x"
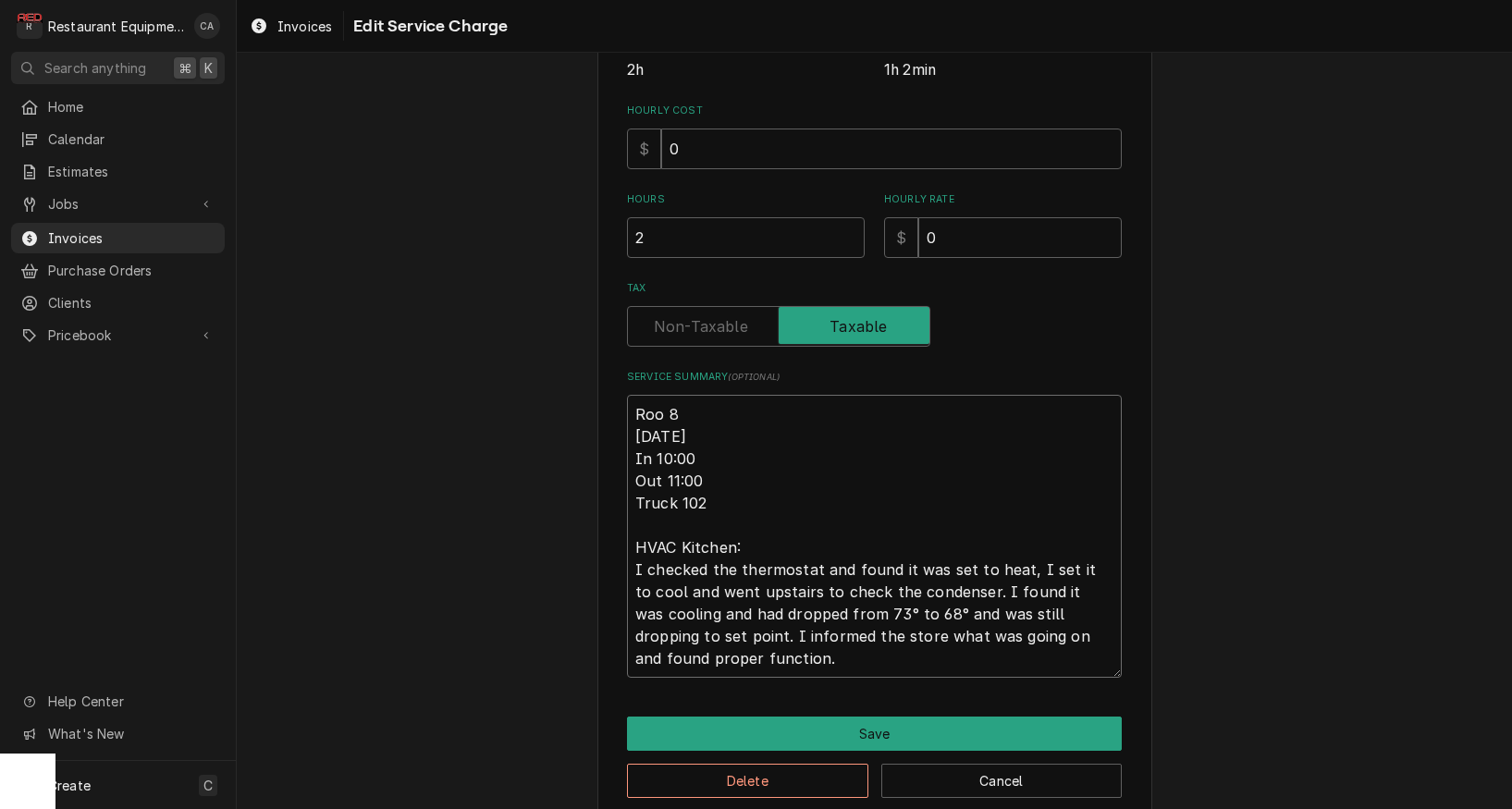
type textarea "Roo 87 8/29/25 In 10:00 Out 11:00 Truck 102 HVAC Kitchen: I checked the thermos…"
type textarea "x"
type textarea "Roo 873 8/29/25 In 10:00 Out 11:00 Truck 102 HVAC Kitchen: I checked the thermo…"
type textarea "x"
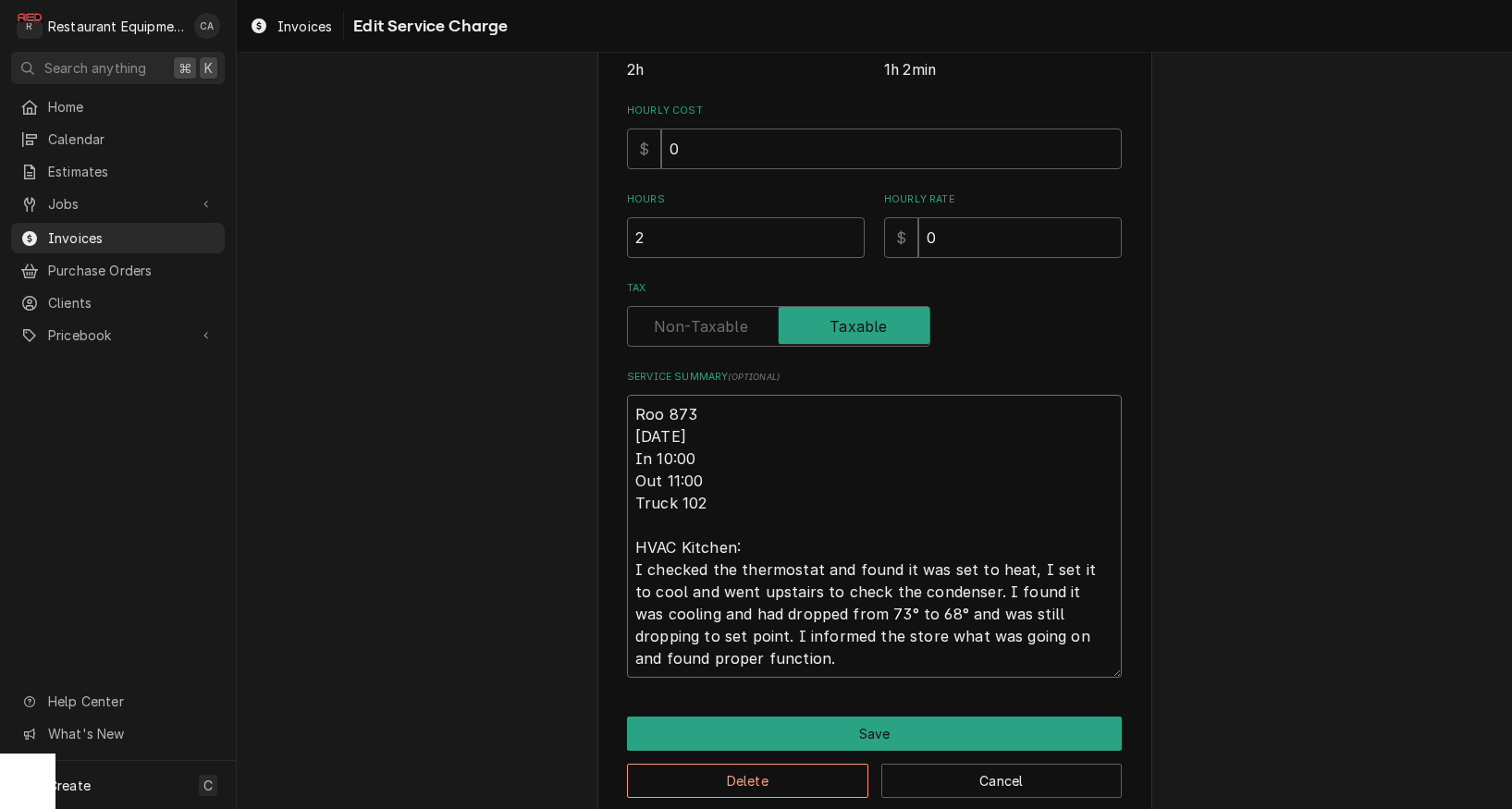
type textarea "Roo 8737 8/29/25 In 10:00 Out 11:00 Truck 102 HVAC Kitchen: I checked the therm…"
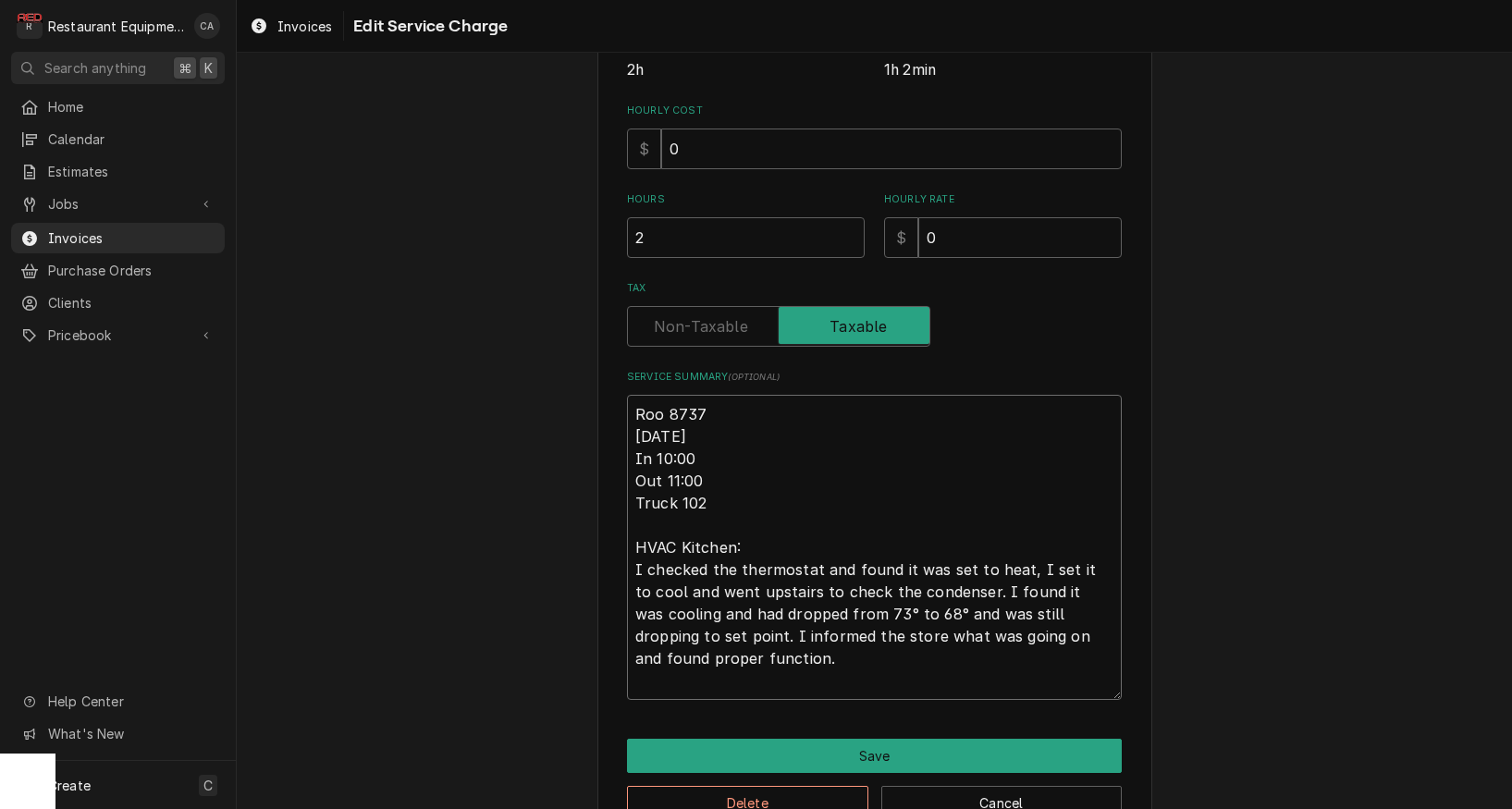
type textarea "x"
type textarea "Roo 8737 8/29/25 In 10:00 Out 11:00 Truck 102 HVAC Kitchen: I checked the therm…"
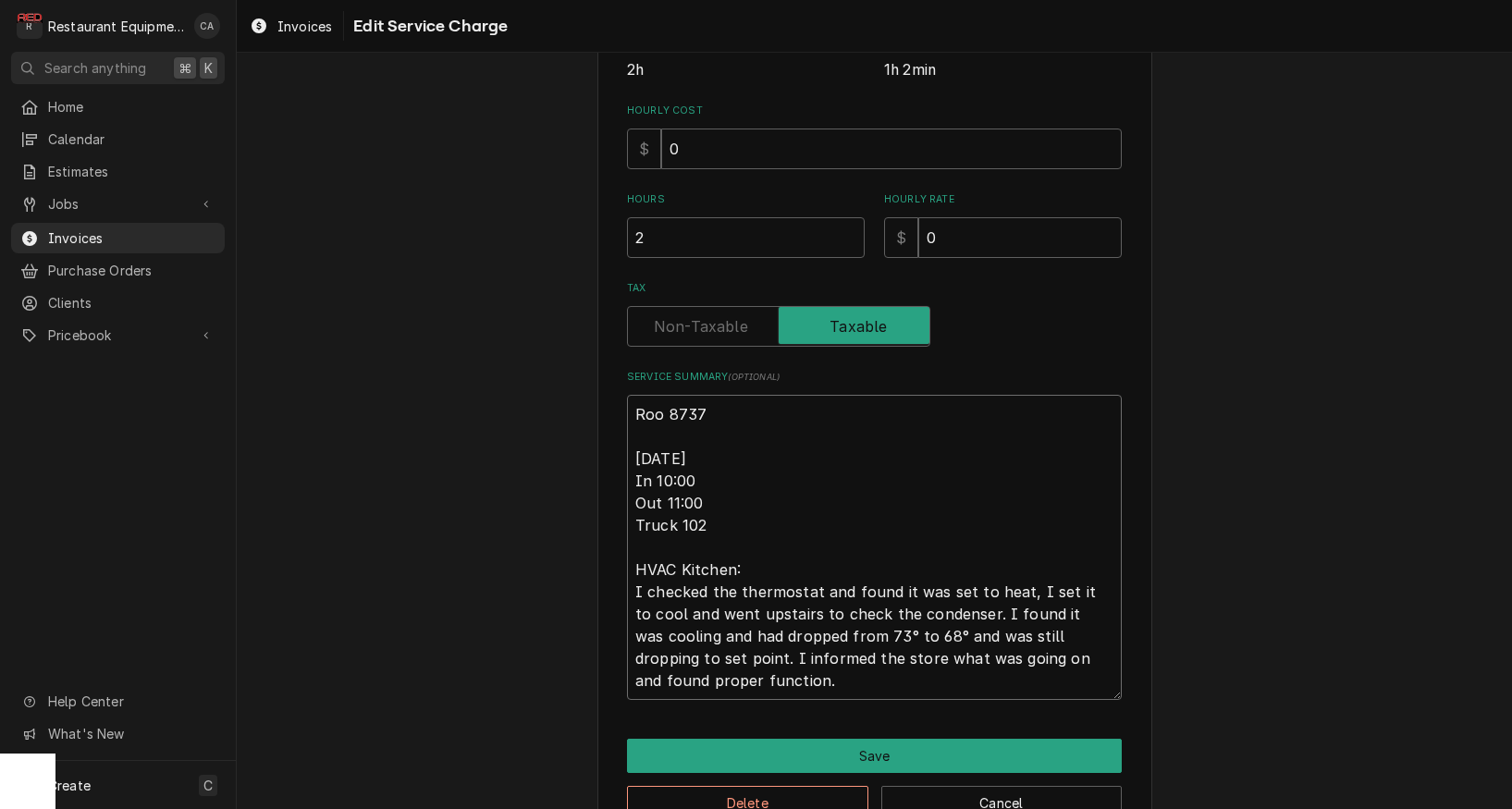
type textarea "x"
type textarea "Roo 8737 8/29/25 In 10:00 Out 11:00 Truck 102 HVAC Kitchen: I checked the therm…"
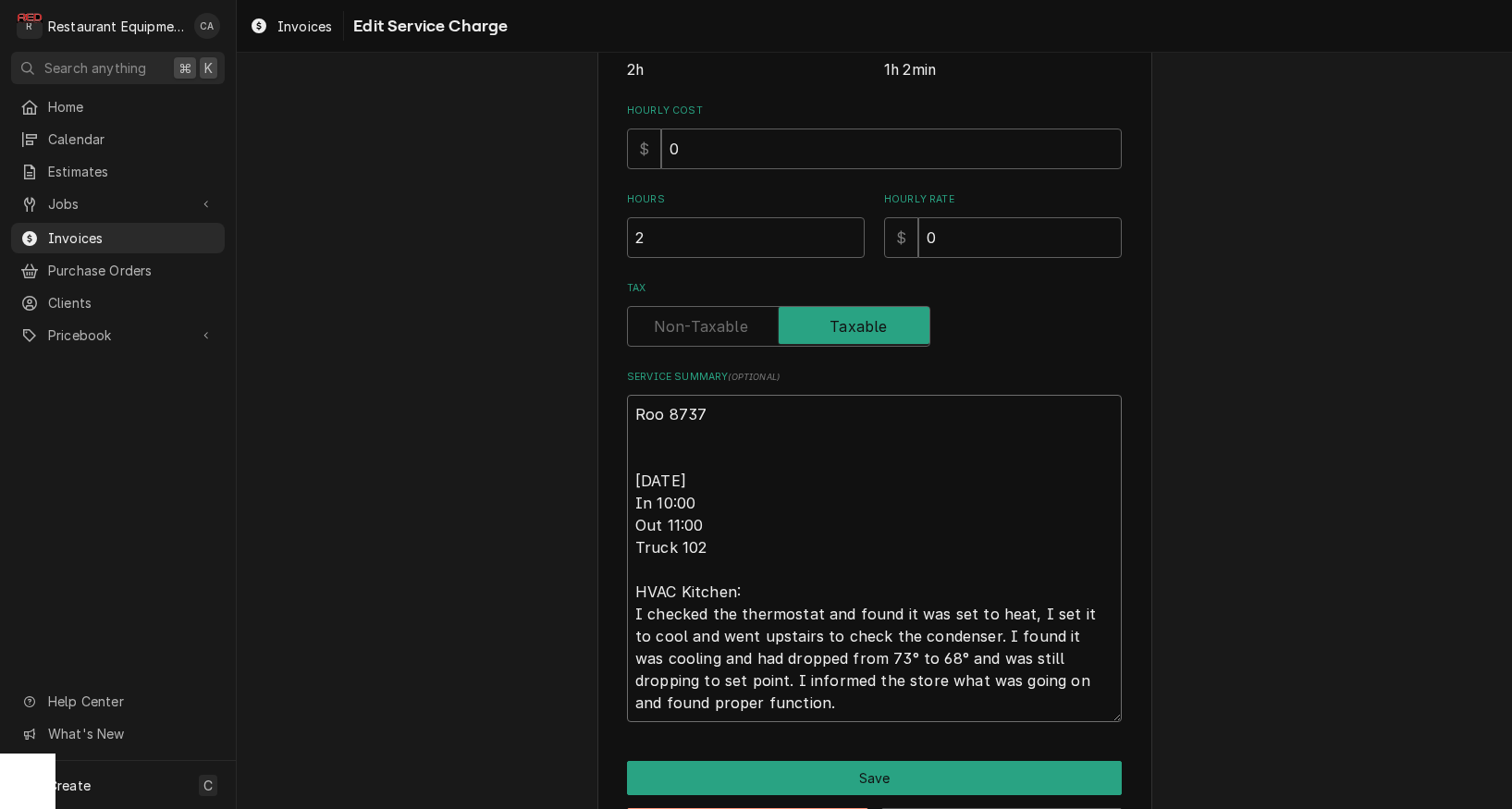
type textarea "x"
type textarea "Roo 8737 T 8/29/25 In 10:00 Out 11:00 Truck 102 HVAC Kitchen: I checked the the…"
type textarea "x"
type textarea "Roo 8737 Tr 8/29/25 In 10:00 Out 11:00 Truck 102 HVAC Kitchen: I checked the th…"
type textarea "x"
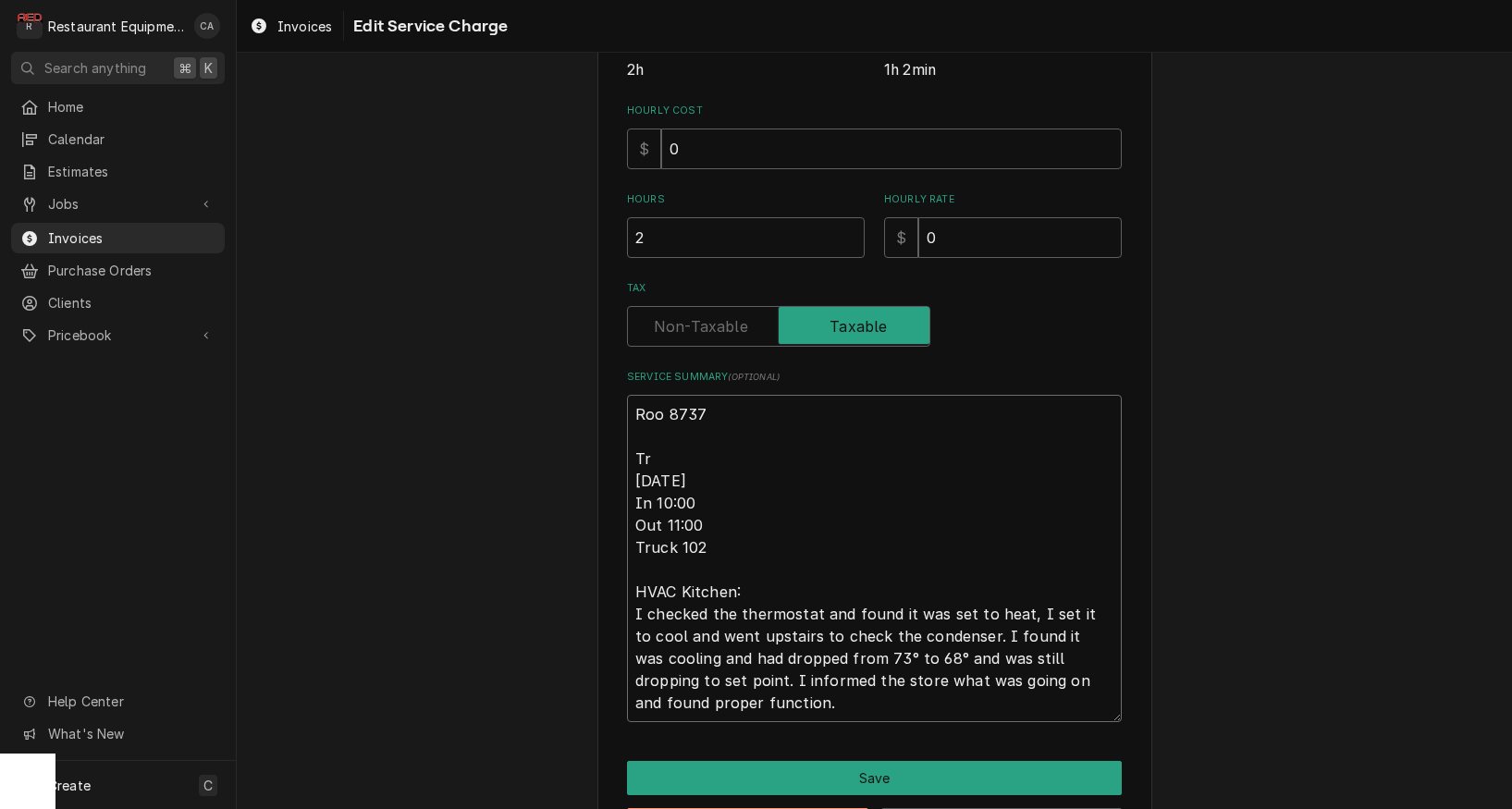
type textarea "Roo 8737 Tra 8/29/25 In 10:00 Out 11:00 Truck 102 HVAC Kitchen: I checked the t…"
type textarea "x"
type textarea "Roo 8737 Trav 8/29/25 In 10:00 Out 11:00 Truck 102 HVAC Kitchen: I checked the …"
type textarea "x"
type textarea "Roo 8737 Trave 8/29/25 In 10:00 Out 11:00 Truck 102 HVAC Kitchen: I checked the…"
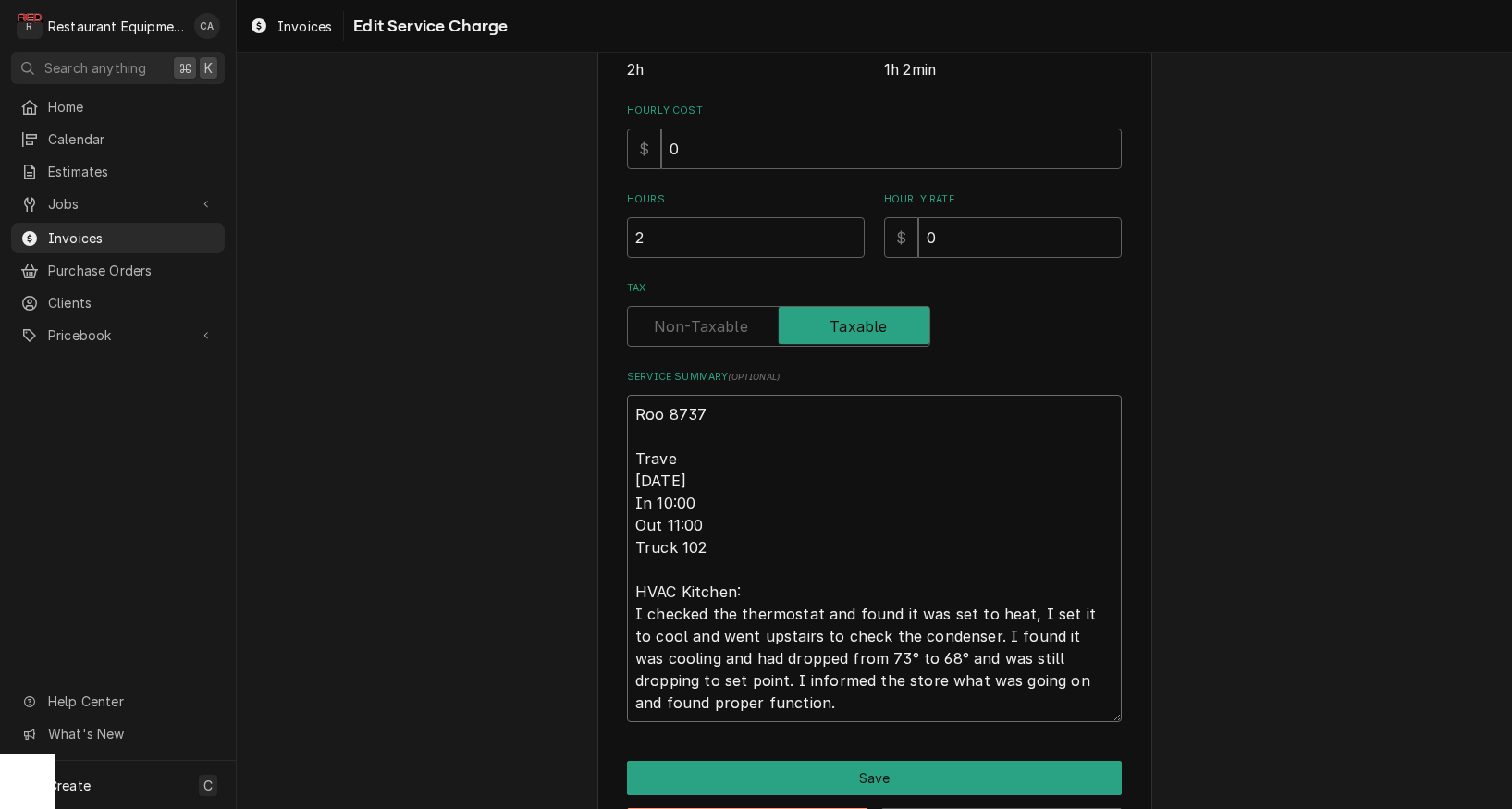
type textarea "x"
type textarea "Roo 8737 Travel 8/29/25 In 10:00 Out 11:00 Truck 102 HVAC Kitchen: I checked th…"
type textarea "x"
type textarea "Roo 8737 Travel 8/29/25 In 10:00 Out 11:00 Truck 102 HVAC Kitchen: I checked th…"
type textarea "x"
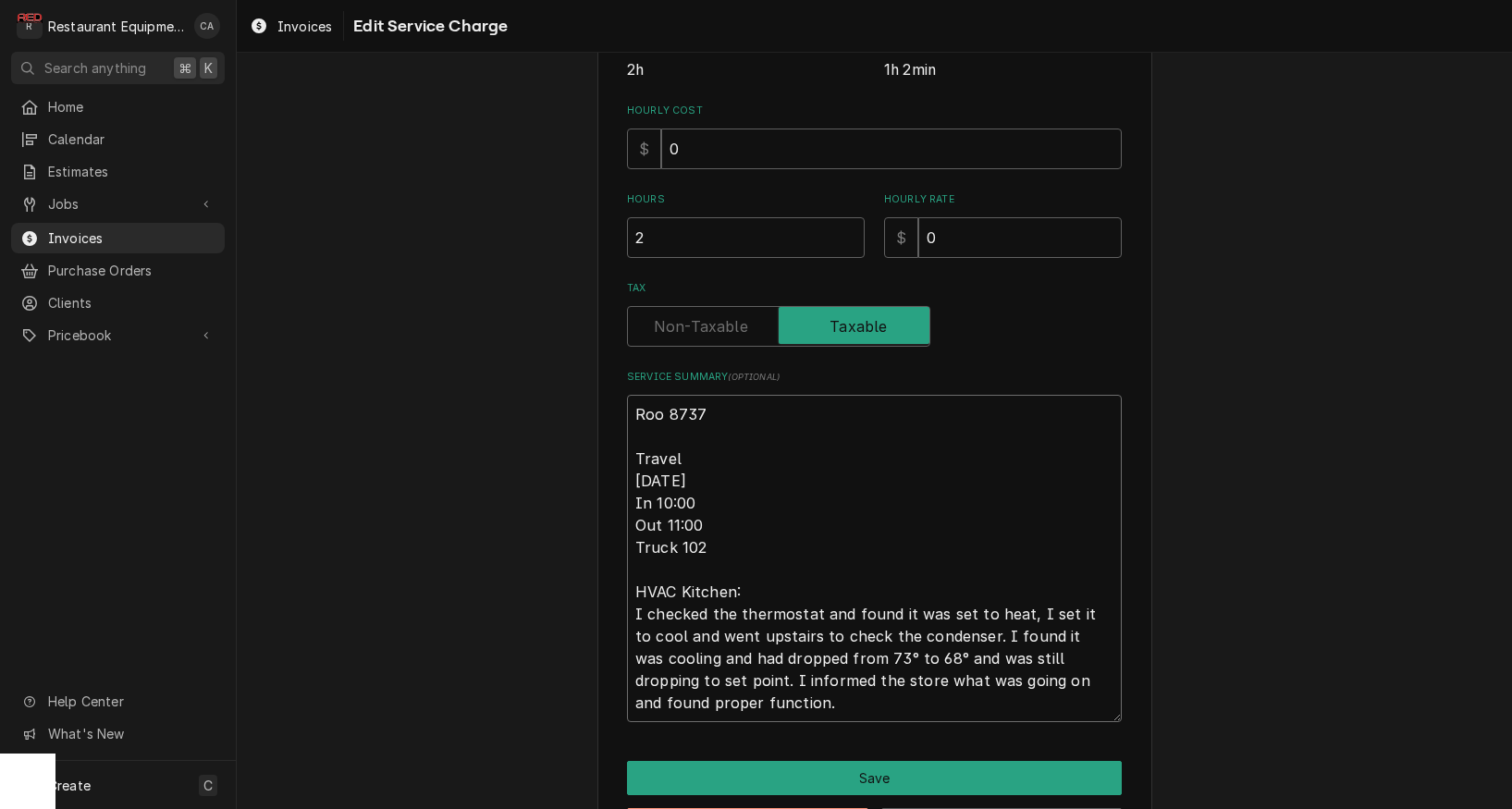
type textarea "Roo 8737 Travel n 8/29/25 In 10:00 Out 11:00 Truck 102 HVAC Kitchen: I checked …"
type textarea "x"
type textarea "Roo 8737 Travel 8/29/25 In 10:00 Out 11:00 Truck 102 HVAC Kitchen: I checked th…"
type textarea "x"
type textarea "Roo 8737 Travel a 8/29/25 In 10:00 Out 11:00 Truck 102 HVAC Kitchen: I checked …"
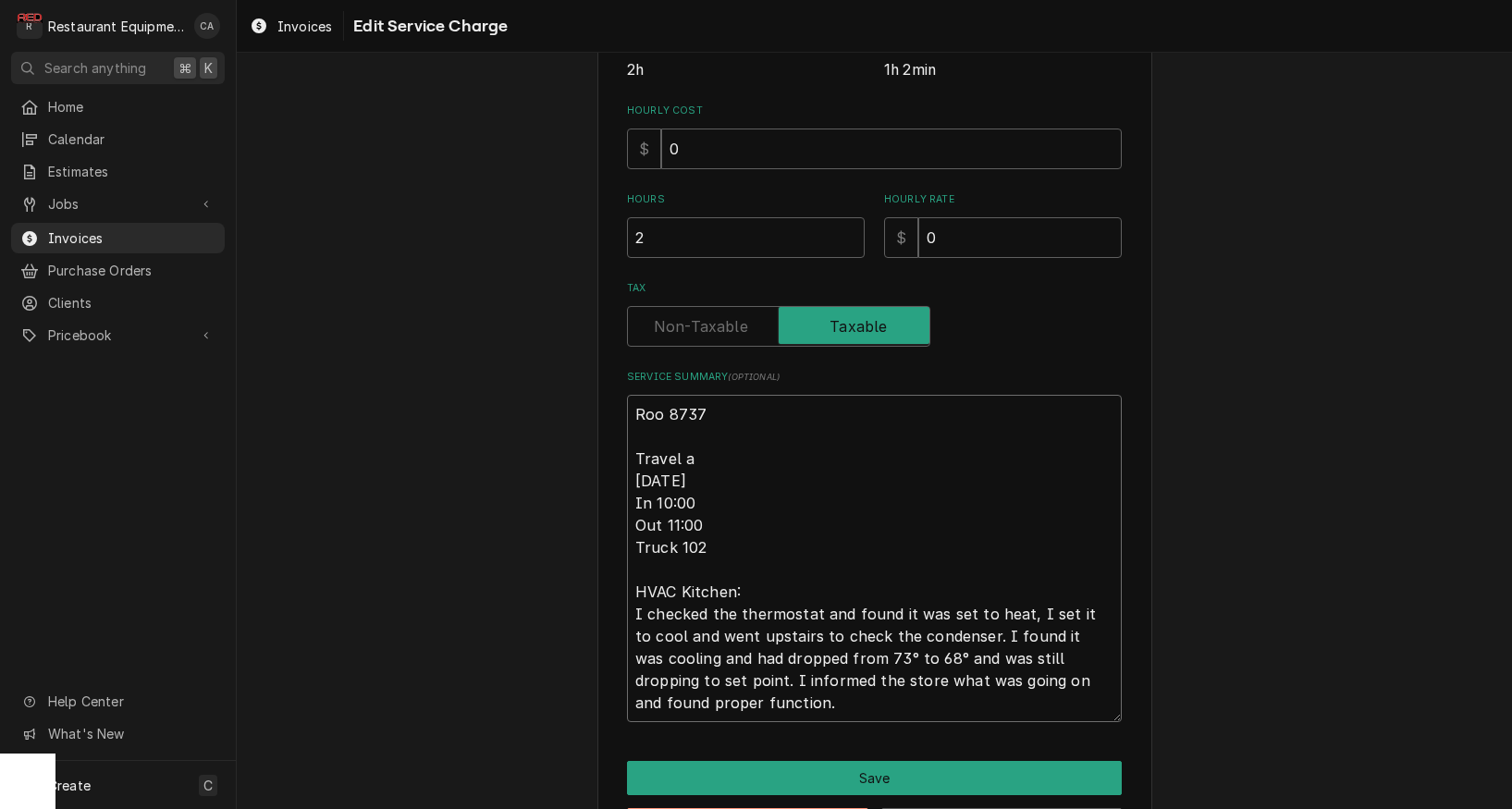
type textarea "x"
type textarea "Roo 8737 Travel ad 8/29/25 In 10:00 Out 11:00 Truck 102 HVAC Kitchen: I checked…"
type textarea "x"
type textarea "Roo 8737 Travel ad 8/29/25 In 10:00 Out 11:00 Truck 102 HVAC Kitchen: I checked…"
type textarea "x"
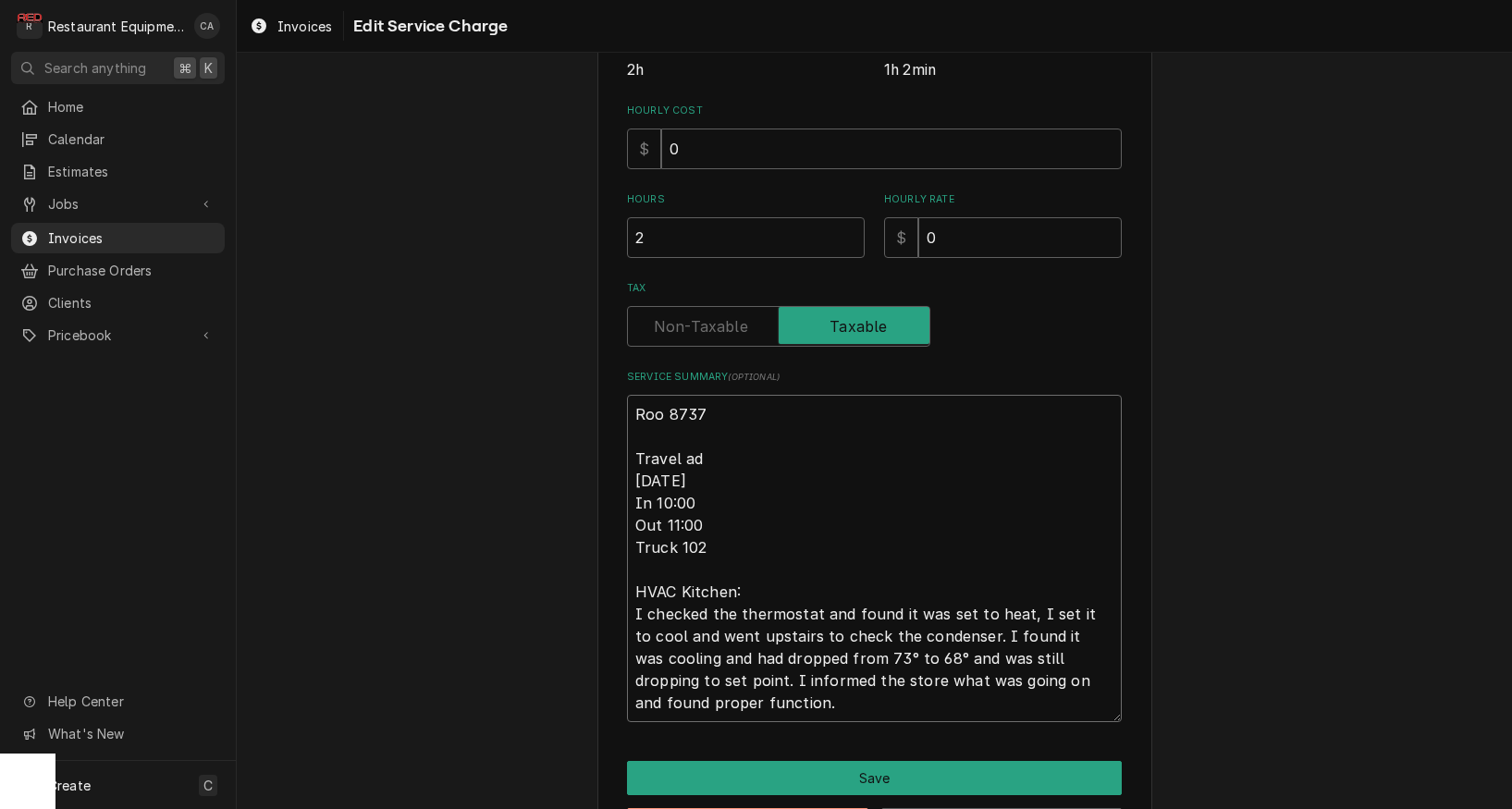
type textarea "Roo 8737 Travel ad 8/29/25 In 10:00 Out 11:00 Truck 102 HVAC Kitchen: I checked…"
type textarea "x"
type textarea "Roo 8737 Travel a 8/29/25 In 10:00 Out 11:00 Truck 102 HVAC Kitchen: I checked …"
type textarea "x"
type textarea "Roo 8737 Travel an 8/29/25 In 10:00 Out 11:00 Truck 102 HVAC Kitchen: I checked…"
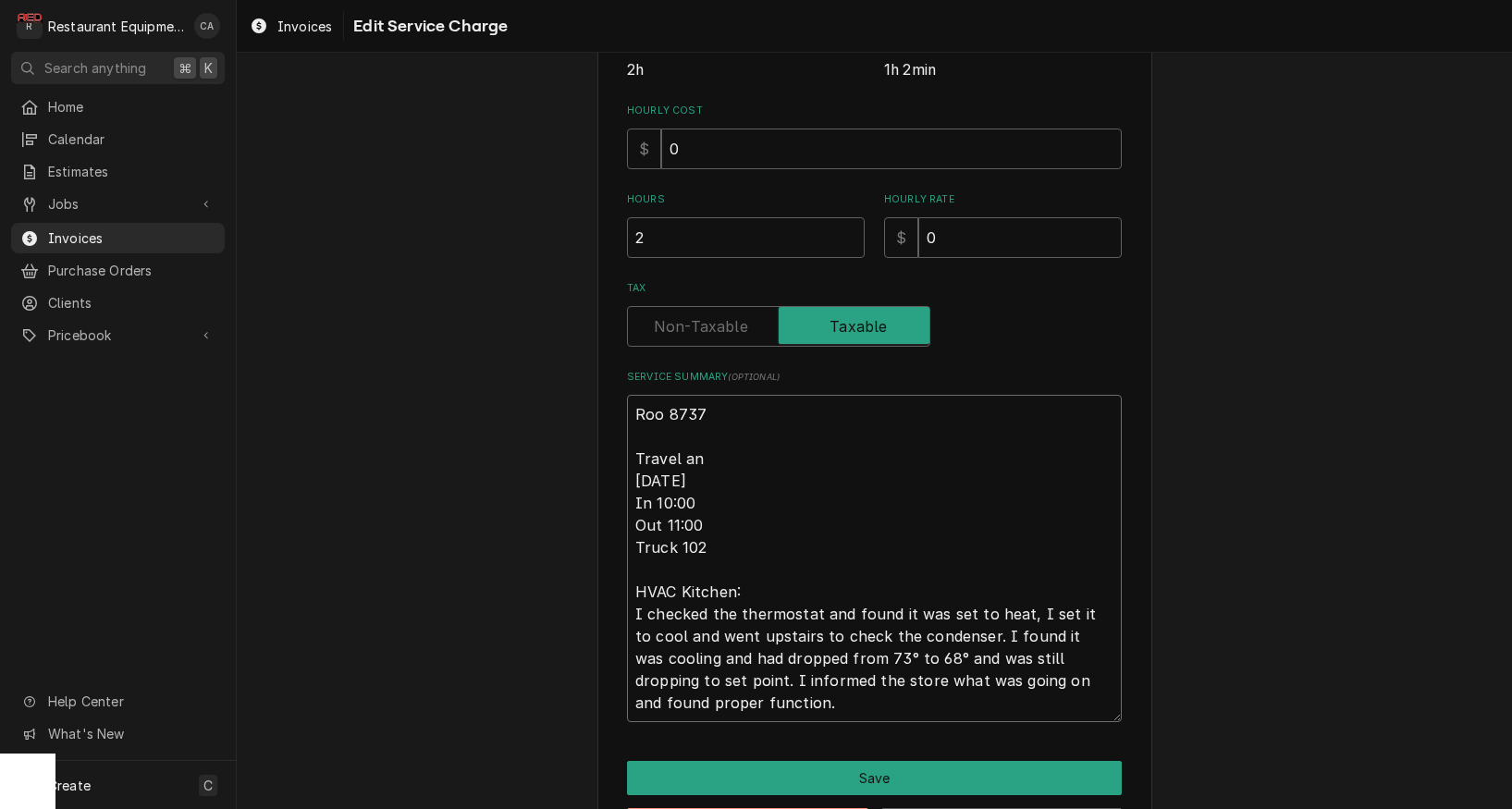
type textarea "x"
type textarea "Roo 8737 Travel and 8/29/25 In 10:00 Out 11:00 Truck 102 HVAC Kitchen: I checke…"
type textarea "x"
type textarea "Roo 8737 Travel and 8/29/25 In 10:00 Out 11:00 Truck 102 HVAC Kitchen: I checke…"
type textarea "x"
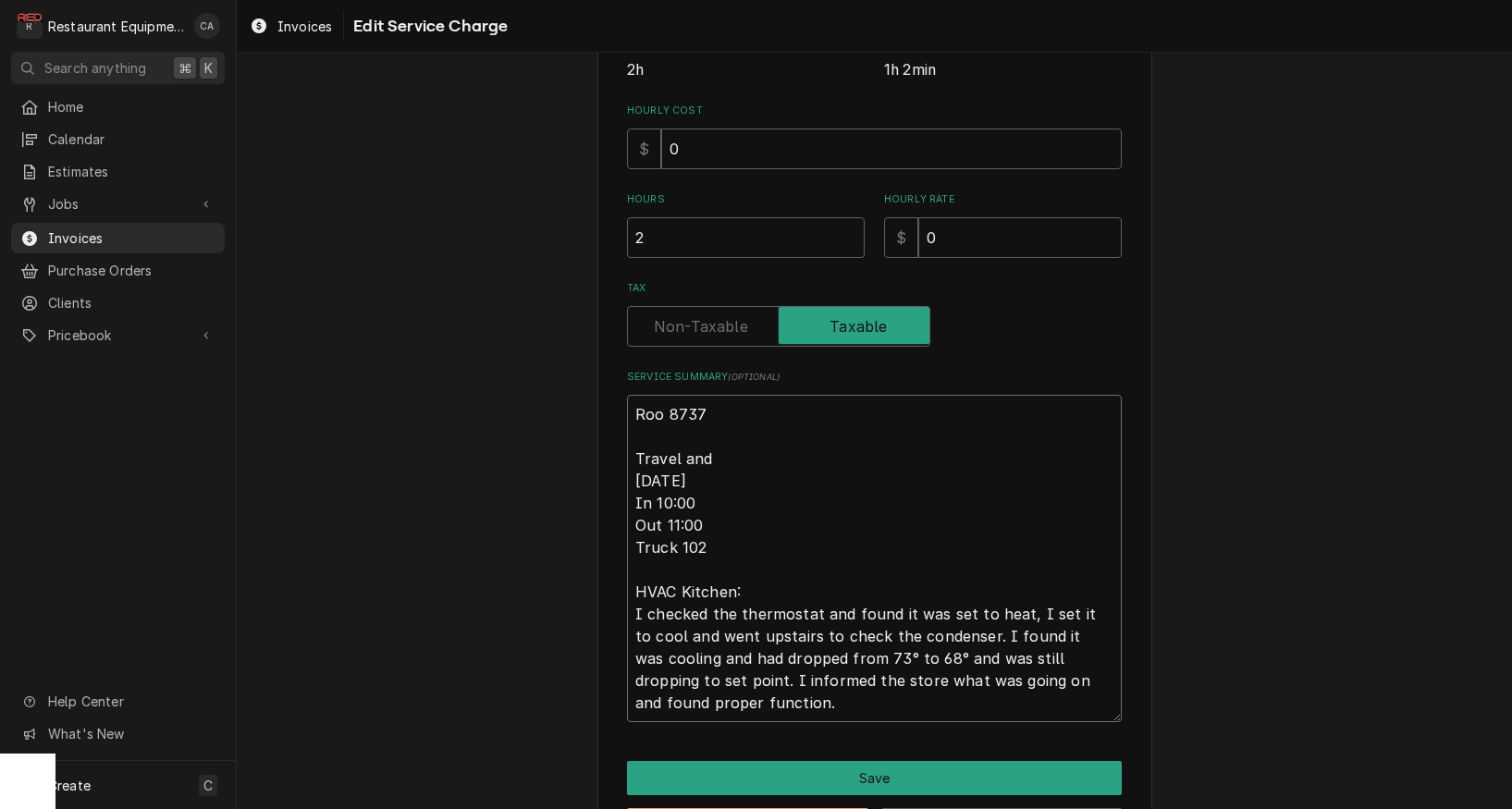
type textarea "Roo 8737 Travel and t 8/29/25 In 10:00 Out 11:00 Truck 102 HVAC Kitchen: I chec…"
type textarea "x"
type textarea "Roo 8737 Travel and tr 8/29/25 In 10:00 Out 11:00 Truck 102 HVAC Kitchen: I che…"
type textarea "x"
type textarea "Roo 8737 Travel and tru 8/29/25 In 10:00 Out 11:00 Truck 102 HVAC Kitchen: I ch…"
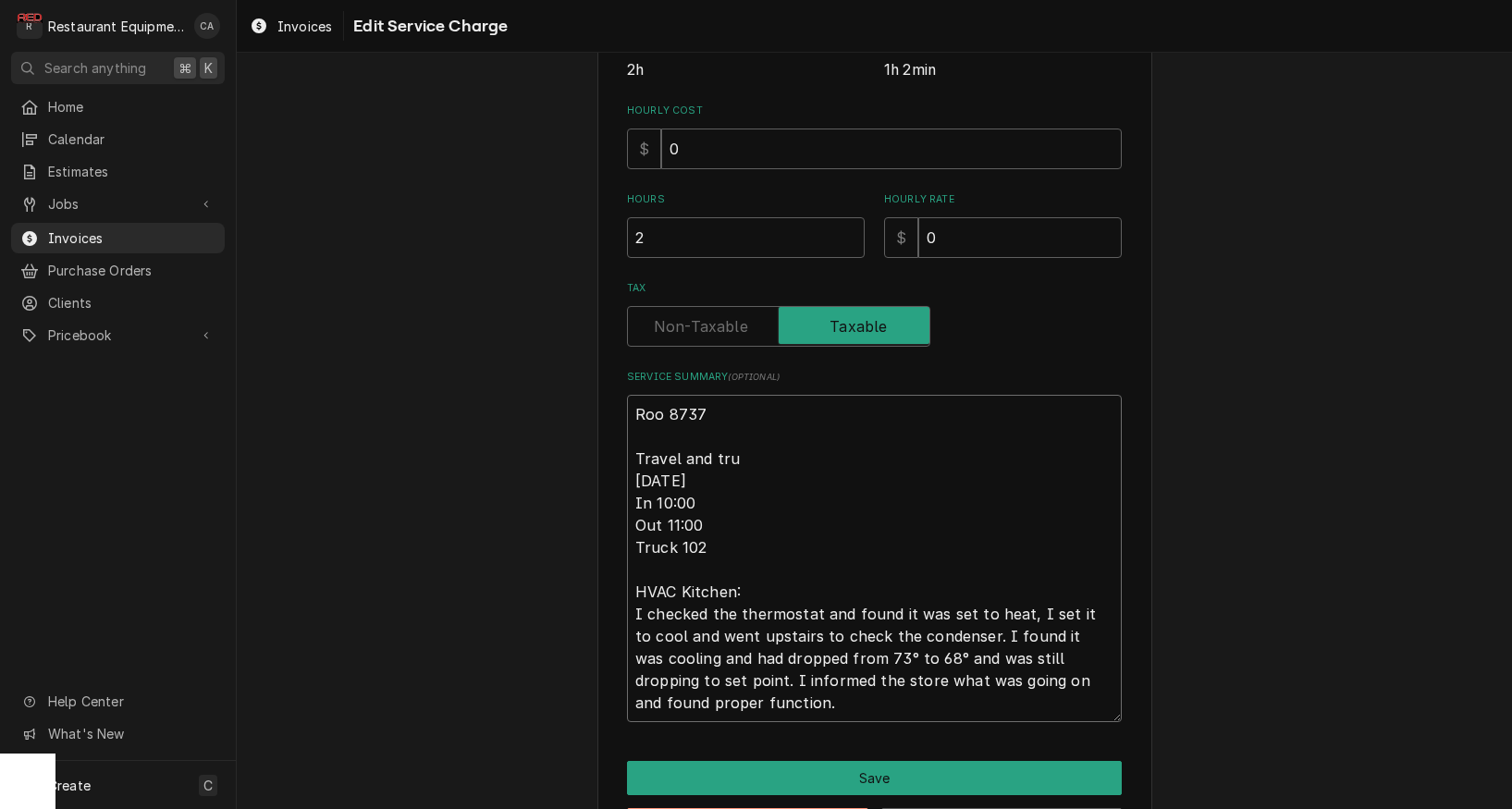
type textarea "x"
type textarea "Roo 8737 Travel and truc 8/29/25 In 10:00 Out 11:00 Truck 102 HVAC Kitchen: I c…"
type textarea "x"
type textarea "Roo 8737 Travel and truck 8/29/25 In 10:00 Out 11:00 Truck 102 HVAC Kitchen: I …"
type textarea "x"
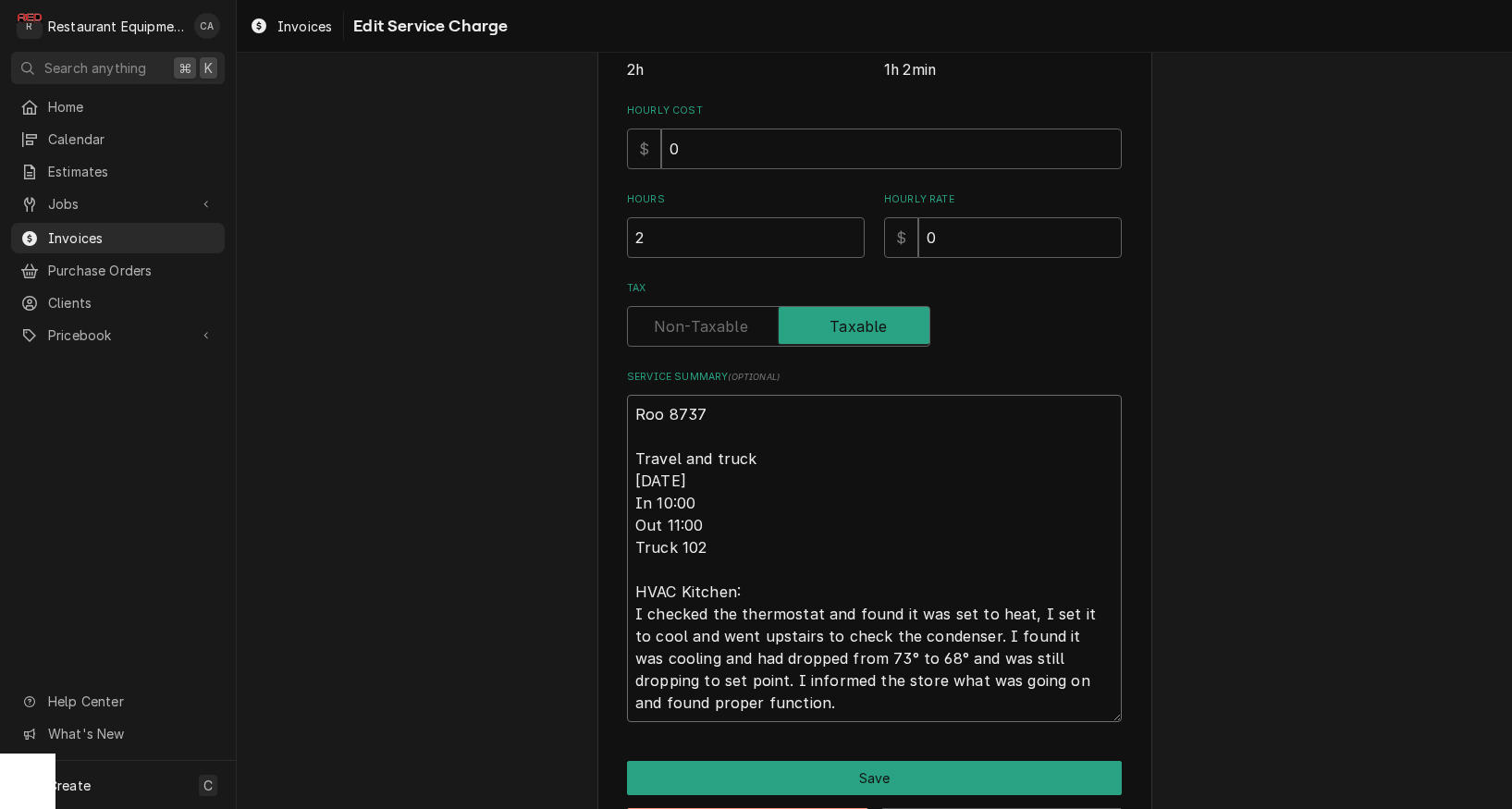
type textarea "Roo 8737 Travel and truck 8/29/25 In 10:00 Out 11:00 Truck 102 HVAC Kitchen: I …"
type textarea "x"
type textarea "Roo 8737 Travel and truck b 8/29/25 In 10:00 Out 11:00 Truck 102 HVAC Kitchen: …"
type textarea "x"
type textarea "Roo 8737 Travel and truck bi 8/29/25 In 10:00 Out 11:00 Truck 102 HVAC Kitchen:…"
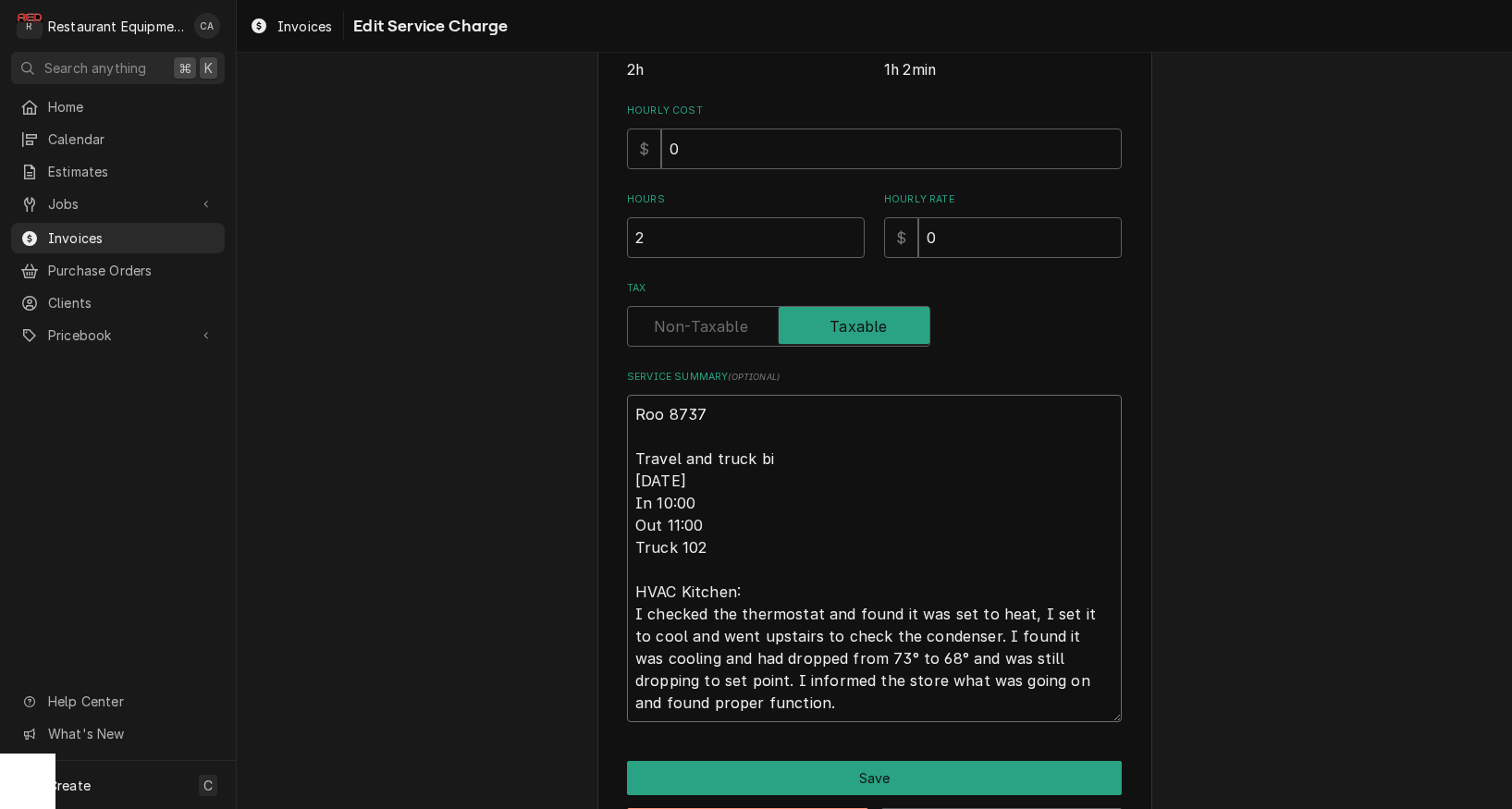
type textarea "x"
type textarea "Roo 8737 Travel and truck bil 8/29/25 In 10:00 Out 11:00 Truck 102 HVAC Kitchen…"
type textarea "x"
type textarea "Roo 8737 Travel and truck bill 8/29/25 In 10:00 Out 11:00 Truck 102 HVAC Kitche…"
type textarea "x"
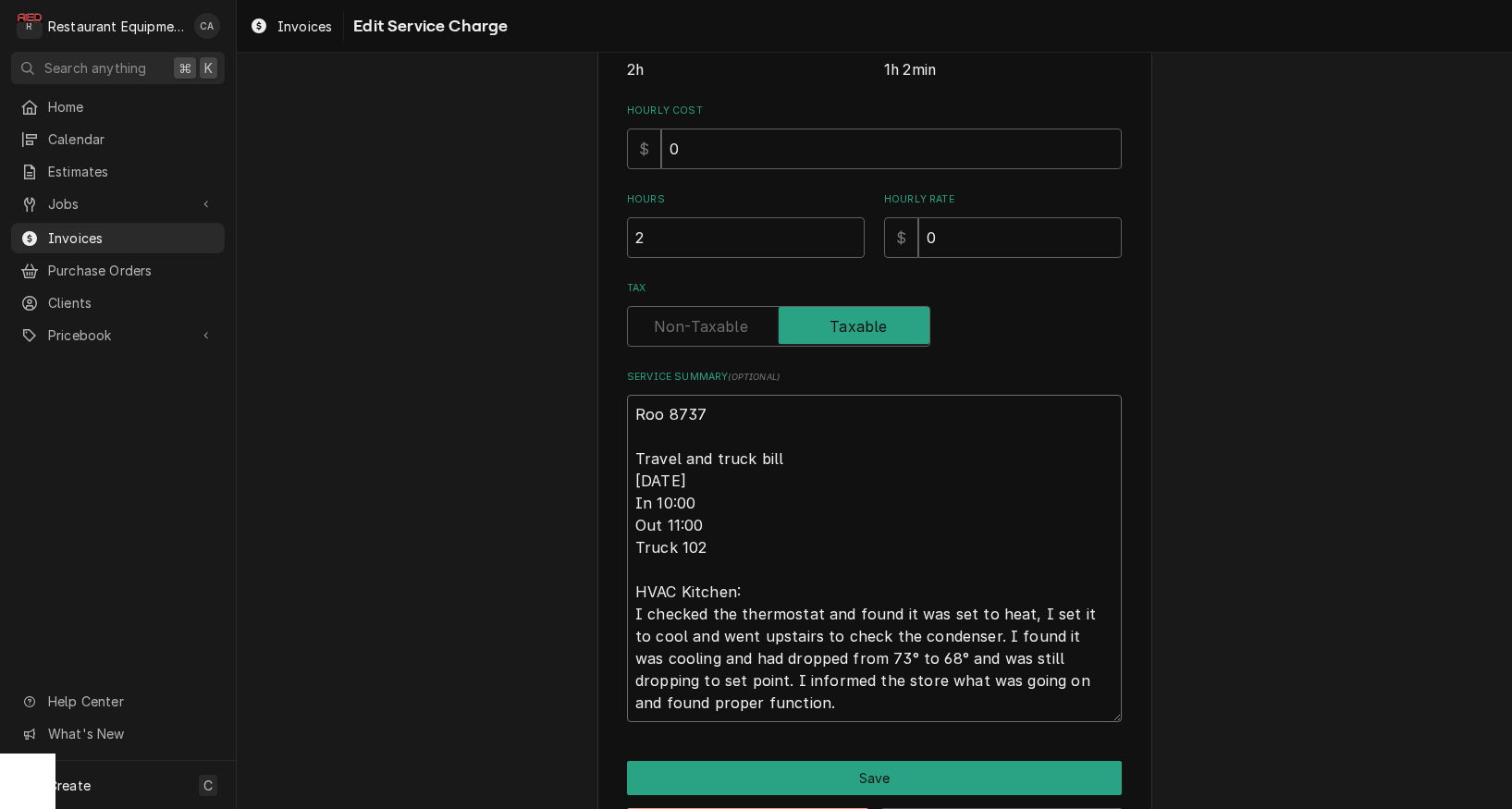
type textarea "Roo 8737 Travel and truck bille 8/29/25 In 10:00 Out 11:00 Truck 102 HVAC Kitch…"
type textarea "x"
type textarea "Roo 8737 Travel and truck billed 8/29/25 In 10:00 Out 11:00 Truck 102 HVAC Kitc…"
type textarea "x"
type textarea "Roo 8737 Travel and truck billed 8/29/25 In 10:00 Out 11:00 Truck 102 HVAC Kitc…"
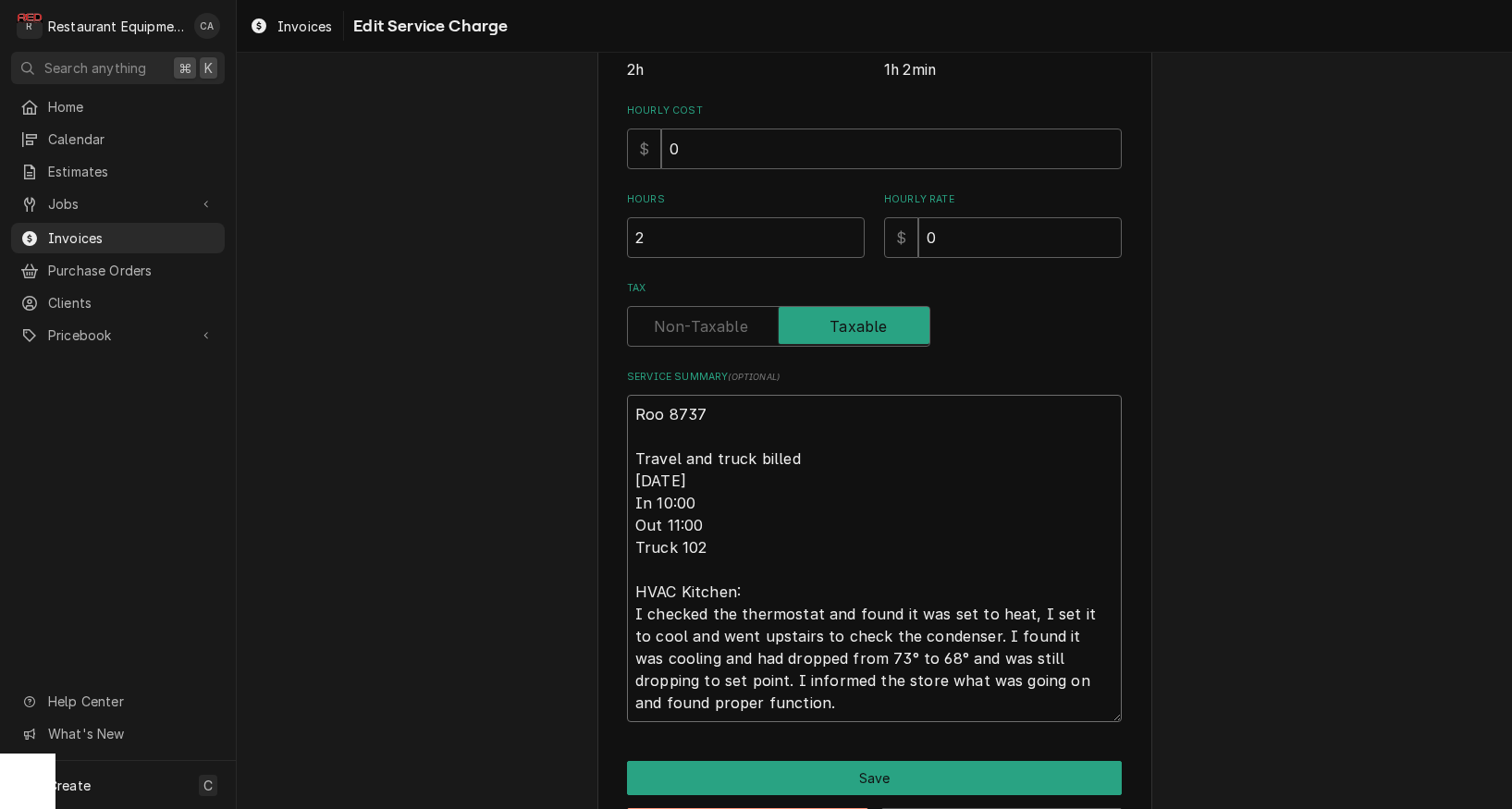
type textarea "x"
type textarea "Roo 8737 Travel and truck billed o 8/29/25 In 10:00 Out 11:00 Truck 102 HVAC Ki…"
type textarea "x"
type textarea "Roo 8737 Travel and truck billed on 8/29/25 In 10:00 Out 11:00 Truck 102 HVAC K…"
type textarea "x"
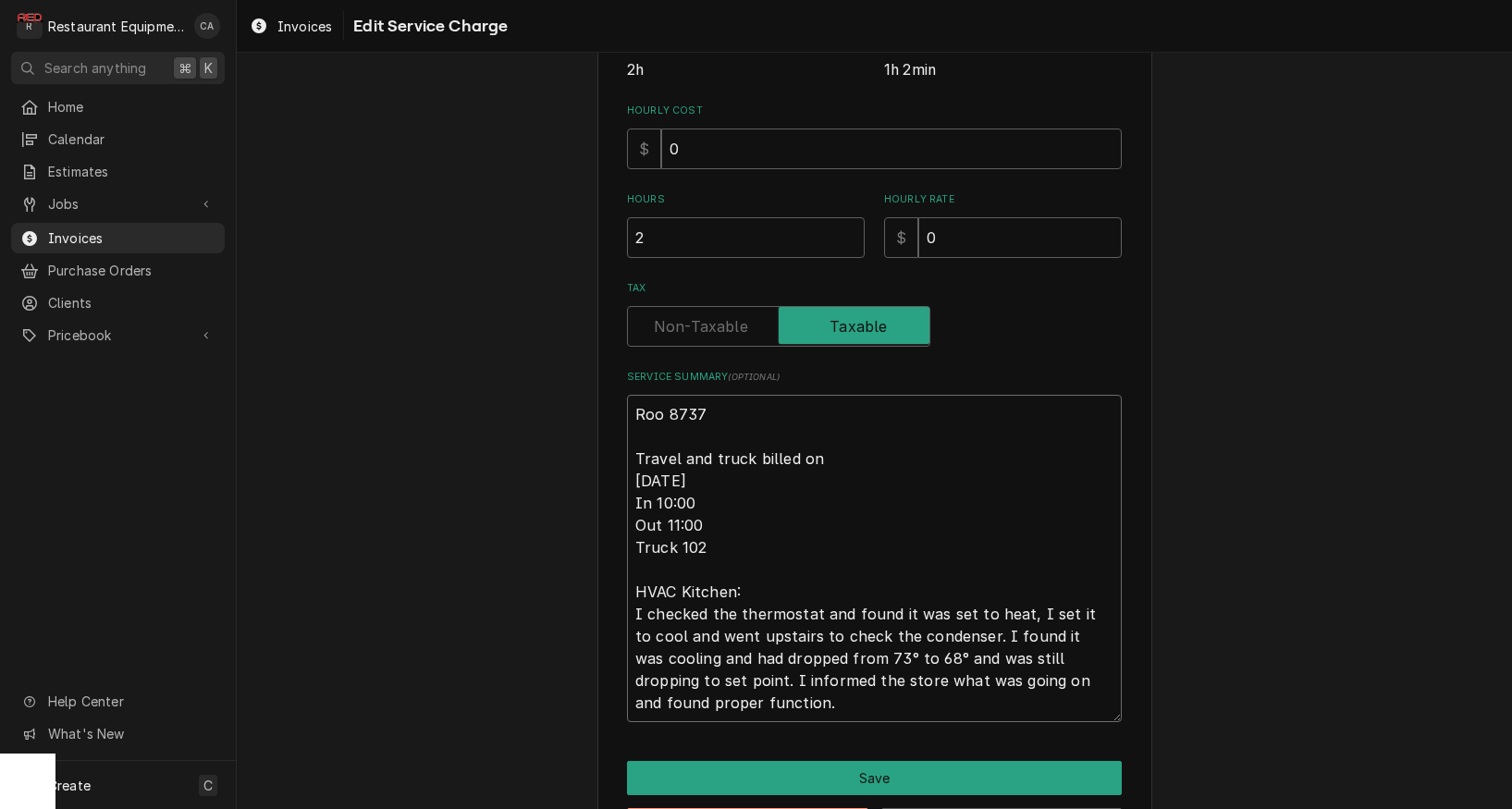
type textarea "Roo 8737 Travel and truck billed on 8/29/25 In 10:00 Out 11:00 Truck 102 HVAC K…"
type textarea "x"
type textarea "Roo 8737 Travel and truck billed on i 8/29/25 In 10:00 Out 11:00 Truck 102 HVAC…"
type textarea "x"
type textarea "Roo 8737 Travel and truck billed on in 8/29/25 In 10:00 Out 11:00 Truck 102 HVA…"
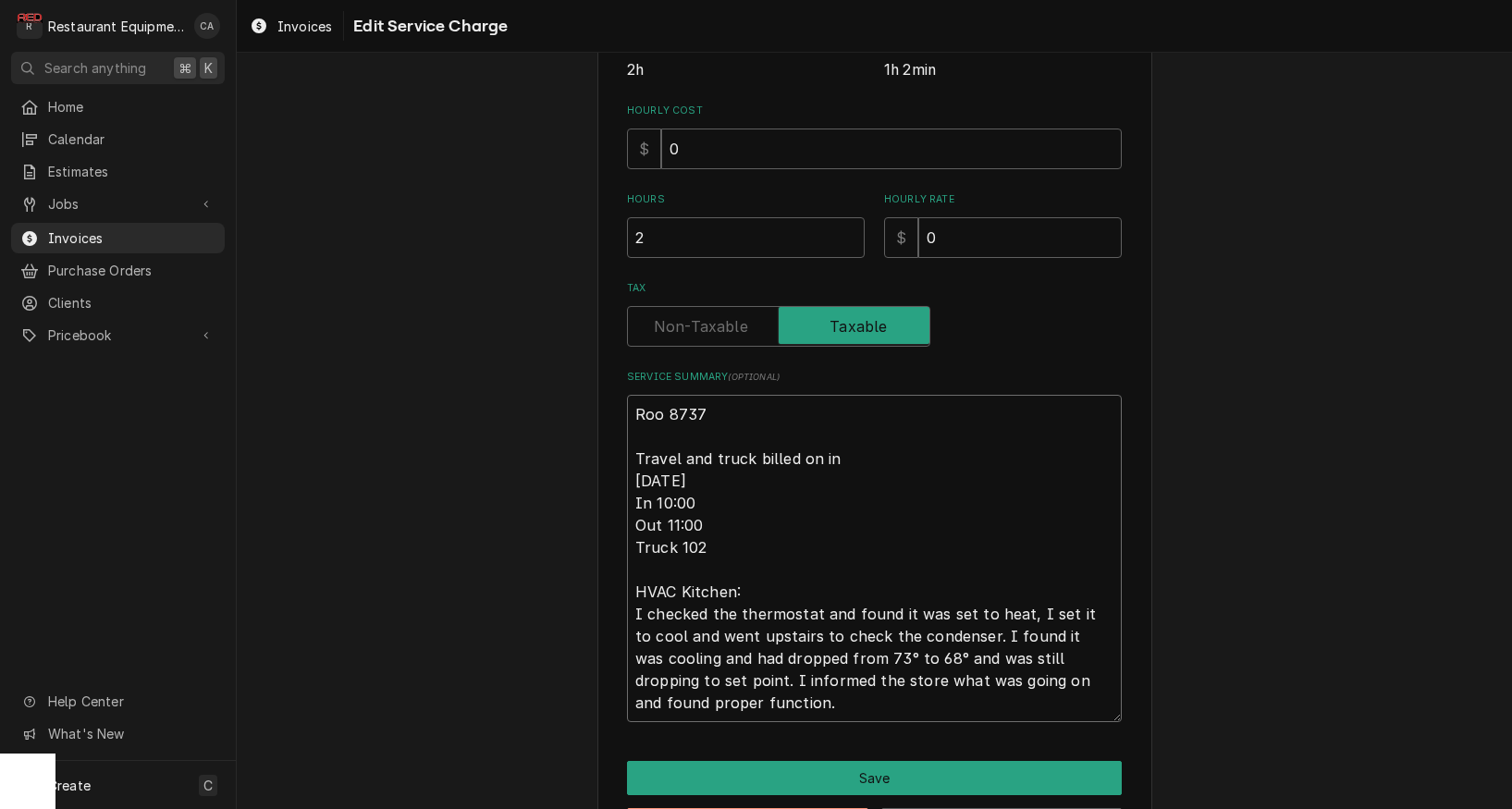
type textarea "x"
type textarea "Roo 8737 Travel and truck billed on inv 8/29/25 In 10:00 Out 11:00 Truck 102 HV…"
type textarea "x"
type textarea "Roo 8737 Travel and truck billed on invo 8/29/25 In 10:00 Out 11:00 Truck 102 H…"
type textarea "x"
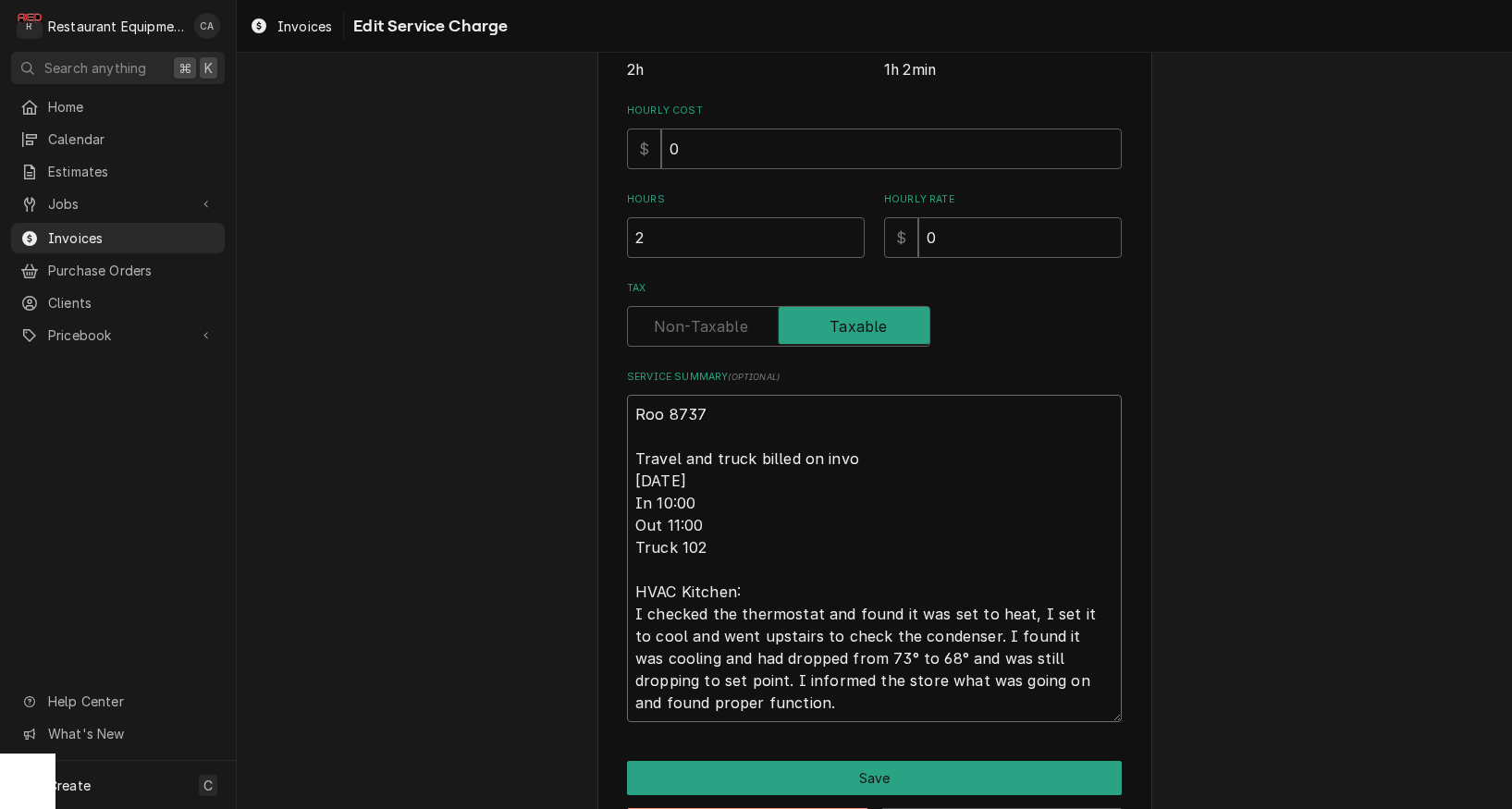
type textarea "Roo 8737 Travel and truck billed on invoi 8/29/25 In 10:00 Out 11:00 Truck 102 …"
type textarea "x"
type textarea "Roo 8737 Travel and truck billed on invoic 8/29/25 In 10:00 Out 11:00 Truck 102…"
type textarea "x"
type textarea "Roo 8737 Travel and truck billed on invoice 8/29/25 In 10:00 Out 11:00 Truck 10…"
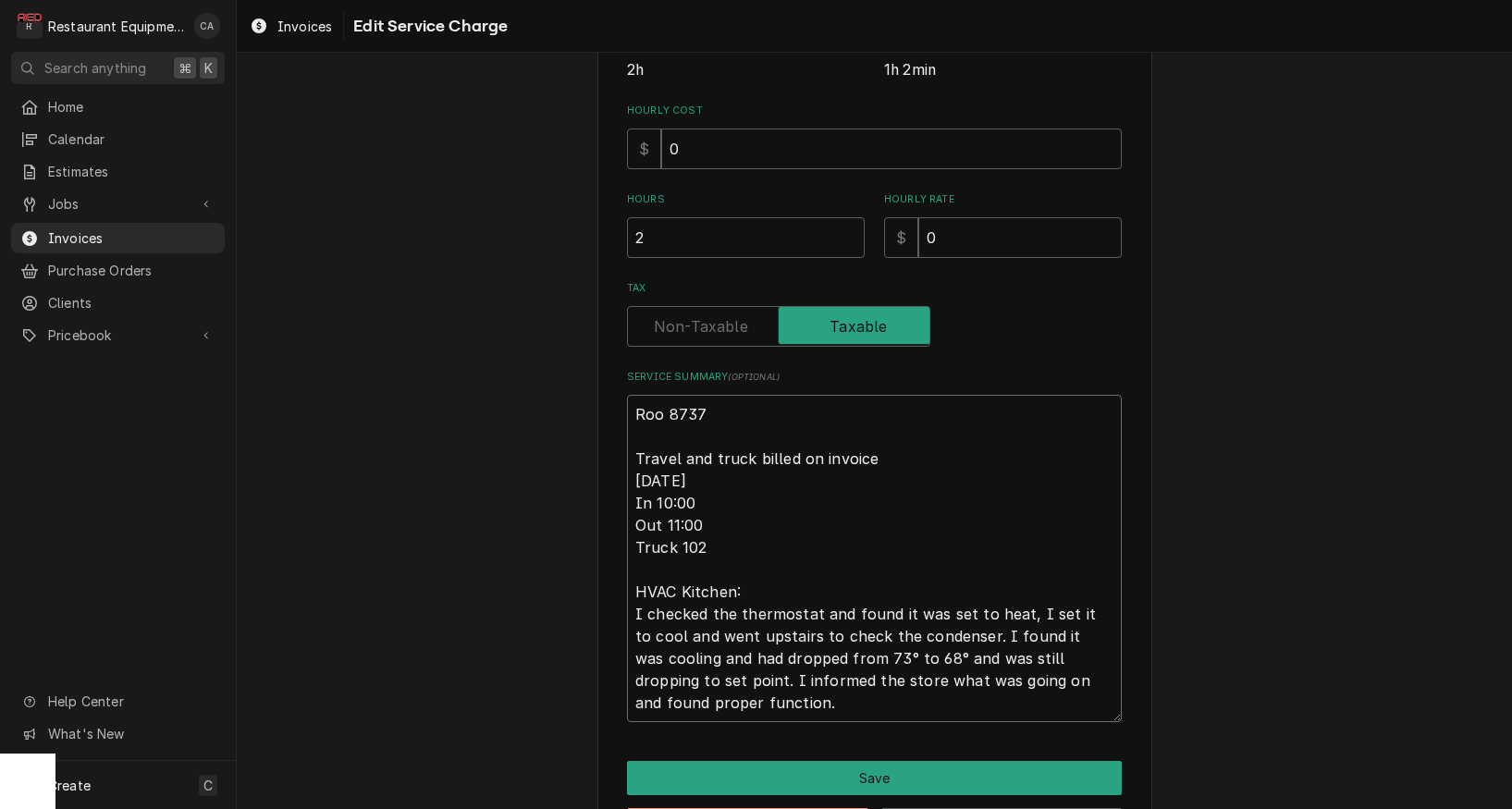
type textarea "x"
type textarea "Roo 8737 Travel and truck billed on invoice 8/29/25 In 10:00 Out 11:00 Truck 10…"
type textarea "x"
type textarea "Roo 8737 Travel and truck billed on invoice 2 8/29/25 In 10:00 Out 11:00 Truck …"
type textarea "x"
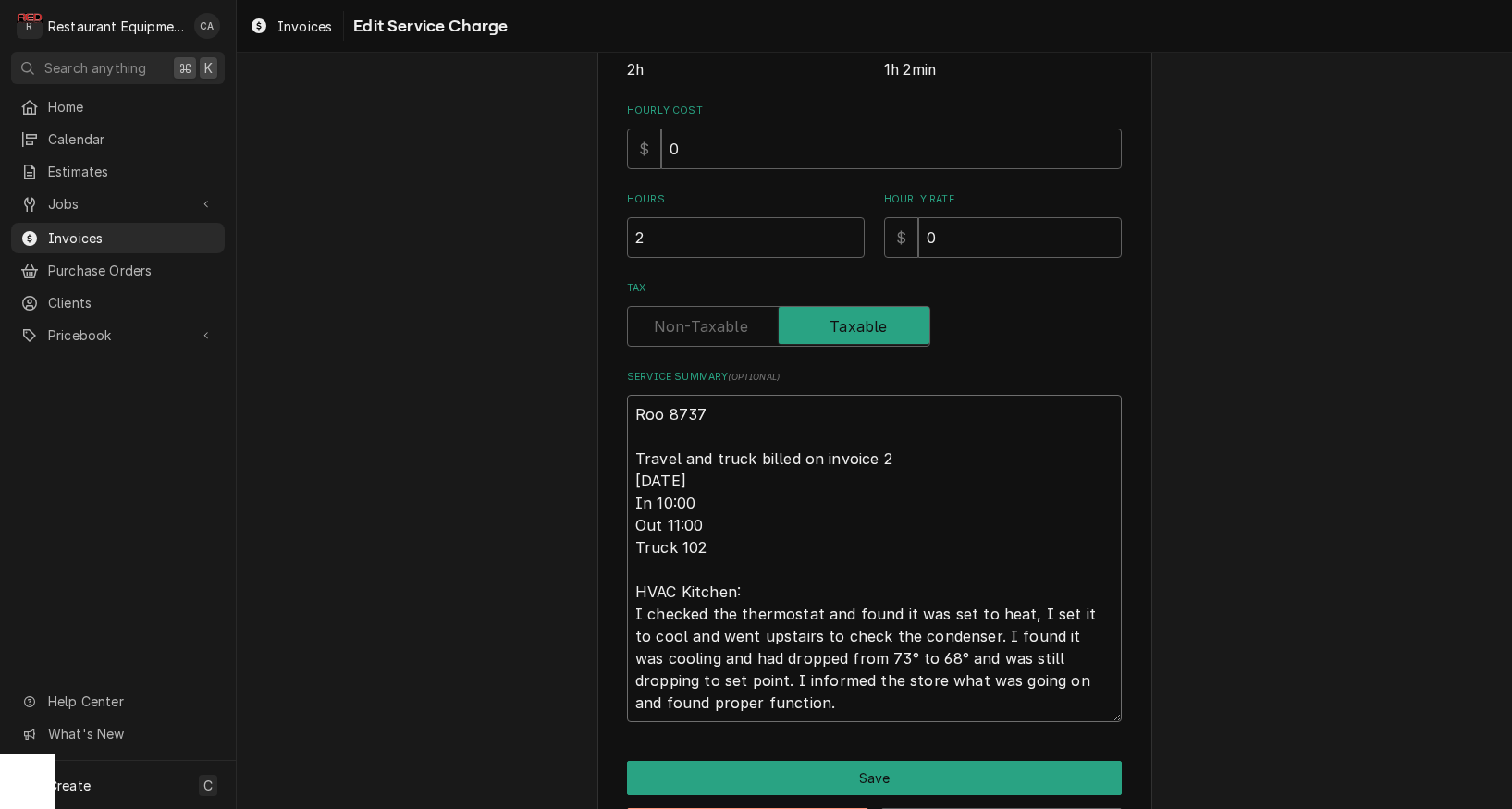
type textarea "Roo 8737 Travel and truck billed on invoice 25 8/29/25 In 10:00 Out 11:00 Truck…"
type textarea "x"
type textarea "Roo 8737 Travel and truck billed on invoice 252 8/29/25 In 10:00 Out 11:00 Truc…"
type textarea "x"
type textarea "Roo 8737 Travel and truck billed on invoice 2526 8/29/25 In 10:00 Out 11:00 Tru…"
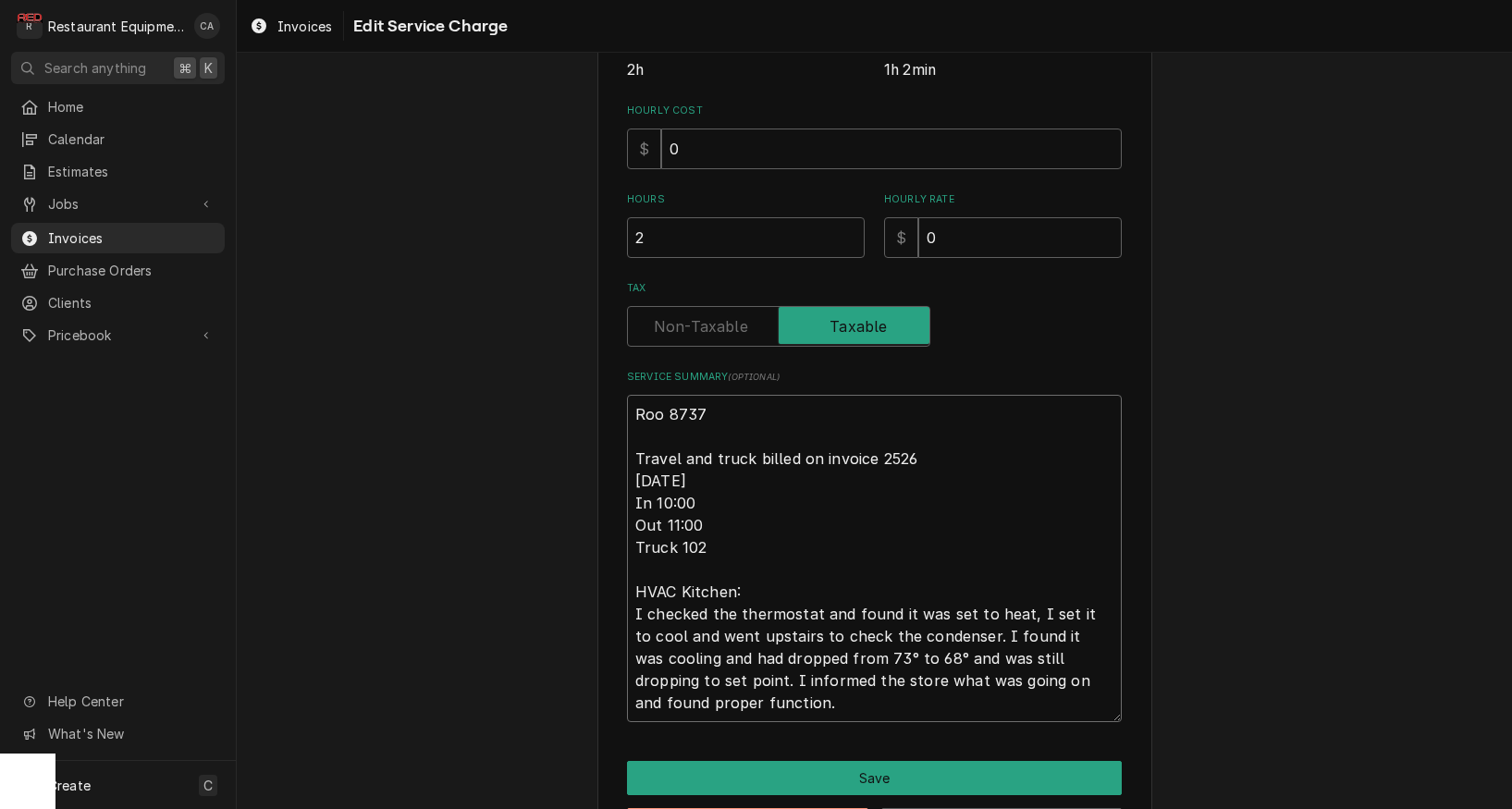
type textarea "x"
type textarea "Roo 8737 Travel and truck billed on invoice 25263 8/29/25 In 10:00 Out 11:00 Tr…"
type textarea "x"
type textarea "Roo 8737 Travel and truck billed on invoice 252633 8/29/25 In 10:00 Out 11:00 T…"
type textarea "x"
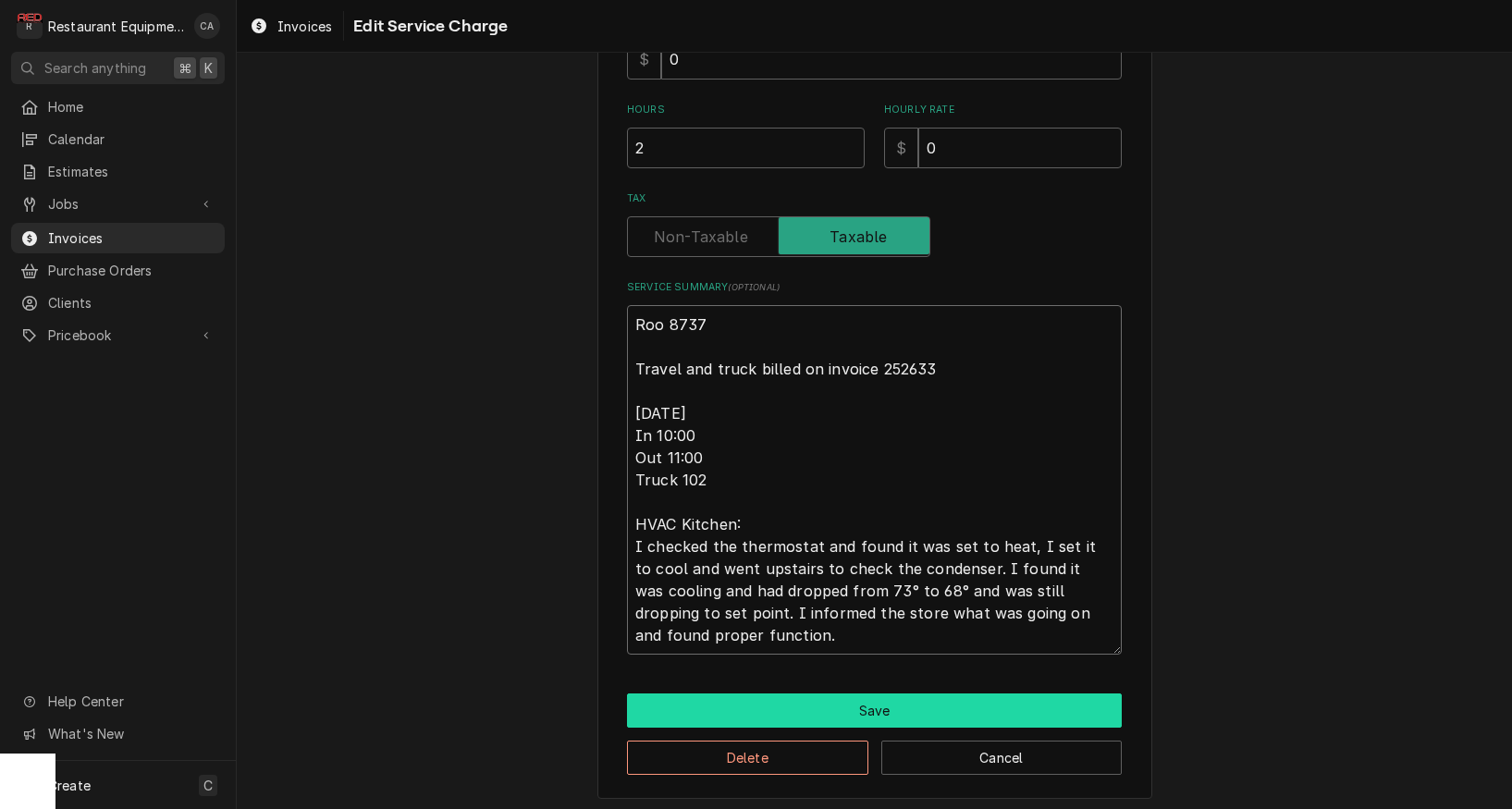
scroll to position [496, 0]
type textarea "Roo 8737 Travel and truck billed on invoice 252633 8/29/25 In 10:00 Out 11:00 T…"
click at [855, 709] on button "Save" at bounding box center [874, 712] width 494 height 34
type textarea "x"
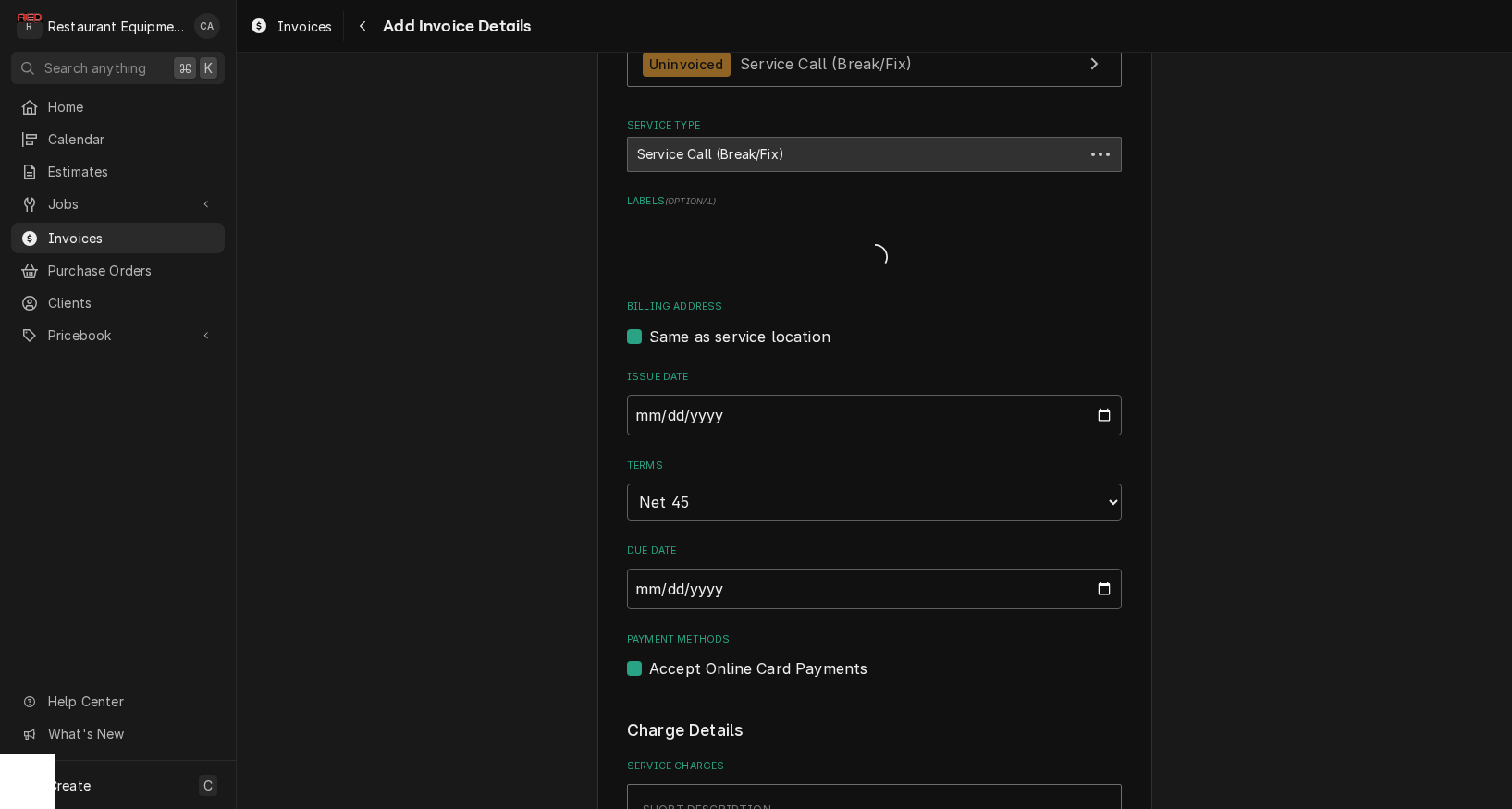
scroll to position [1351, 0]
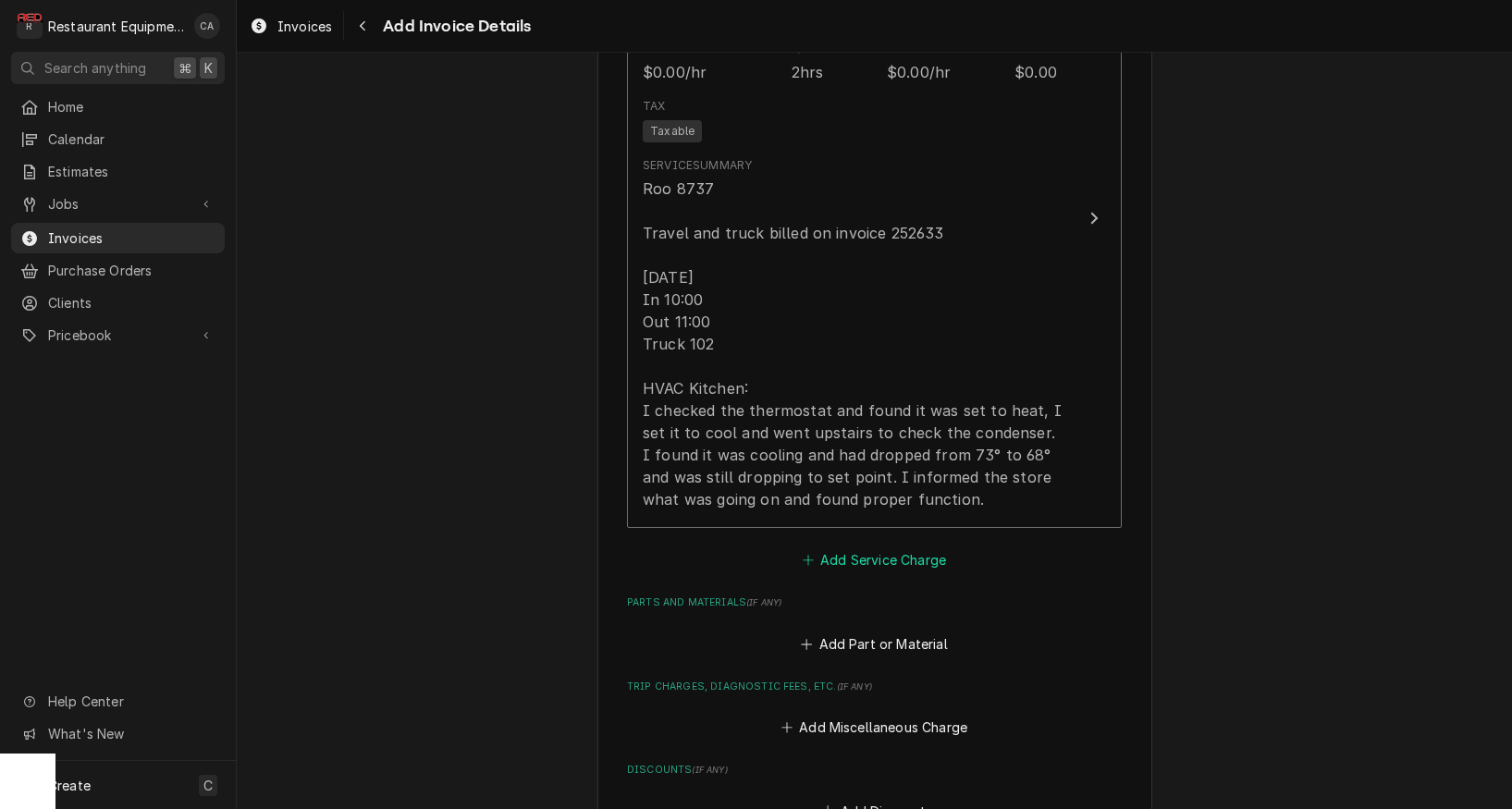
click at [875, 548] on button "Add Service Charge" at bounding box center [873, 560] width 150 height 26
click at [875, 538] on div "Please provide the following information to create your invoice: Client Details…" at bounding box center [874, 430] width 1275 height 757
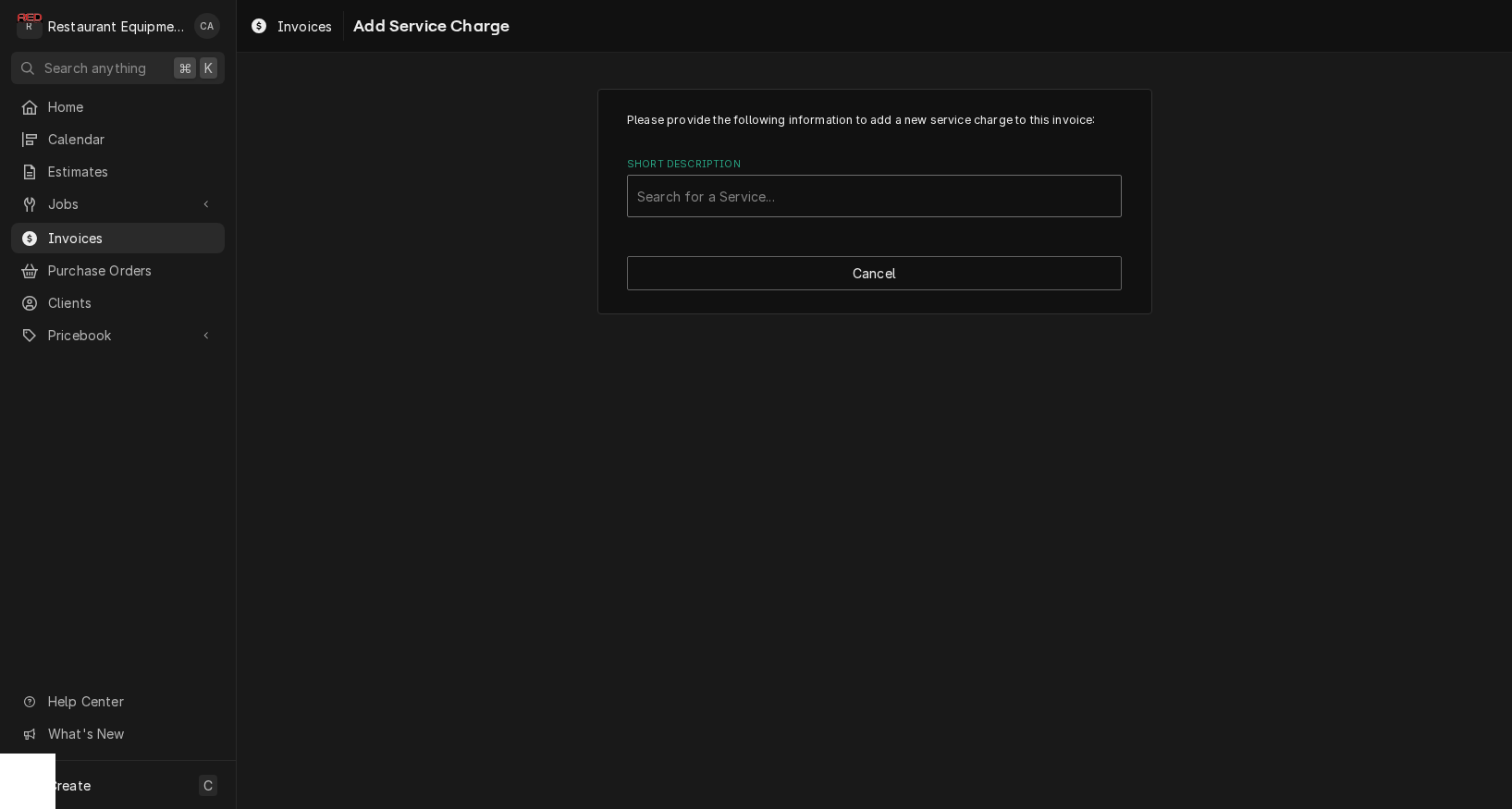
click at [795, 201] on div "Short Description" at bounding box center [874, 196] width 474 height 33
type input "labor"
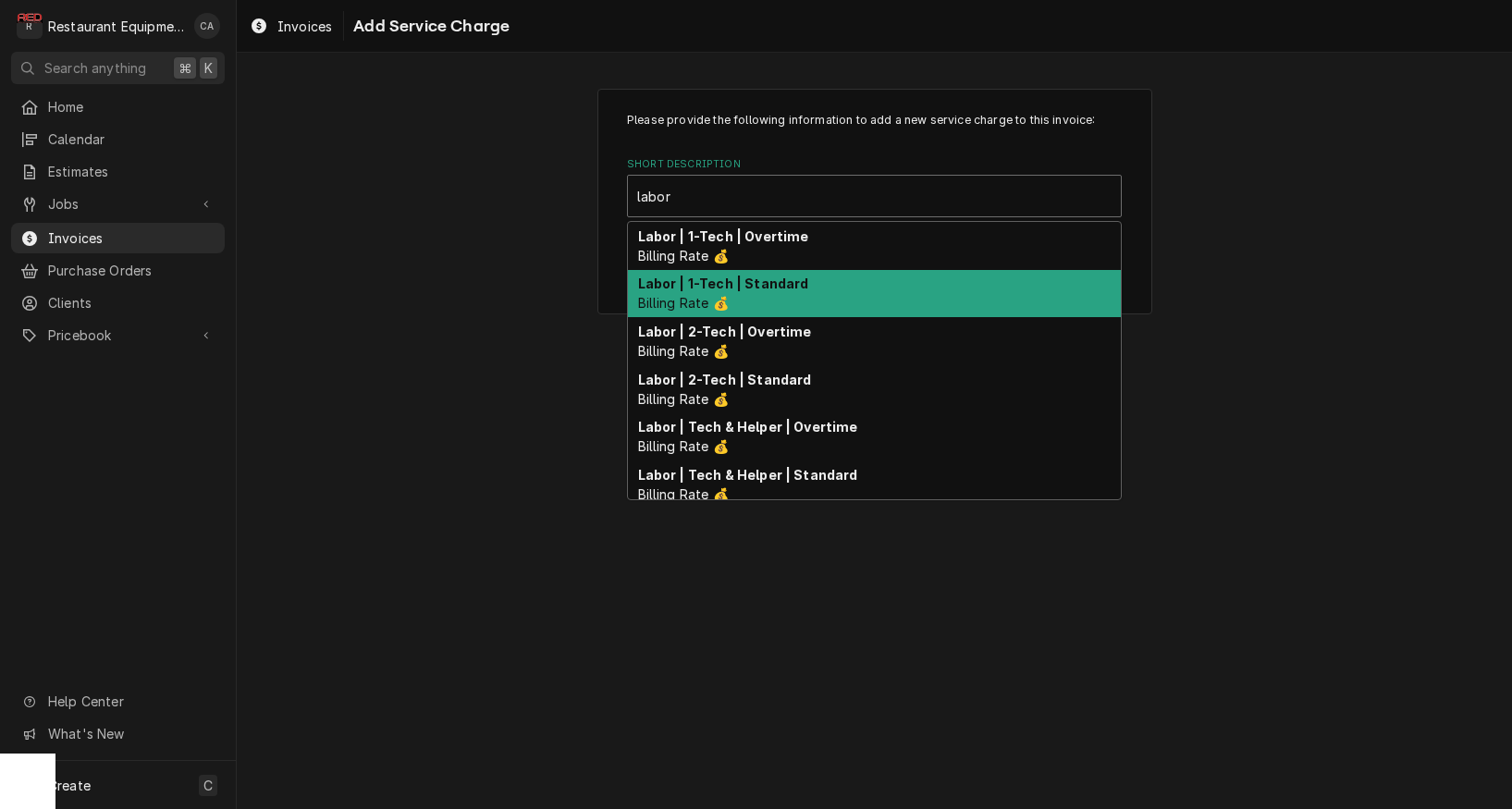
drag, startPoint x: 785, startPoint y: 292, endPoint x: 882, endPoint y: 386, distance: 135.1
click at [788, 293] on div "Labor | 1-Tech | Standard Billing Rate 💰" at bounding box center [874, 294] width 494 height 48
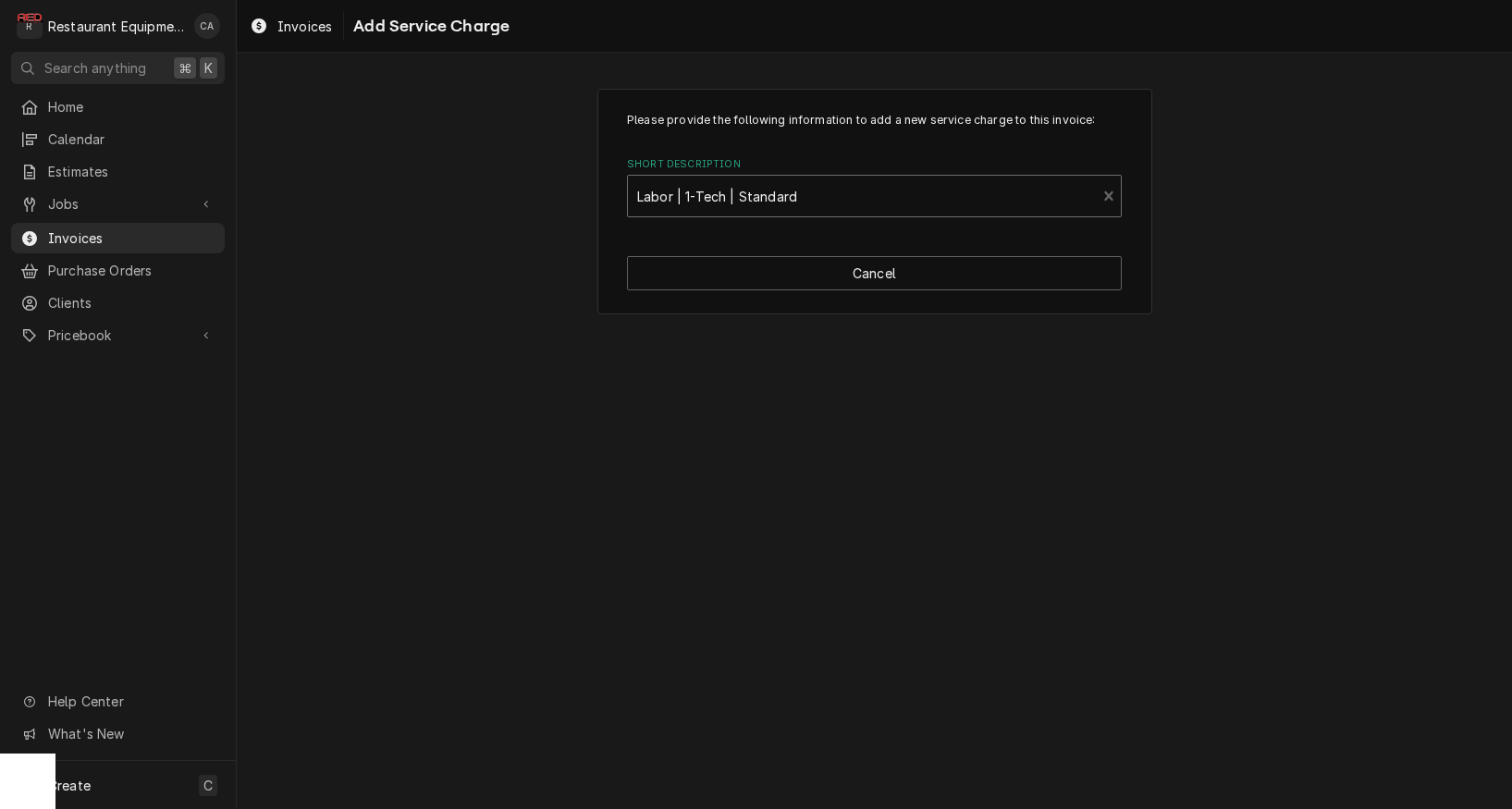
type textarea "x"
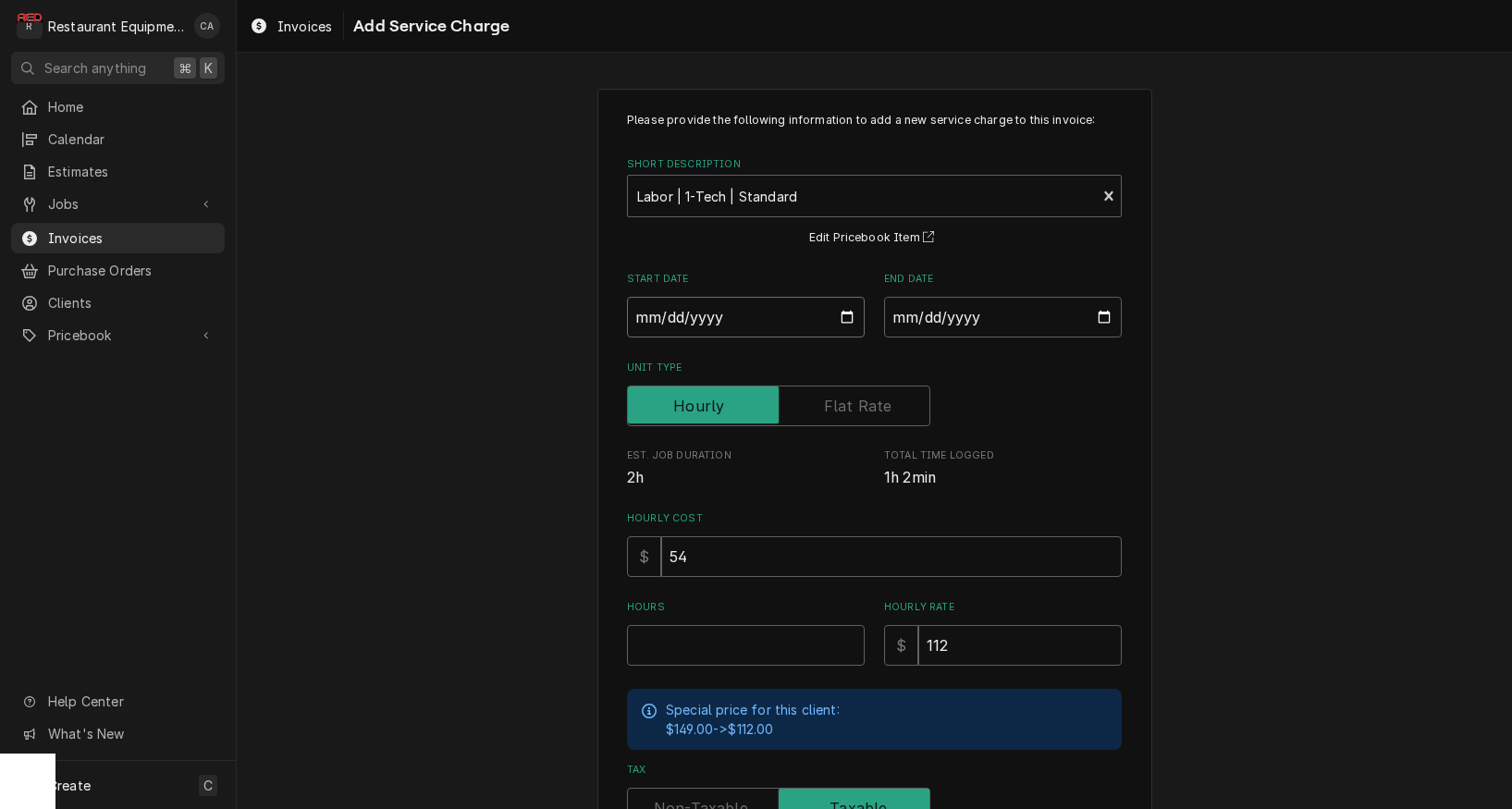
click at [668, 314] on input "Start Date" at bounding box center [746, 317] width 238 height 41
type input "2025-08-29"
type textarea "x"
click at [915, 324] on input "End Date" at bounding box center [1002, 317] width 238 height 41
type input "2025-08-29"
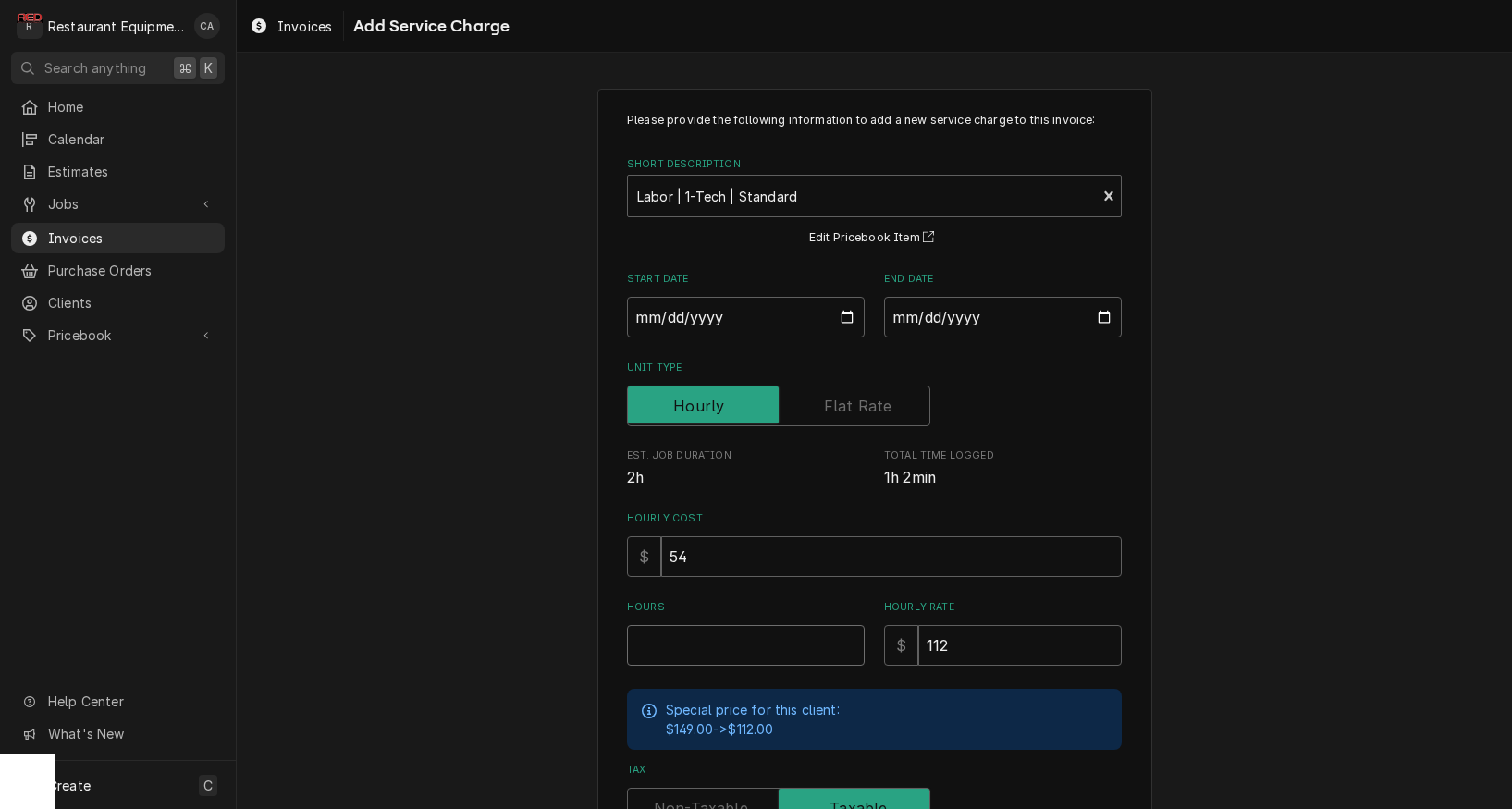
click at [684, 643] on input "Hours" at bounding box center [746, 645] width 238 height 41
type textarea "x"
type input "1"
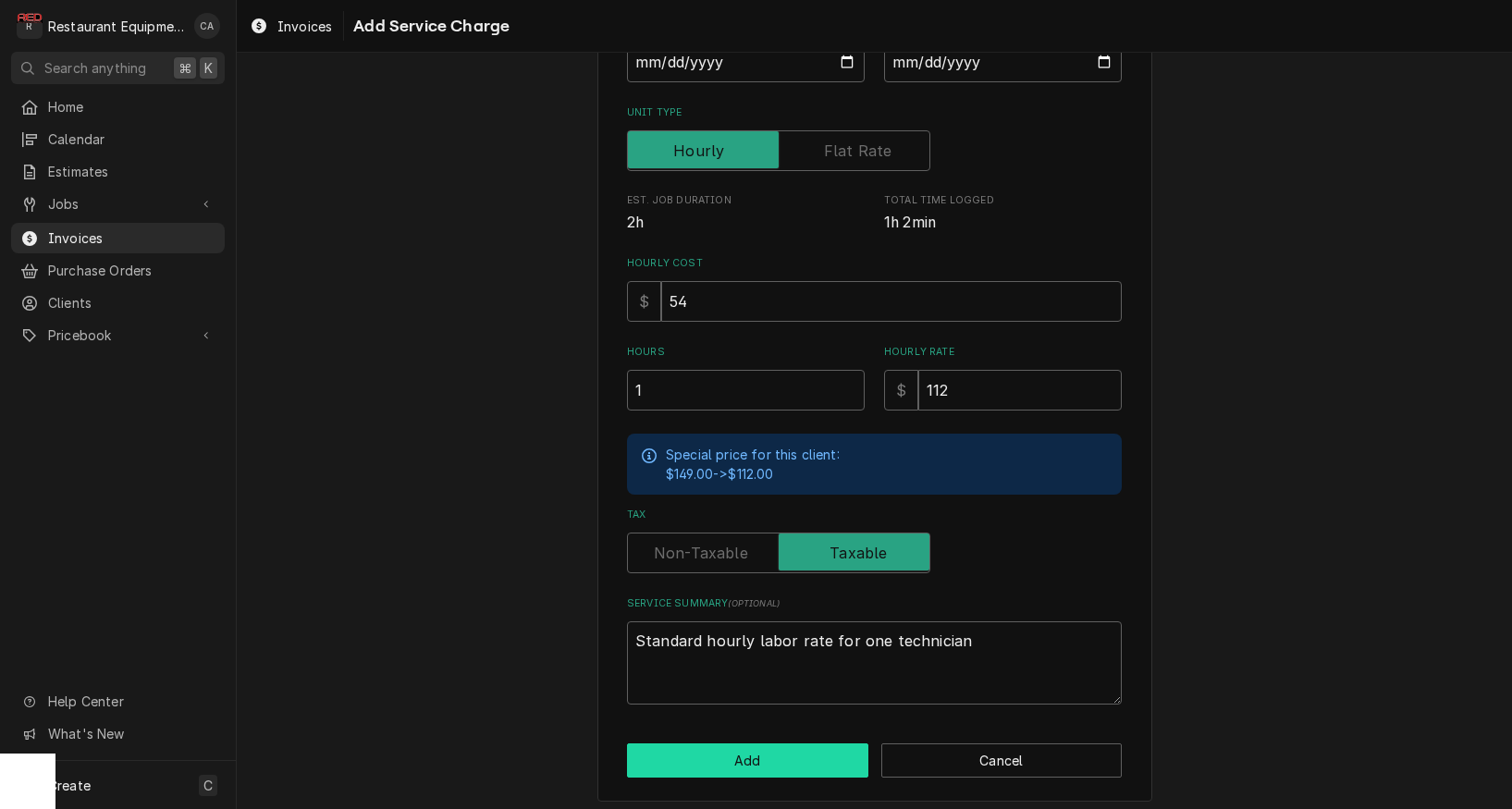
click at [794, 746] on button "Add" at bounding box center [747, 760] width 242 height 34
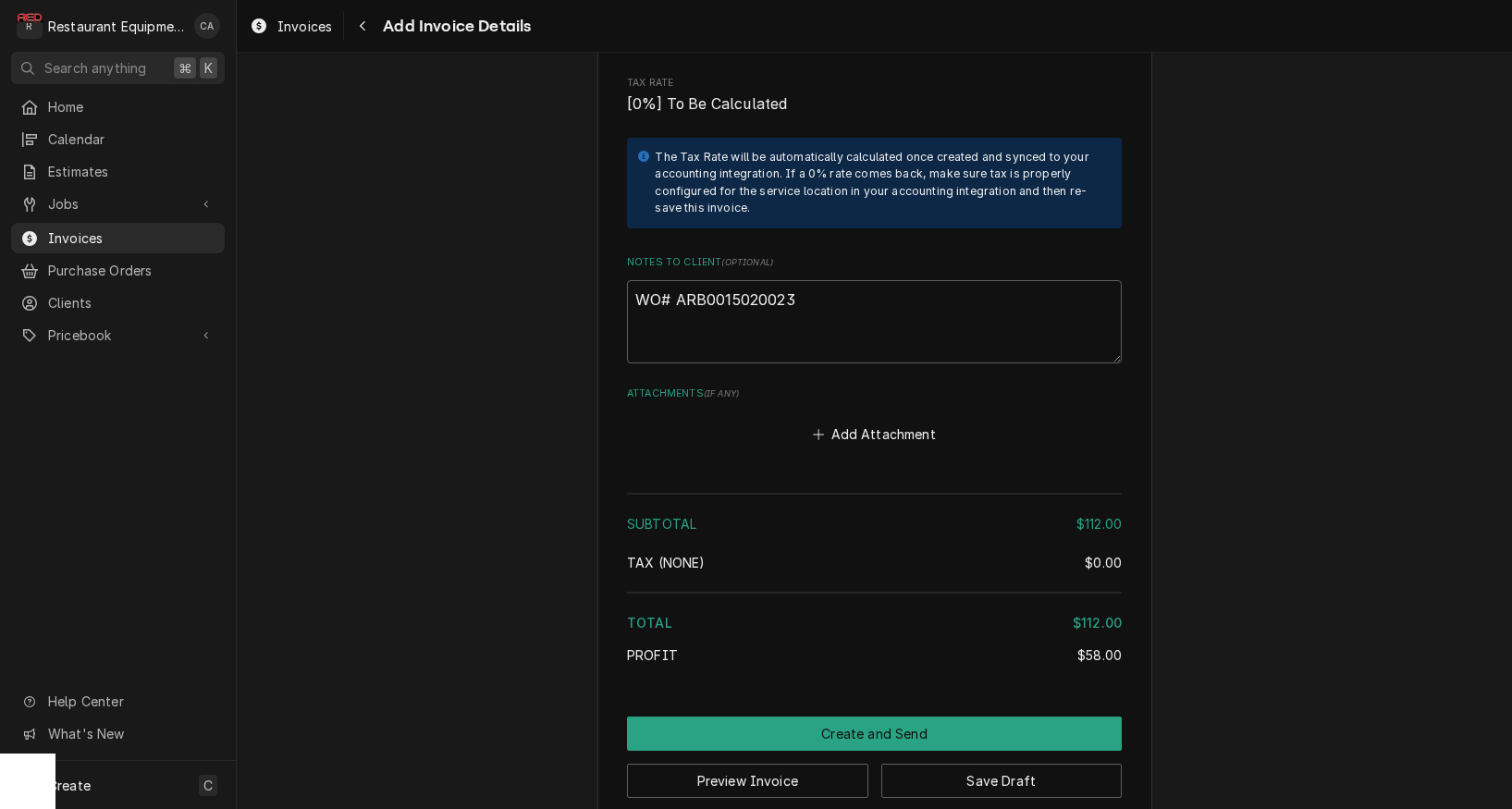
scroll to position [2439, 0]
click at [1045, 764] on button "Save Draft" at bounding box center [1002, 781] width 242 height 34
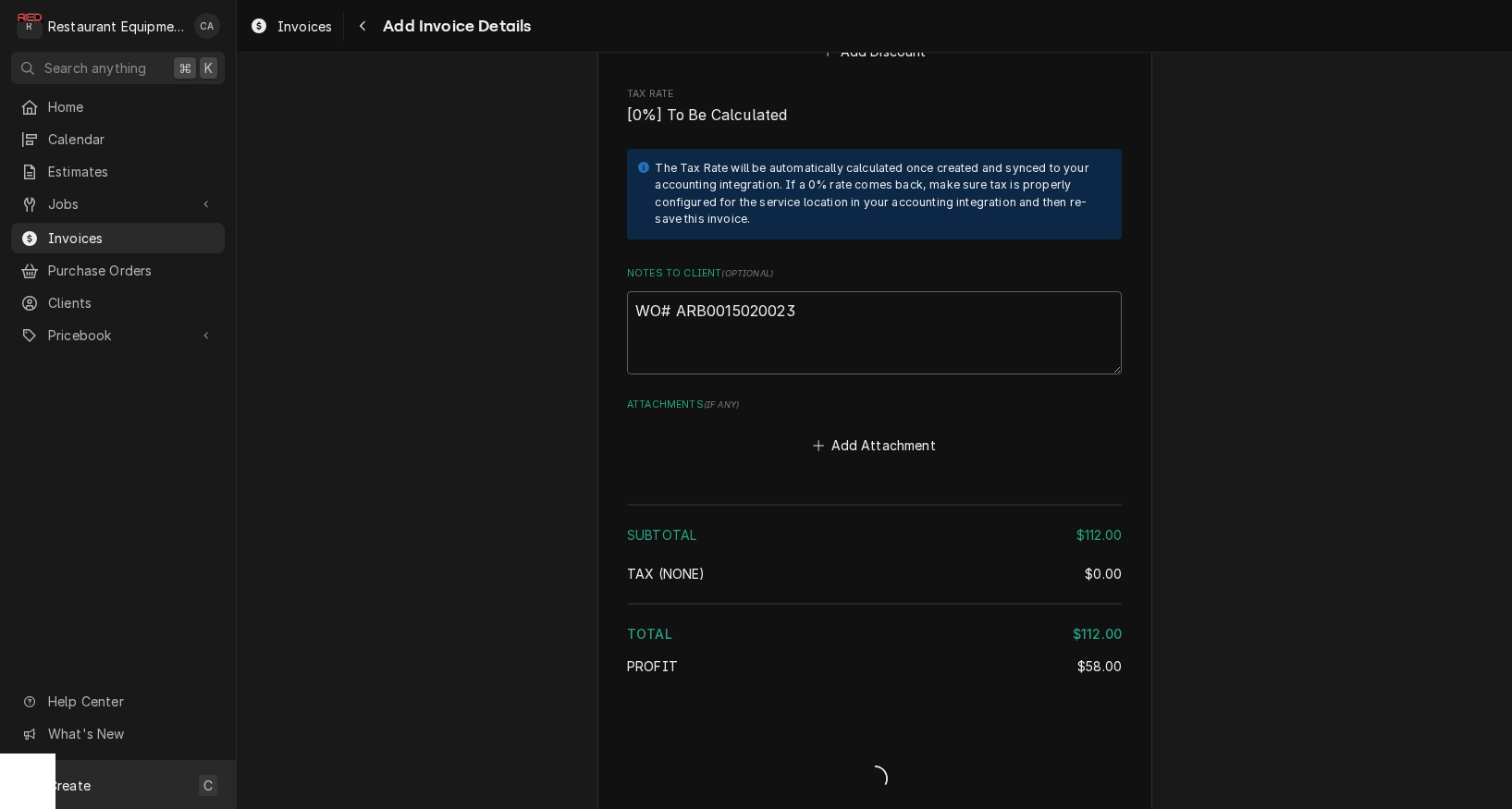
type textarea "x"
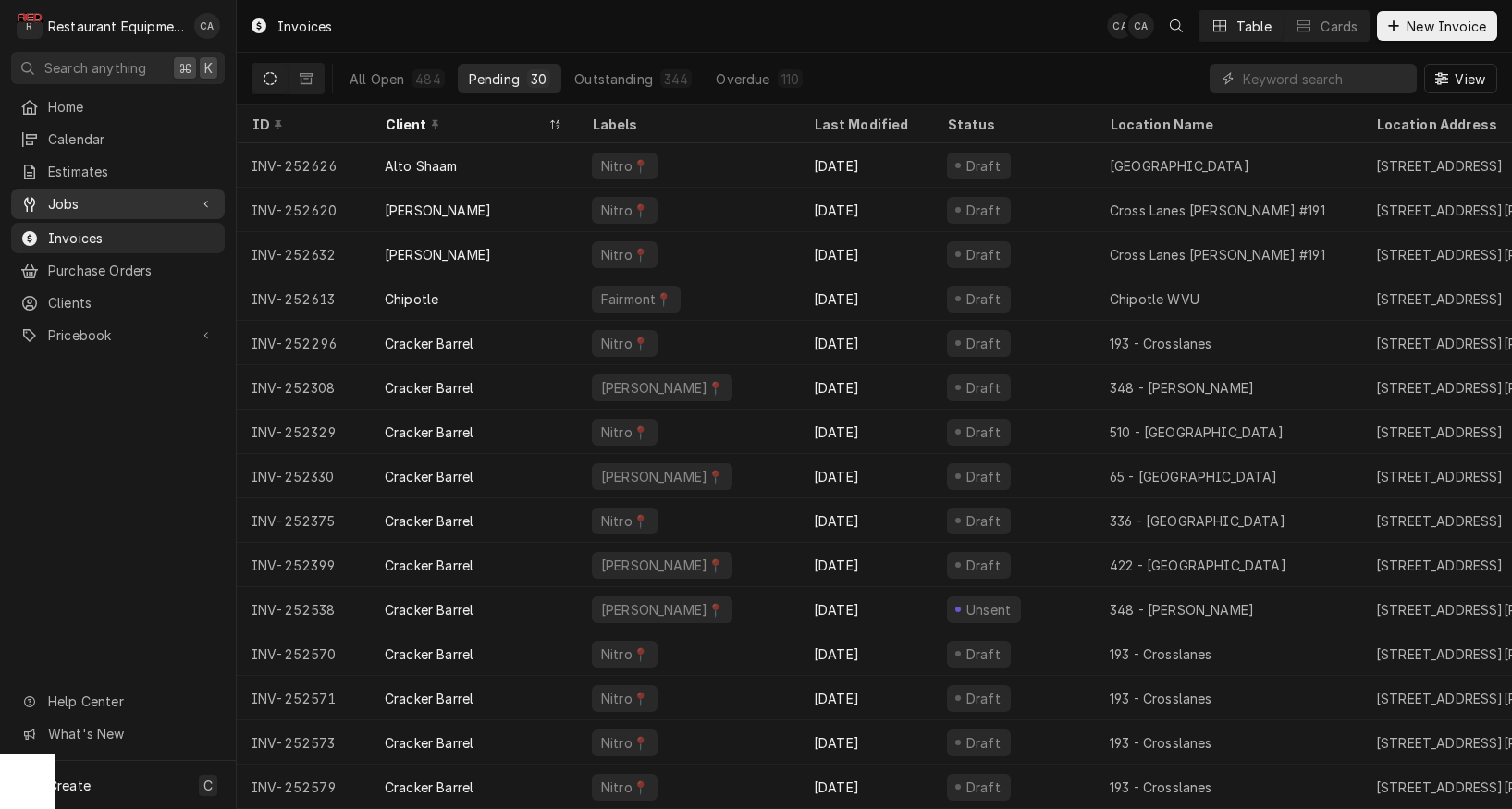
click at [75, 197] on span "Jobs" at bounding box center [117, 204] width 139 height 19
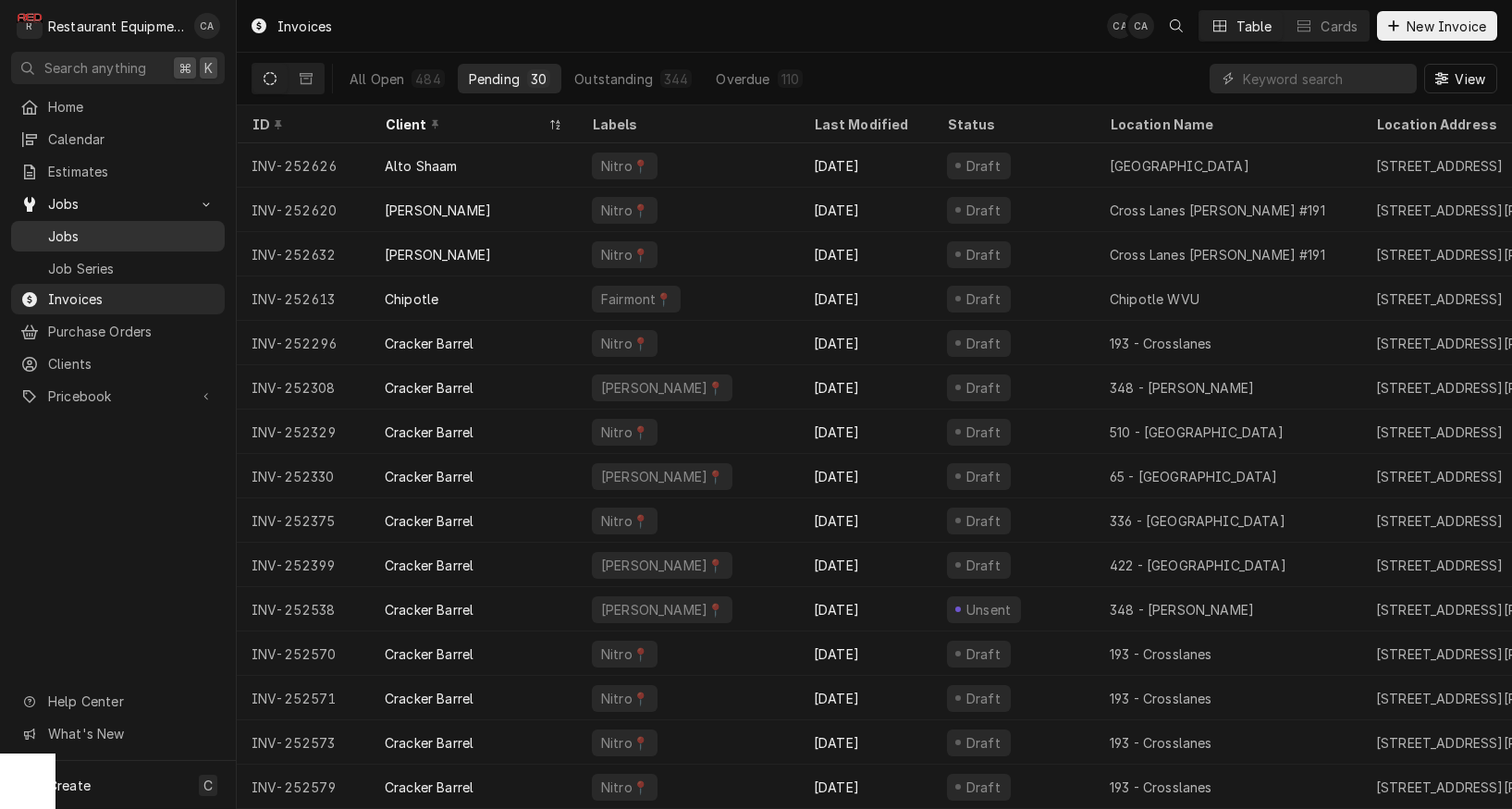
click at [53, 226] on span "Jobs" at bounding box center [131, 236] width 167 height 19
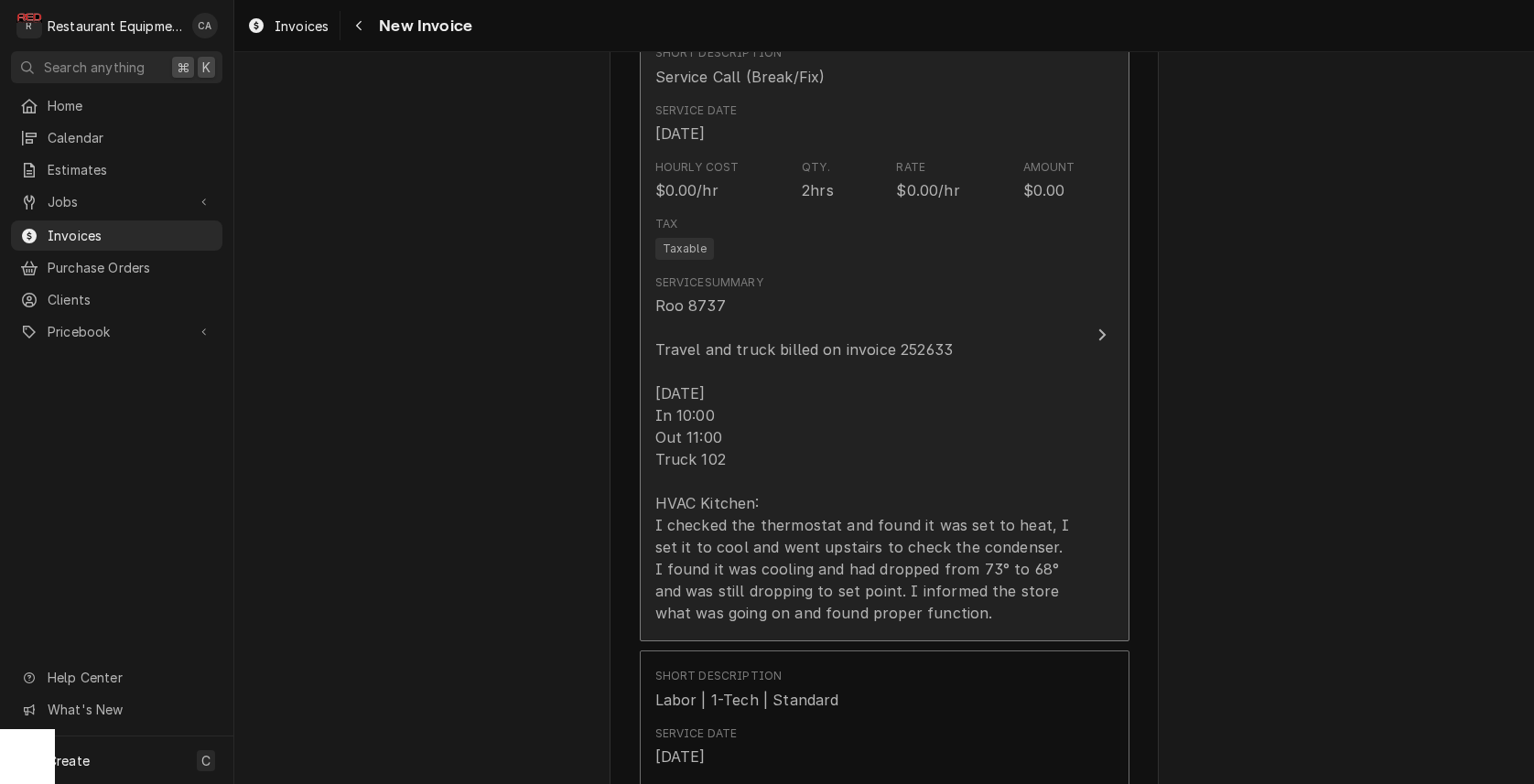
click at [797, 401] on div "Roo 8737 Travel and truck billed on invoice 252633 8/29/25 In 10:00 Out 11:00 T…" at bounding box center [865, 459] width 420 height 330
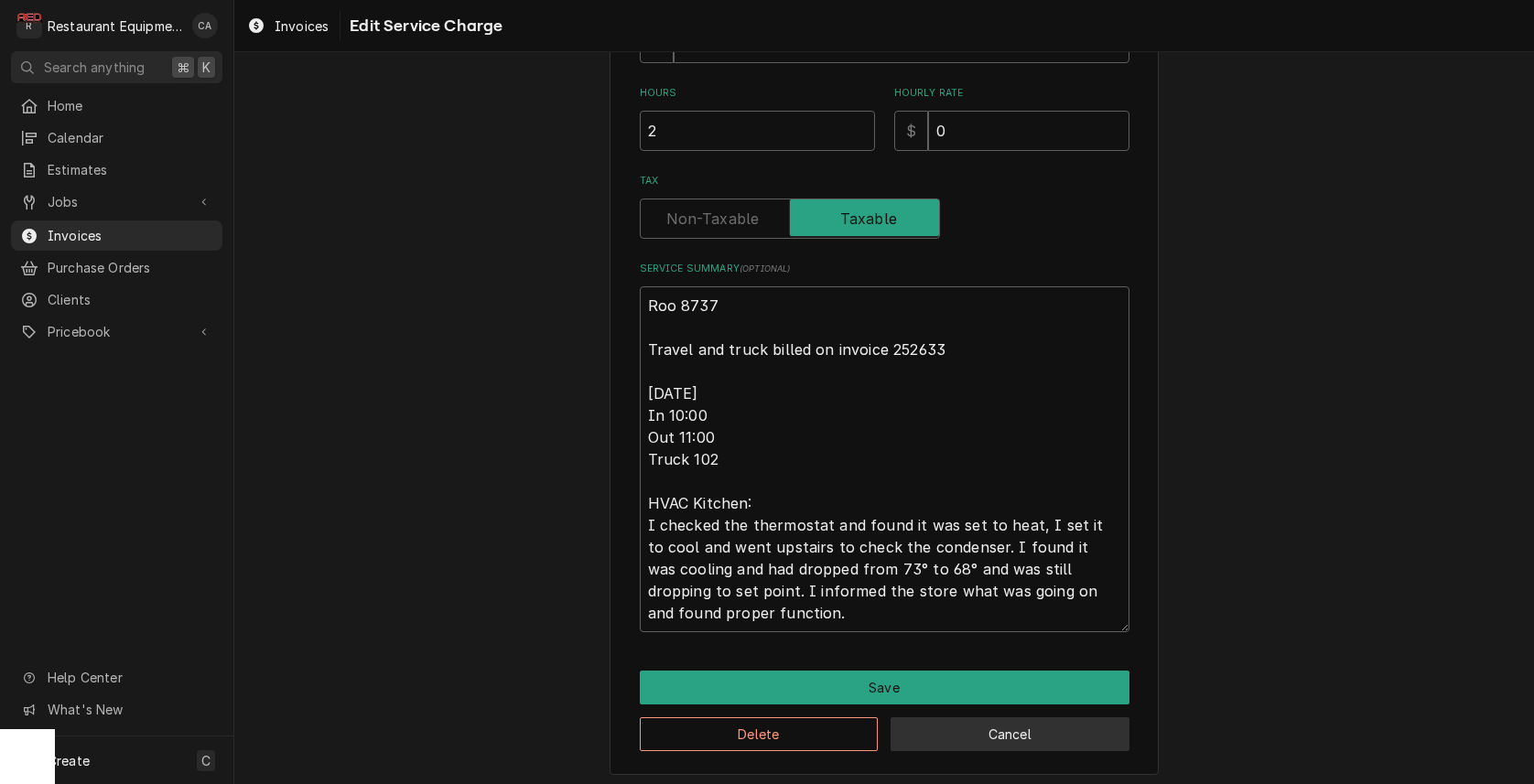
click at [979, 730] on button "Cancel" at bounding box center [1010, 735] width 239 height 34
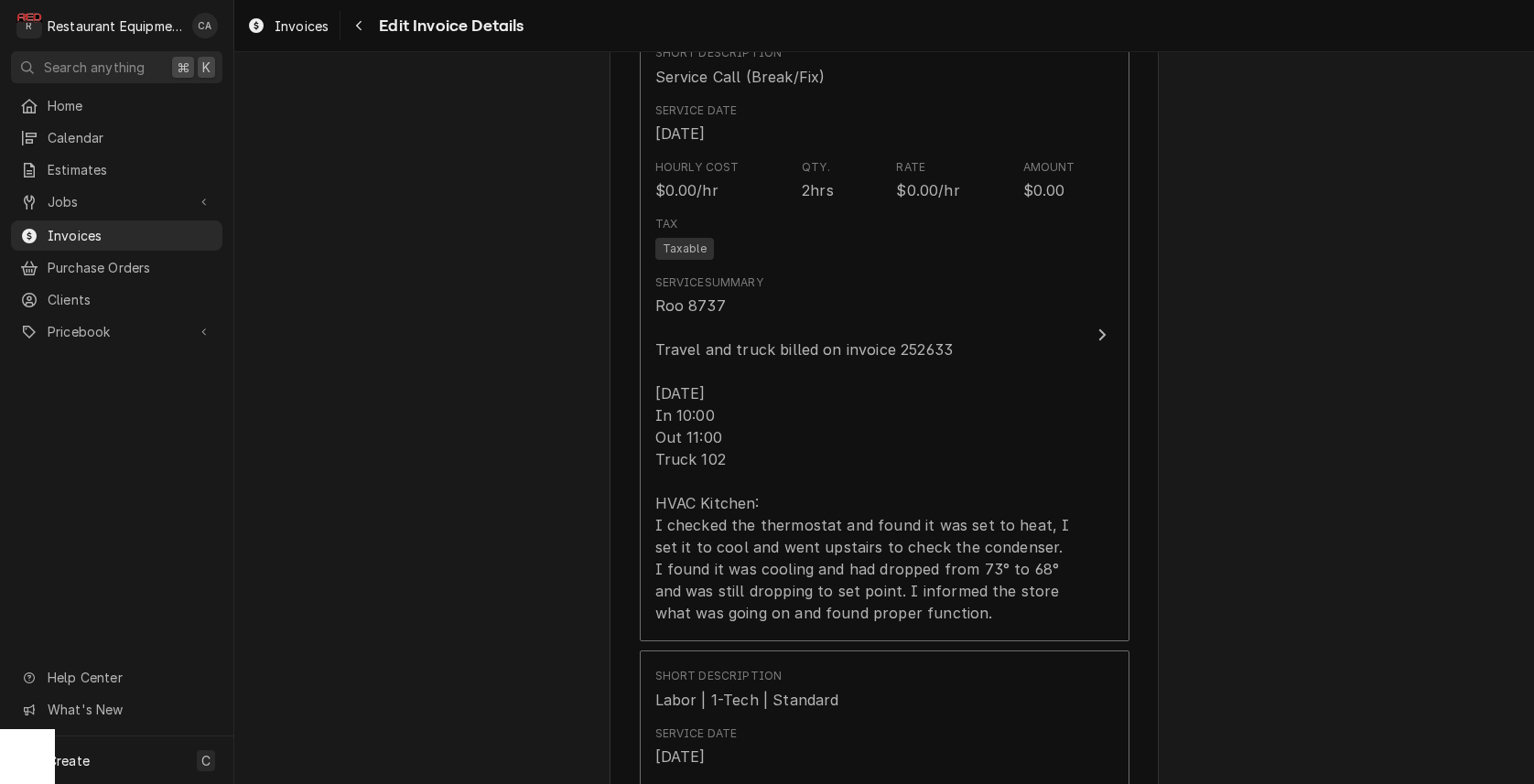
click at [463, 501] on div "Please provide the following information to create your invoice: Client Details…" at bounding box center [884, 464] width 1300 height 3221
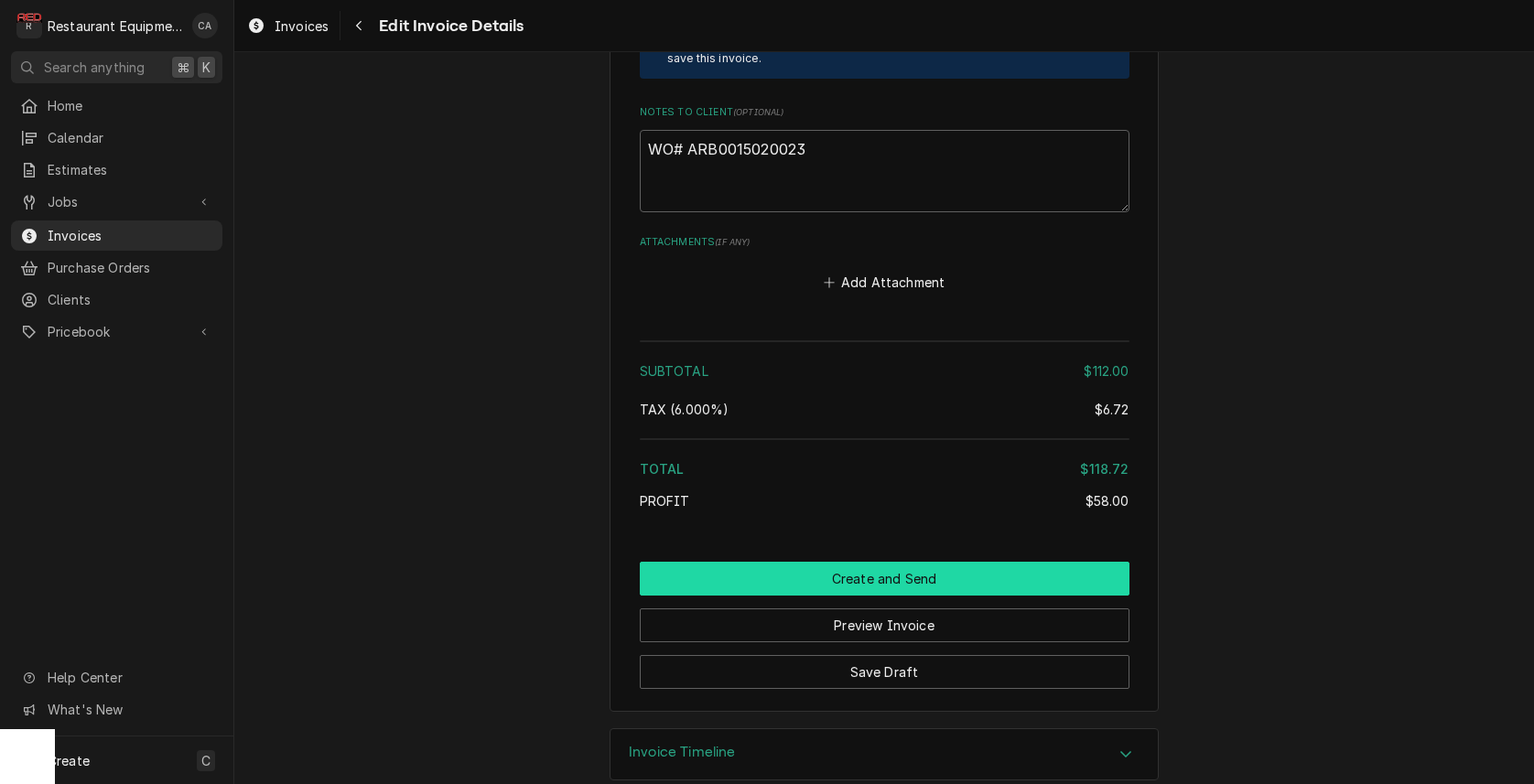
scroll to position [0, 0]
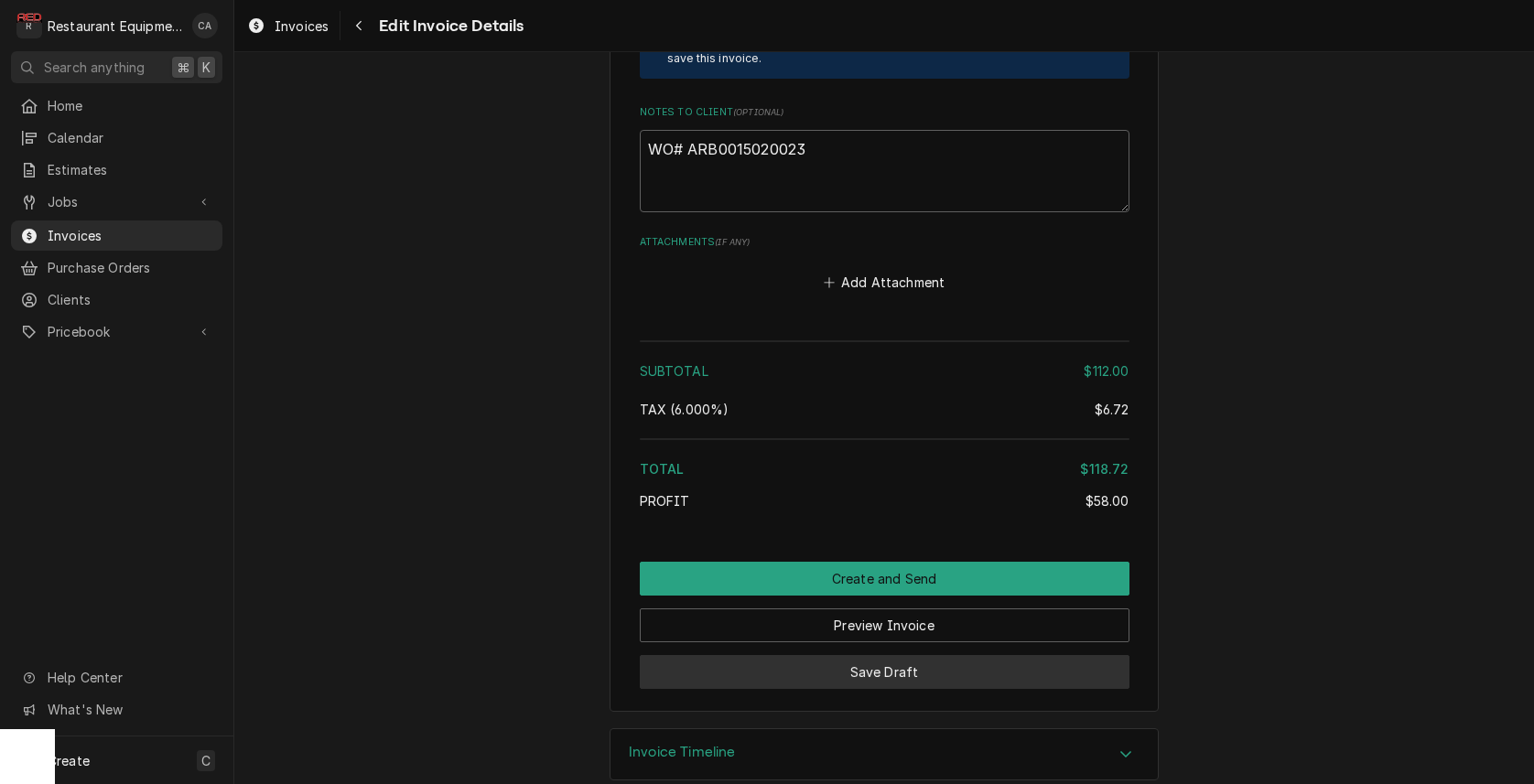
click at [897, 656] on button "Save Draft" at bounding box center [884, 673] width 489 height 34
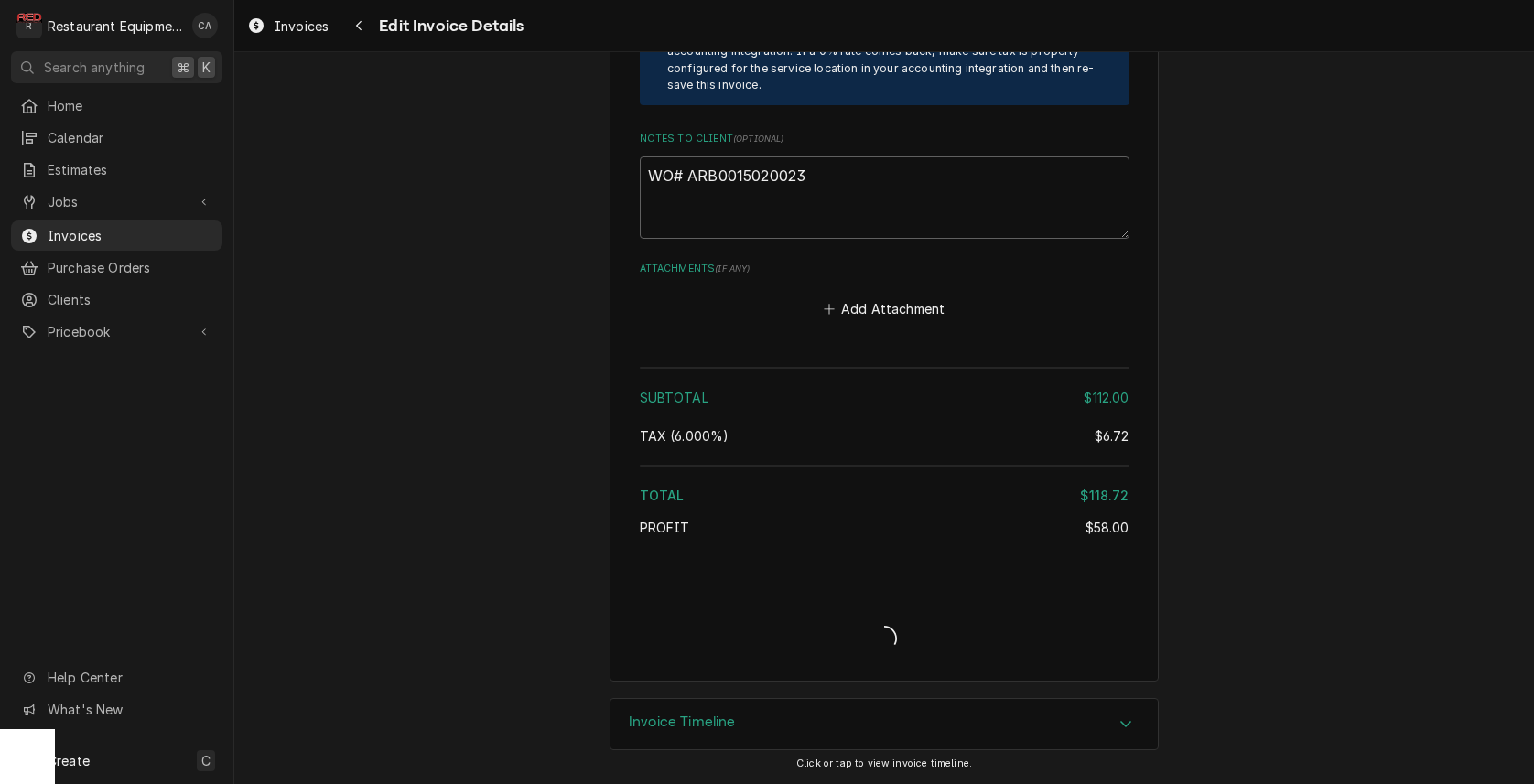
scroll to position [2507, 0]
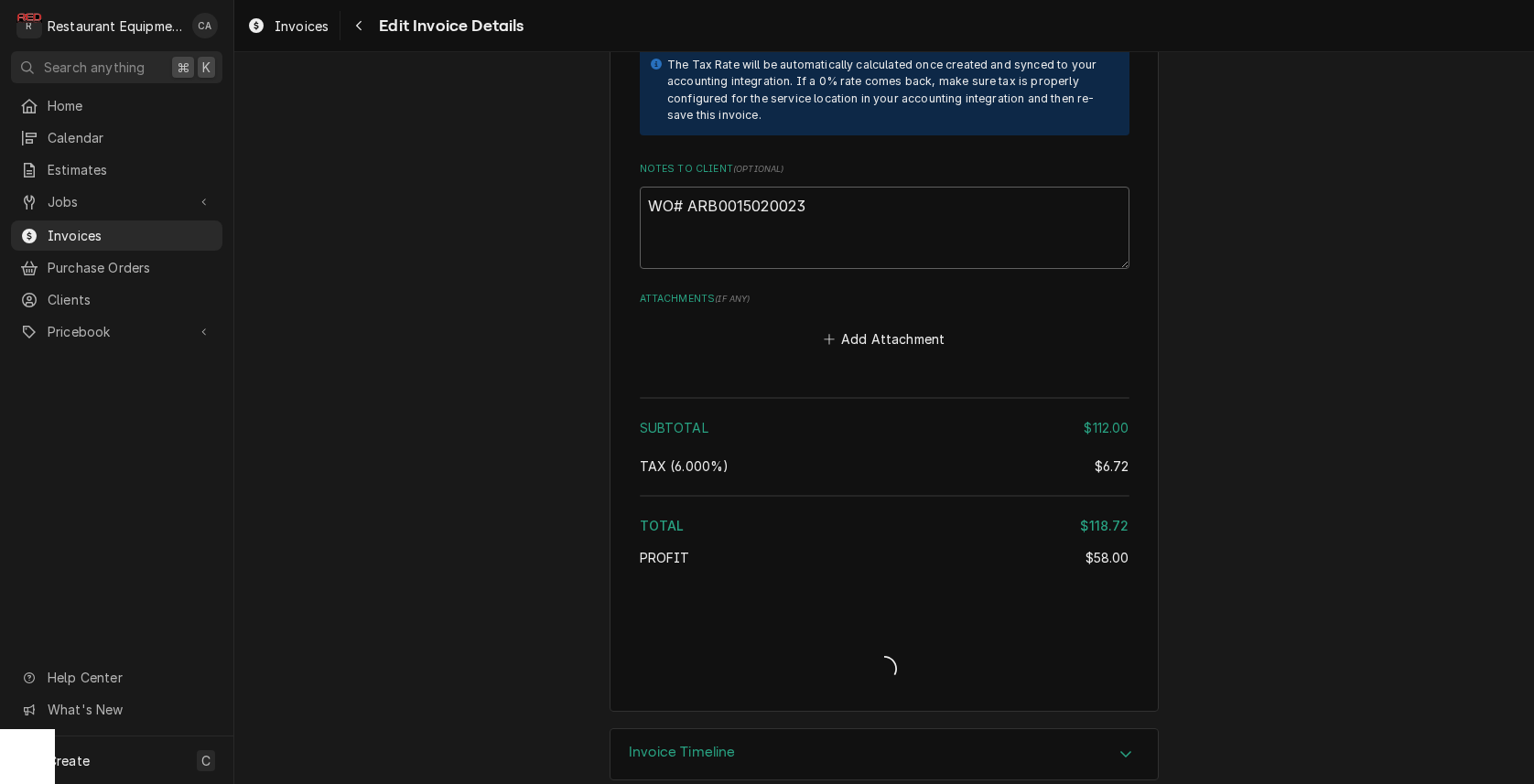
type textarea "x"
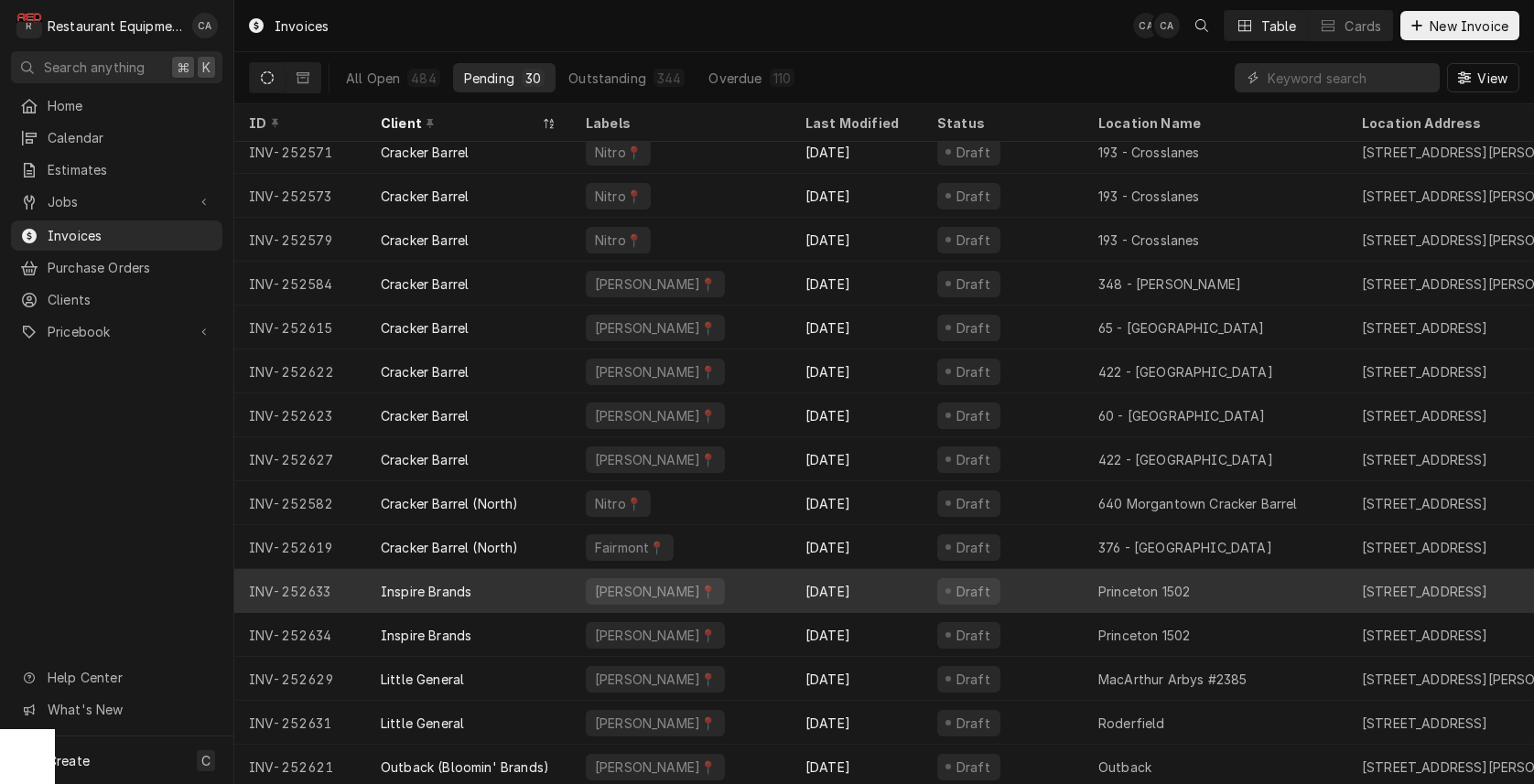
scroll to position [539, 0]
click at [1147, 593] on div "Princeton 1502" at bounding box center [1144, 591] width 92 height 19
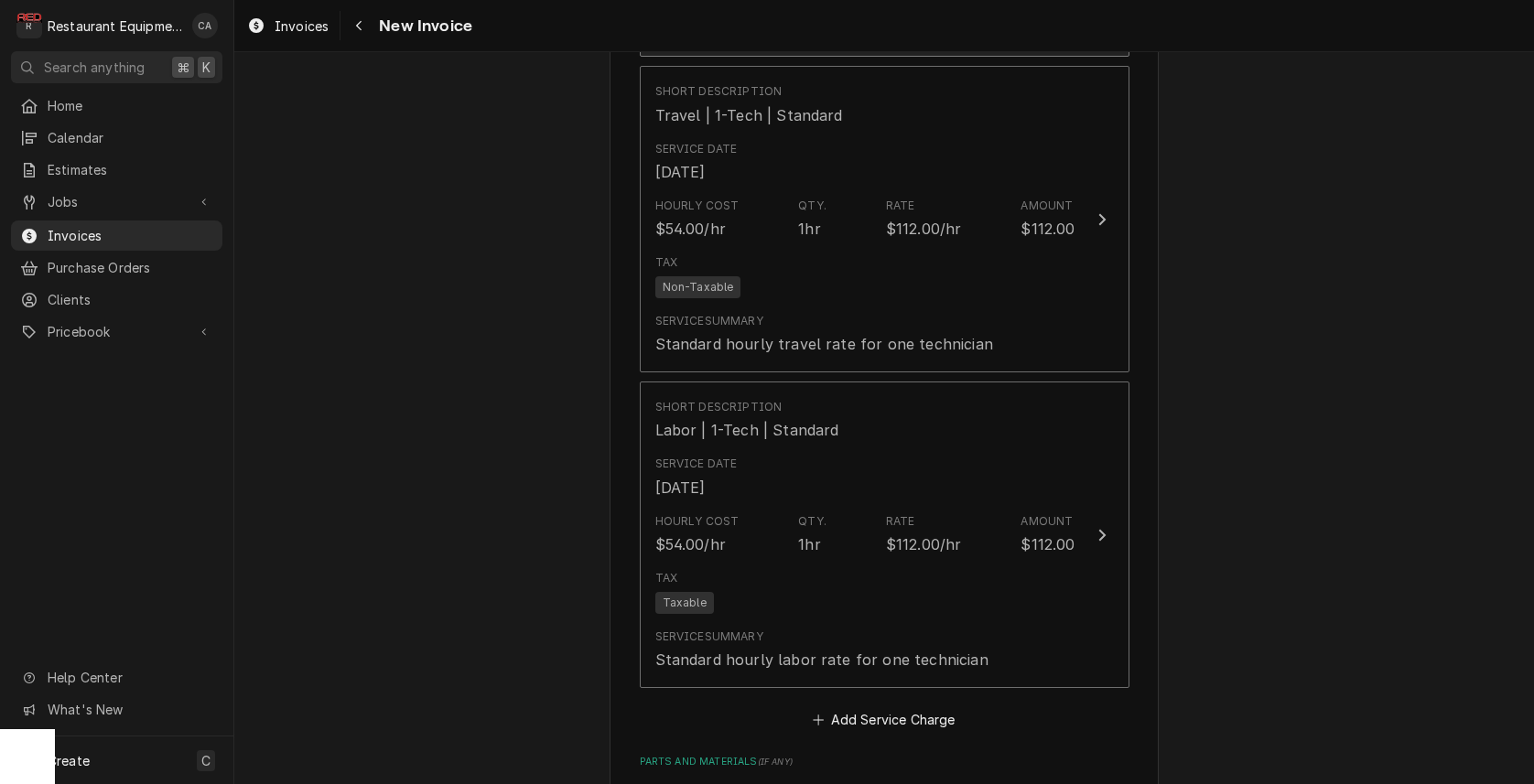
scroll to position [1847, 0]
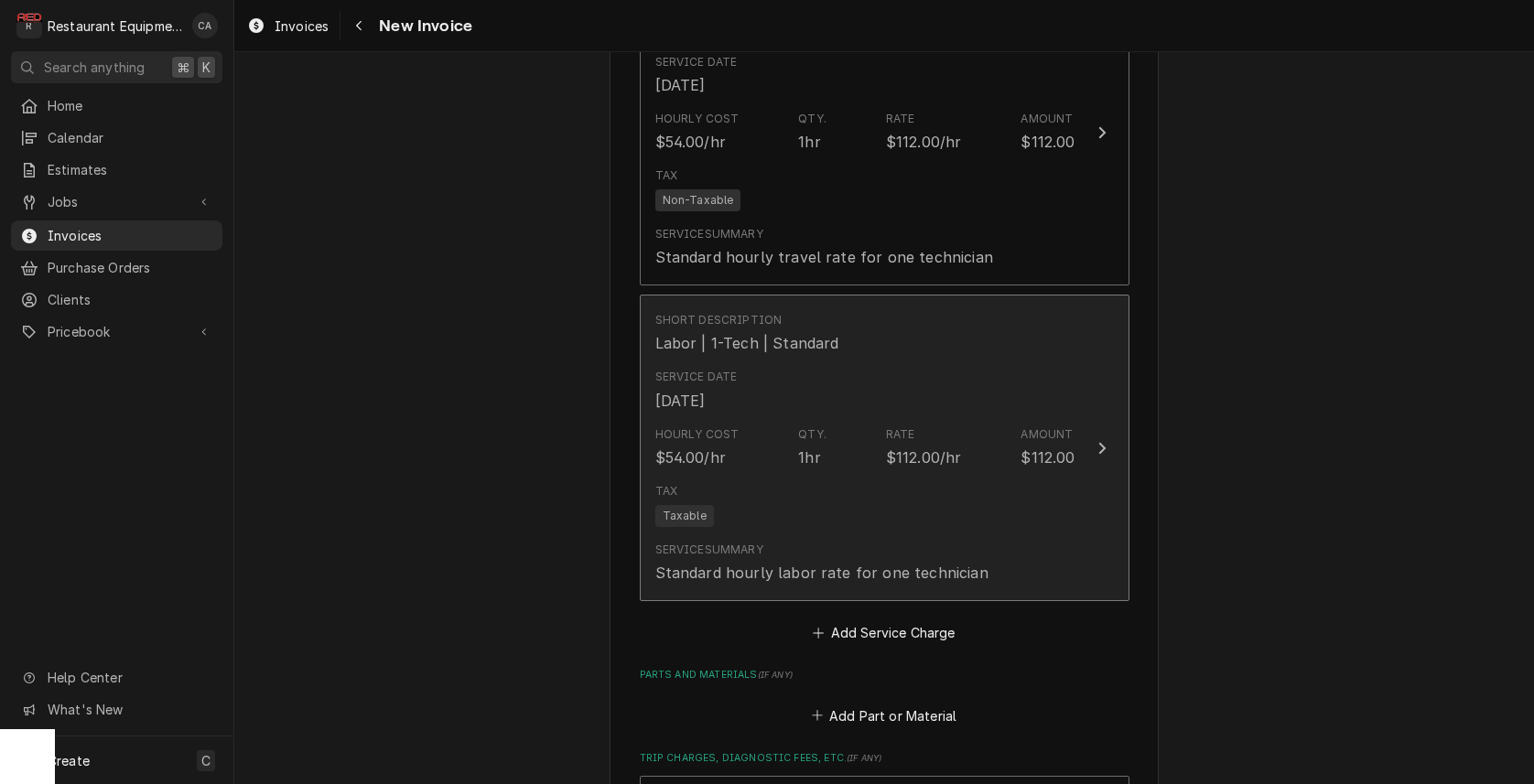
click at [869, 507] on div "Tax Taxable" at bounding box center [865, 505] width 420 height 59
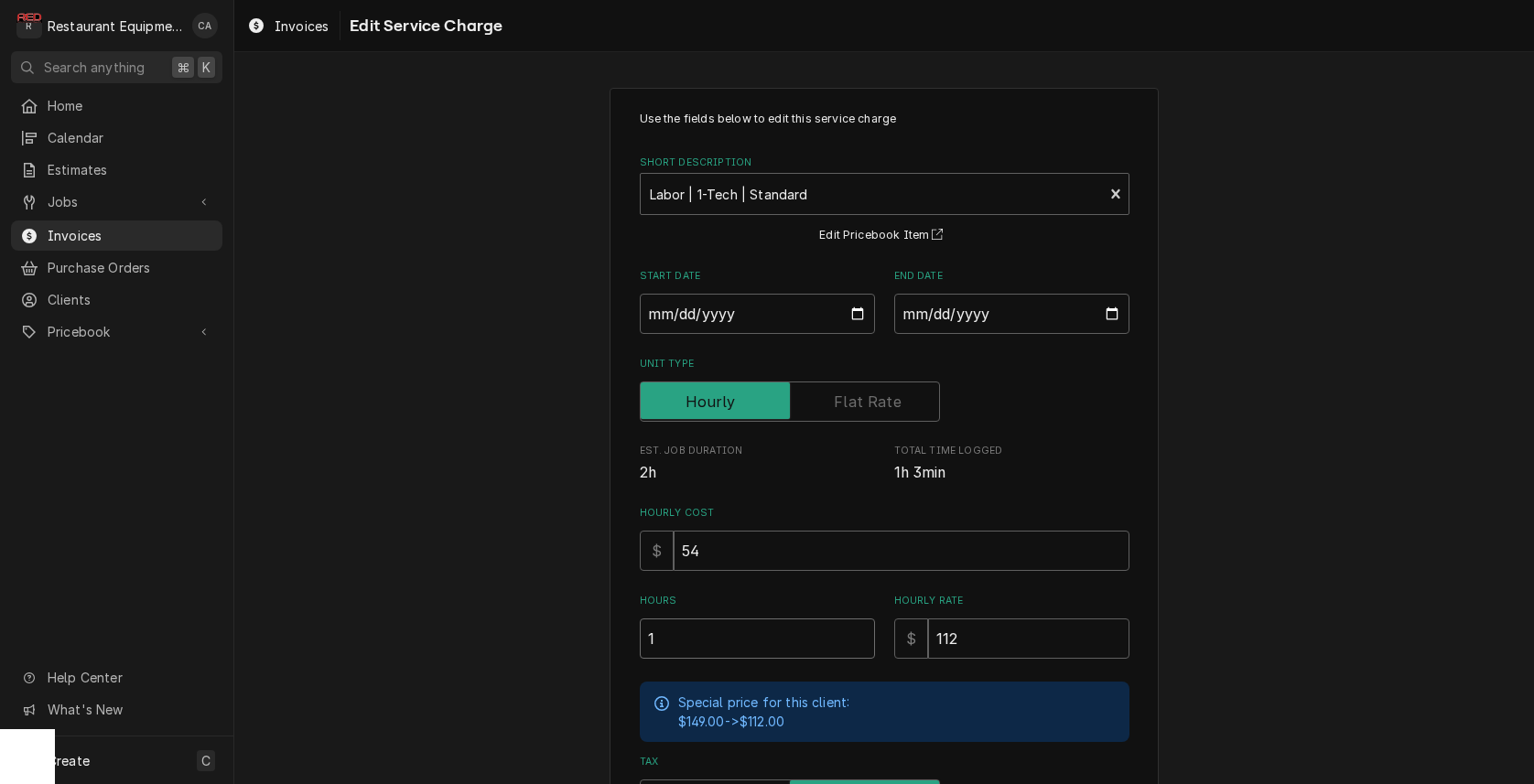
drag, startPoint x: 730, startPoint y: 627, endPoint x: 632, endPoint y: 631, distance: 98.1
click at [632, 631] on div "Use the fields below to edit this service charge Short Description Labor | 1-Te…" at bounding box center [883, 590] width 549 height 1005
type textarea "x"
type input "0"
type textarea "x"
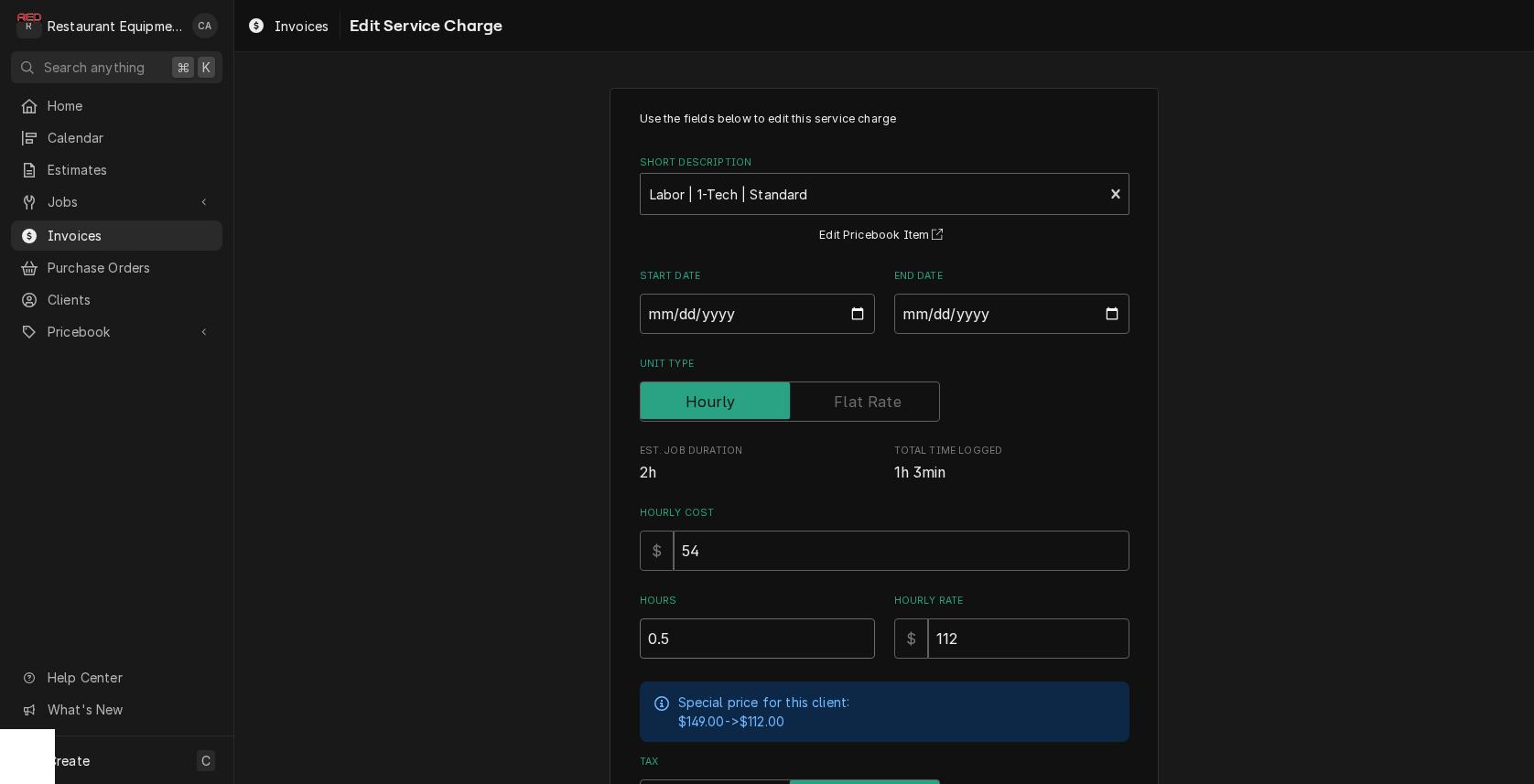
type input "0.5"
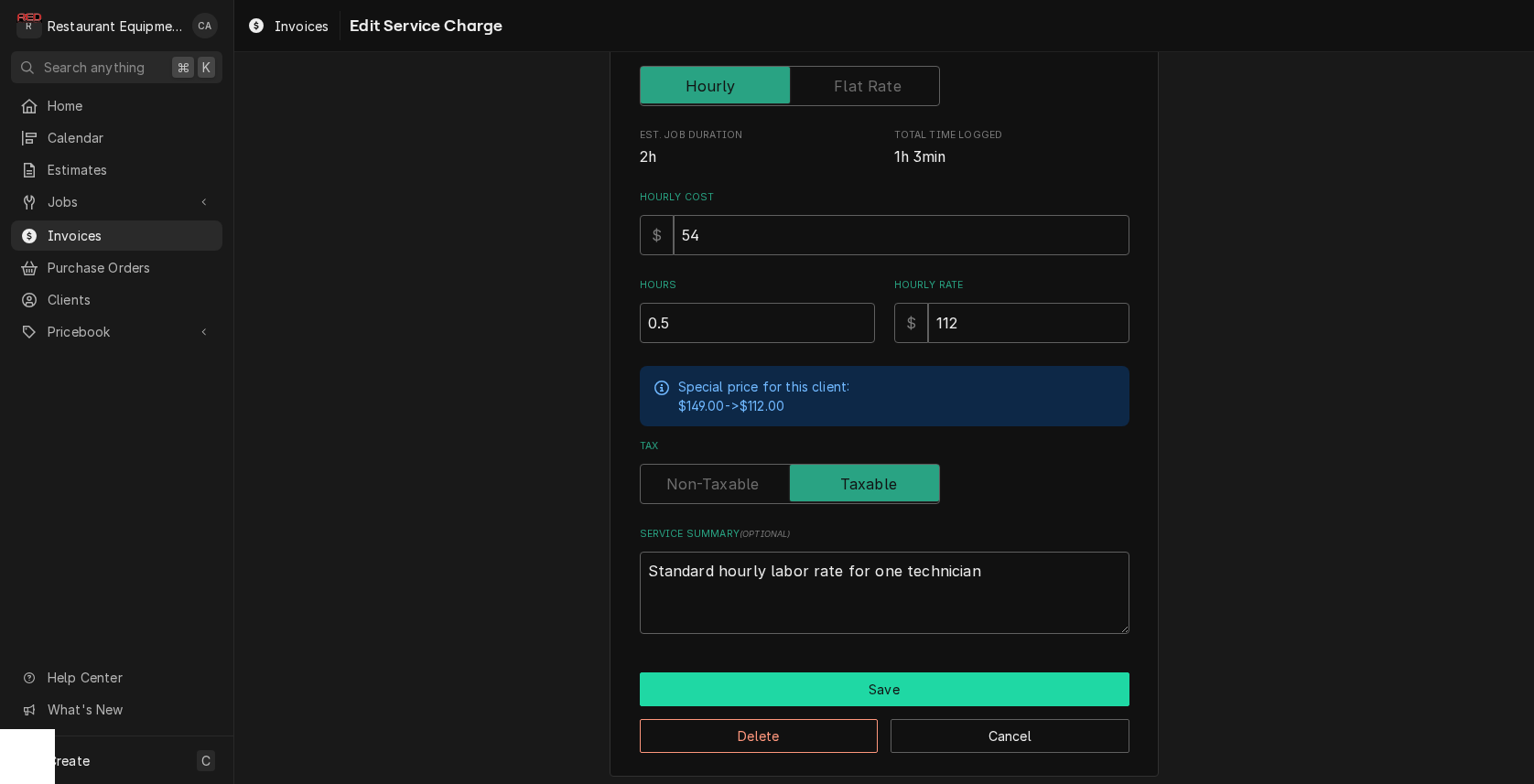
click at [784, 687] on button "Save" at bounding box center [884, 690] width 489 height 34
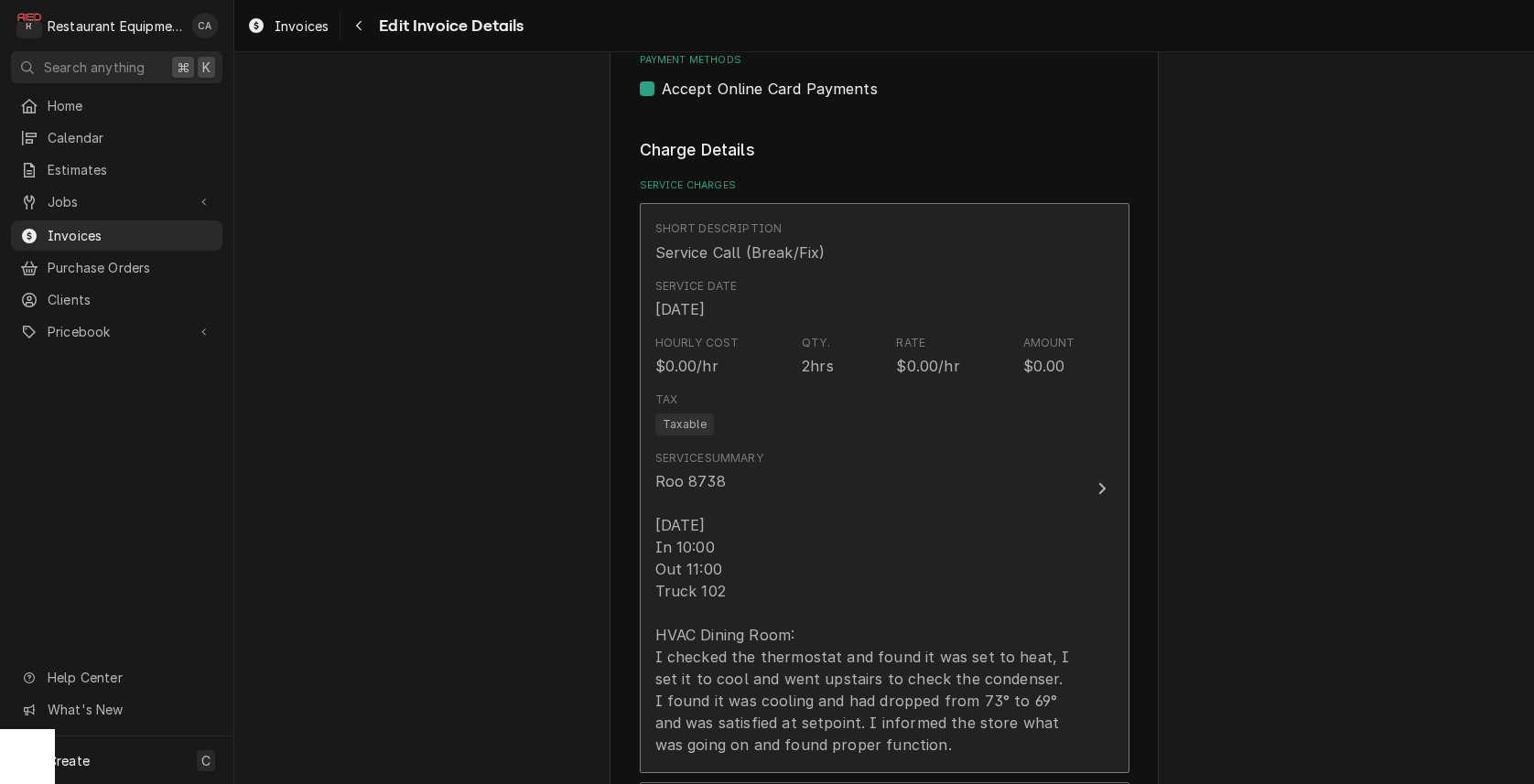
click at [697, 537] on div "Roo 8738 8/29/25 In 10:00 Out 11:00 Truck 102 HVAC Dining Room: I checked the t…" at bounding box center [865, 613] width 420 height 285
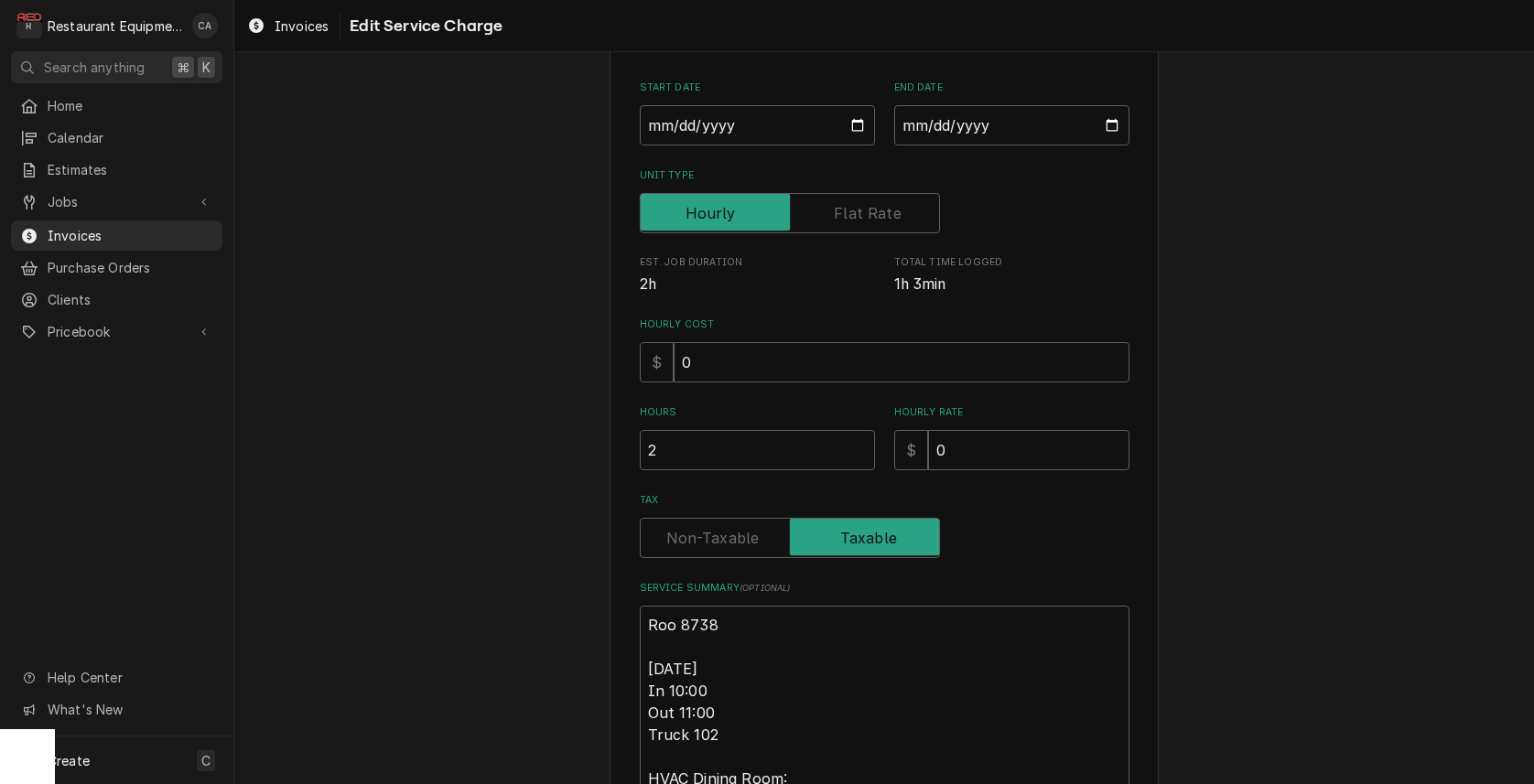
scroll to position [196, 0]
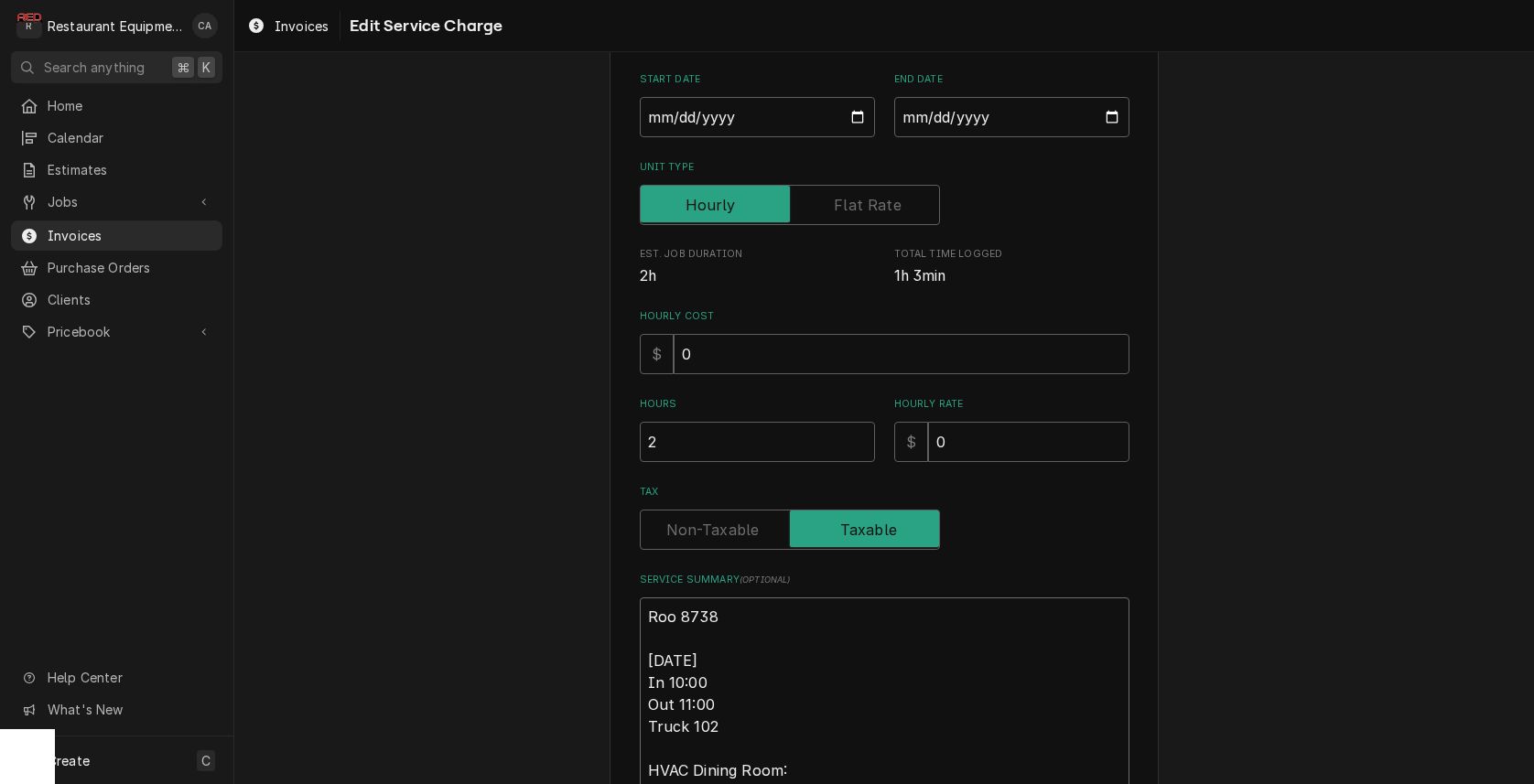
click at [718, 682] on textarea "Roo 8738 8/29/25 In 10:00 Out 11:00 Truck 102 HVAC Dining Room: I checked the t…" at bounding box center [884, 749] width 489 height 302
type textarea "x"
type textarea "Roo 8738 8/29/25 In 10:0 Out 11:00 Truck 102 HVAC Dining Room: I checked the th…"
type textarea "x"
type textarea "Roo 8738 8/29/25 In 10: Out 11:00 Truck 102 HVAC Dining Room: I checked the the…"
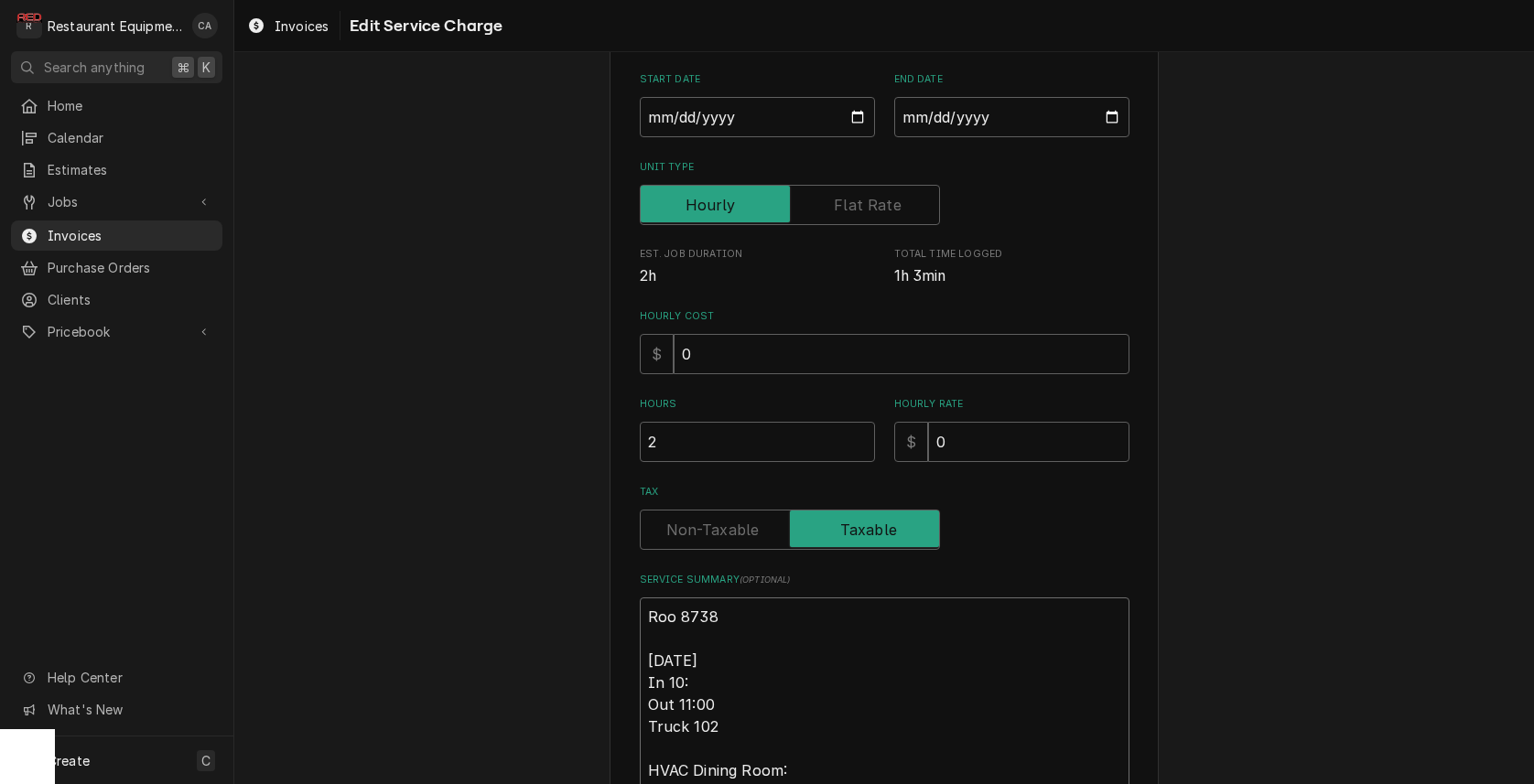
type textarea "x"
type textarea "Roo 8738 8/29/25 In 10:3 Out 11:00 Truck 102 HVAC Dining Room: I checked the th…"
type textarea "x"
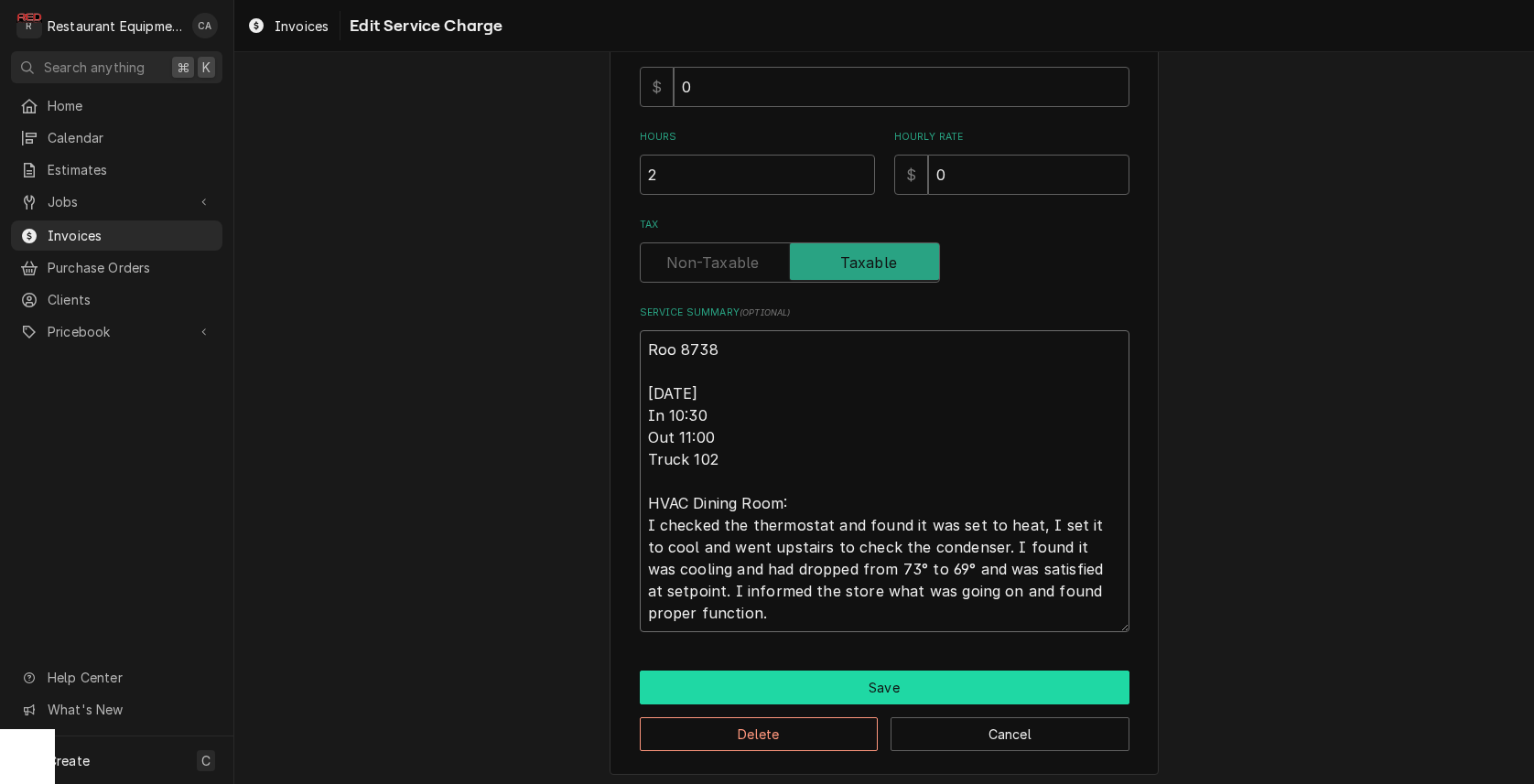
type textarea "Roo 8738 8/29/25 In 10:30 Out 11:00 Truck 102 HVAC Dining Room: I checked the t…"
click at [914, 673] on button "Save" at bounding box center [884, 688] width 489 height 34
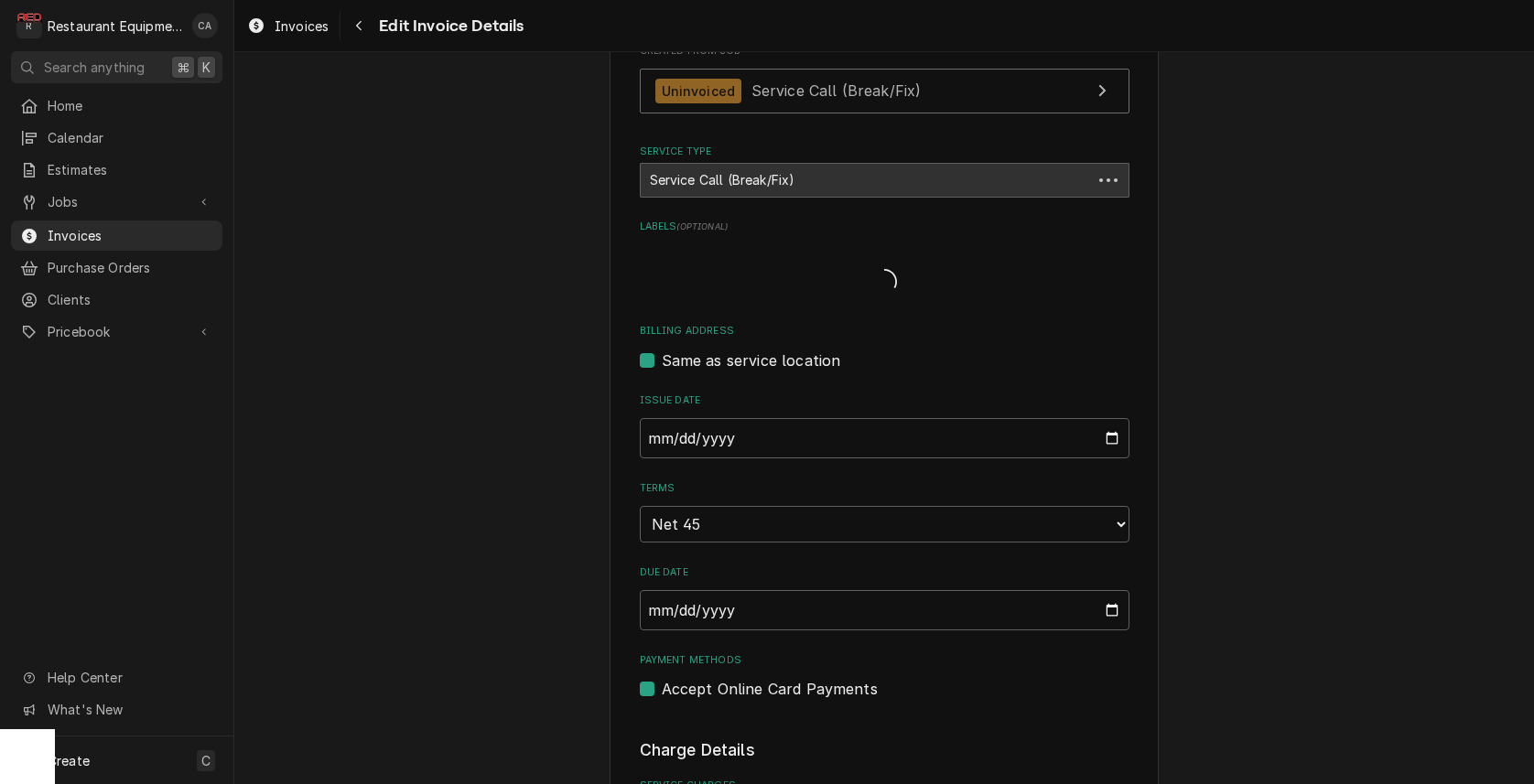
scroll to position [1043, 0]
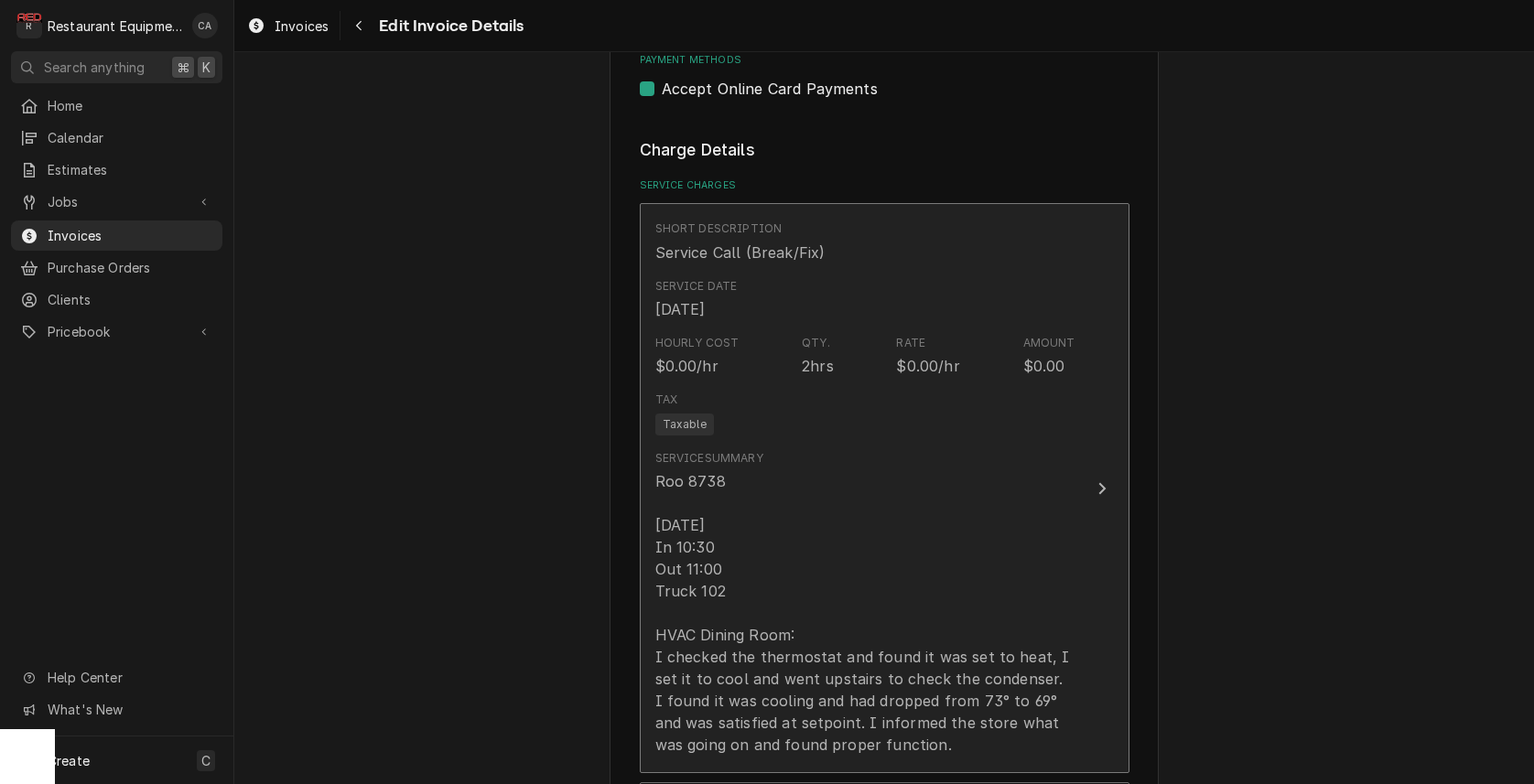
click at [738, 405] on div "Tax Taxable" at bounding box center [865, 414] width 420 height 59
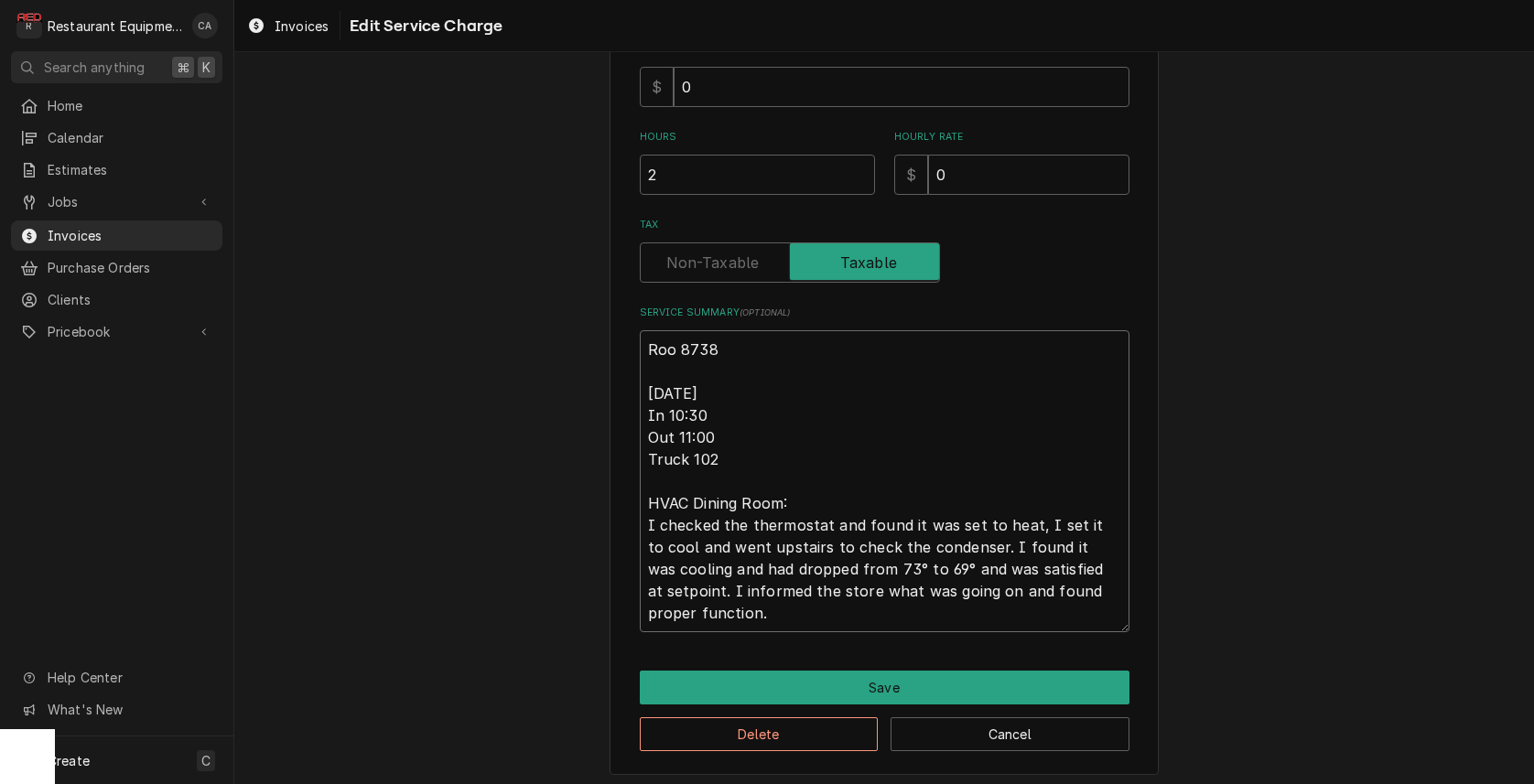
click at [716, 406] on textarea "Roo 8738 8/29/25 In 10:30 Out 11:00 Truck 102 HVAC Dining Room: I checked the t…" at bounding box center [884, 482] width 489 height 302
type textarea "x"
type textarea "Roo 8738 8/29/25 In 10:3 Out 11:00 Truck 102 HVAC Dining Room: I checked the th…"
type textarea "x"
type textarea "Roo 8738 8/29/25 In 10: Out 11:00 Truck 102 HVAC Dining Room: I checked the the…"
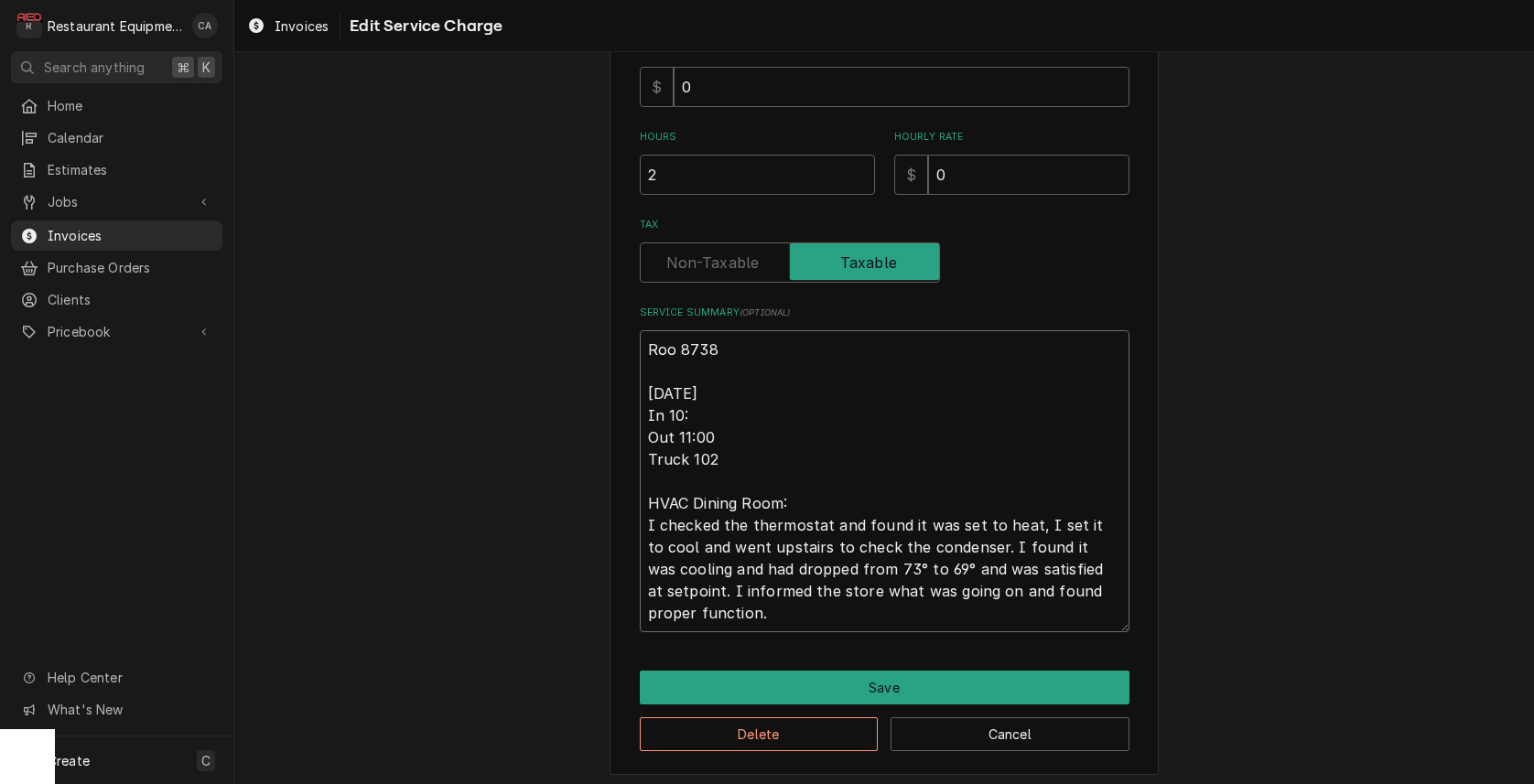
type textarea "x"
type textarea "Roo 8738 8/29/25 In 10:0 Out 11:00 Truck 102 HVAC Dining Room: I checked the th…"
type textarea "x"
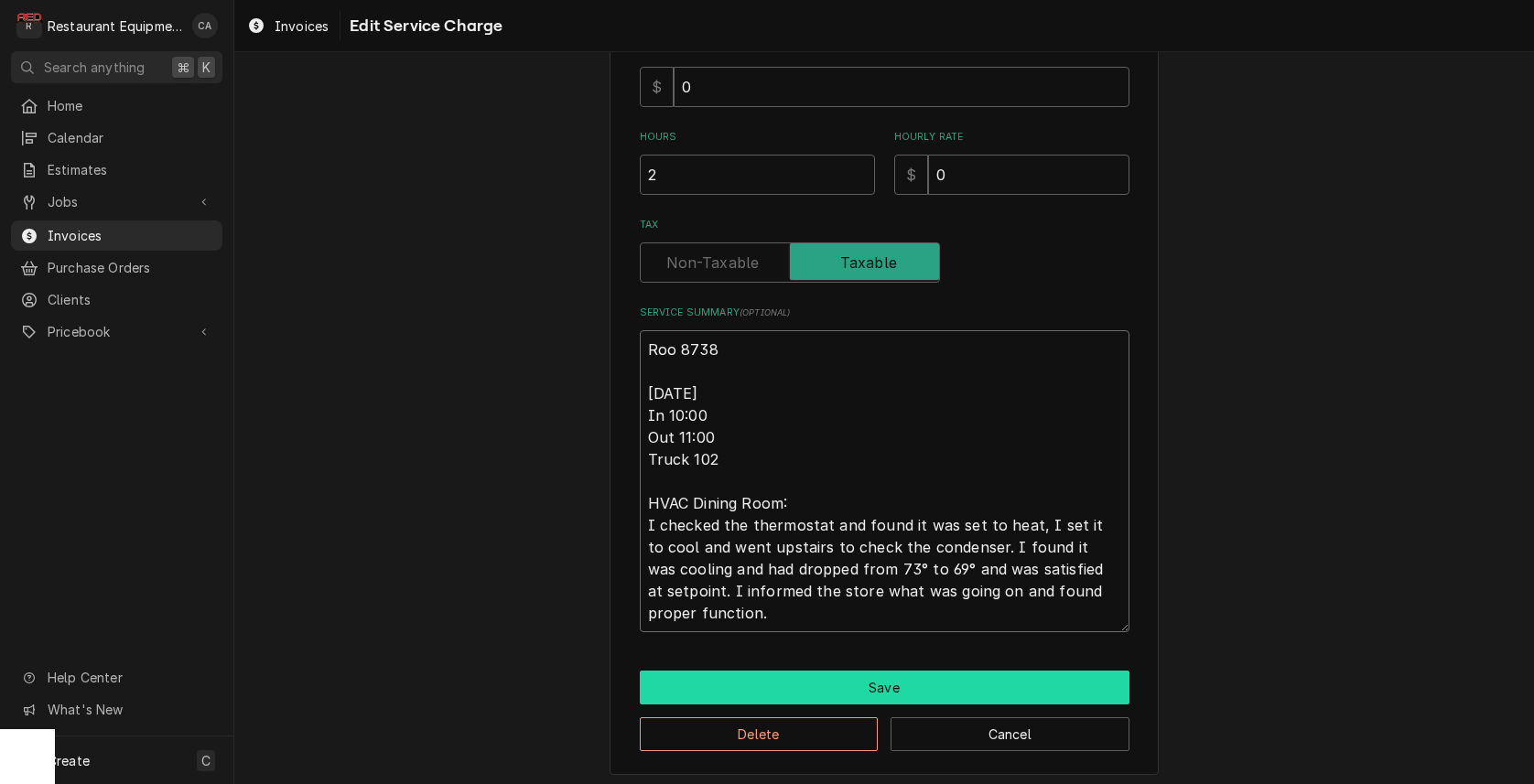
type textarea "Roo 8738 8/29/25 In 10:00 Out 11:00 Truck 102 HVAC Dining Room: I checked the t…"
click at [835, 675] on button "Save" at bounding box center [884, 688] width 489 height 34
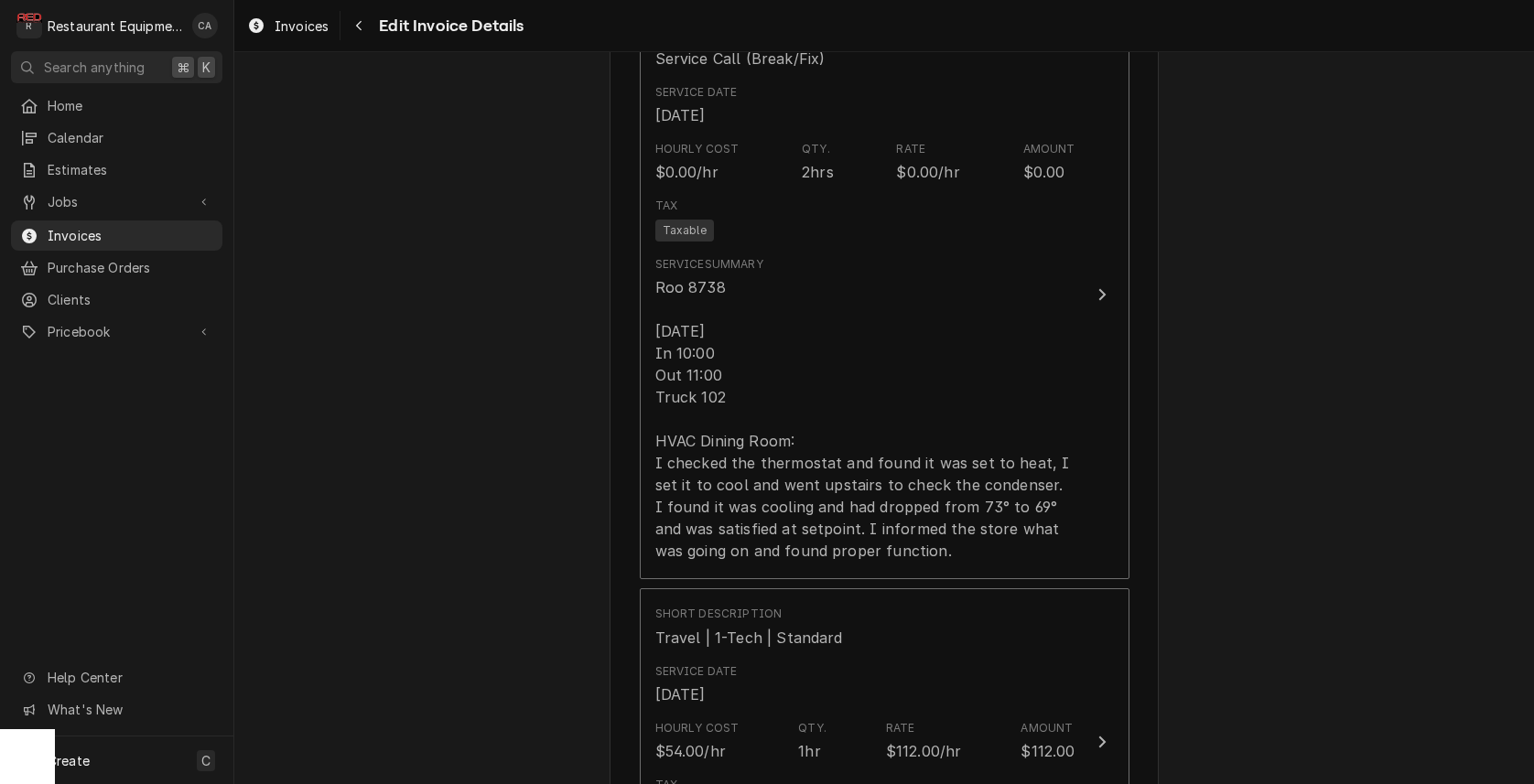
scroll to position [1309, 0]
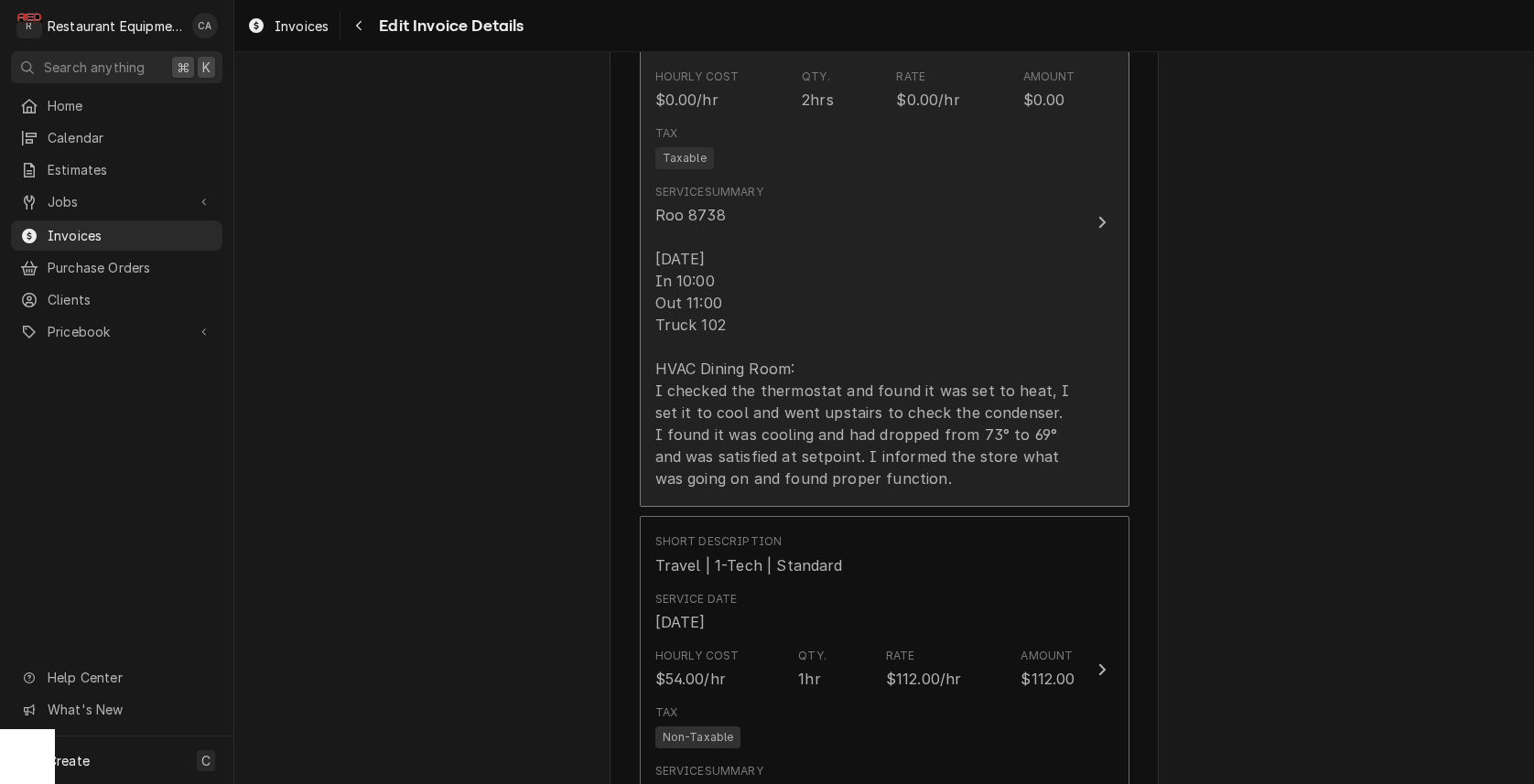
click at [719, 260] on div "Roo 8738 8/29/25 In 10:00 Out 11:00 Truck 102 HVAC Dining Room: I checked the t…" at bounding box center [865, 347] width 420 height 285
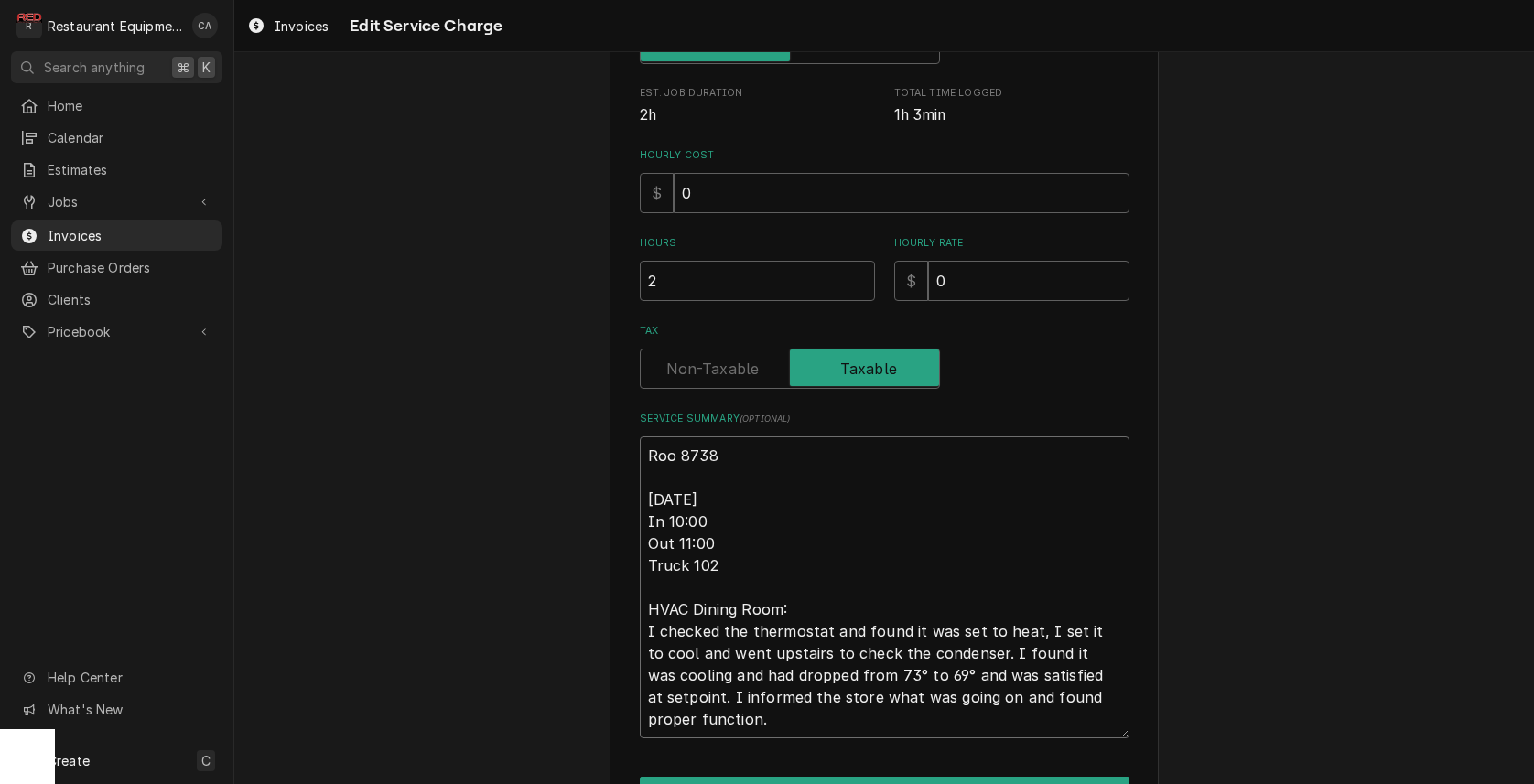
scroll to position [359, 0]
drag, startPoint x: 711, startPoint y: 513, endPoint x: 669, endPoint y: 508, distance: 42.3
click at [669, 508] on textarea "Roo 8738 8/29/25 In 10:00 Out 11:00 Truck 102 HVAC Dining Room: I checked the t…" at bounding box center [884, 587] width 489 height 302
type textarea "x"
type textarea "Roo 8738 8/29/25 In 1 Out 11:00 Truck 102 HVAC Dining Room: I checked the therm…"
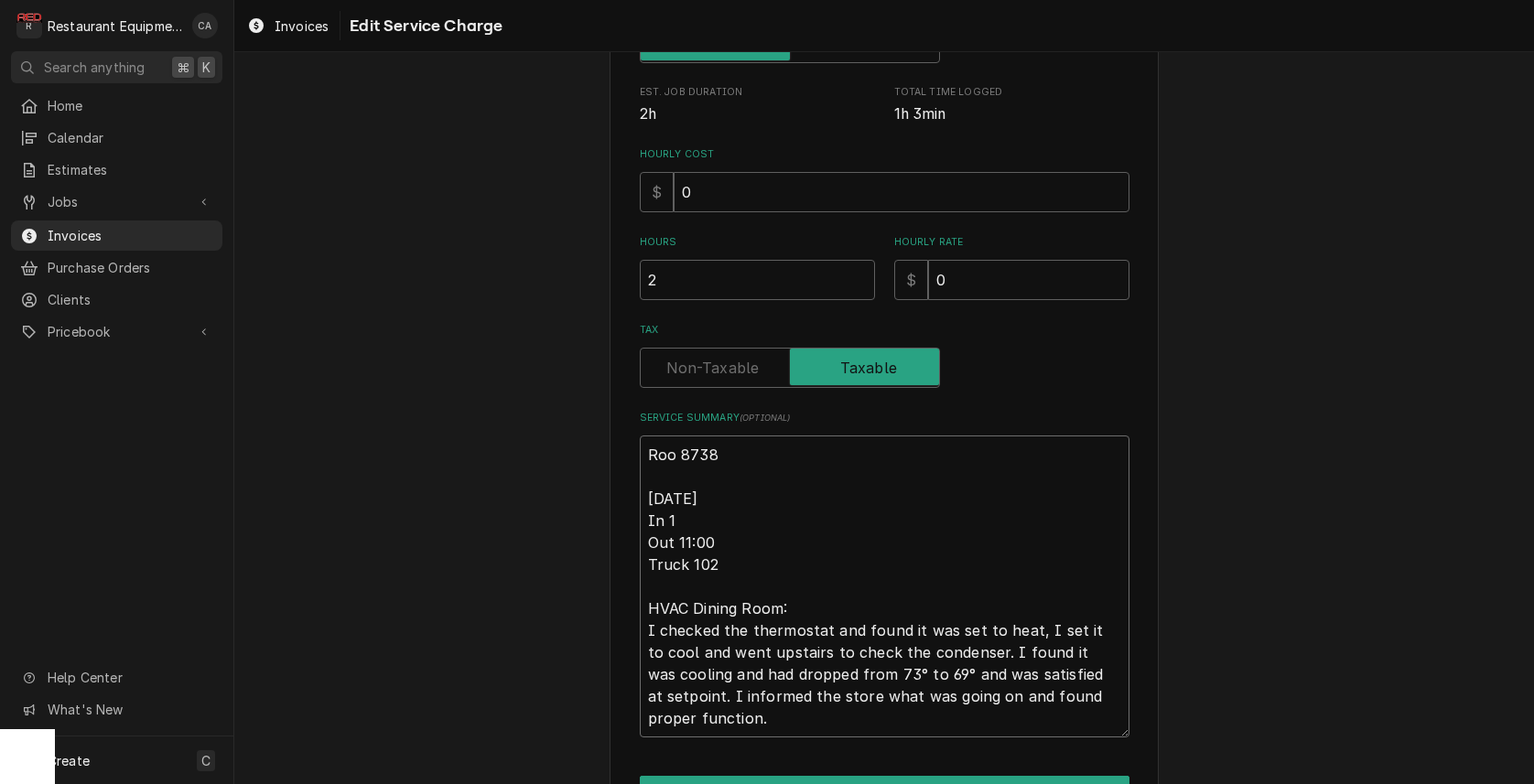
type textarea "x"
type textarea "Roo 8738 8/29/25 In 11 Out 11:00 Truck 102 HVAC Dining Room: I checked the ther…"
type textarea "x"
type textarea "Roo 8738 8/29/25 In 11: Out 11:00 Truck 102 HVAC Dining Room: I checked the the…"
type textarea "x"
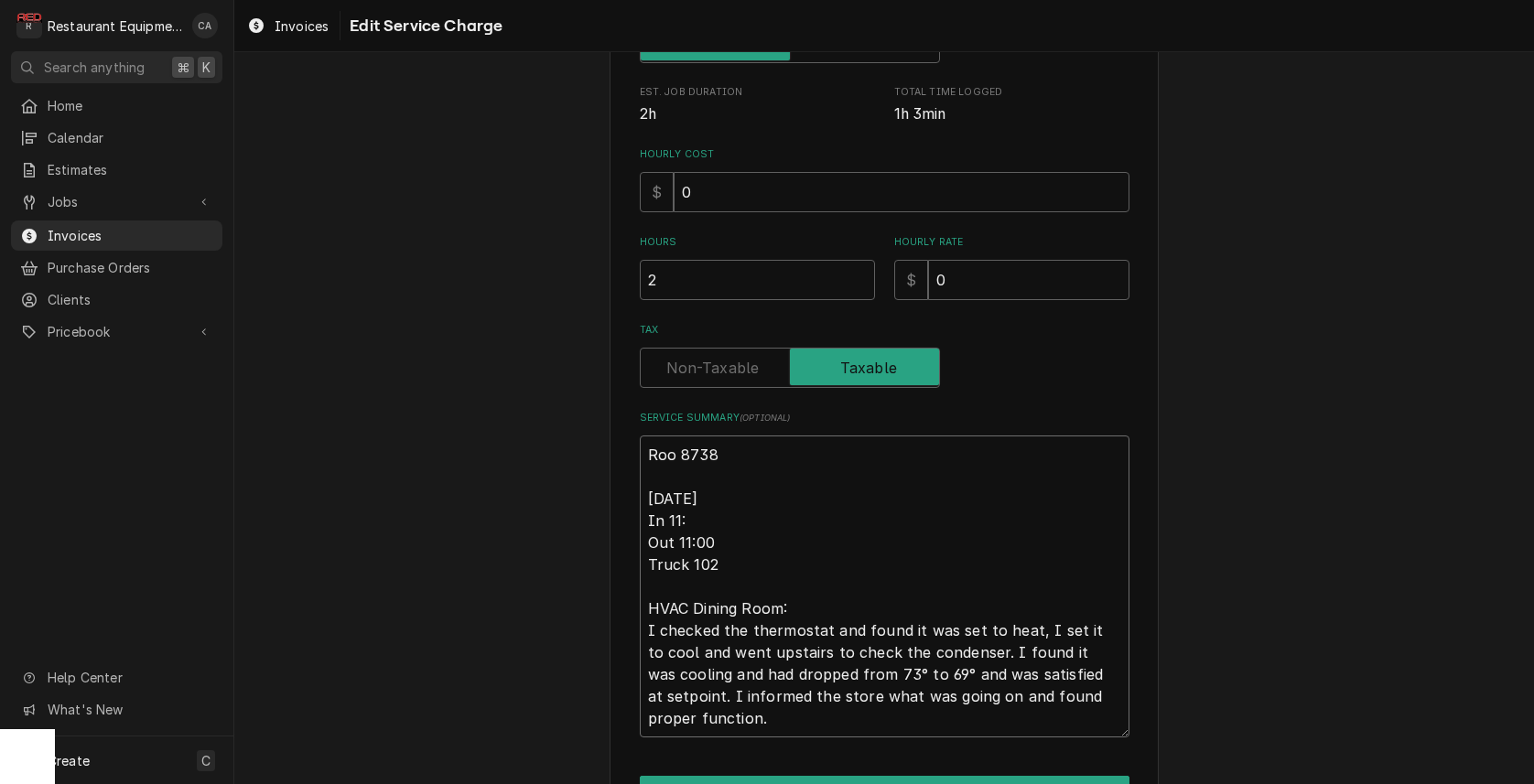
type textarea "Roo 8738 8/29/25 In 11:0 Out 11:00 Truck 102 HVAC Dining Room: I checked the th…"
type textarea "x"
type textarea "Roo 8738 8/29/25 In 11:00 Out 11:00 Truck 102 HVAC Dining Room: I checked the t…"
type textarea "x"
type textarea "Roo 8738 8/29/25 In 11:00 Out 1:00 Truck 102 HVAC Dining Room: I checked the th…"
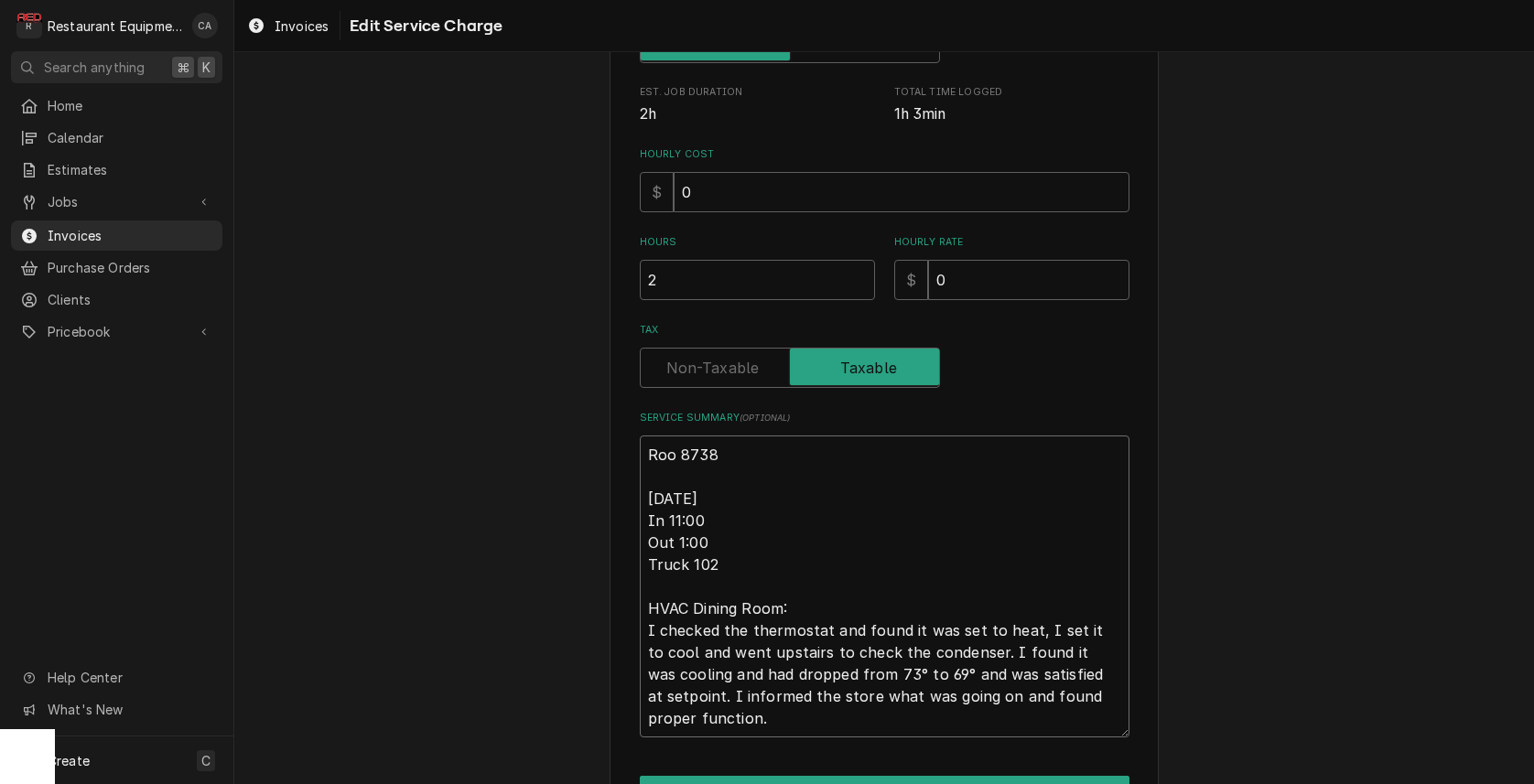
type textarea "x"
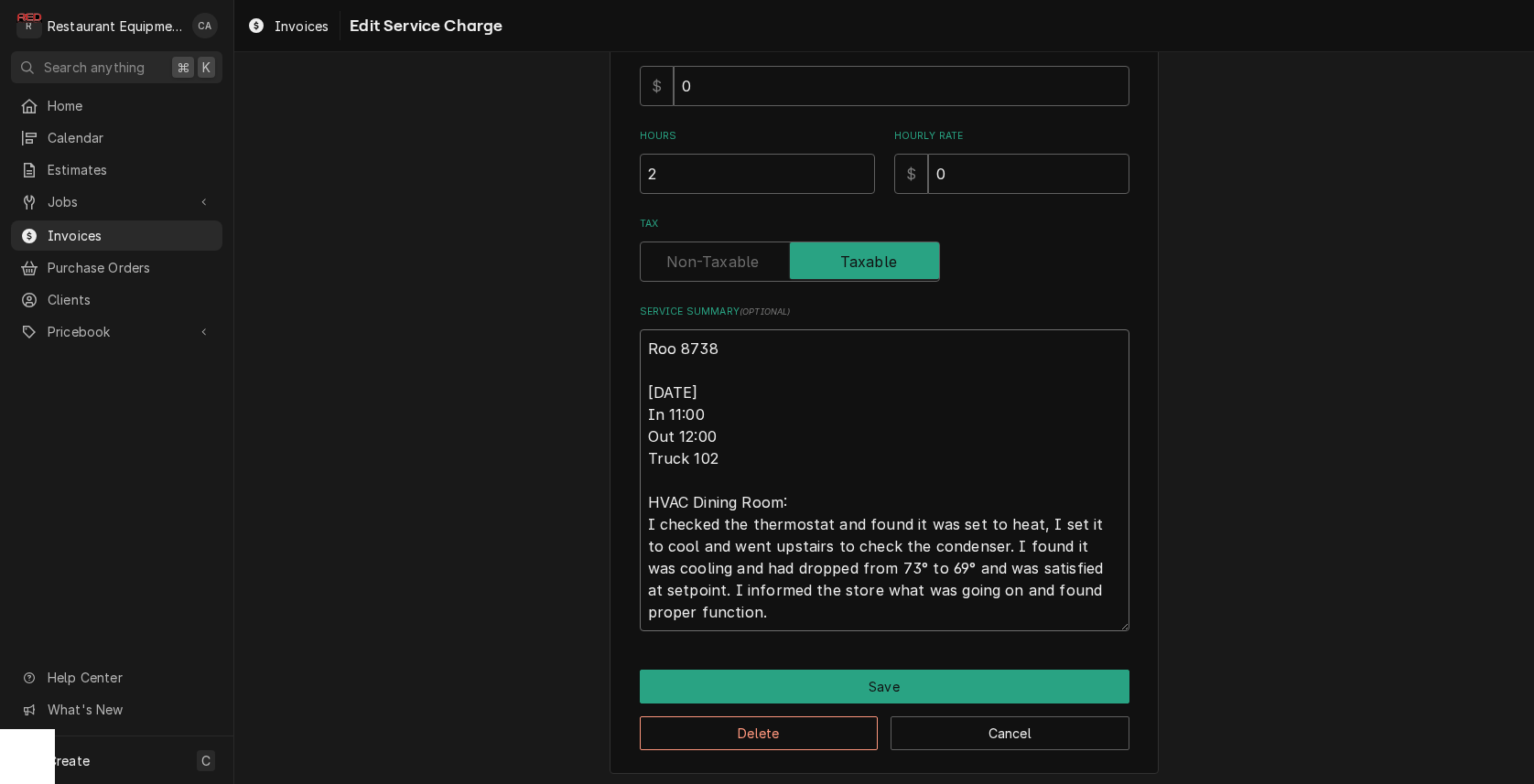
scroll to position [464, 0]
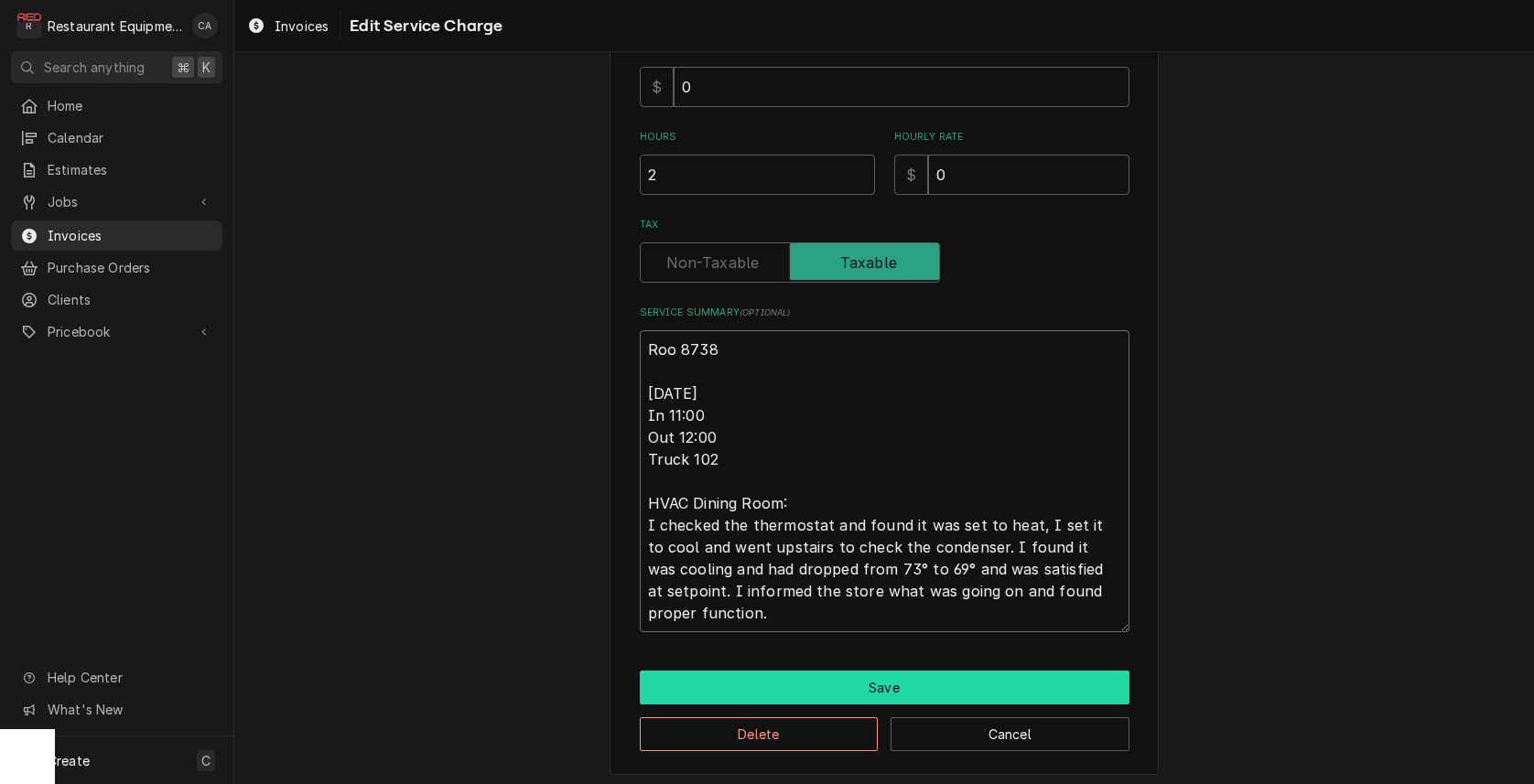
type textarea "Roo 8738 8/29/25 In 11:00 Out 12:00 Truck 102 HVAC Dining Room: I checked the t…"
click at [872, 675] on button "Save" at bounding box center [884, 688] width 489 height 34
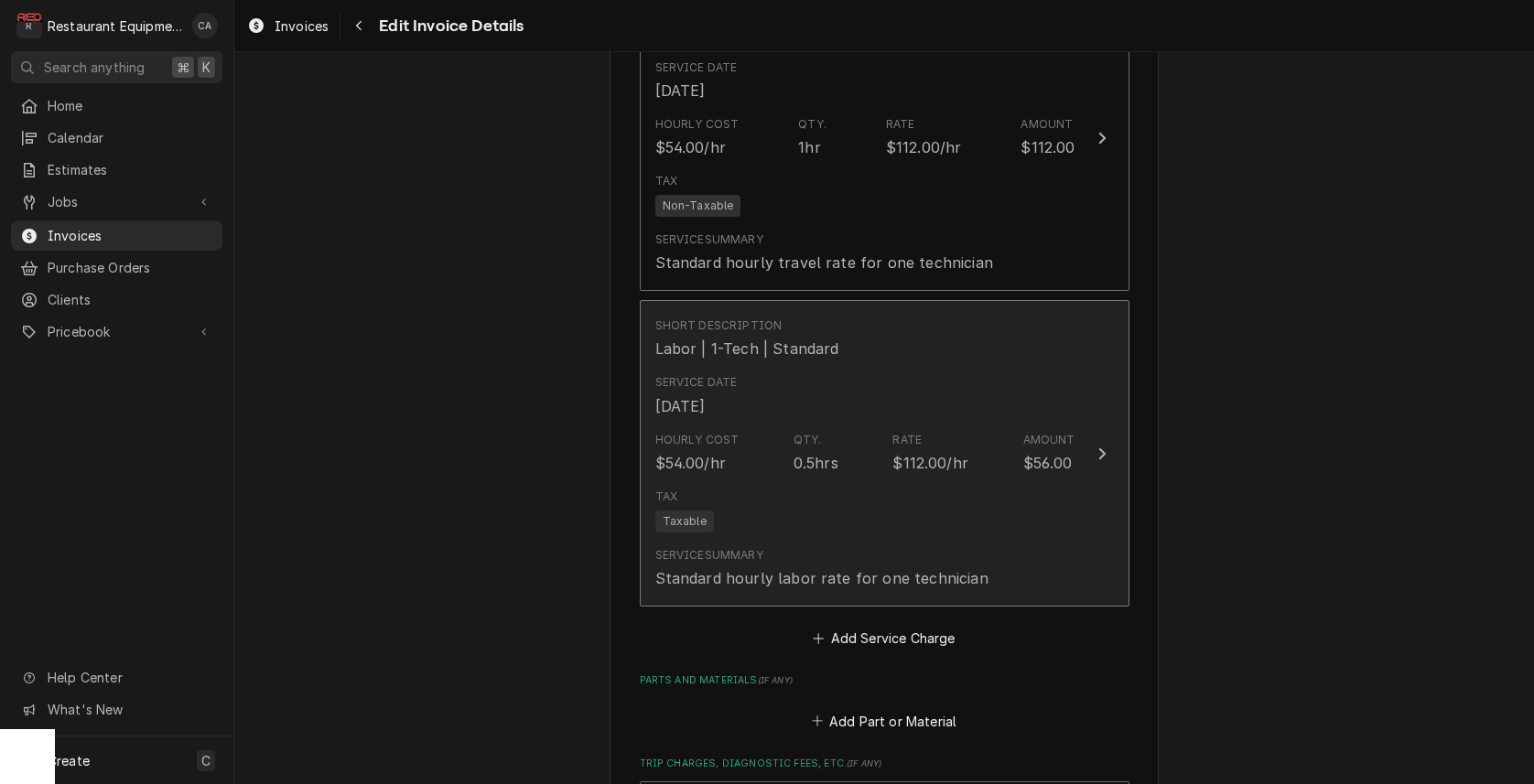
click at [814, 432] on div "Qty." at bounding box center [808, 439] width 28 height 16
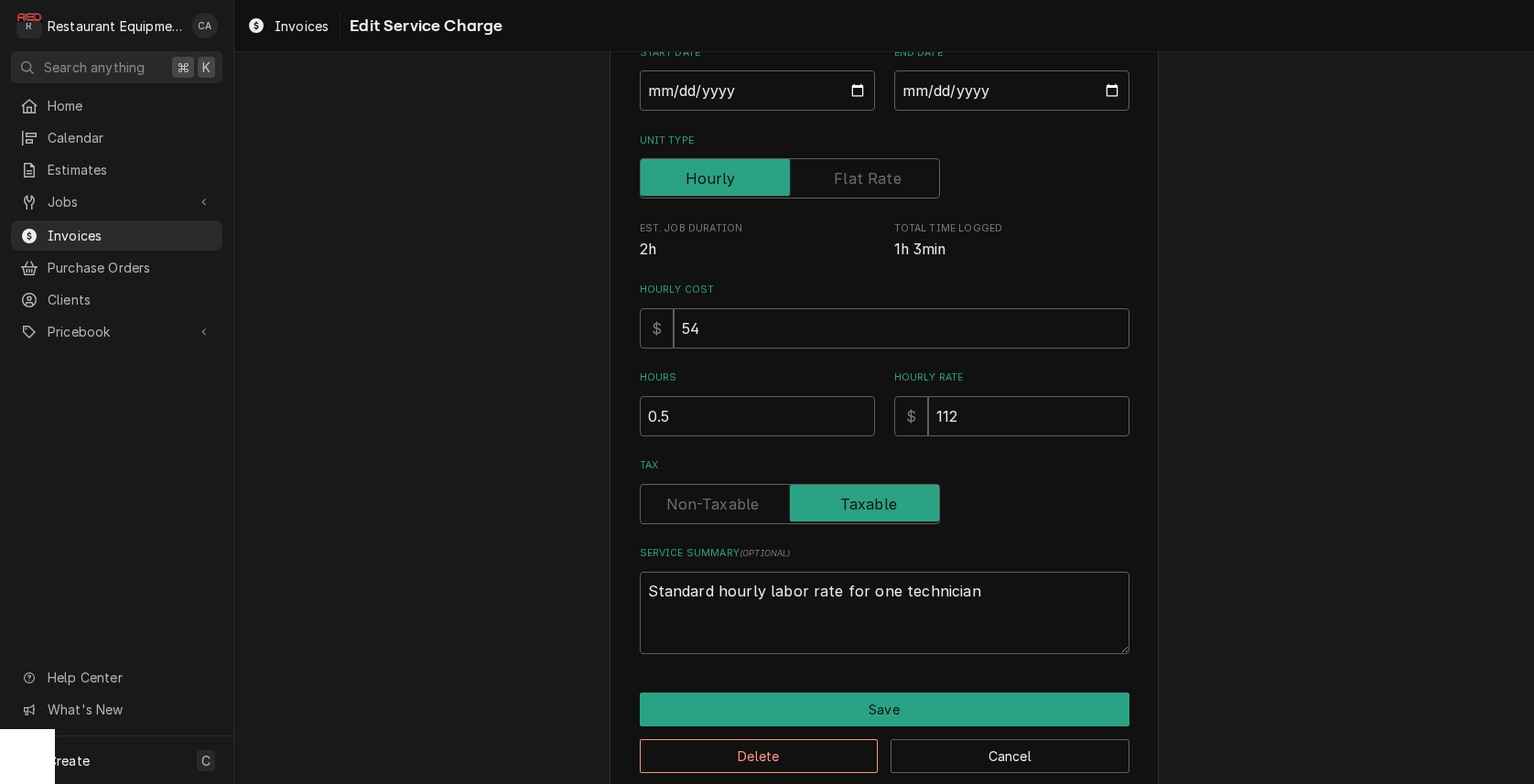
type textarea "x"
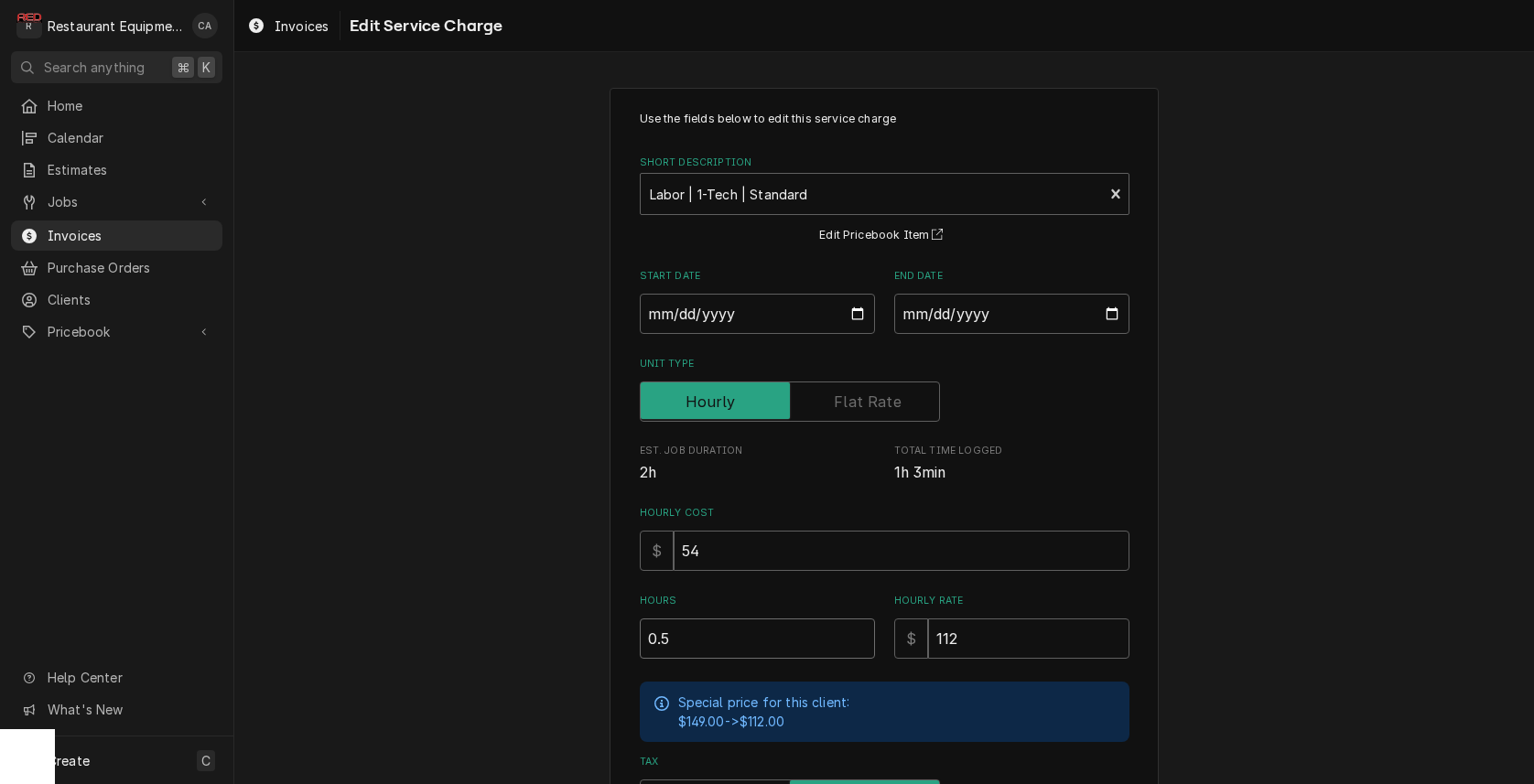
type input "1"
type textarea "x"
click at [862, 630] on input "1" at bounding box center [757, 639] width 235 height 41
type input "1.5"
click at [862, 630] on input "1.5" at bounding box center [757, 639] width 235 height 41
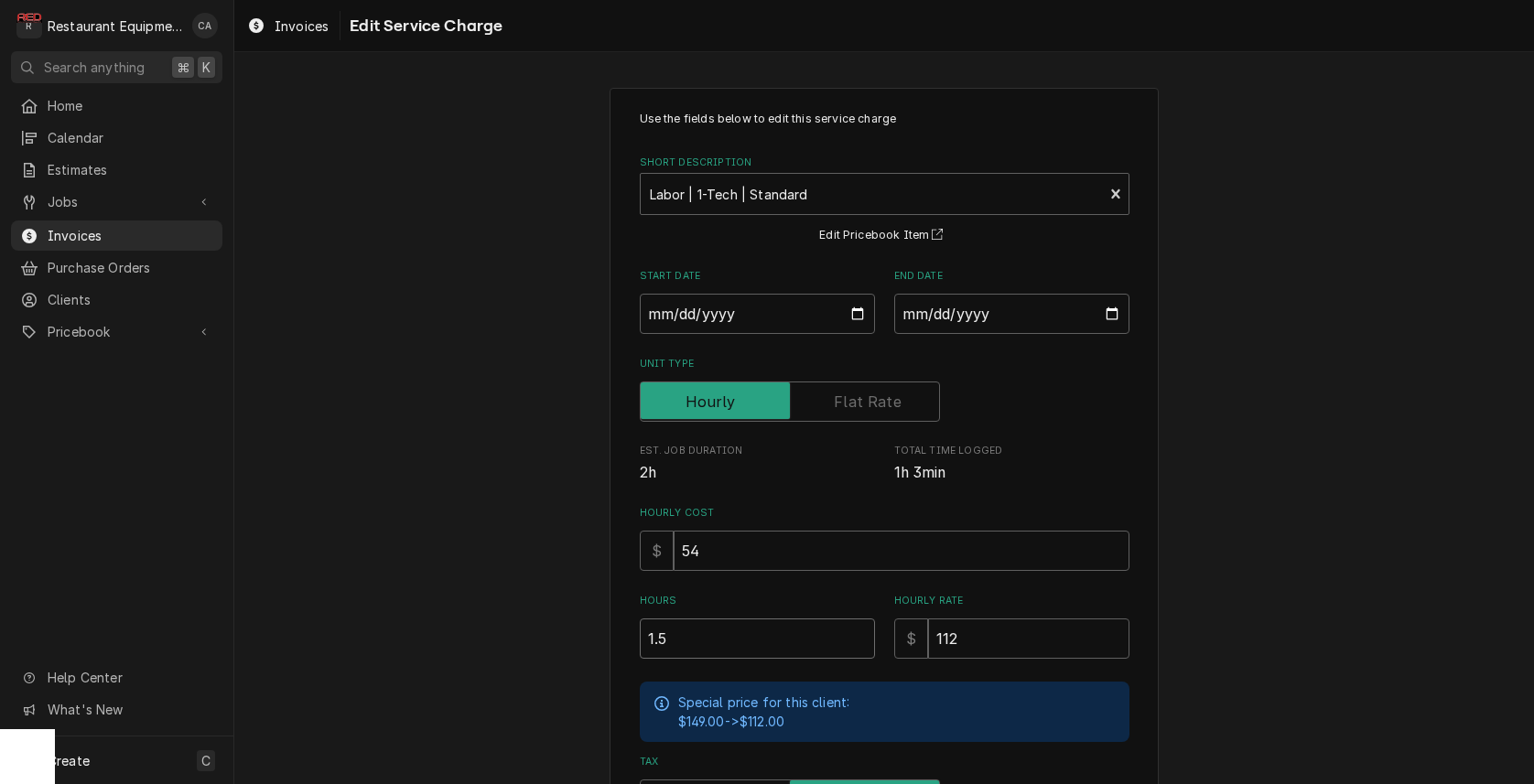
drag, startPoint x: 817, startPoint y: 630, endPoint x: 607, endPoint y: 613, distance: 210.7
click at [607, 613] on div "Use the fields below to edit this service charge Short Description Labor | 1-Te…" at bounding box center [884, 590] width 1300 height 1037
type textarea "x"
type input "1"
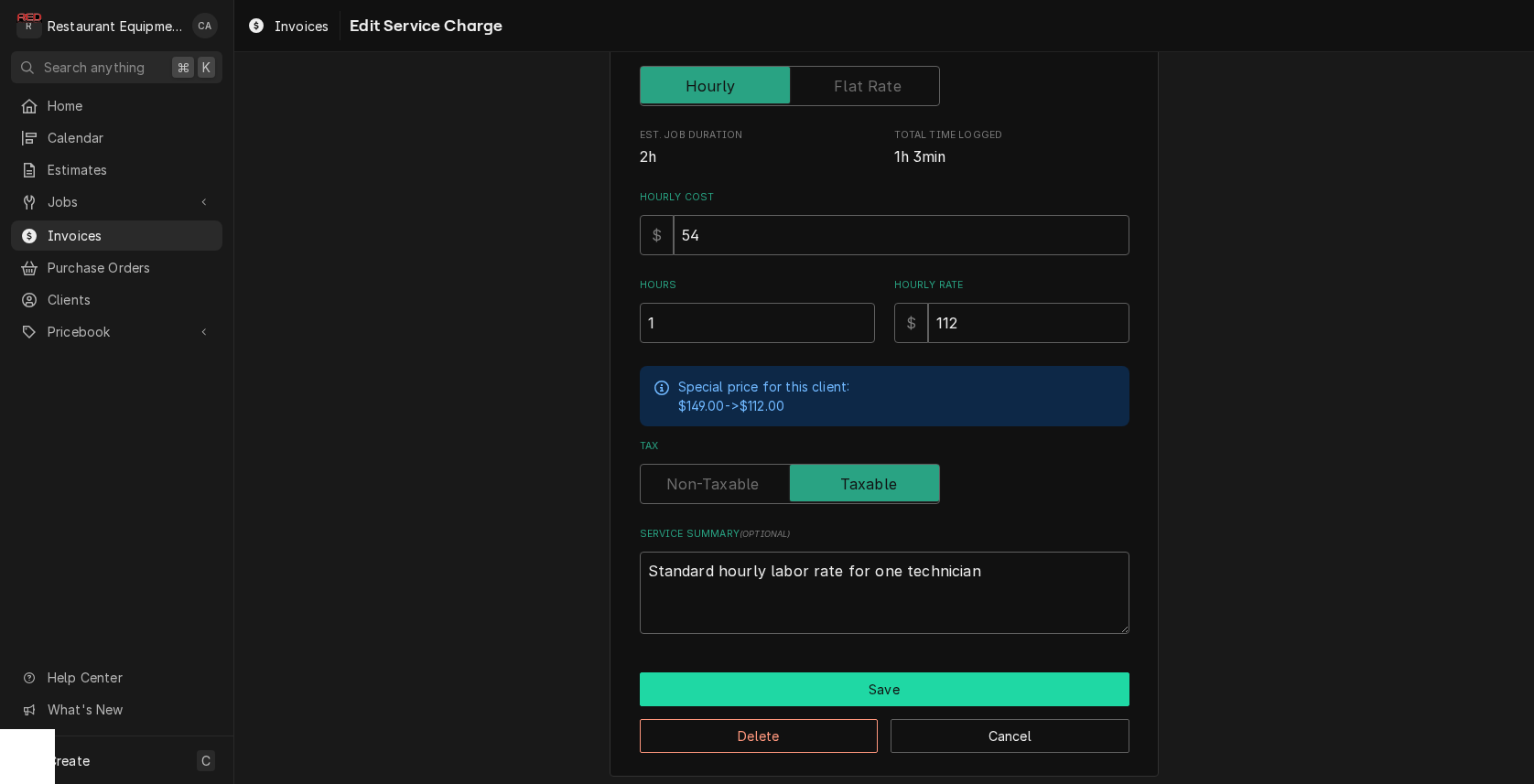
click at [792, 684] on button "Save" at bounding box center [884, 690] width 489 height 34
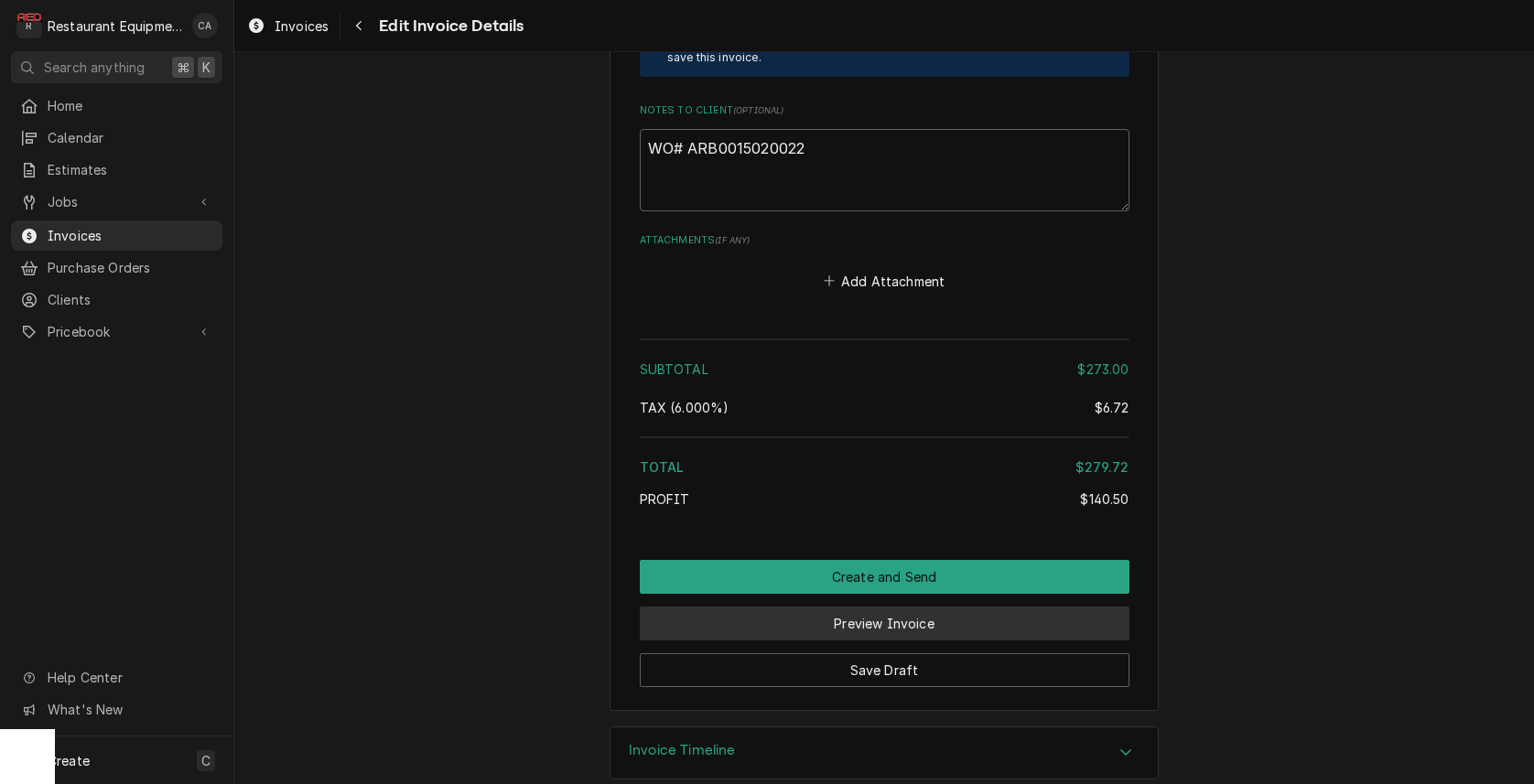
scroll to position [3094, 0]
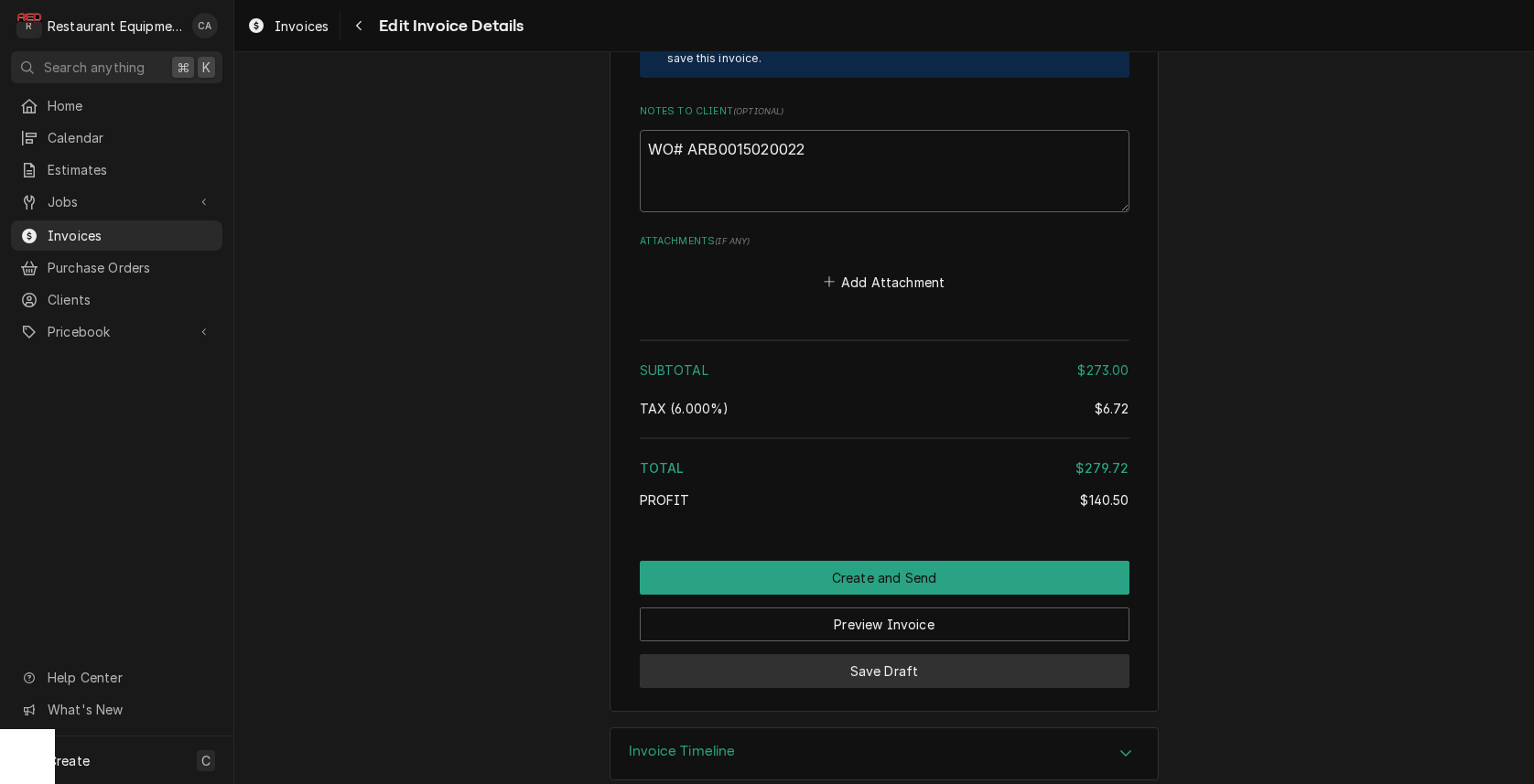
click at [890, 655] on button "Save Draft" at bounding box center [884, 672] width 489 height 34
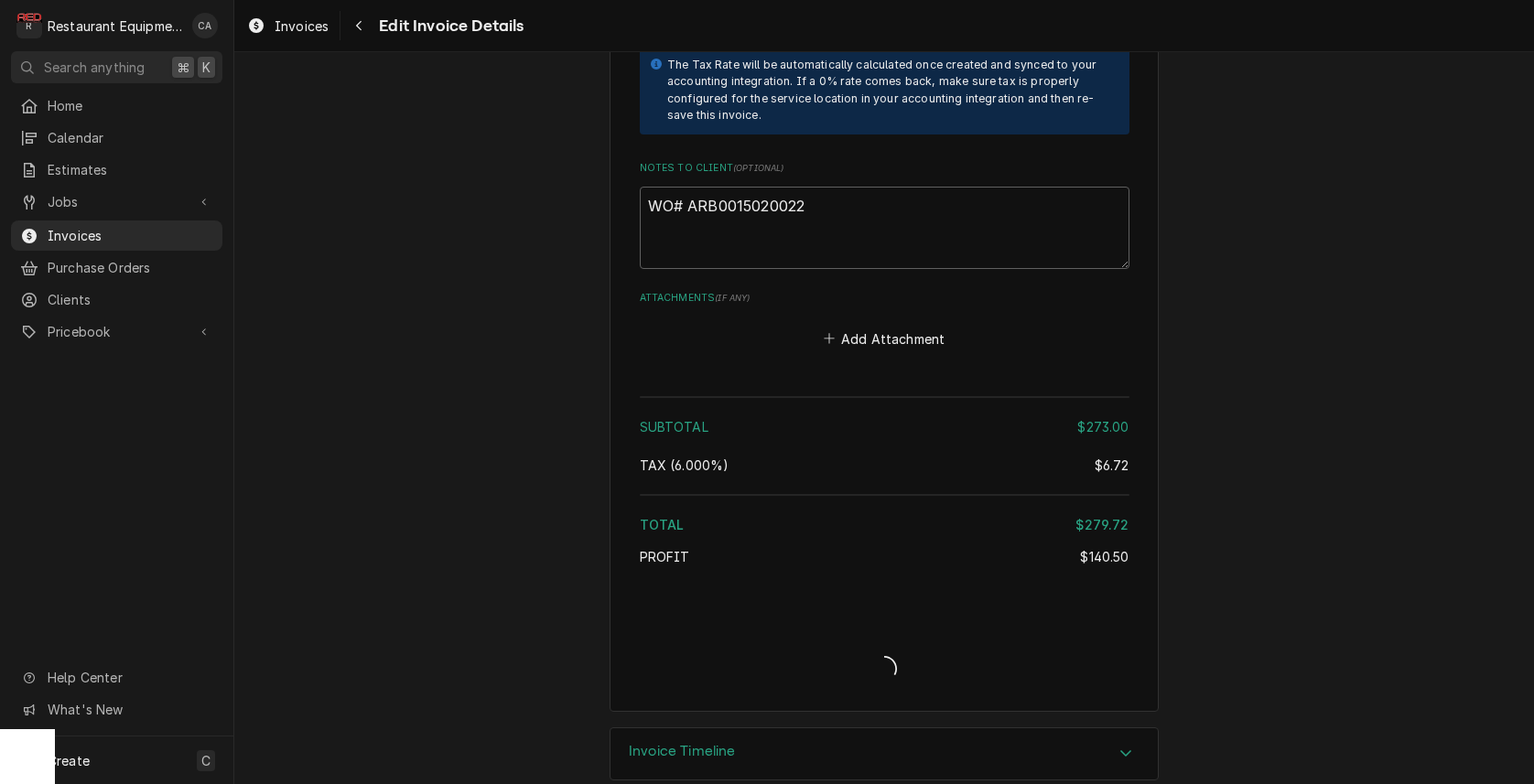
type textarea "x"
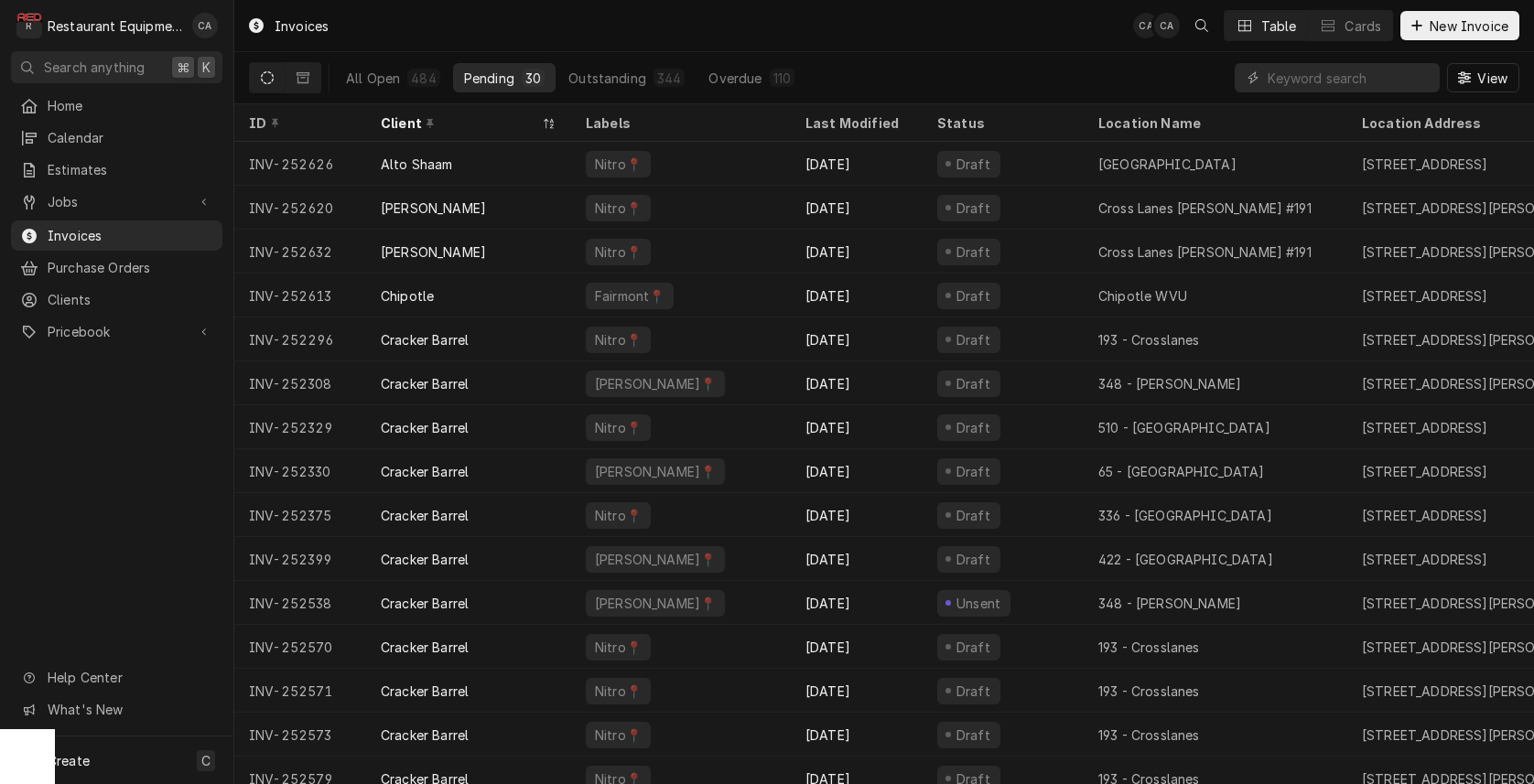
click at [1011, 22] on div "Invoices CA CA Table Cards New Invoice" at bounding box center [884, 26] width 1300 height 51
drag, startPoint x: 725, startPoint y: 32, endPoint x: 480, endPoint y: 0, distance: 247.1
click at [724, 32] on div "Invoices CA CA Table Cards New Invoice" at bounding box center [884, 26] width 1300 height 51
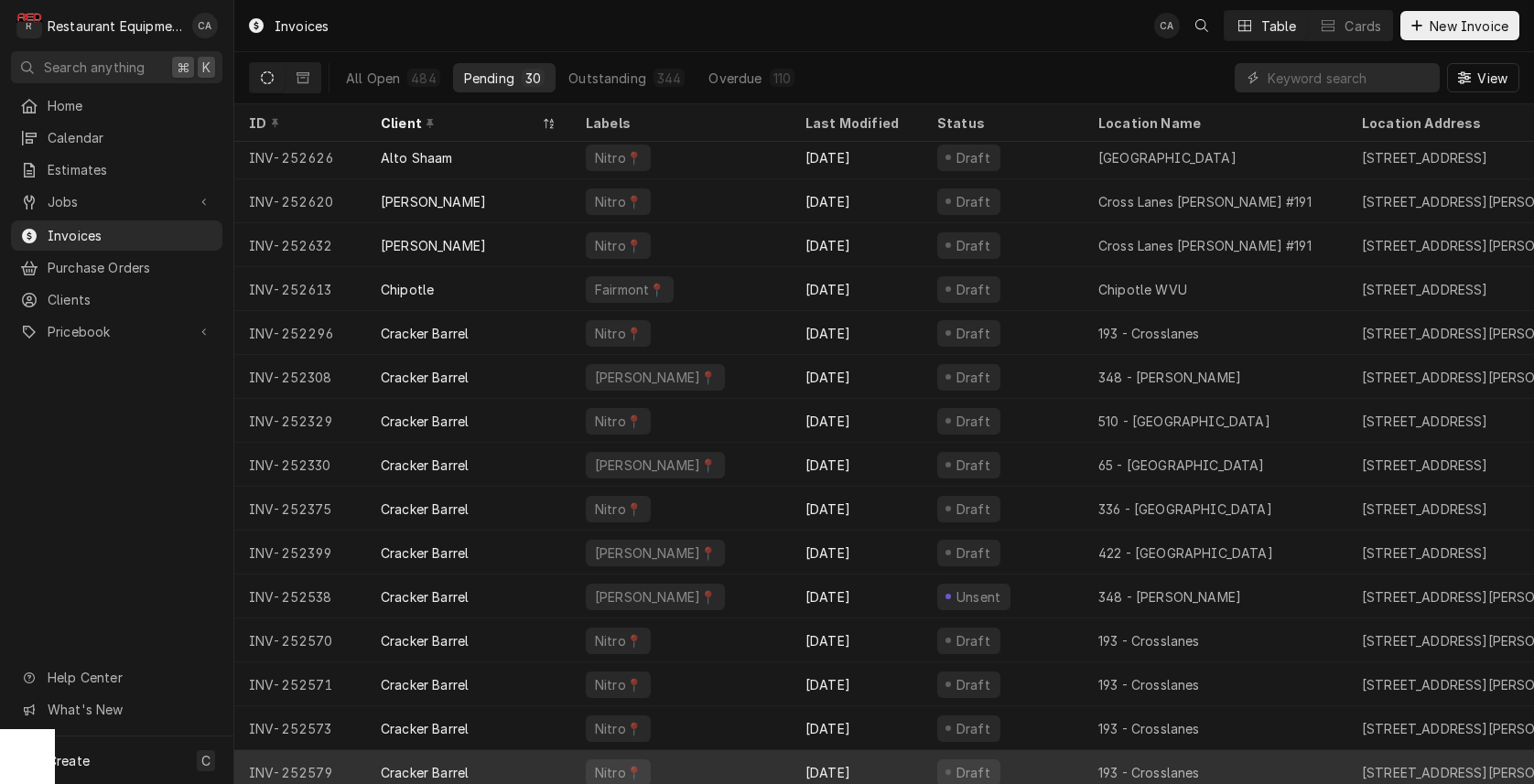
scroll to position [6, 0]
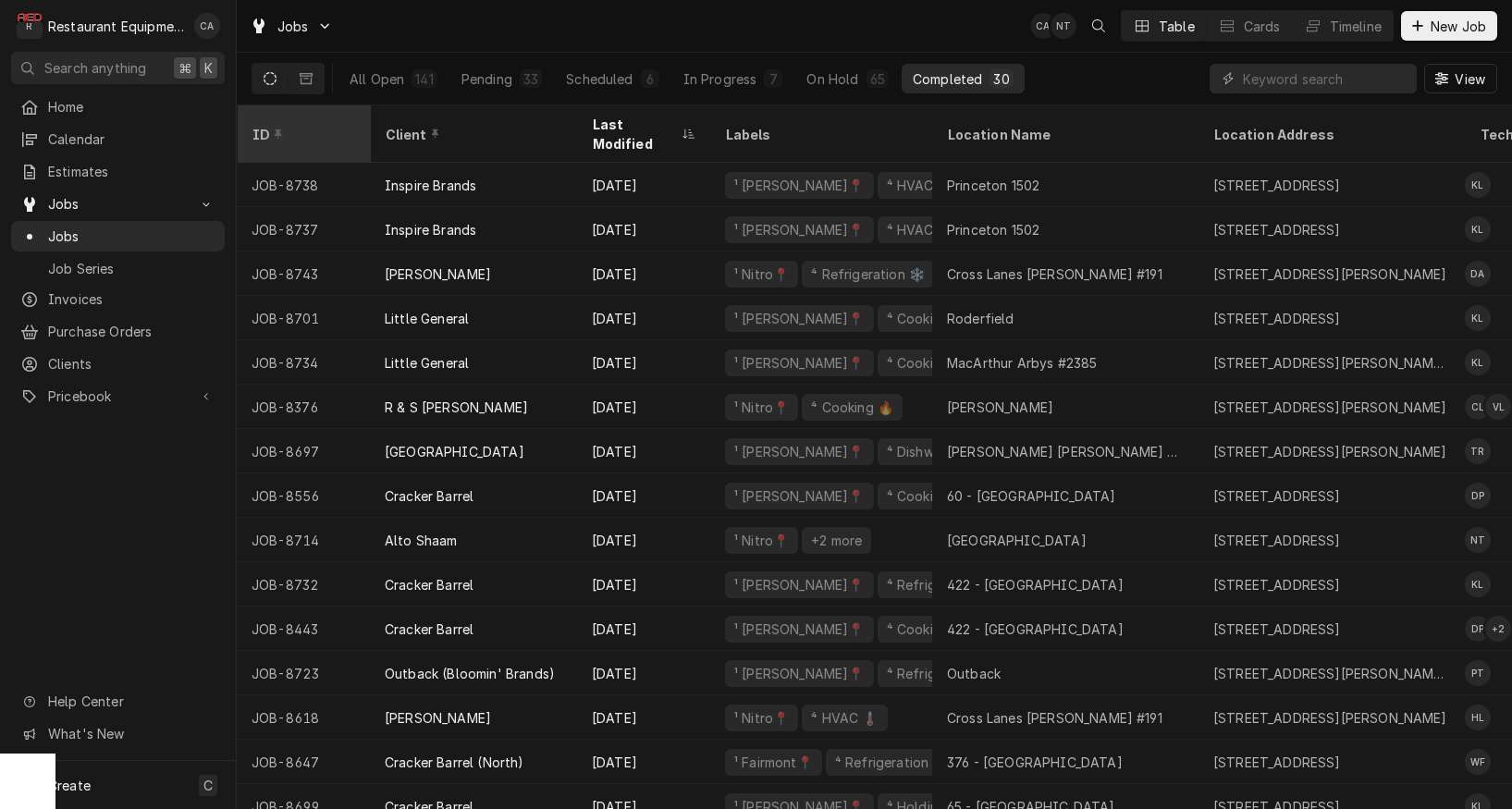
click at [326, 128] on div "ID" at bounding box center [302, 135] width 100 height 19
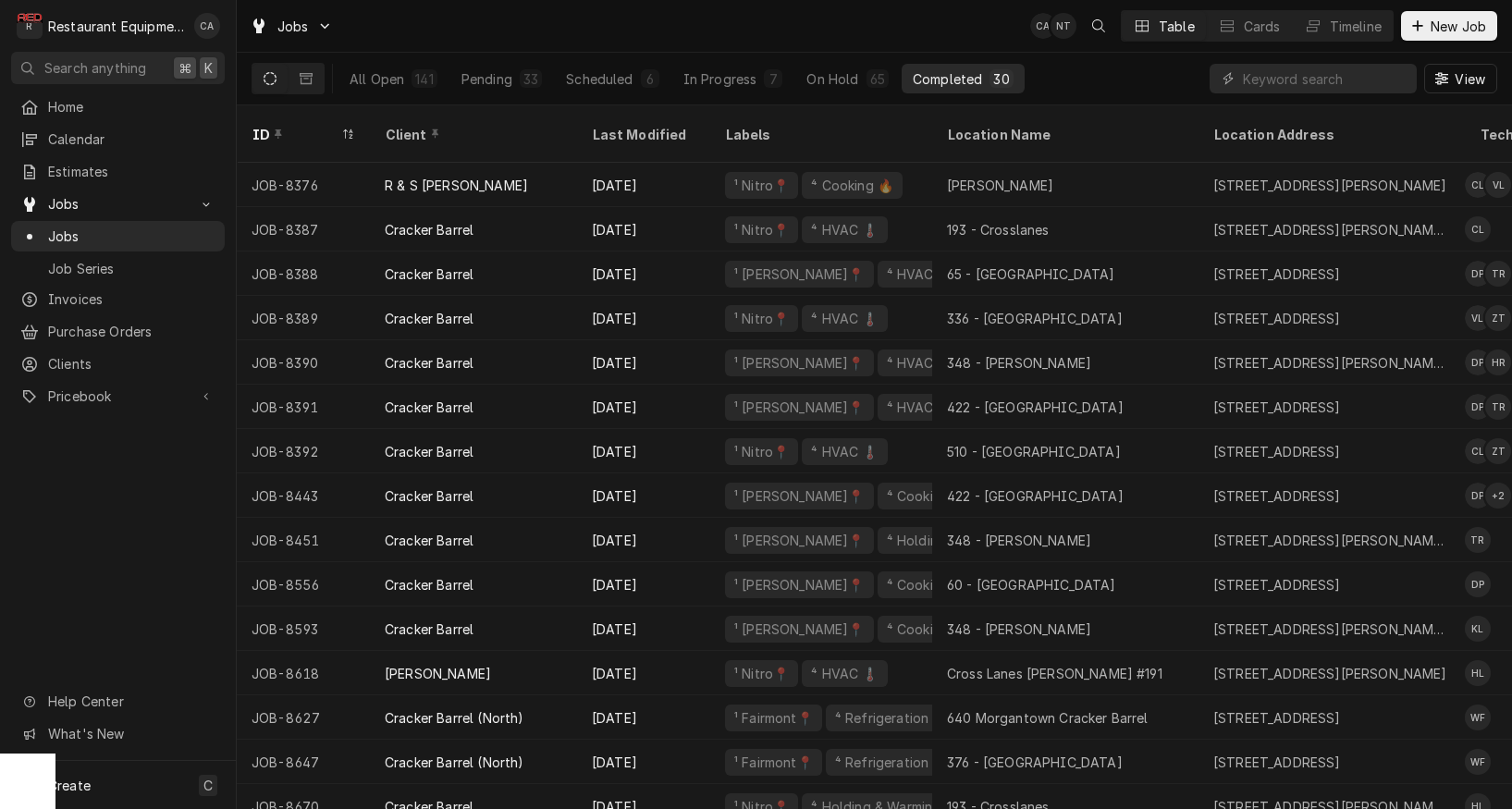
click at [326, 128] on div "ID" at bounding box center [294, 135] width 85 height 19
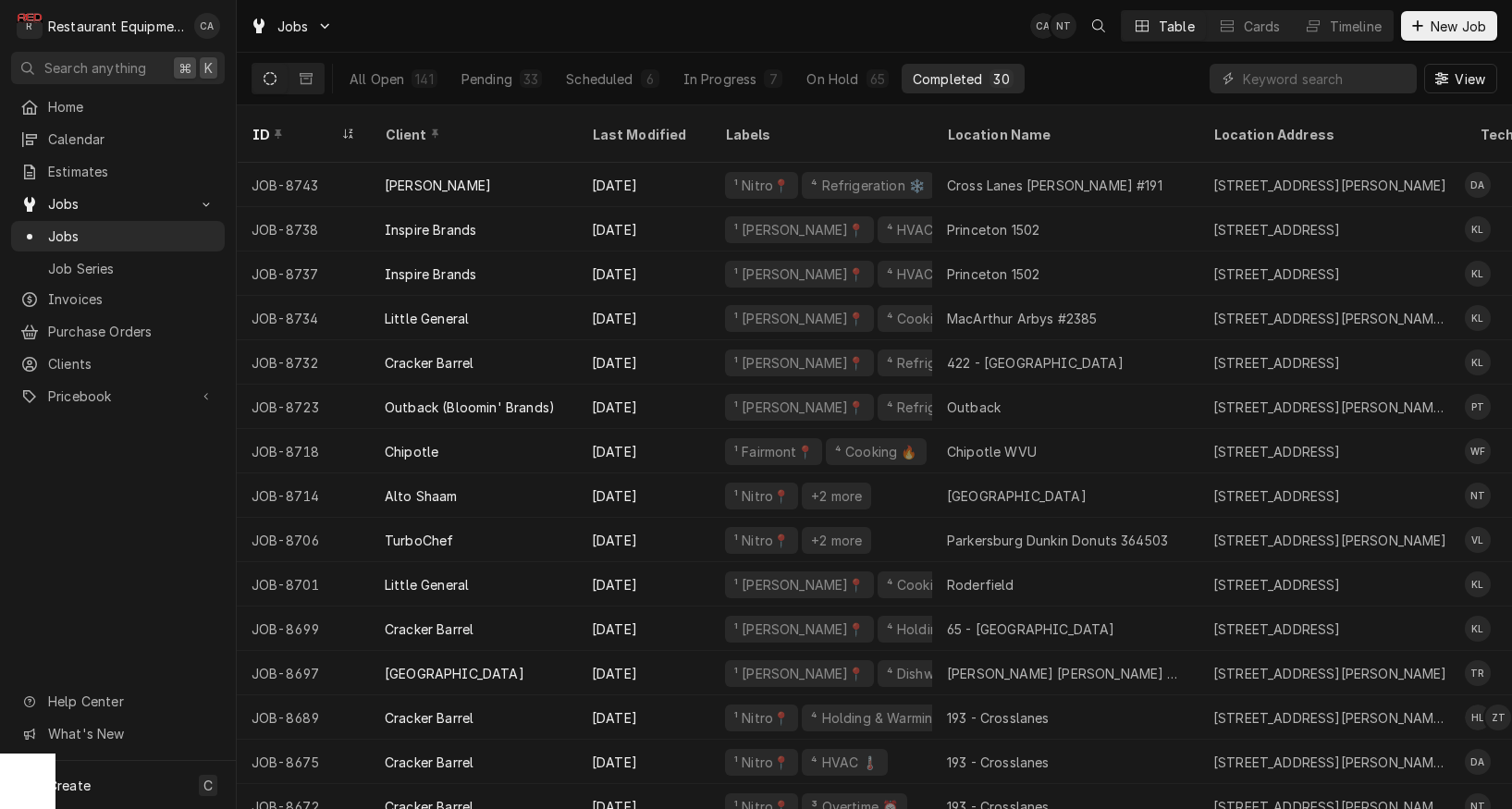
click at [326, 128] on div "ID" at bounding box center [294, 135] width 85 height 19
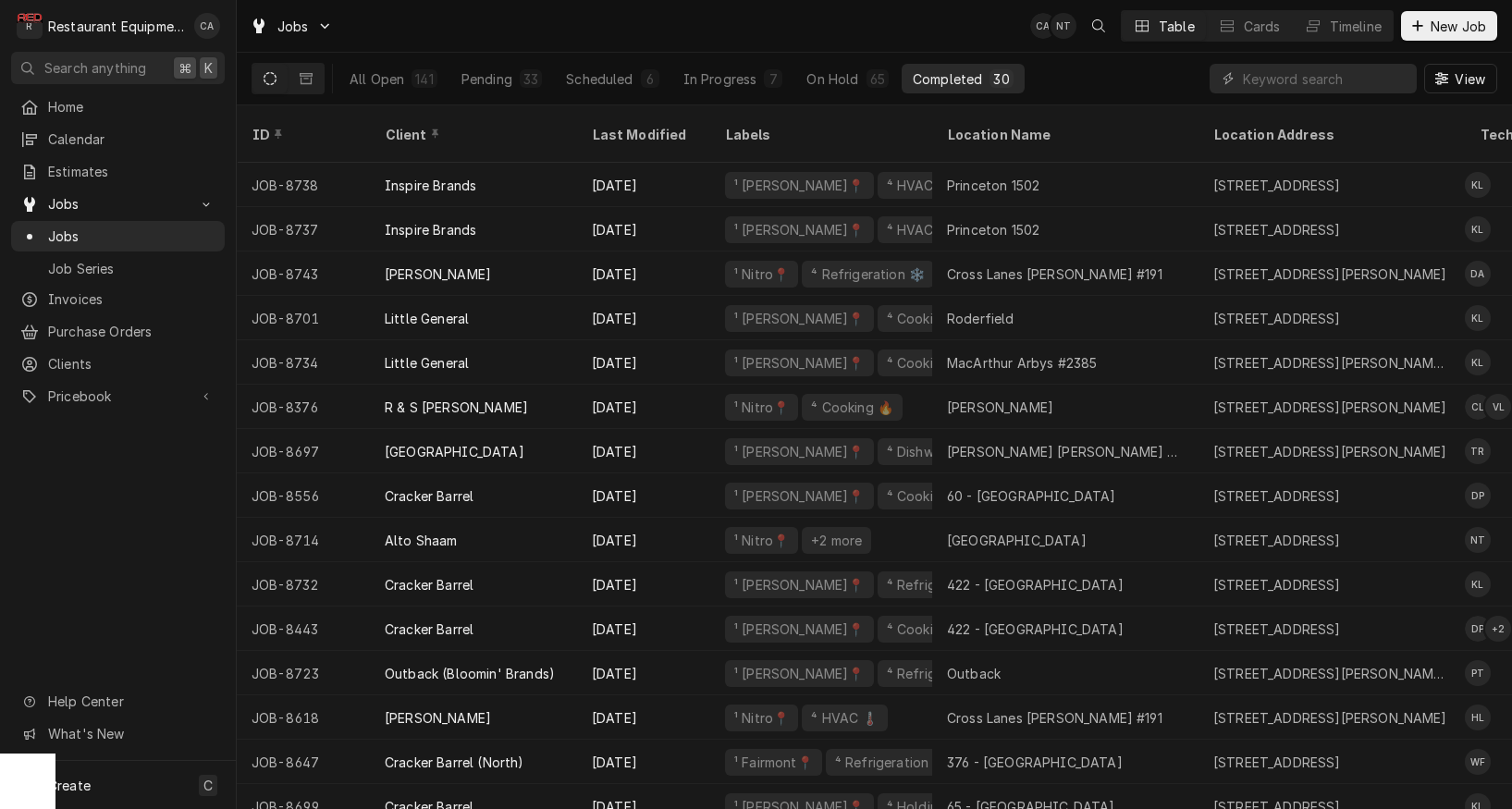
drag, startPoint x: 384, startPoint y: 82, endPoint x: 365, endPoint y: 102, distance: 27.6
click at [384, 82] on div "All Open" at bounding box center [376, 79] width 54 height 19
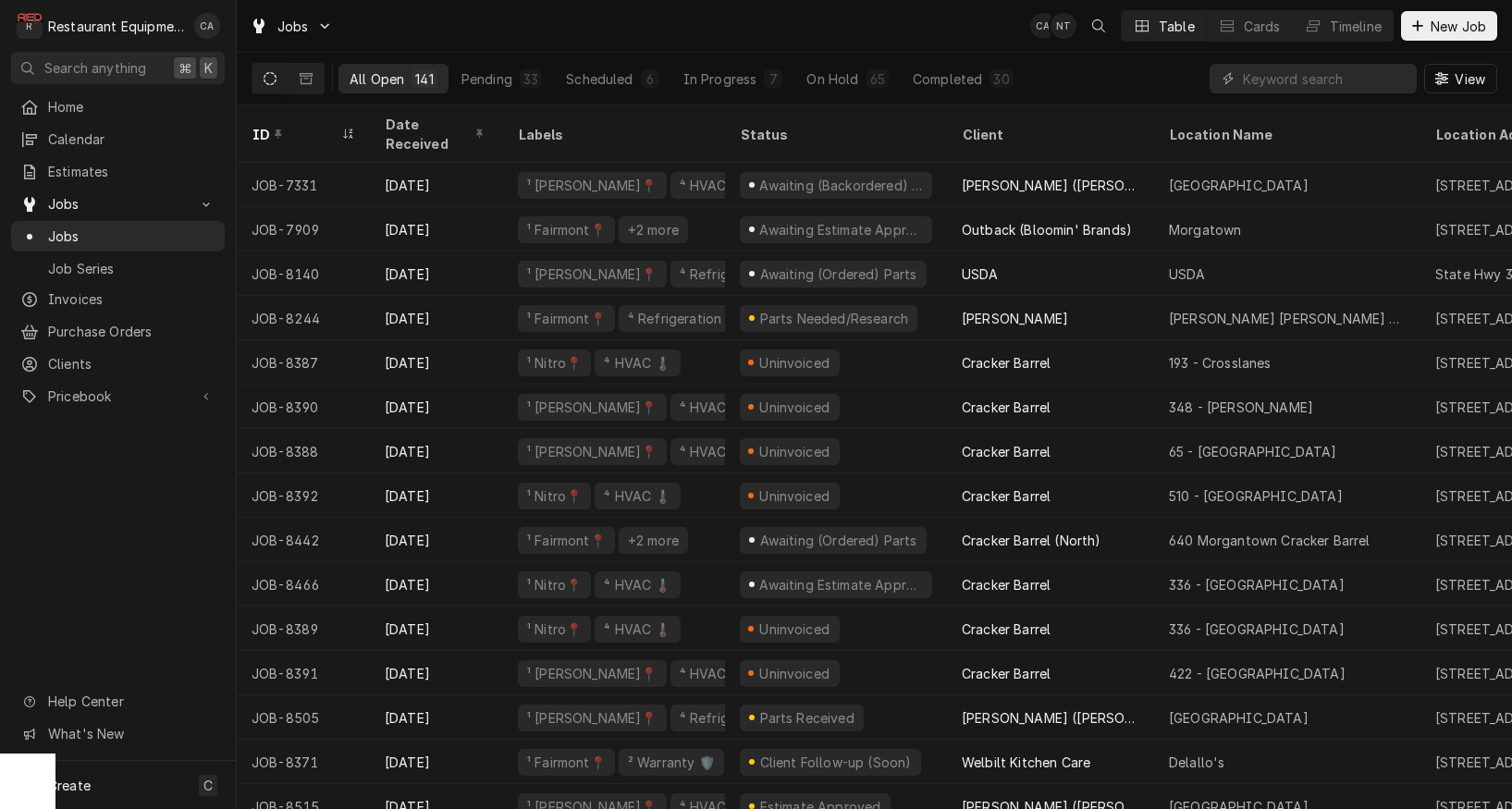
click at [330, 125] on div "ID" at bounding box center [294, 135] width 85 height 19
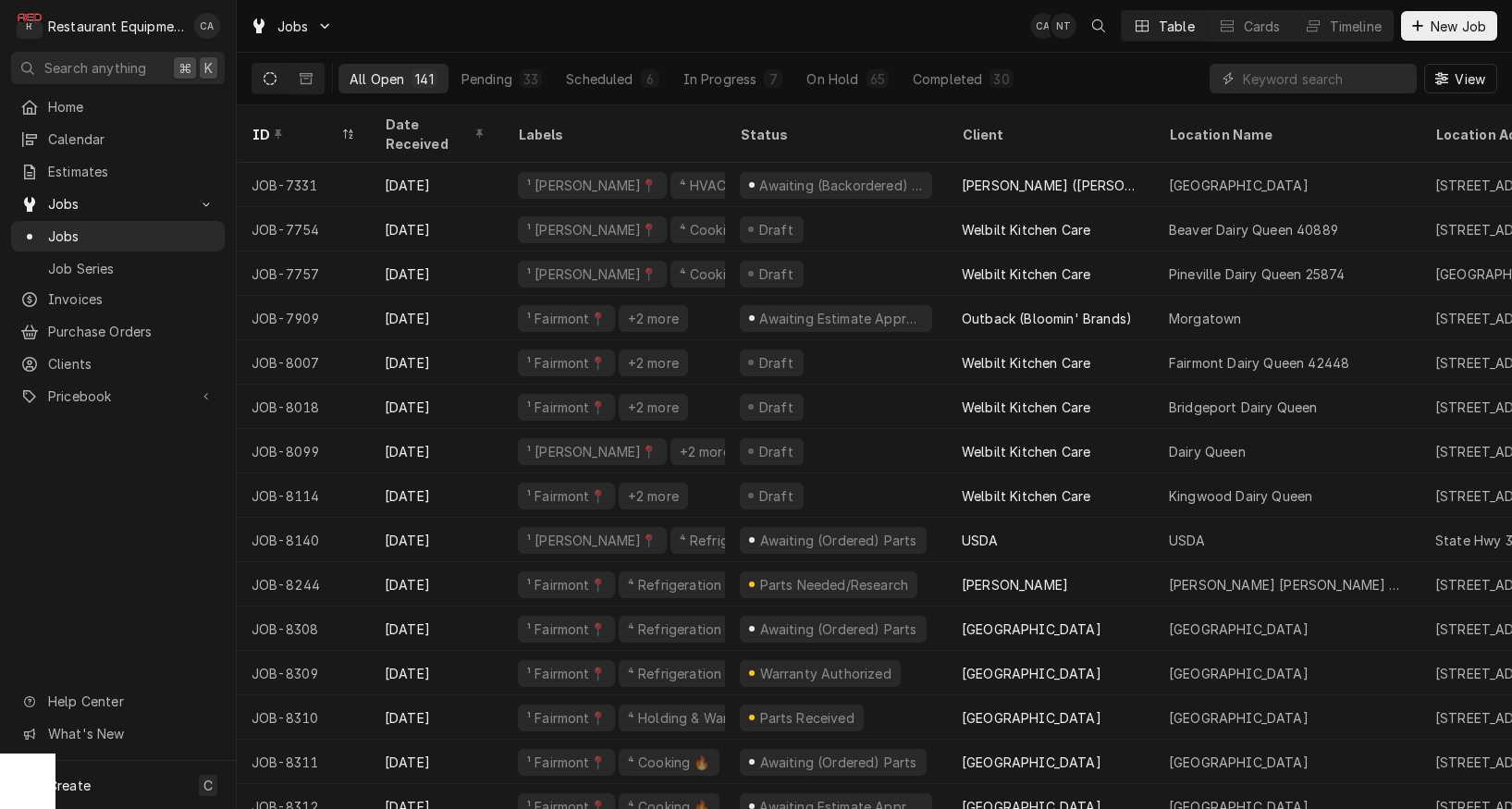
click at [302, 125] on div "ID" at bounding box center [294, 135] width 85 height 19
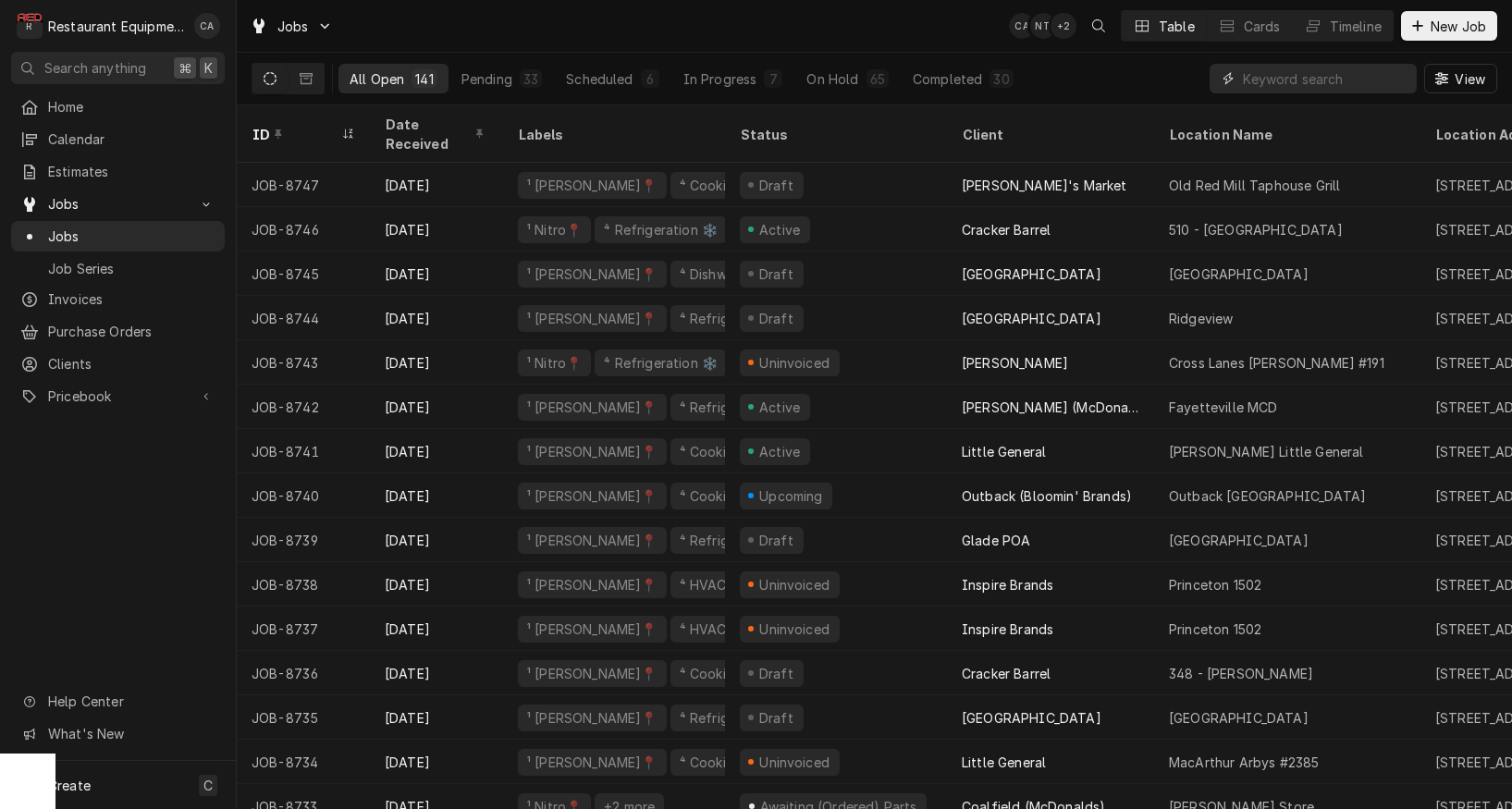
click at [1274, 74] on input "Dynamic Content Wrapper" at bounding box center [1325, 78] width 164 height 30
type input "348"
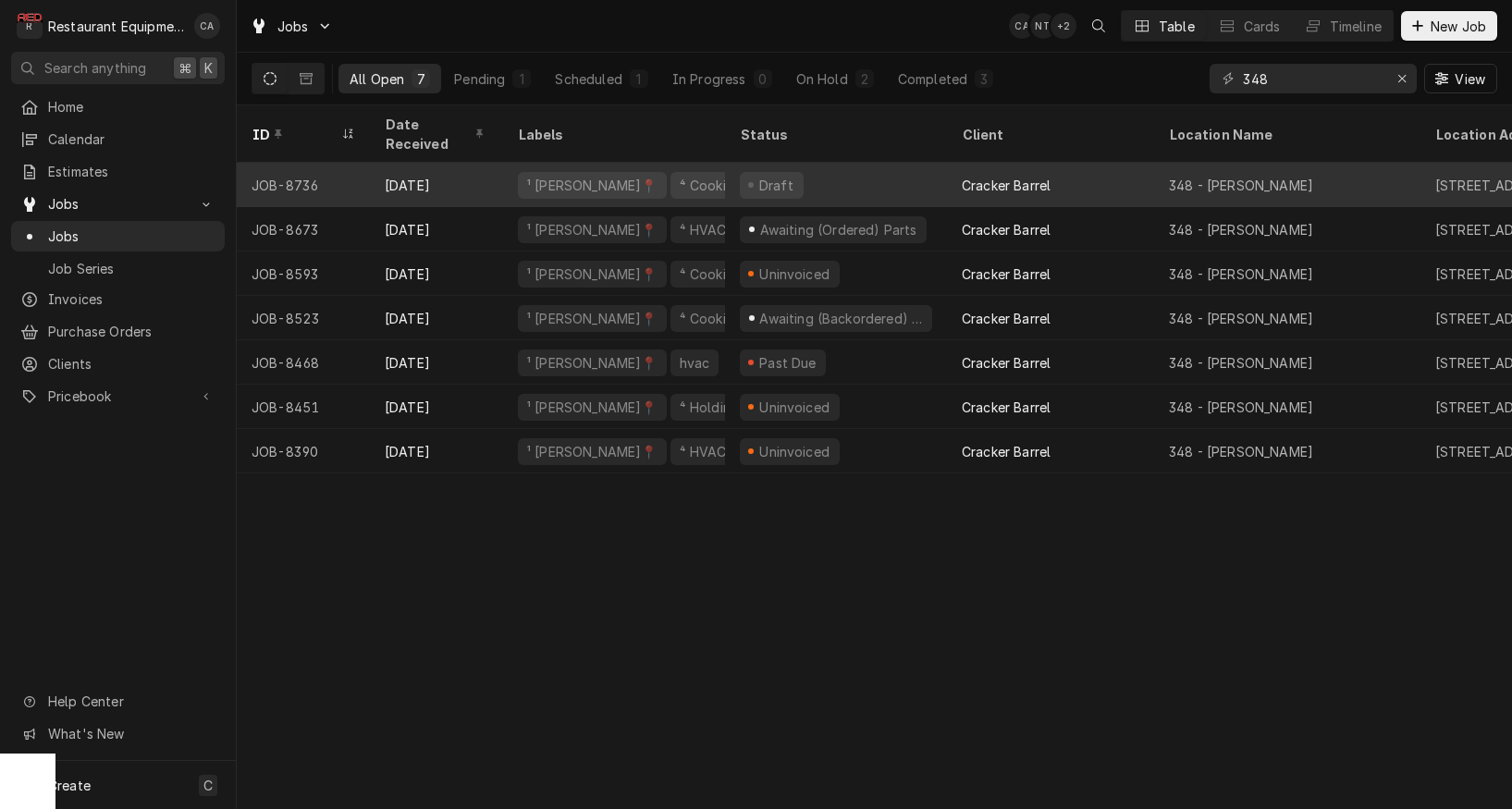
click at [1037, 176] on div "Cracker Barrel" at bounding box center [1006, 185] width 89 height 19
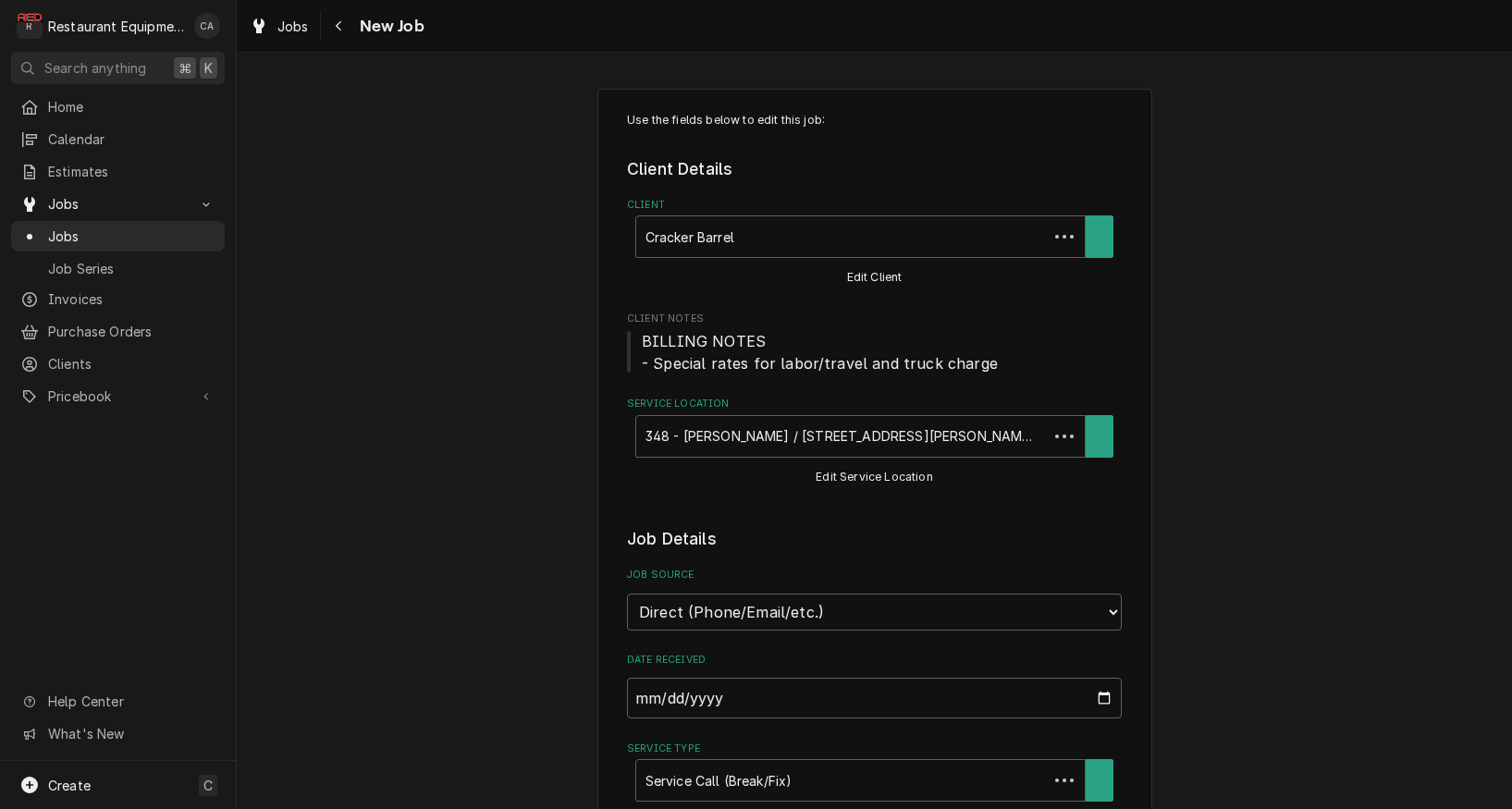
type textarea "x"
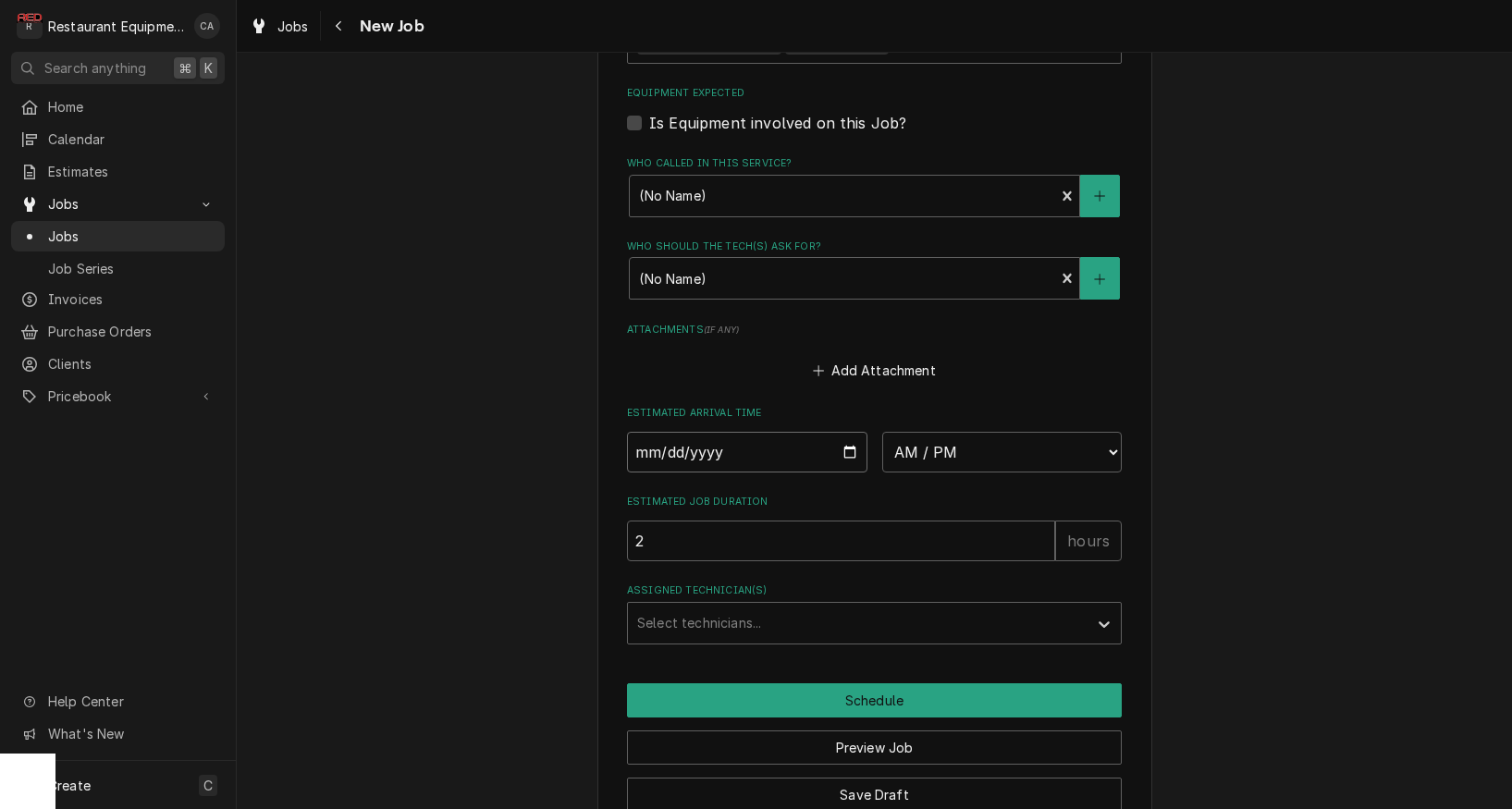
click at [682, 432] on input "Date" at bounding box center [747, 452] width 241 height 41
type input "[DATE]"
type textarea "x"
select select "11:45:00"
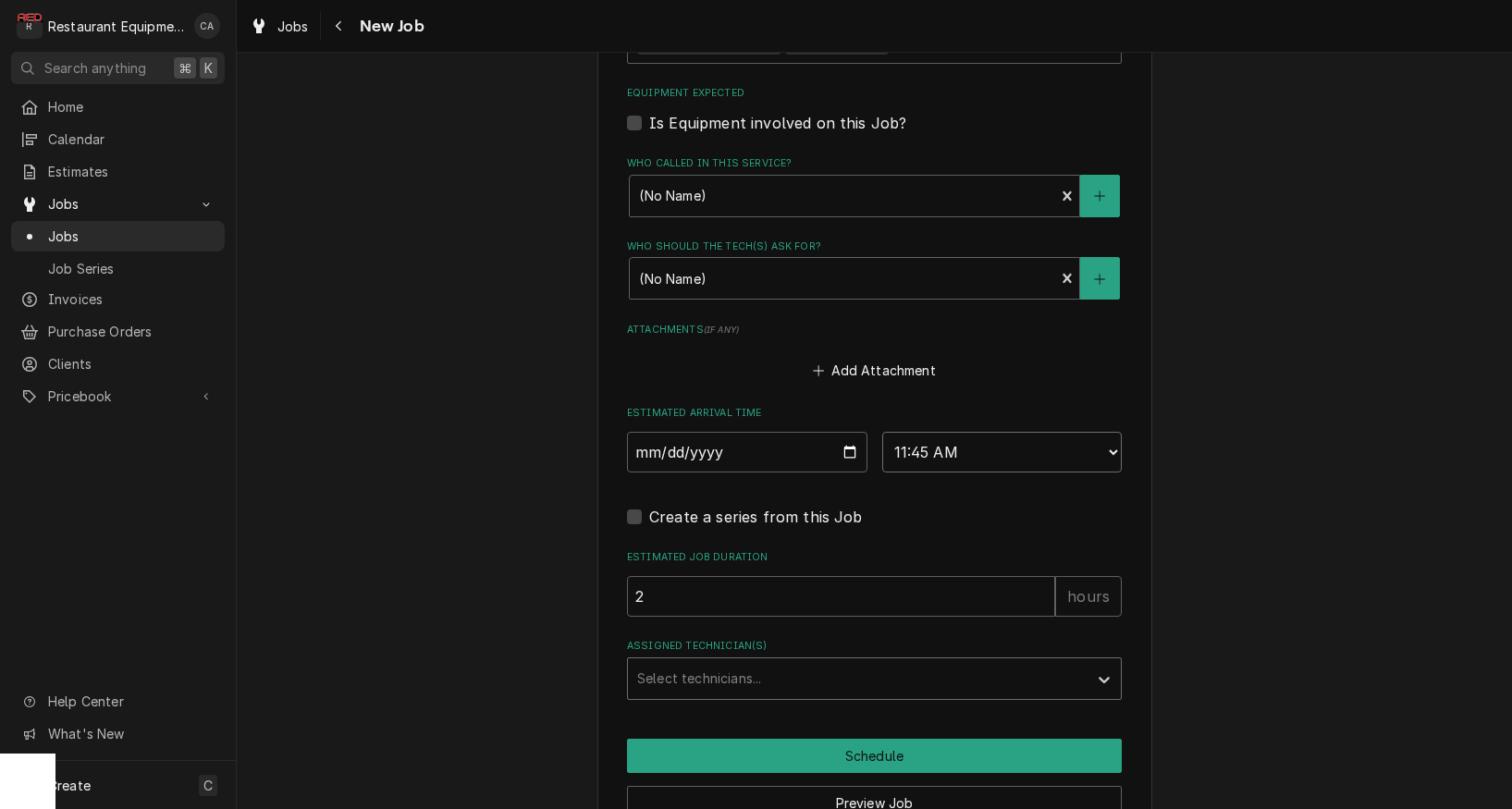
type textarea "x"
click at [703, 669] on div "Select technicians..." at bounding box center [858, 678] width 441 height 19
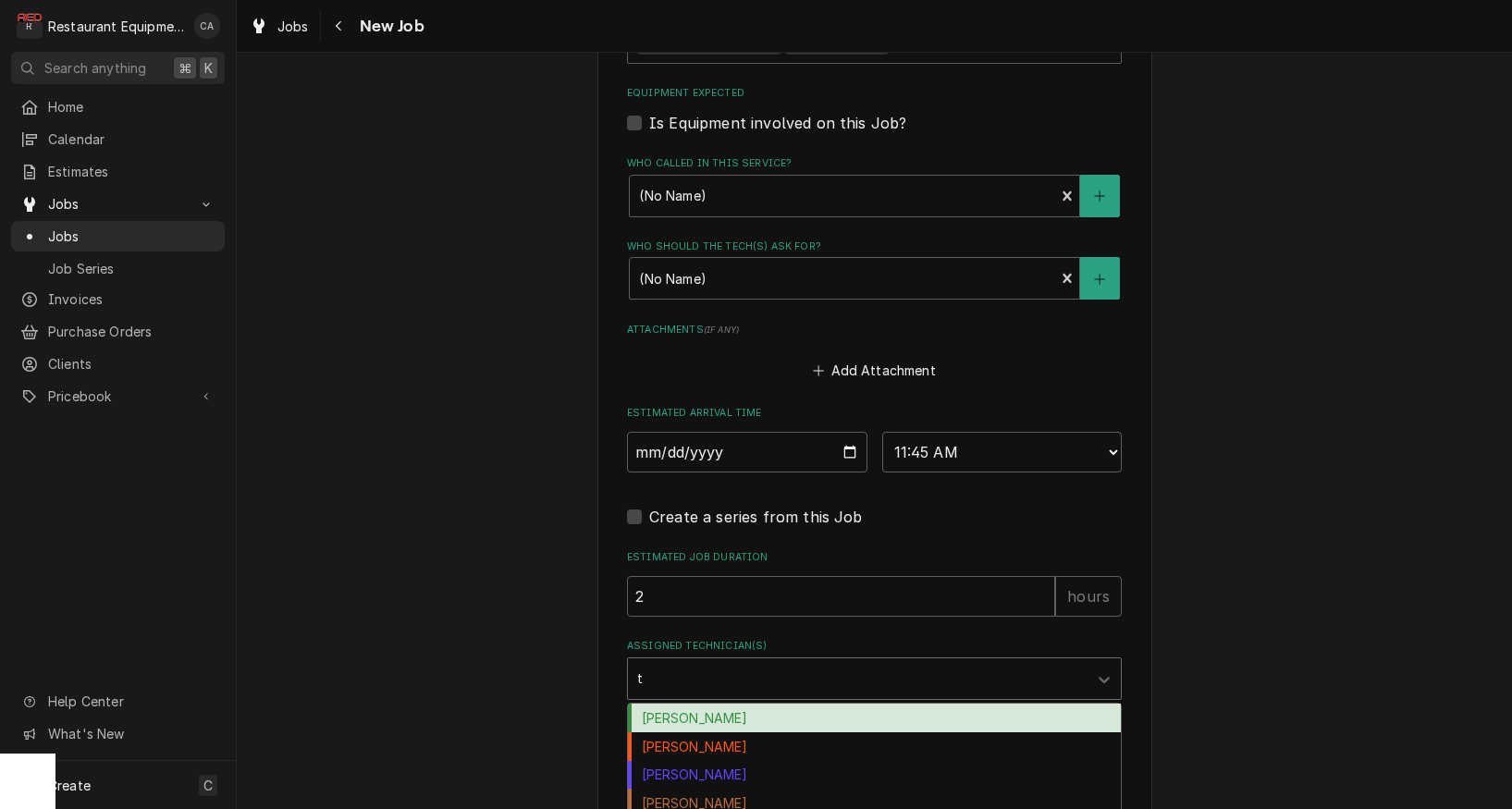
type input "th"
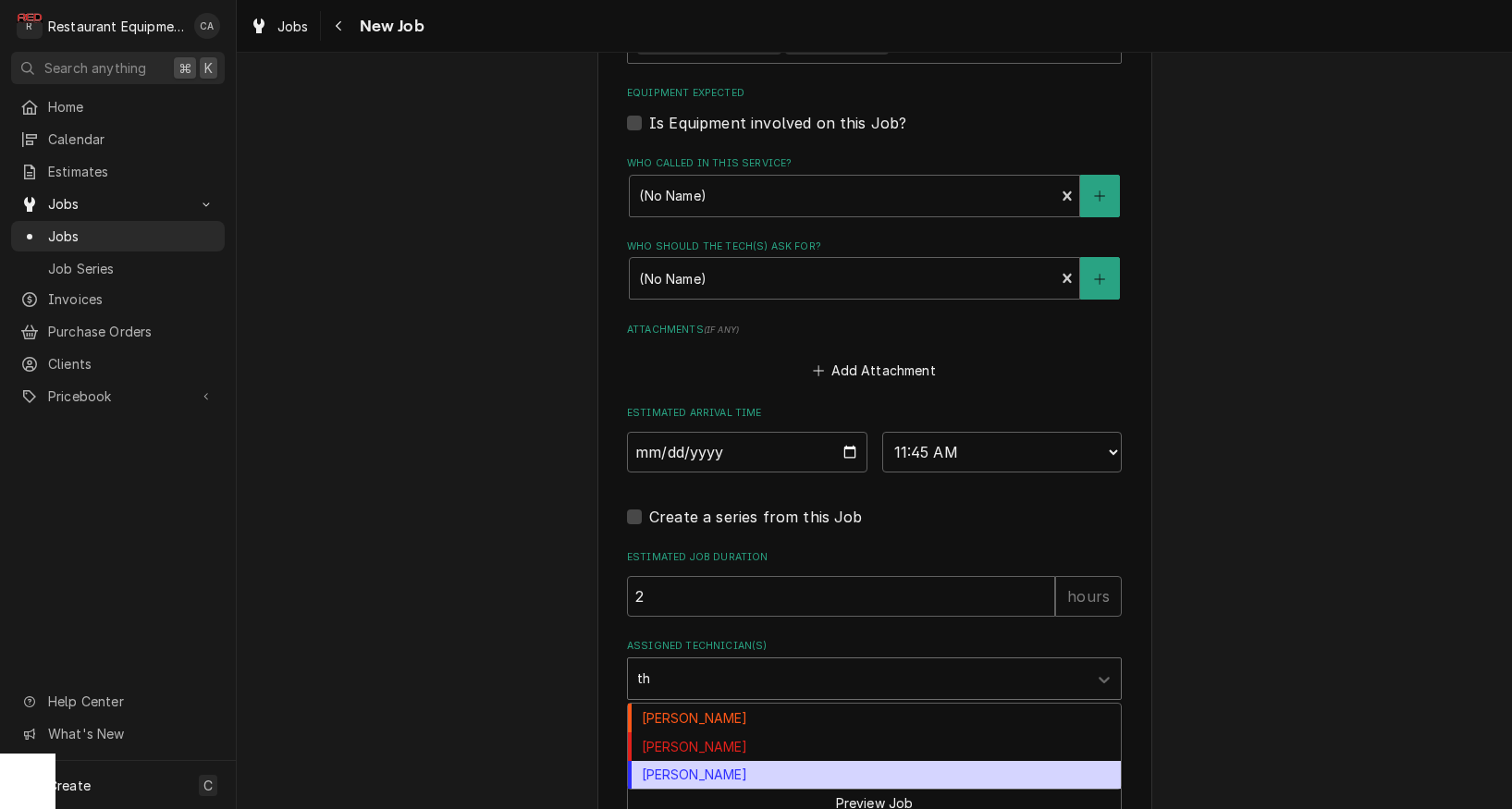
drag, startPoint x: 668, startPoint y: 725, endPoint x: 564, endPoint y: 677, distance: 114.5
click at [667, 761] on div "[PERSON_NAME]" at bounding box center [874, 776] width 494 height 29
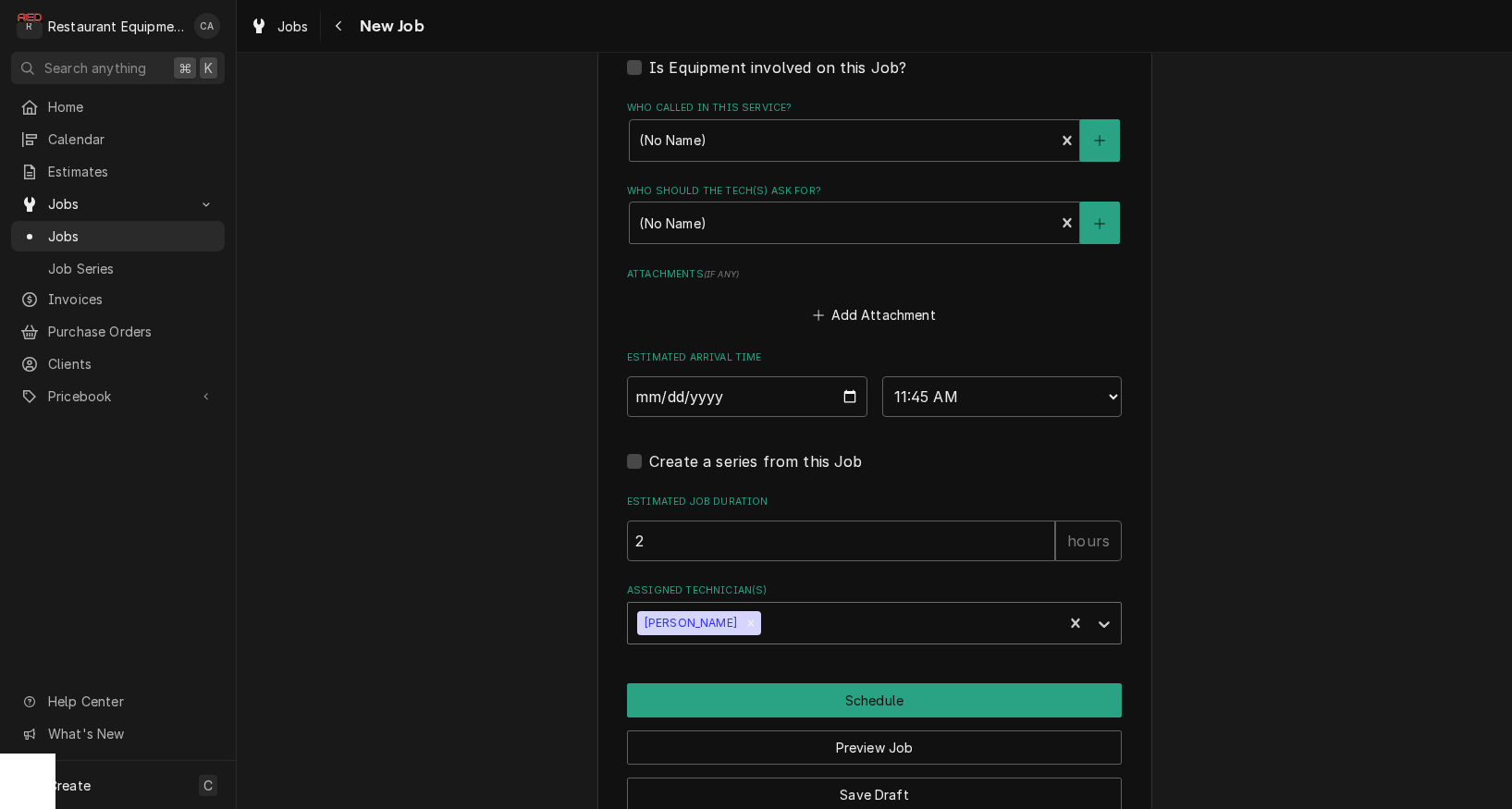
drag, startPoint x: 863, startPoint y: 648, endPoint x: 832, endPoint y: 649, distance: 31.0
click at [863, 683] on button "Schedule" at bounding box center [874, 700] width 494 height 34
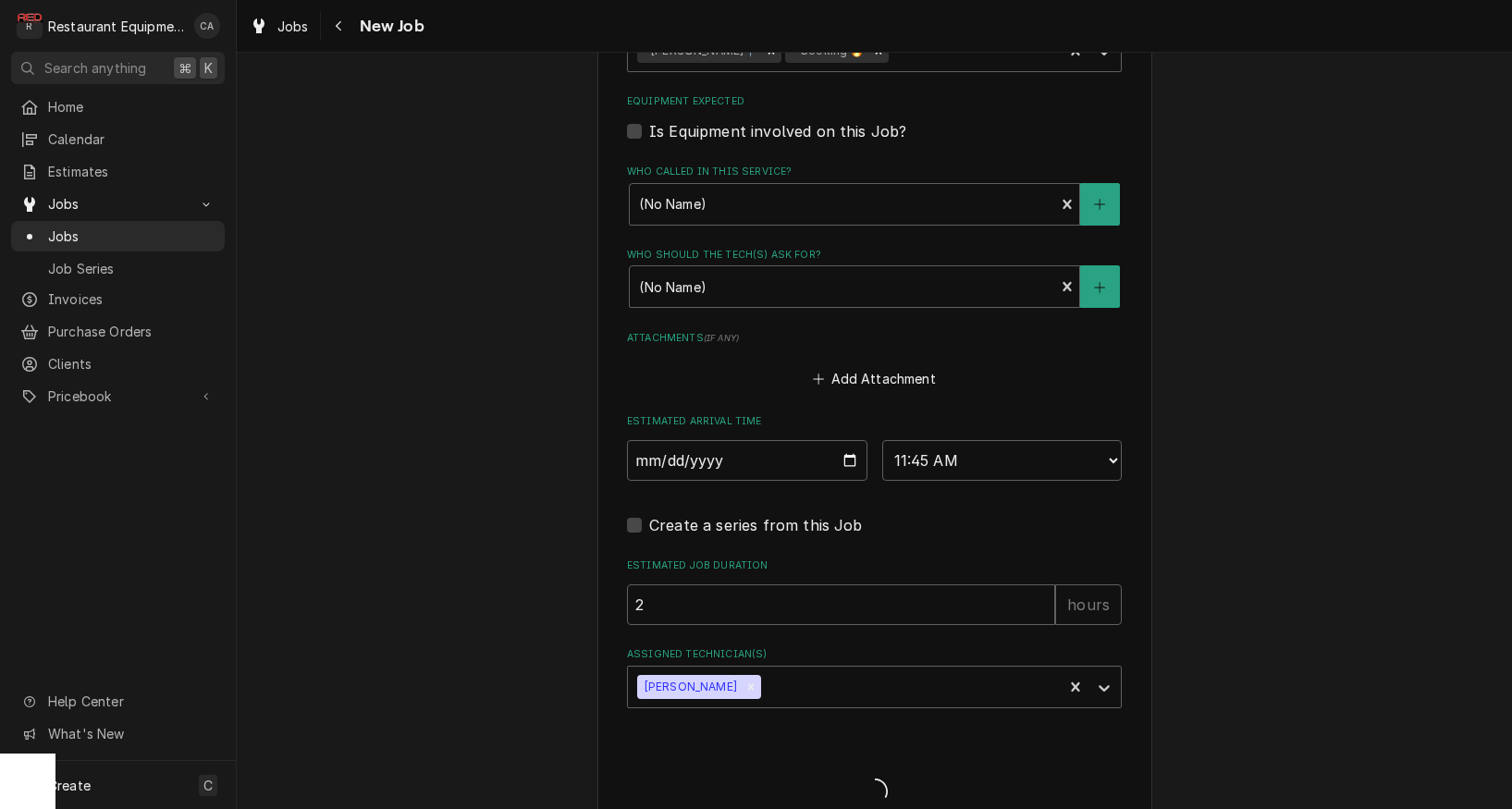
type textarea "x"
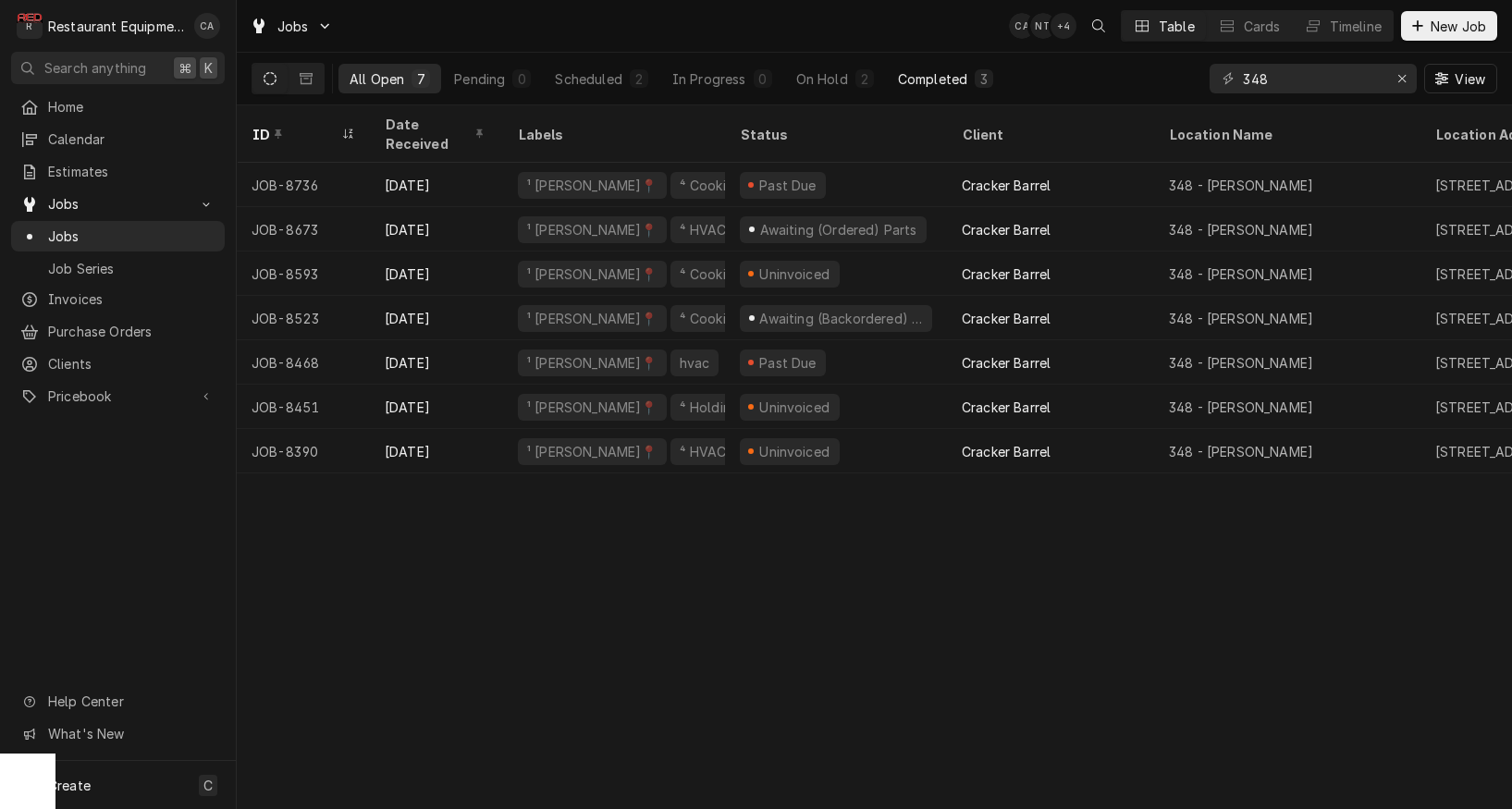
click at [920, 73] on div "Completed" at bounding box center [933, 79] width 70 height 19
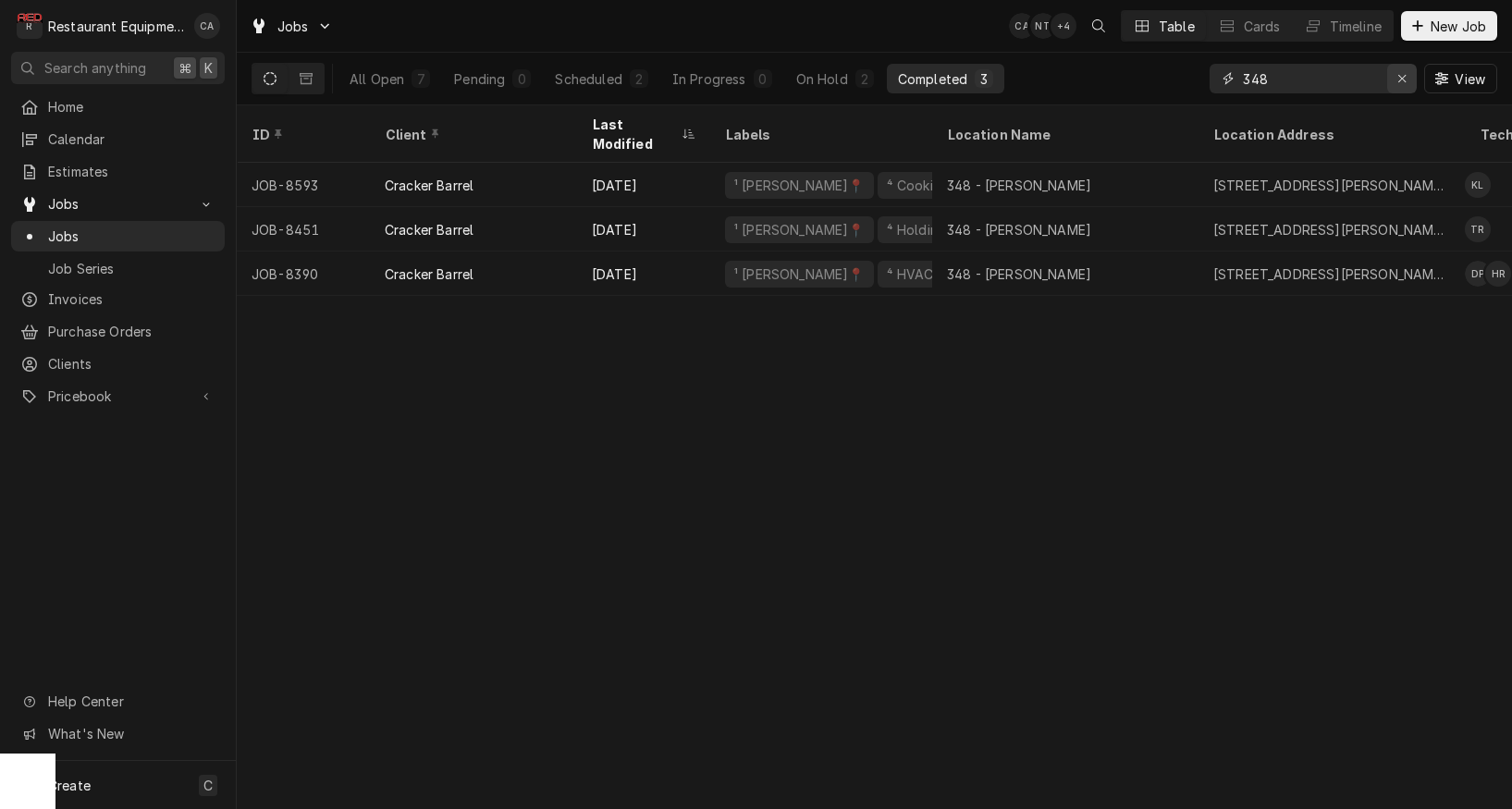
click at [1405, 78] on icon "Erase input" at bounding box center [1402, 79] width 10 height 13
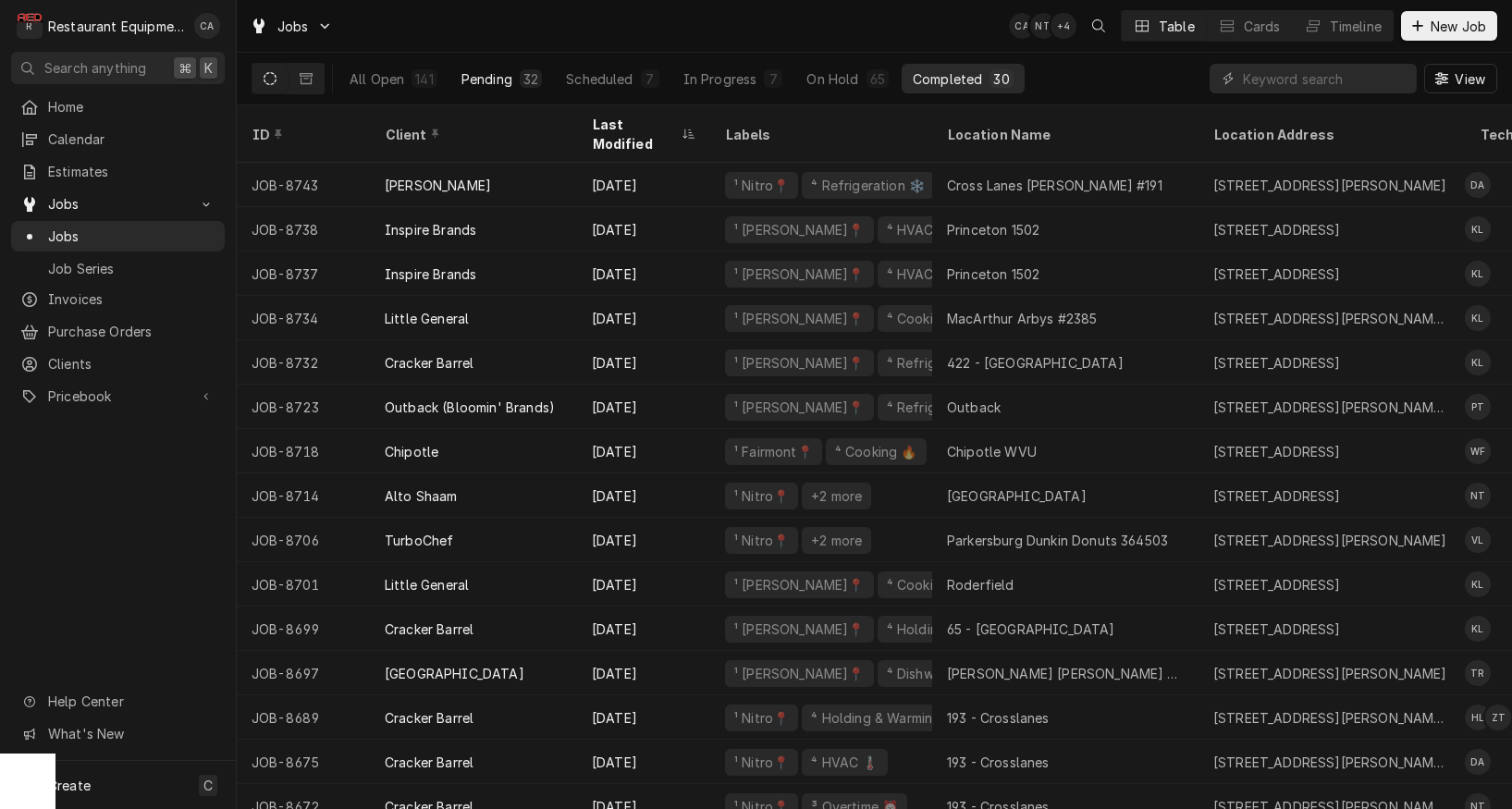
click at [469, 81] on div "Pending" at bounding box center [487, 79] width 51 height 19
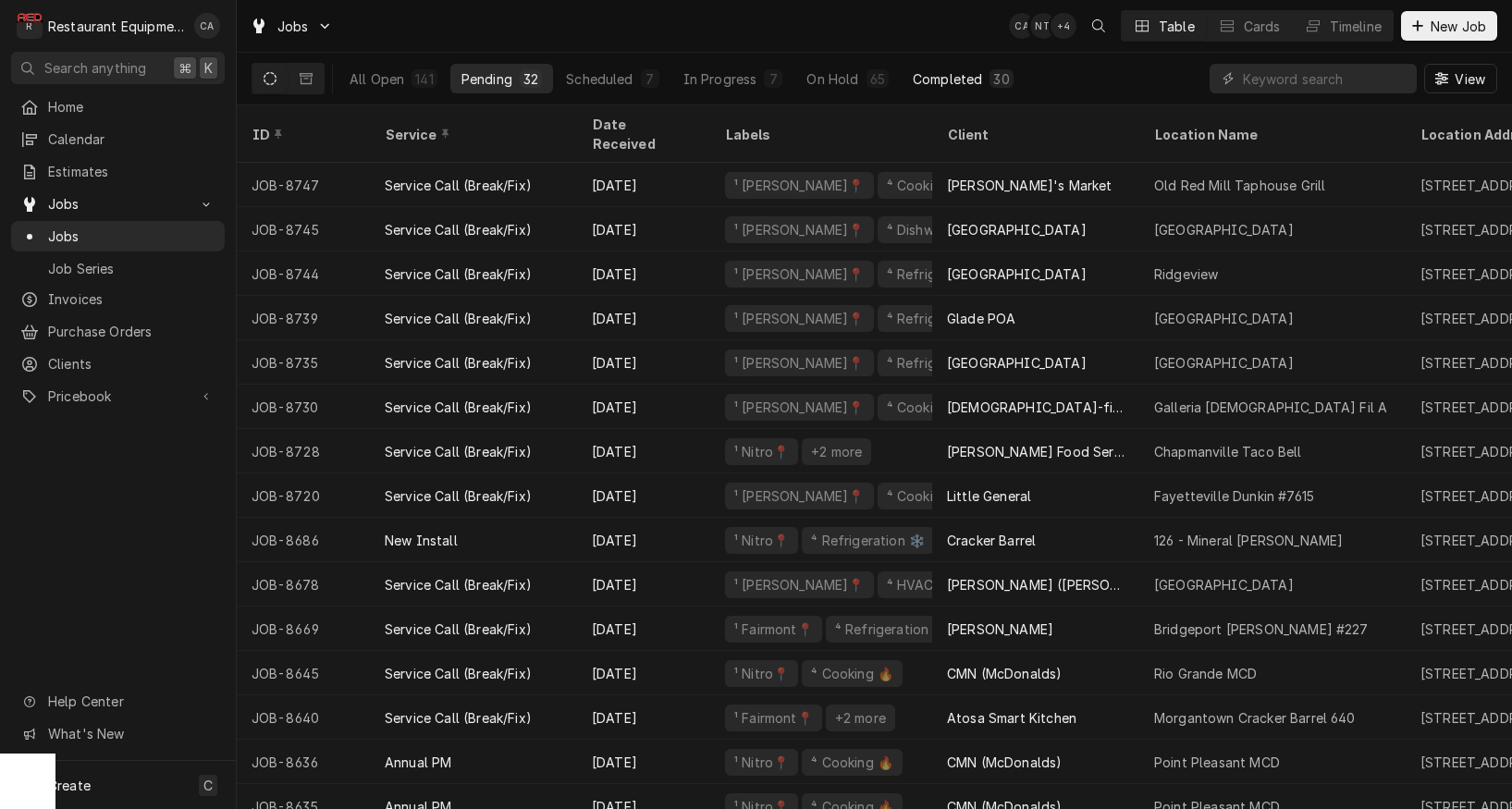
click at [944, 73] on div "Completed" at bounding box center [947, 79] width 70 height 19
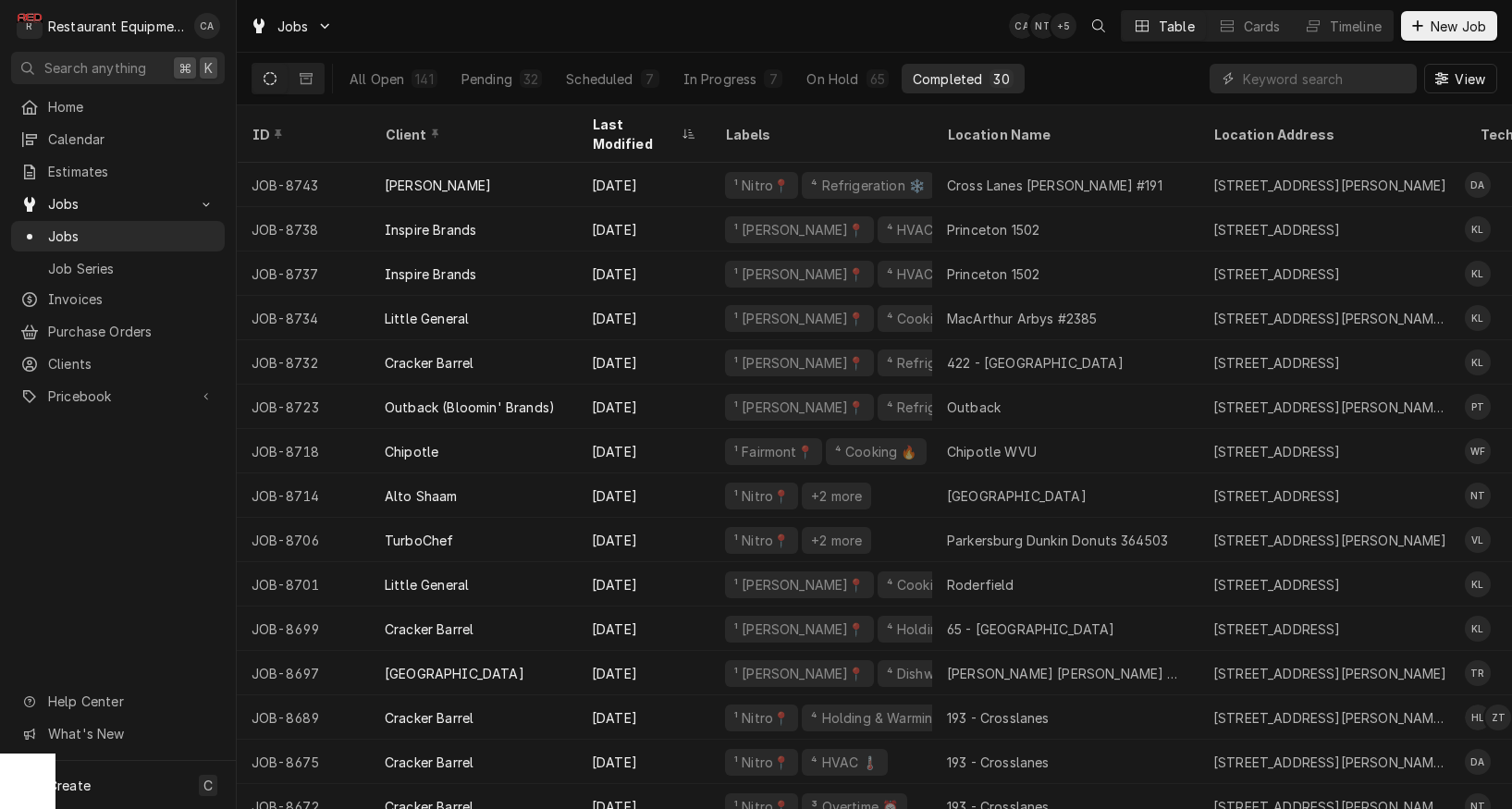
click at [470, 22] on div "Jobs CA NT + 5 Table Cards Timeline New Job" at bounding box center [874, 26] width 1275 height 52
click at [268, 88] on button "Dynamic Content Wrapper" at bounding box center [270, 78] width 35 height 30
click at [1294, 84] on input "Dynamic Content Wrapper" at bounding box center [1325, 78] width 164 height 30
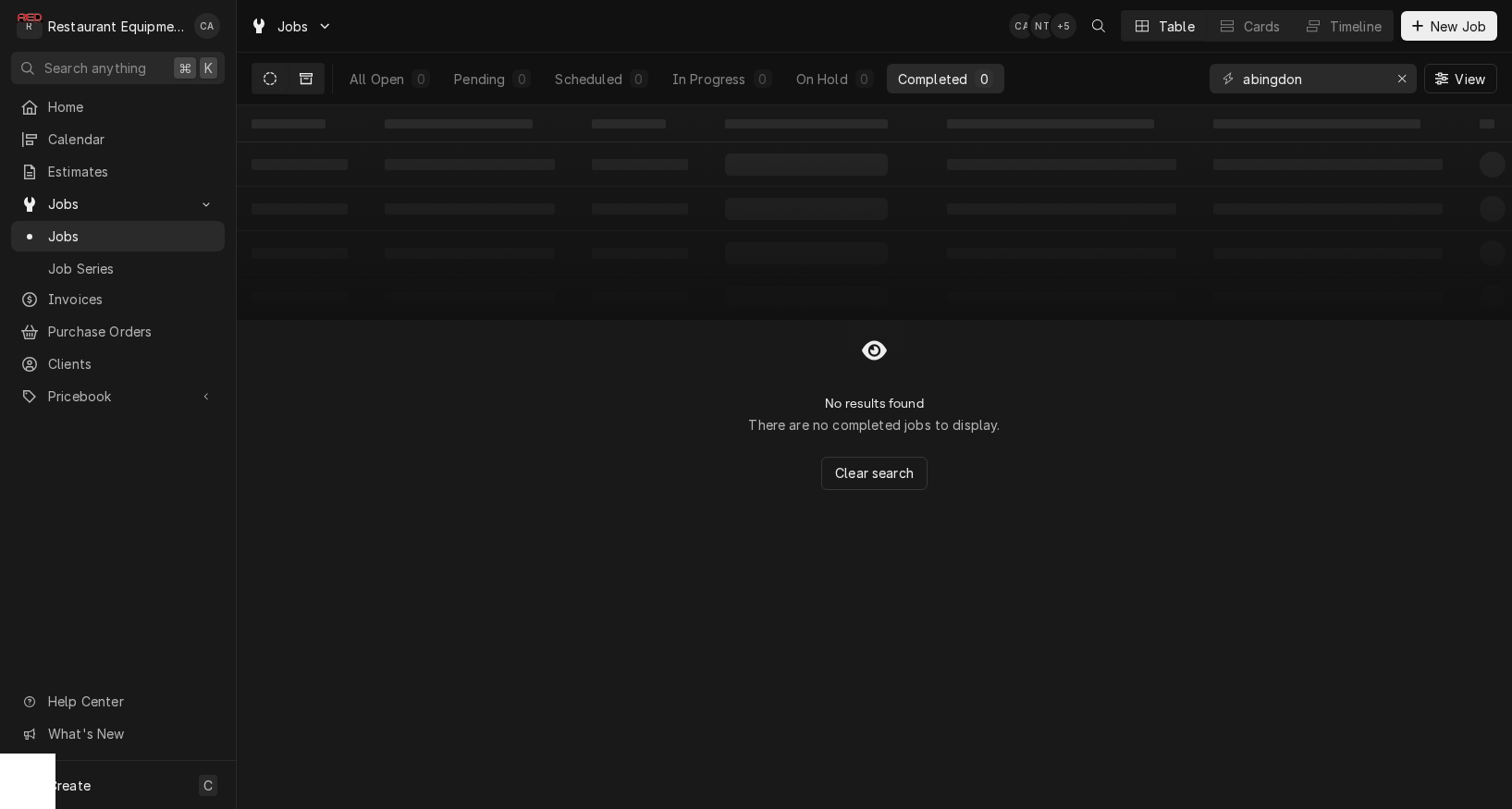
click at [312, 85] on button "Dynamic Content Wrapper" at bounding box center [305, 78] width 35 height 30
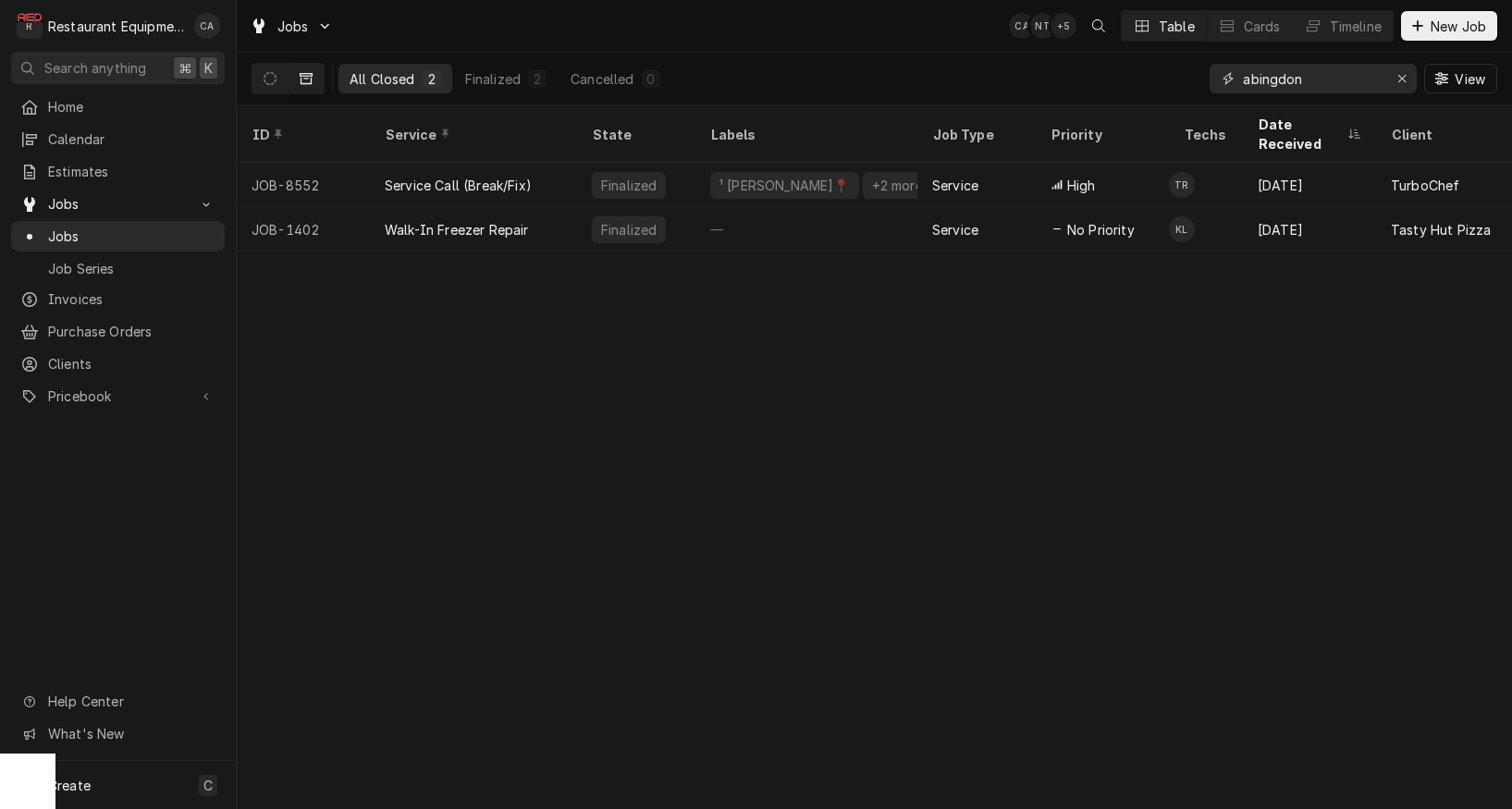
drag, startPoint x: 1334, startPoint y: 83, endPoint x: 1194, endPoint y: 74, distance: 140.3
click at [1194, 74] on div "All Closed 2 Finalized 2 Cancelled 0 abingdon View" at bounding box center [874, 78] width 1246 height 52
type input "[GEOGRAPHIC_DATA]"
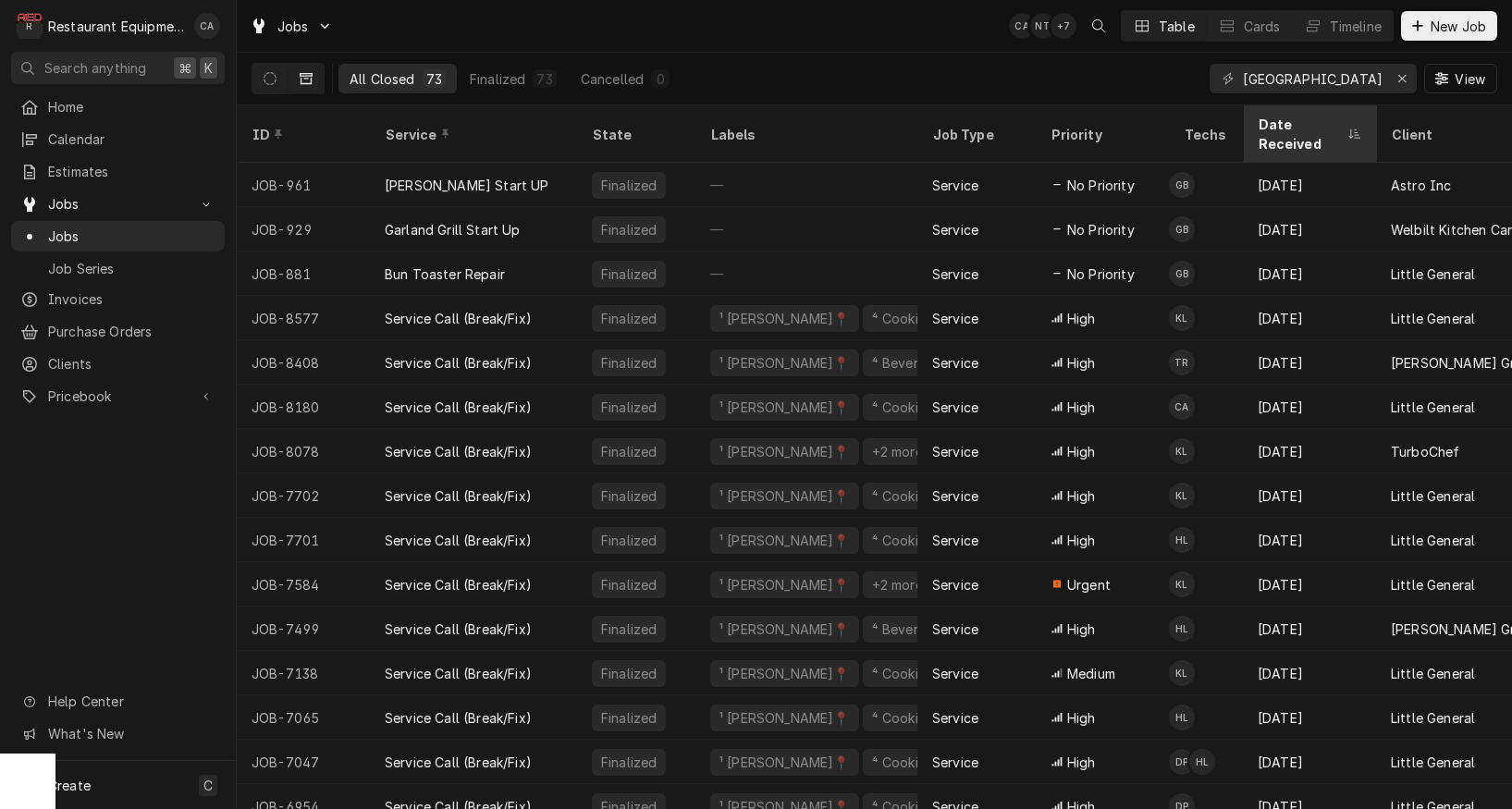
click at [1274, 115] on div "Date Received" at bounding box center [1300, 134] width 85 height 39
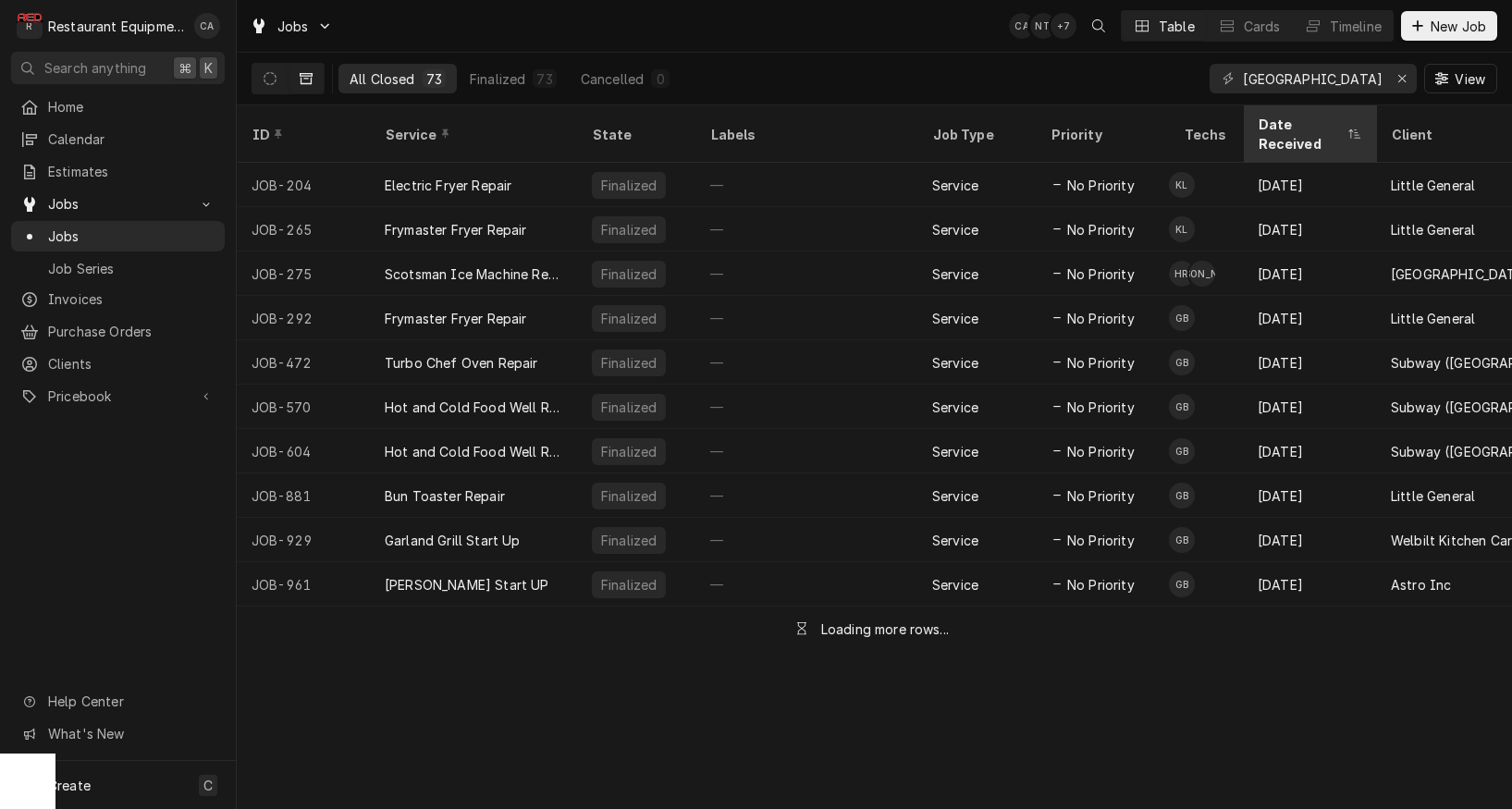
click at [1273, 115] on div "Date Received" at bounding box center [1300, 134] width 85 height 39
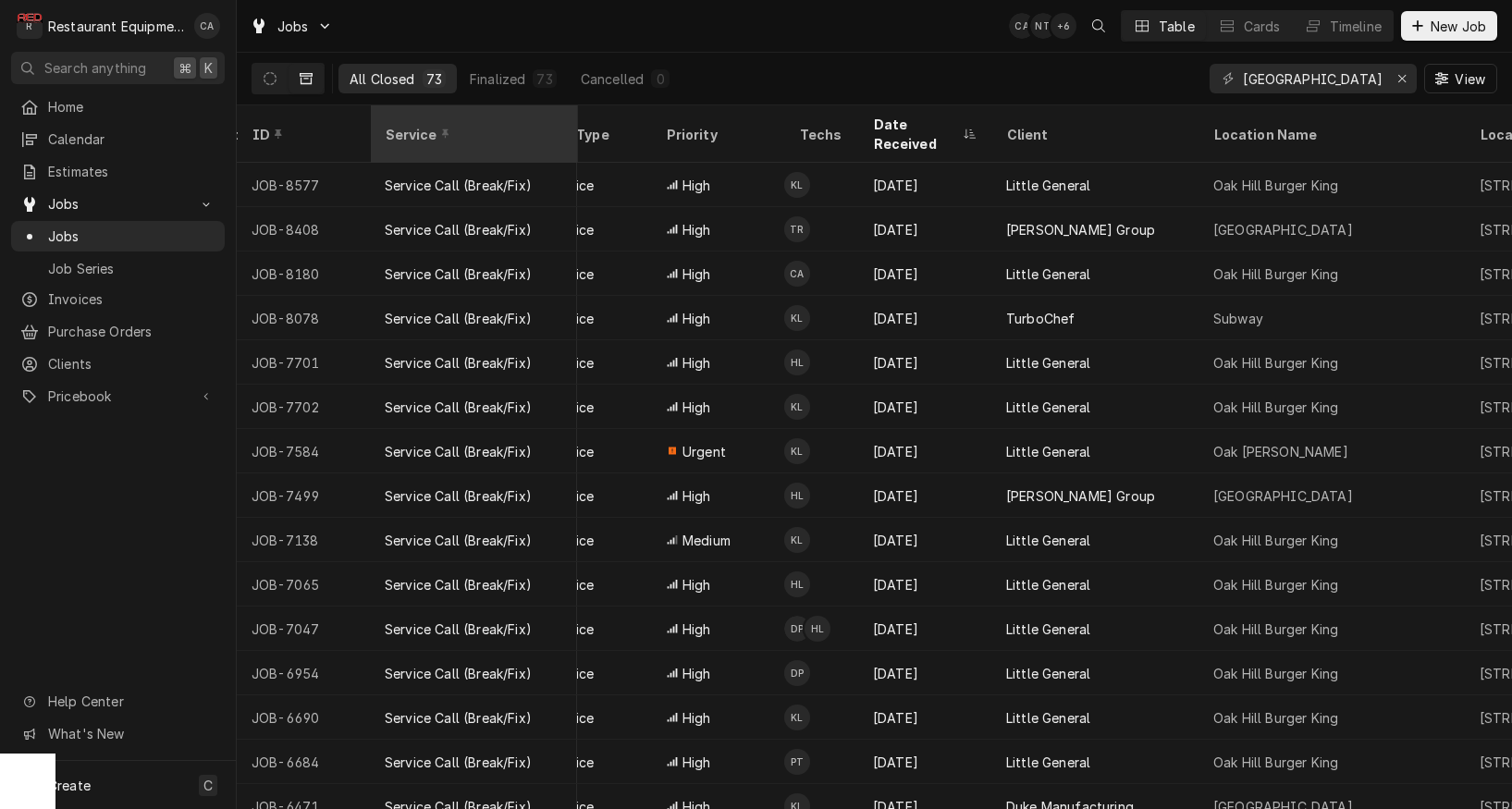
scroll to position [0, 387]
click at [277, 74] on button "Dynamic Content Wrapper" at bounding box center [270, 78] width 35 height 30
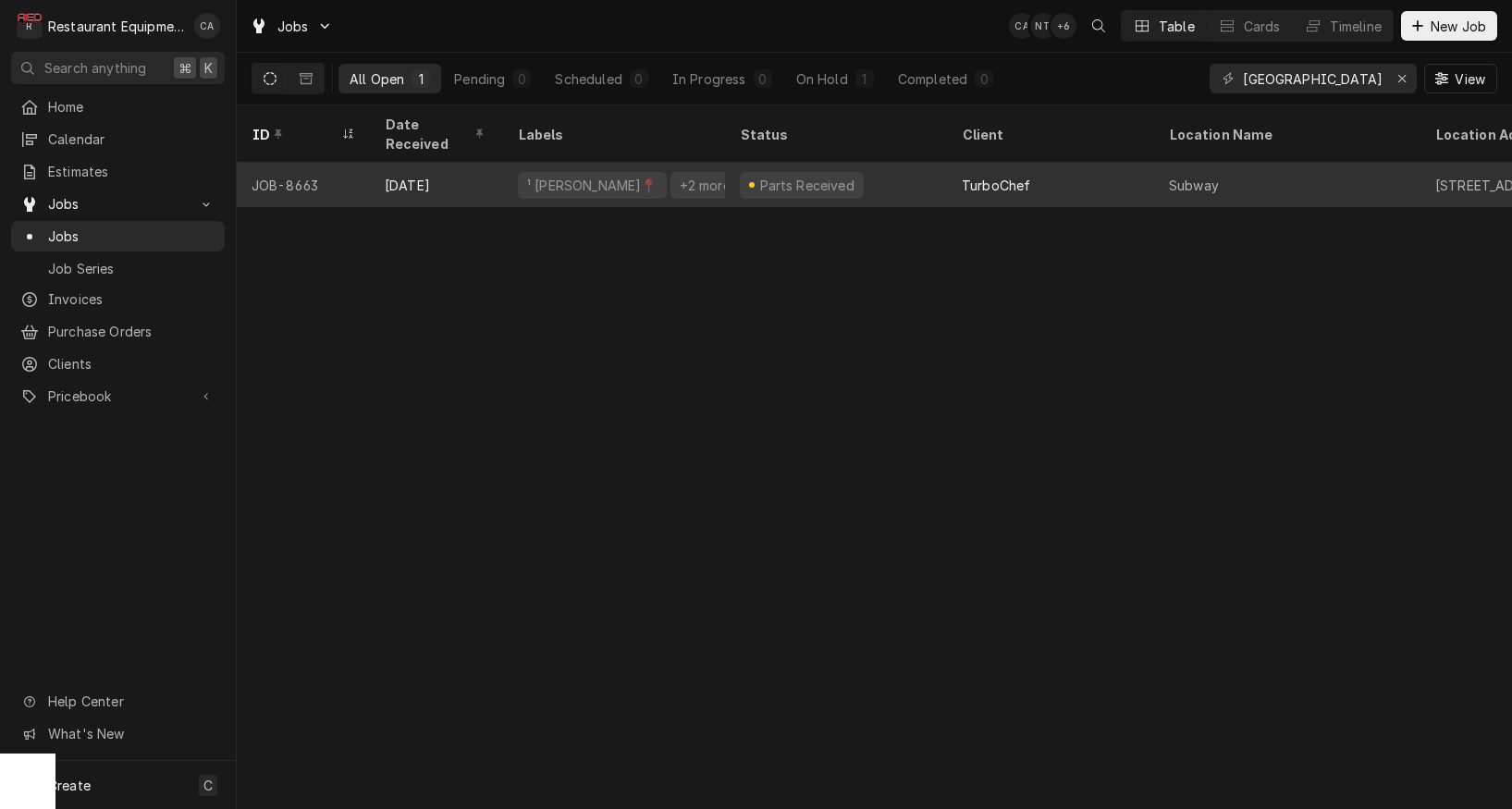
click at [1057, 165] on div "TurboChef" at bounding box center [1050, 185] width 207 height 45
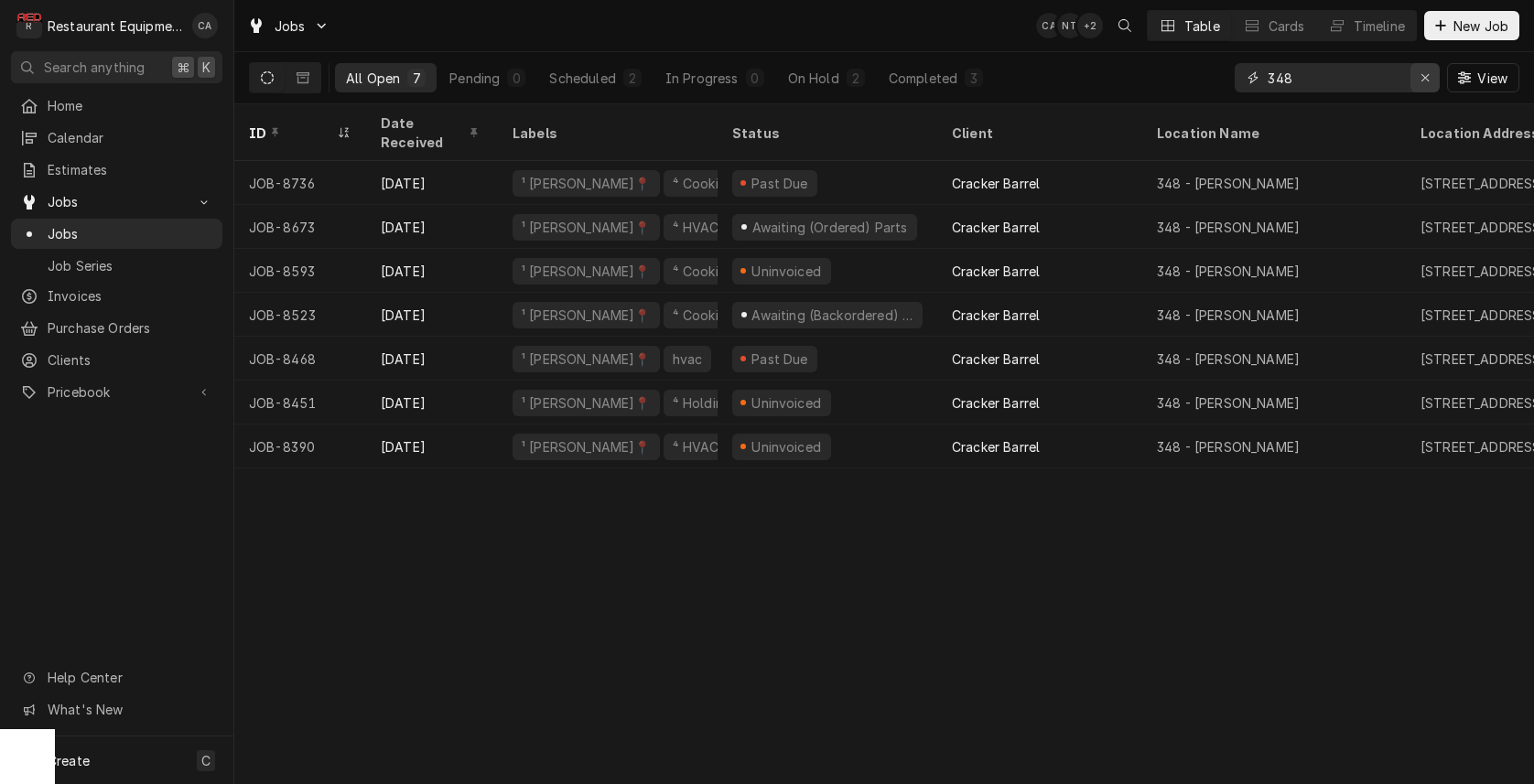
click at [1423, 80] on icon "Erase input" at bounding box center [1425, 78] width 10 height 13
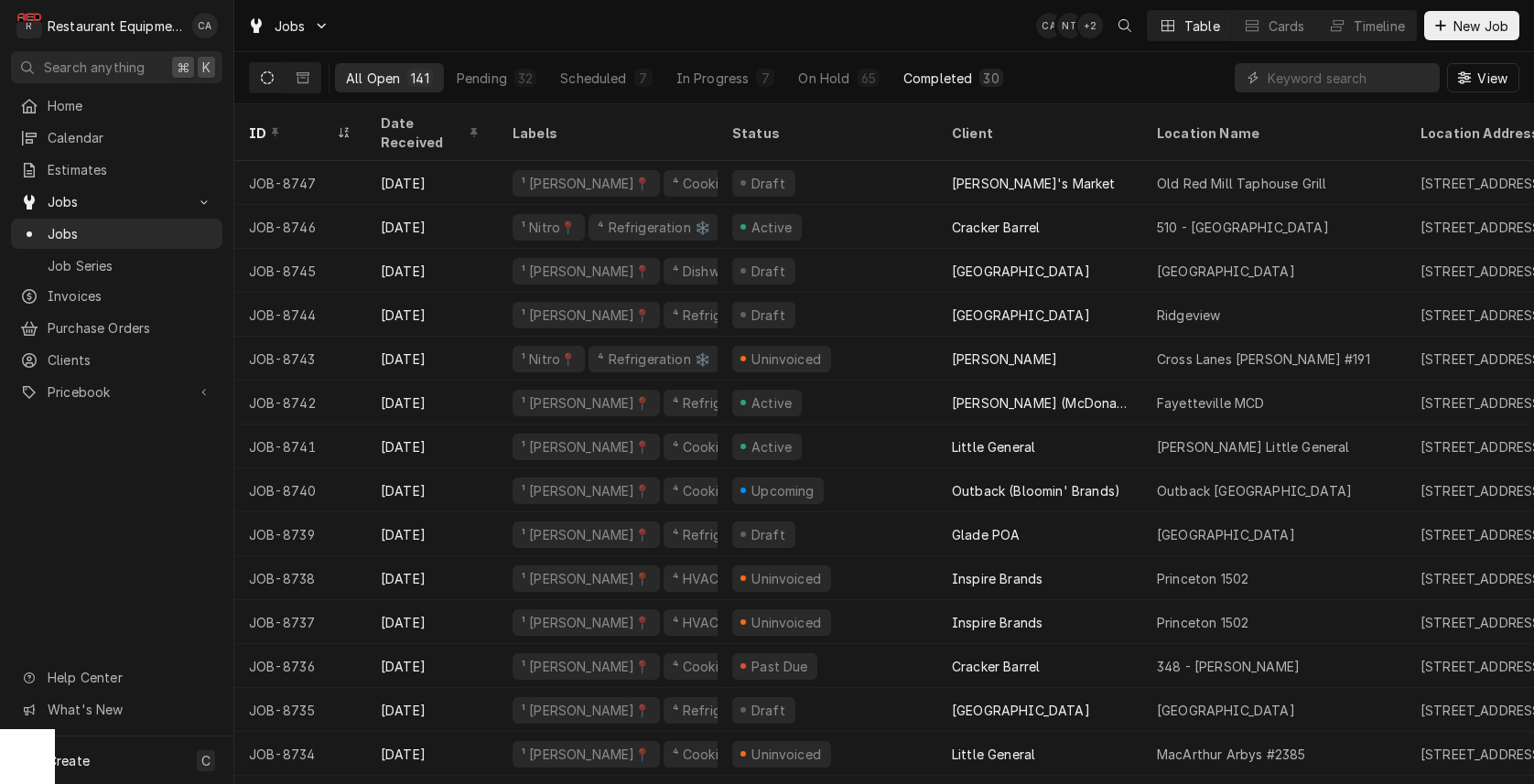
click at [937, 82] on div "Completed" at bounding box center [937, 78] width 69 height 19
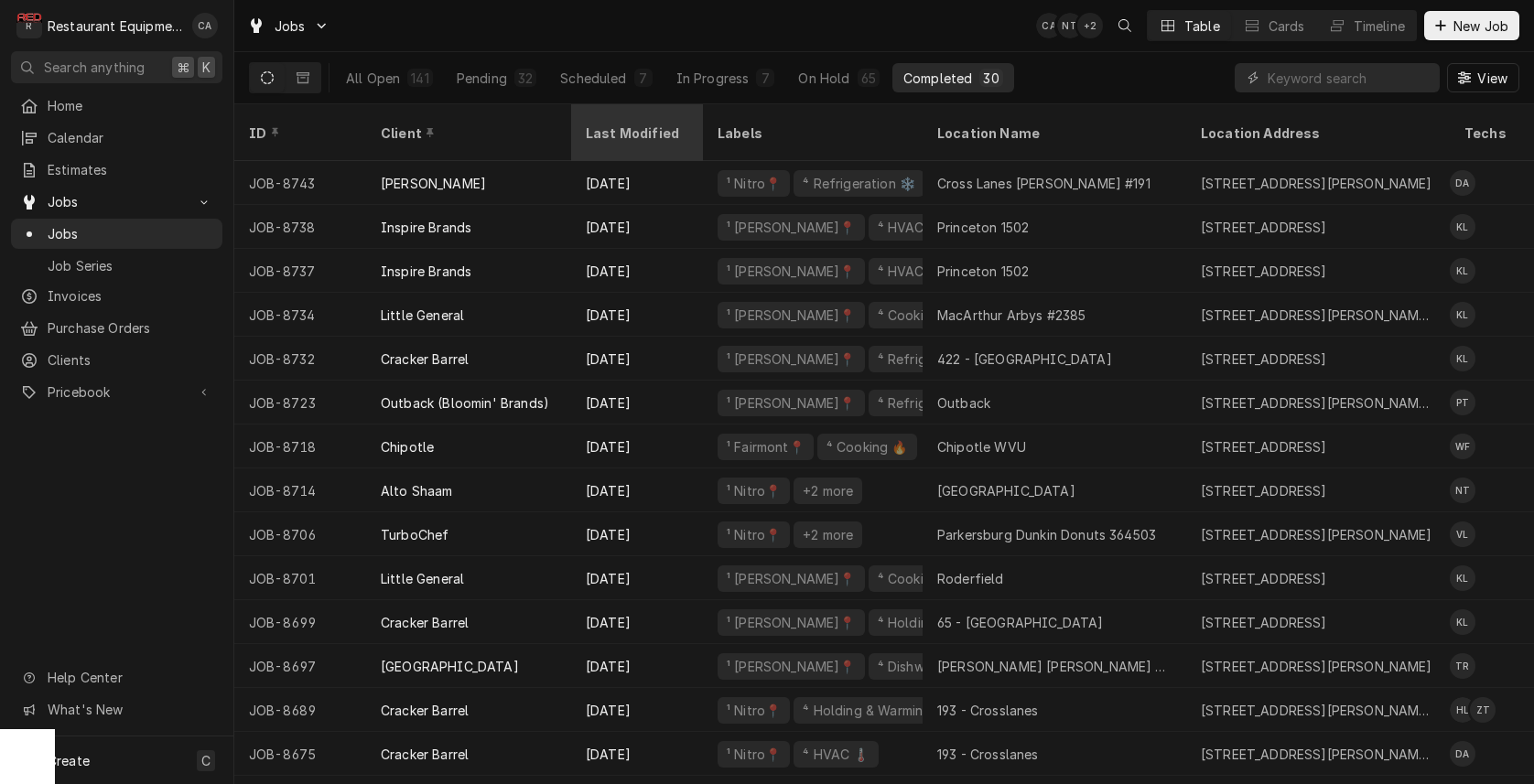
click at [621, 124] on div "Last Modified" at bounding box center [635, 133] width 99 height 19
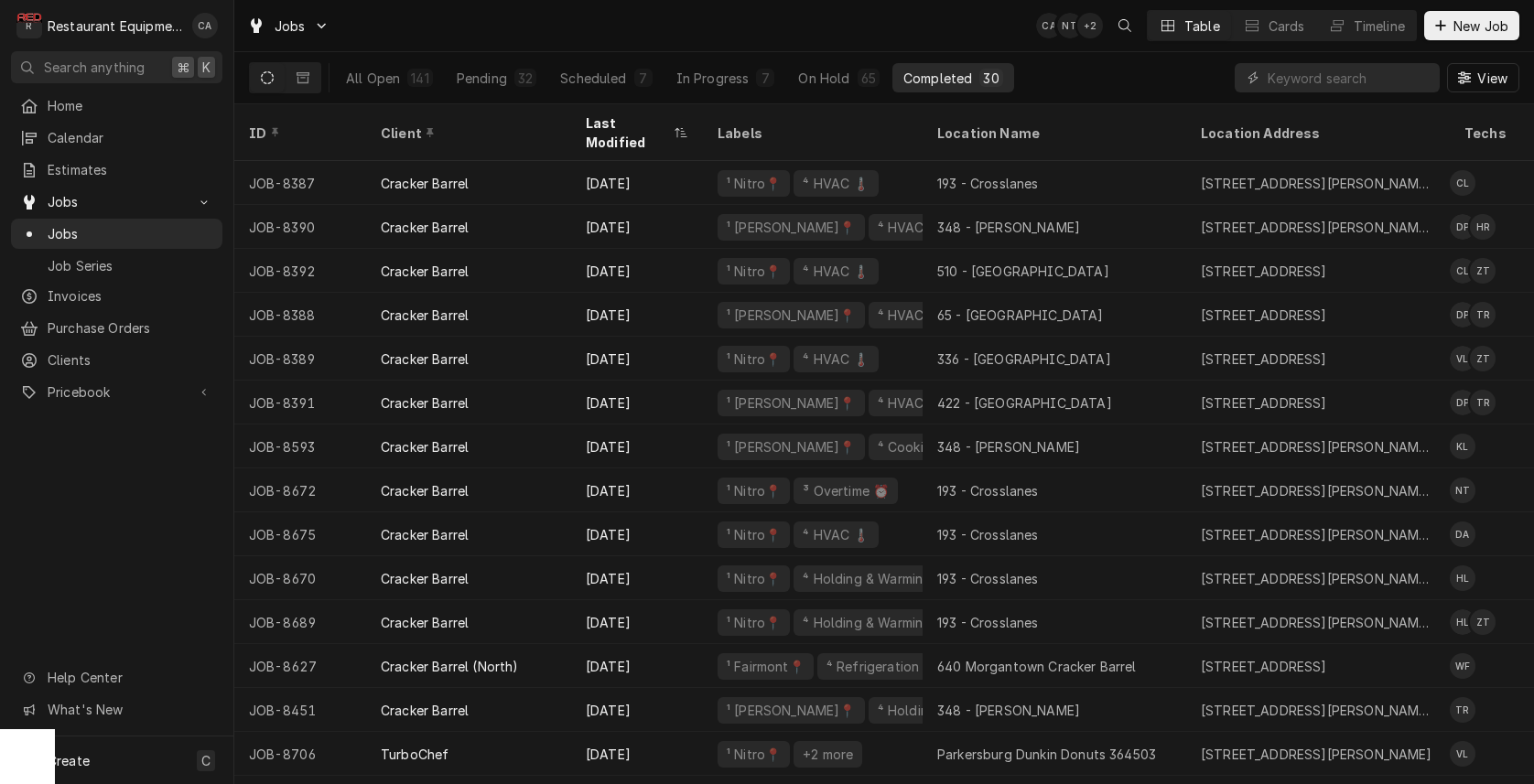
click at [621, 116] on div "Last Modified" at bounding box center [627, 132] width 84 height 39
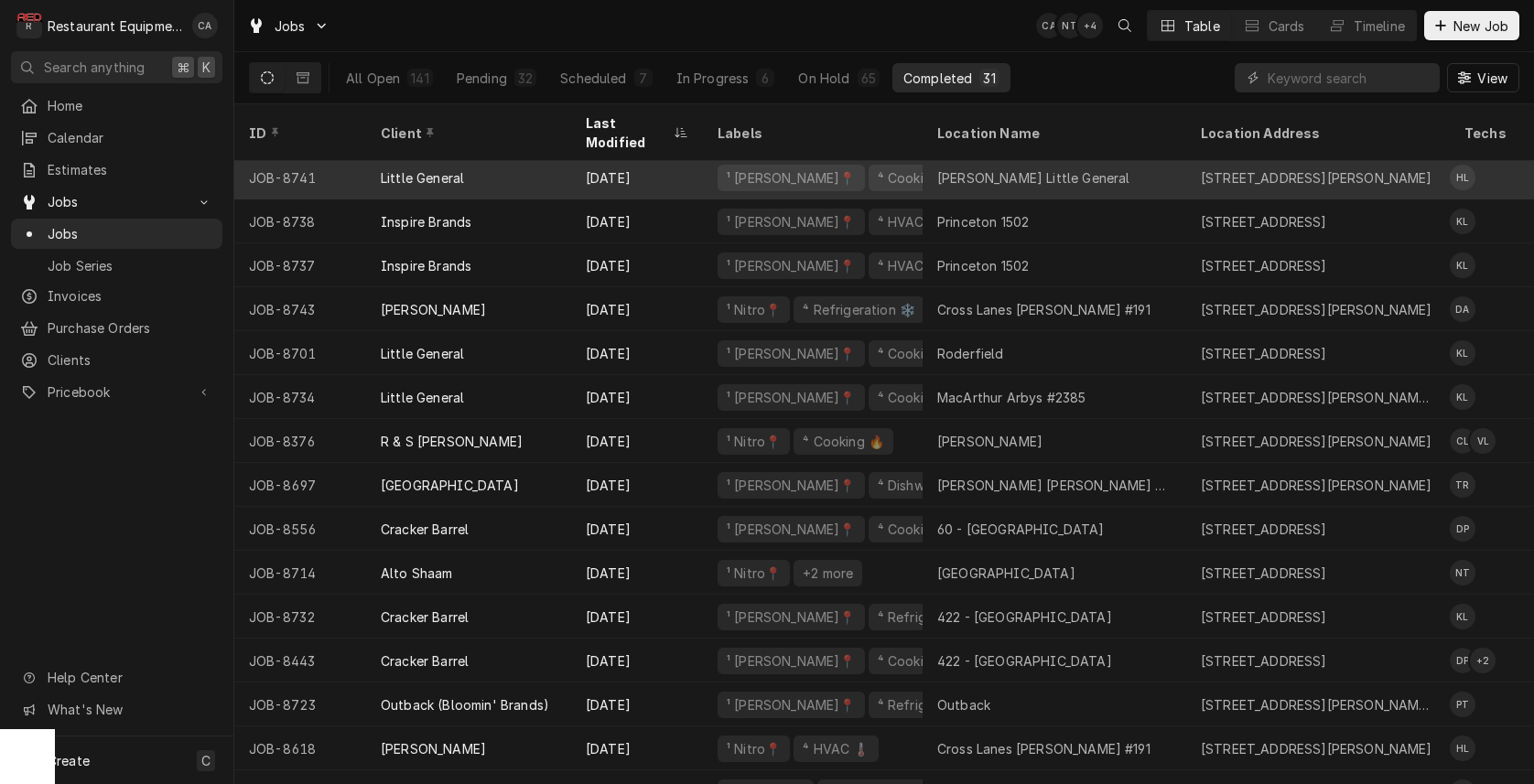
scroll to position [10, 0]
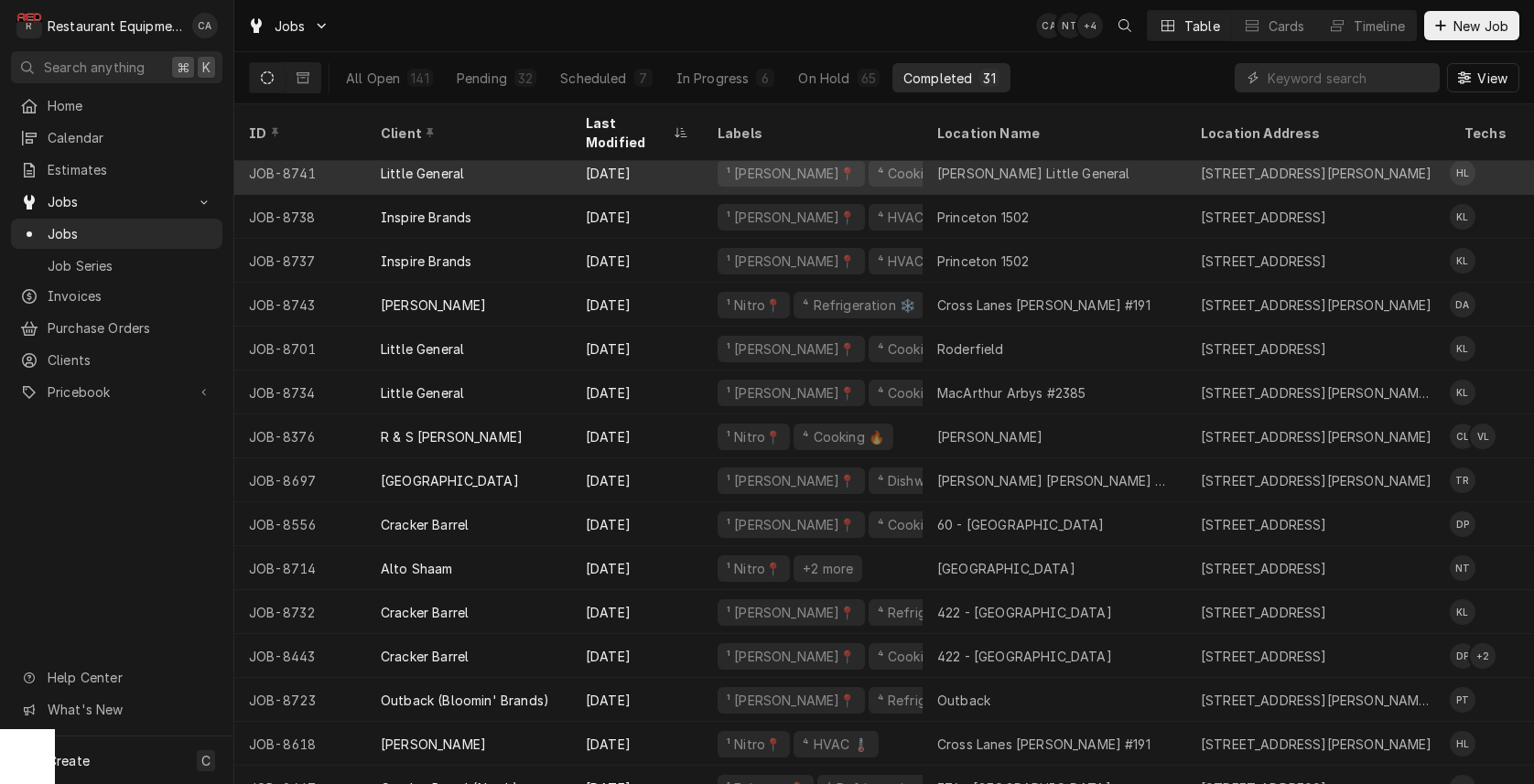
click at [1019, 163] on div "[PERSON_NAME] Little General" at bounding box center [1033, 173] width 193 height 19
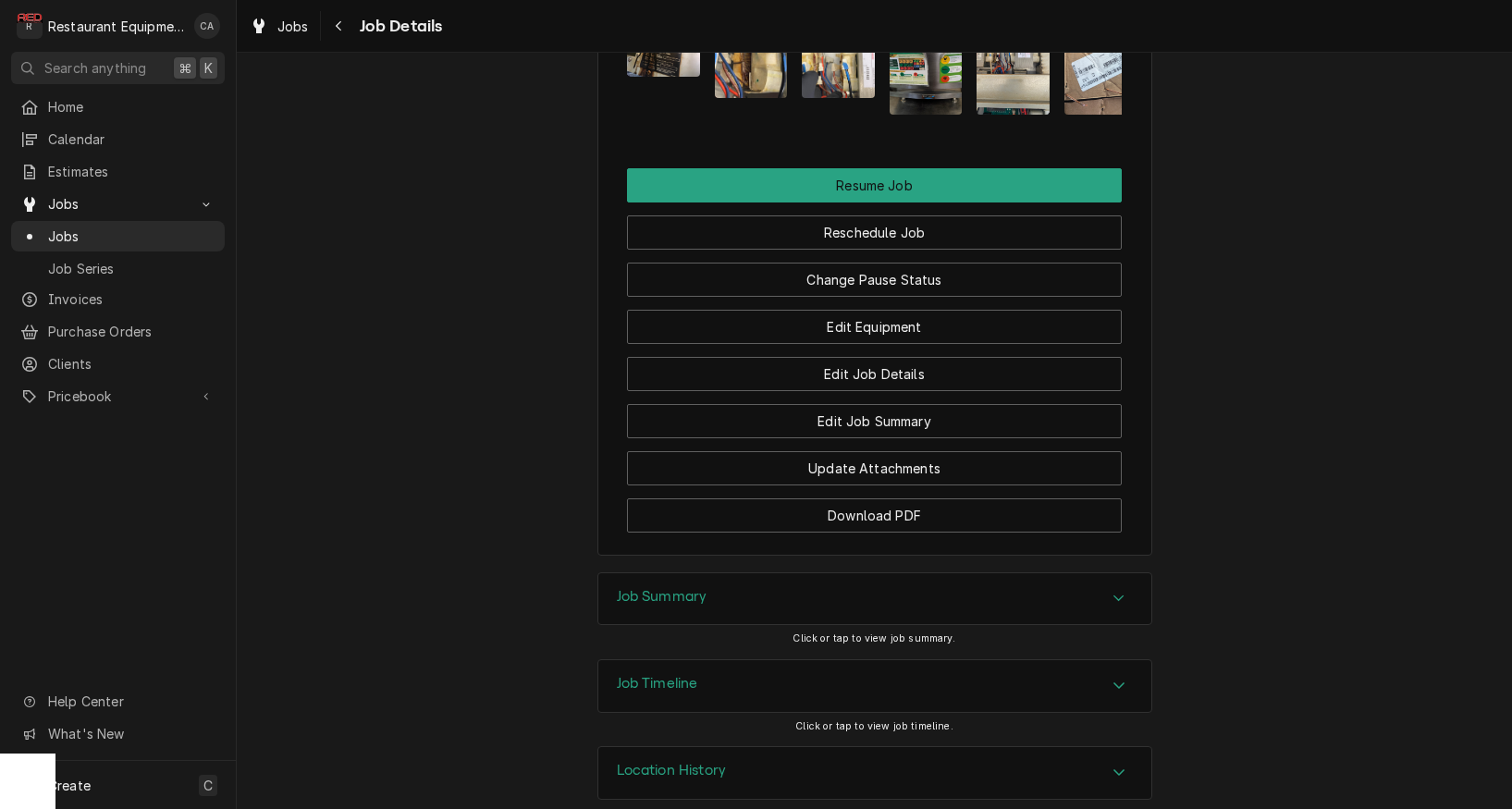
drag, startPoint x: 653, startPoint y: 572, endPoint x: 476, endPoint y: 422, distance: 232.0
click at [641, 588] on h3 "Job Summary" at bounding box center [662, 596] width 91 height 17
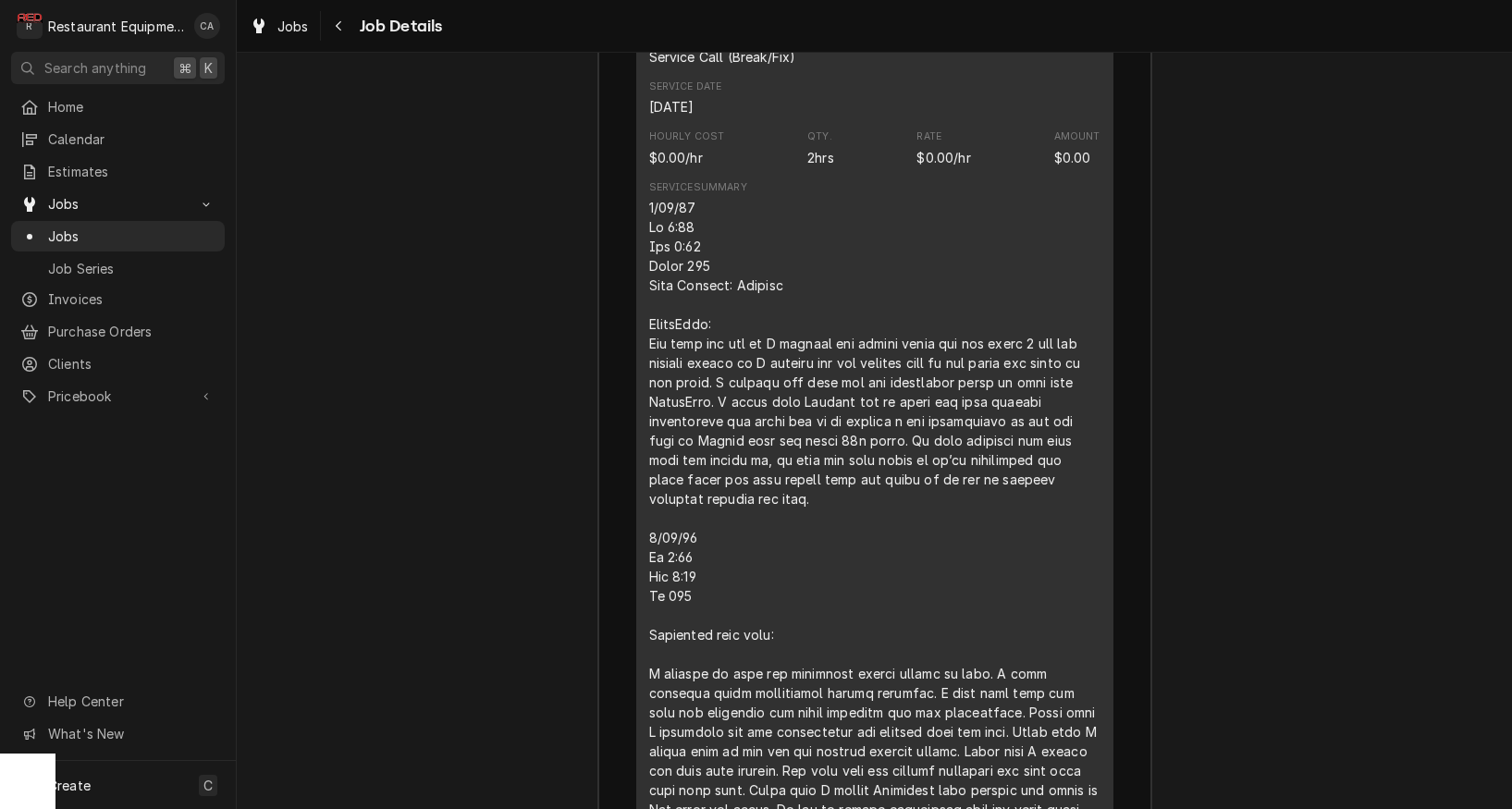
scroll to position [3452, 0]
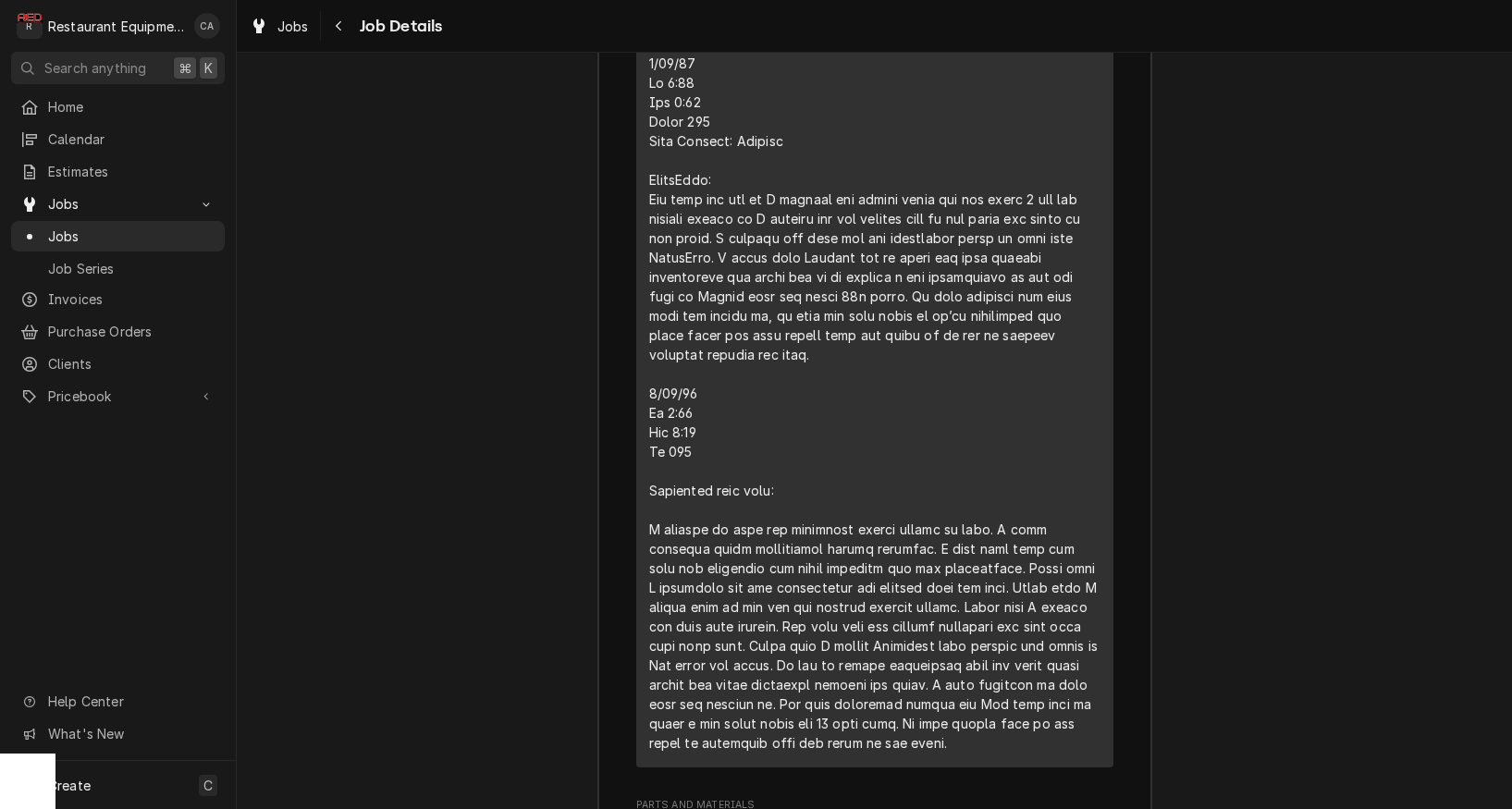
click at [453, 274] on div "Job Summary Roopairs Job ID JOB-8663 Service Type Service Call (Break/Fix) Job …" at bounding box center [874, 336] width 1275 height 1610
click at [287, 35] on div "Jobs" at bounding box center [280, 27] width 67 height 23
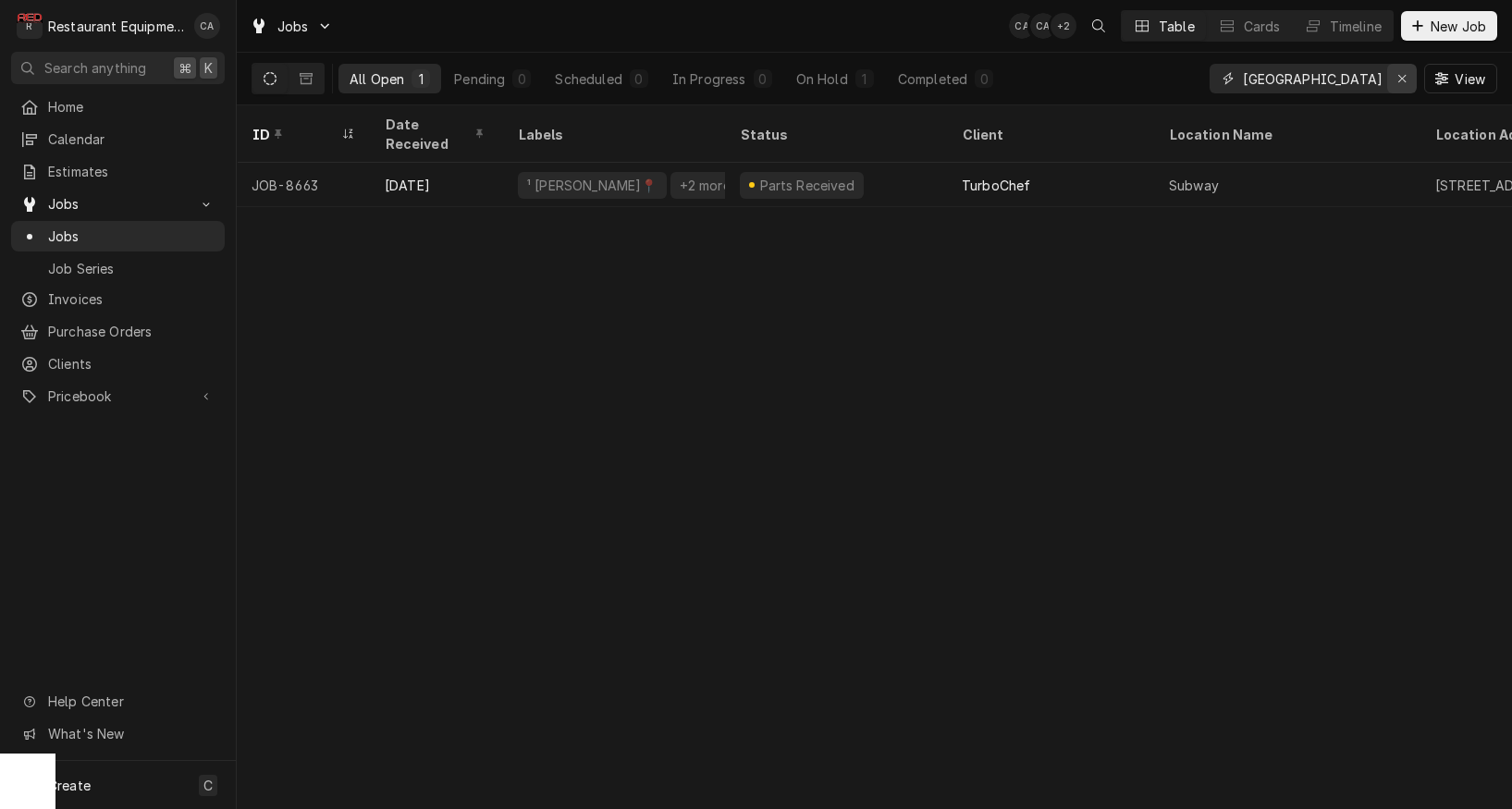
click at [1407, 79] on div "Erase input" at bounding box center [1401, 78] width 18 height 18
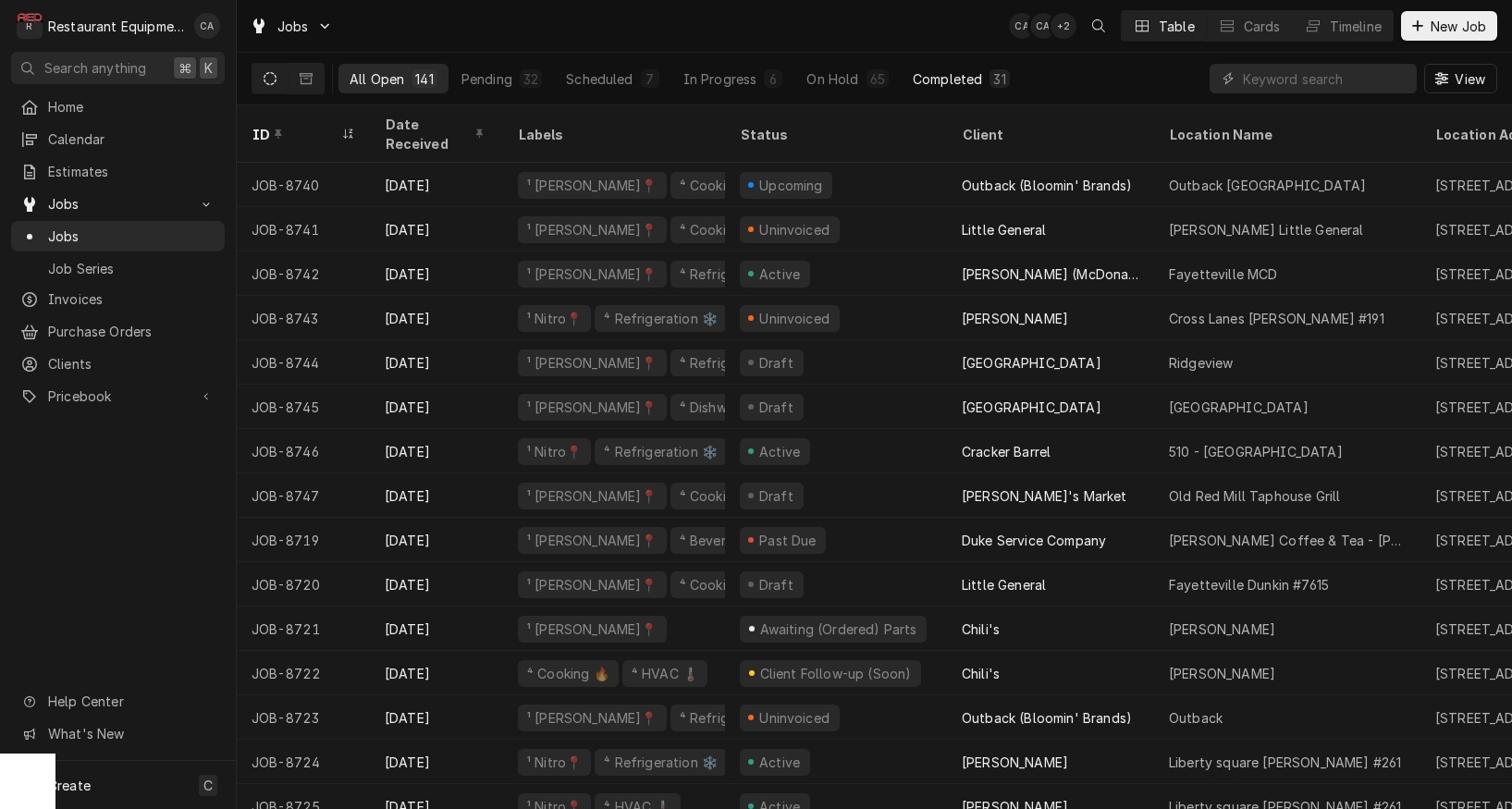
click at [939, 82] on div "Completed" at bounding box center [947, 79] width 70 height 19
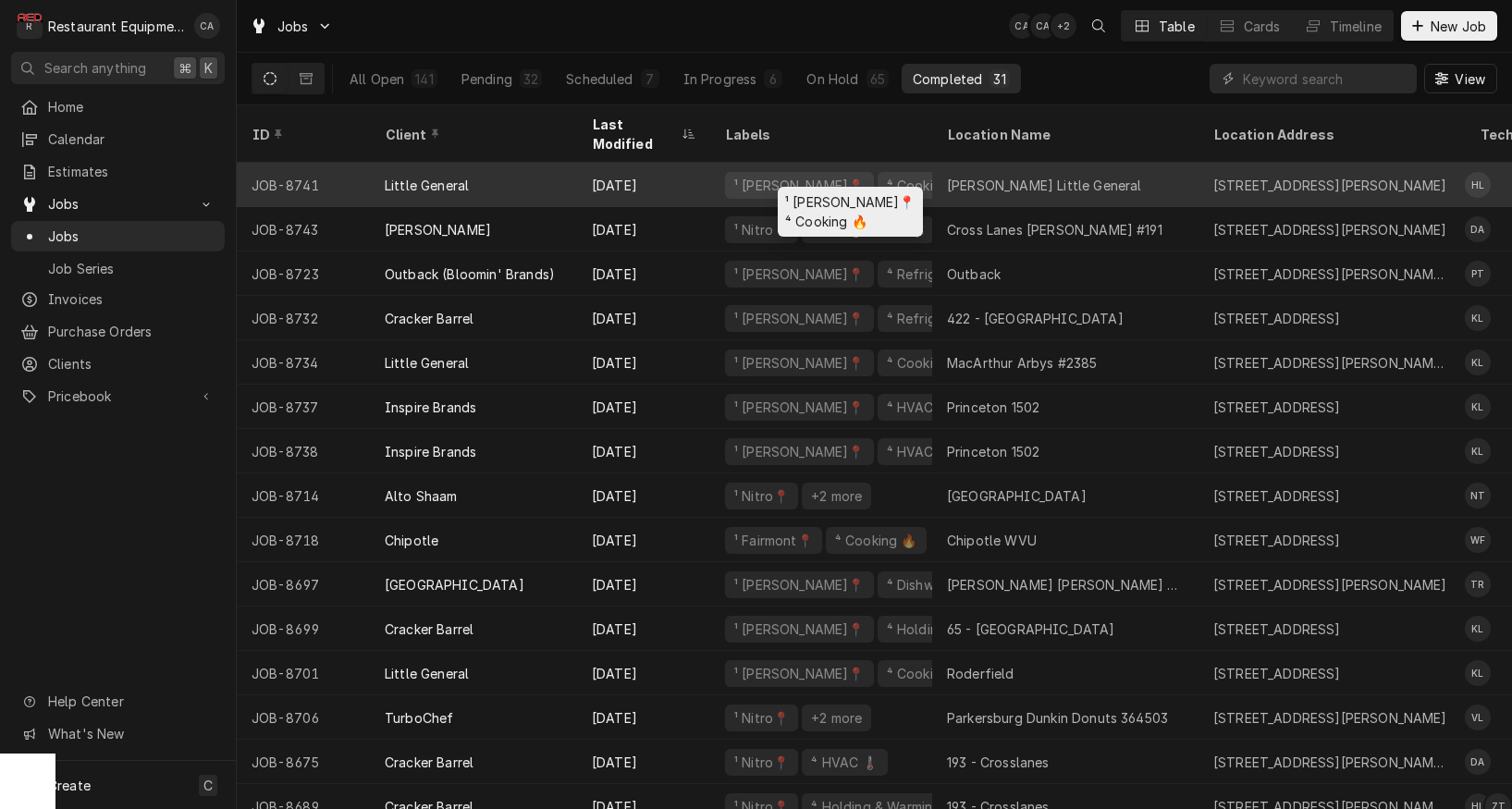
click at [924, 176] on div "¹ Beckley📍 ⁴ Cooking 🔥" at bounding box center [821, 185] width 222 height 45
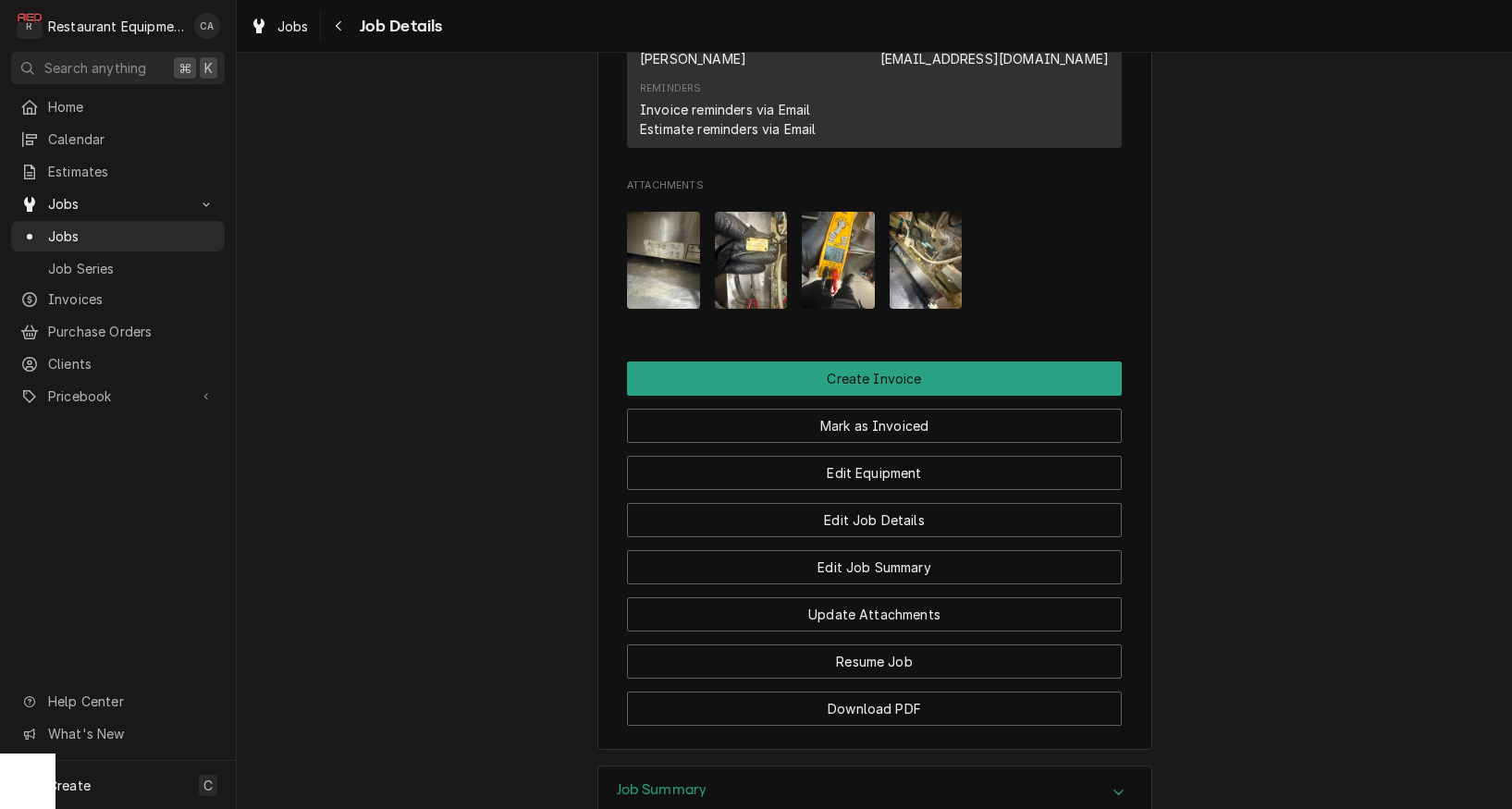
scroll to position [1634, 0]
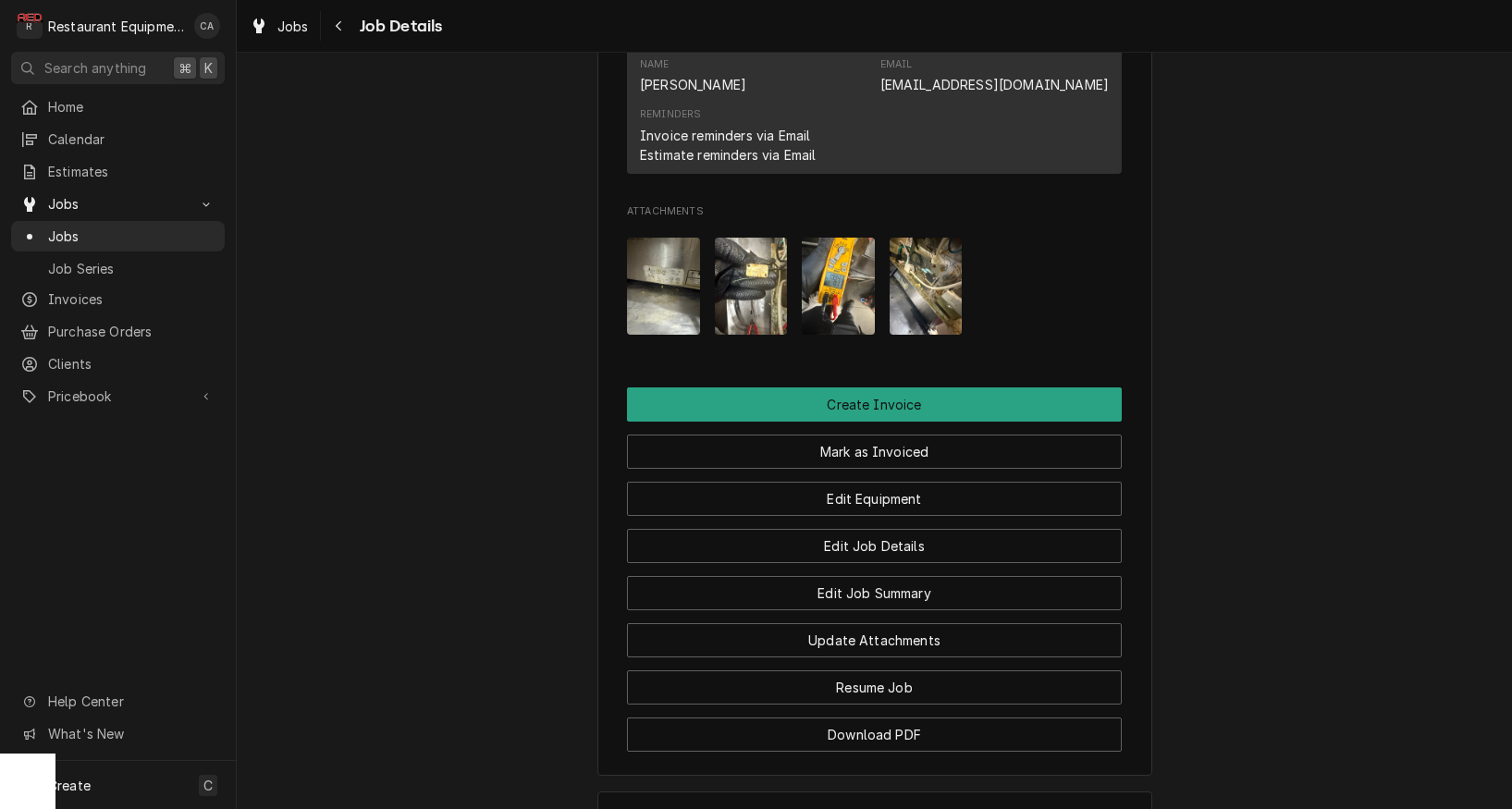
click at [659, 296] on img "Attachments" at bounding box center [663, 286] width 74 height 97
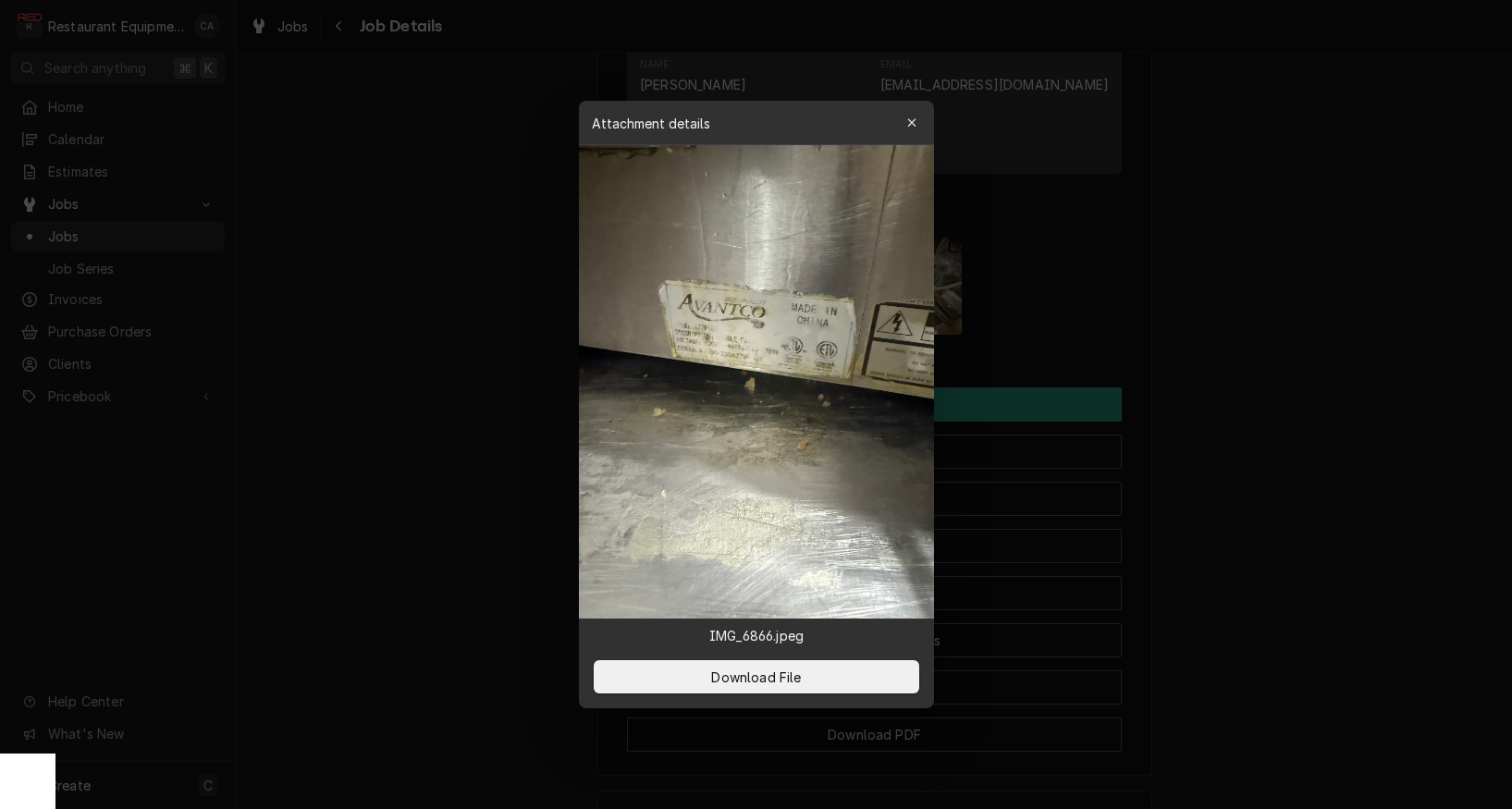
drag, startPoint x: 912, startPoint y: 126, endPoint x: 955, endPoint y: 164, distance: 57.4
click at [912, 126] on icon "button" at bounding box center [912, 123] width 10 height 13
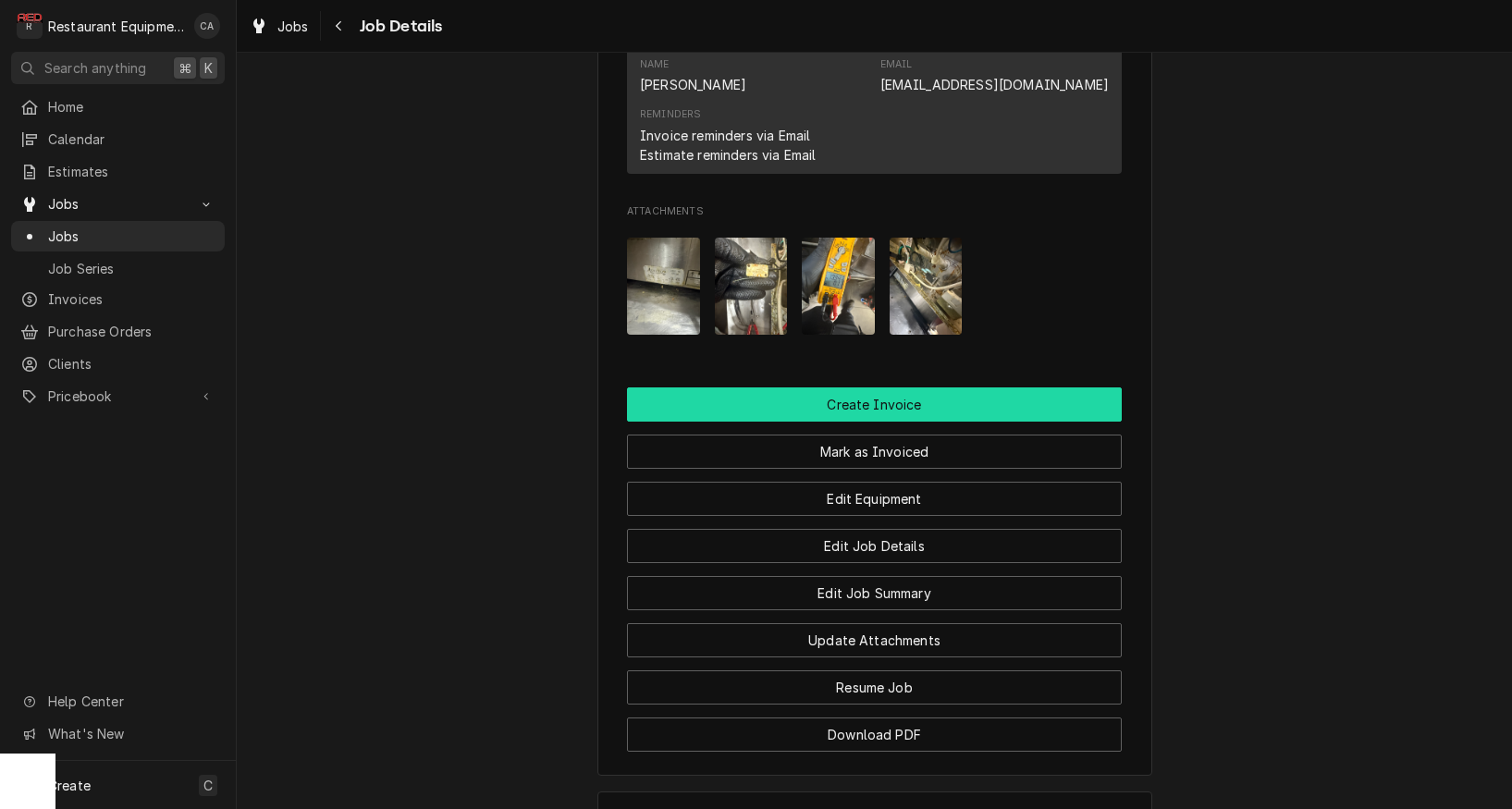
click at [927, 397] on button "Create Invoice" at bounding box center [874, 404] width 494 height 34
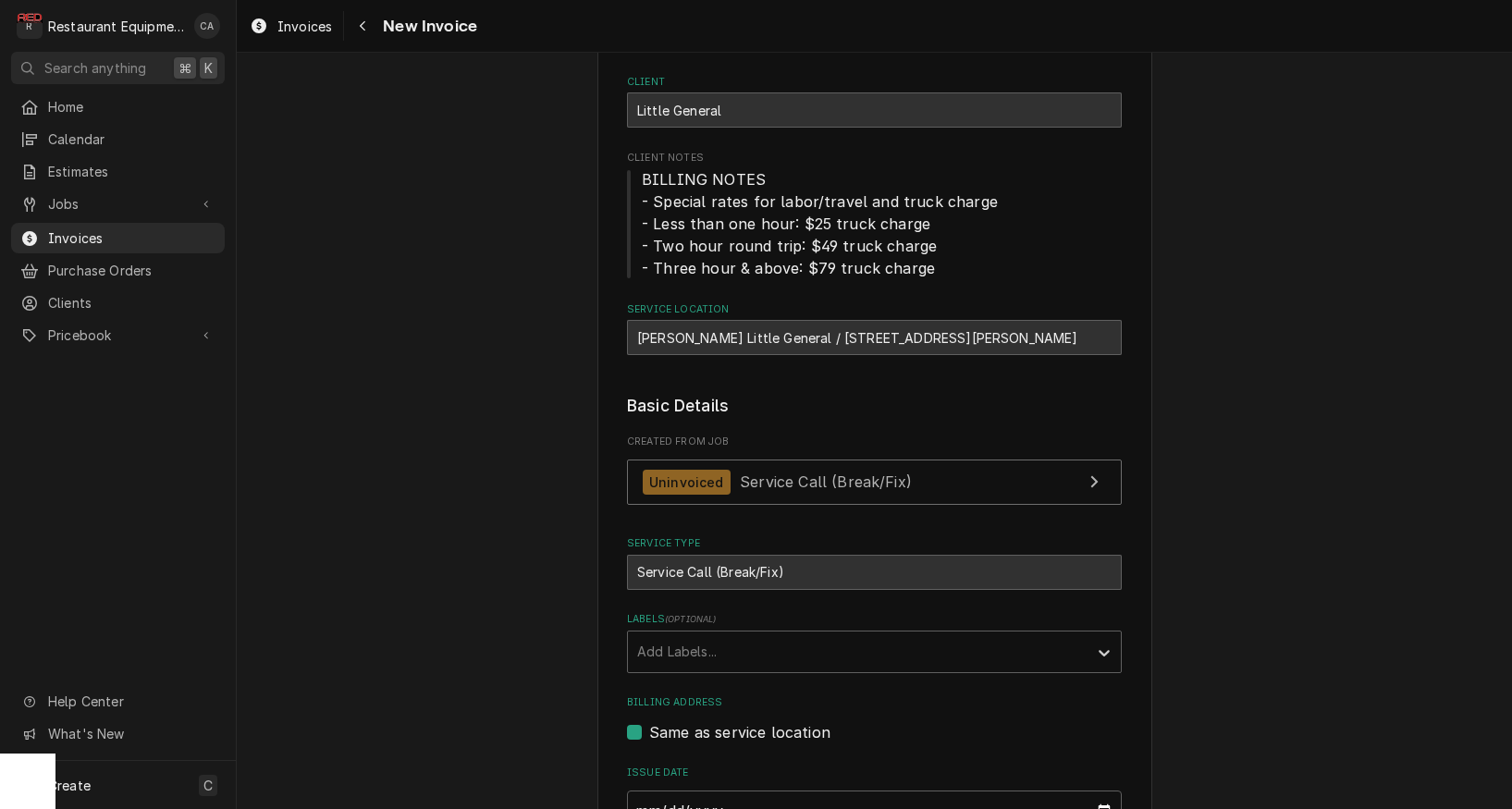
scroll to position [473, 0]
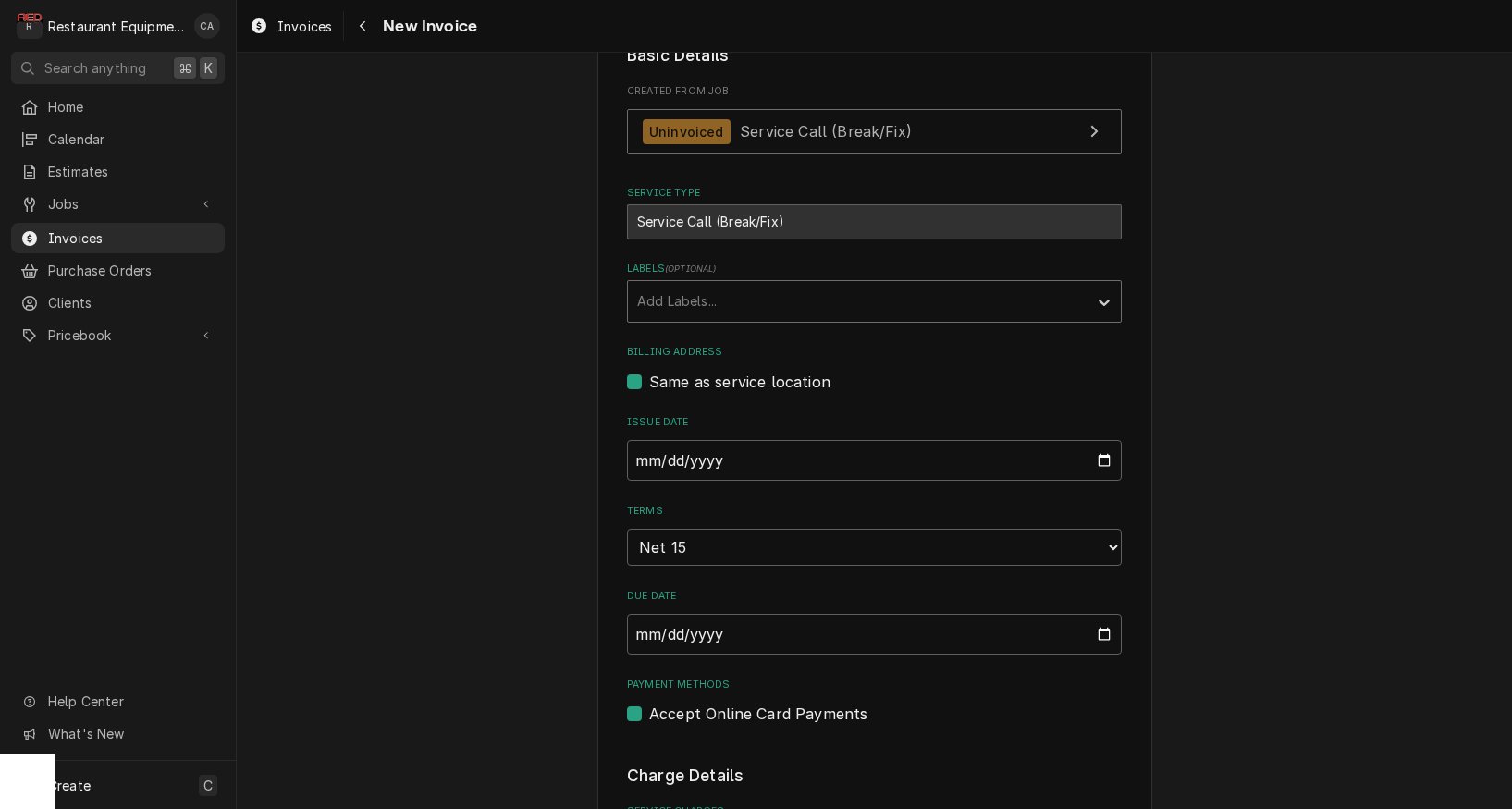
click at [682, 299] on div "Add Labels..." at bounding box center [858, 301] width 441 height 19
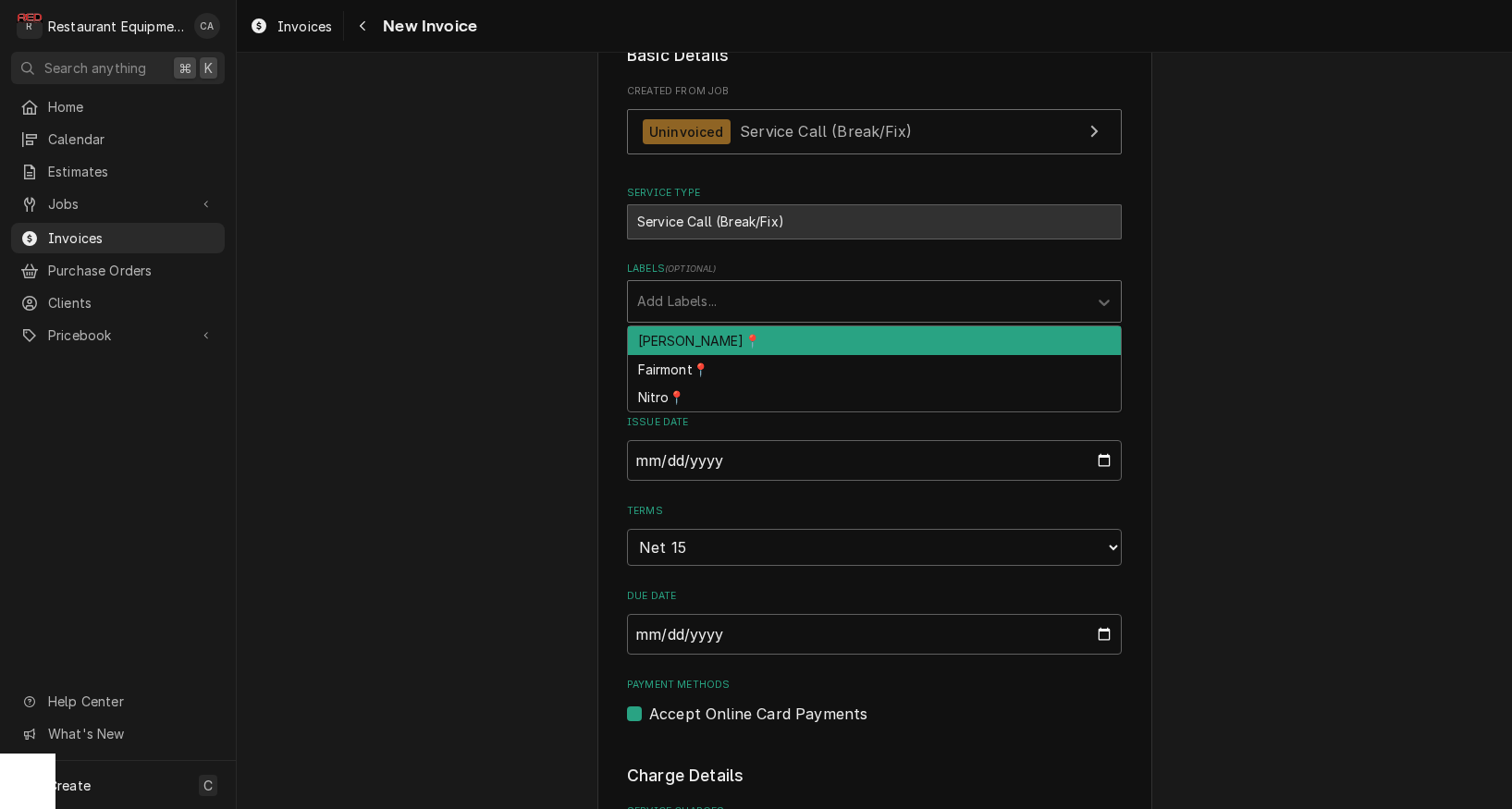
click at [676, 337] on div "[PERSON_NAME]📍" at bounding box center [874, 341] width 494 height 29
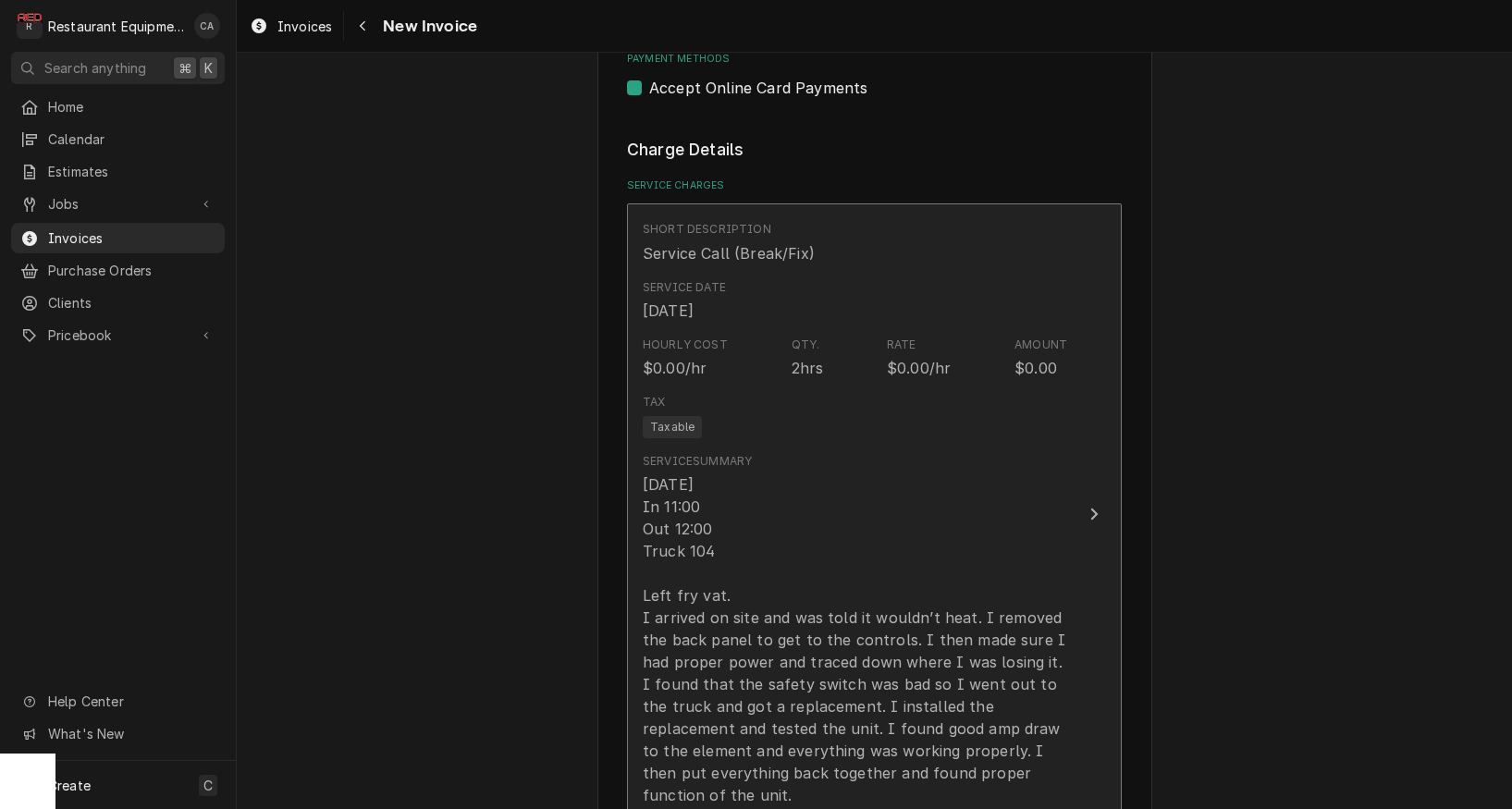
click at [752, 528] on div "[DATE] In 11:00 Out 12:00 Truck 104 Left fry vat. I arrived on site and was tol…" at bounding box center [854, 639] width 425 height 333
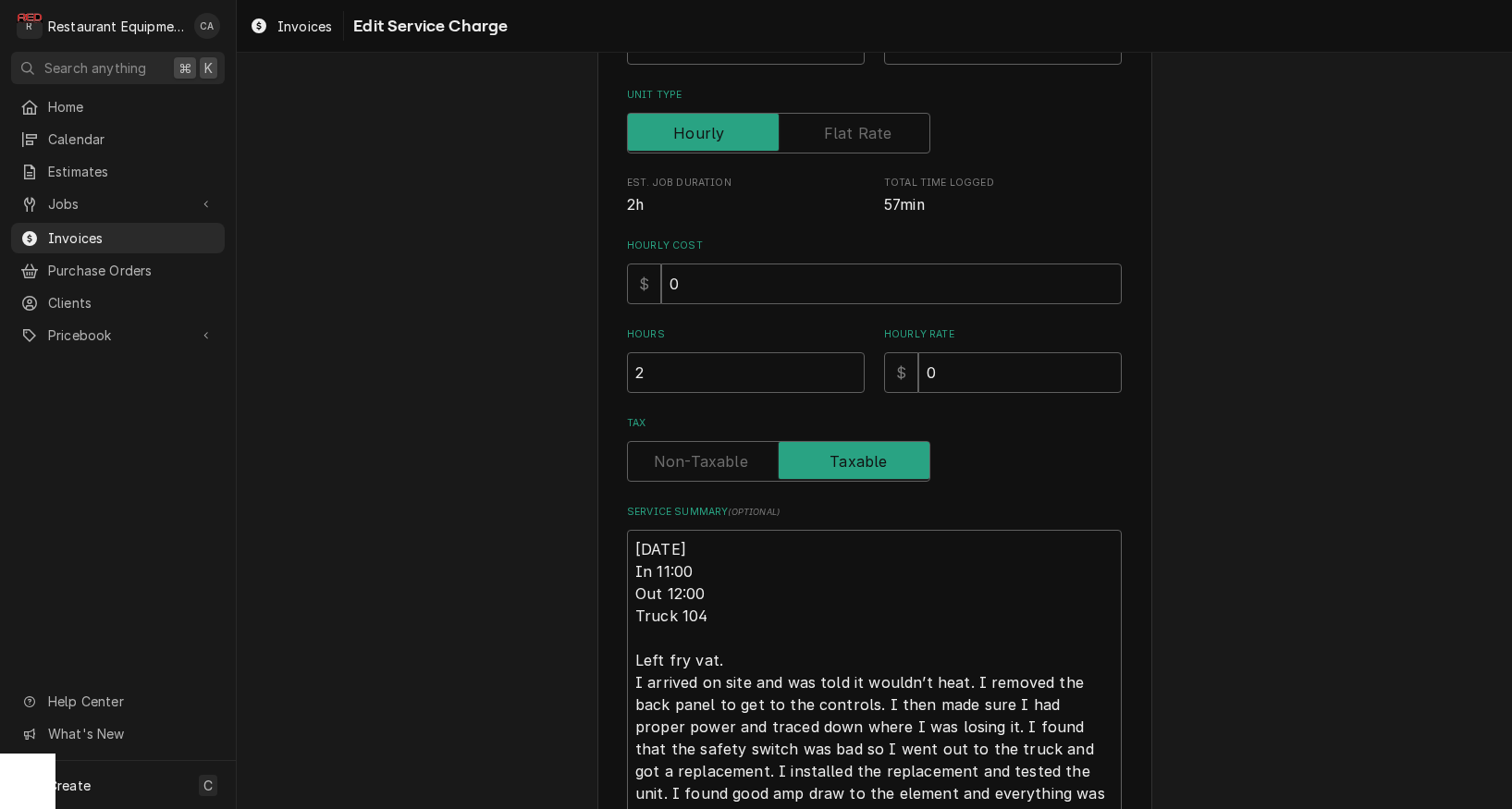
scroll to position [288, 0]
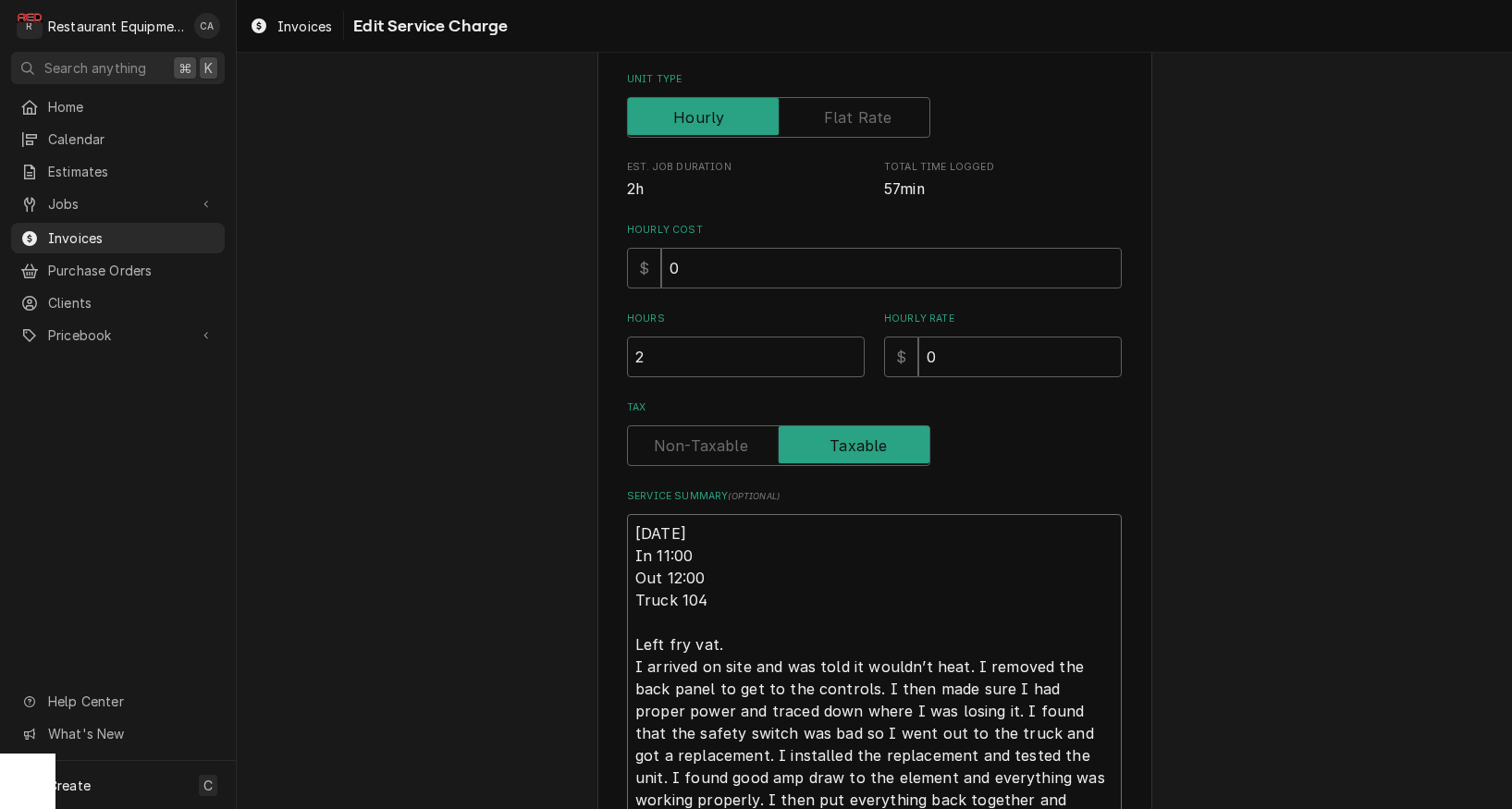
click at [637, 523] on textarea "[DATE] In 11:00 Out 12:00 Truck 104 Left fry vat. I arrived on site and was tol…" at bounding box center [874, 677] width 494 height 327
type textarea "x"
type textarea "R8/29/25 In 11:00 Out 12:00 Truck 104 Left fry vat. I arrived on site and was t…"
type textarea "x"
type textarea "Ro8/29/25 In 11:00 Out 12:00 Truck 104 Left fry vat. I arrived on site and was …"
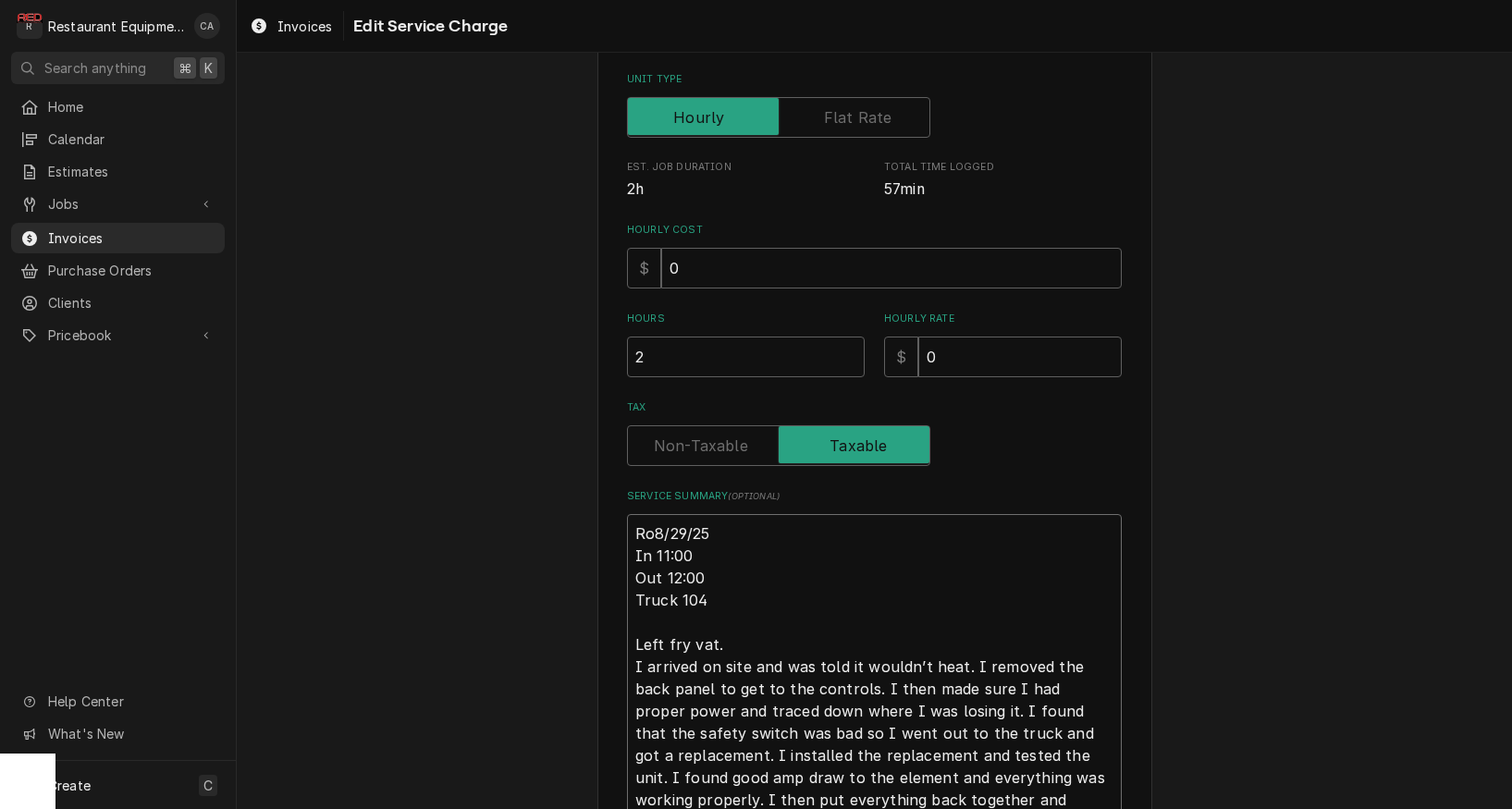
type textarea "x"
type textarea "Roo8/29/25 In 11:00 Out 12:00 Truck 104 Left fry vat. I arrived on site and was…"
type textarea "x"
type textarea "Roo [DATE] In 11:00 Out 12:00 Truck 104 Left fry vat. I arrived on site and was…"
type textarea "x"
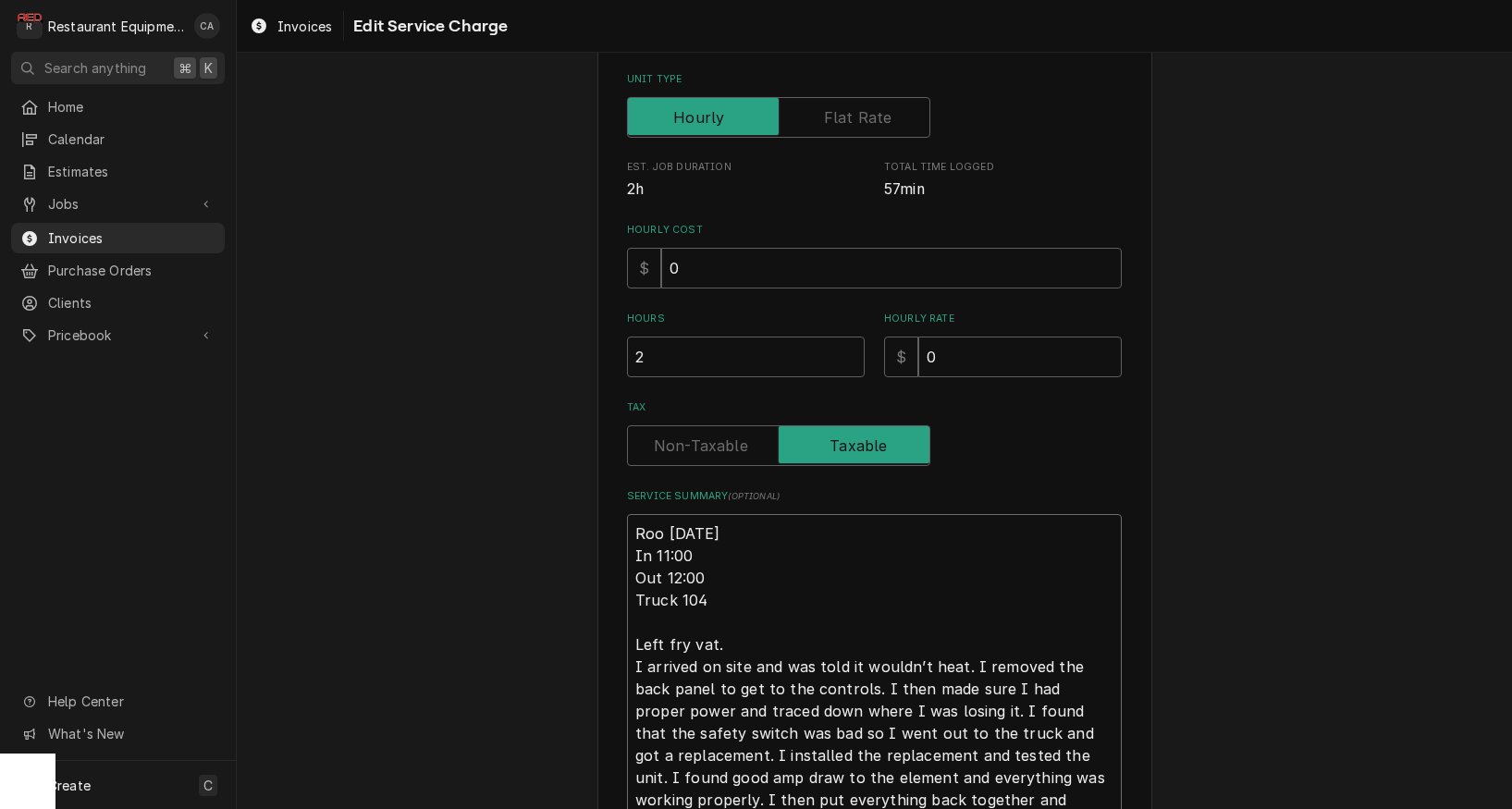
type textarea "Roo 88/29/25 In 11:00 Out 12:00 Truck 104 Left fry vat. I arrived on site and w…"
type textarea "x"
type textarea "Roo 878/29/25 In 11:00 Out 12:00 Truck 104 Left fry vat. I arrived on site and …"
type textarea "x"
type textarea "Roo 8748/29/25 In 11:00 Out 12:00 Truck 104 Left fry vat. I arrived on site and…"
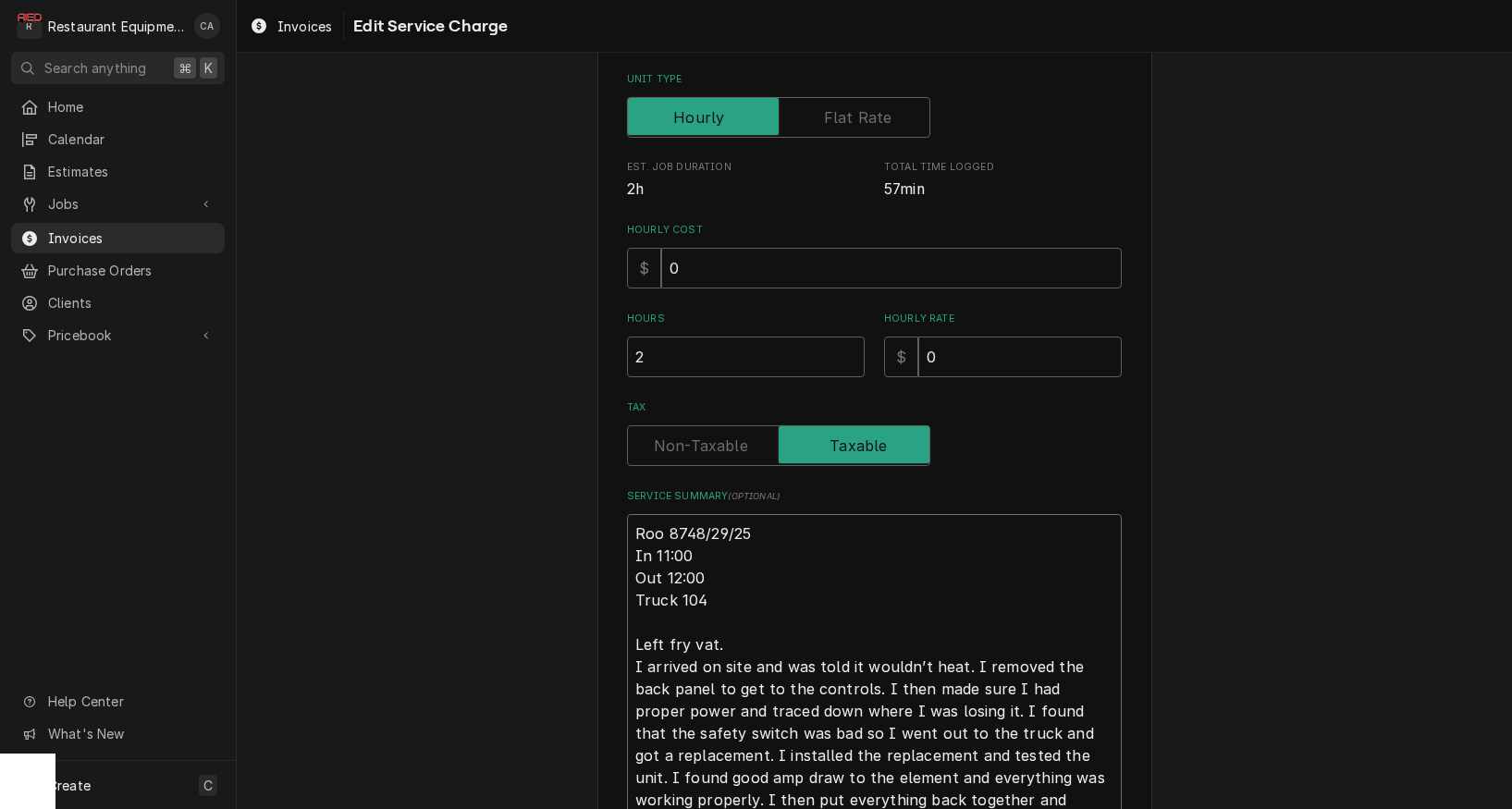
type textarea "x"
type textarea "Roo 87418/29/25 In 11:00 Out 12:00 Truck 104 Left fry vat. I arrived on site an…"
type textarea "x"
type textarea "Roo 8741 [DATE] In 11:00 Out 12:00 Truck 104 Left fry vat. I arrived on site an…"
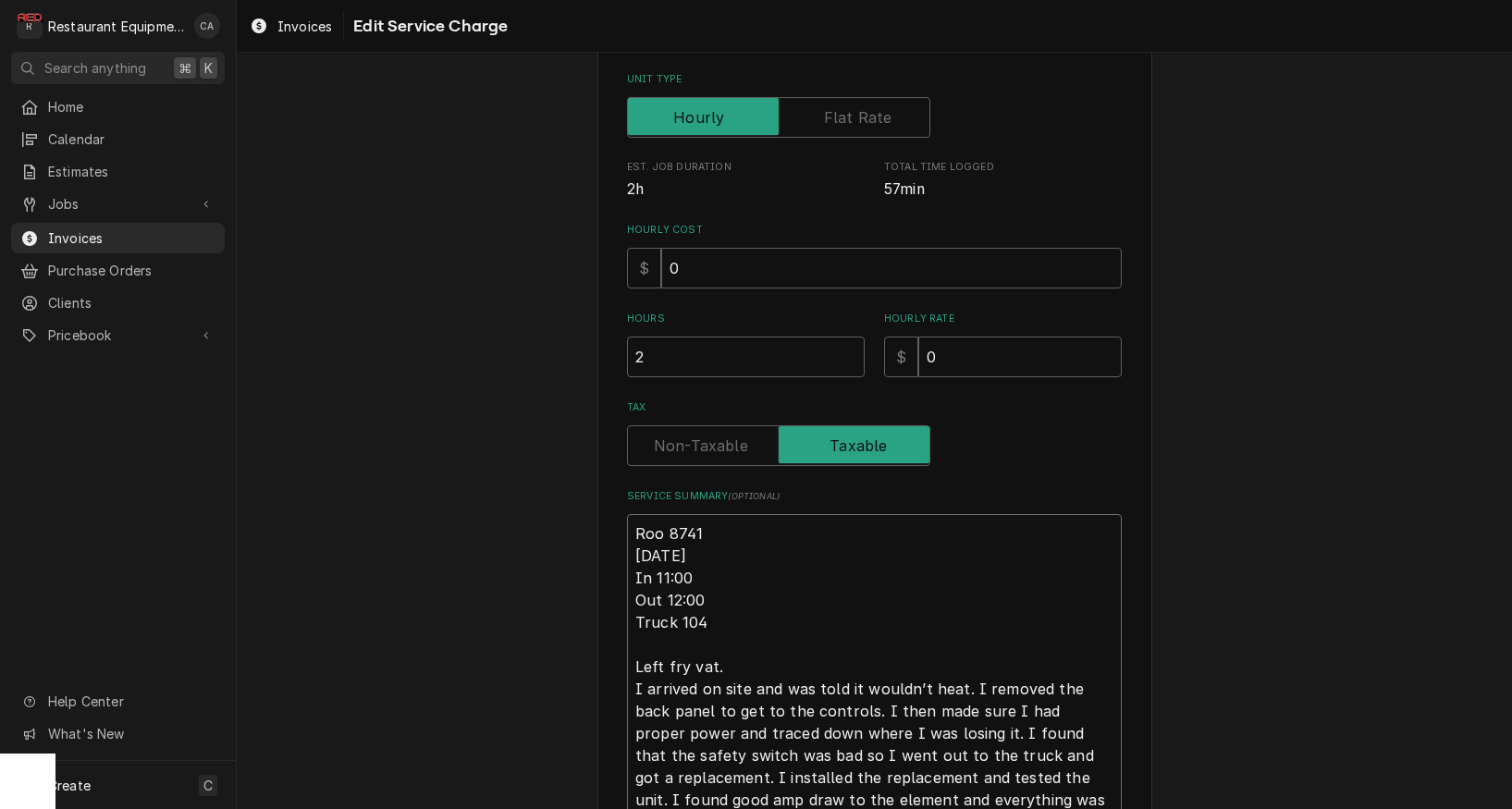
type textarea "x"
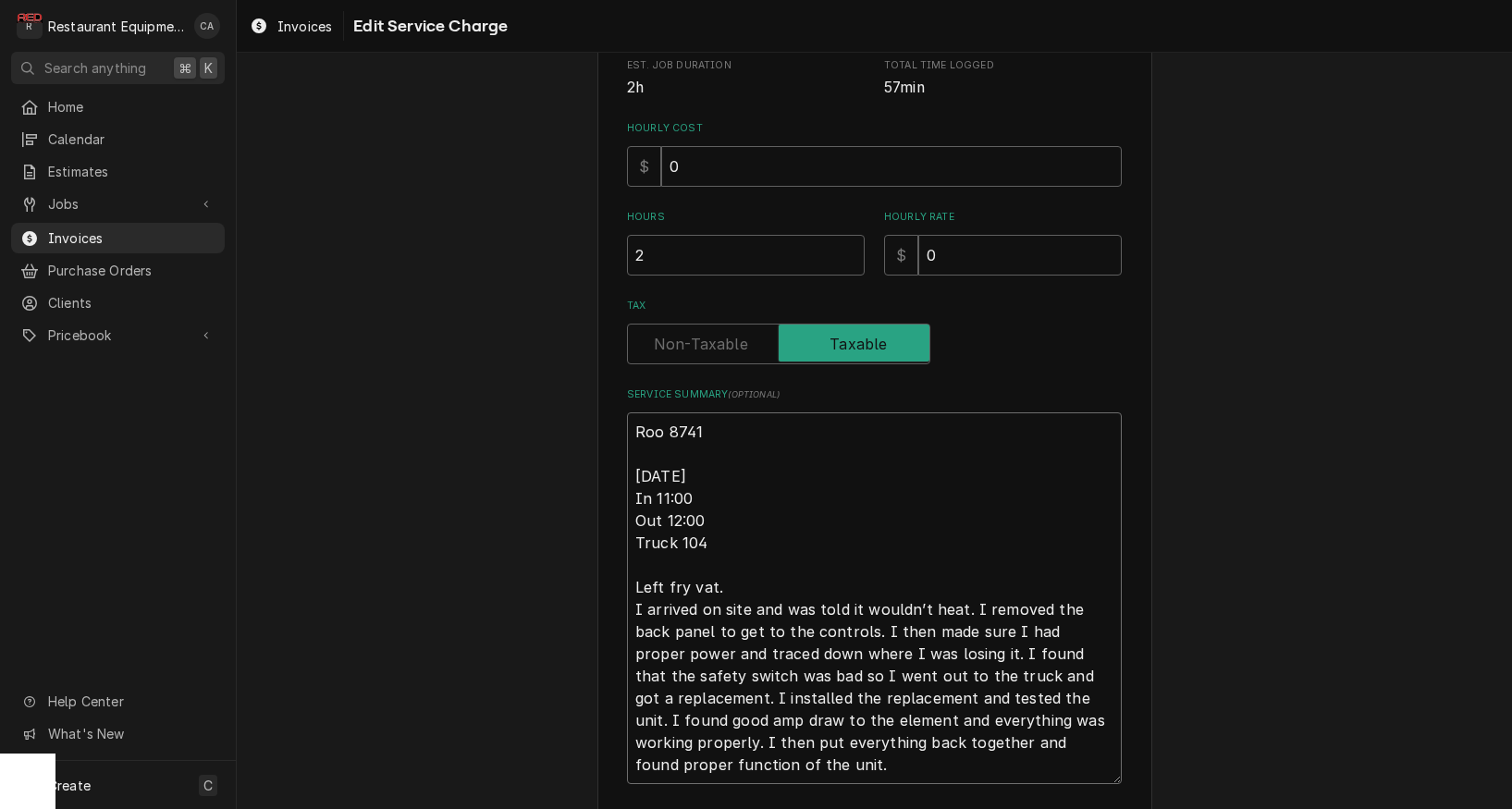
scroll to position [426, 0]
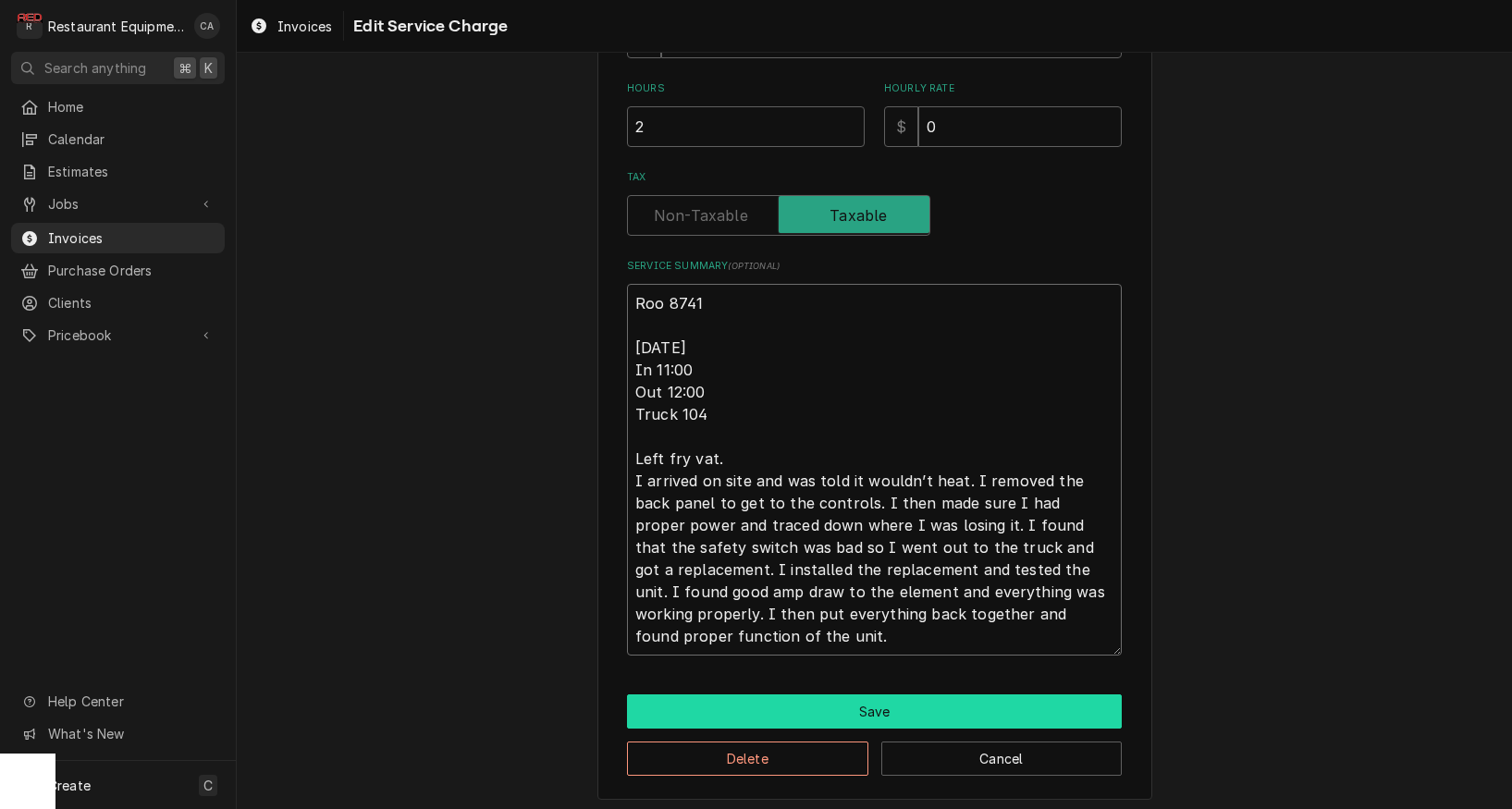
type textarea "Roo 8741 [DATE] In 11:00 Out 12:00 Truck 104 Left fry vat. I arrived on site an…"
click at [865, 703] on button "Save" at bounding box center [874, 712] width 494 height 34
type textarea "x"
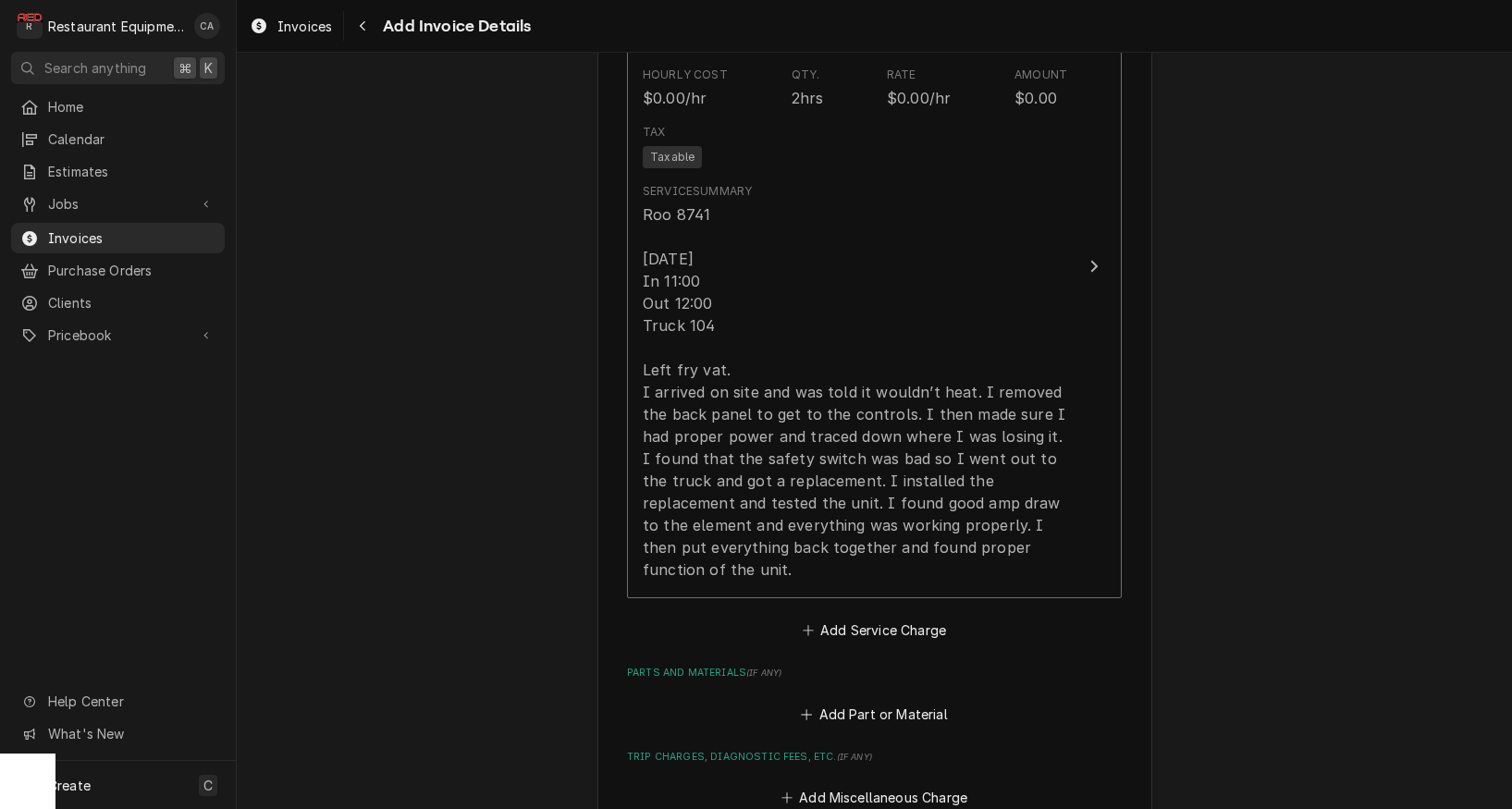
scroll to position [1379, 0]
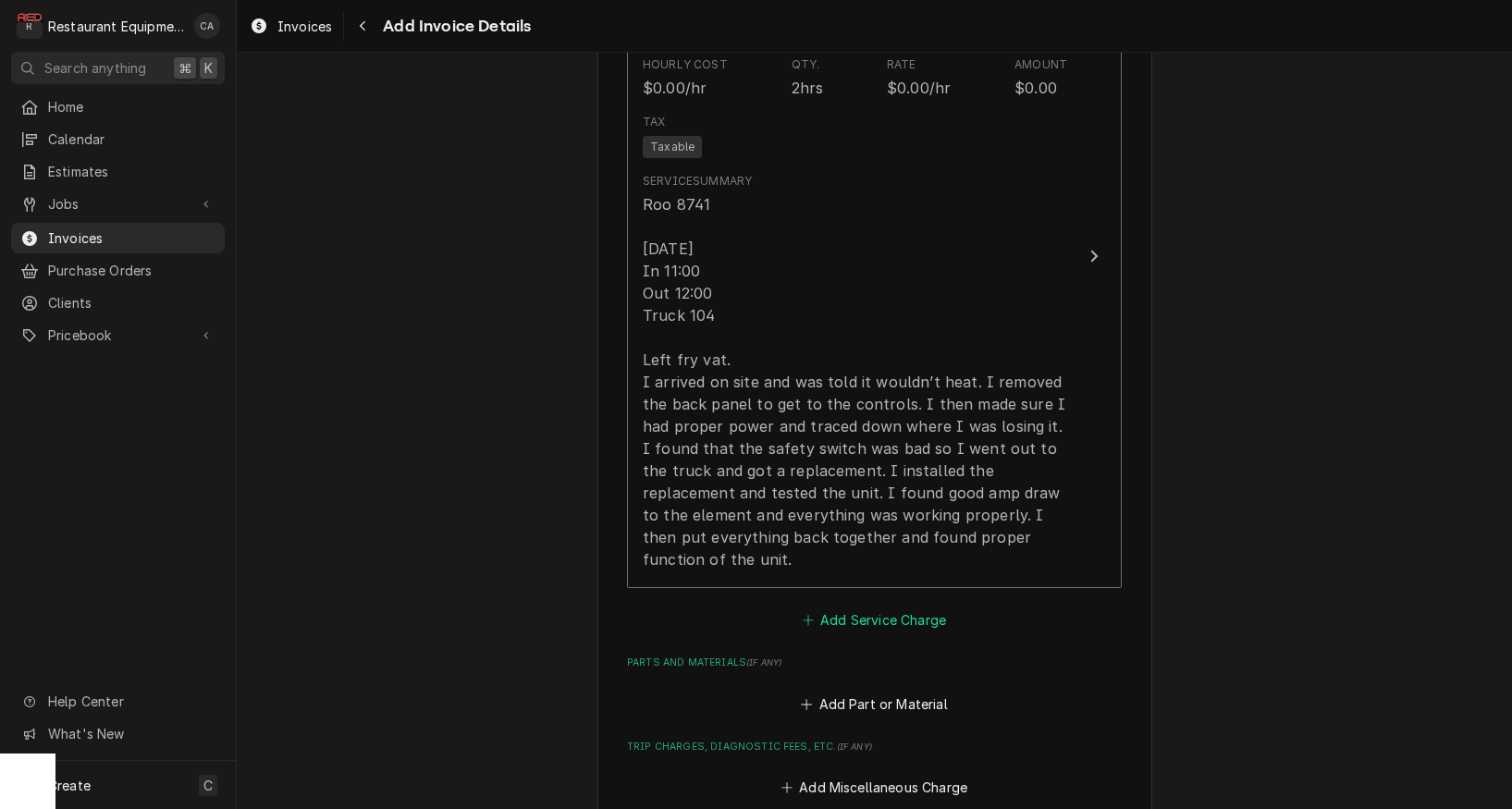
click at [911, 608] on button "Add Service Charge" at bounding box center [873, 620] width 150 height 26
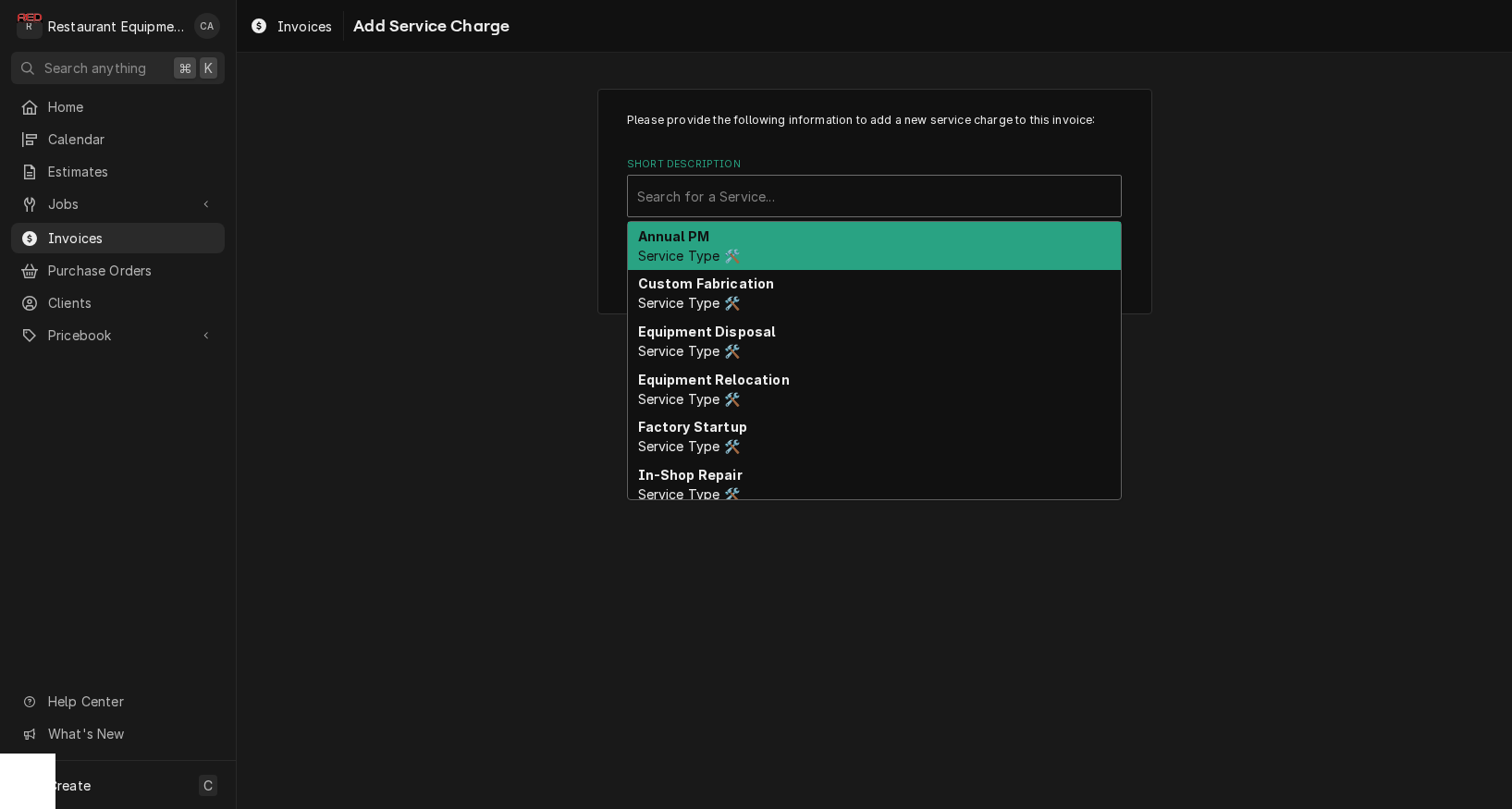
click at [703, 192] on div "Search for a Service..." at bounding box center [874, 197] width 474 height 19
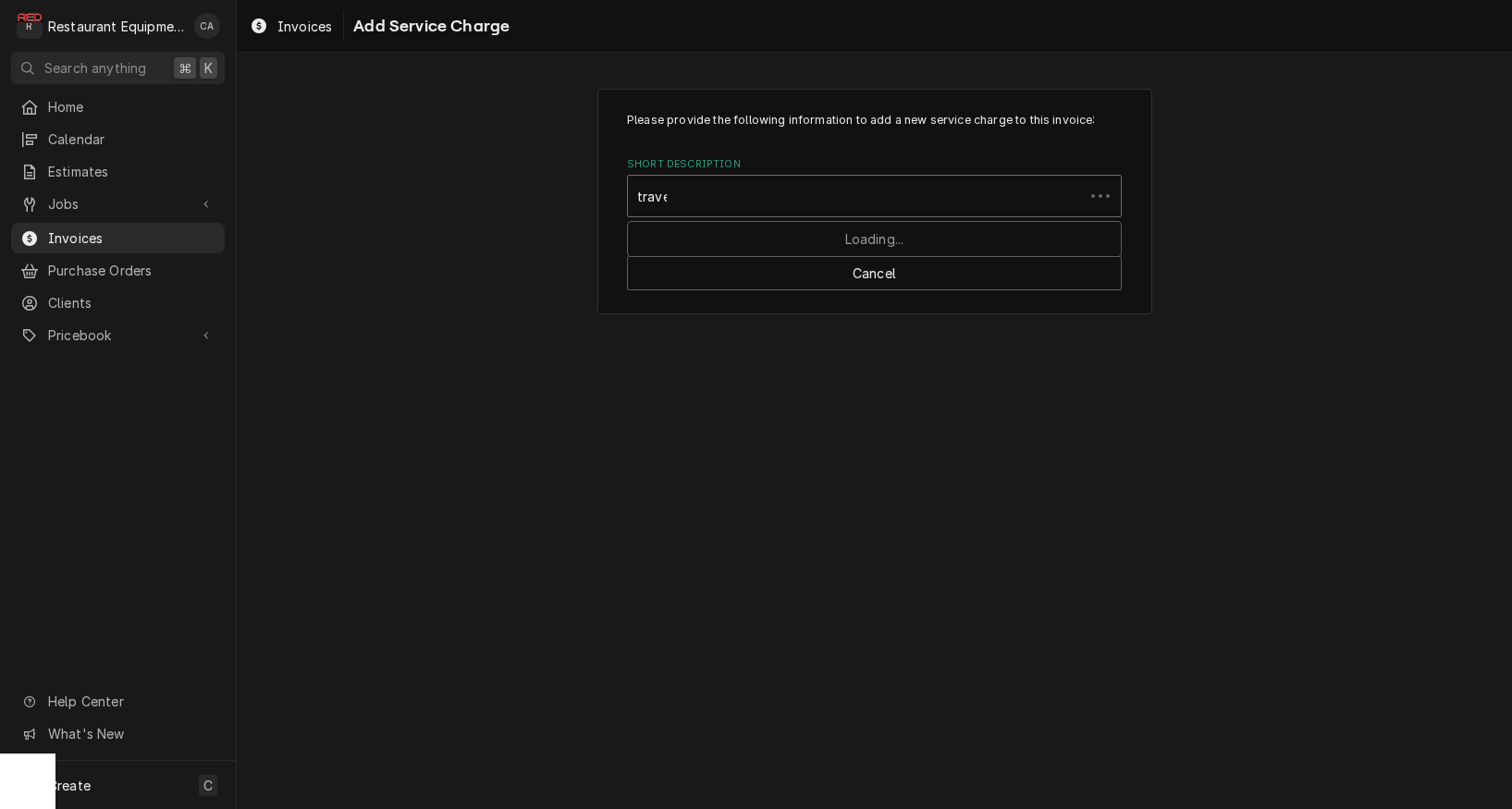
type input "travel"
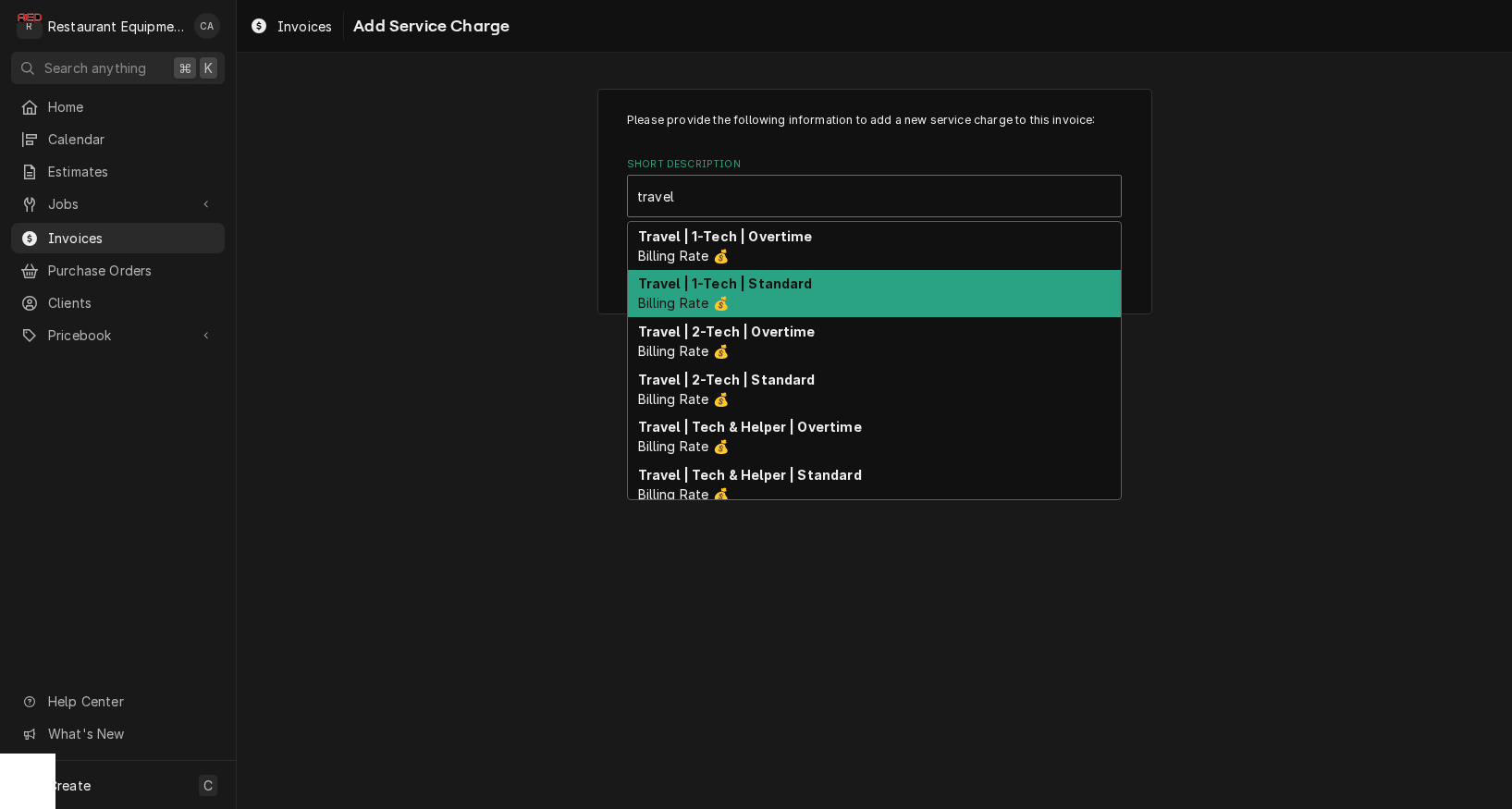
click at [709, 298] on span "Billing Rate 💰" at bounding box center [683, 302] width 91 height 15
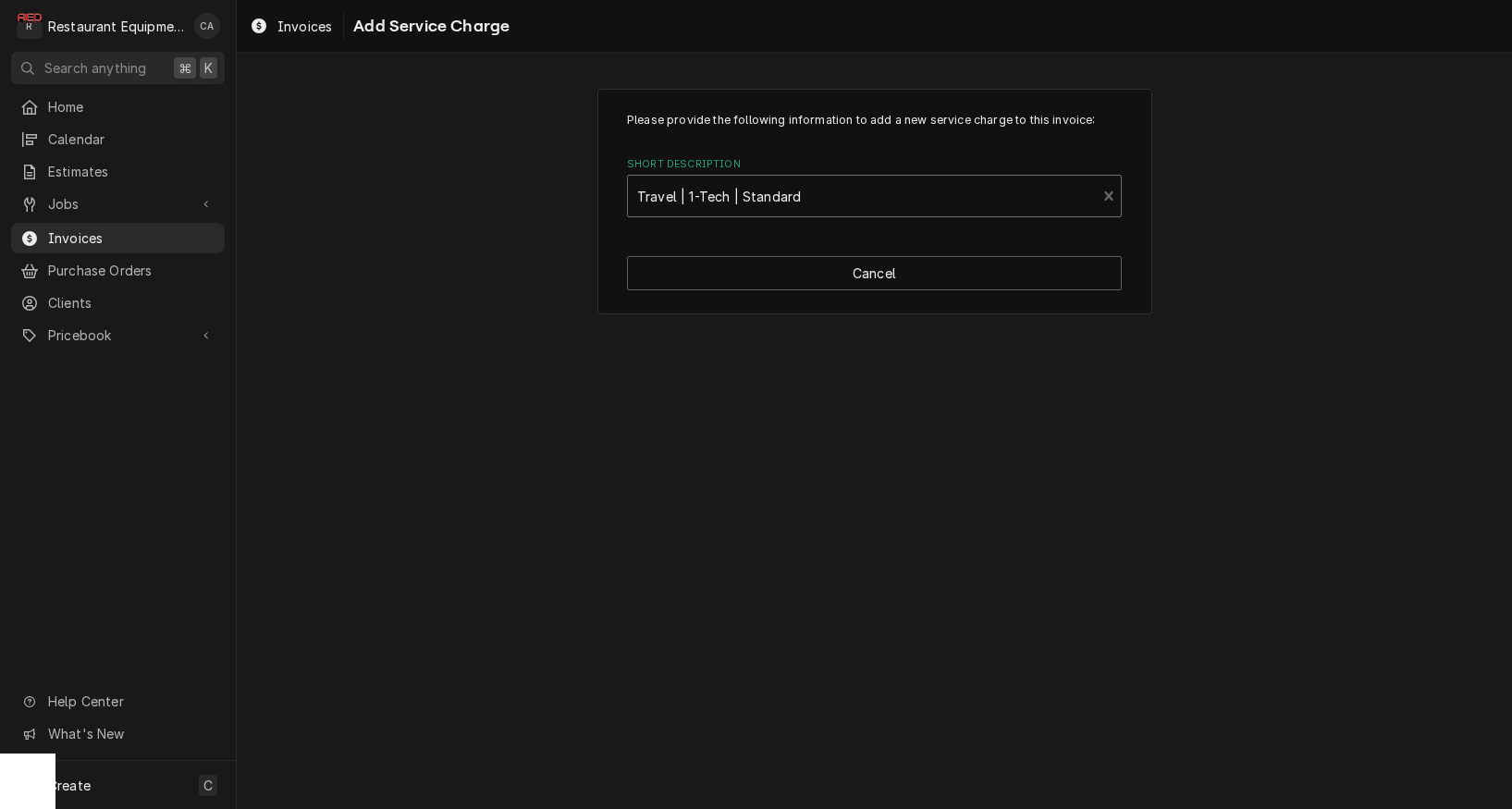
type textarea "x"
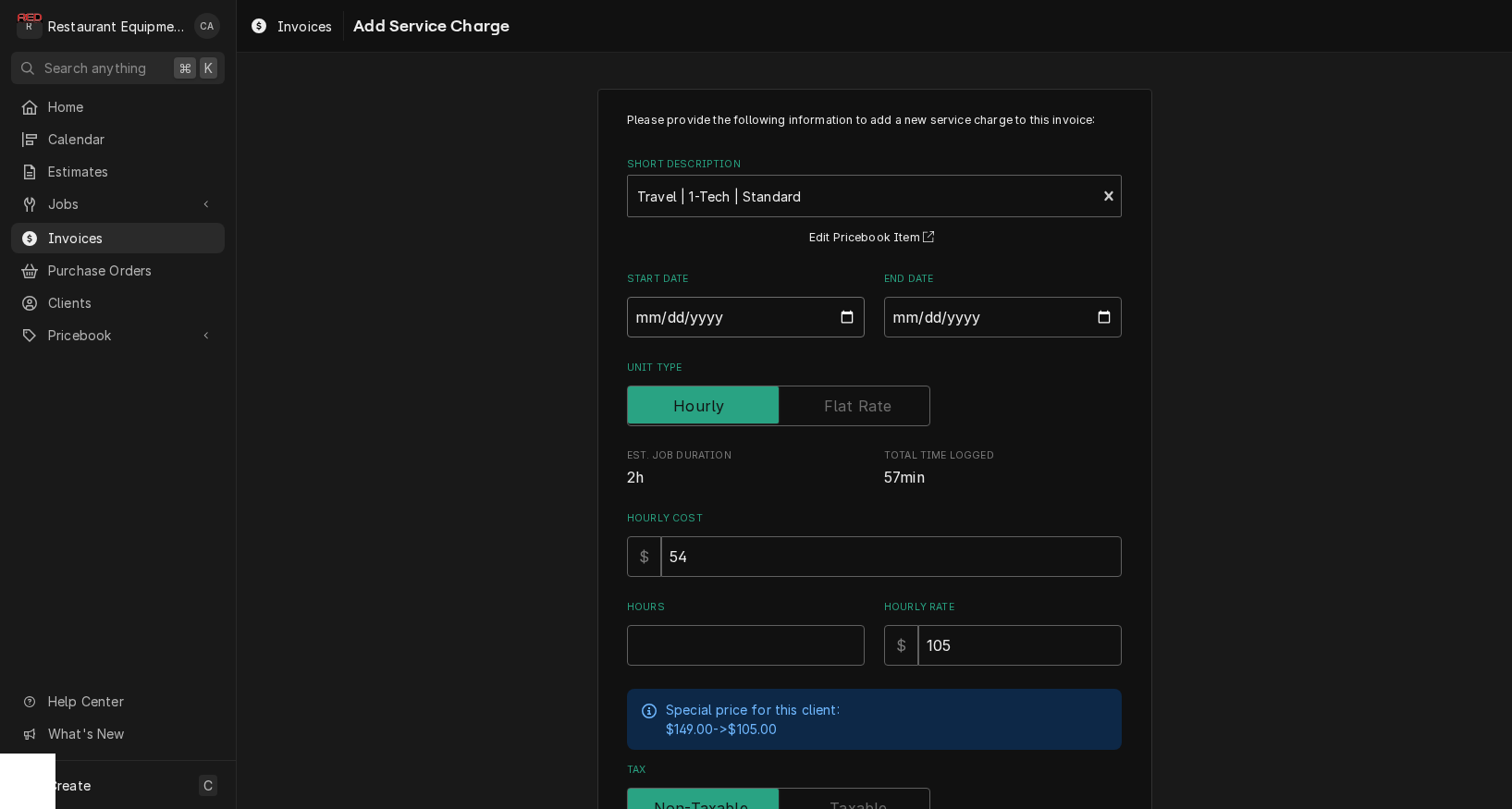
click at [704, 323] on input "Start Date" at bounding box center [746, 317] width 238 height 41
type input "2025-08-30"
type textarea "x"
click at [976, 322] on input "End Date" at bounding box center [1002, 317] width 238 height 41
type input "2025-08-29"
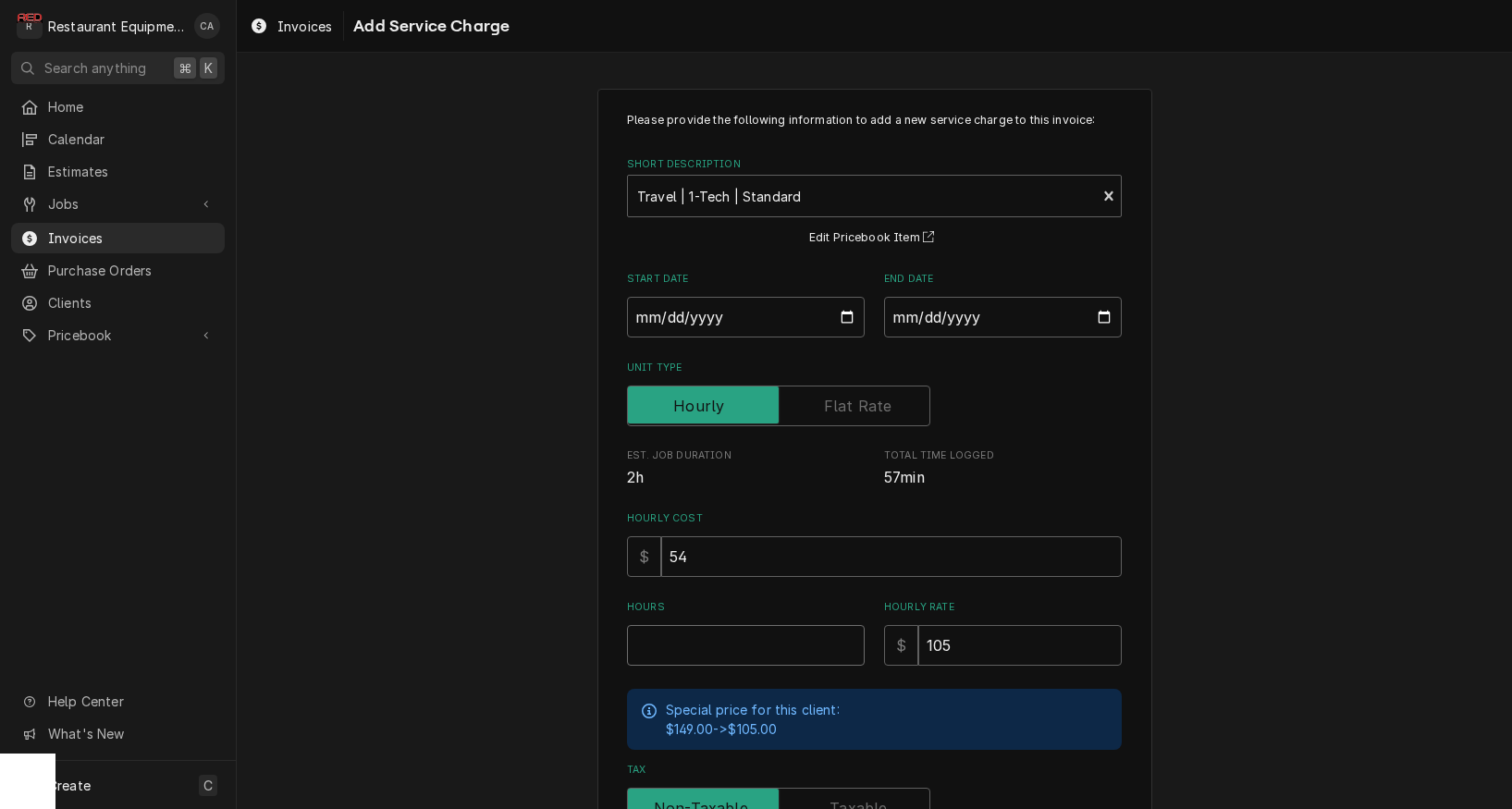
click at [688, 631] on input "Hours" at bounding box center [746, 645] width 238 height 41
type textarea "x"
type input "2"
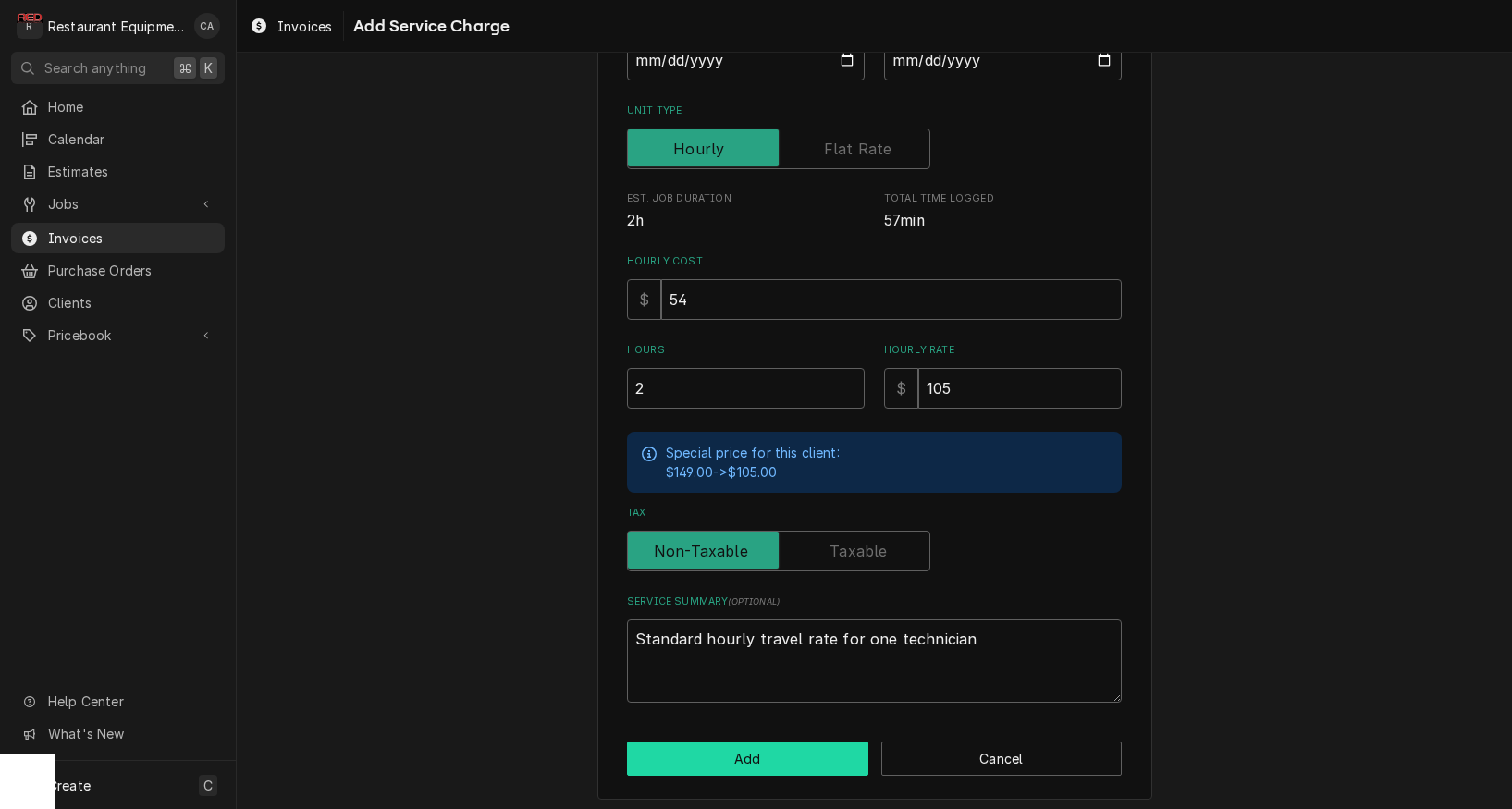
scroll to position [1, 0]
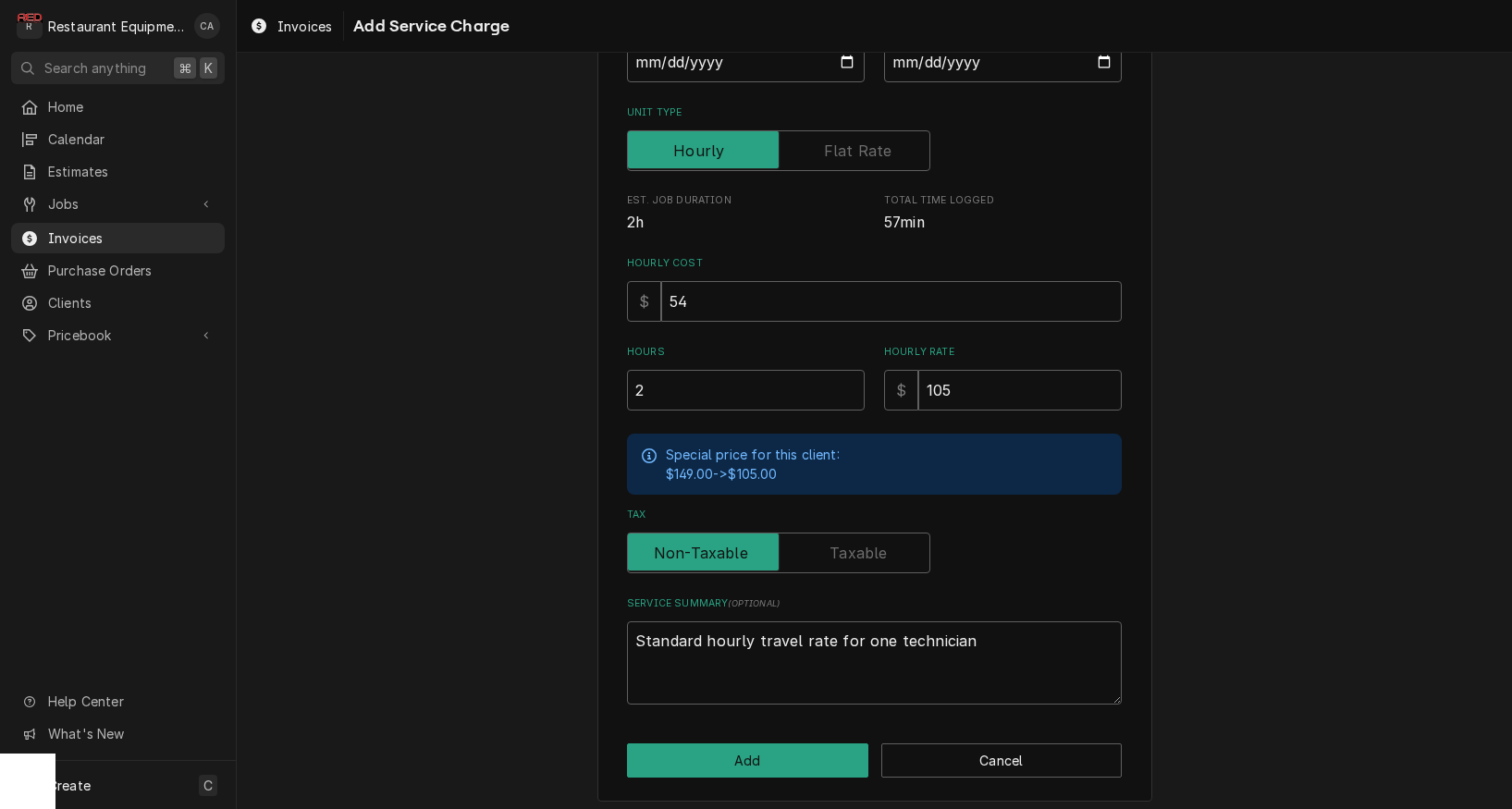
drag, startPoint x: 690, startPoint y: 753, endPoint x: 500, endPoint y: 651, distance: 215.6
click at [683, 752] on button "Add" at bounding box center [747, 760] width 242 height 34
type textarea "x"
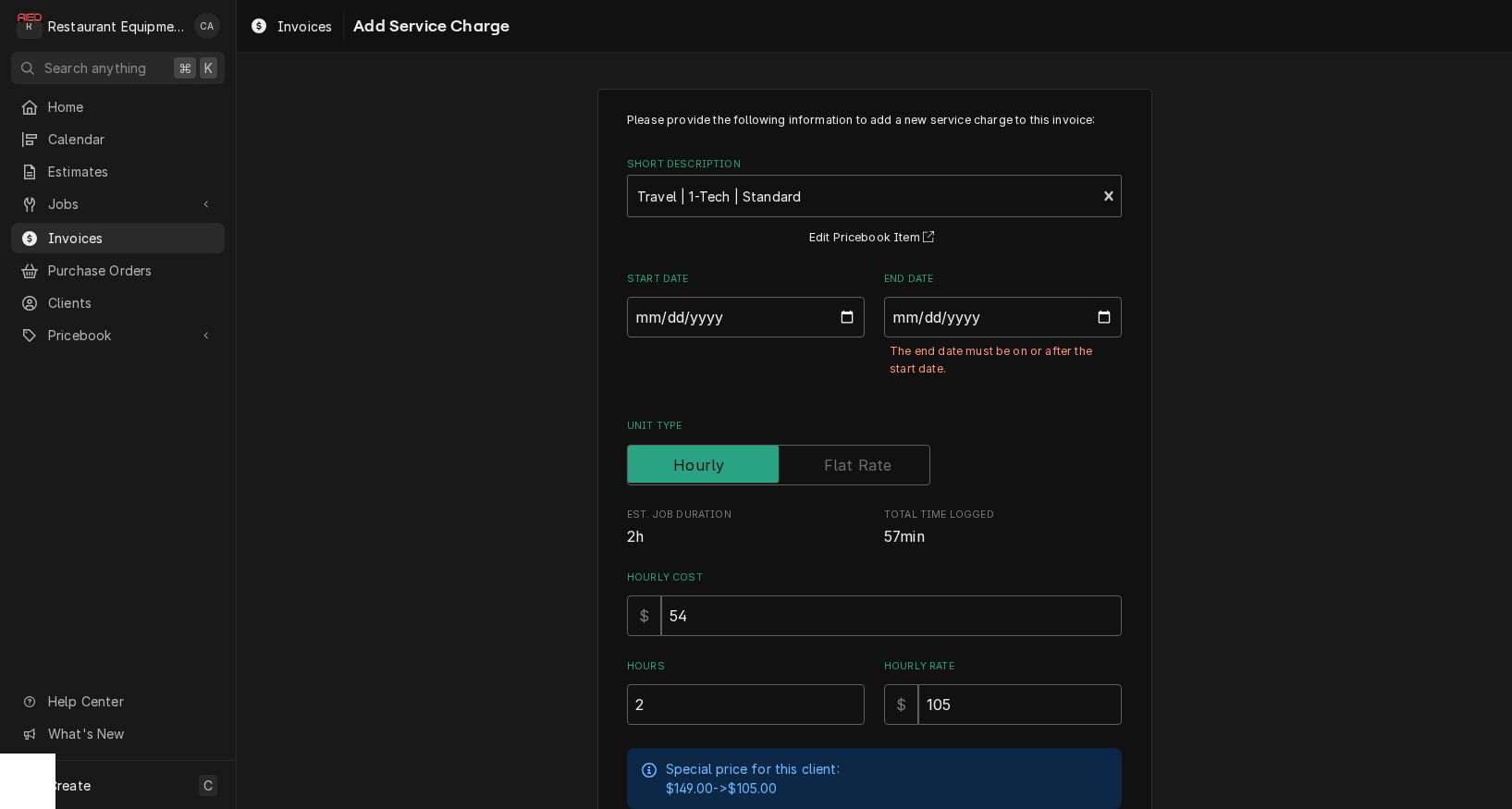
scroll to position [0, 0]
click at [667, 302] on input "2025-08-30" at bounding box center [746, 317] width 238 height 41
type input "2025-08-29"
click at [1228, 468] on div "Please provide the following information to add a new service charge to this in…" at bounding box center [874, 602] width 1275 height 1060
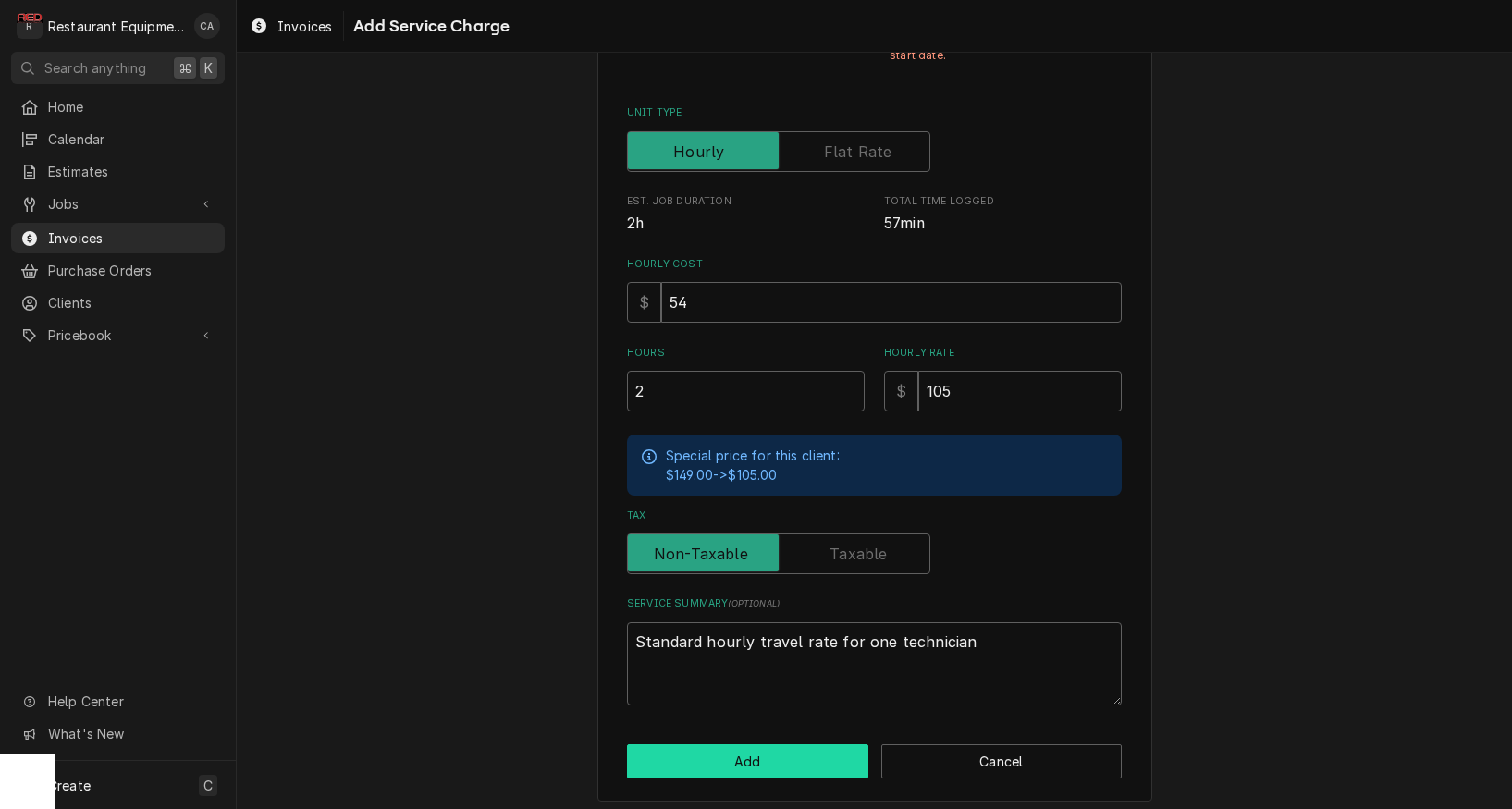
click at [763, 744] on button "Add" at bounding box center [747, 761] width 242 height 34
type textarea "x"
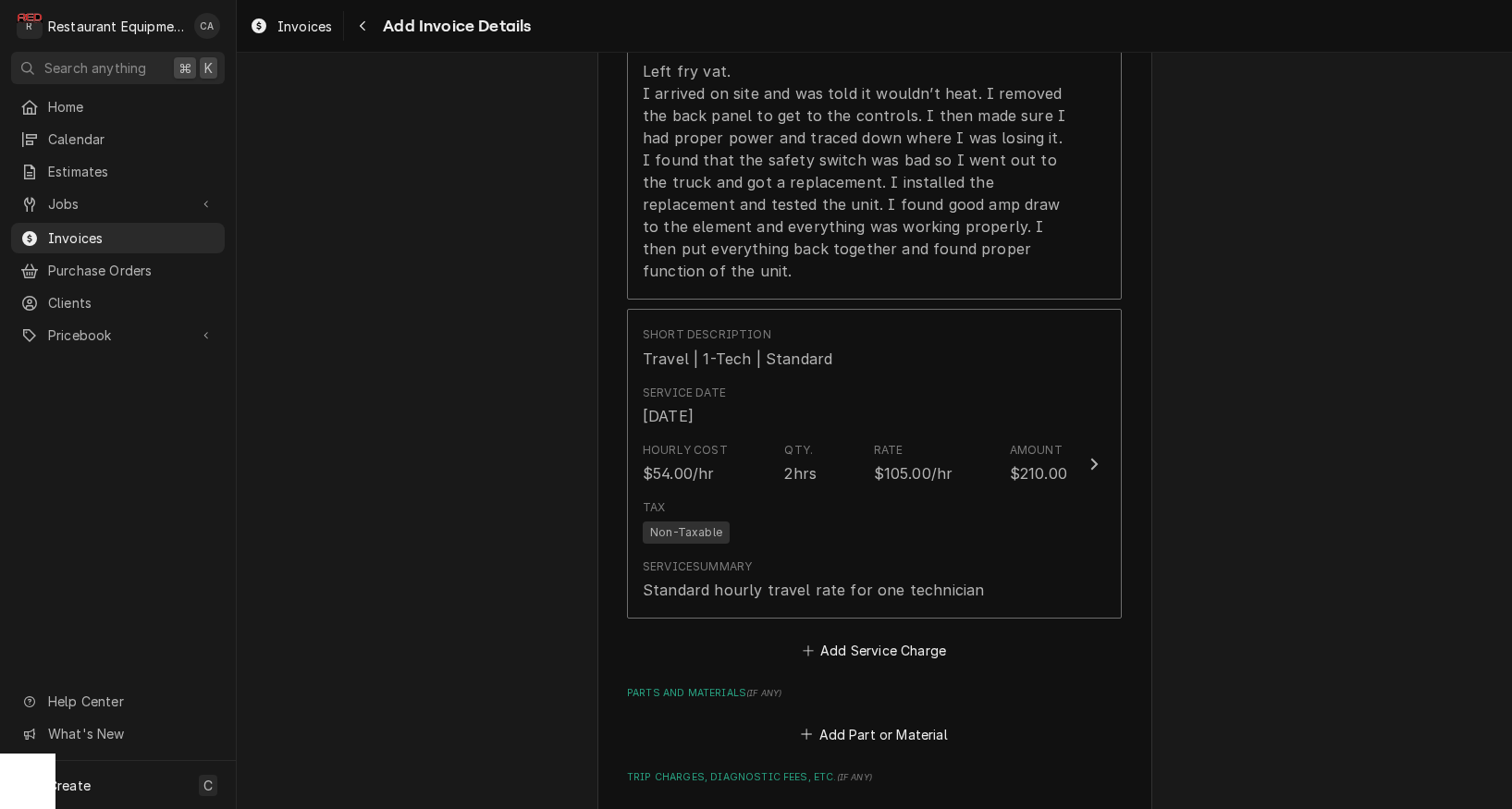
scroll to position [1670, 0]
drag, startPoint x: 882, startPoint y: 596, endPoint x: 851, endPoint y: 542, distance: 62.3
click at [882, 635] on button "Add Service Charge" at bounding box center [873, 648] width 150 height 26
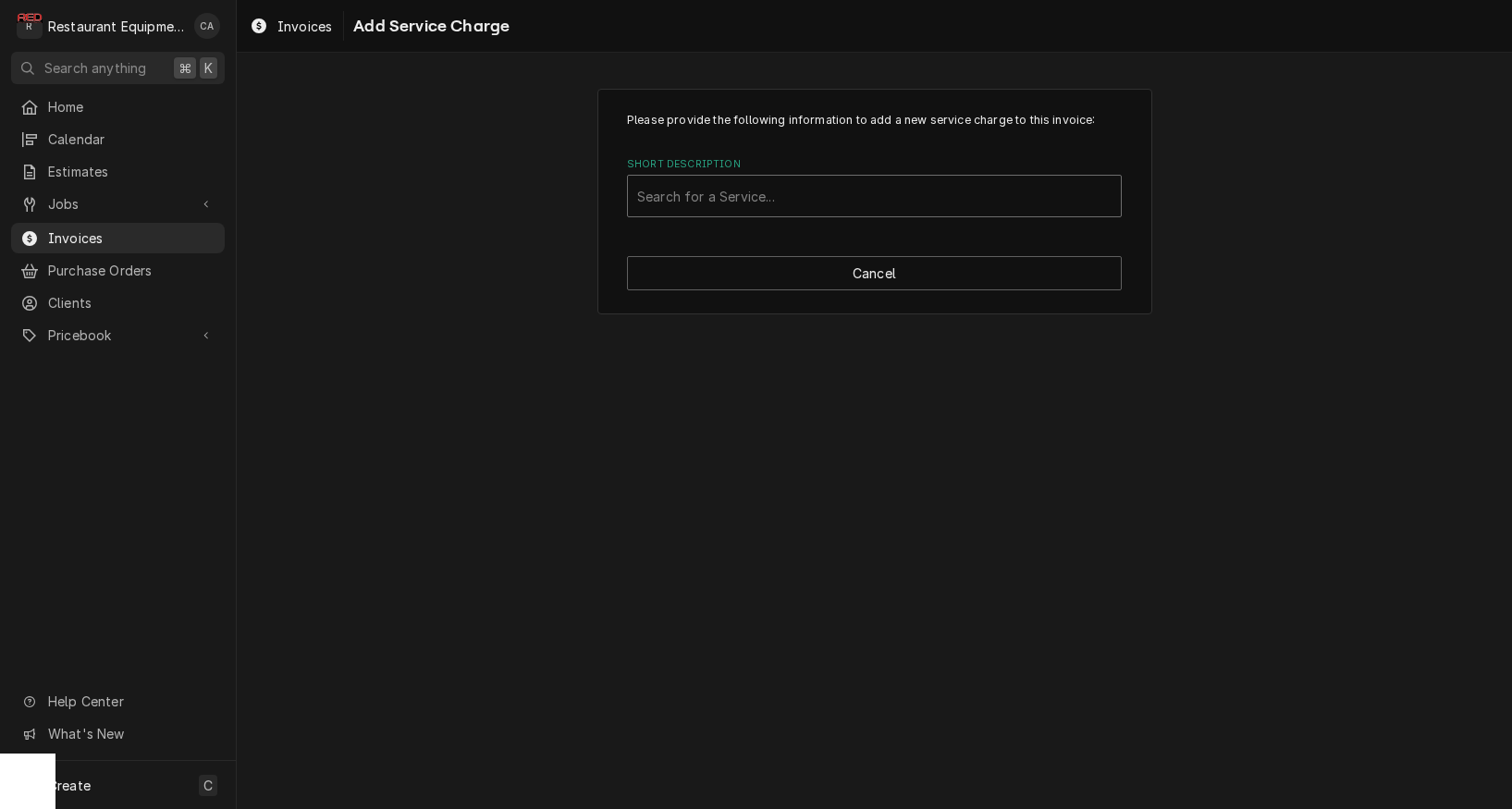
click at [687, 206] on div "Short Description" at bounding box center [874, 196] width 474 height 33
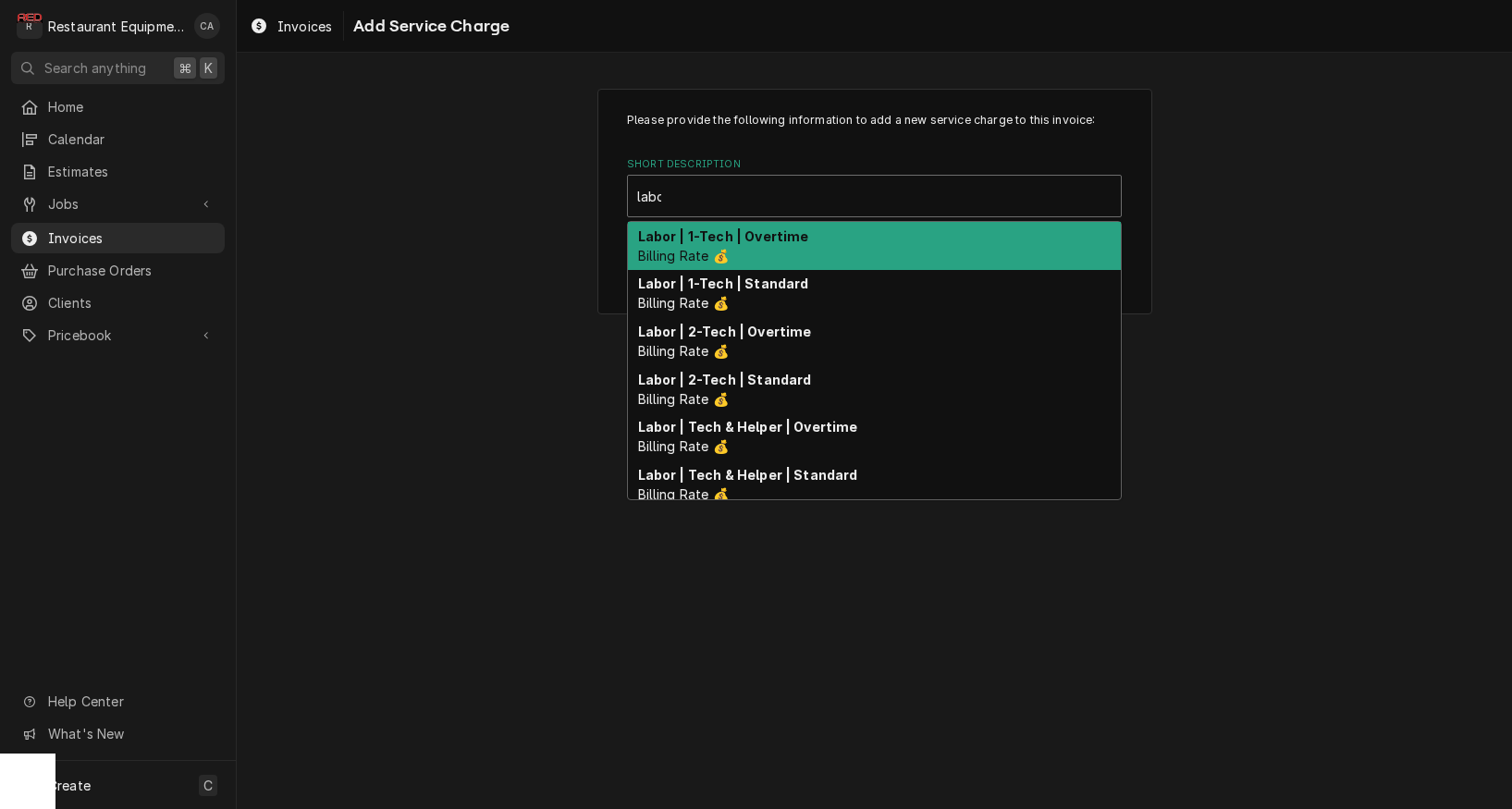
type input "labor"
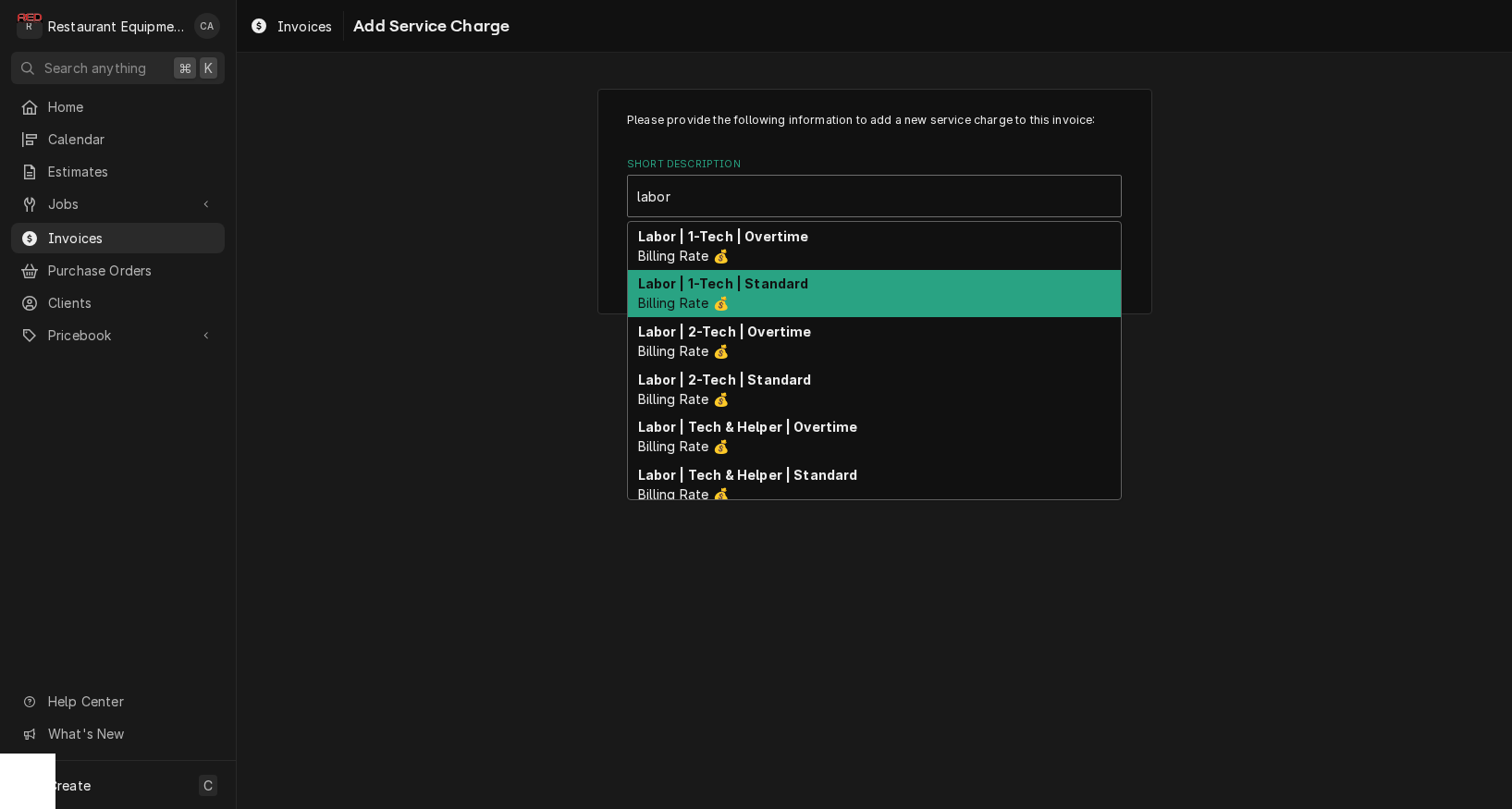
drag, startPoint x: 747, startPoint y: 286, endPoint x: 851, endPoint y: 332, distance: 113.7
click at [747, 287] on strong "Labor | 1-Tech | Standard" at bounding box center [724, 283] width 171 height 15
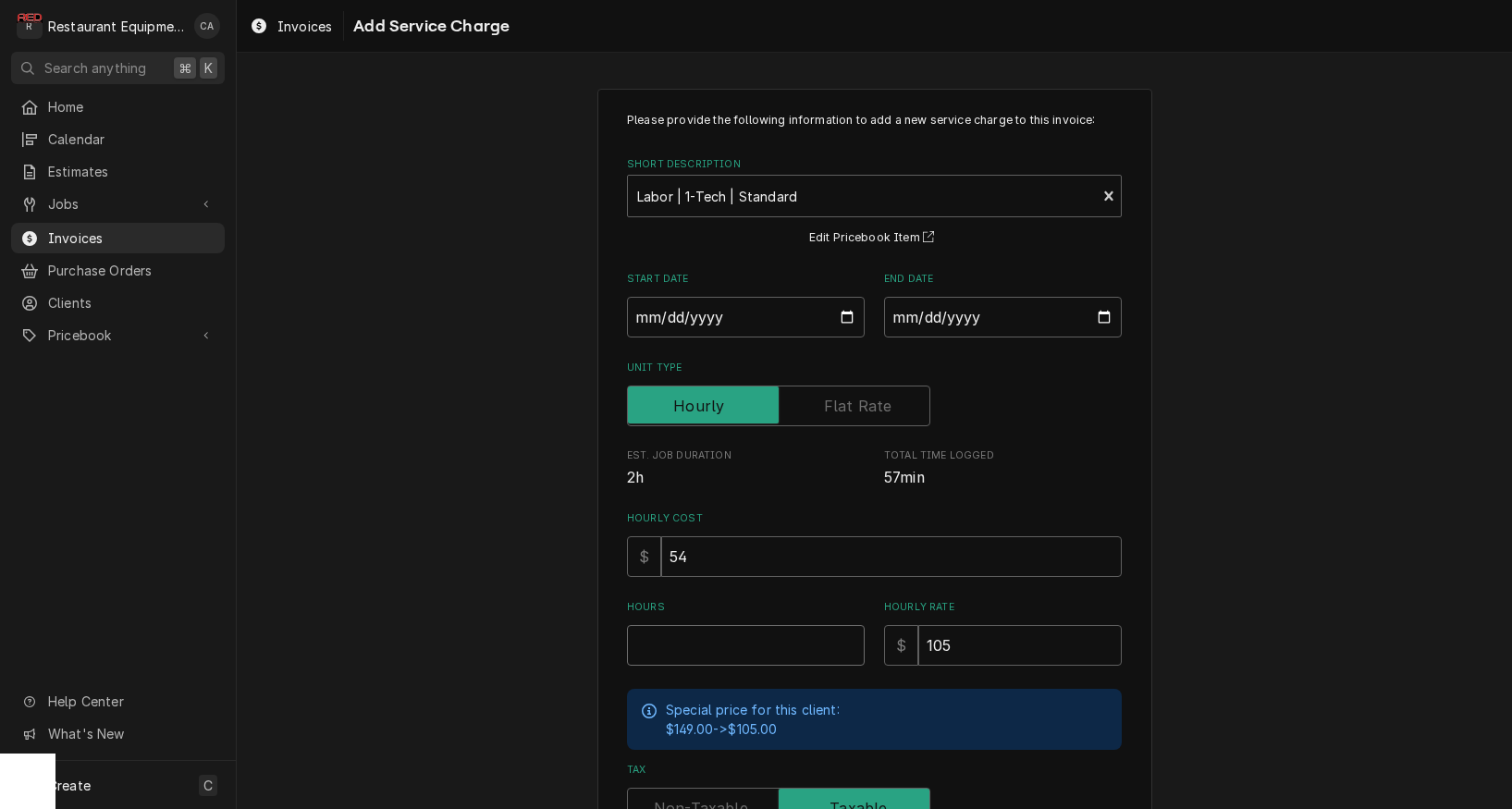
click at [670, 641] on input "Hours" at bounding box center [746, 645] width 238 height 41
type textarea "x"
type input "1"
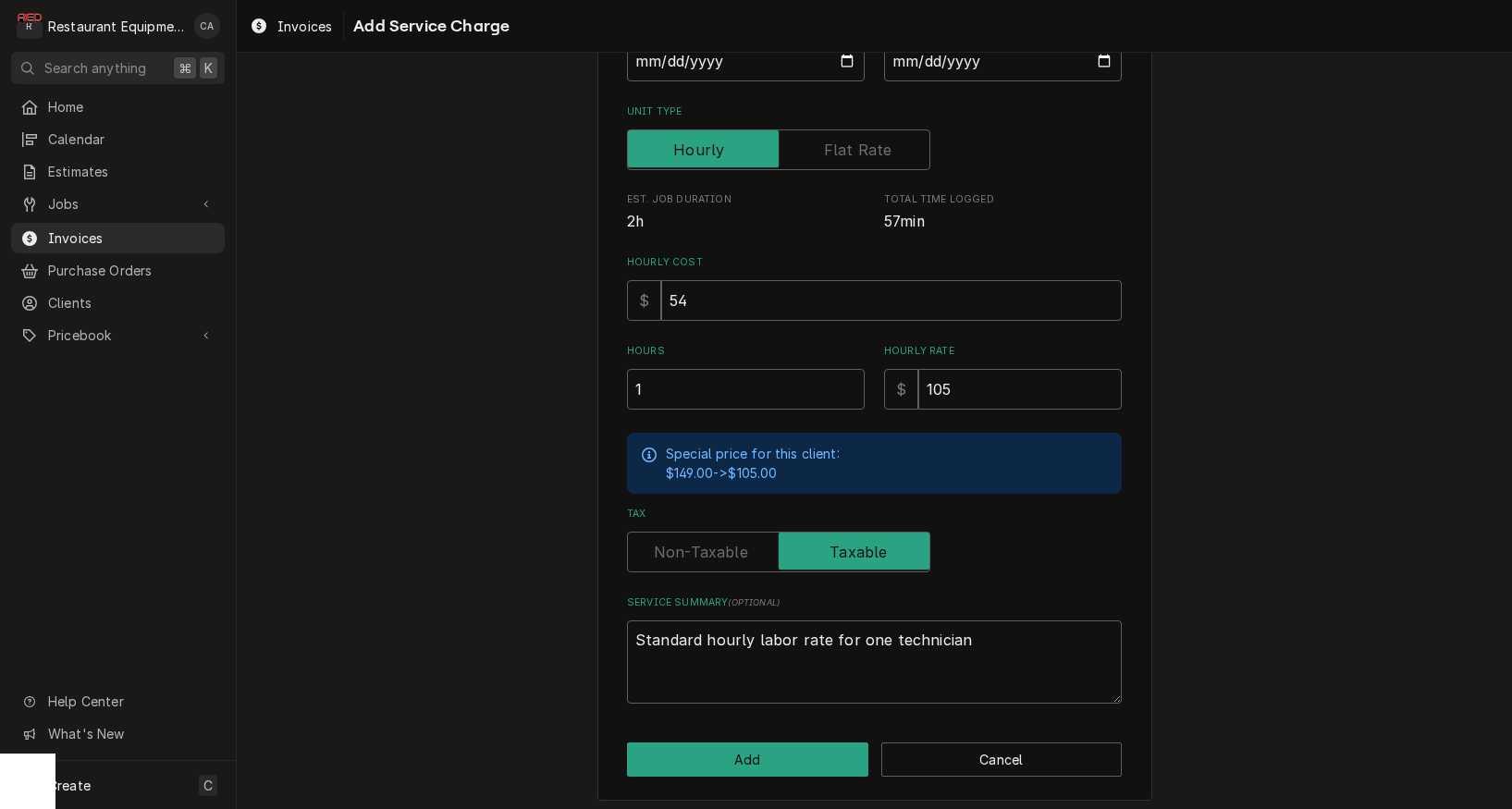
scroll to position [255, 0]
click at [786, 759] on button "Add" at bounding box center [747, 760] width 242 height 34
type textarea "x"
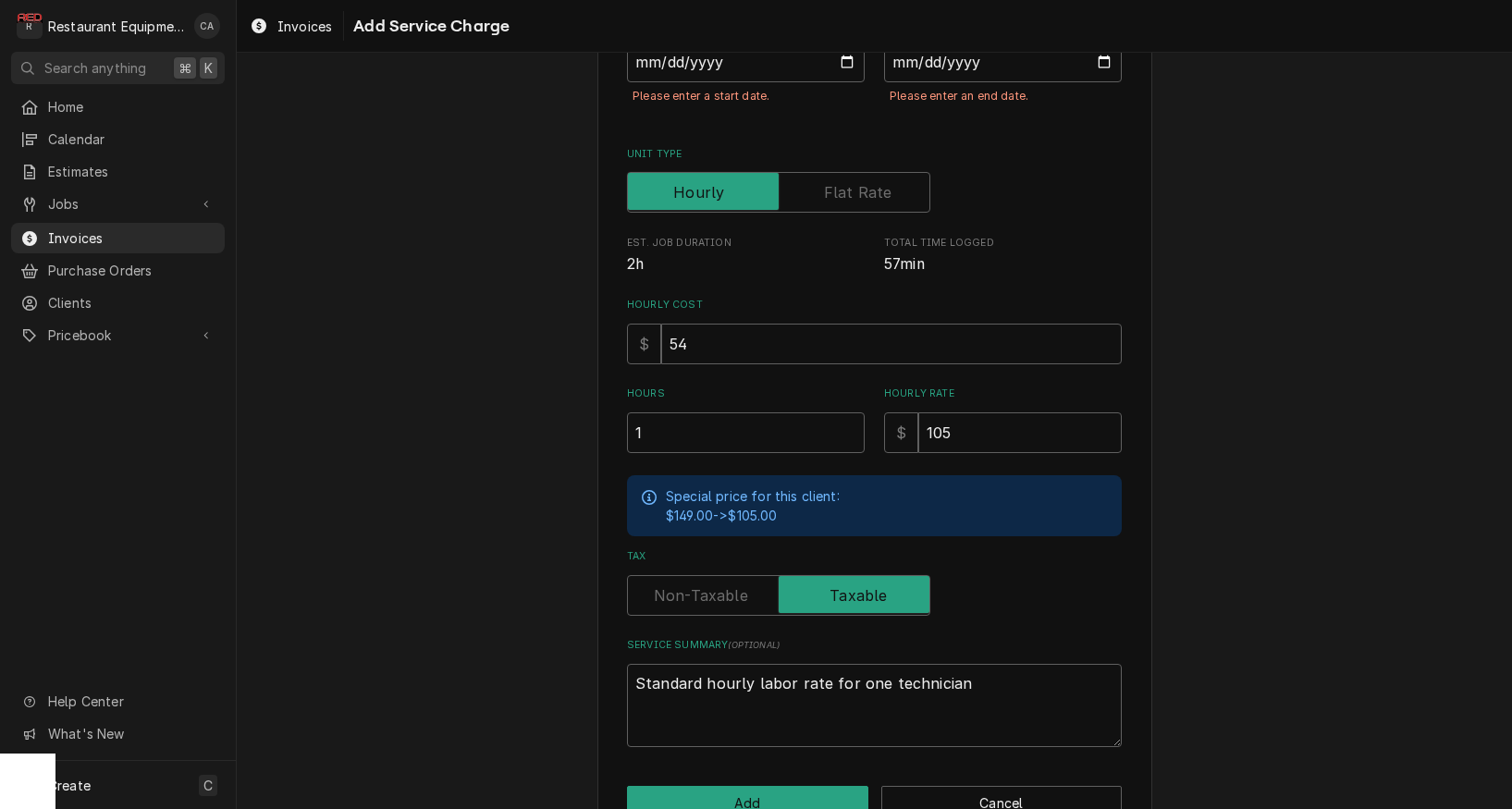
scroll to position [176, 0]
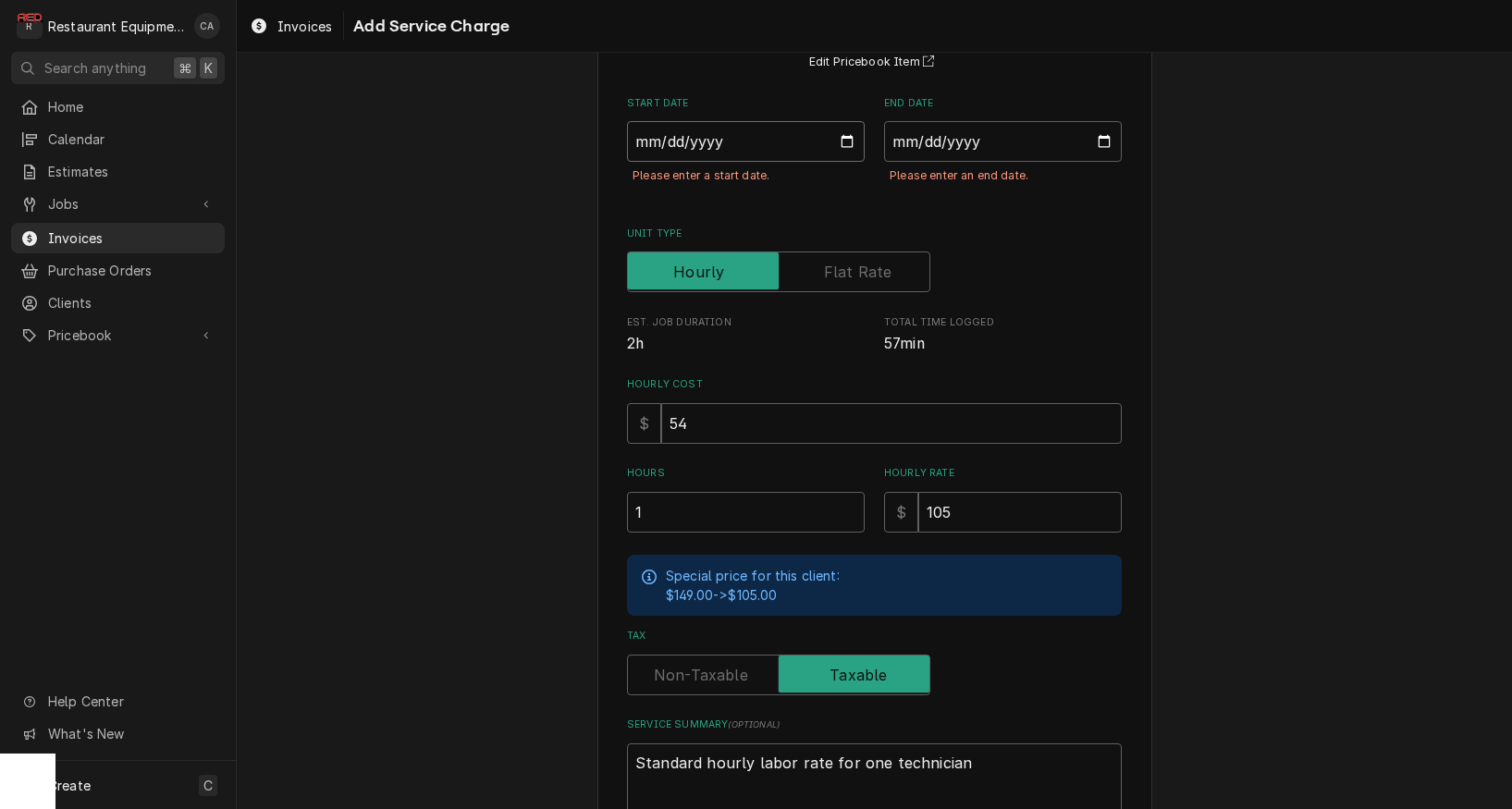
click at [728, 145] on input "Start Date" at bounding box center [746, 141] width 238 height 41
type input "2025-08-29"
type textarea "x"
drag, startPoint x: 946, startPoint y: 157, endPoint x: 958, endPoint y: 168, distance: 16.3
click at [947, 159] on div "End Date Please enter an end date." at bounding box center [1002, 150] width 238 height 108
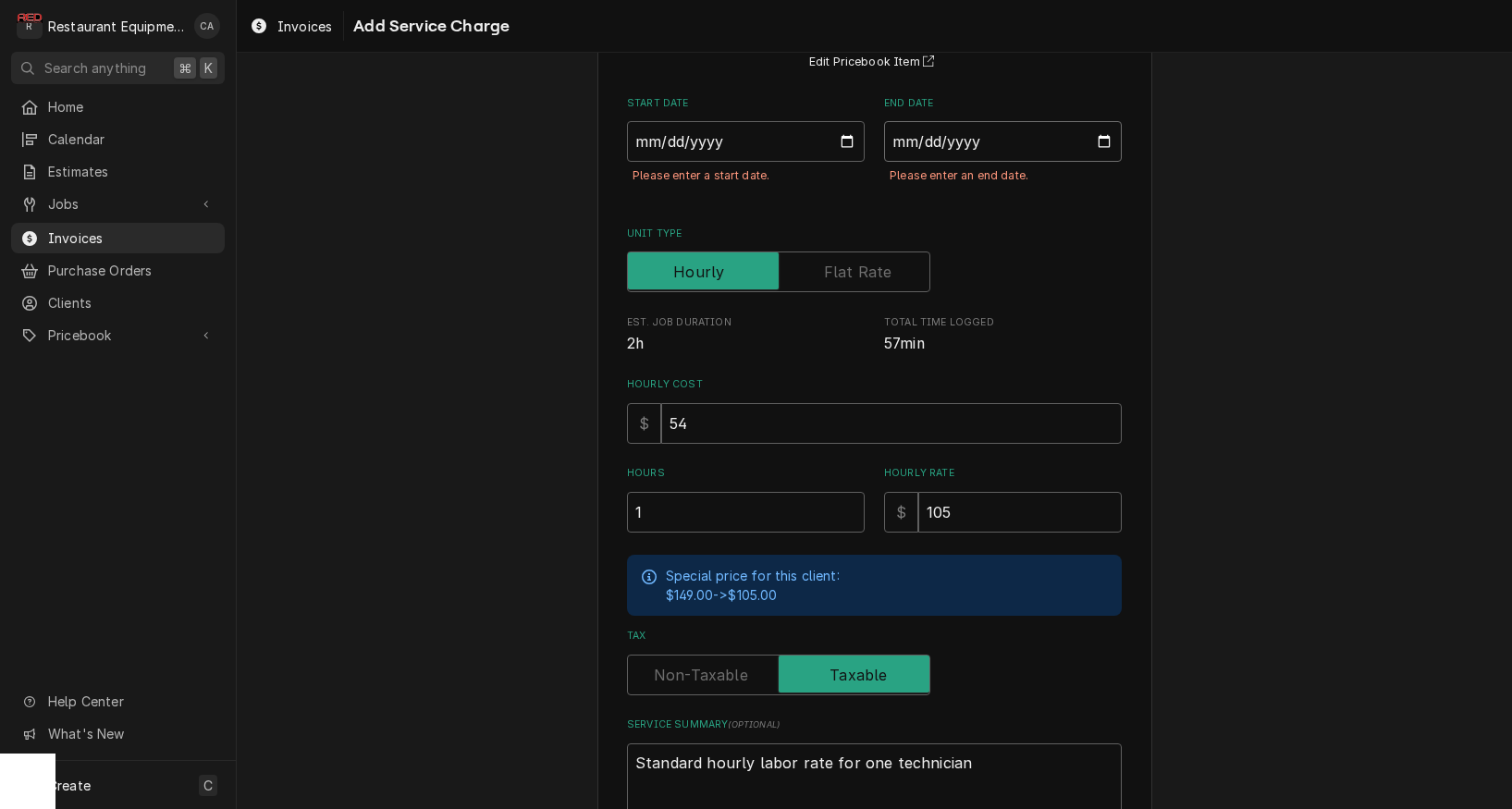
click at [941, 140] on input "End Date" at bounding box center [1002, 141] width 238 height 41
type input "2025-08-29"
click at [1218, 285] on div "Please provide the following information to add a new service charge to this in…" at bounding box center [874, 417] width 1275 height 1043
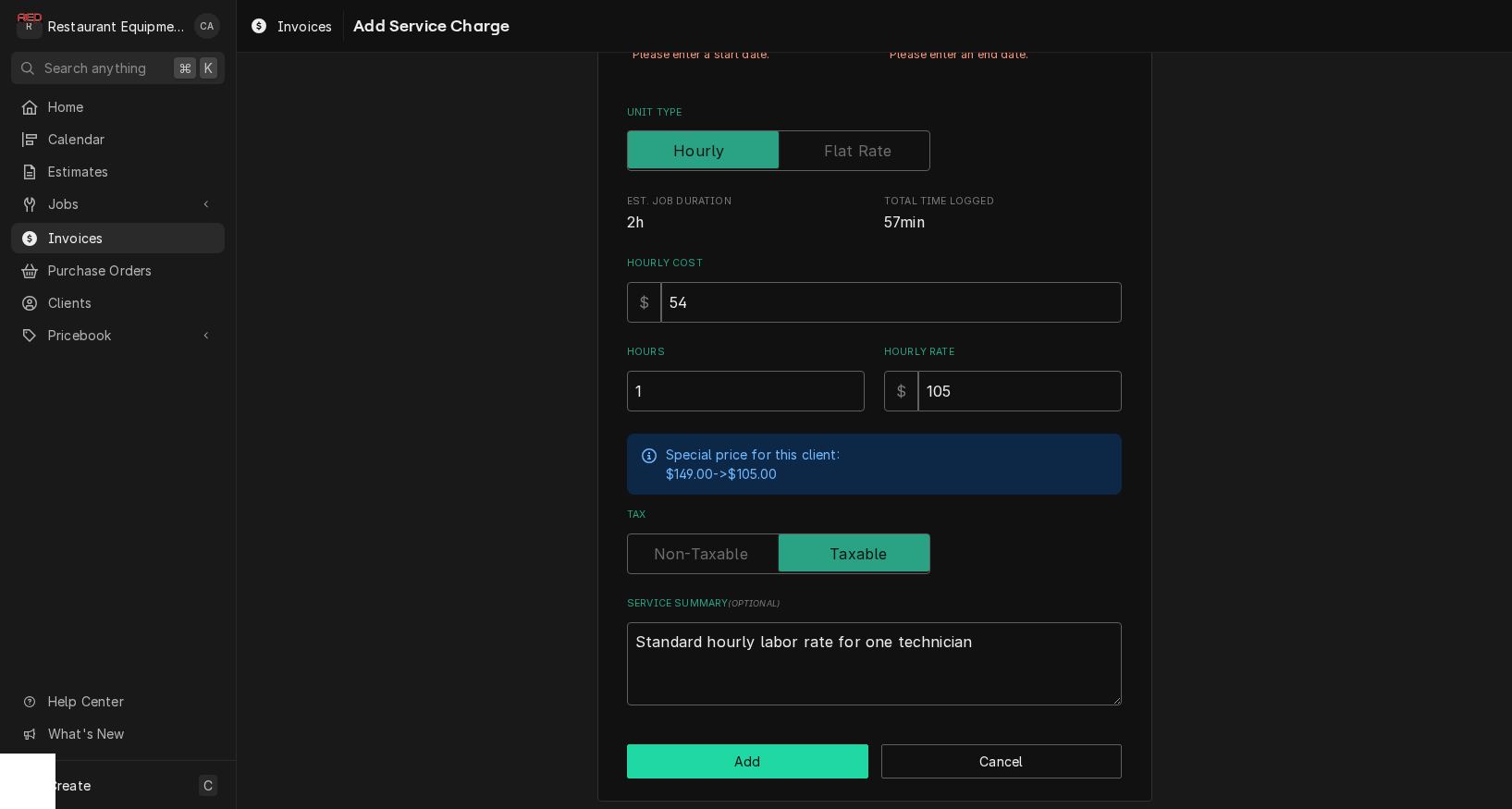
click at [738, 746] on button "Add" at bounding box center [747, 761] width 242 height 34
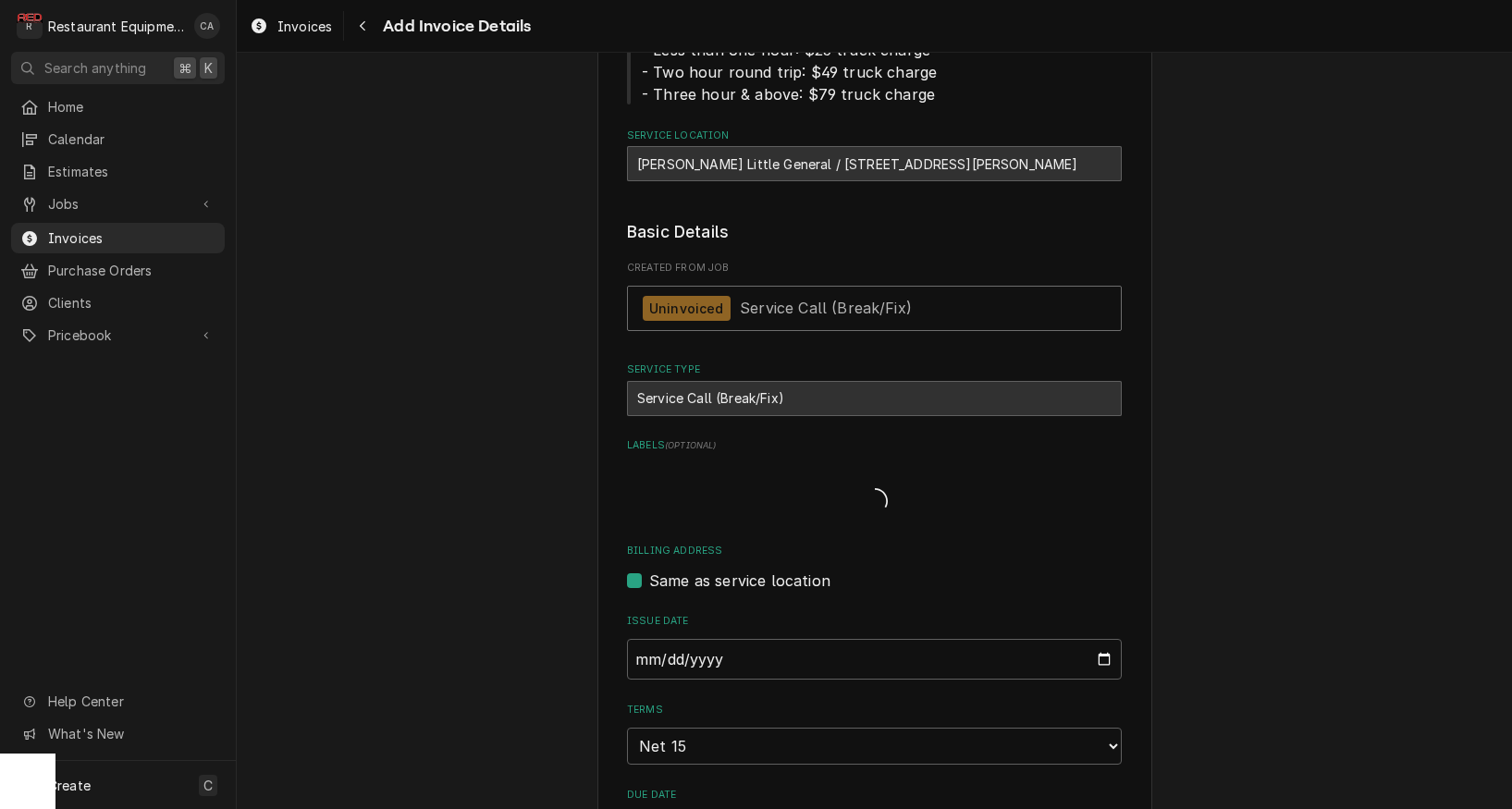
type textarea "x"
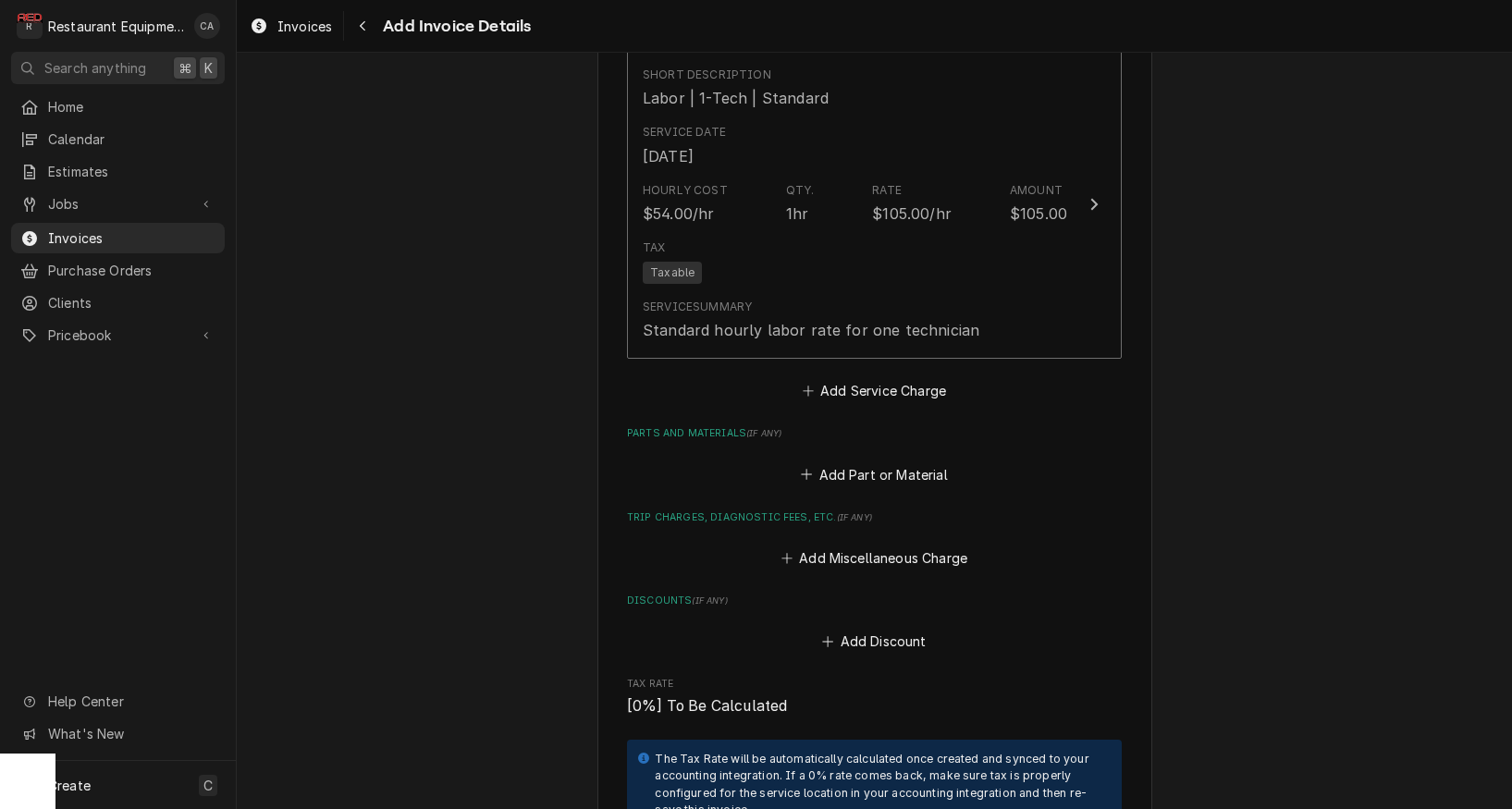
scroll to position [2251, 0]
drag, startPoint x: 818, startPoint y: 514, endPoint x: 810, endPoint y: 498, distance: 17.9
click at [818, 542] on button "Add Miscellaneous Charge" at bounding box center [874, 554] width 193 height 26
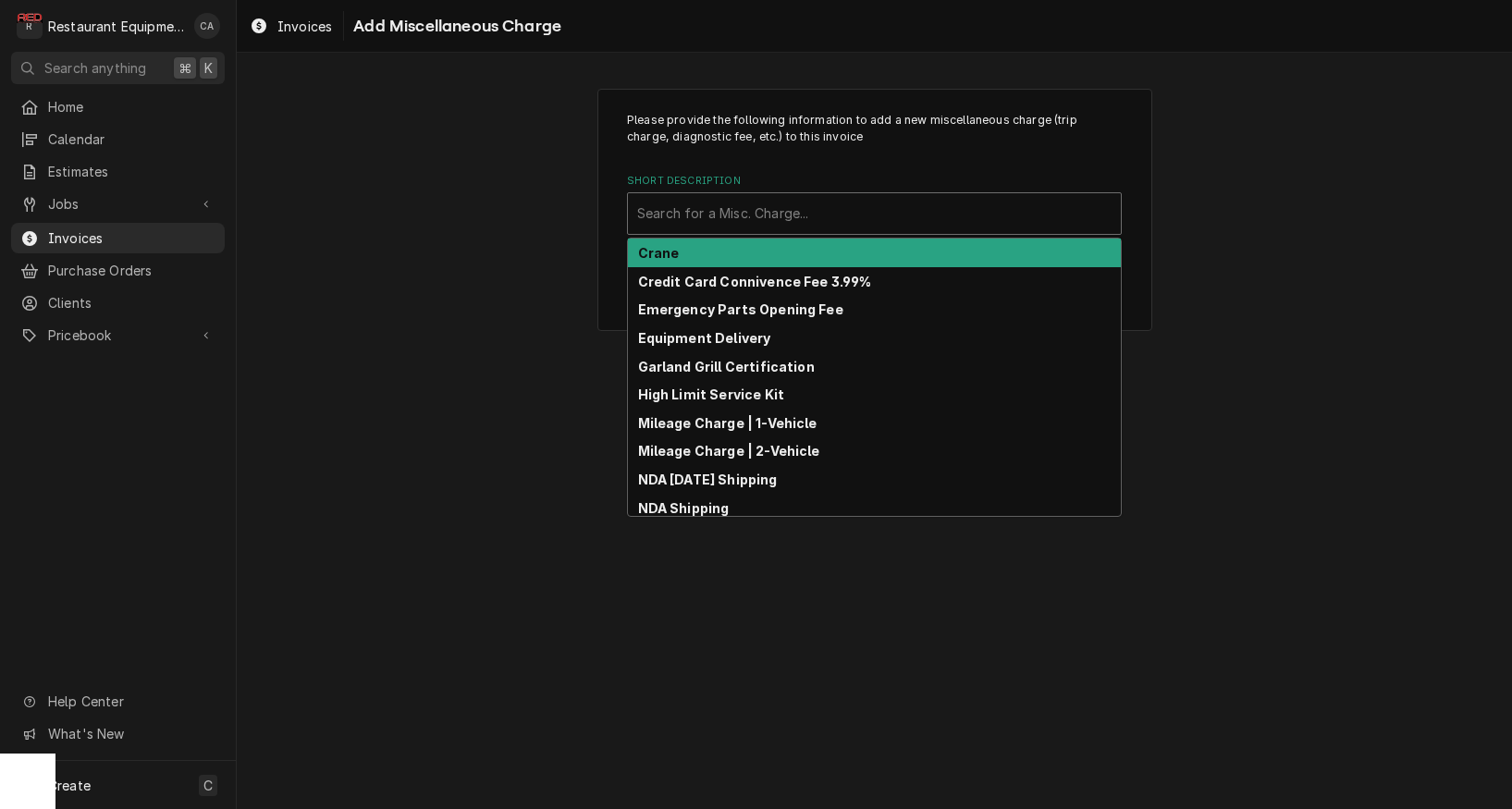
click at [708, 222] on div "Short Description" at bounding box center [874, 213] width 474 height 33
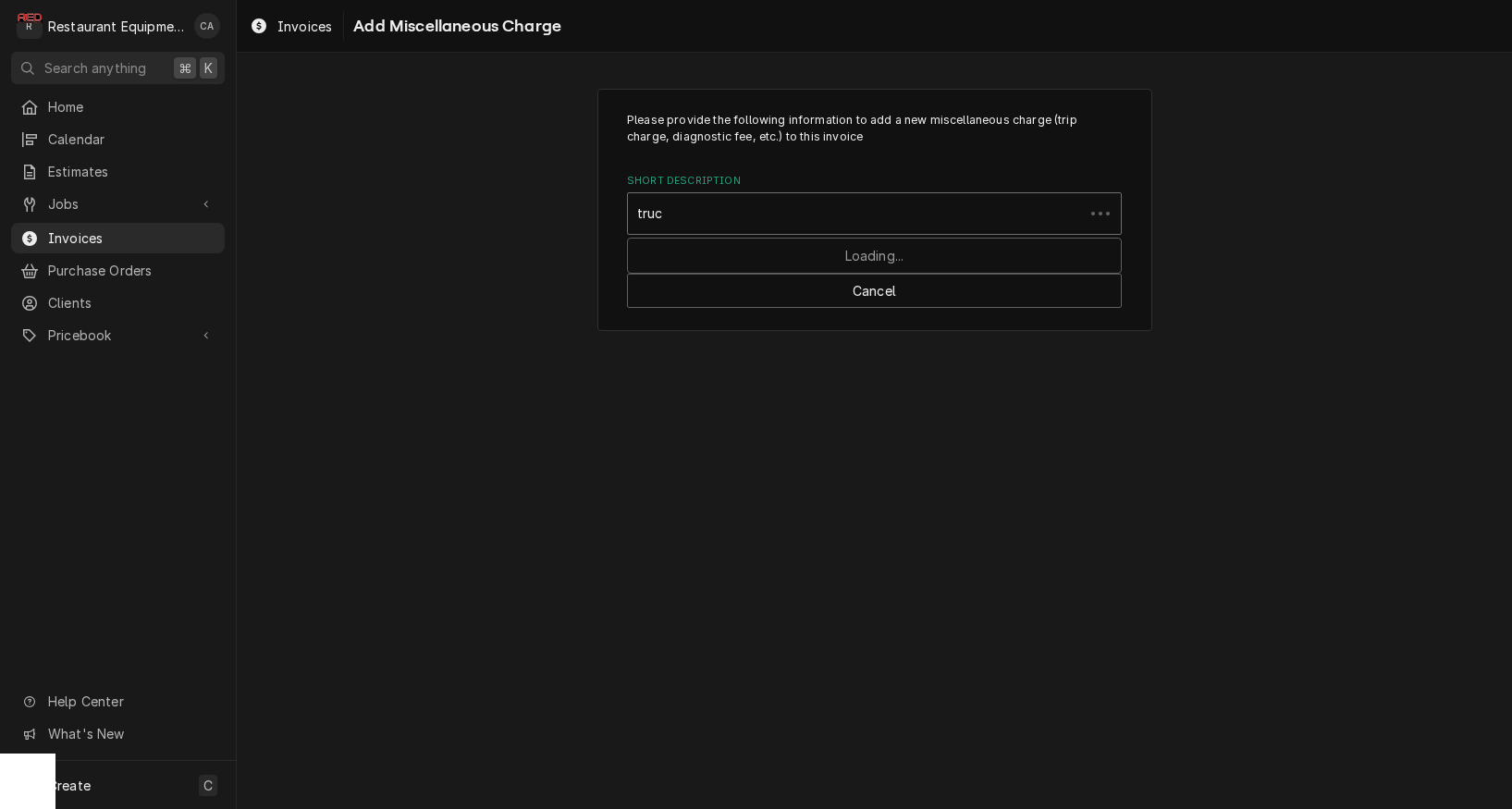
type input "truck"
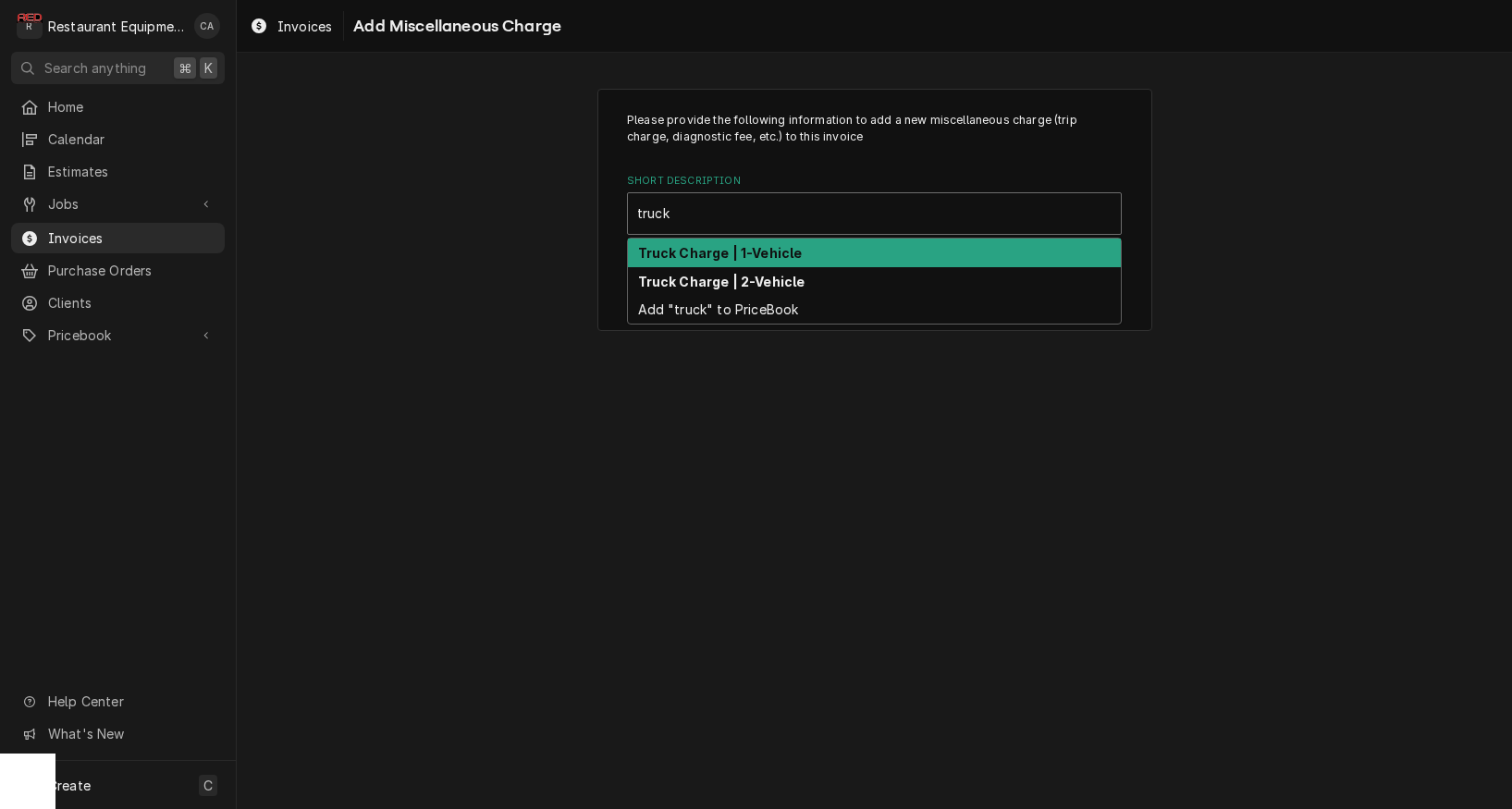
drag, startPoint x: 692, startPoint y: 254, endPoint x: 773, endPoint y: 277, distance: 84.2
click at [693, 254] on strong "Truck Charge | 1-Vehicle" at bounding box center [721, 253] width 164 height 15
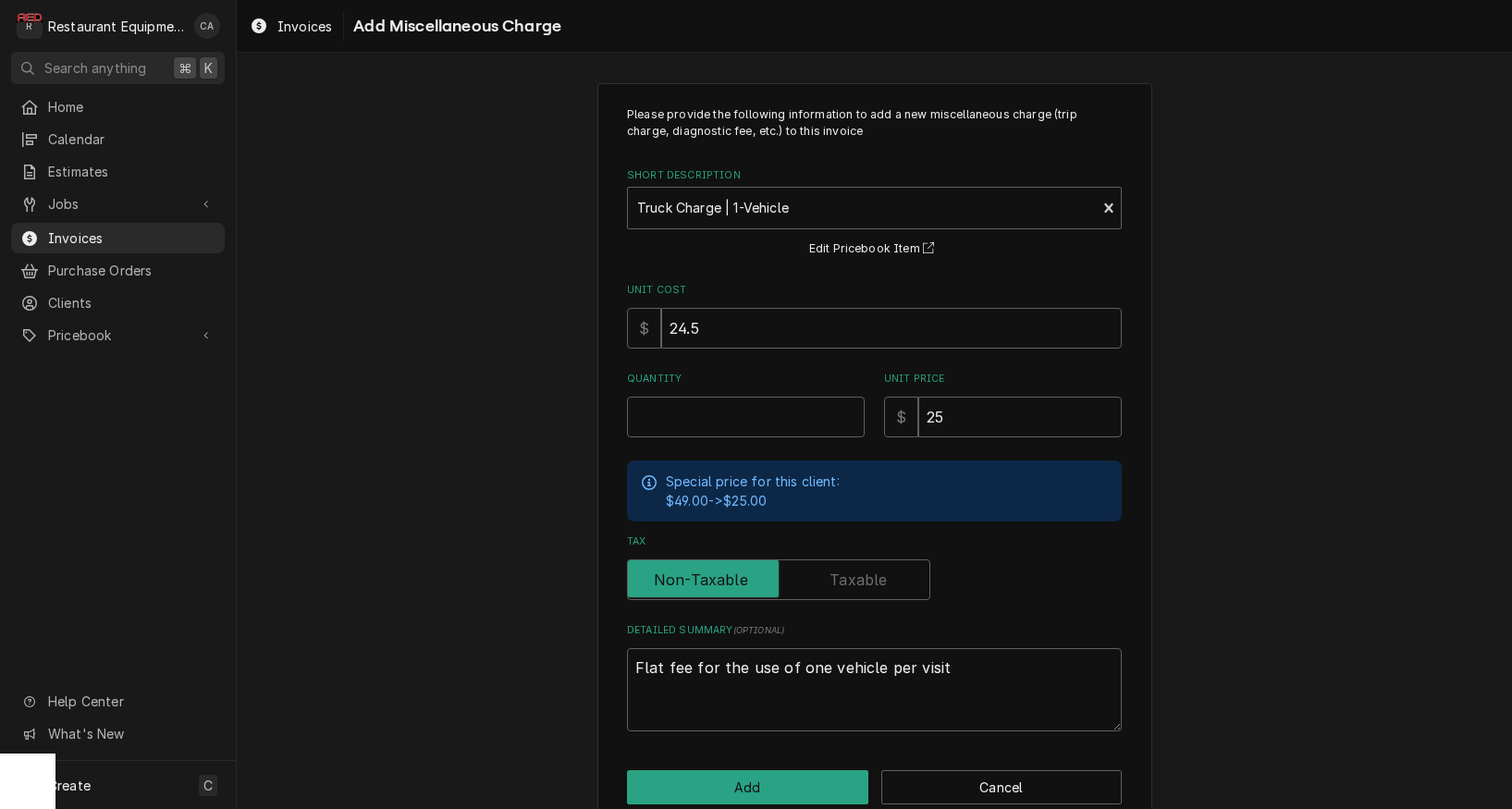
scroll to position [7, 0]
click at [675, 421] on input "Quantity" at bounding box center [746, 416] width 238 height 41
click at [678, 419] on input "Quantity" at bounding box center [746, 416] width 238 height 41
type textarea "x"
type input "2"
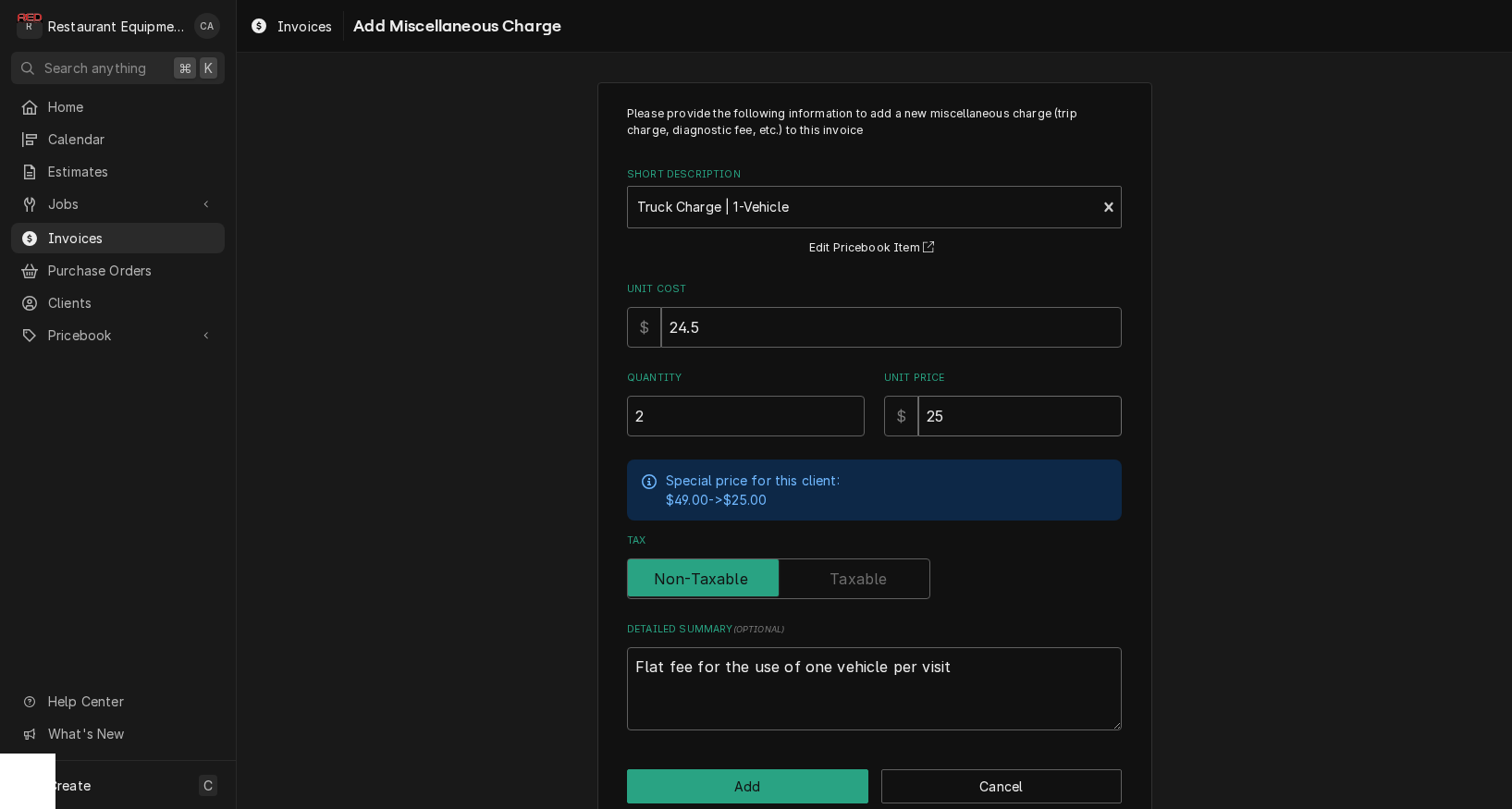
click at [958, 409] on input "25" at bounding box center [1019, 416] width 203 height 41
click at [956, 423] on input "25" at bounding box center [1019, 416] width 203 height 41
type textarea "x"
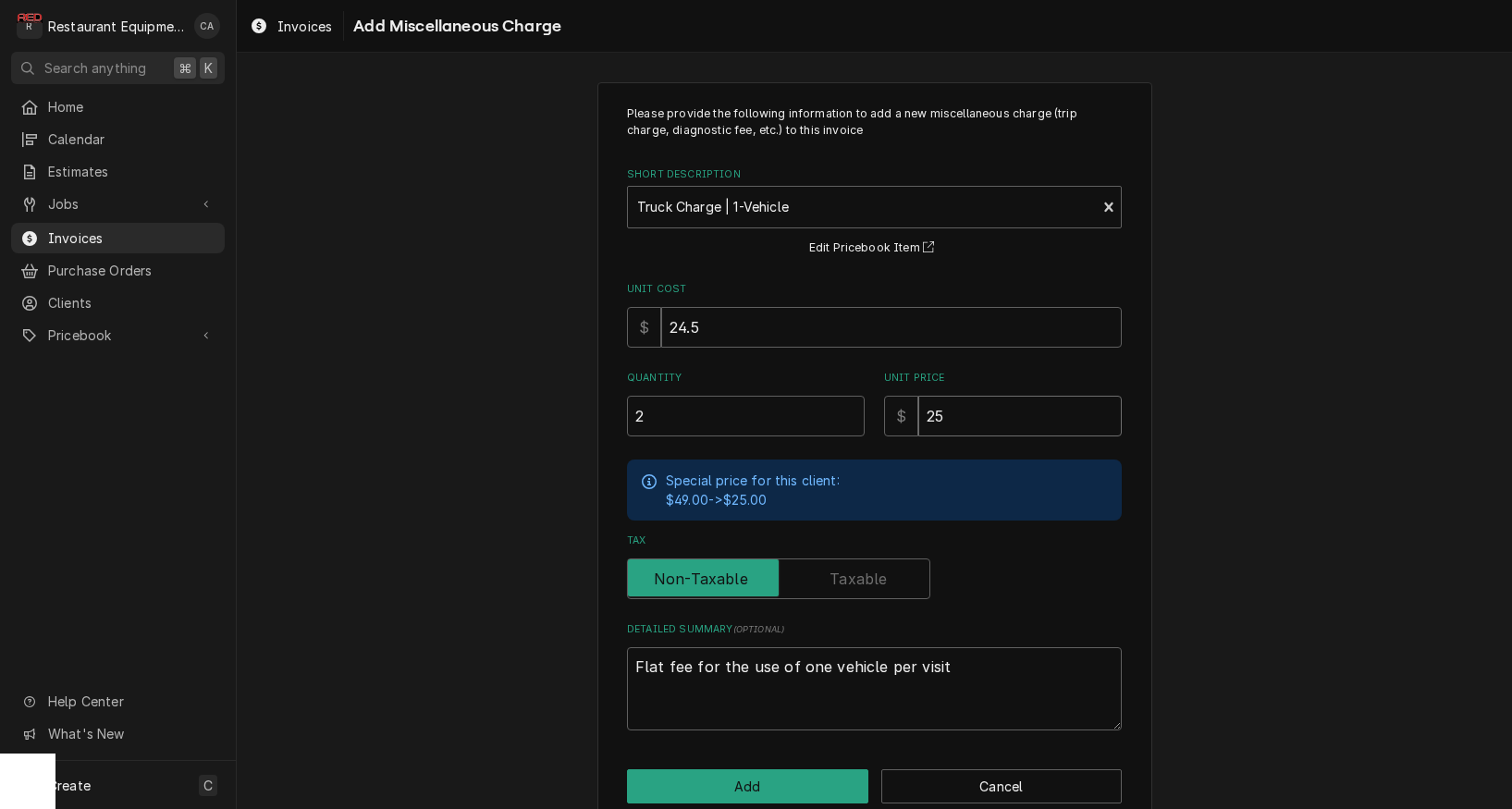
type input "4"
type textarea "x"
type input "49"
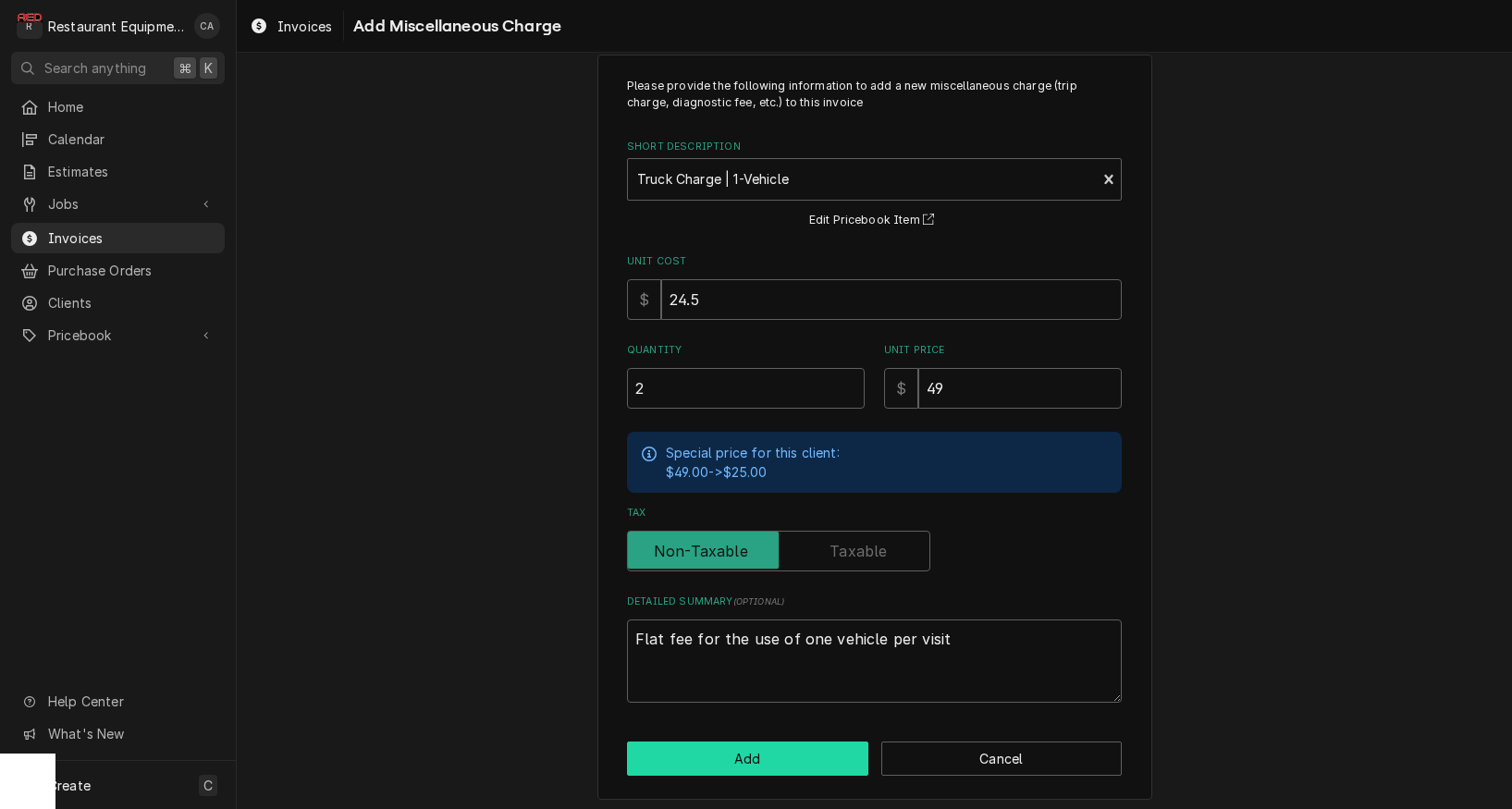
click at [751, 751] on button "Add" at bounding box center [747, 758] width 242 height 34
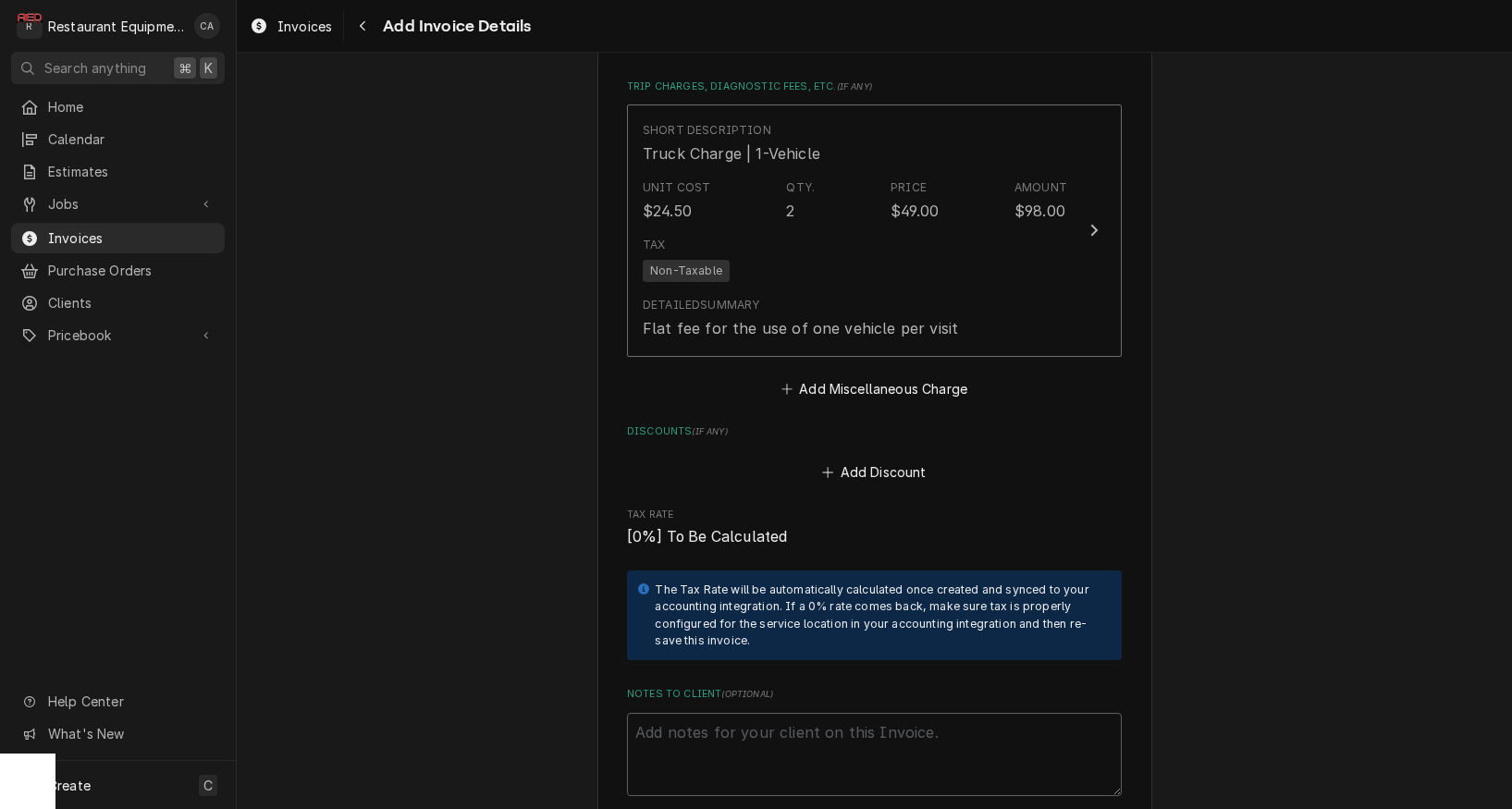
scroll to position [2678, 0]
click at [709, 712] on textarea "Notes to Client ( optional )" at bounding box center [874, 753] width 494 height 83
type textarea "x"
type textarea "W"
type textarea "x"
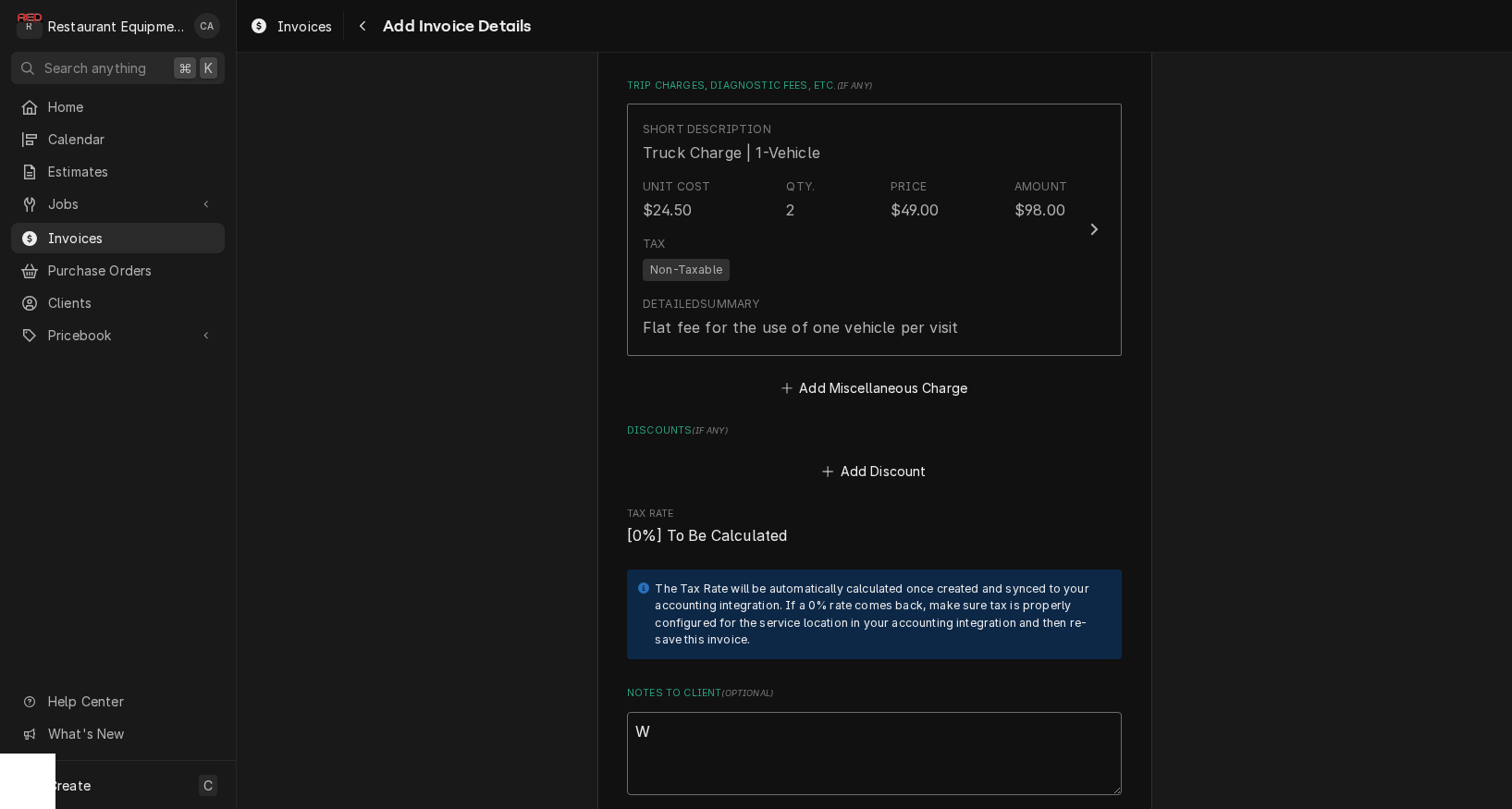
type textarea "Wo"
type textarea "x"
type textarea "Wor"
type textarea "x"
type textarea "Work"
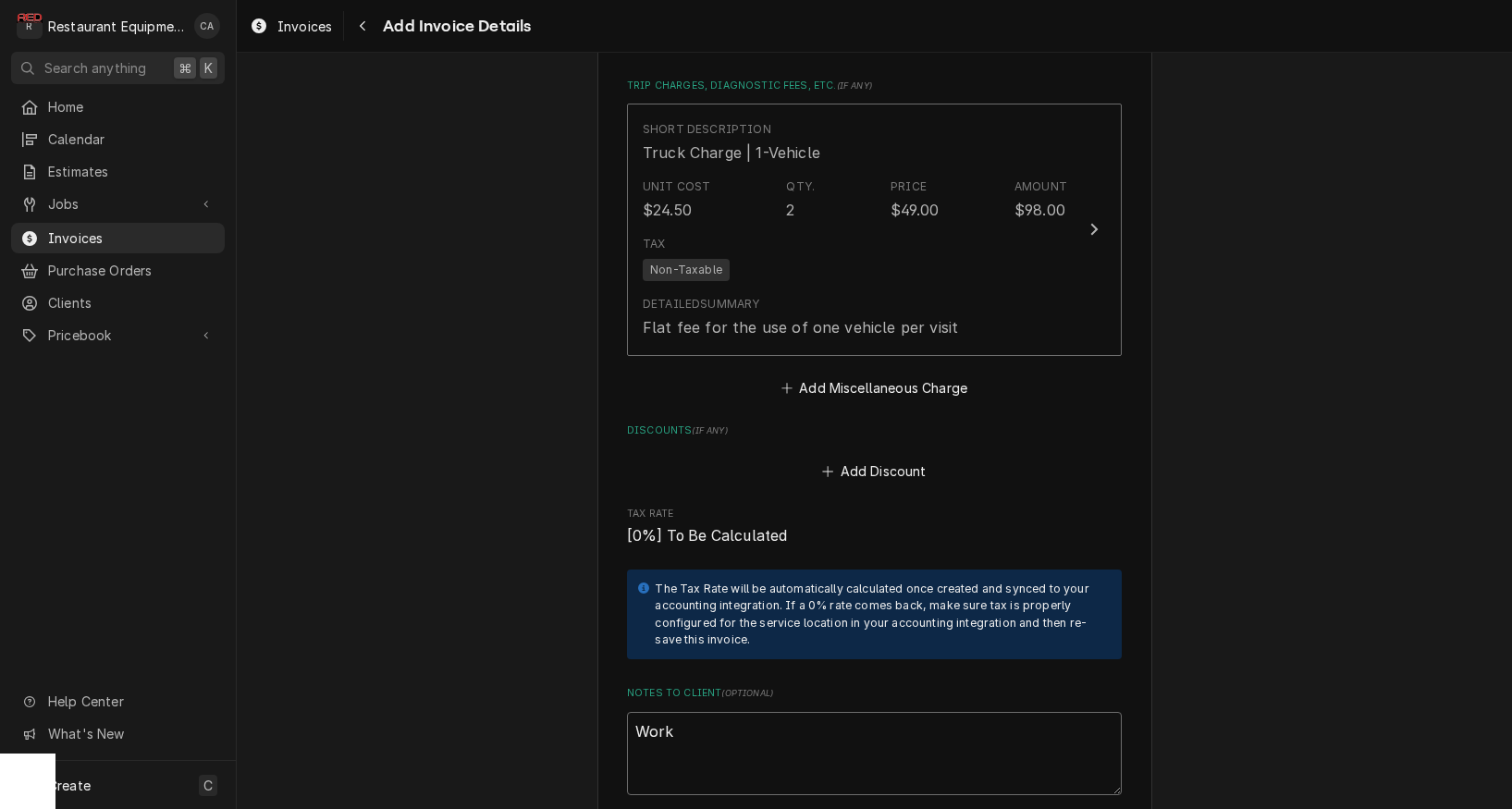
type textarea "x"
type textarea "Work"
type textarea "x"
type textarea "Work O"
type textarea "x"
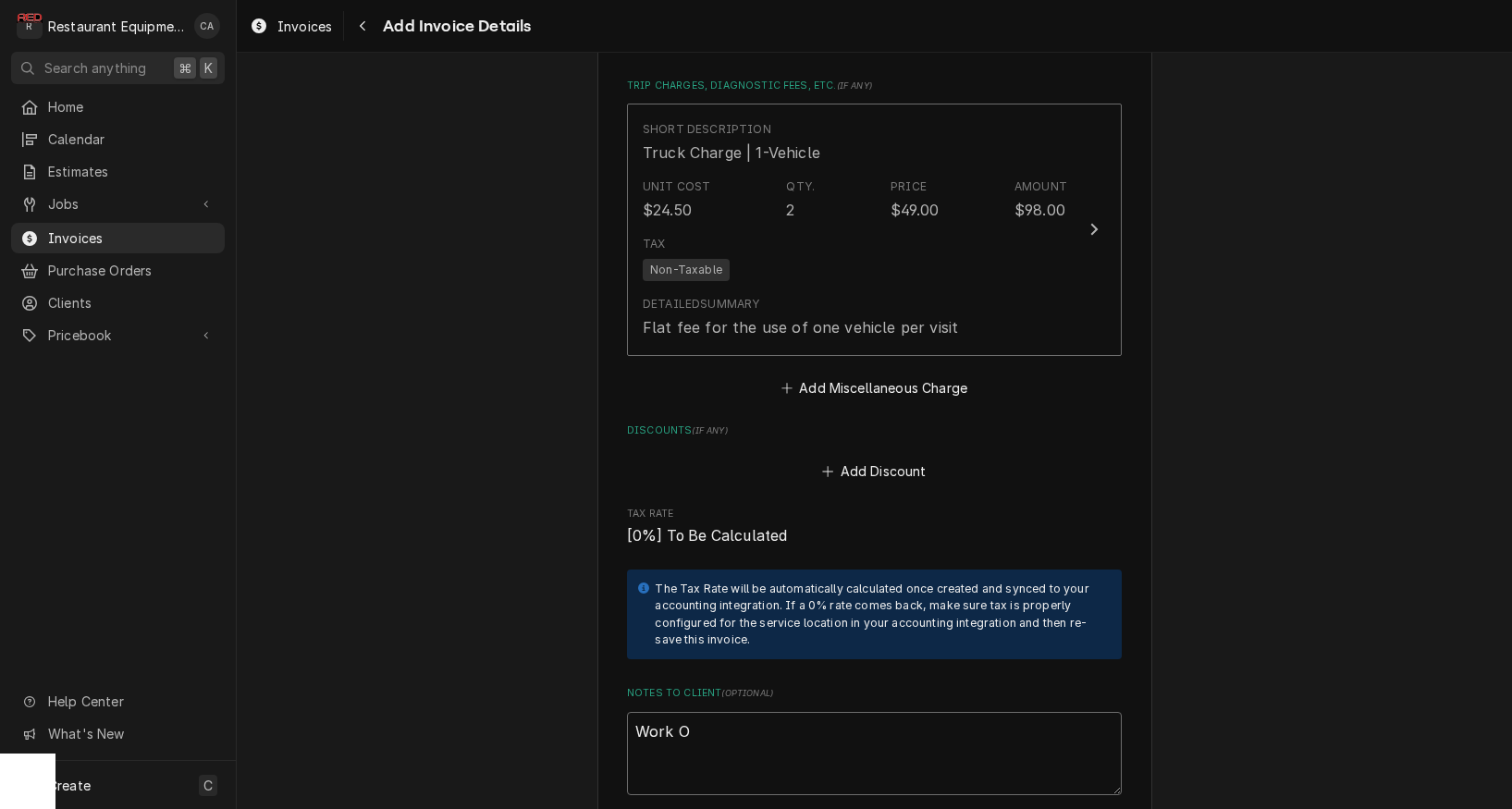
type textarea "Work Or"
type textarea "x"
type textarea "Work Ord"
type textarea "x"
type textarea "Work Orde"
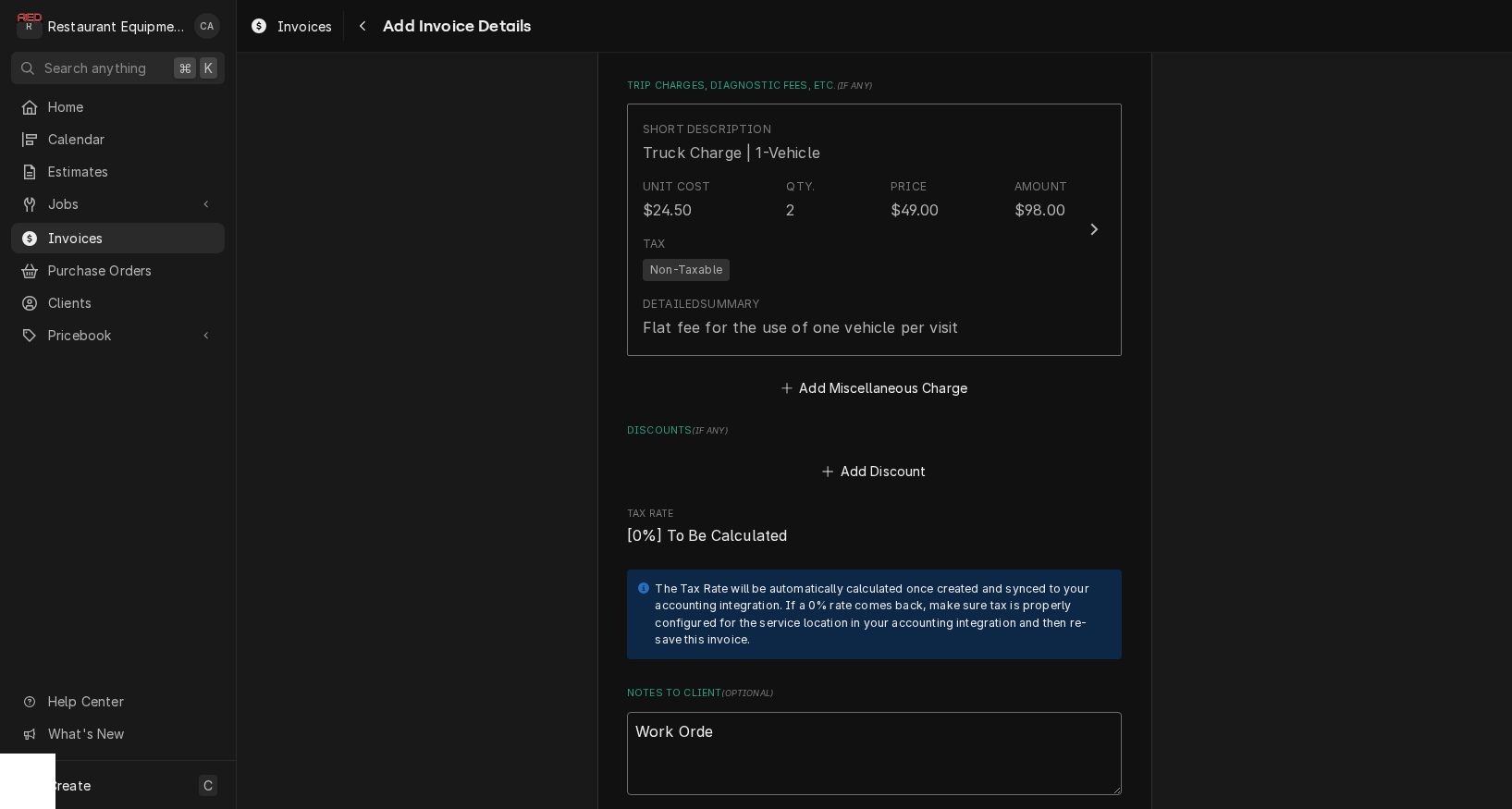
type textarea "x"
type textarea "Work Order"
type textarea "x"
type textarea "Work Order"
type textarea "x"
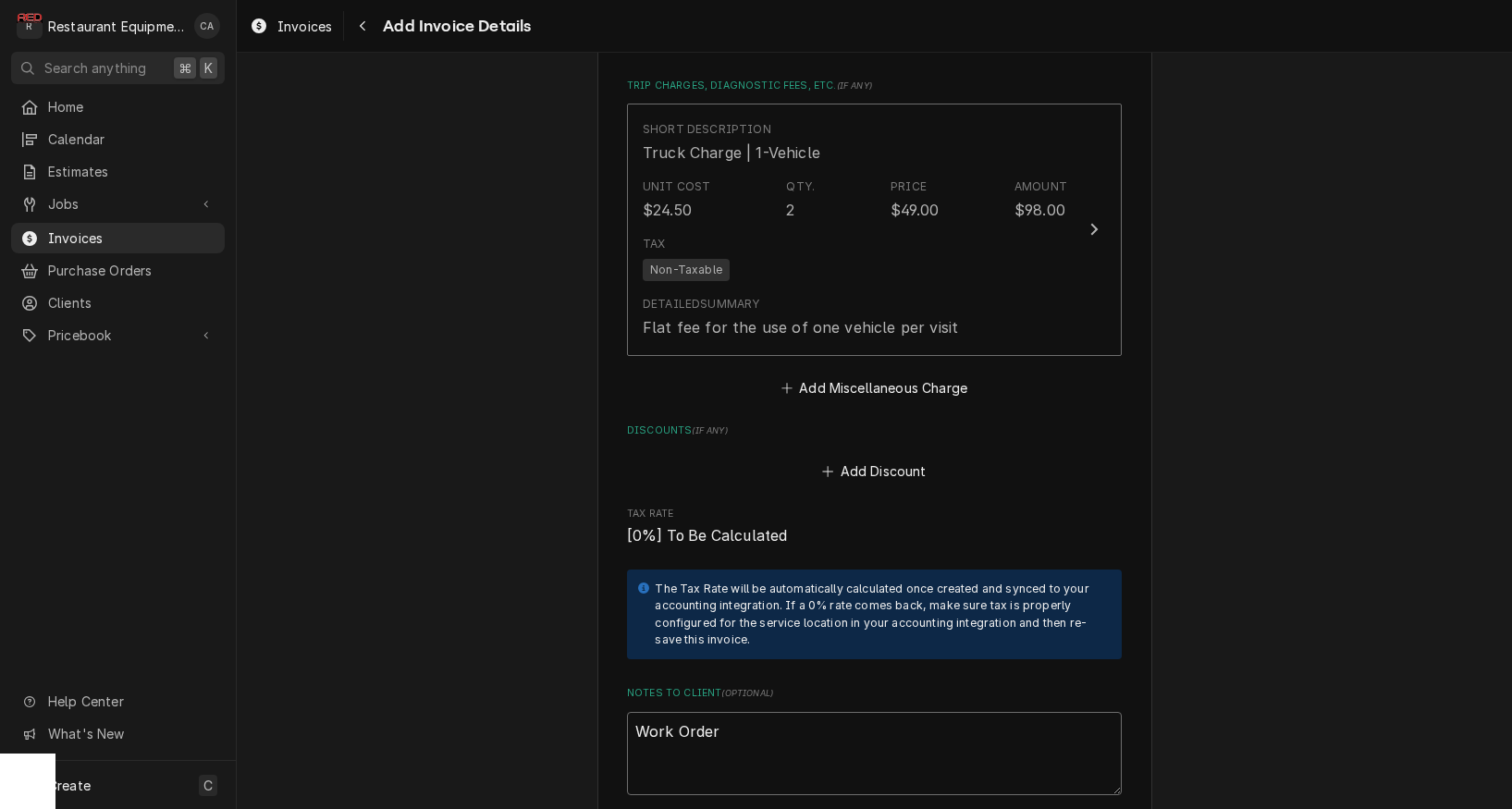
type textarea "Work Order #"
type textarea "x"
type textarea "Work Order #:"
type textarea "x"
type textarea "Work Order #:"
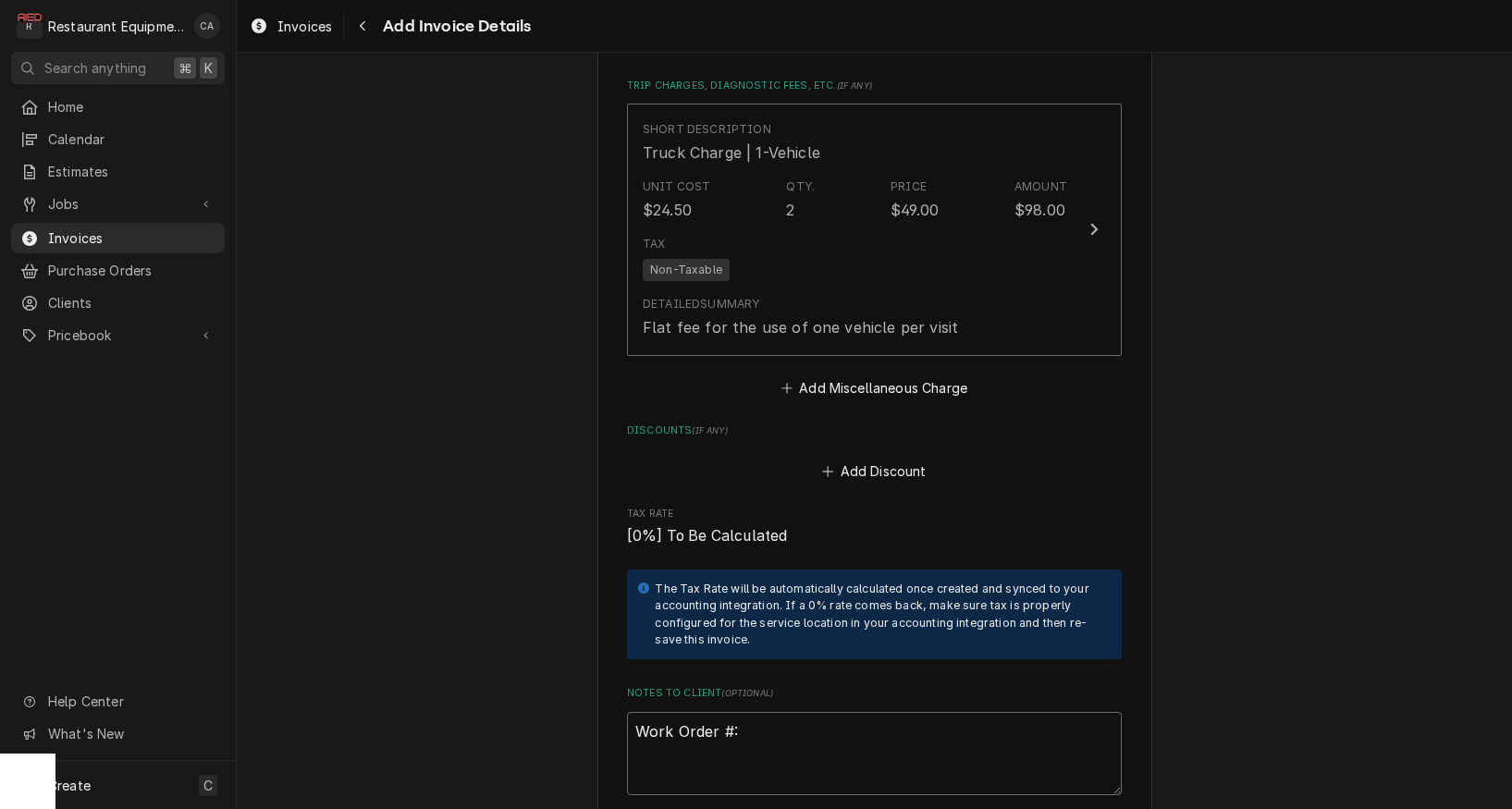
type textarea "x"
type textarea "Work Order #: 8"
type textarea "x"
type textarea "Work Order #: 88"
type textarea "x"
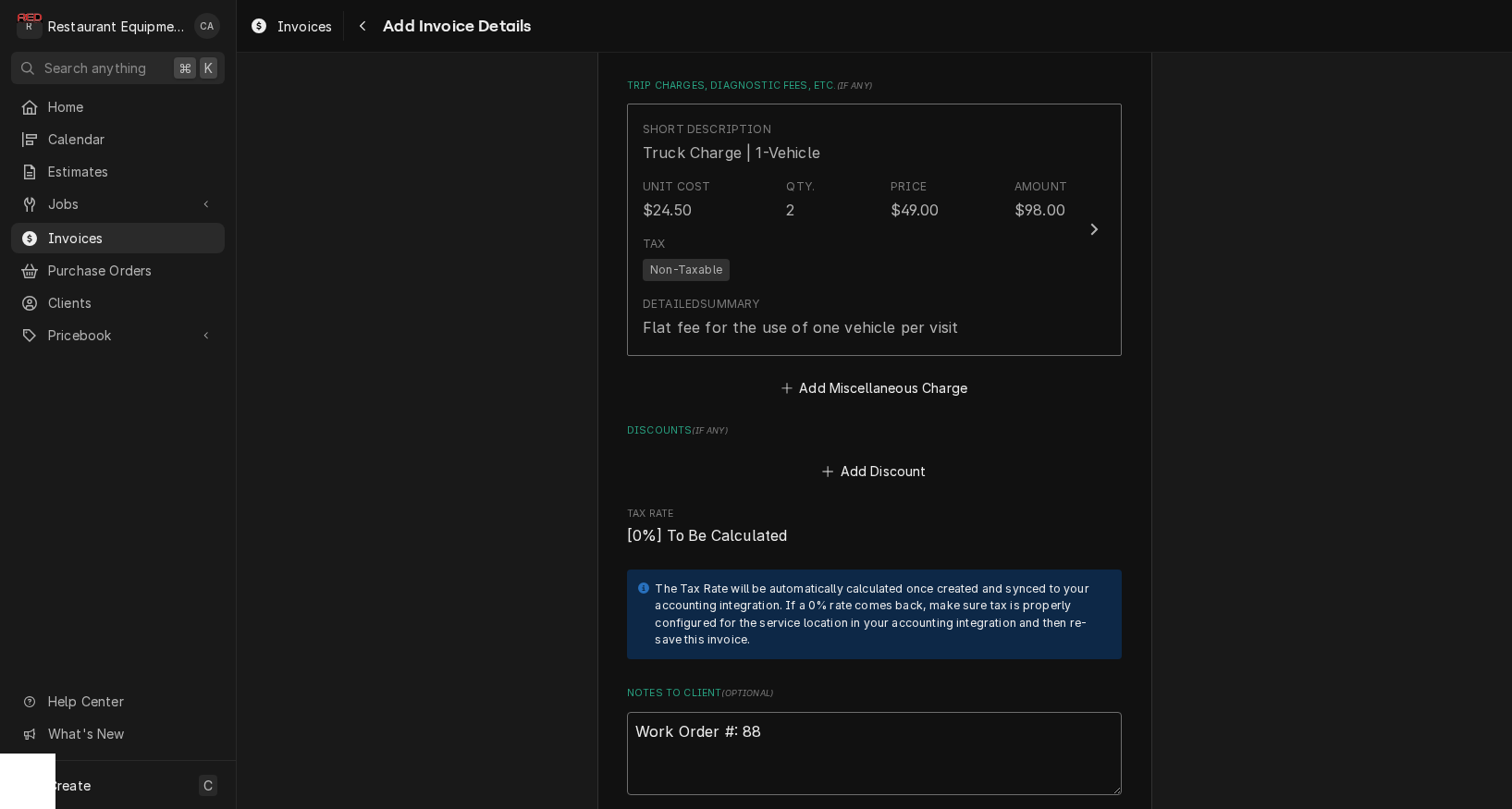
type textarea "Work Order #: 881"
type textarea "x"
type textarea "Work Order #: 8817"
type textarea "x"
type textarea "Work Order #: 88174"
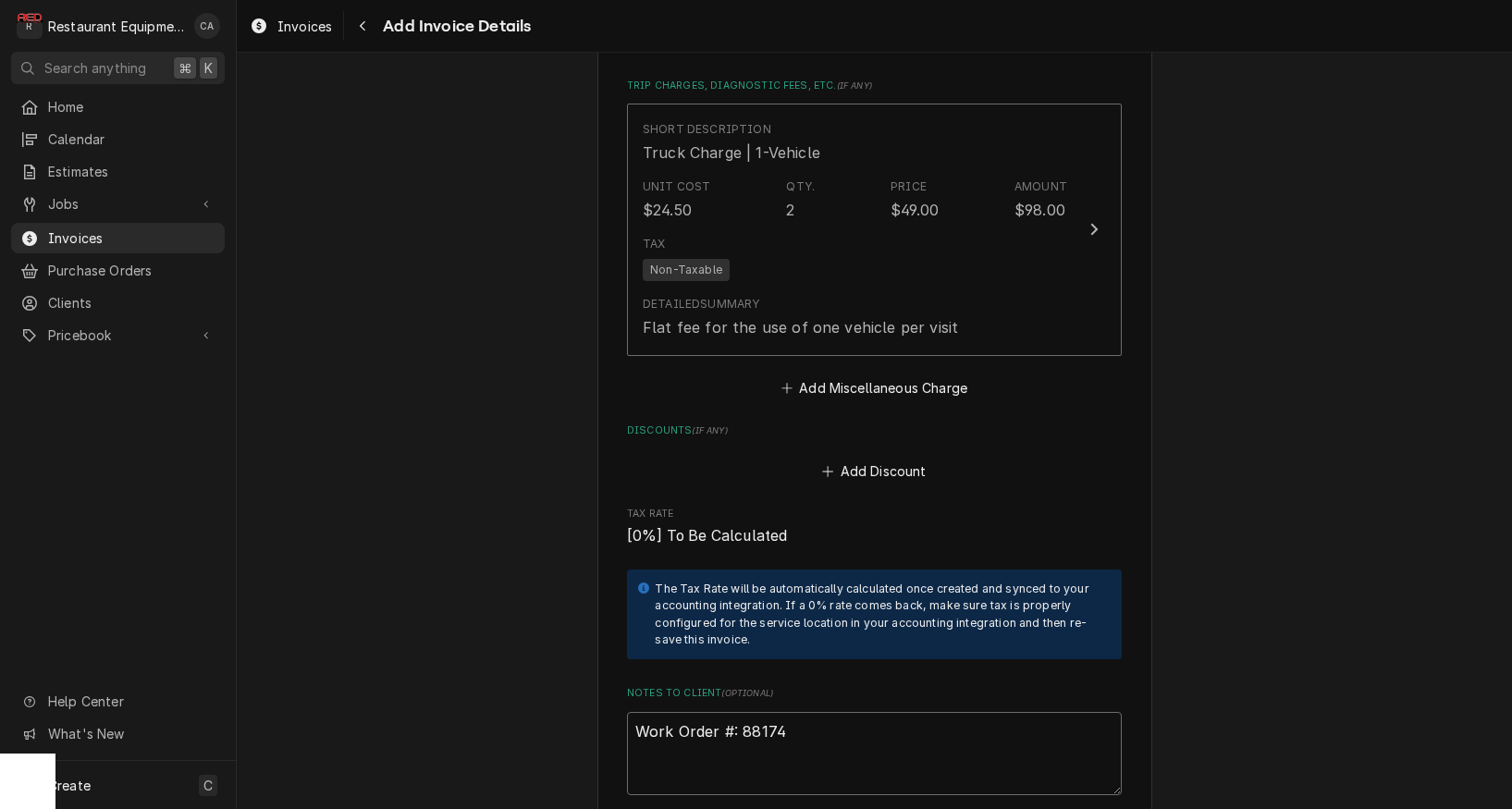
type textarea "x"
type textarea "Work Order #: 88174"
type textarea "x"
type textarea "Work Order #: 88174 R"
type textarea "x"
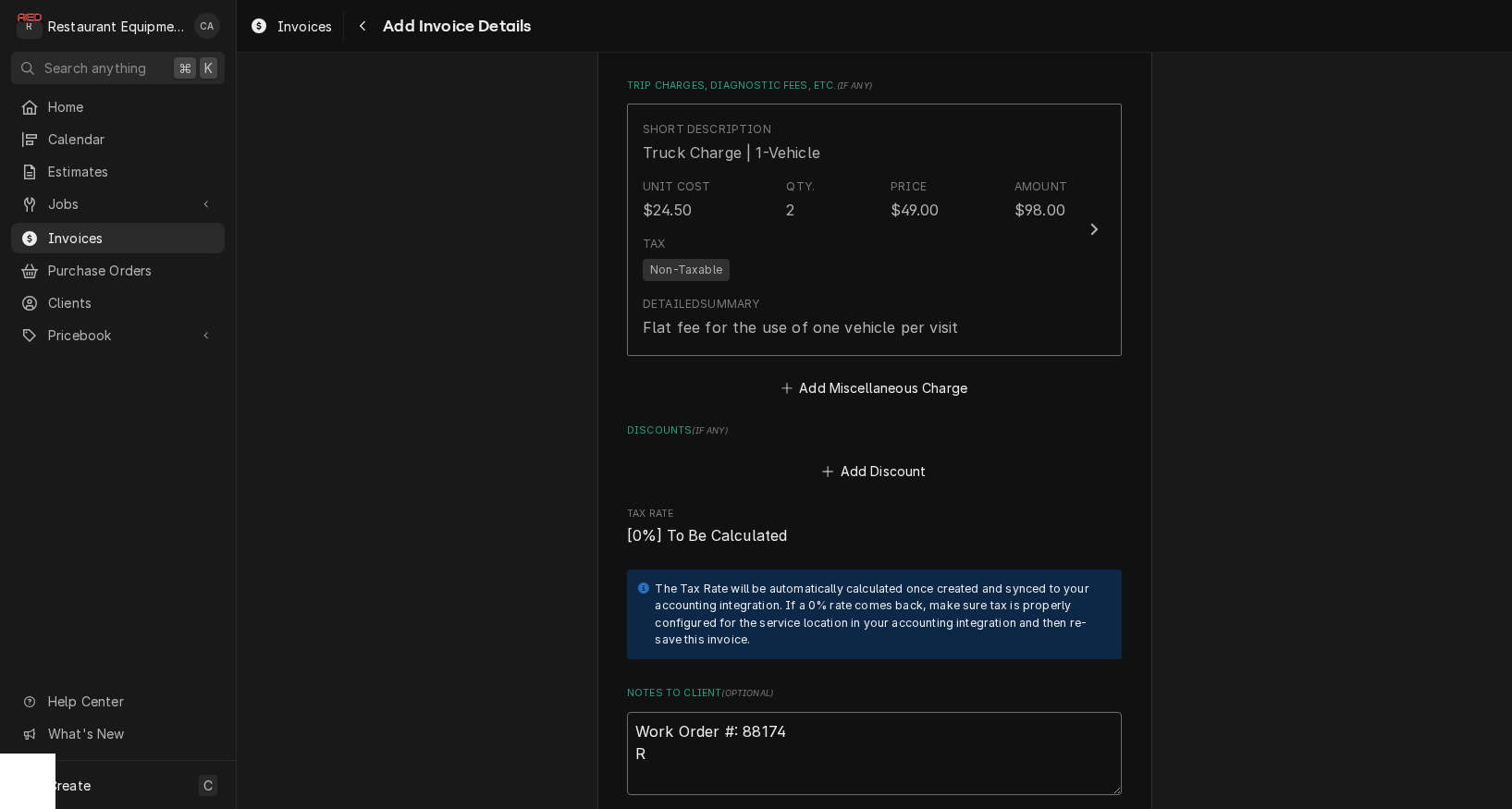
type textarea "Work Order #: 88174 Re"
type textarea "x"
type textarea "Work Order #: 88174 Req"
type textarea "x"
type textarea "Work Order #: 88174 Requ"
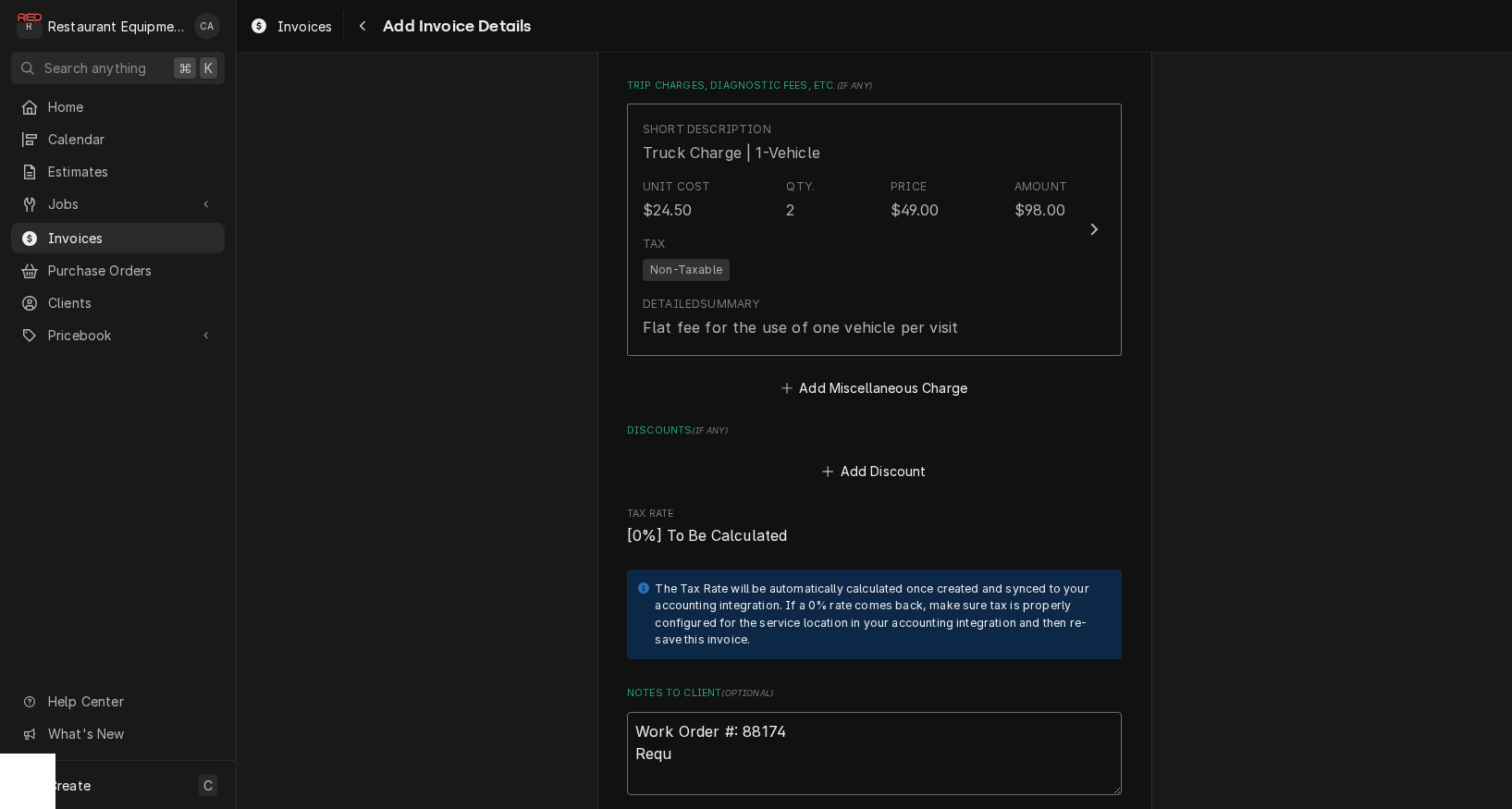
type textarea "x"
type textarea "Work Order #: 88174 Reque"
type textarea "x"
type textarea "Work Order #: 88174 Reques"
type textarea "x"
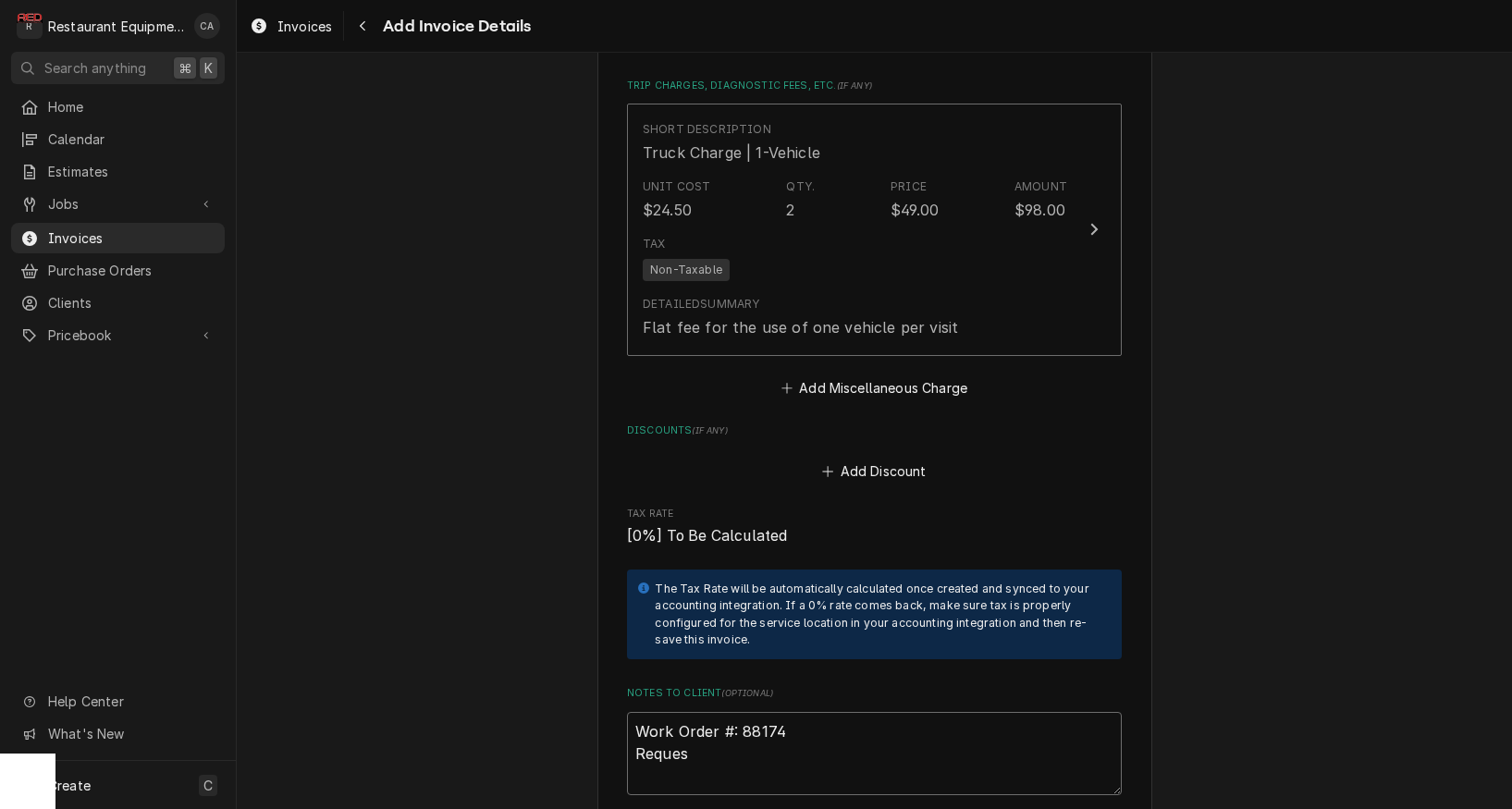
type textarea "Work Order #: 88174 Request"
type textarea "x"
type textarea "Work Order #: 88174 Requeste"
type textarea "x"
type textarea "Work Order #: 88174 Requested"
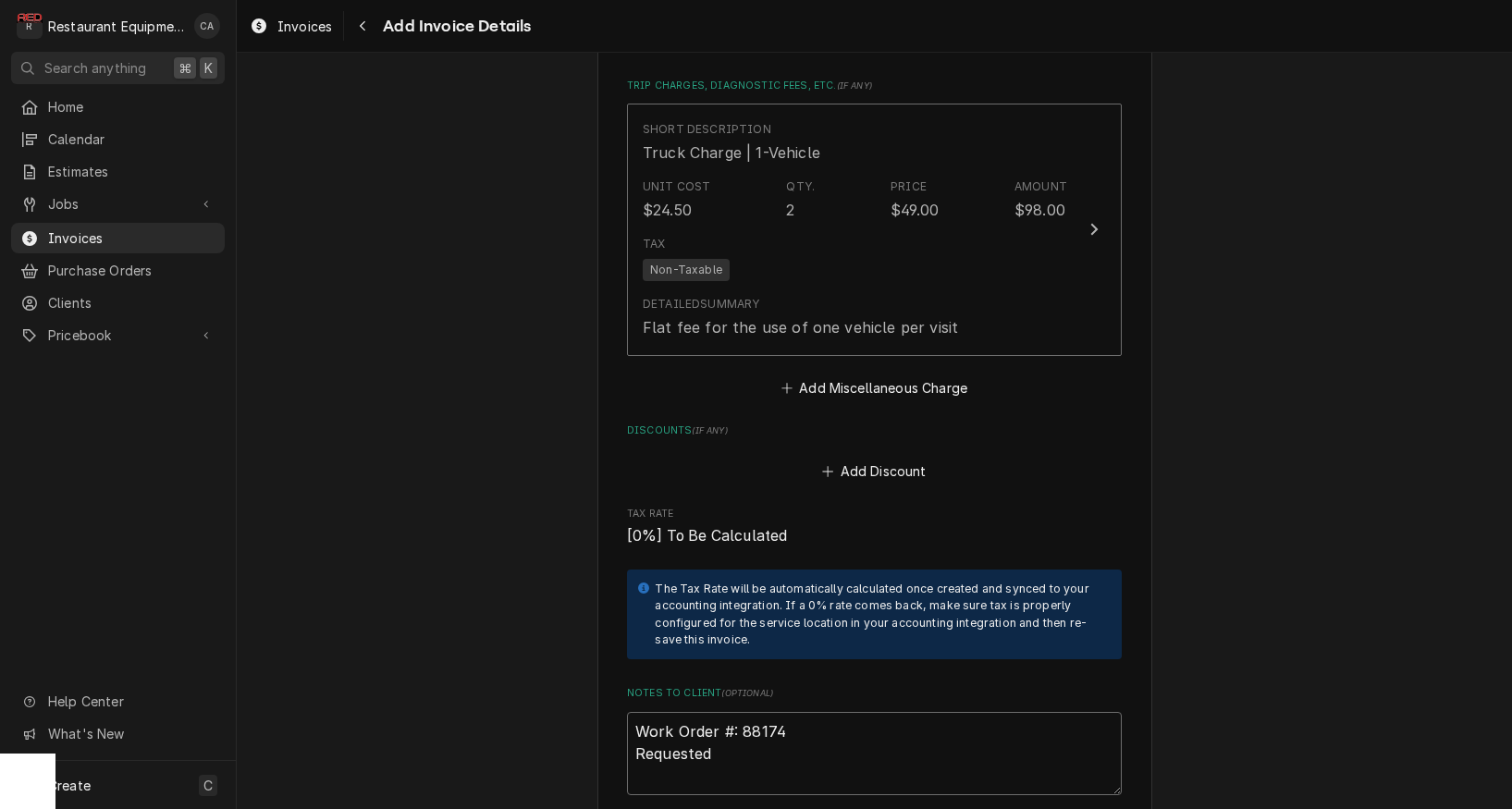
type textarea "x"
type textarea "Work Order #: 88174 Requested"
type textarea "x"
type textarea "Work Order #: 88174 Requested B"
type textarea "x"
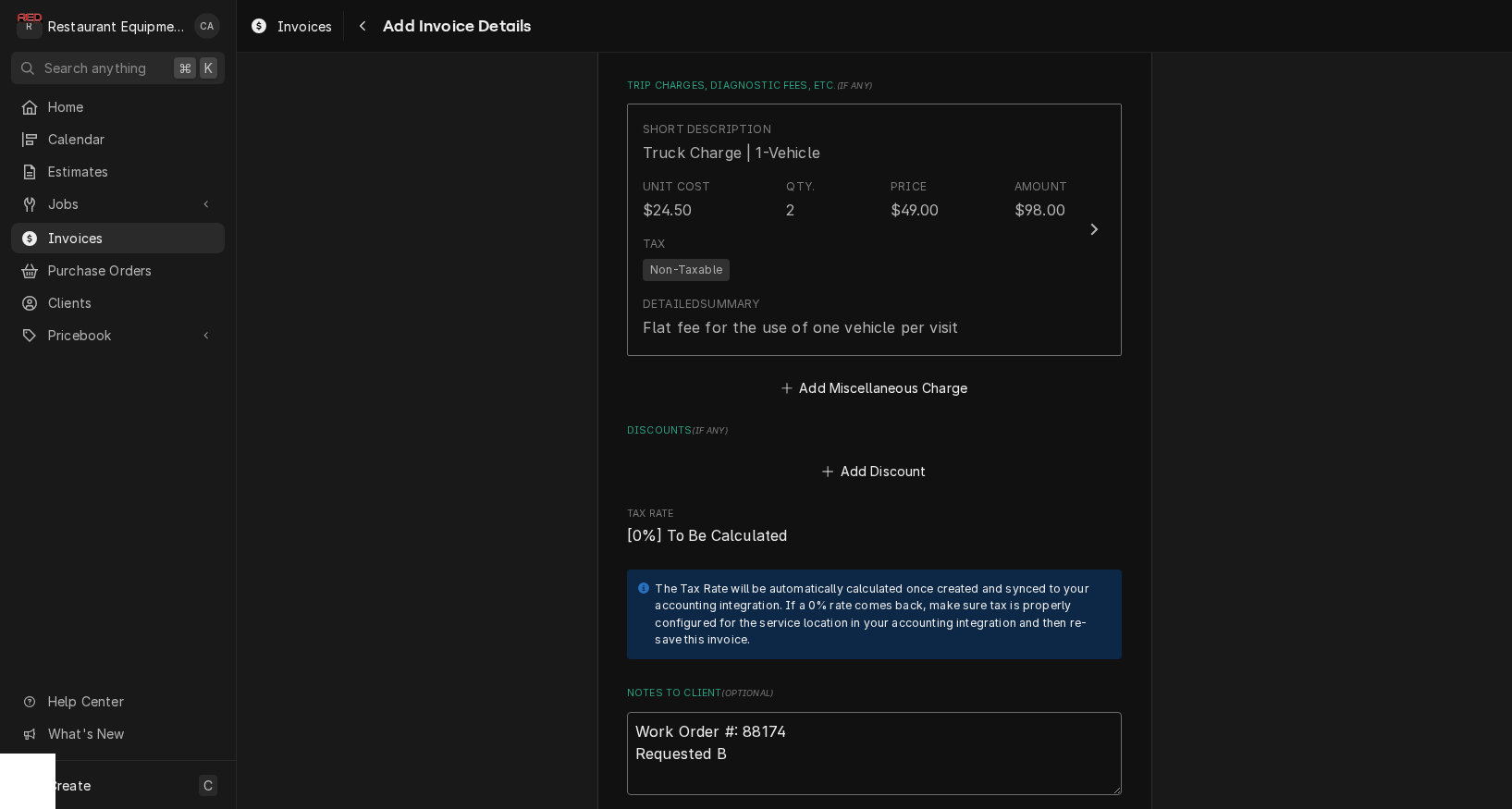
type textarea "Work Order #: 88174 Requested By"
type textarea "x"
type textarea "Work Order #: 88174 Requested By:"
type textarea "x"
type textarea "Work Order #: 88174 Requested By:"
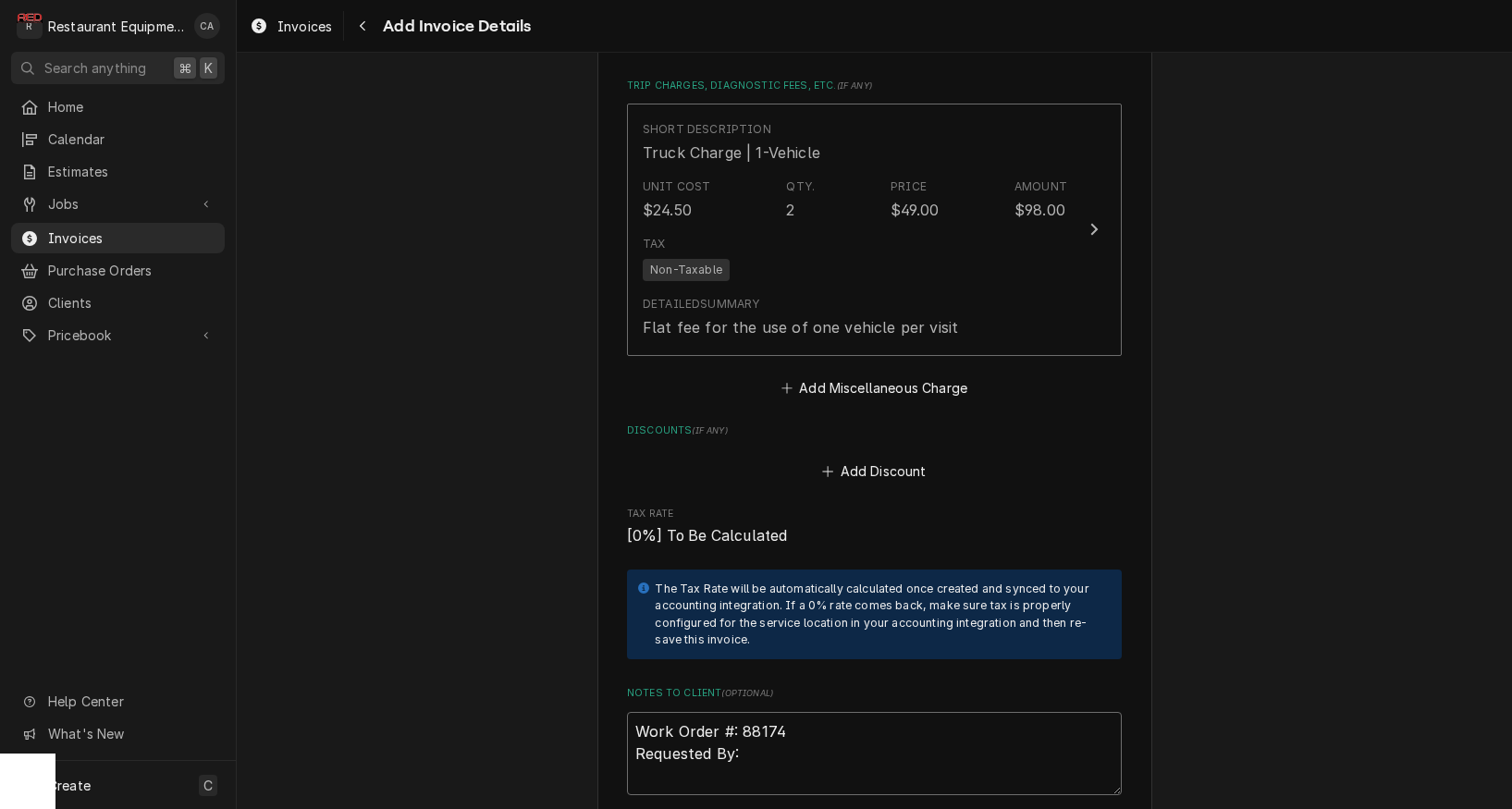
type textarea "x"
type textarea "Work Order #: 88174 Requested By: 2"
type textarea "x"
type textarea "Work Order #: 88174 Requested By: 21"
type textarea "x"
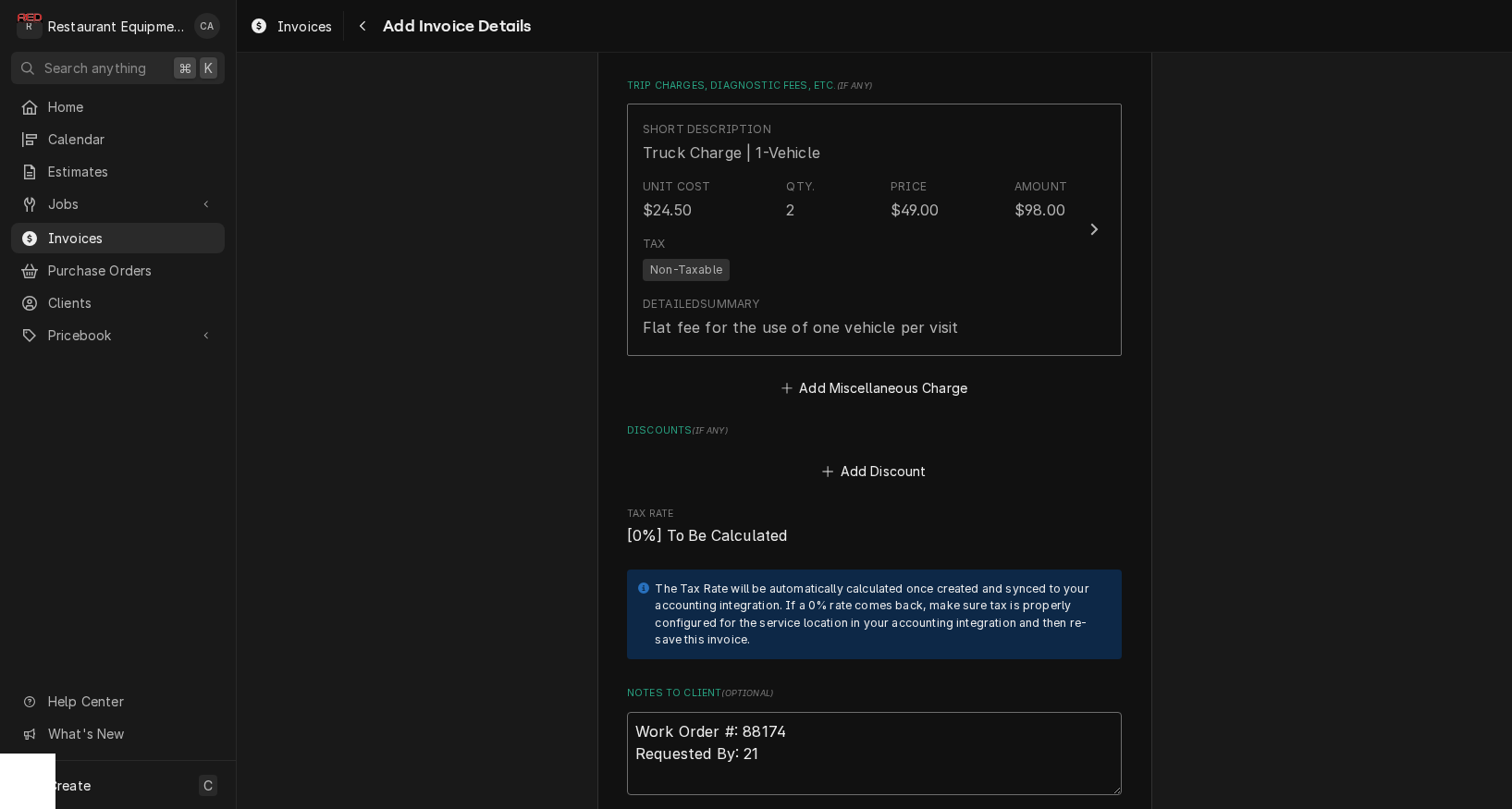
type textarea "Work Order #: 88174 Requested By: 215"
type textarea "x"
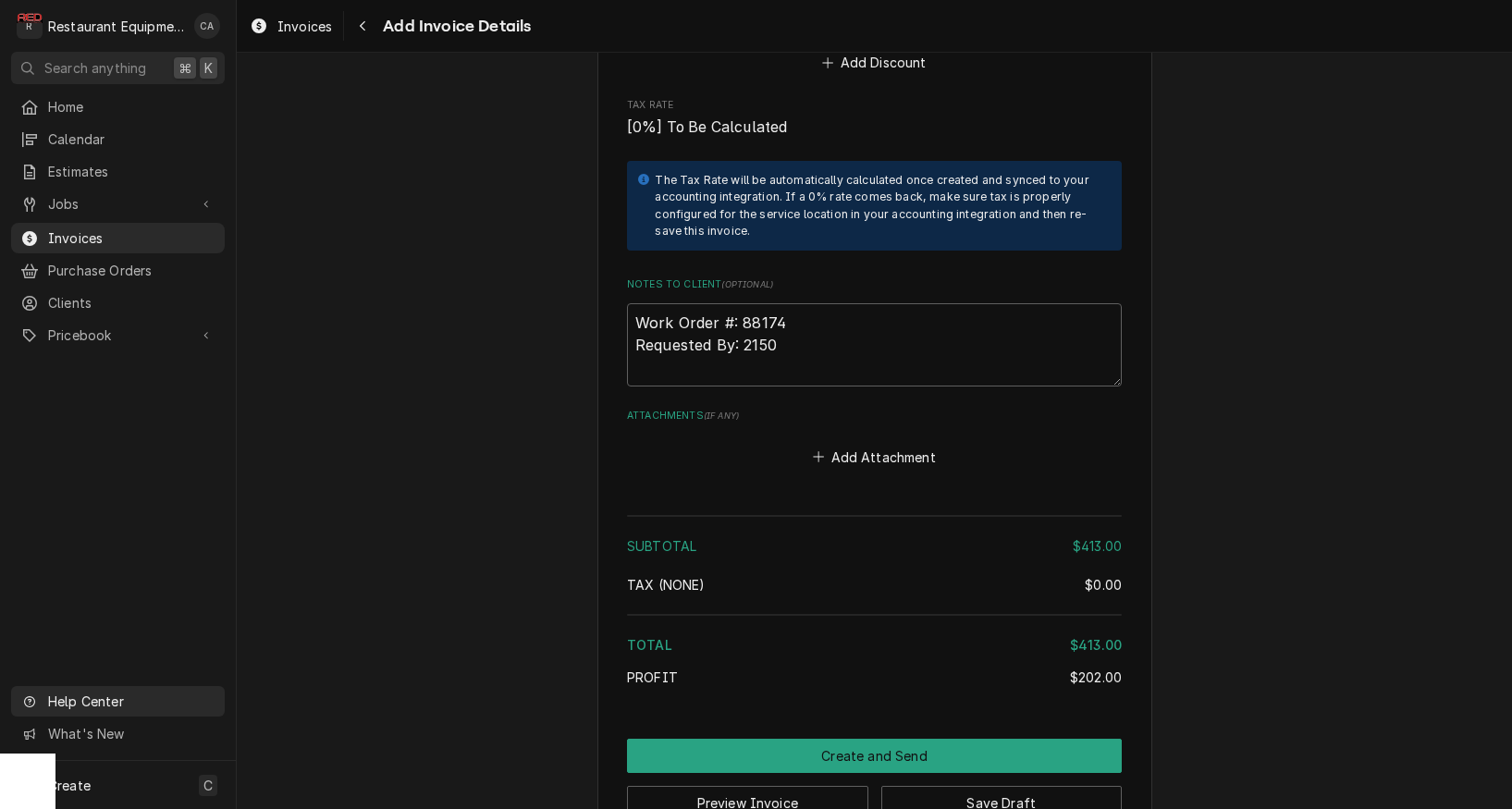
scroll to position [0, 0]
type textarea "Work Order #: 88174 Requested By: 2150"
click at [882, 444] on button "Add Attachment" at bounding box center [875, 456] width 130 height 26
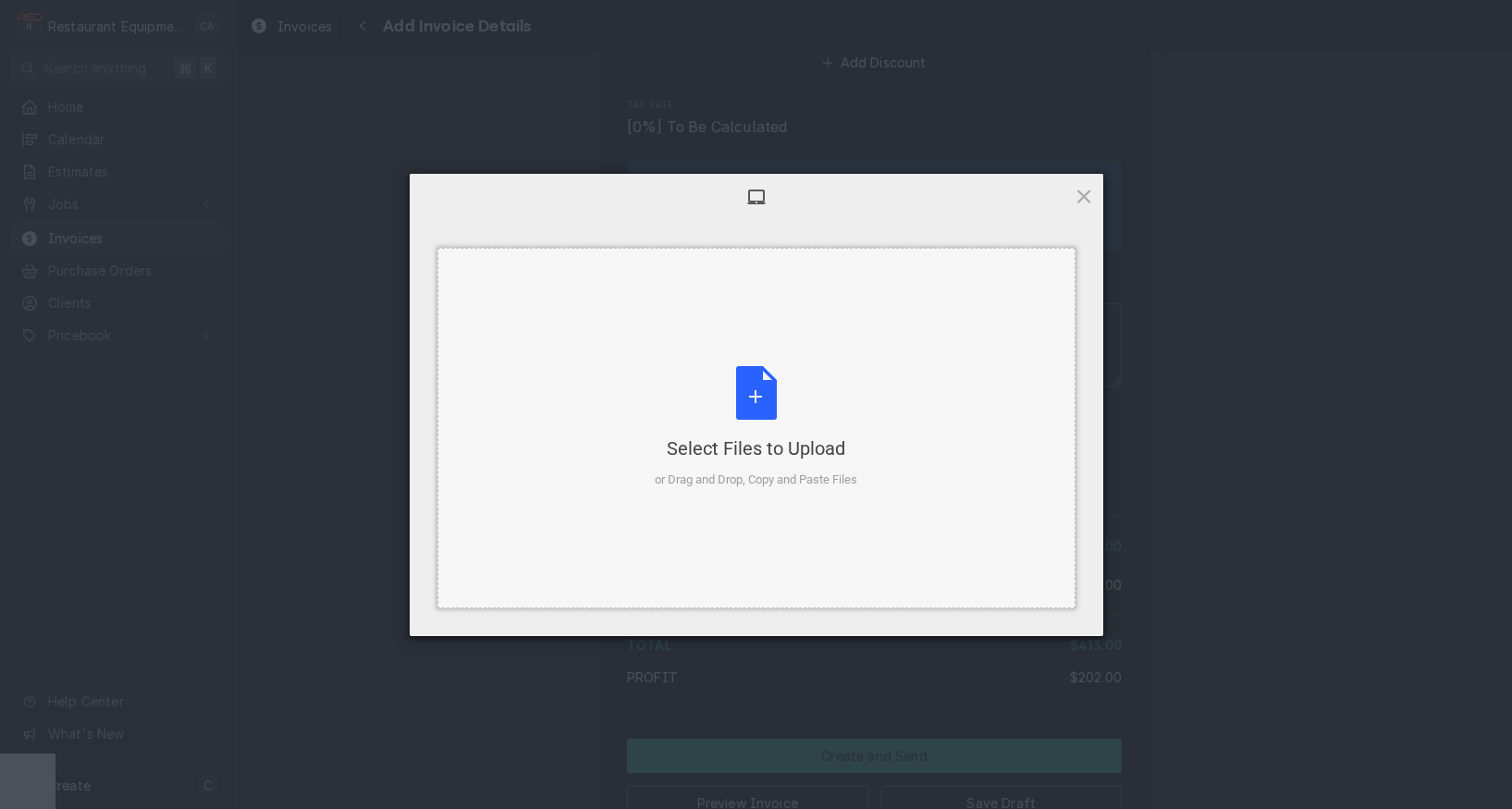
click at [778, 421] on div "Select Files to Upload or Drag and Drop, Copy and Paste Files" at bounding box center [756, 427] width 202 height 123
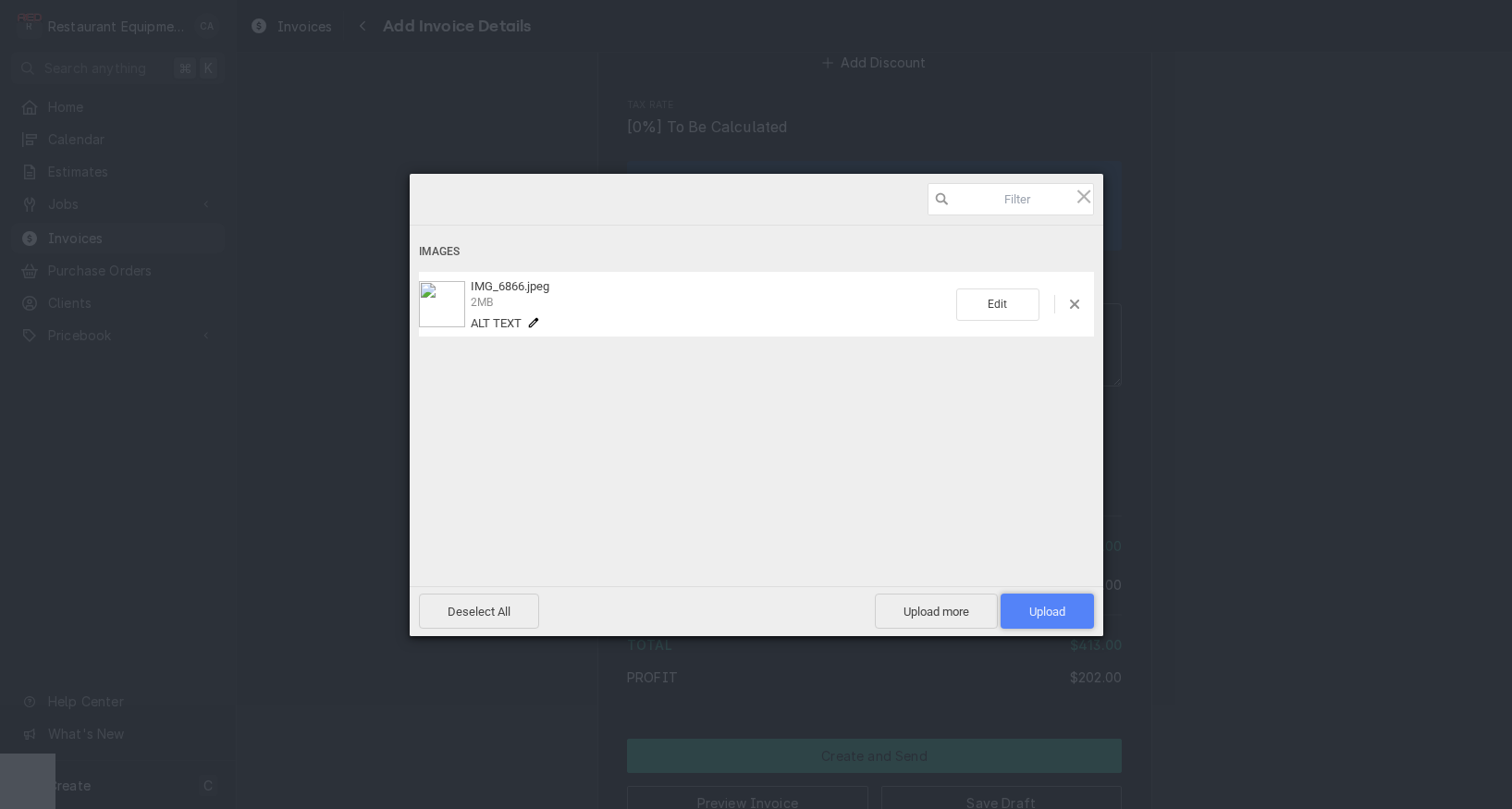
click at [1049, 619] on span "Upload 1" at bounding box center [1048, 611] width 94 height 35
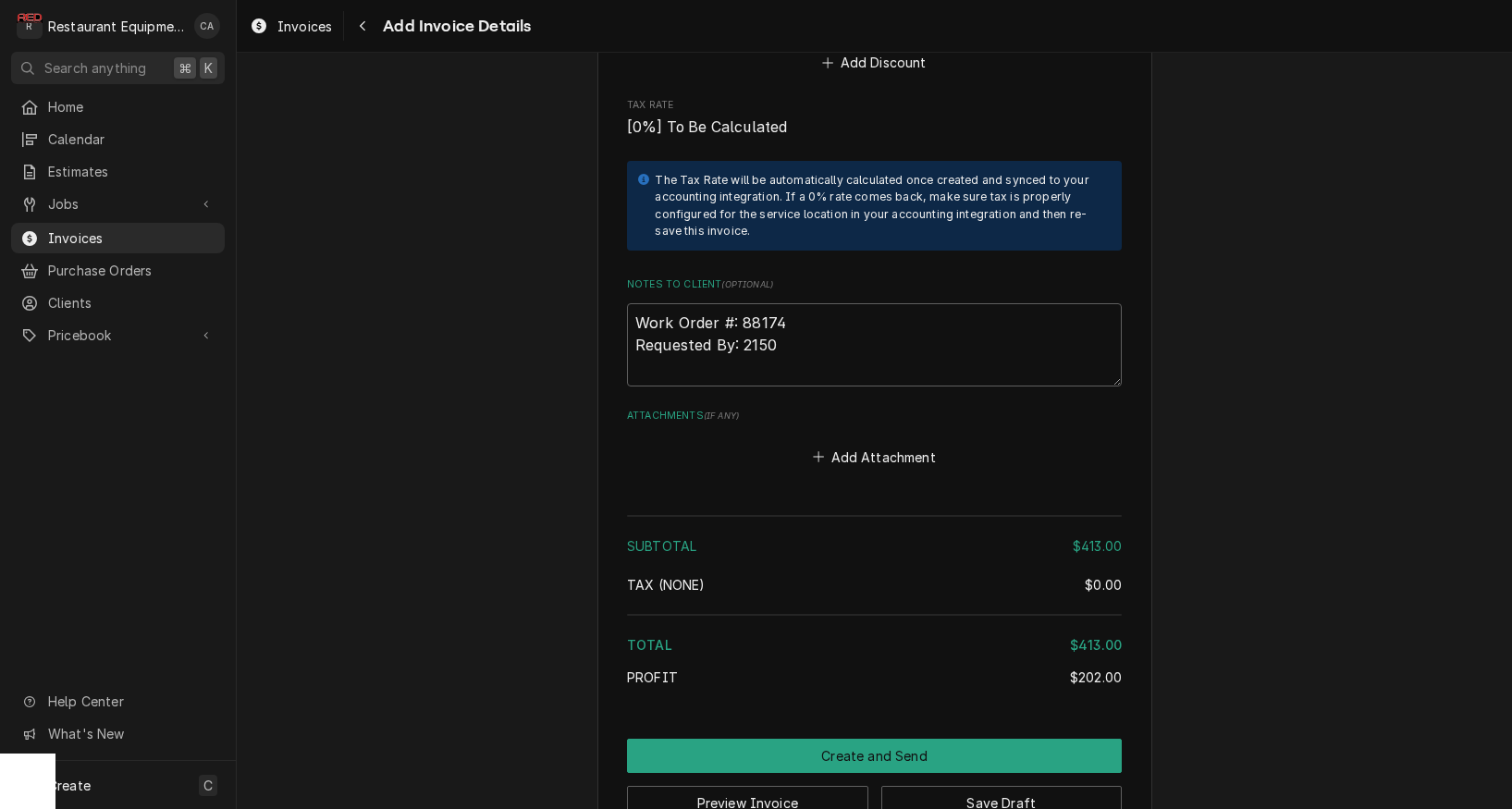
type textarea "x"
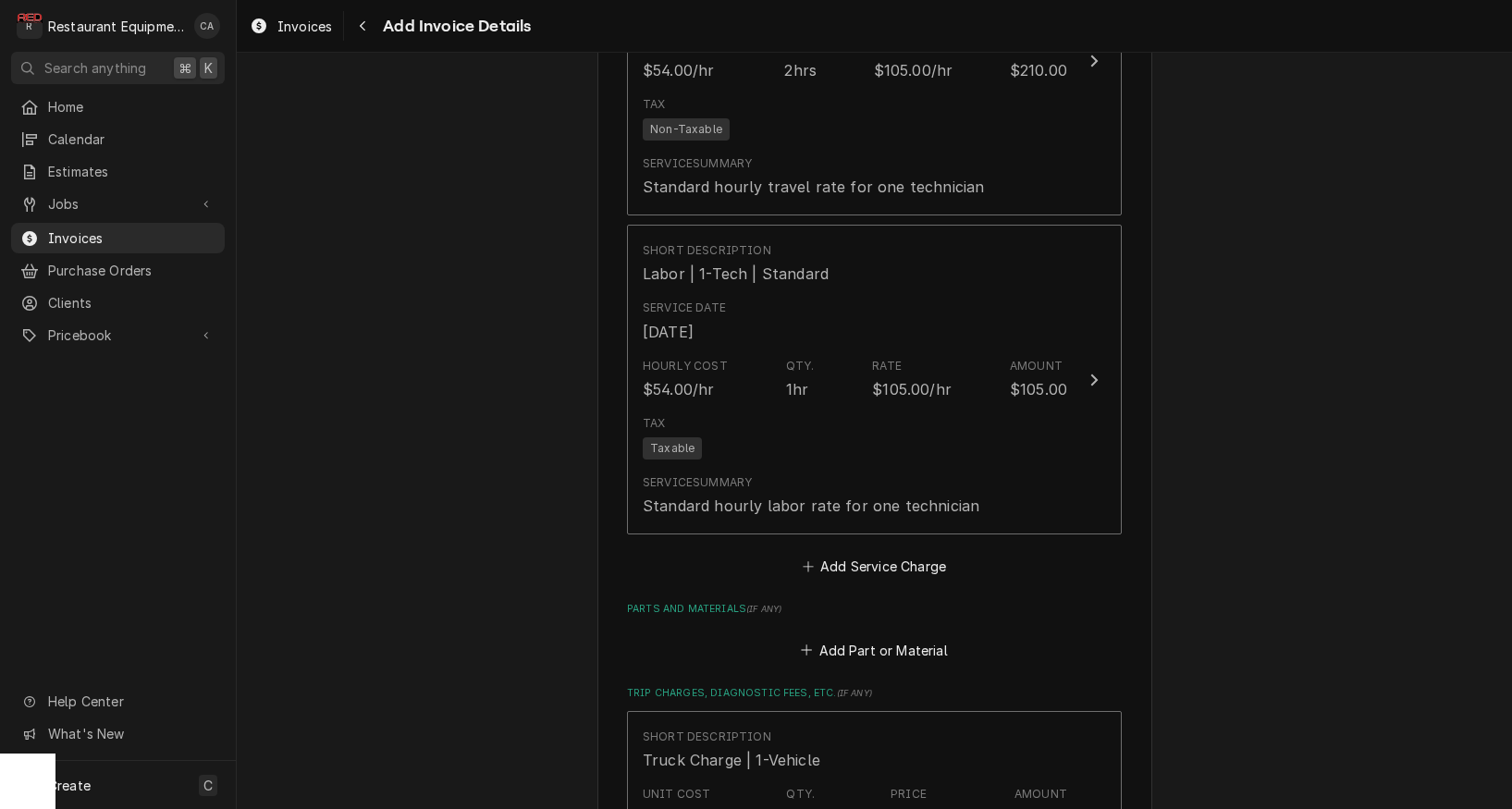
scroll to position [2072, 0]
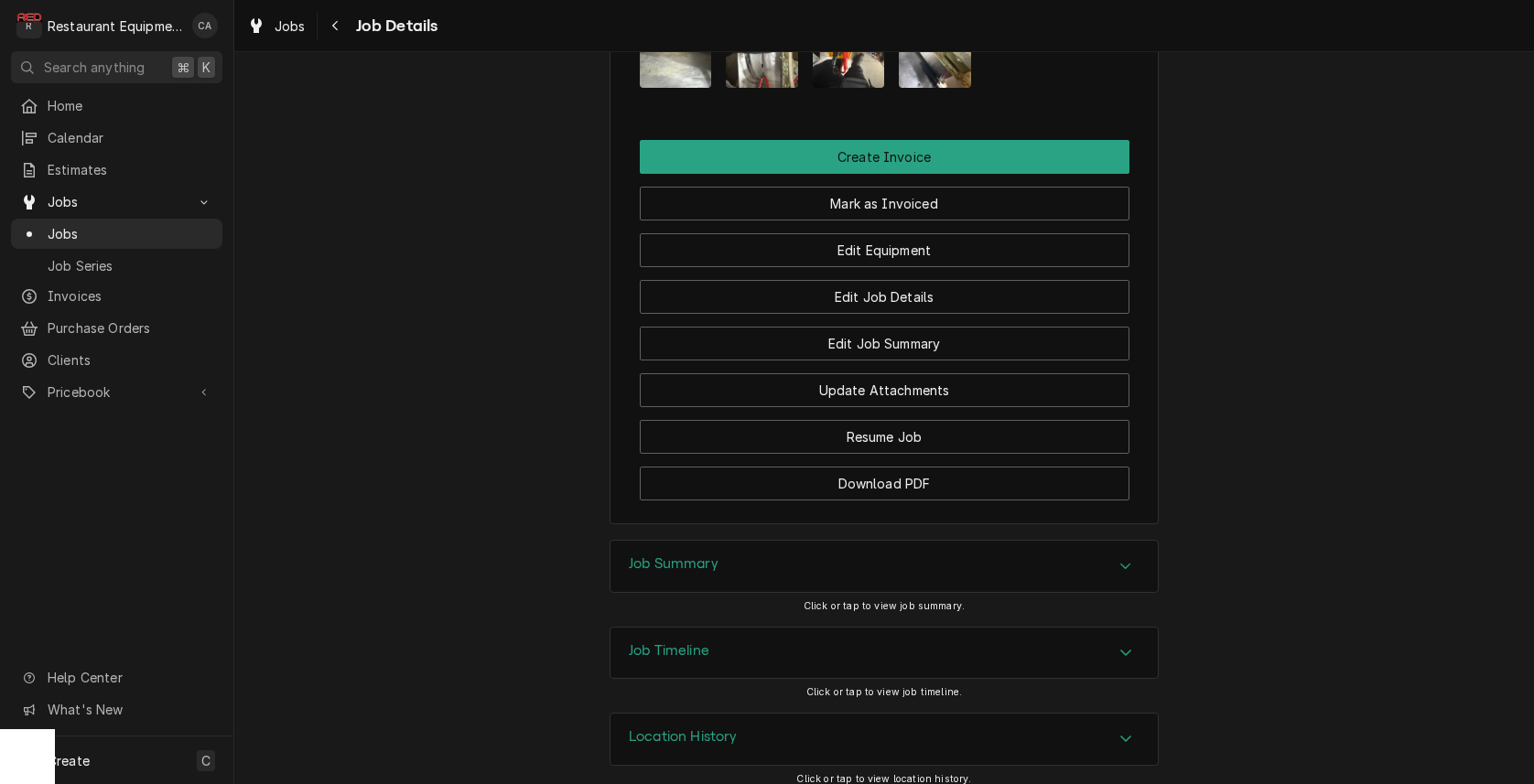
click at [690, 555] on h3 "Job Summary" at bounding box center [673, 564] width 90 height 17
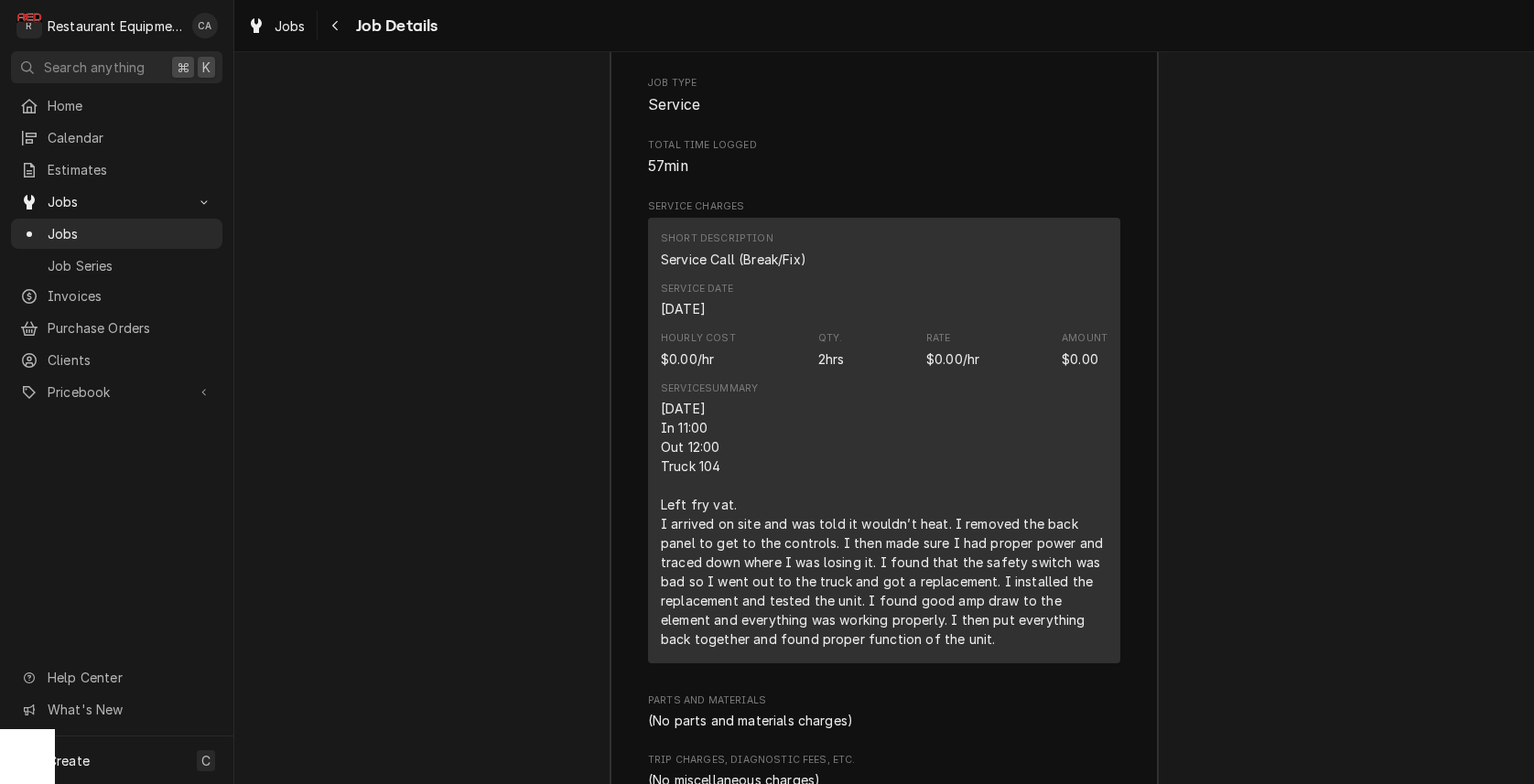
scroll to position [2526, 0]
click at [798, 486] on div "[DATE] In 11:00 Out 12:00 Truck 104 Left fry vat. I arrived on site and was tol…" at bounding box center [884, 520] width 447 height 250
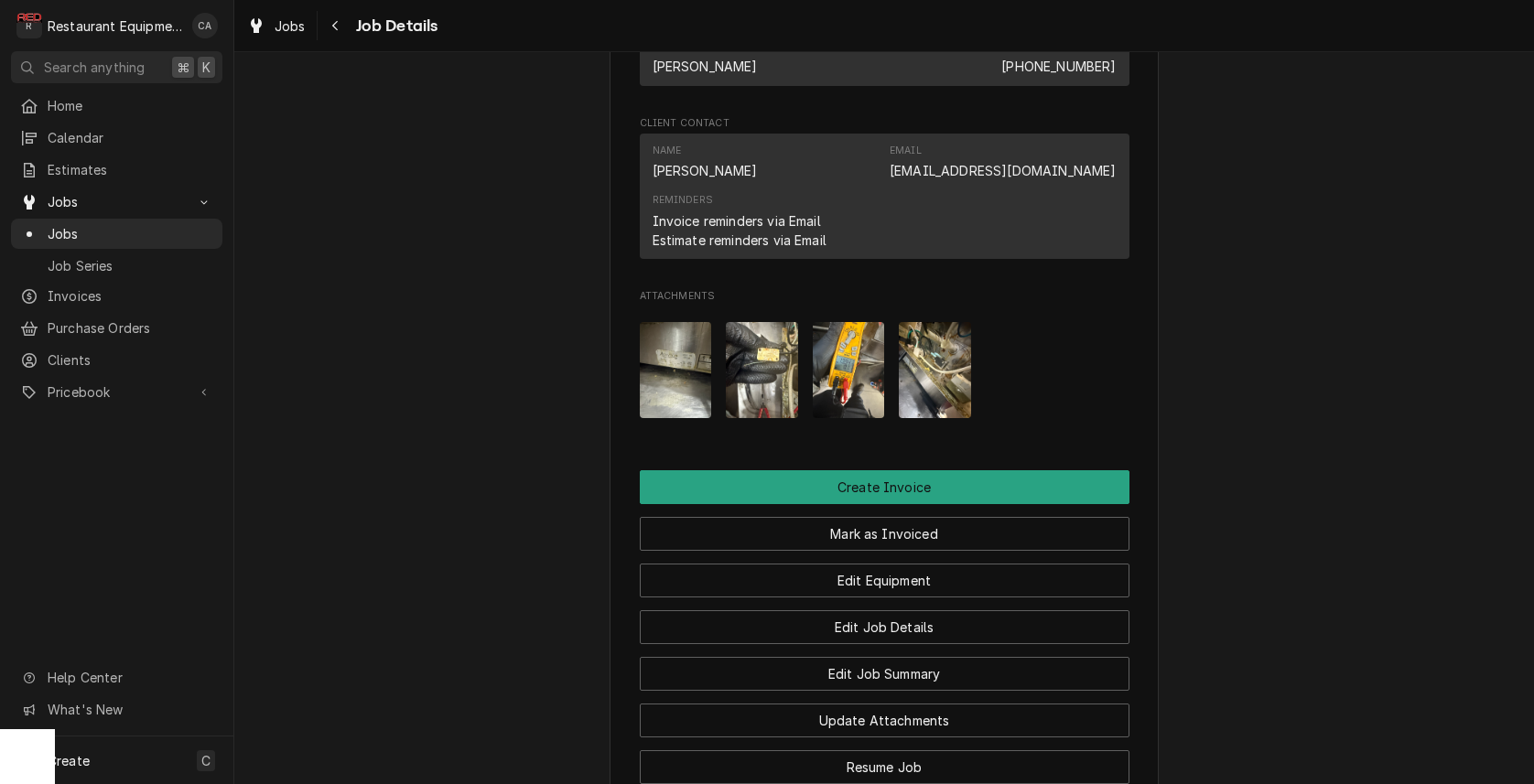
scroll to position [1534, 0]
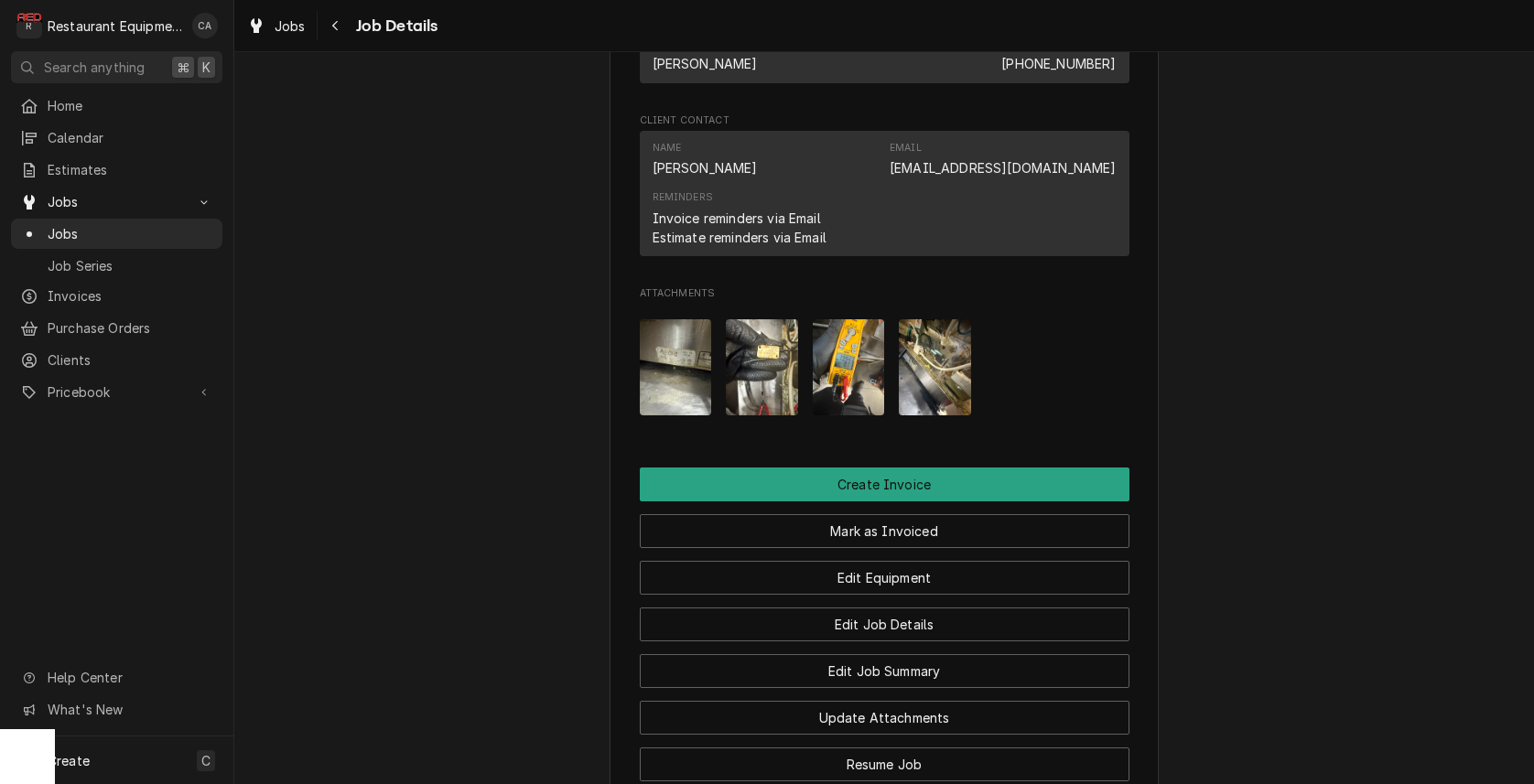
click at [764, 341] on img "Attachments" at bounding box center [761, 367] width 73 height 96
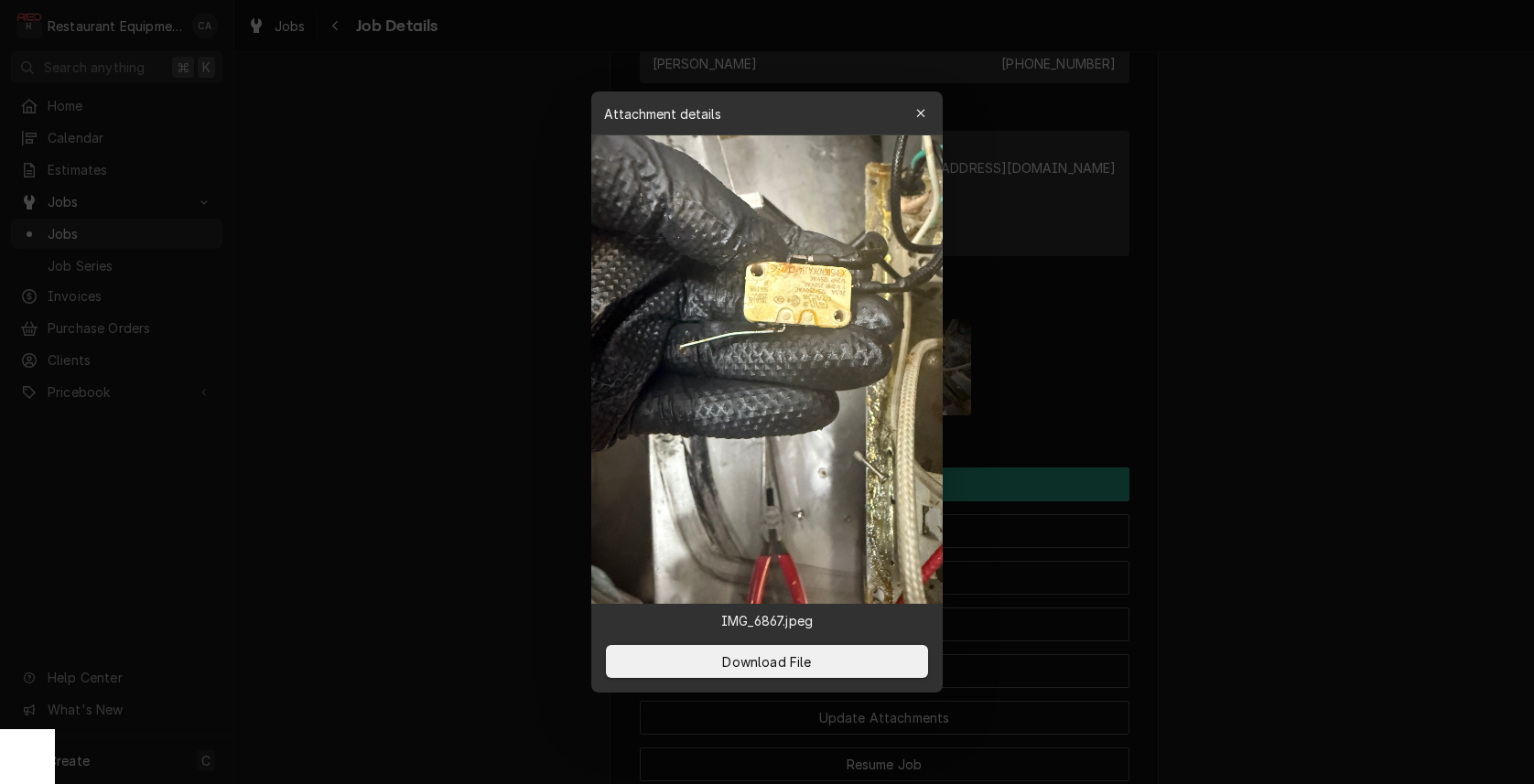
click at [764, 341] on img at bounding box center [767, 369] width 351 height 469
click at [1252, 368] on div at bounding box center [767, 392] width 1534 height 784
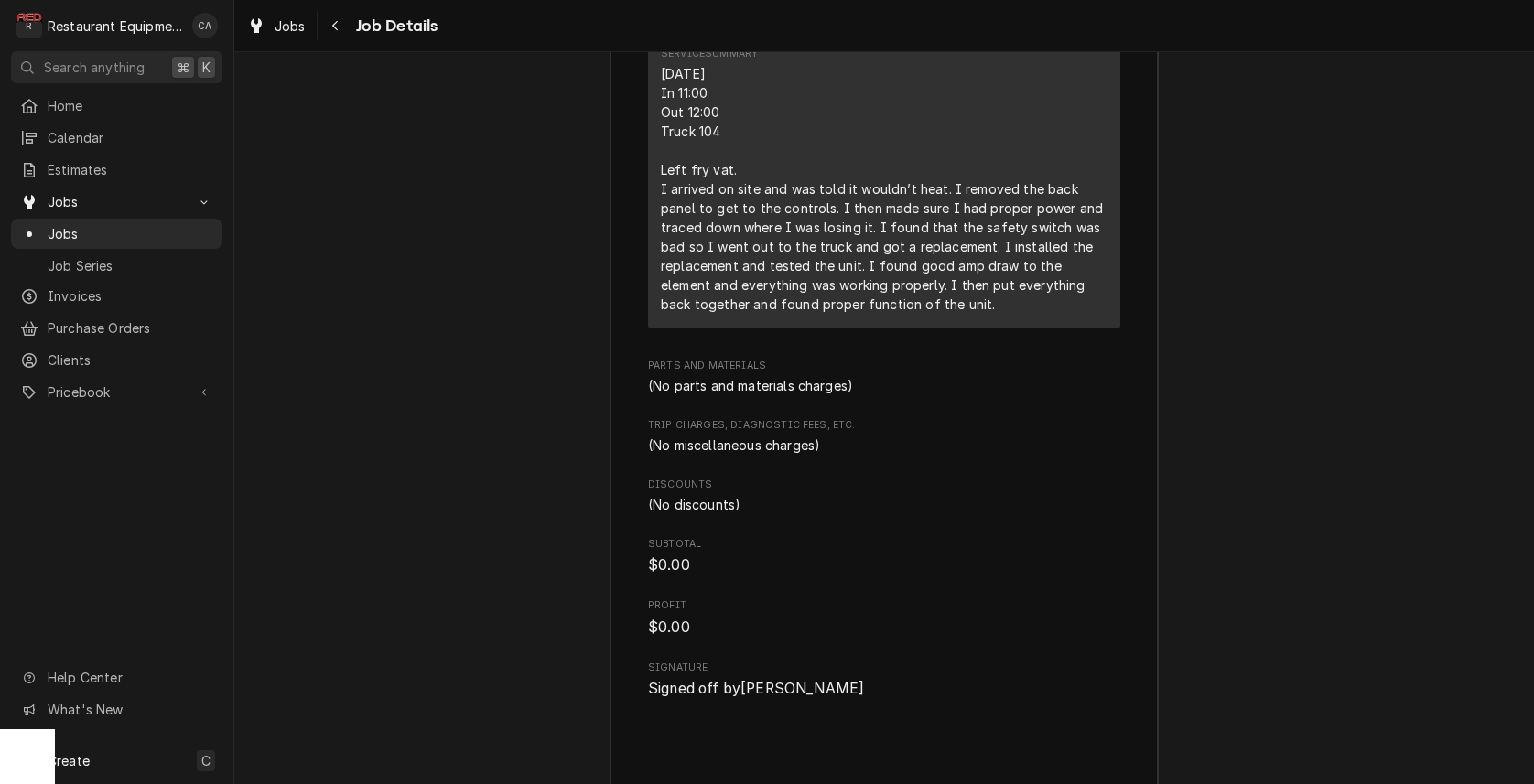
scroll to position [2499, 0]
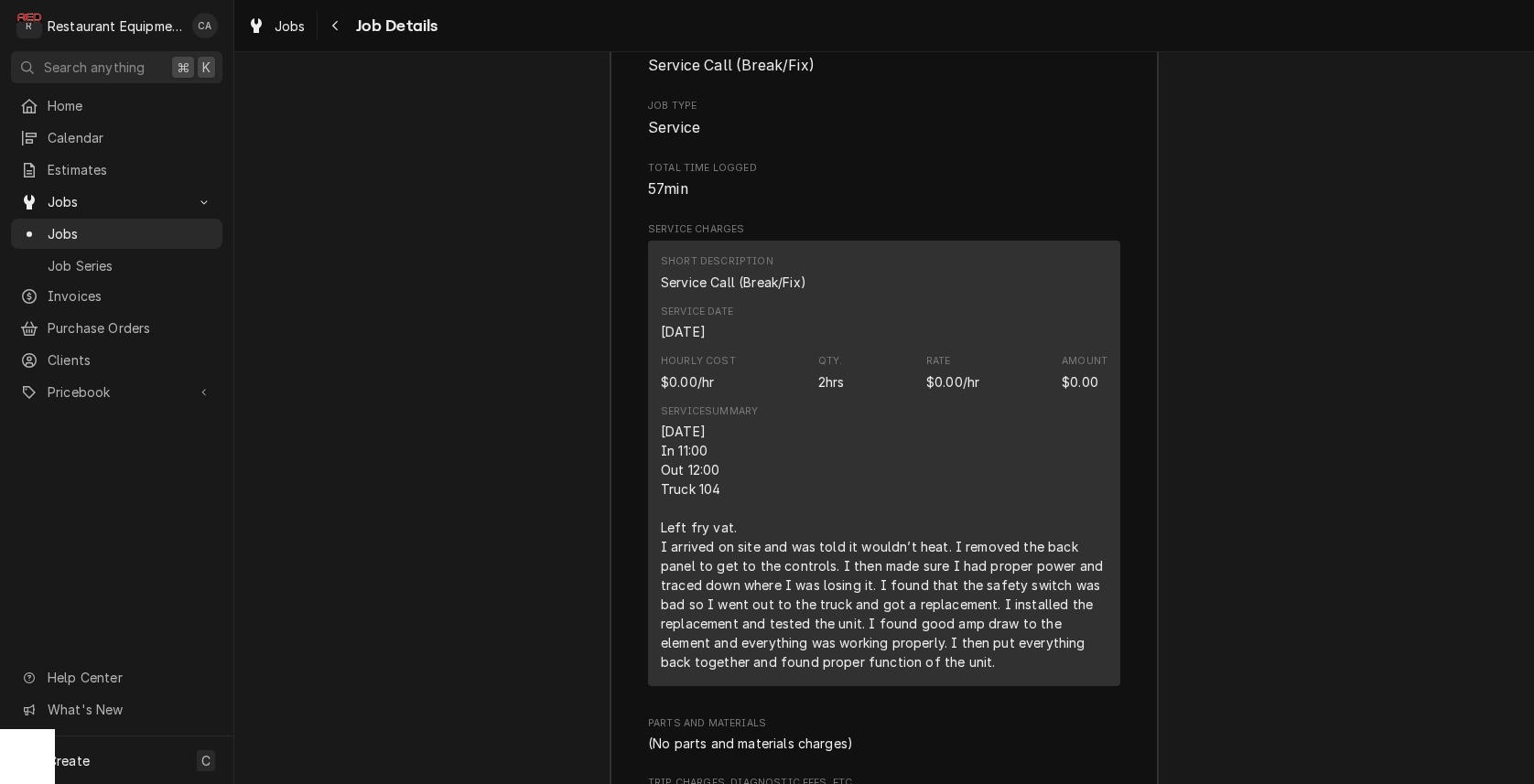
click at [534, 501] on div "Job Summary Roopairs Job ID JOB-8741 Service Type Service Call (Break/Fix) Job …" at bounding box center [884, 670] width 1300 height 1534
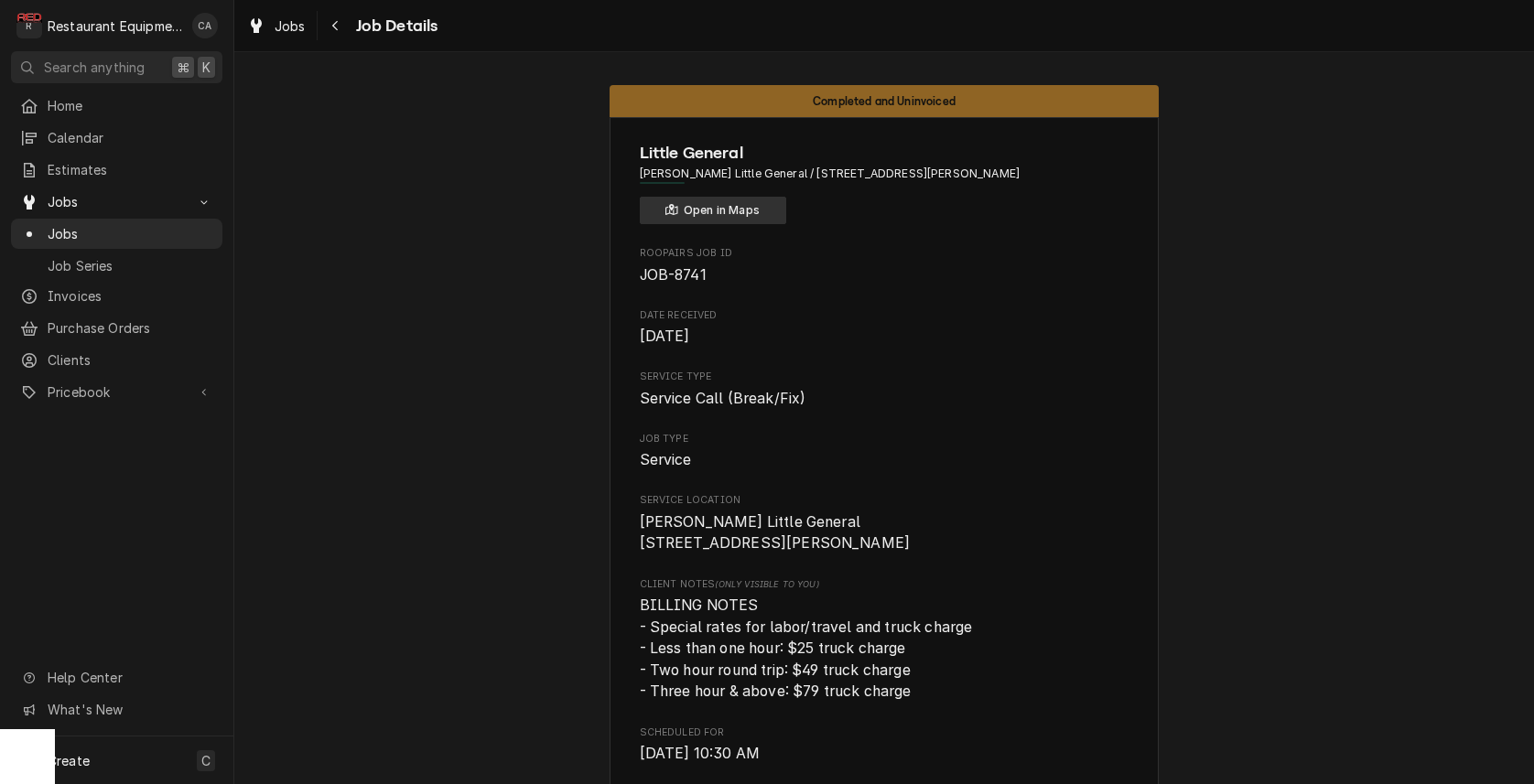
scroll to position [0, 0]
click at [716, 208] on button "Open in Maps" at bounding box center [712, 210] width 146 height 27
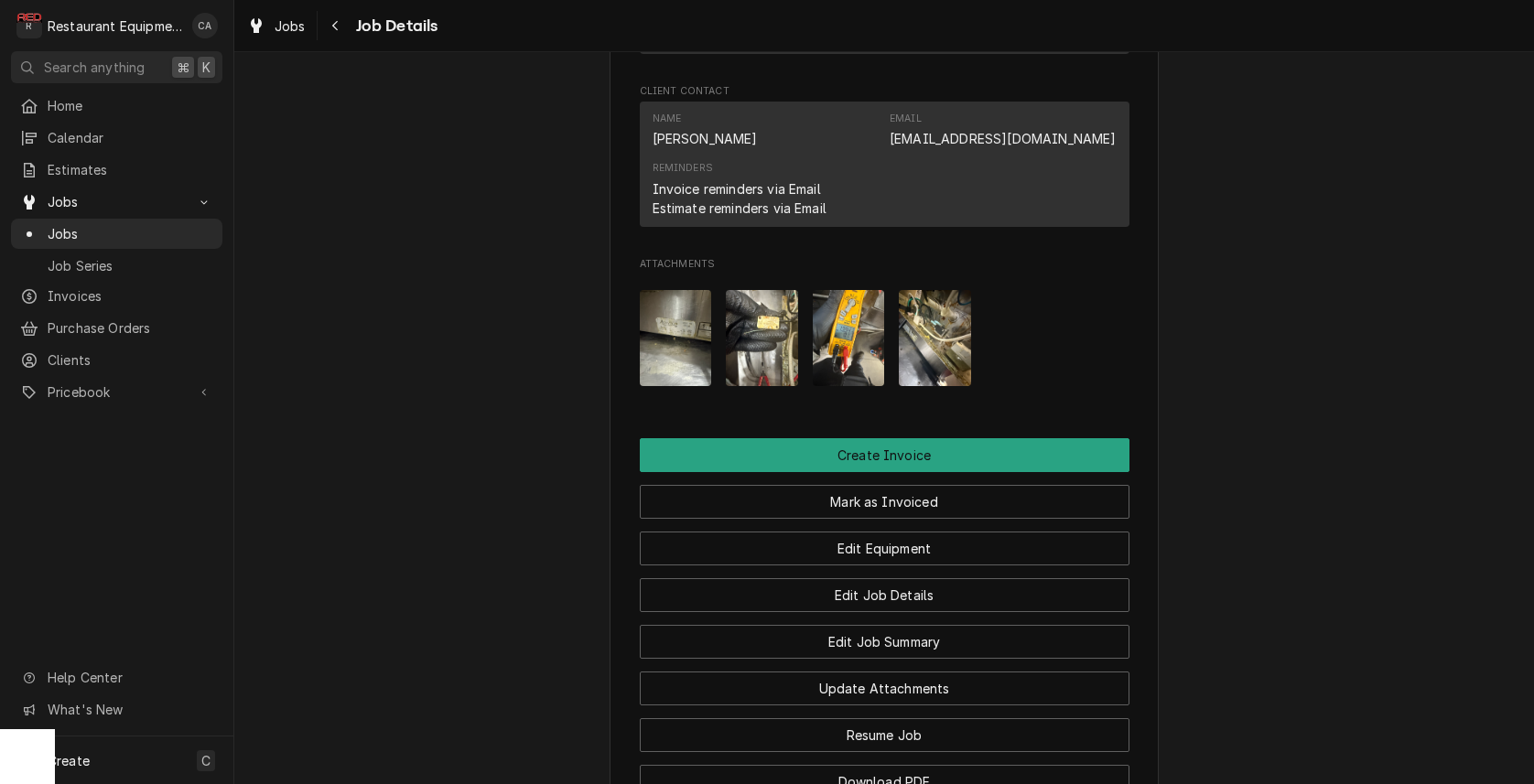
scroll to position [1582, 0]
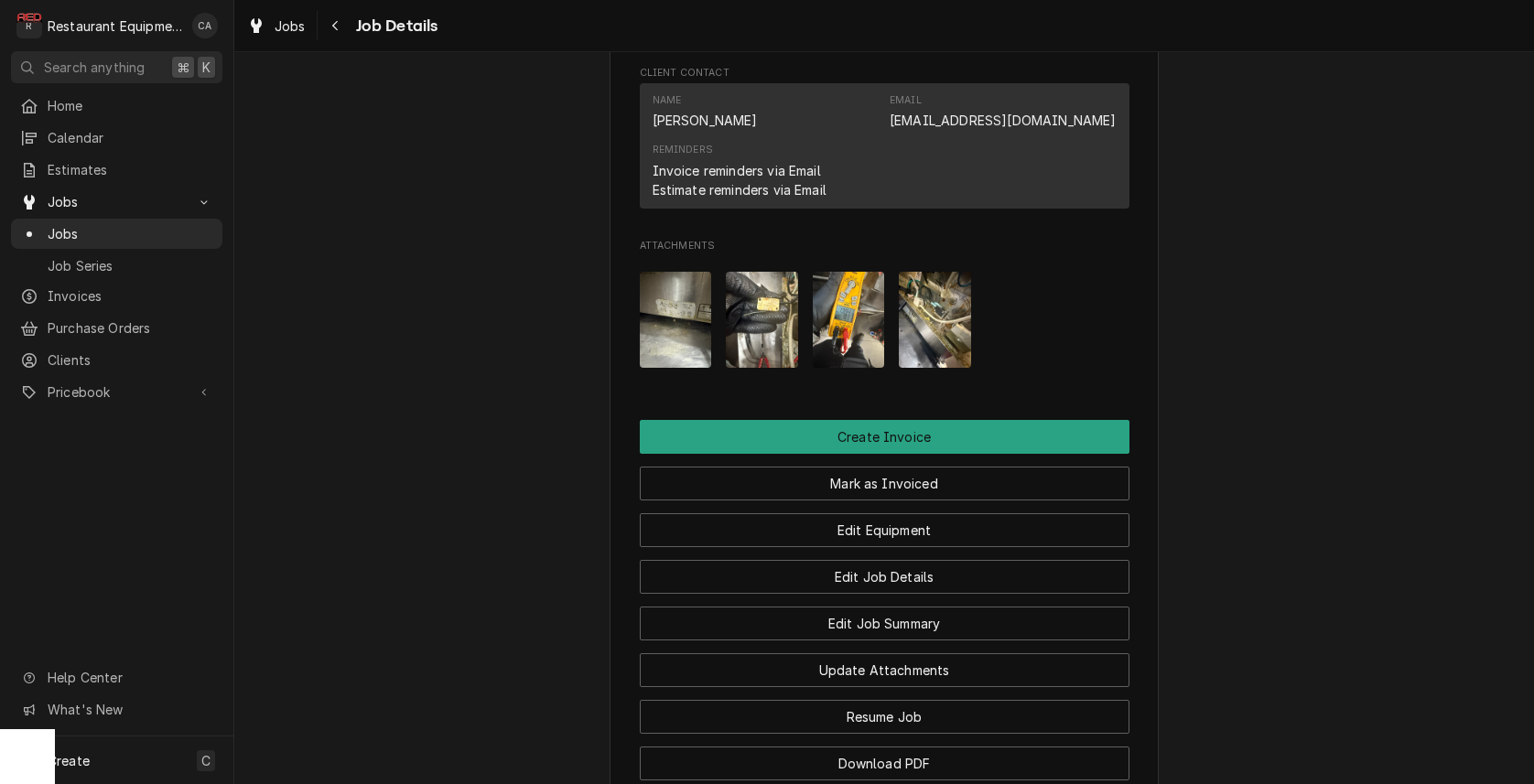
click at [675, 330] on img "Attachments" at bounding box center [675, 320] width 73 height 96
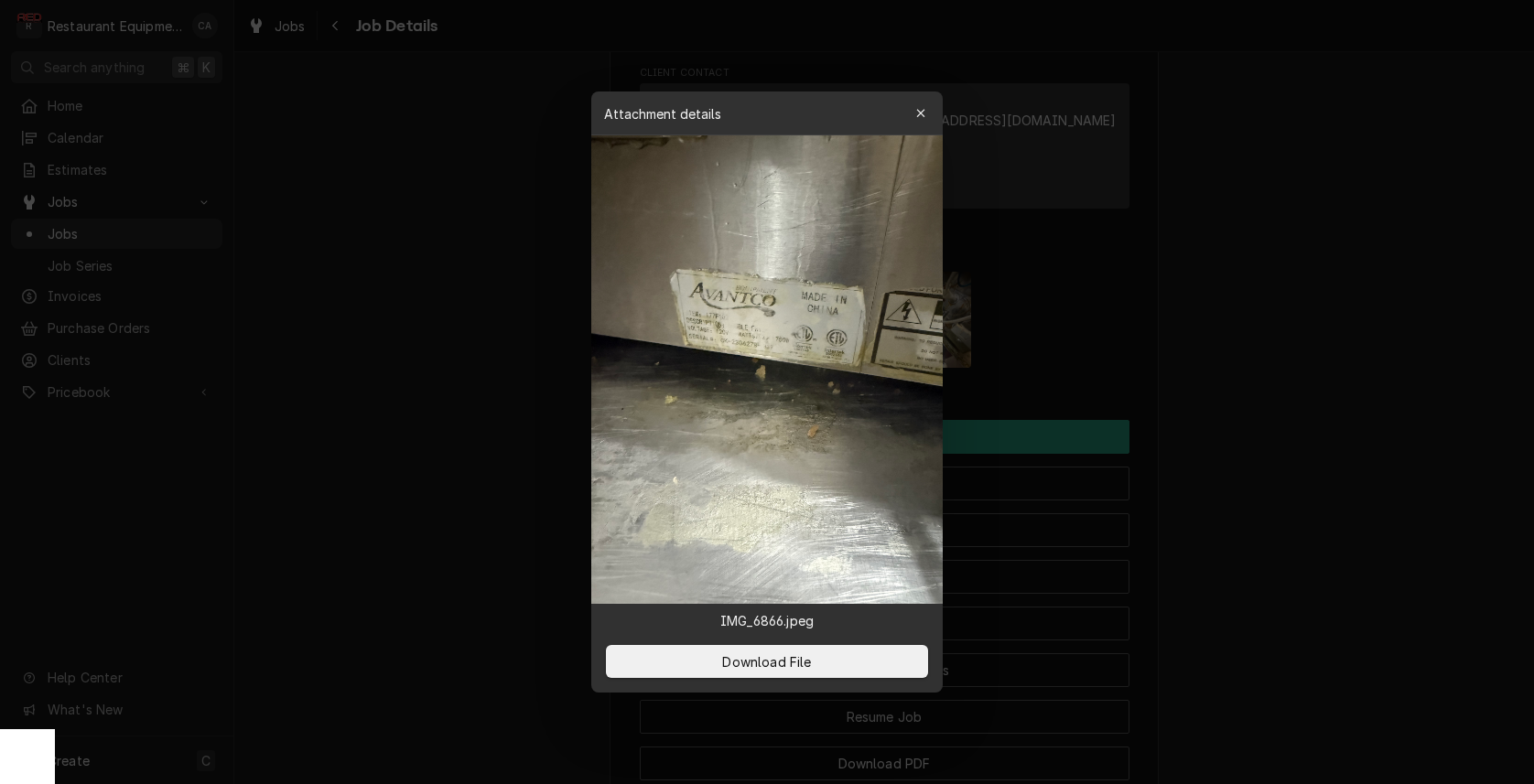
click at [449, 295] on div at bounding box center [767, 392] width 1534 height 784
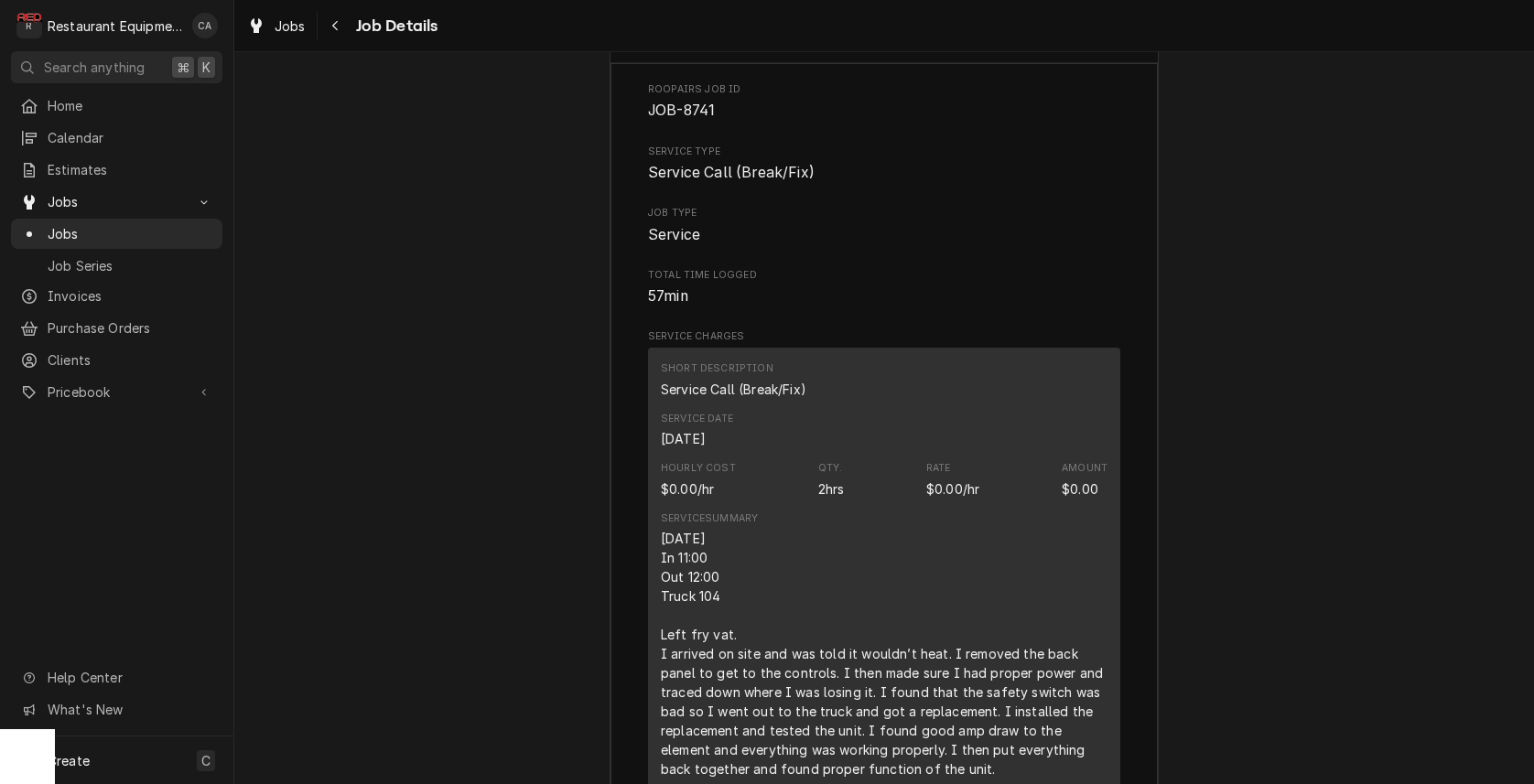
scroll to position [2487, 0]
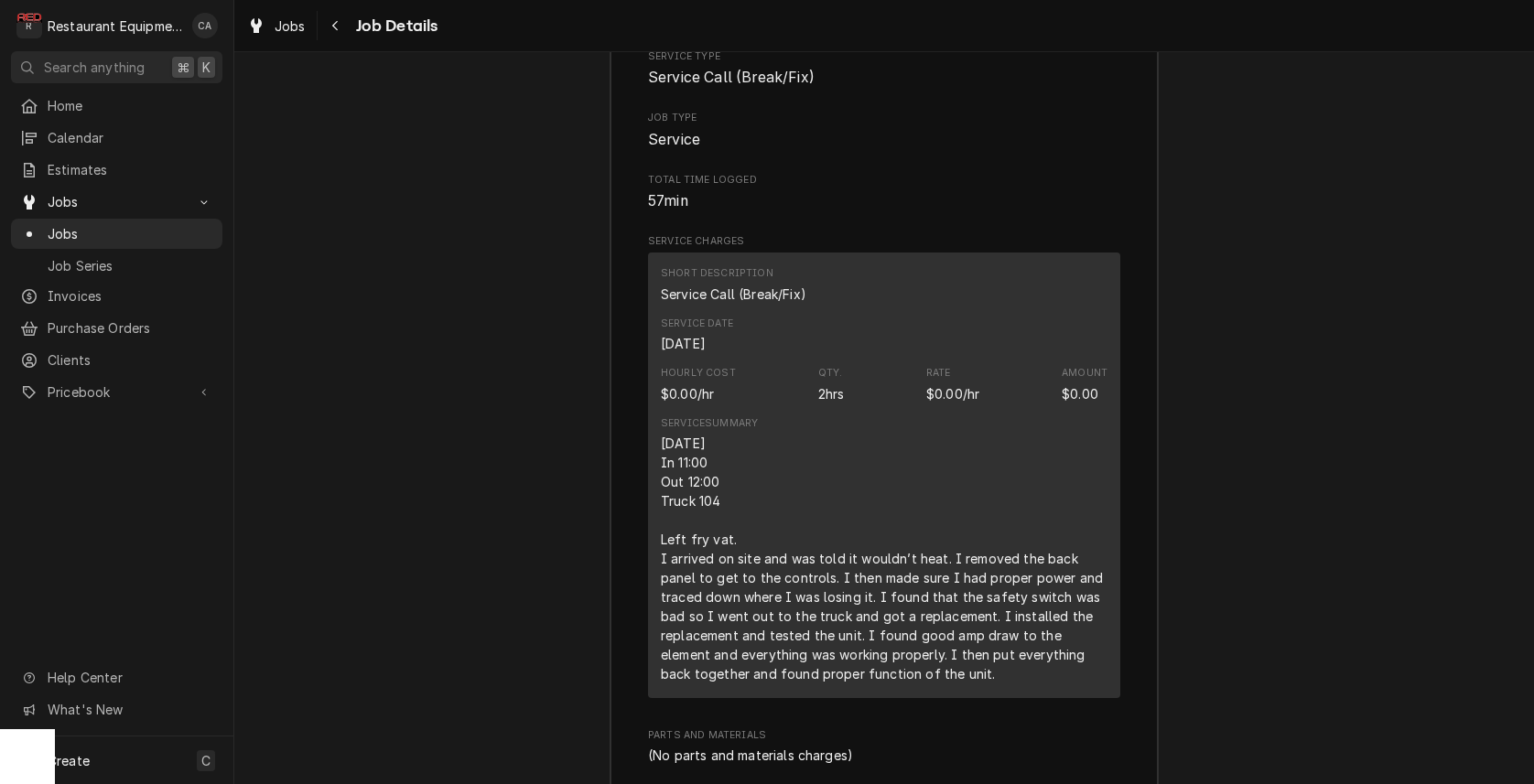
drag, startPoint x: 520, startPoint y: 507, endPoint x: 316, endPoint y: 127, distance: 431.3
click at [518, 503] on div "Job Summary Roopairs Job ID JOB-8741 Service Type Service Call (Break/Fix) Job …" at bounding box center [884, 682] width 1300 height 1534
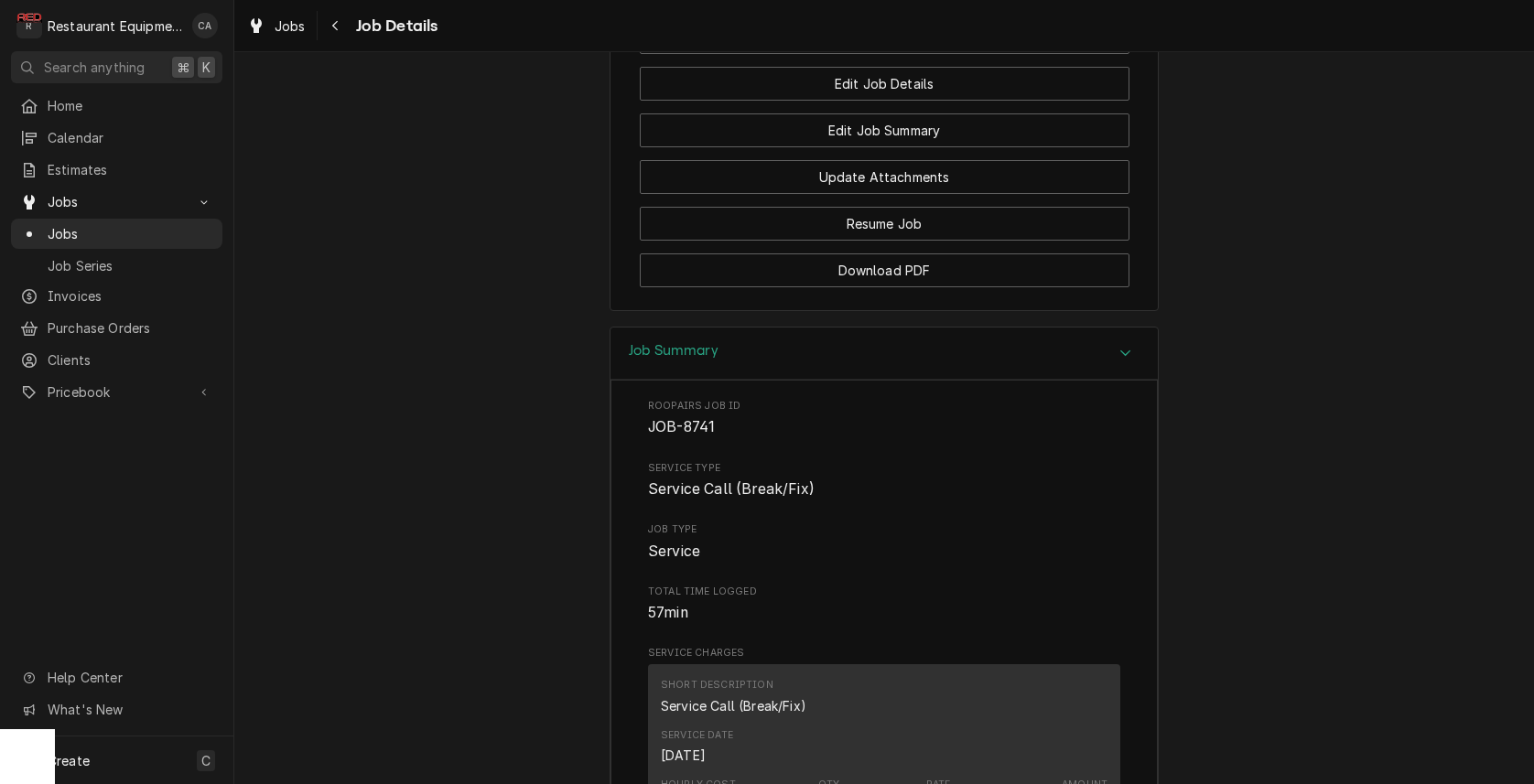
scroll to position [0, 0]
drag, startPoint x: 368, startPoint y: 261, endPoint x: 359, endPoint y: 262, distance: 9.1
drag, startPoint x: 458, startPoint y: 429, endPoint x: 442, endPoint y: 418, distance: 19.4
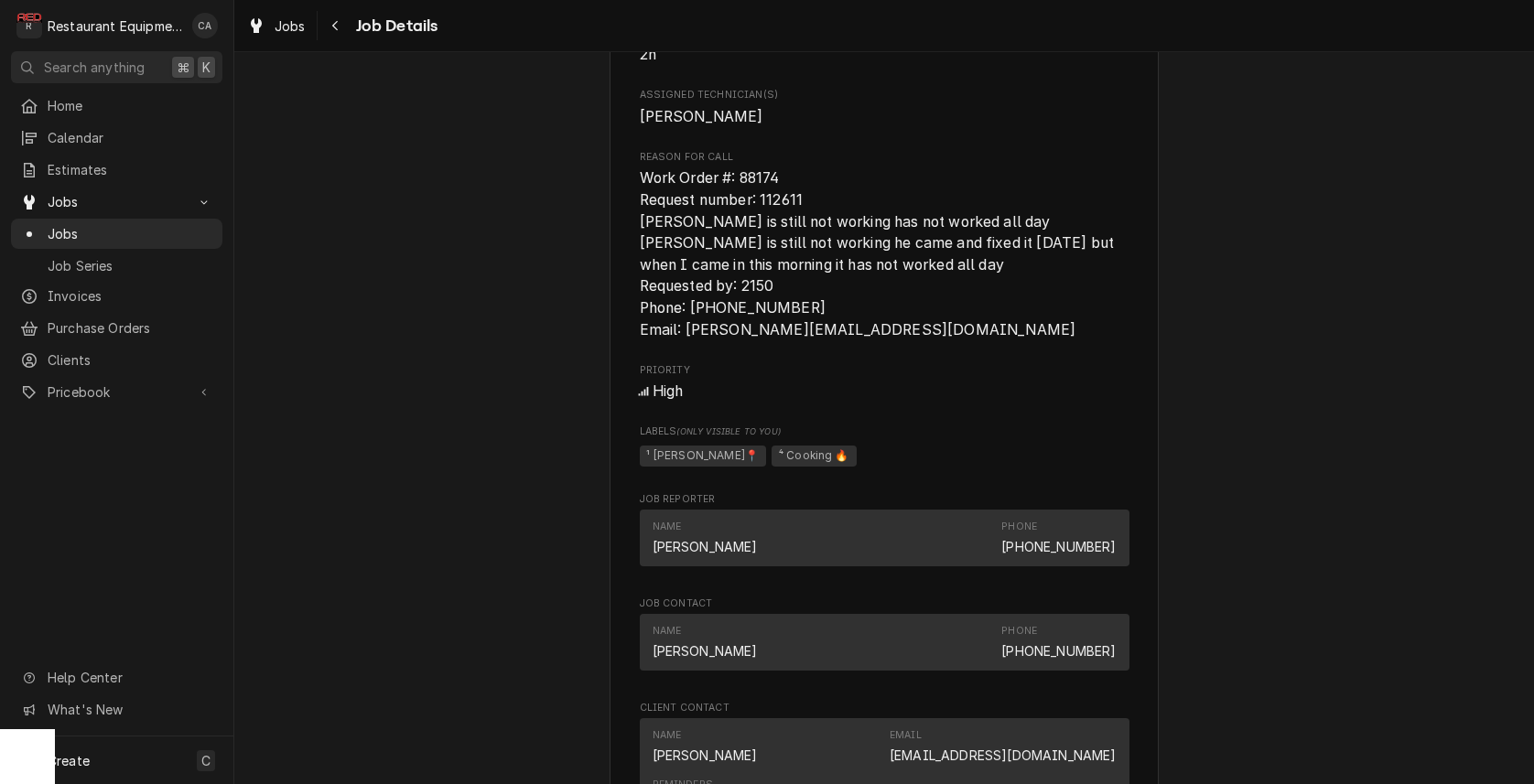
scroll to position [864, 0]
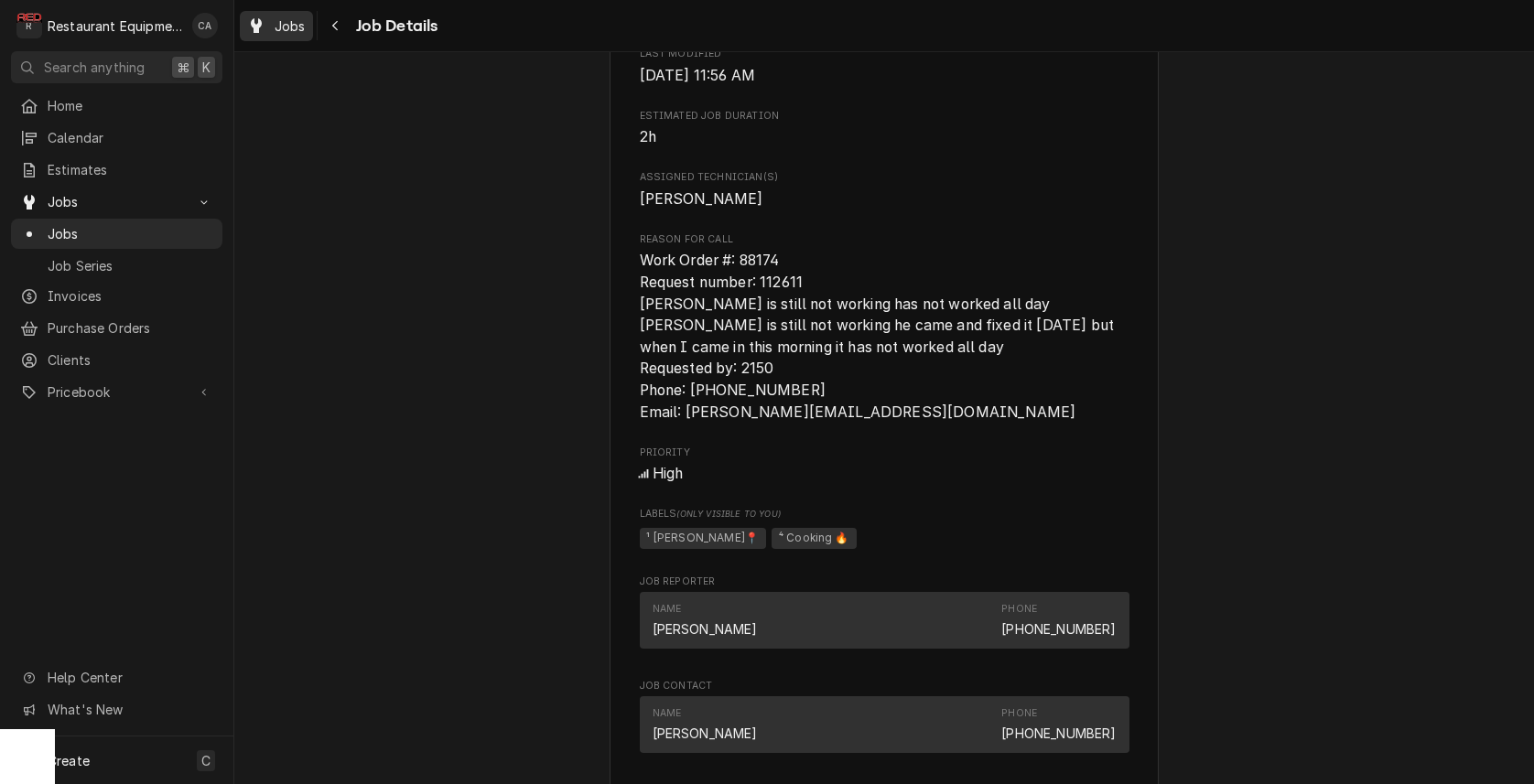
click at [281, 31] on span "Jobs" at bounding box center [290, 26] width 31 height 19
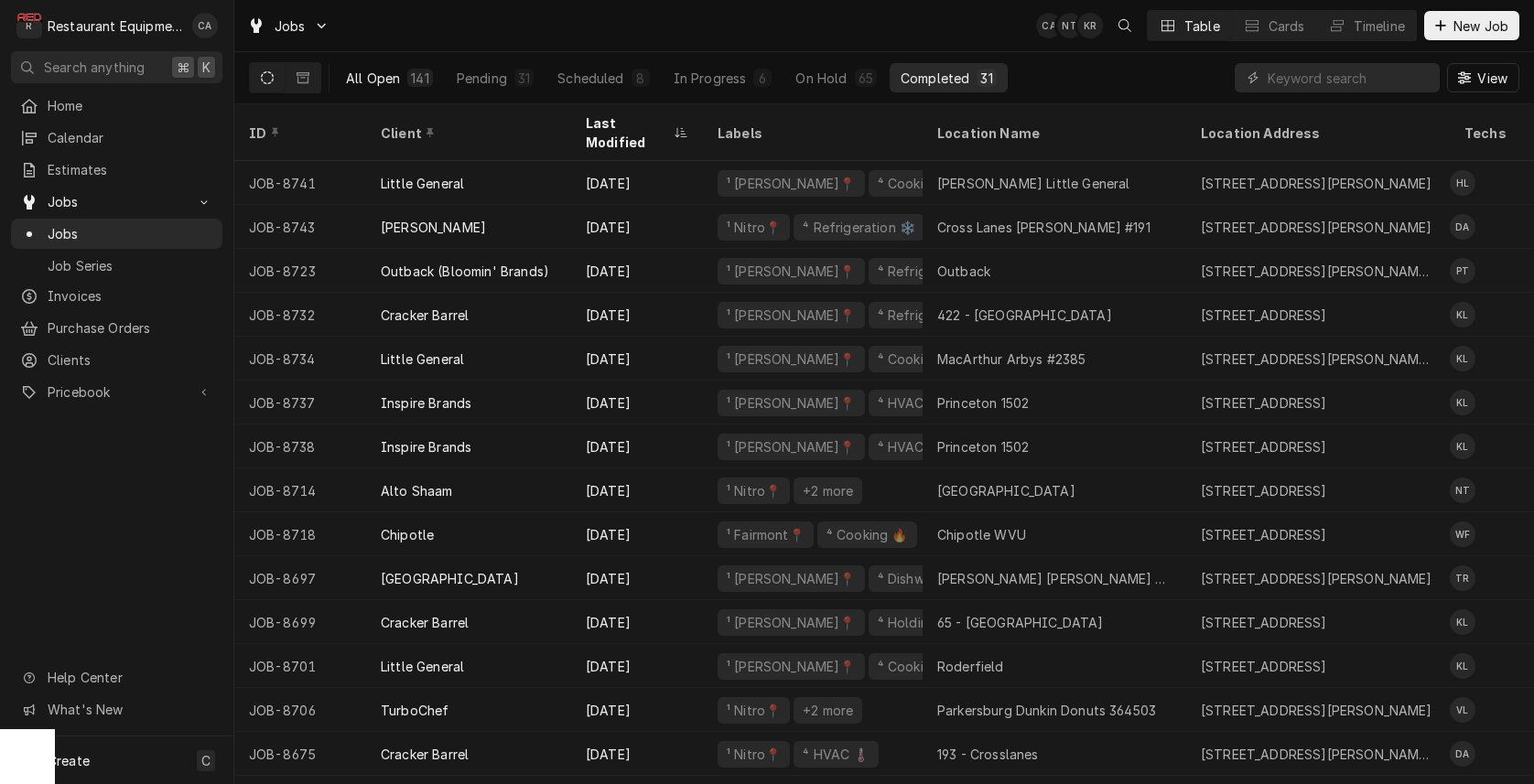
click at [386, 83] on div "All Open" at bounding box center [372, 78] width 54 height 19
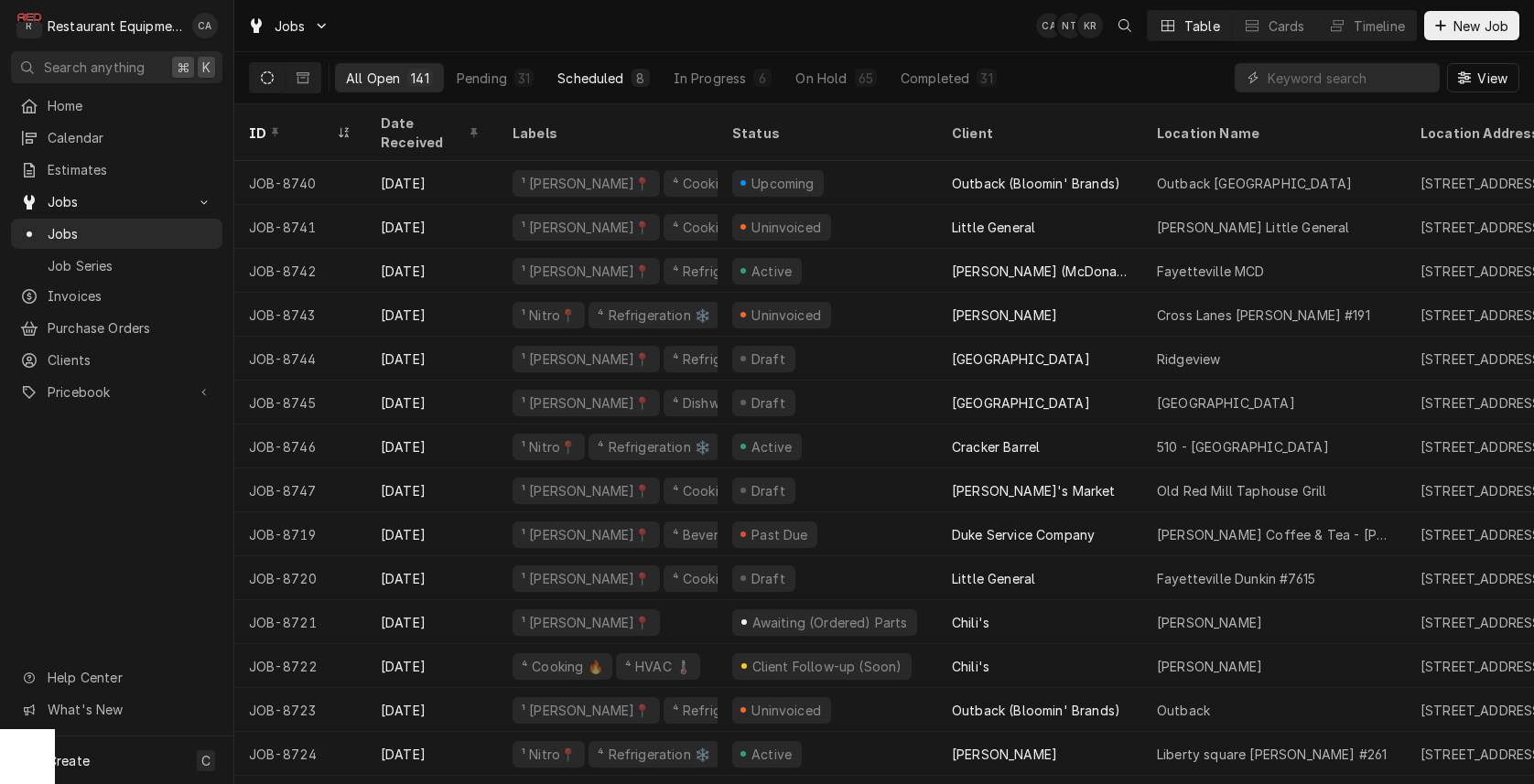
click at [637, 74] on div "8" at bounding box center [641, 78] width 11 height 19
